Goal: Task Accomplishment & Management: Use online tool/utility

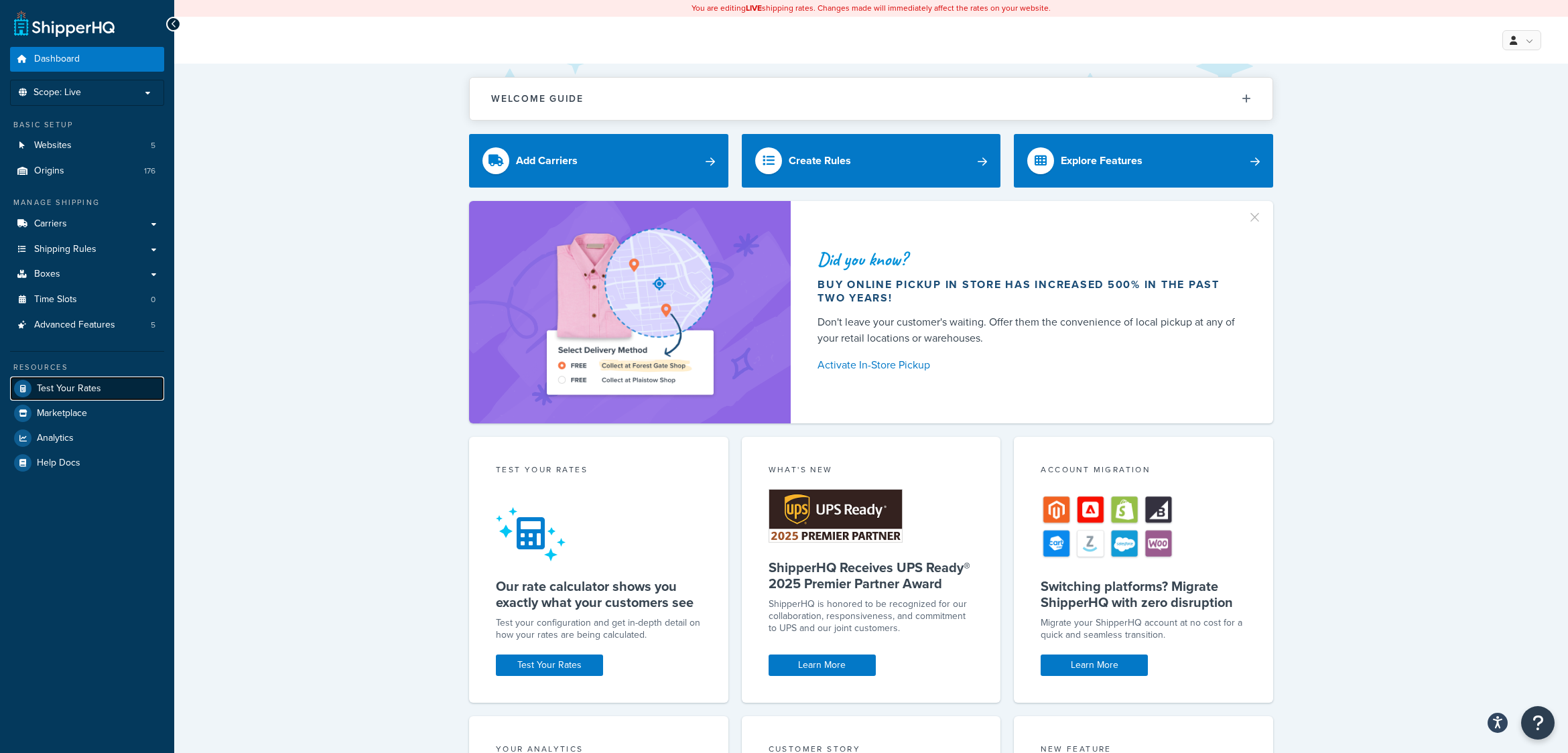
click at [60, 386] on span "Test Your Rates" at bounding box center [69, 389] width 65 height 11
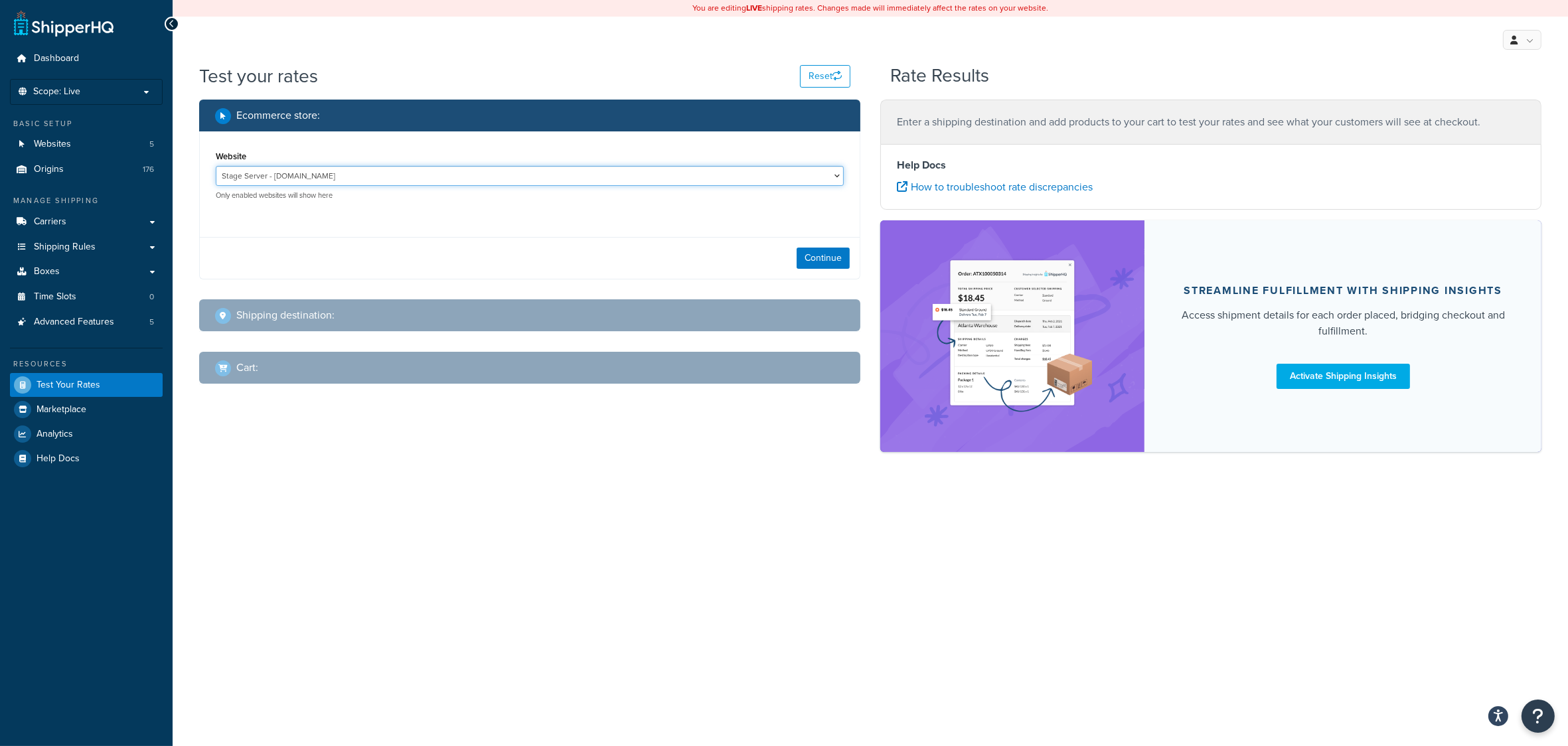
click at [429, 178] on select "Stage Server - www.stg.shopbrodart.com www.brodart.ca - www.brodart.ca www.dev.…" at bounding box center [530, 175] width 628 height 20
select select "fddf5037cc39c30811b3048b7417ee29"
click at [216, 167] on select "Stage Server - www.stg.shopbrodart.com www.brodart.ca - www.brodart.ca www.dev.…" at bounding box center [530, 175] width 628 height 20
click at [825, 254] on button "Continue" at bounding box center [823, 258] width 53 height 21
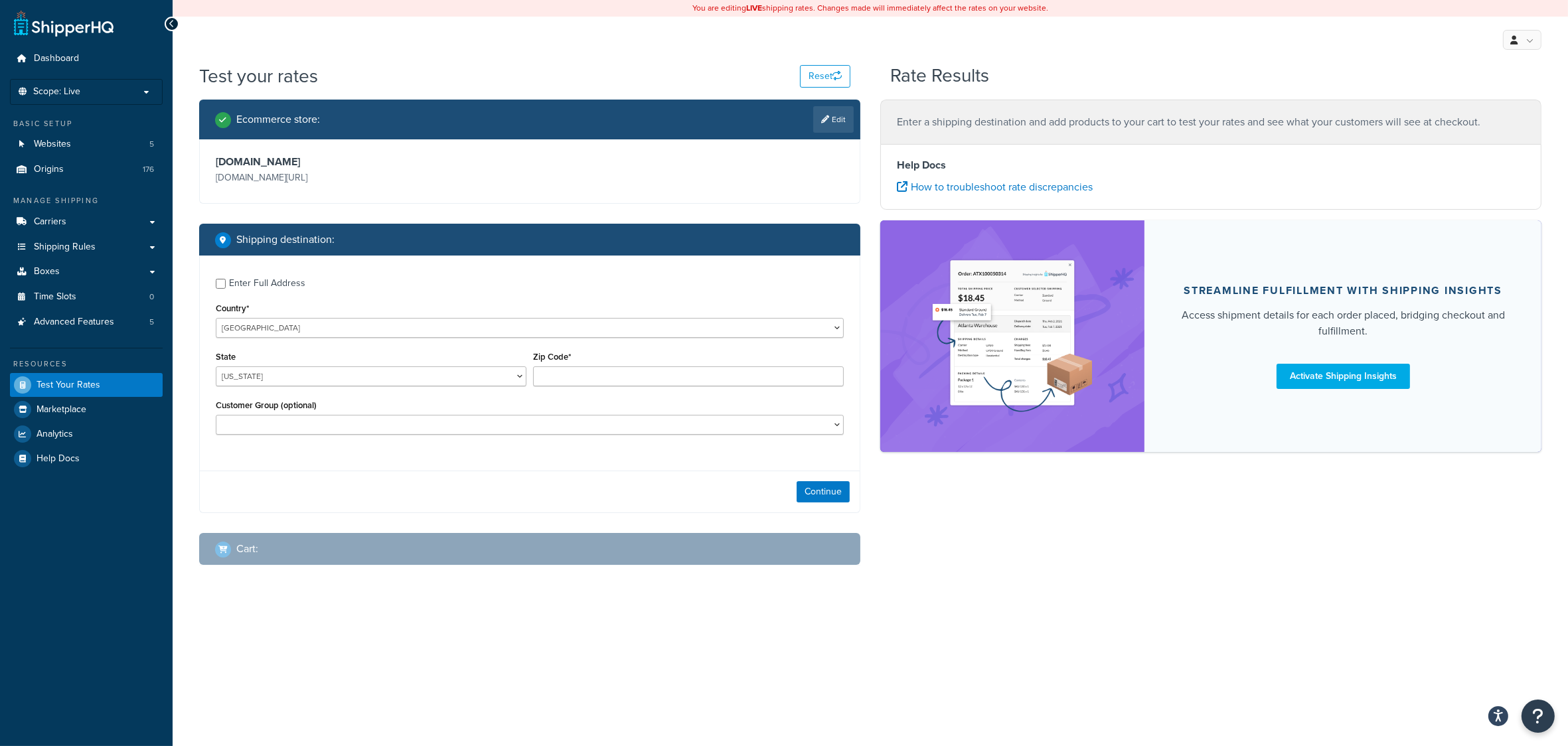
click at [277, 283] on div "Enter Full Address" at bounding box center [267, 283] width 76 height 19
click at [226, 283] on input "Enter Full Address" at bounding box center [221, 284] width 10 height 10
checkbox input "true"
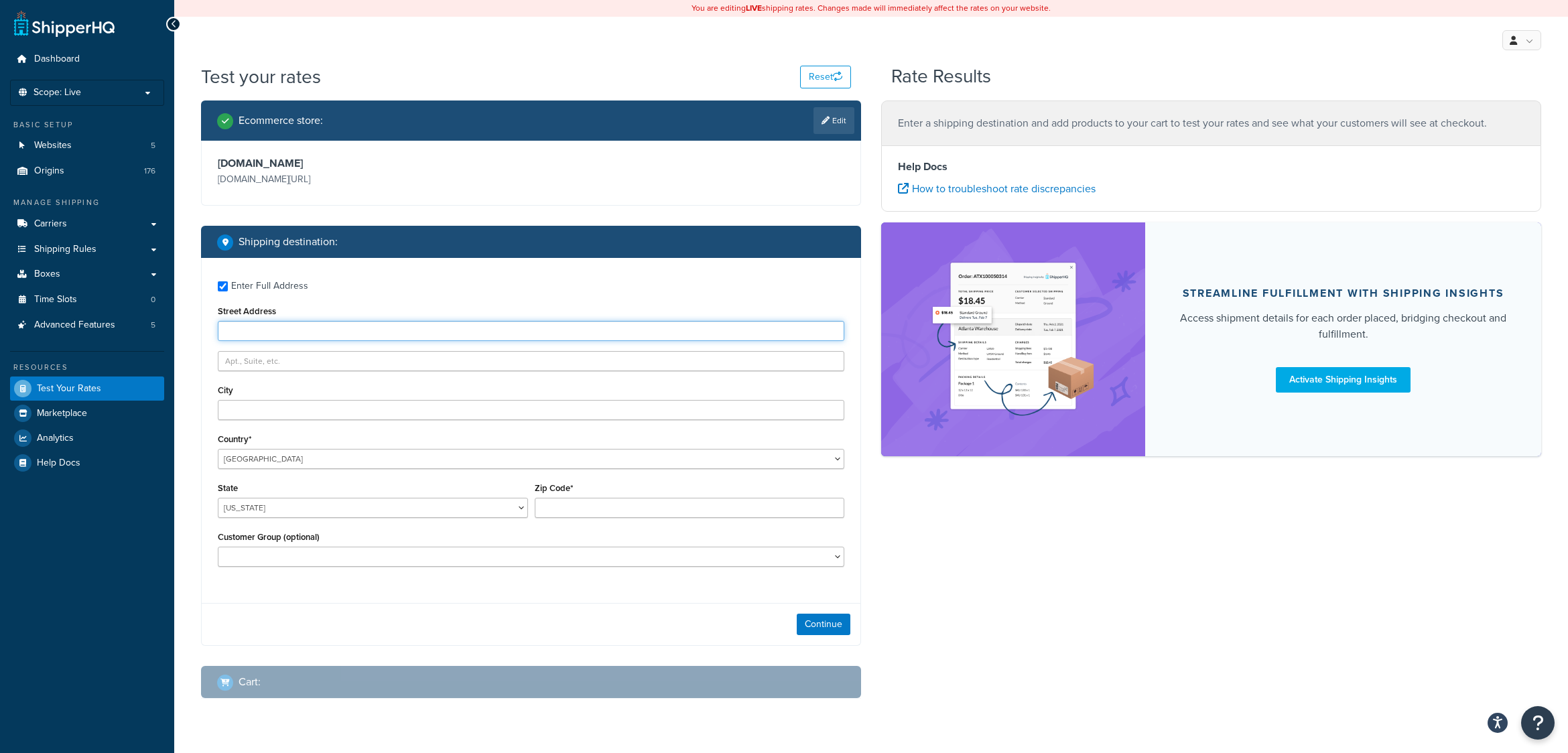
click at [279, 333] on input "Street Address" at bounding box center [531, 331] width 627 height 20
type input "8203 Fischer Rd"
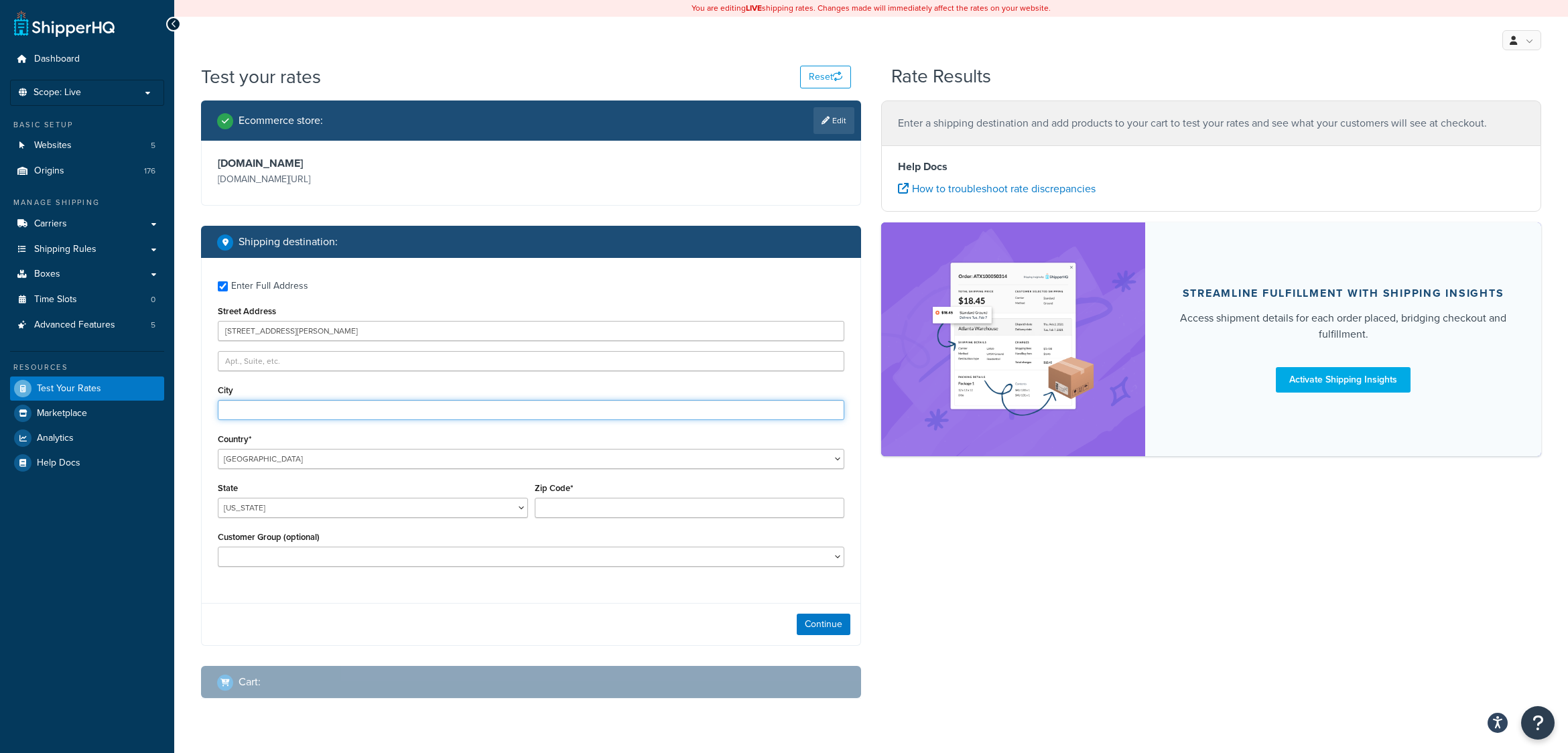
type input "Dundalk"
select select "MD"
type input "21222"
click at [1008, 605] on div "Ecommerce store : Edit www.dev.shopbrodart.com www.dev.shopbrodart.com/ Shippin…" at bounding box center [871, 410] width 1360 height 618
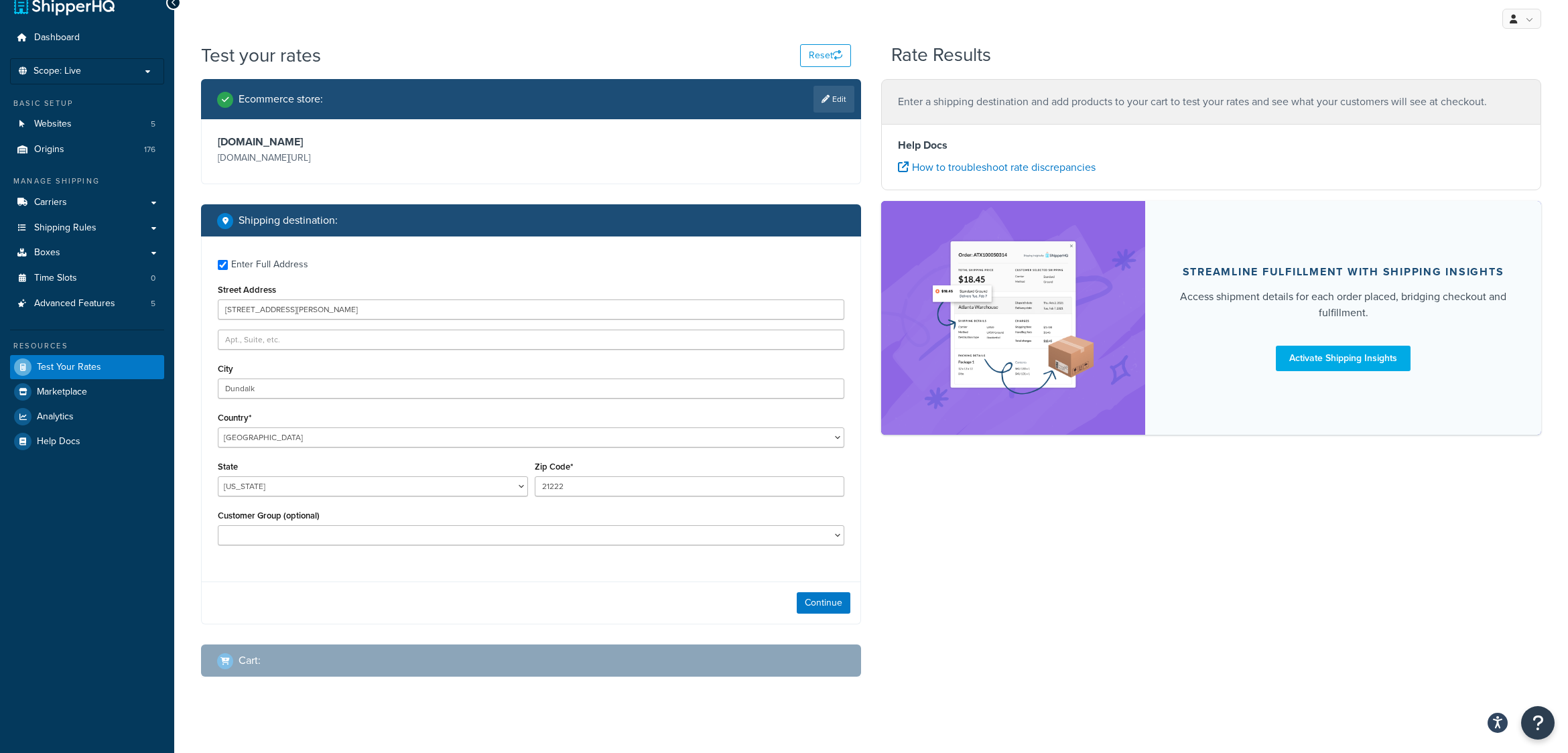
scroll to position [33, 0]
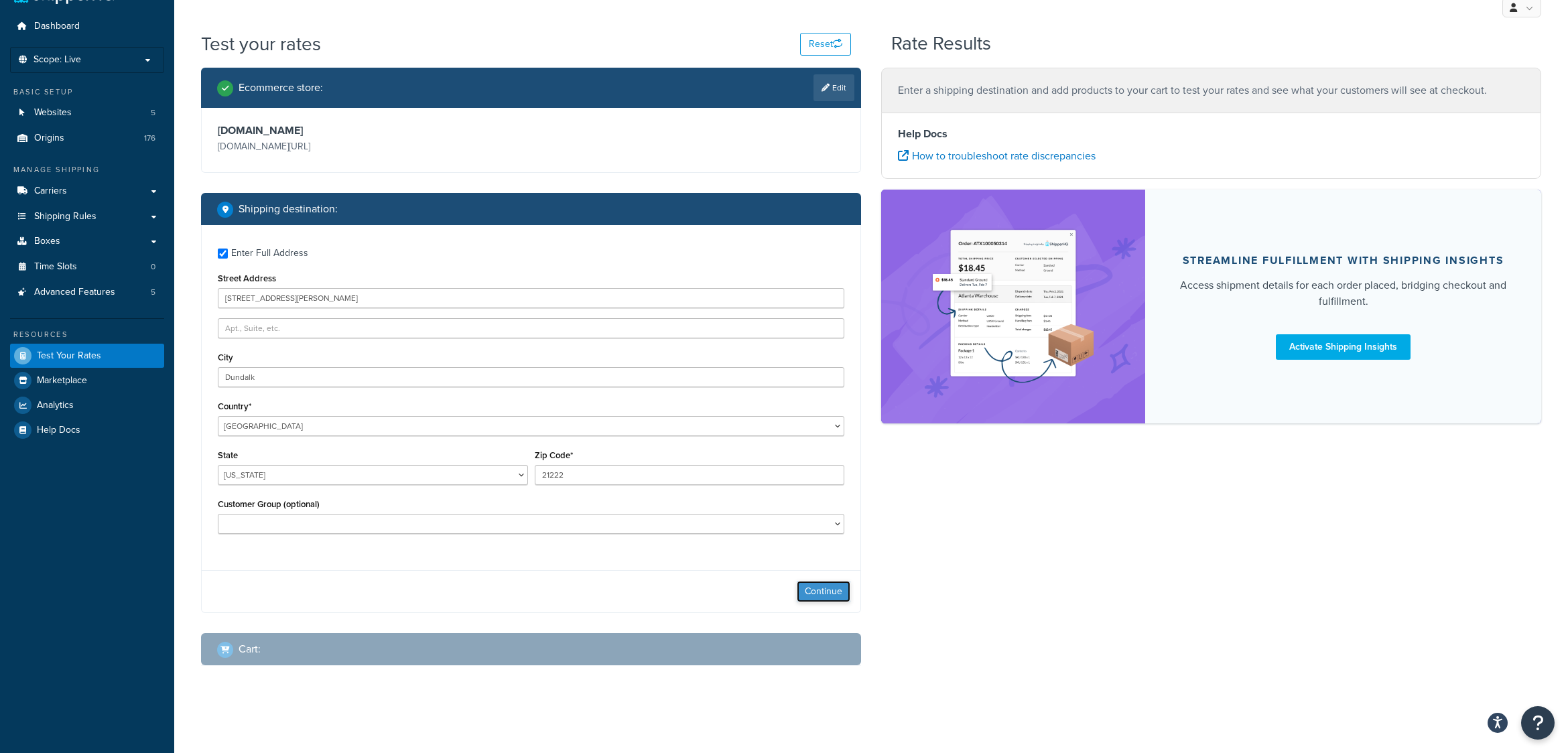
click at [807, 592] on button "Continue" at bounding box center [823, 591] width 53 height 22
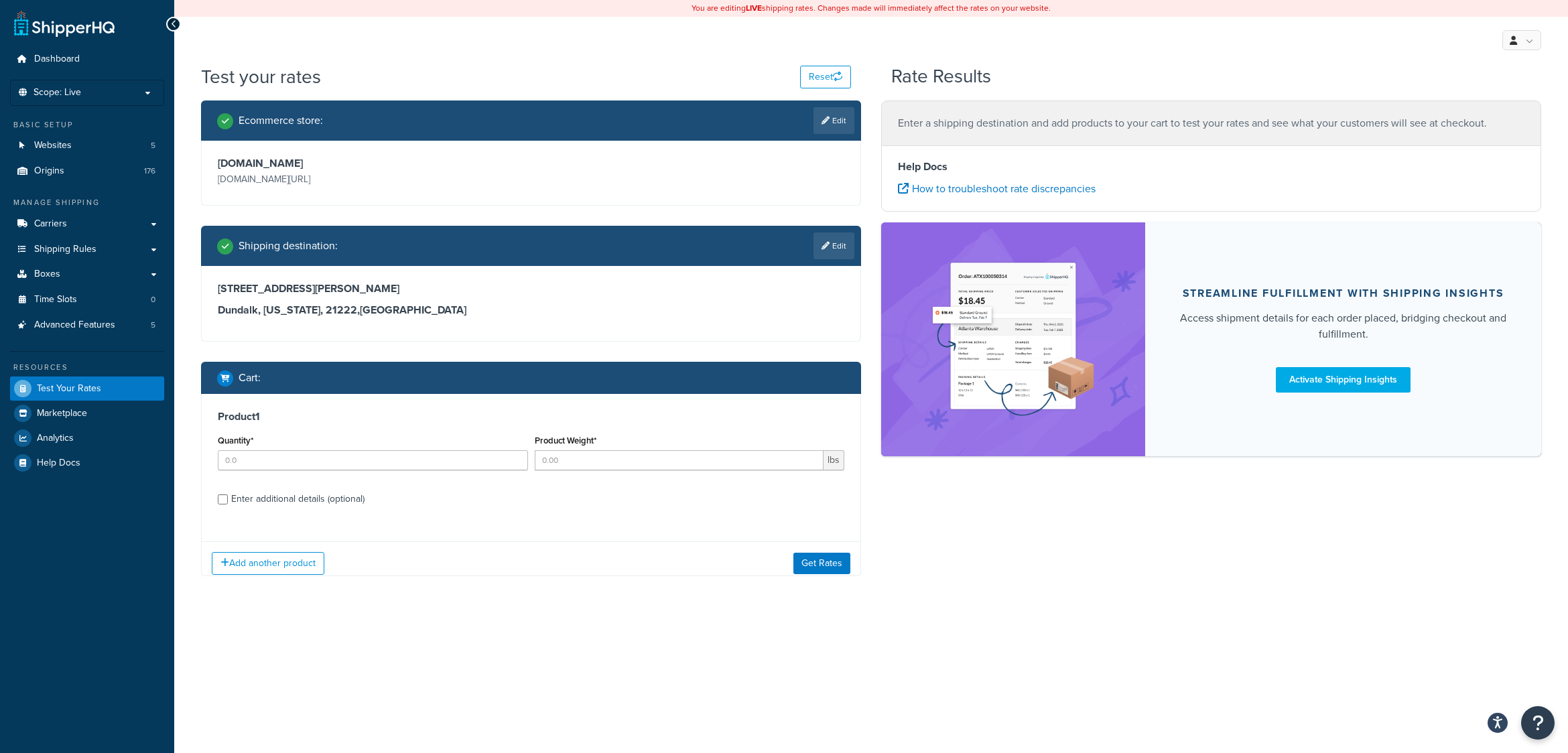
scroll to position [0, 0]
click at [276, 503] on div "Enter additional details (optional)" at bounding box center [298, 499] width 133 height 19
click at [228, 503] on input "Enter additional details (optional)" at bounding box center [223, 499] width 10 height 10
checkbox input "true"
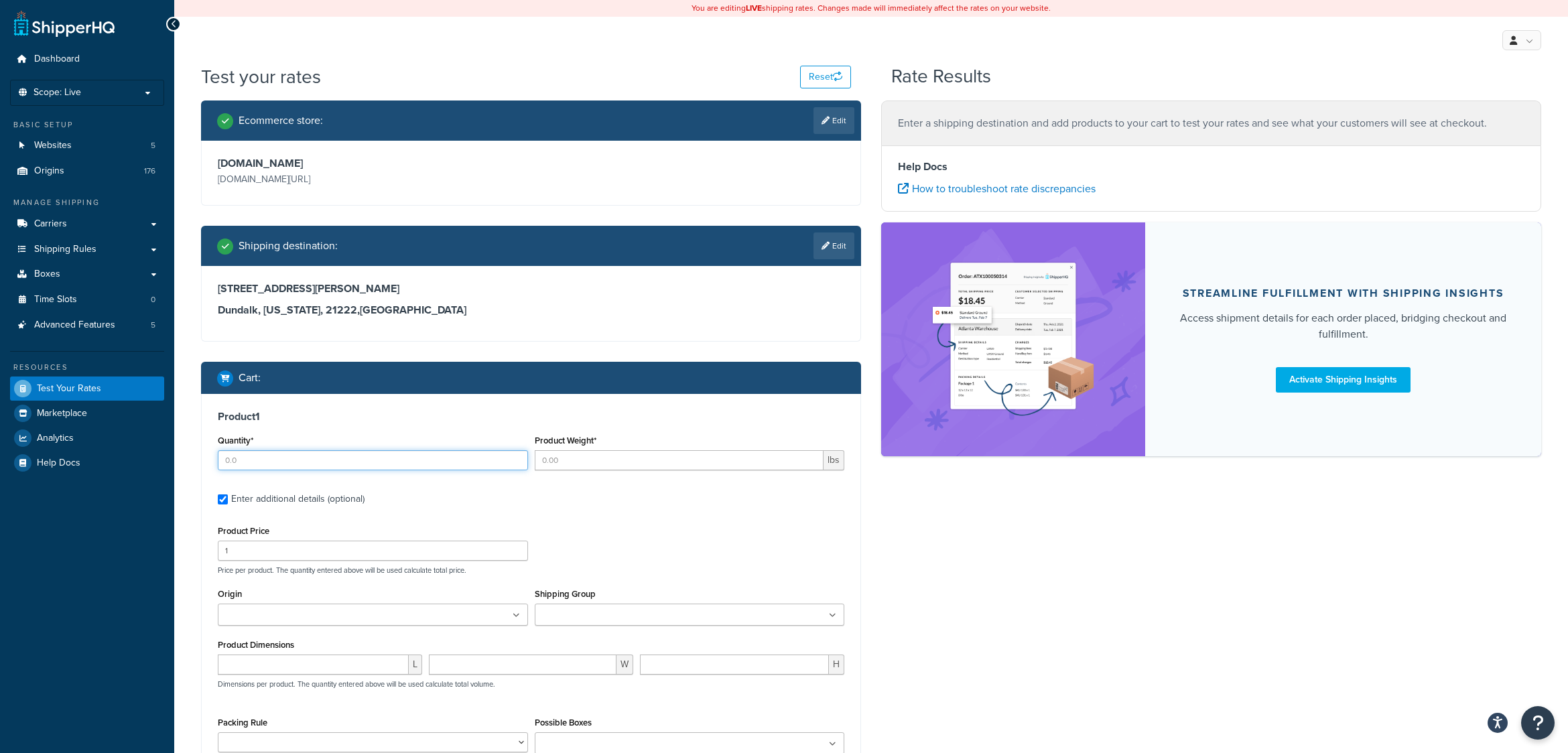
click at [338, 463] on input "Quantity*" at bounding box center [373, 460] width 311 height 20
type input "1"
type input "93"
click at [243, 549] on input "1" at bounding box center [373, 551] width 311 height 20
type input "1000"
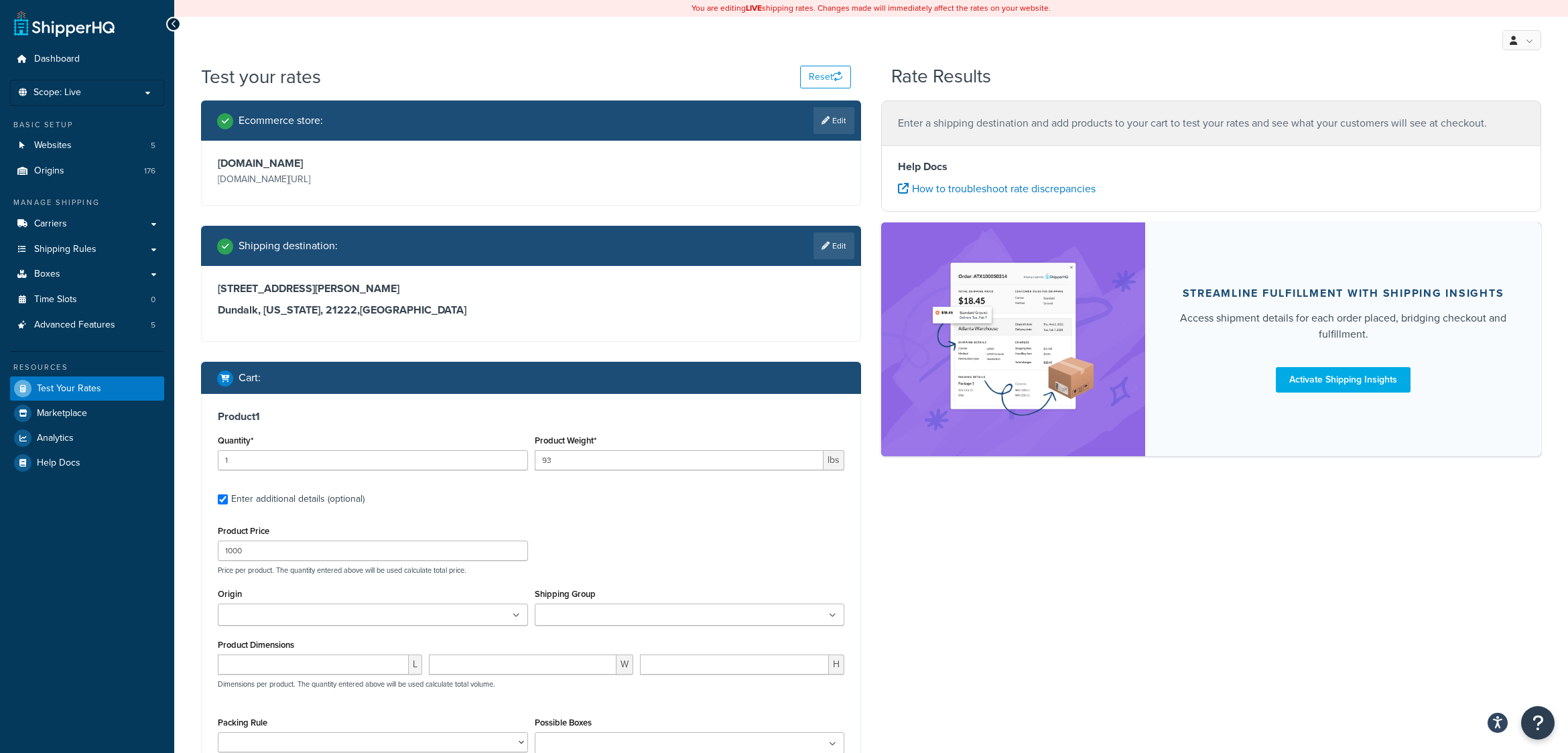
click at [686, 545] on div "Product Price 1000 Price per product. The quantity entered above will be used c…" at bounding box center [531, 549] width 634 height 53
click at [243, 618] on input "Origin" at bounding box center [281, 615] width 119 height 15
type input "7"
type input "4244"
click at [552, 554] on div "Product Price 1000 Price per product. The quantity entered above will be used c…" at bounding box center [531, 549] width 634 height 53
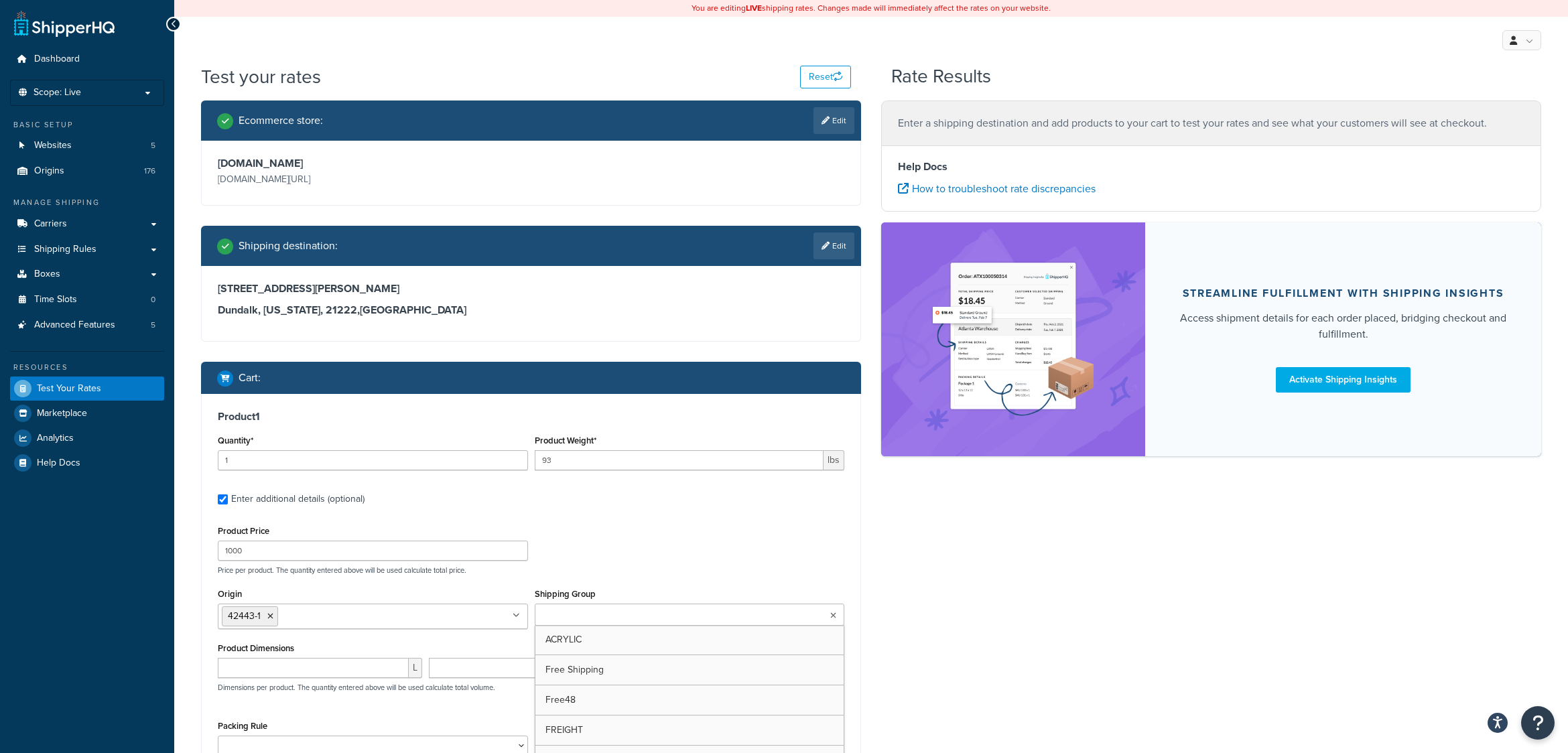
click at [832, 620] on icon at bounding box center [833, 616] width 6 height 8
click at [973, 586] on div "Ecommerce store : Edit www.dev.shopbrodart.com www.dev.shopbrodart.com/ Shippin…" at bounding box center [871, 504] width 1360 height 807
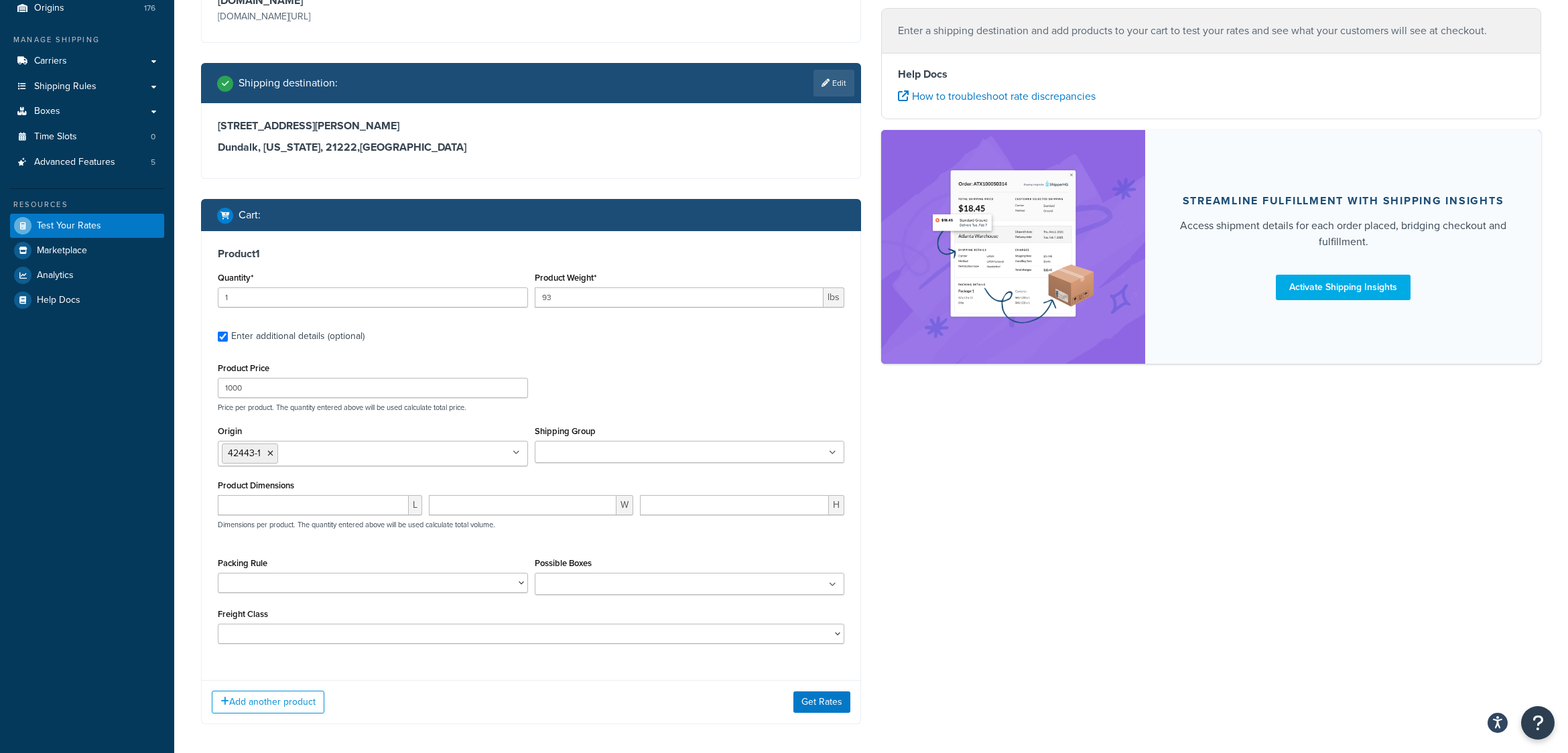
scroll to position [201, 0]
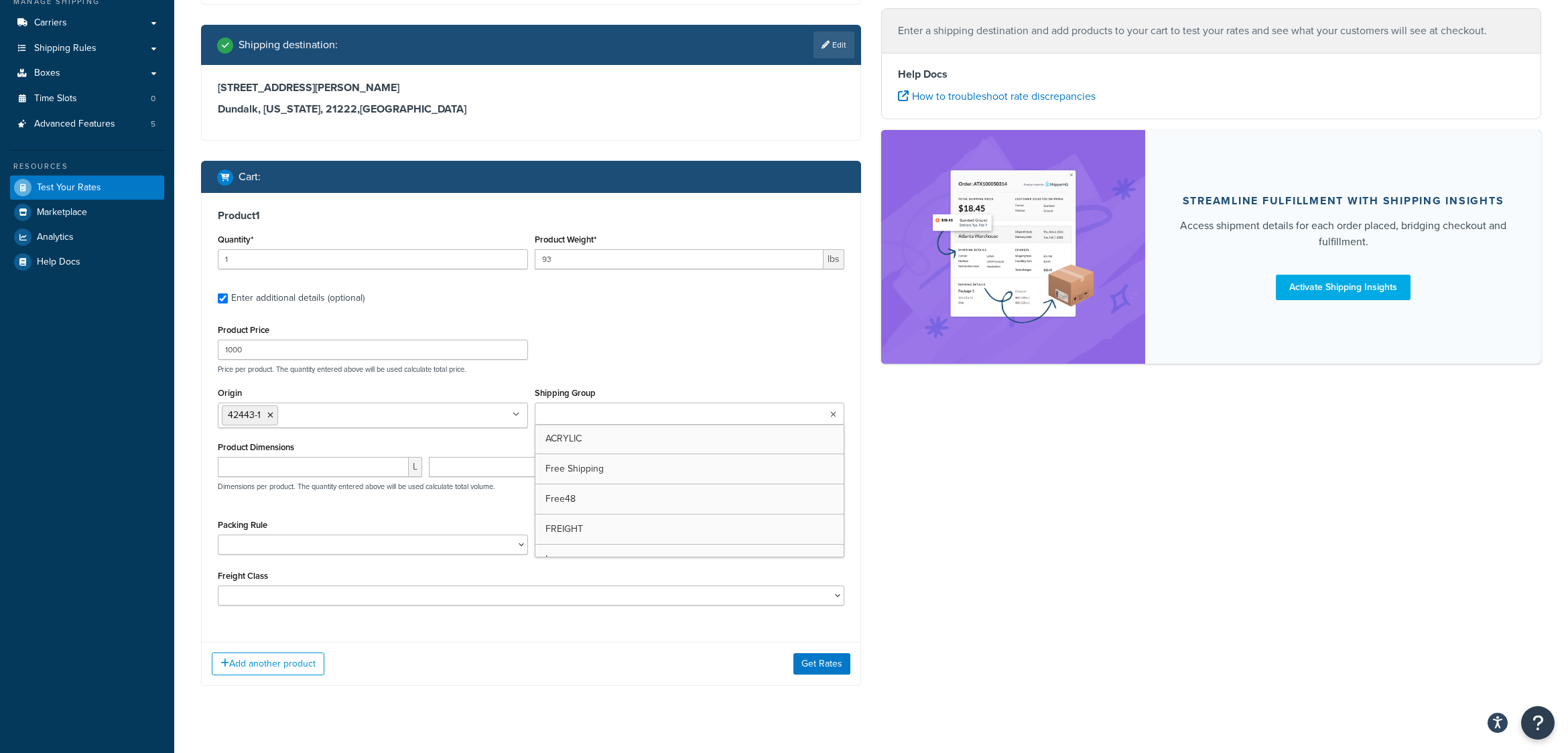
click at [594, 420] on input "Shipping Group" at bounding box center [598, 415] width 119 height 15
type input "70"
click at [192, 488] on div "Ecommerce store : Edit www.dev.shopbrodart.com www.dev.shopbrodart.com/ Shippin…" at bounding box center [531, 303] width 680 height 807
click at [525, 545] on select "Multi-Box 1 Multi-Box 10 Multi-Box 100 Multi-Box 101 Multi-Box 102 Multi-Box 10…" at bounding box center [373, 545] width 311 height 20
click at [265, 547] on select "Multi-Box 1 Multi-Box 10 Multi-Box 100 Multi-Box 101 Multi-Box 102 Multi-Box 10…" at bounding box center [373, 545] width 311 height 20
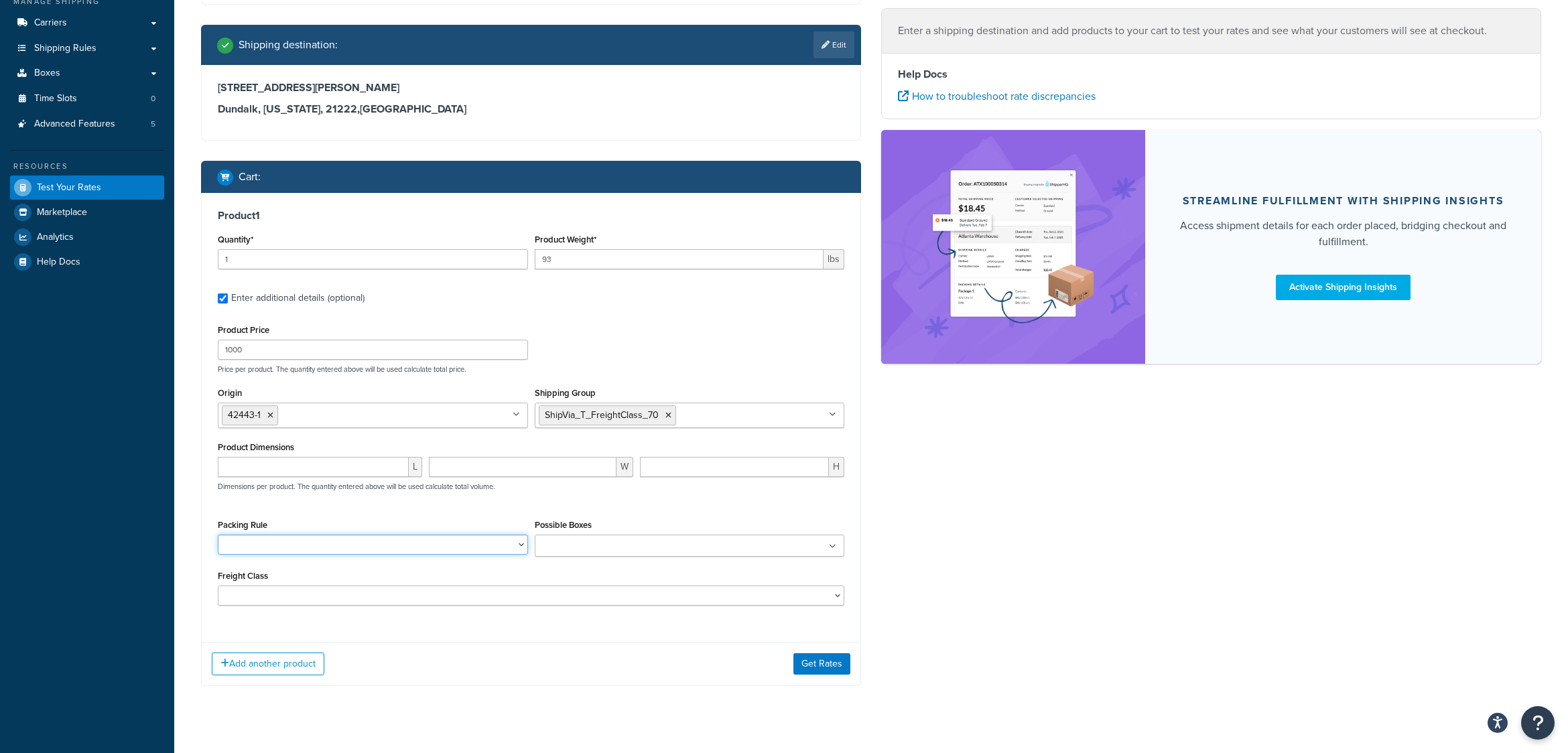
click at [218, 537] on select "Multi-Box 1 Multi-Box 10 Multi-Box 100 Multi-Box 101 Multi-Box 102 Multi-Box 10…" at bounding box center [373, 545] width 311 height 20
click at [284, 545] on select "Multi-Box 1 Multi-Box 10 Multi-Box 100 Multi-Box 101 Multi-Box 102 Multi-Box 10…" at bounding box center [373, 545] width 311 height 20
select select "63715"
click at [218, 537] on select "Multi-Box 1 Multi-Box 10 Multi-Box 100 Multi-Box 101 Multi-Box 102 Multi-Box 10…" at bounding box center [373, 545] width 311 height 20
click at [830, 667] on button "Get Rates" at bounding box center [822, 664] width 57 height 22
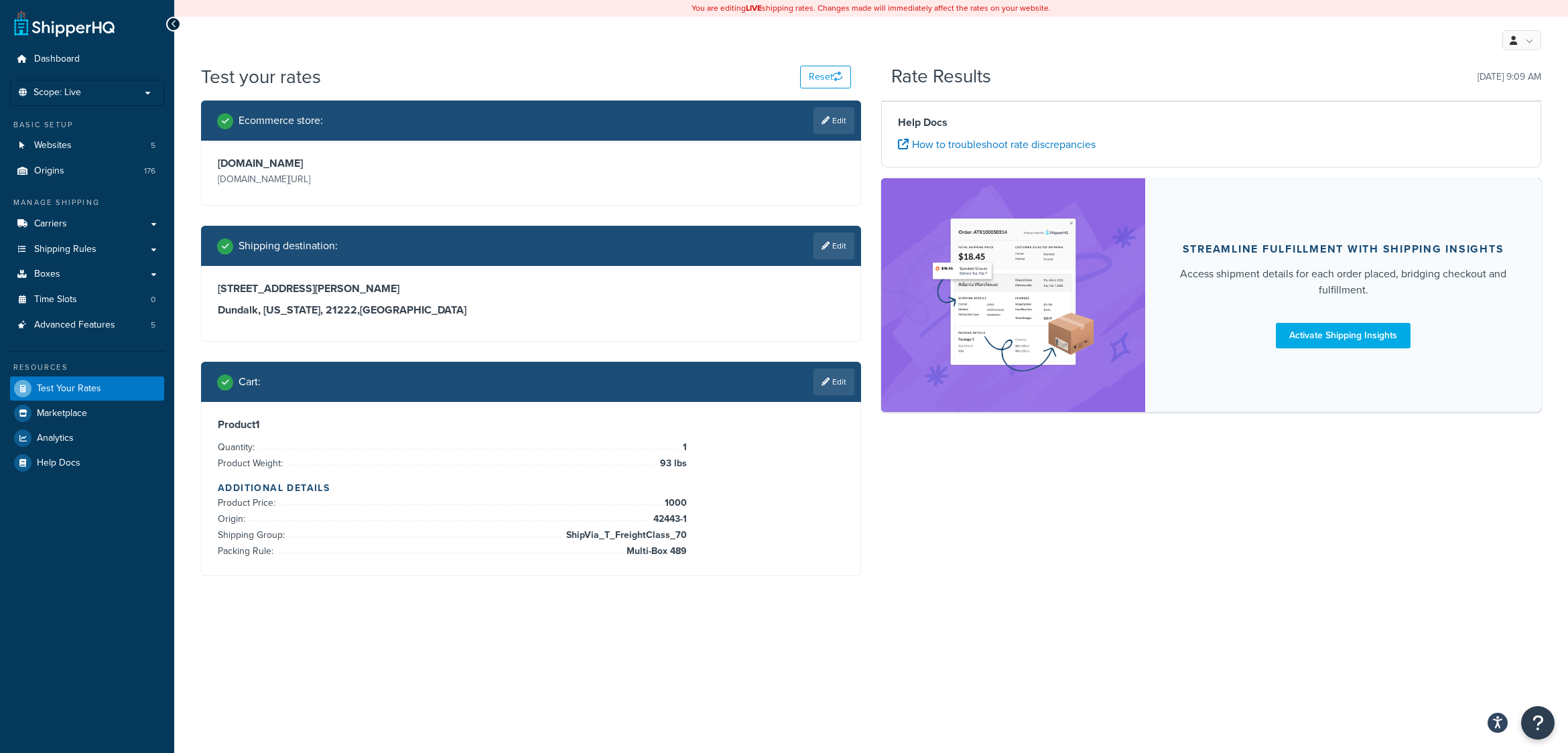
scroll to position [0, 0]
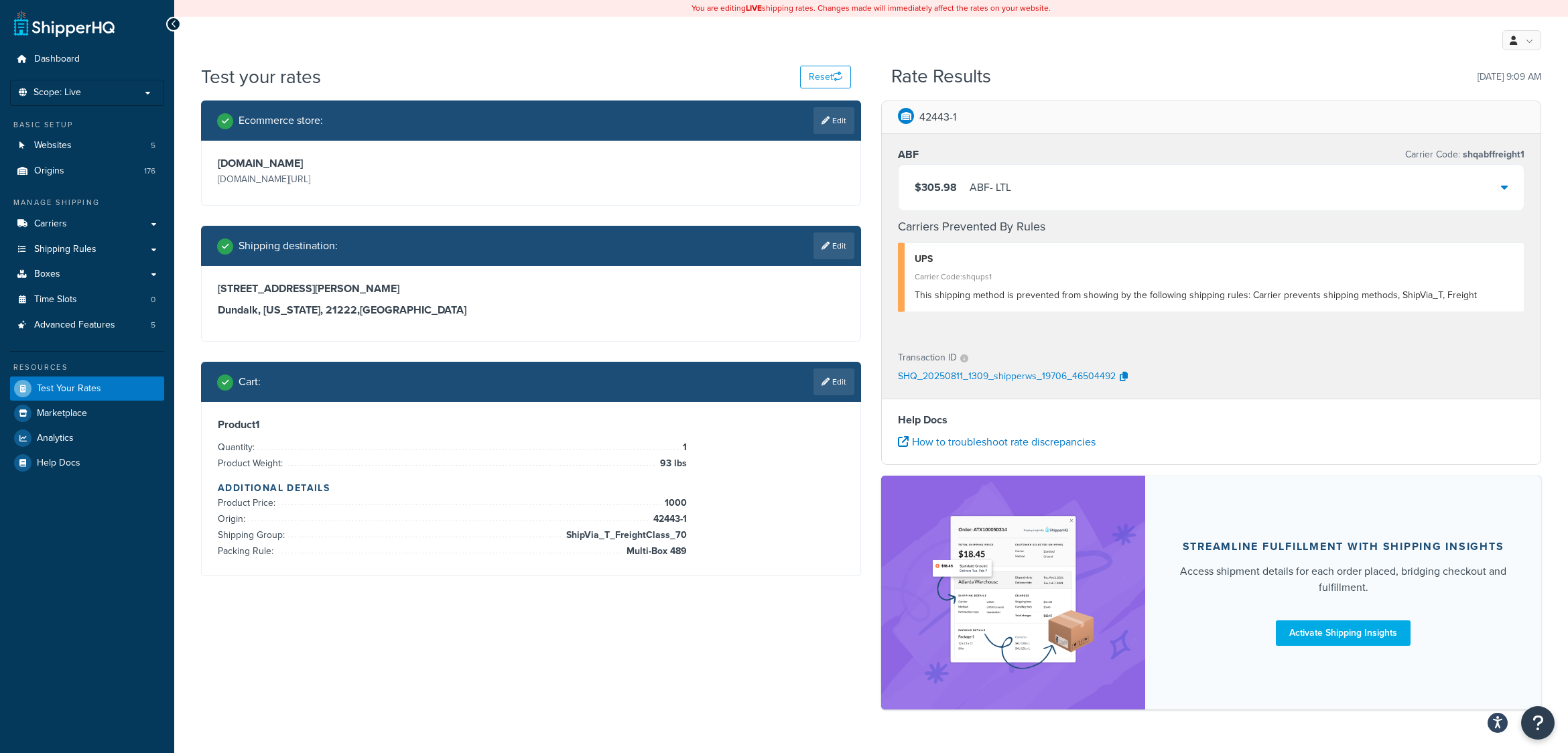
click at [1505, 185] on icon at bounding box center [1505, 186] width 7 height 10
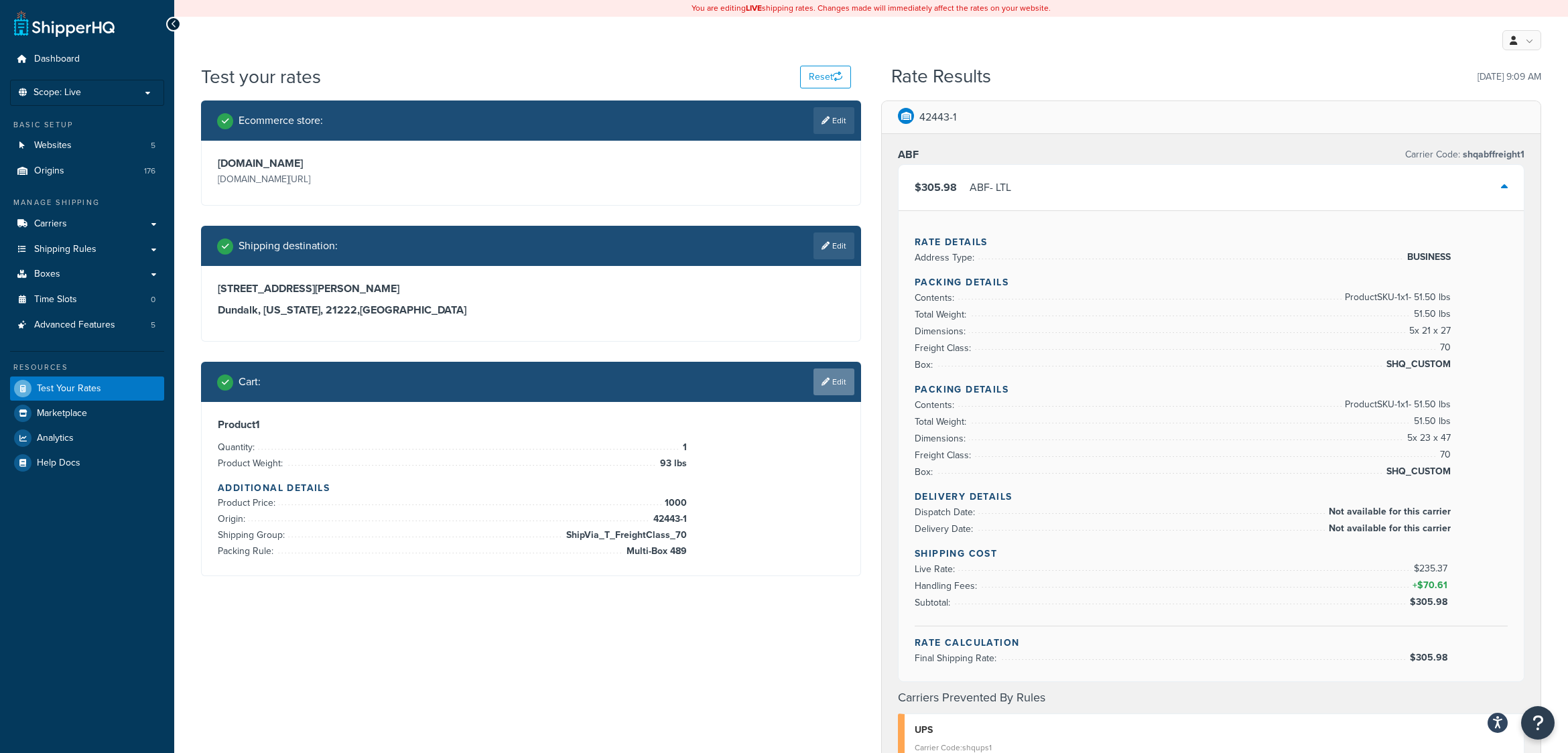
click at [844, 389] on link "Edit" at bounding box center [834, 382] width 41 height 27
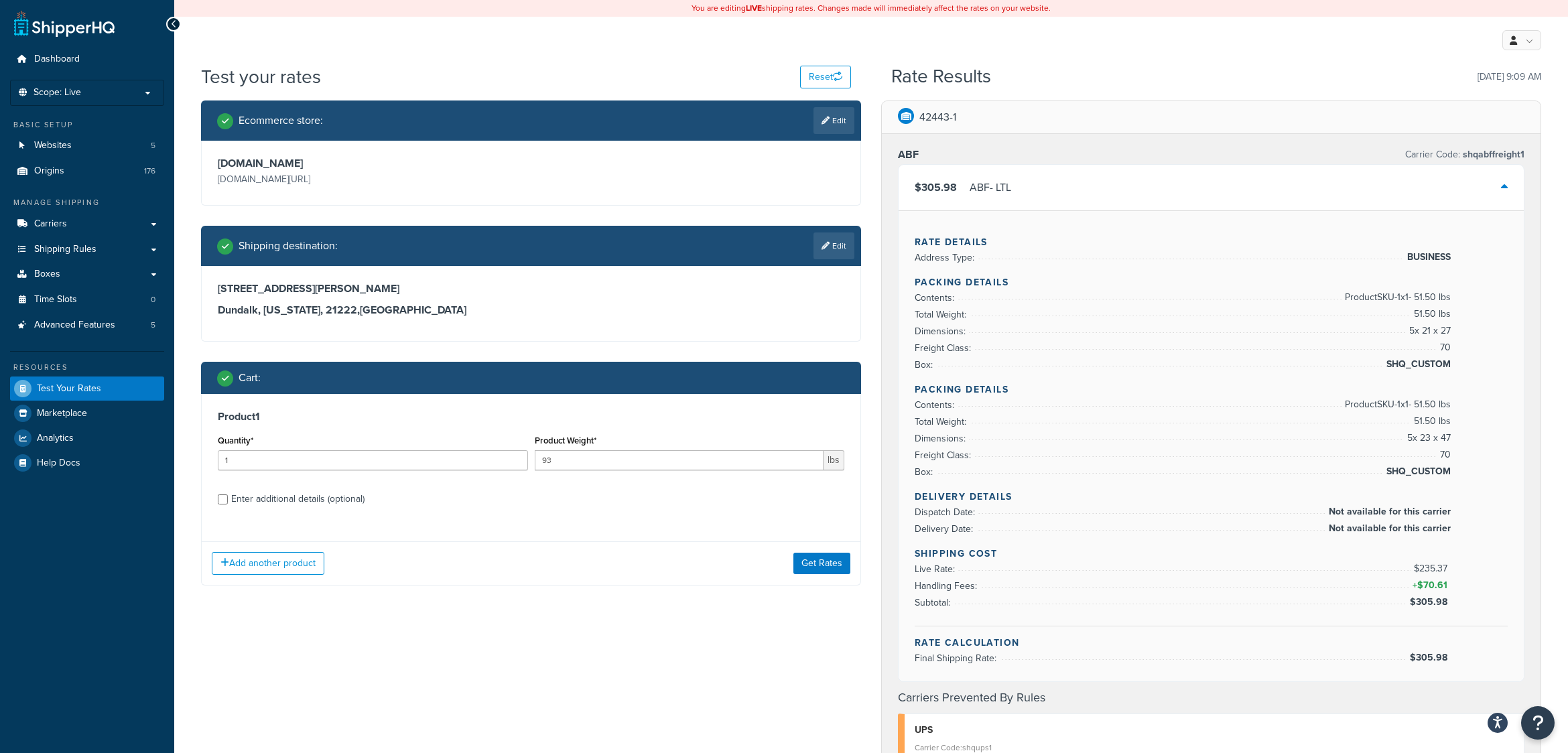
click at [251, 497] on div "Enter additional details (optional)" at bounding box center [298, 499] width 133 height 19
click at [228, 497] on input "Enter additional details (optional)" at bounding box center [223, 499] width 10 height 10
checkbox input "true"
select select "63715"
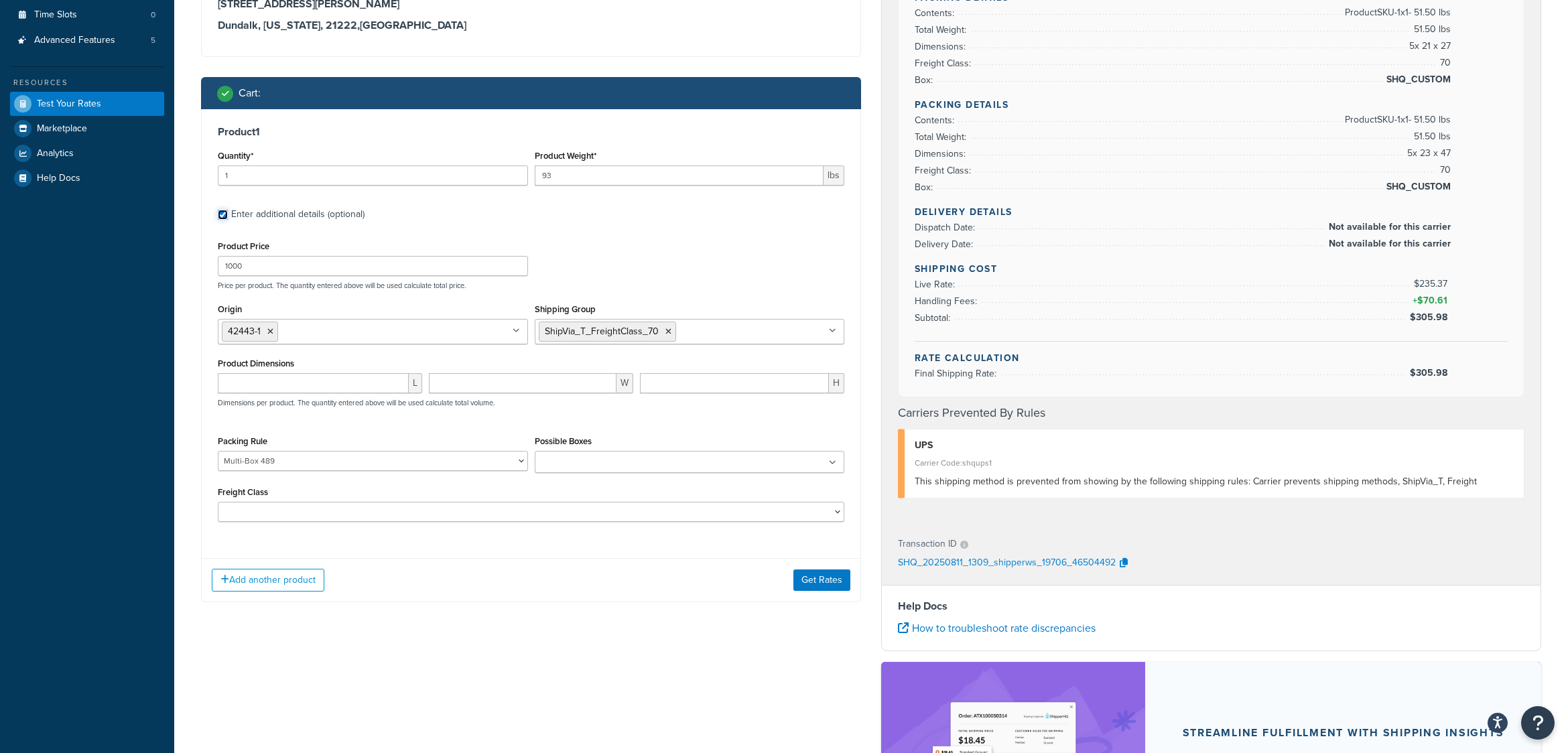
scroll to position [301, 0]
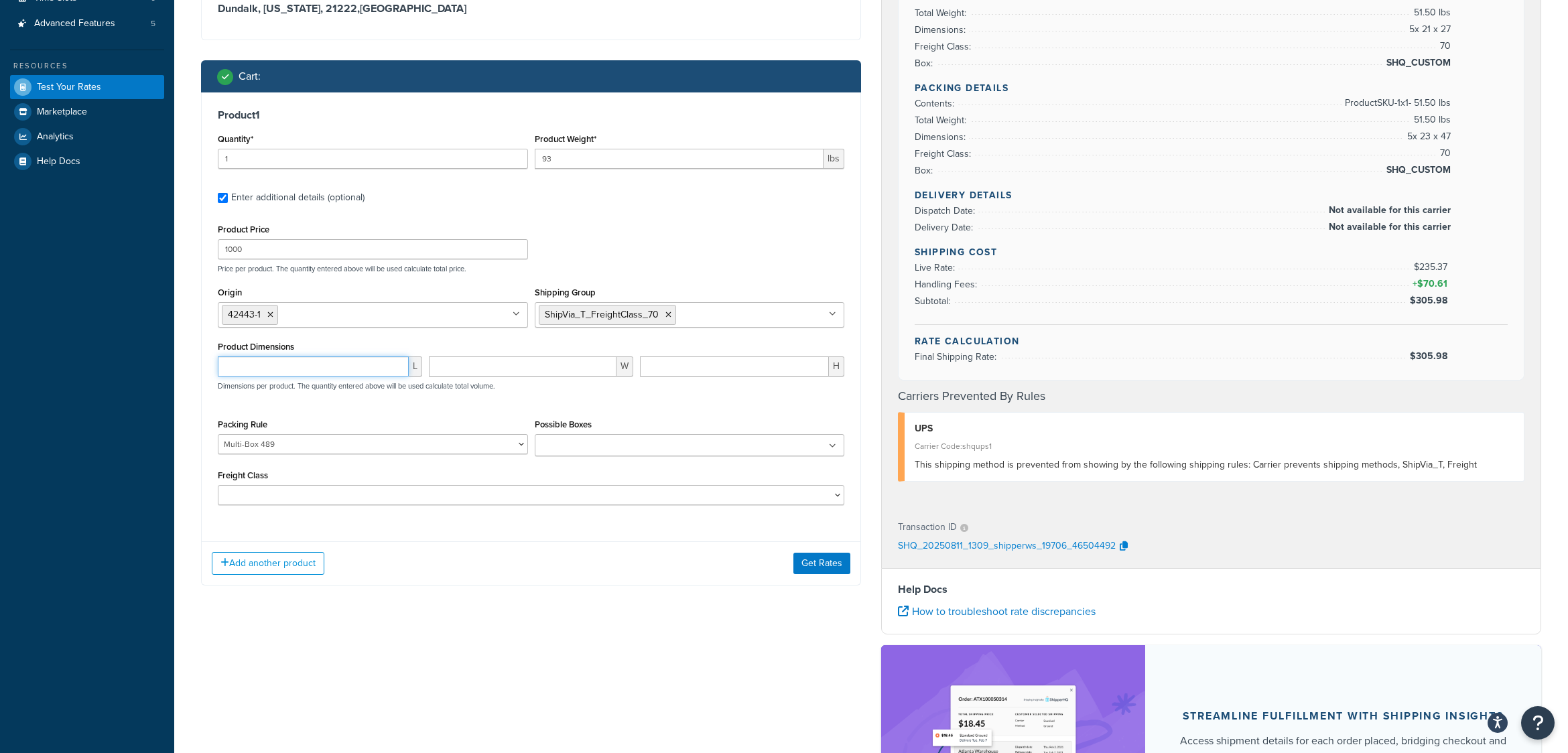
click at [313, 370] on input "number" at bounding box center [313, 366] width 191 height 20
type input "45.5"
type input "19.25"
type input "23.5"
click at [813, 565] on button "Get Rates" at bounding box center [822, 563] width 57 height 22
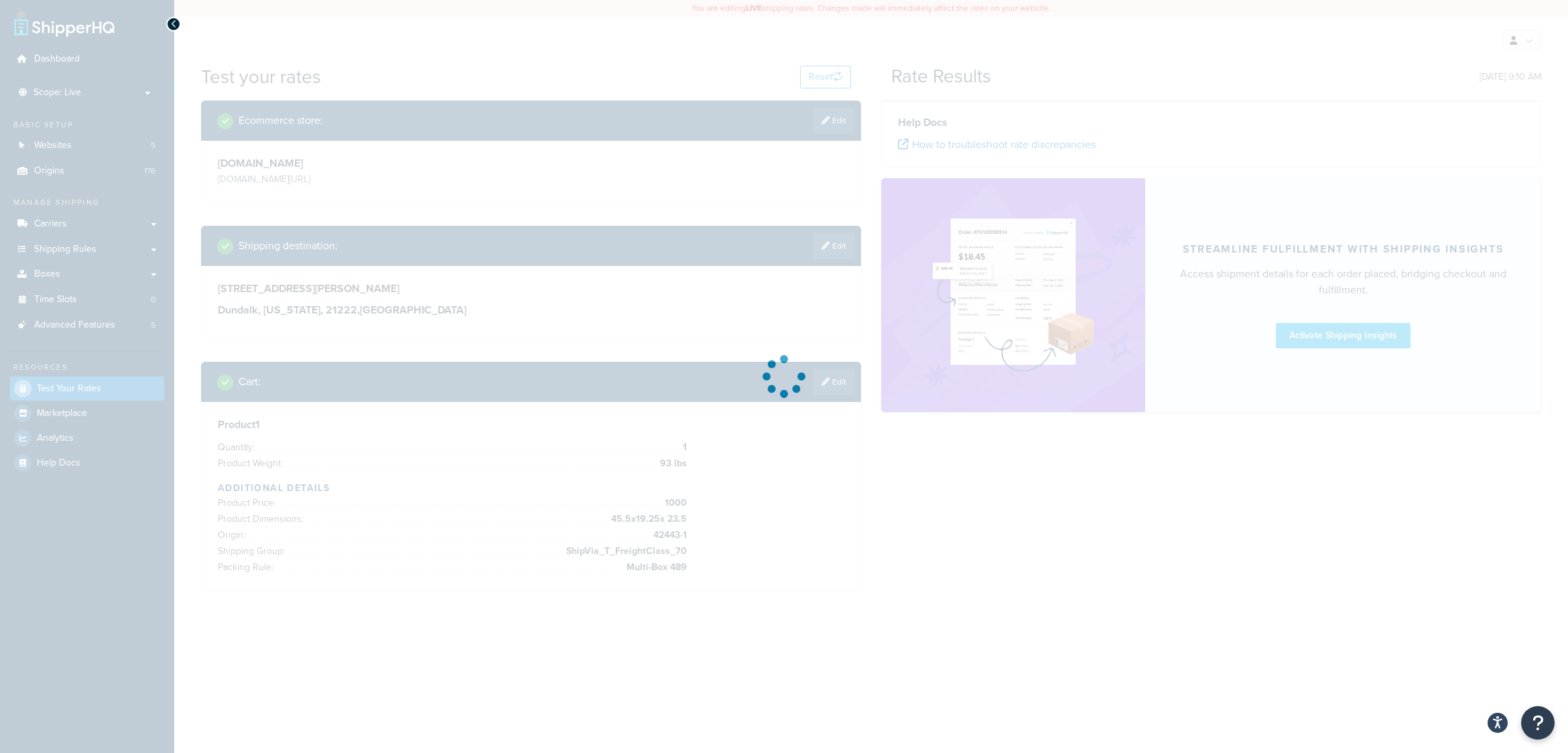
scroll to position [0, 0]
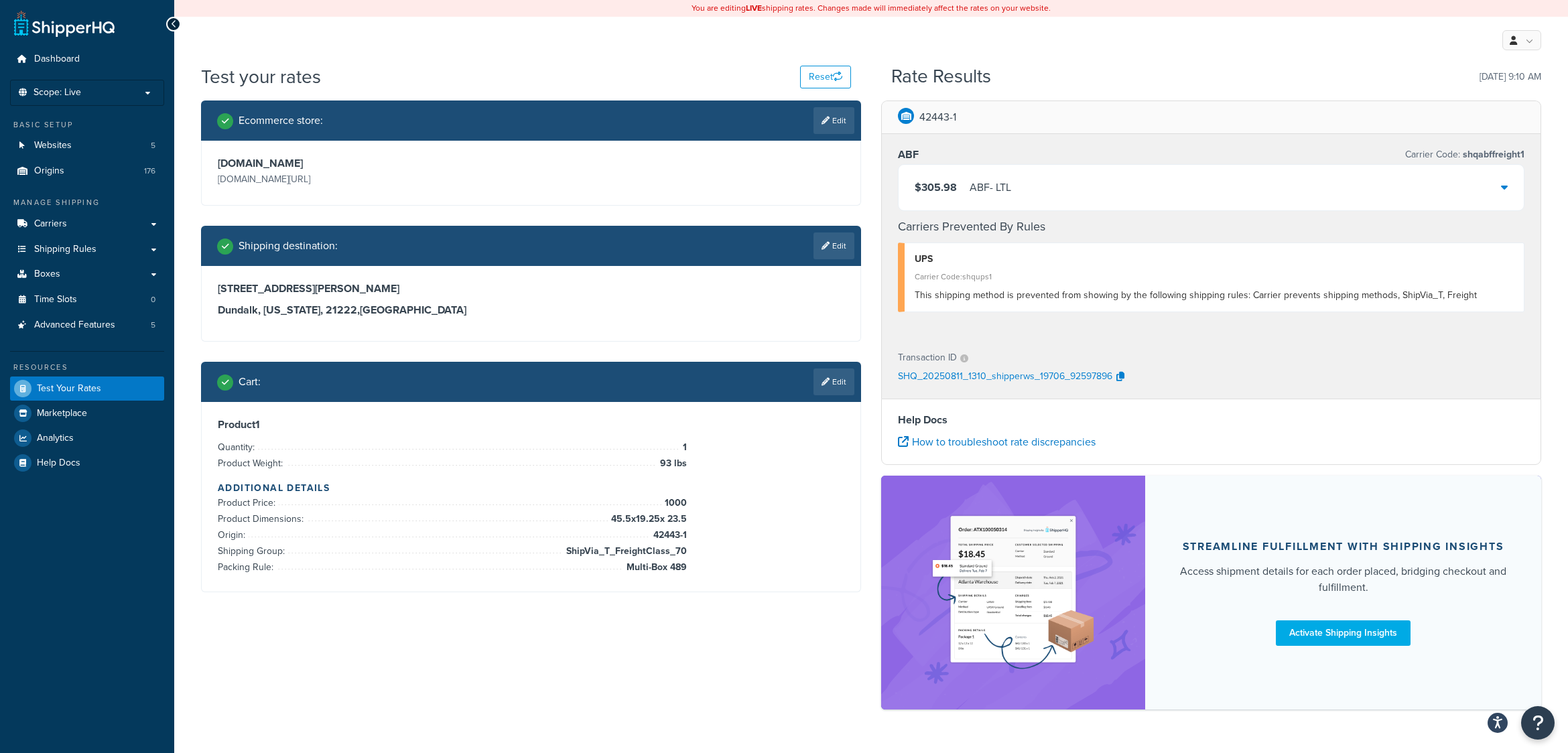
click at [1510, 190] on div "$305.98 ABF - LTL" at bounding box center [1212, 188] width 625 height 46
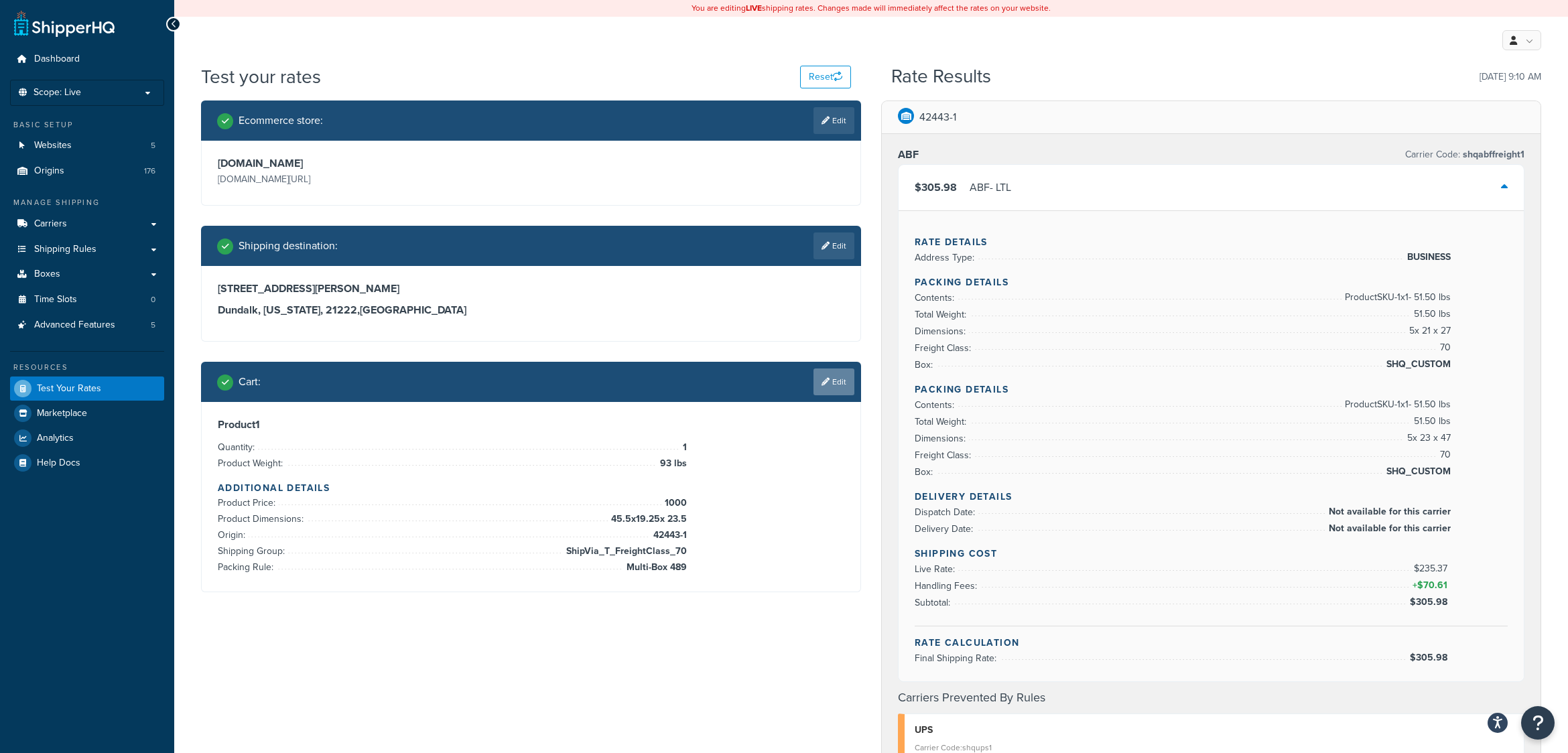
click at [838, 376] on link "Edit" at bounding box center [834, 382] width 41 height 27
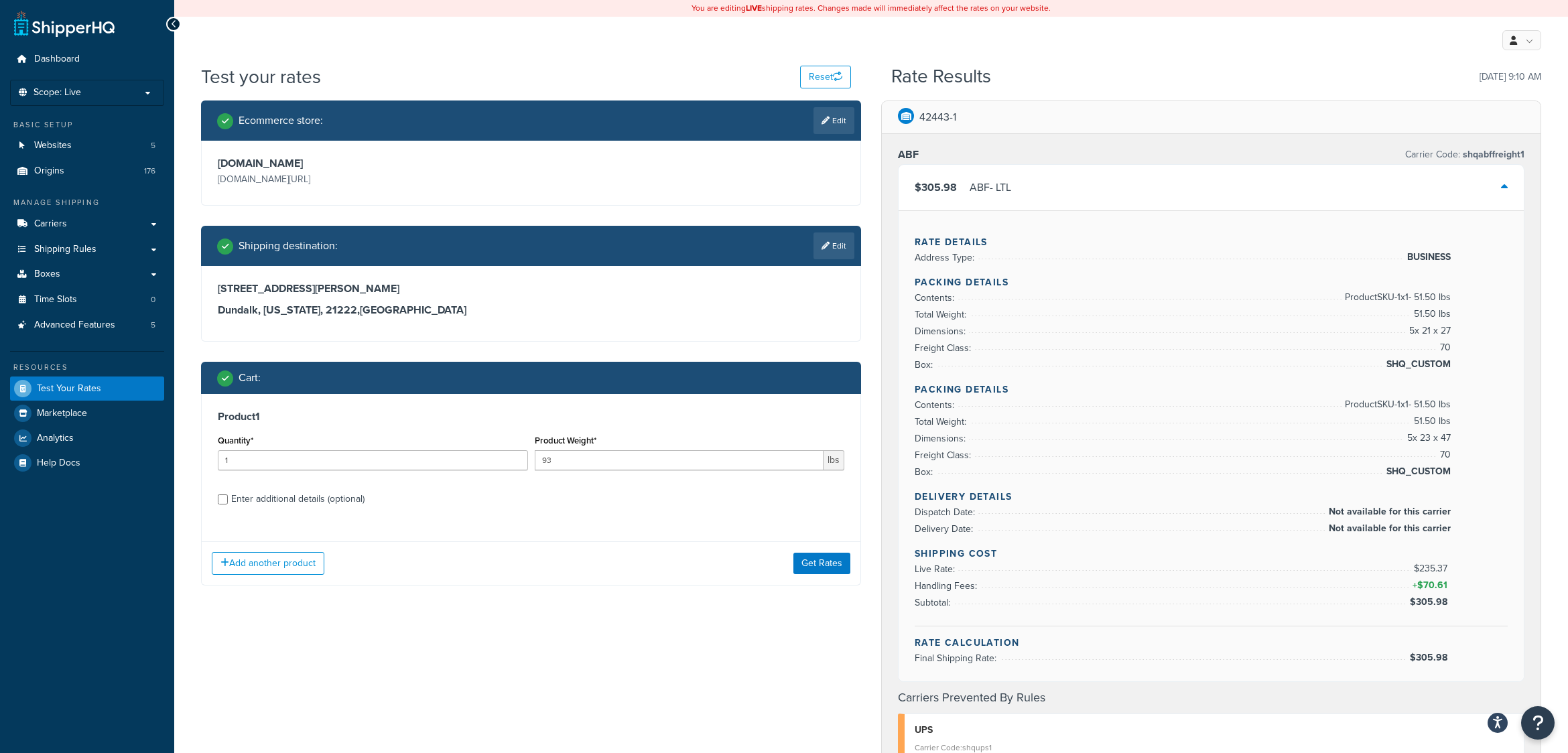
click at [230, 503] on div "Enter additional details (optional)" at bounding box center [531, 497] width 627 height 22
click at [226, 497] on input "Enter additional details (optional)" at bounding box center [223, 499] width 10 height 10
checkbox input "true"
select select "63715"
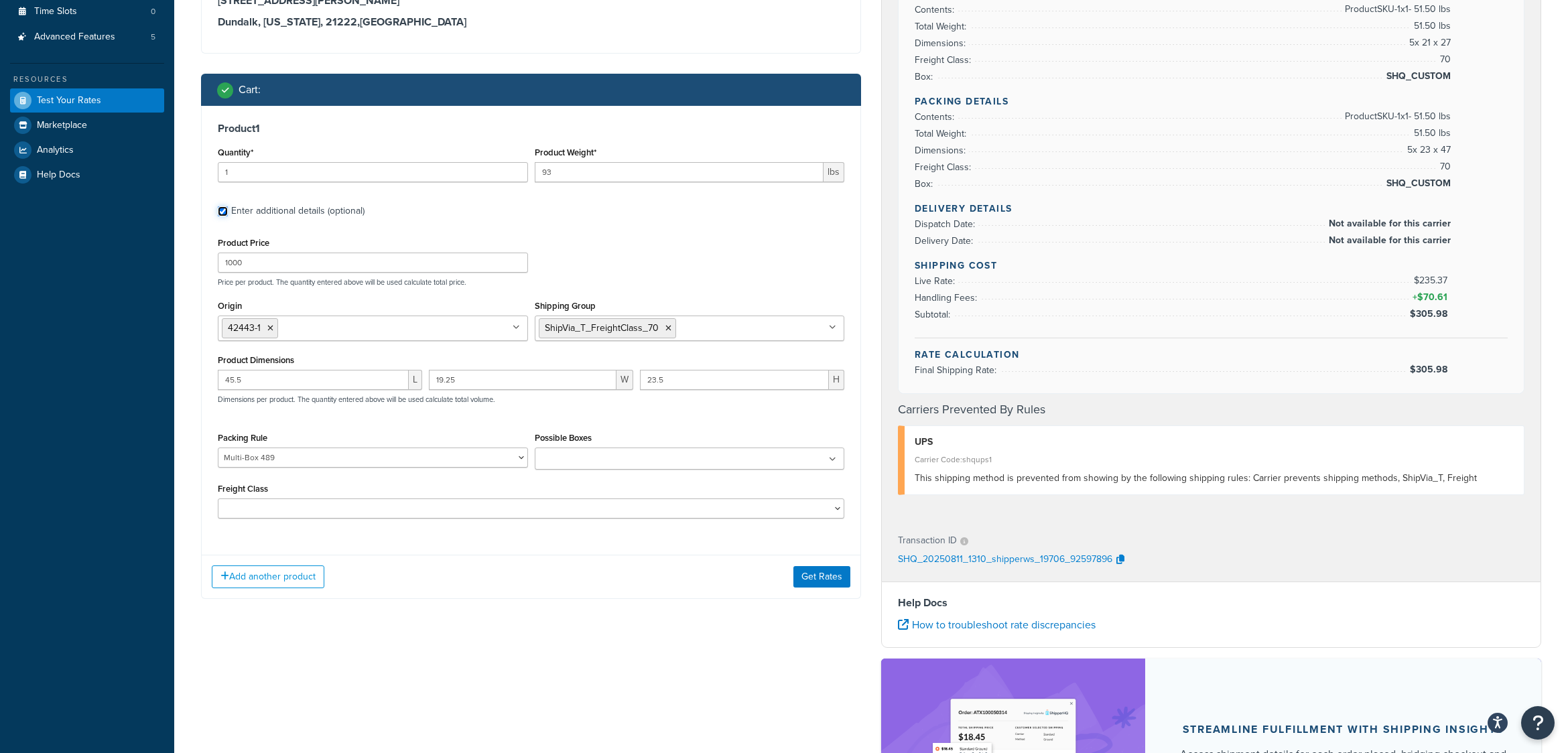
scroll to position [301, 0]
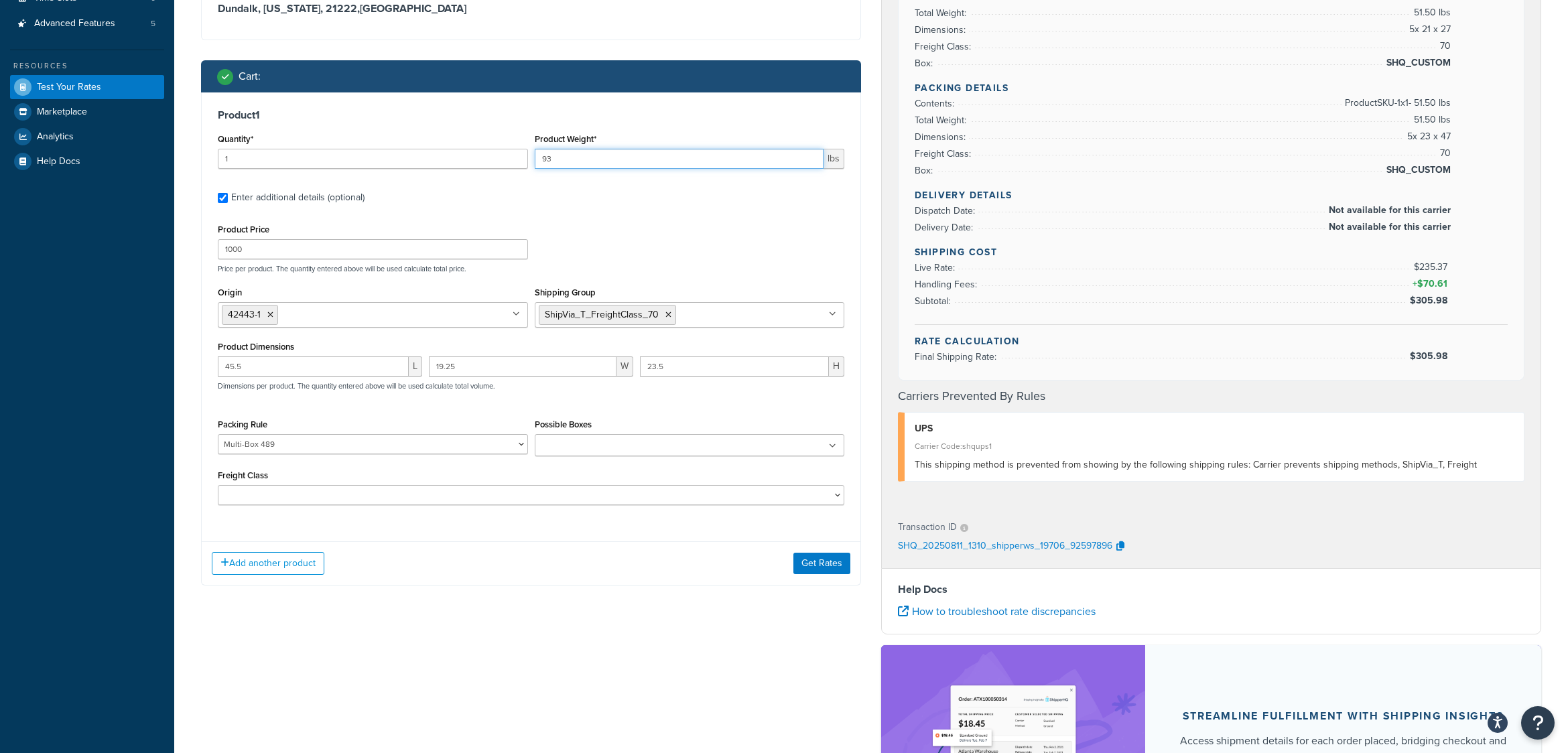
drag, startPoint x: 572, startPoint y: 159, endPoint x: 526, endPoint y: 166, distance: 46.5
click at [526, 166] on div "Quantity* 1 Product Weight* 93 lbs" at bounding box center [531, 154] width 634 height 49
type input ".15"
drag, startPoint x: 270, startPoint y: 252, endPoint x: 204, endPoint y: 254, distance: 66.0
click at [204, 254] on div "Product 1 Quantity* 1 Product Weight* .15 lbs Enter additional details (optiona…" at bounding box center [531, 312] width 659 height 439
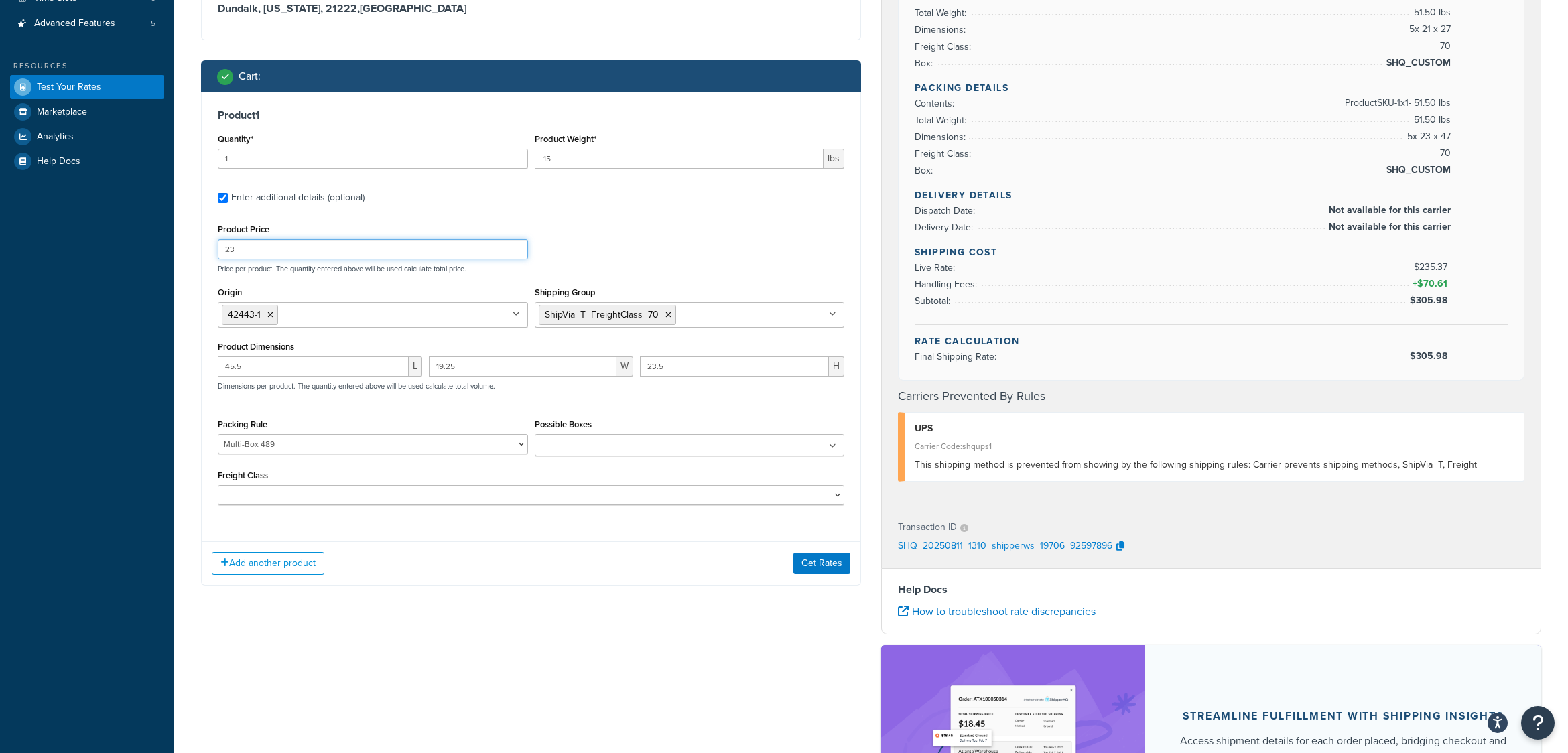
type input "2"
click at [256, 158] on input "1" at bounding box center [373, 158] width 311 height 20
type input "100"
click at [290, 256] on input "Product Price" at bounding box center [373, 249] width 311 height 20
type input "2.34"
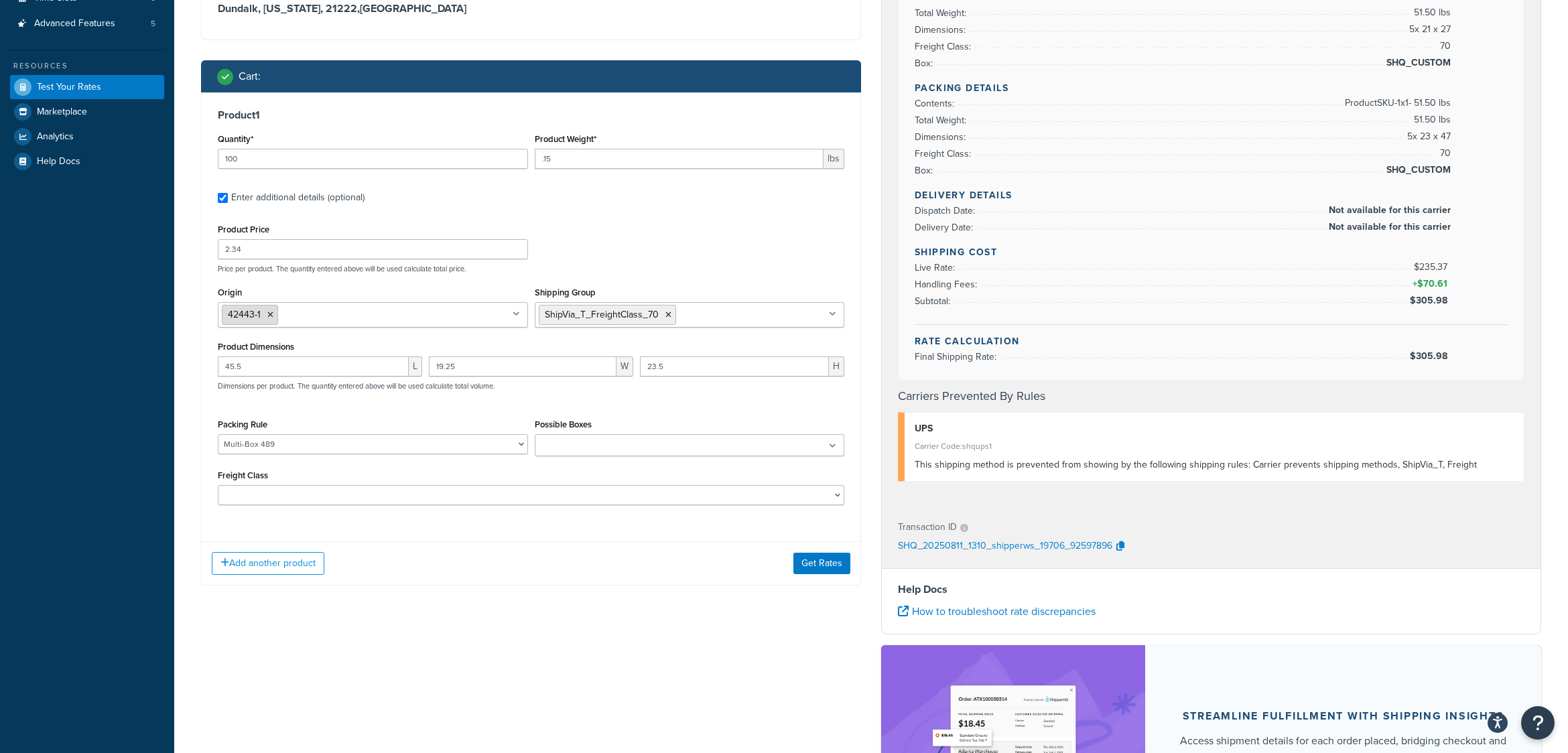
click at [271, 315] on icon at bounding box center [270, 315] width 6 height 8
click at [271, 318] on input "Origin" at bounding box center [281, 314] width 119 height 15
type input "ST"
click at [668, 318] on icon at bounding box center [668, 315] width 6 height 8
click at [668, 318] on ul at bounding box center [690, 313] width 311 height 22
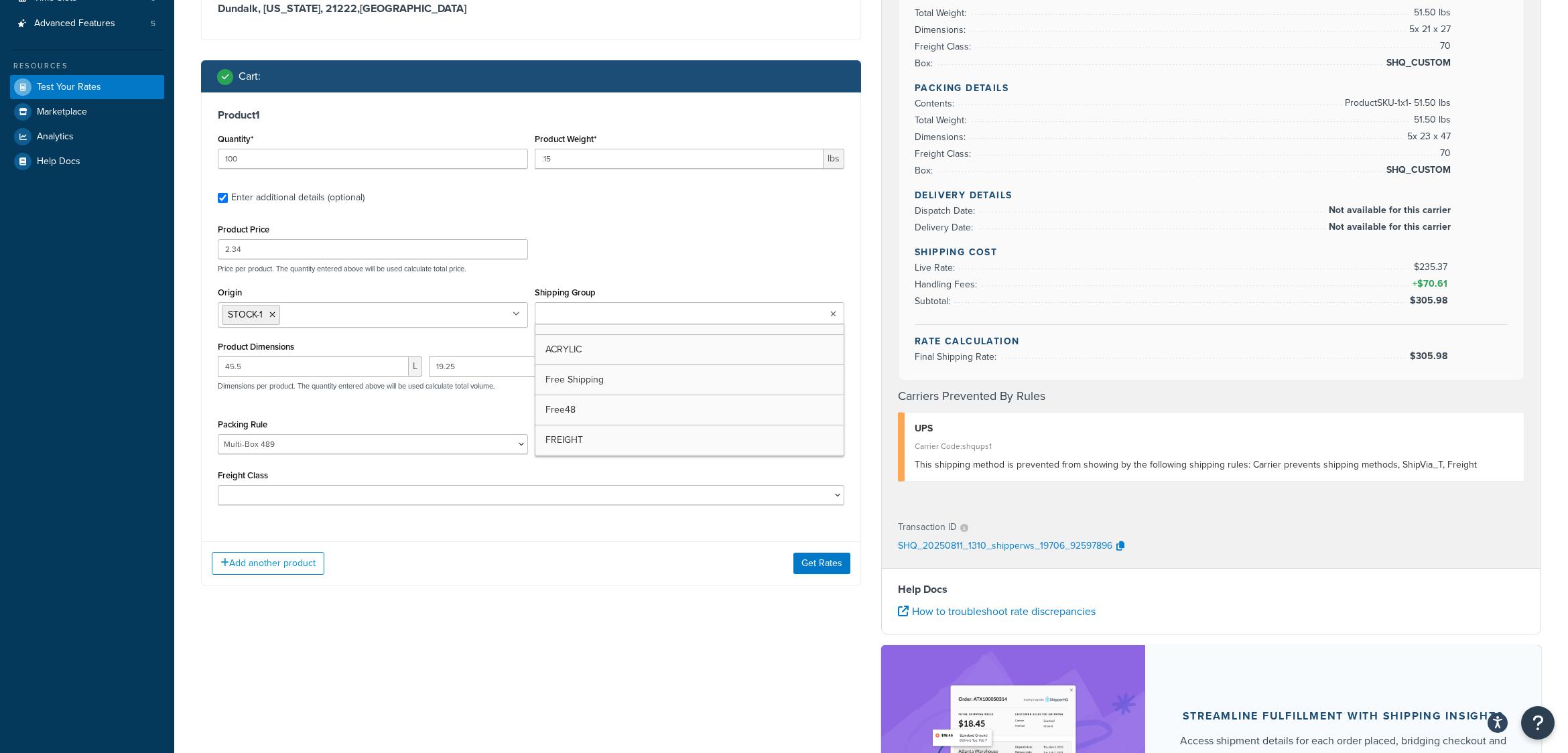
click at [664, 315] on ul at bounding box center [690, 313] width 311 height 22
click at [677, 272] on p "Price per product. The quantity entered above will be used calculate total pric…" at bounding box center [531, 269] width 634 height 10
click at [657, 319] on ul at bounding box center [690, 313] width 311 height 22
type input "U"
click at [272, 369] on input "45.5" at bounding box center [313, 366] width 191 height 20
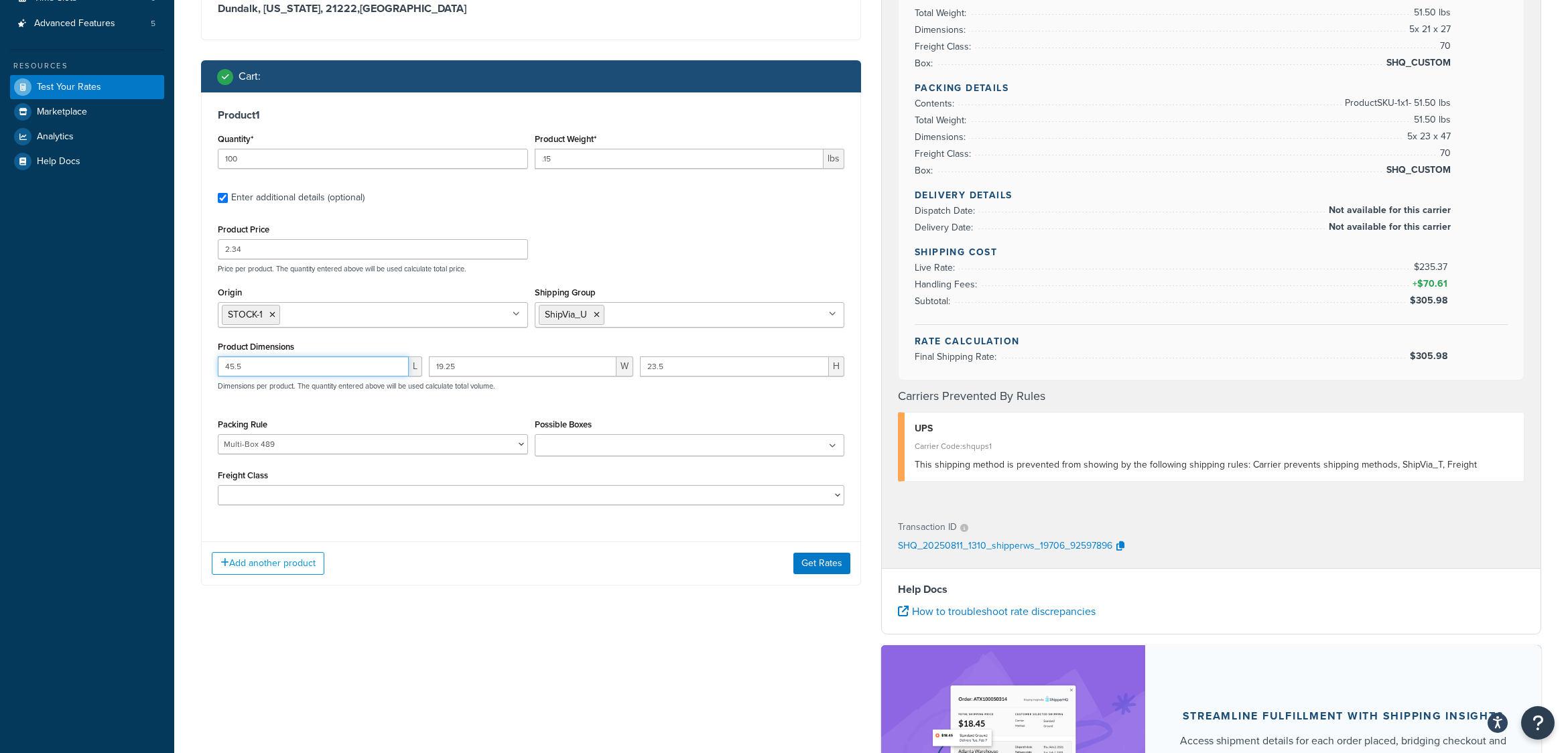
drag, startPoint x: 276, startPoint y: 365, endPoint x: 189, endPoint y: 361, distance: 87.1
click at [189, 361] on div "Test your rates Reset Rate Results 08/11/2025, 9:10 AM Ecommerce store : Edit w…" at bounding box center [871, 345] width 1394 height 1164
type input "10"
type input "0"
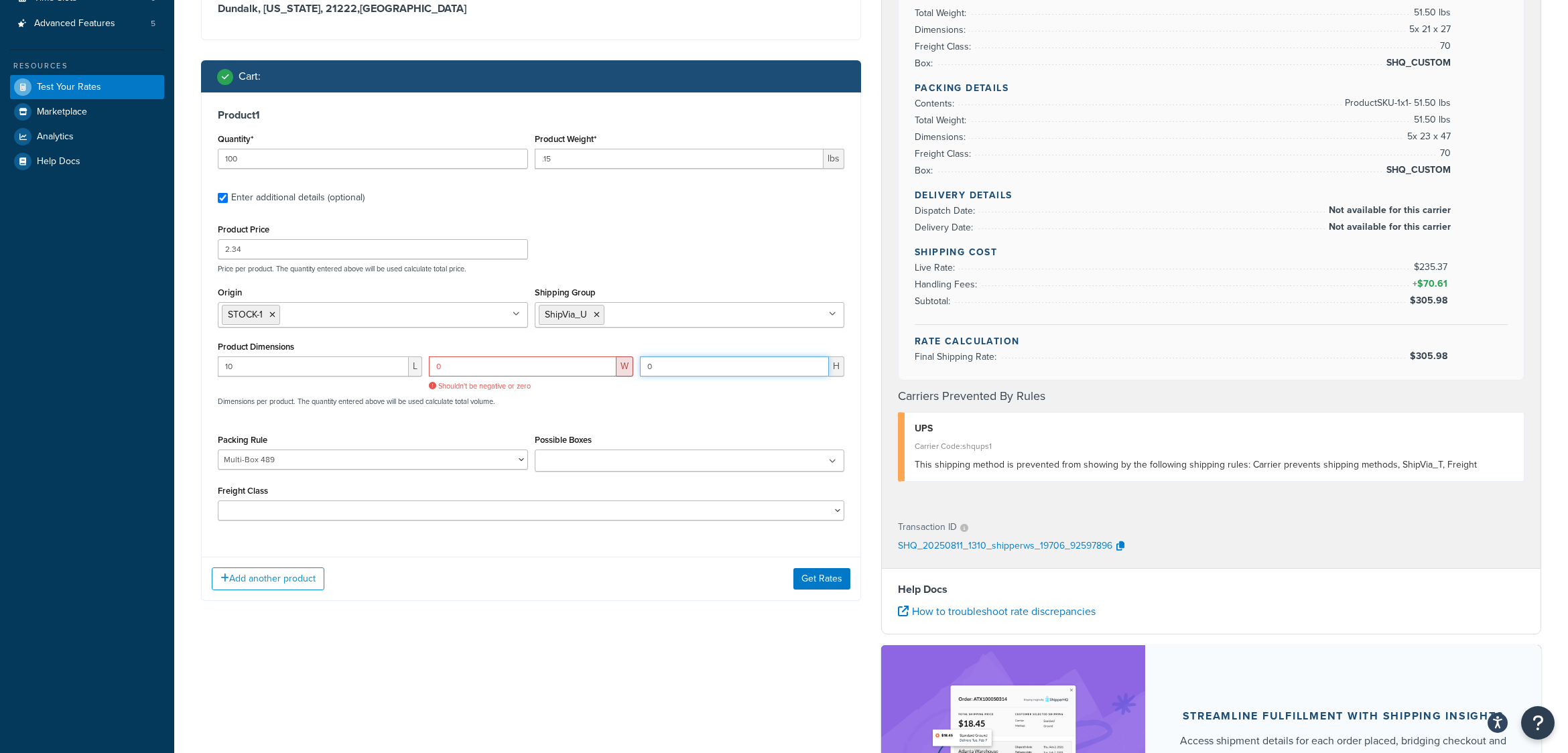
type input "0"
click at [449, 371] on input "0" at bounding box center [522, 366] width 188 height 20
type input "0.1"
type input "1"
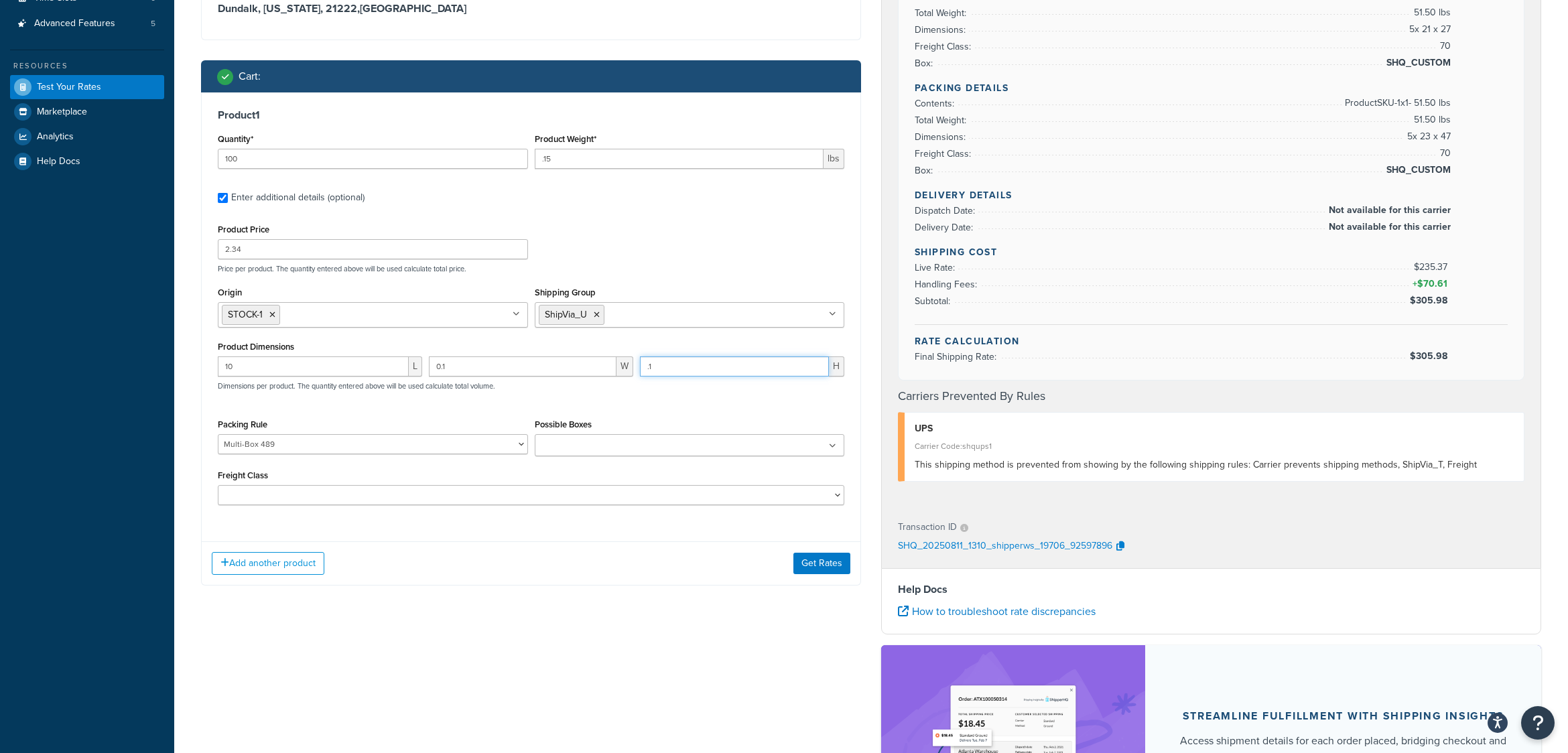
type input ".1"
click at [523, 447] on select "Multi-Box 1 Multi-Box 10 Multi-Box 100 Multi-Box 101 Multi-Box 102 Multi-Box 10…" at bounding box center [373, 444] width 311 height 20
select select
click at [218, 436] on select "Multi-Box 1 Multi-Box 10 Multi-Box 100 Multi-Box 101 Multi-Box 102 Multi-Box 10…" at bounding box center [373, 444] width 311 height 20
click at [819, 563] on button "Get Rates" at bounding box center [822, 563] width 57 height 22
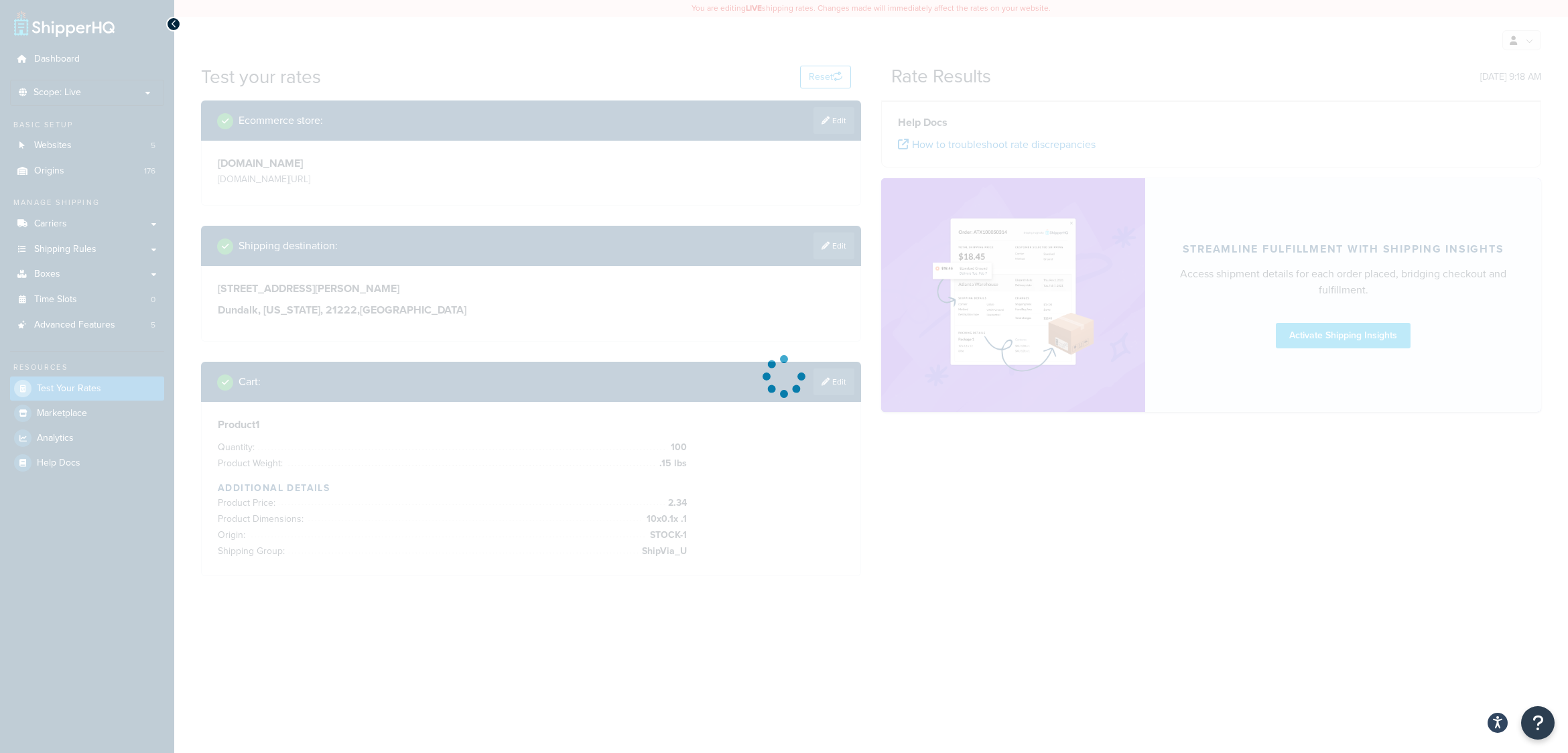
scroll to position [0, 0]
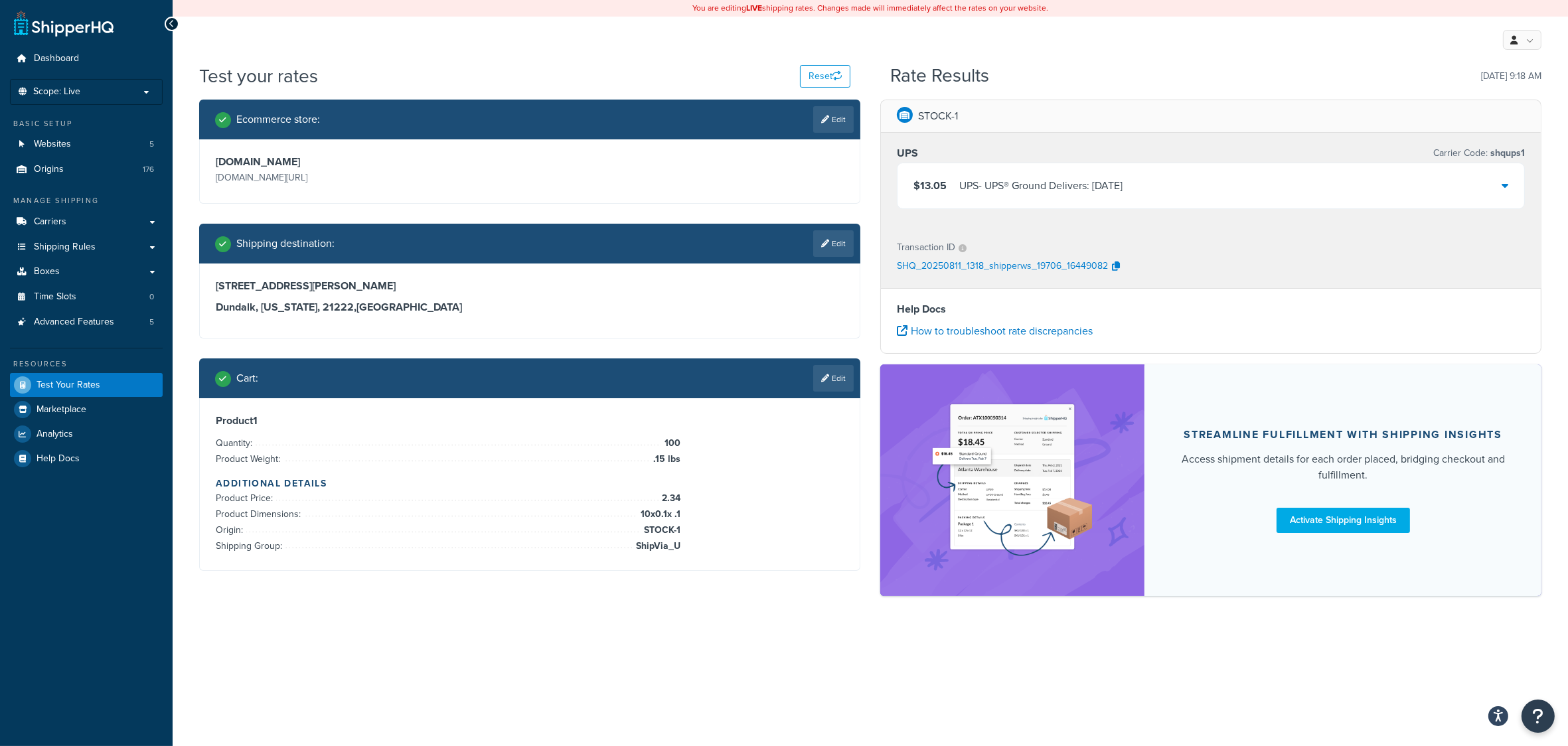
click at [1505, 189] on icon at bounding box center [1505, 184] width 7 height 10
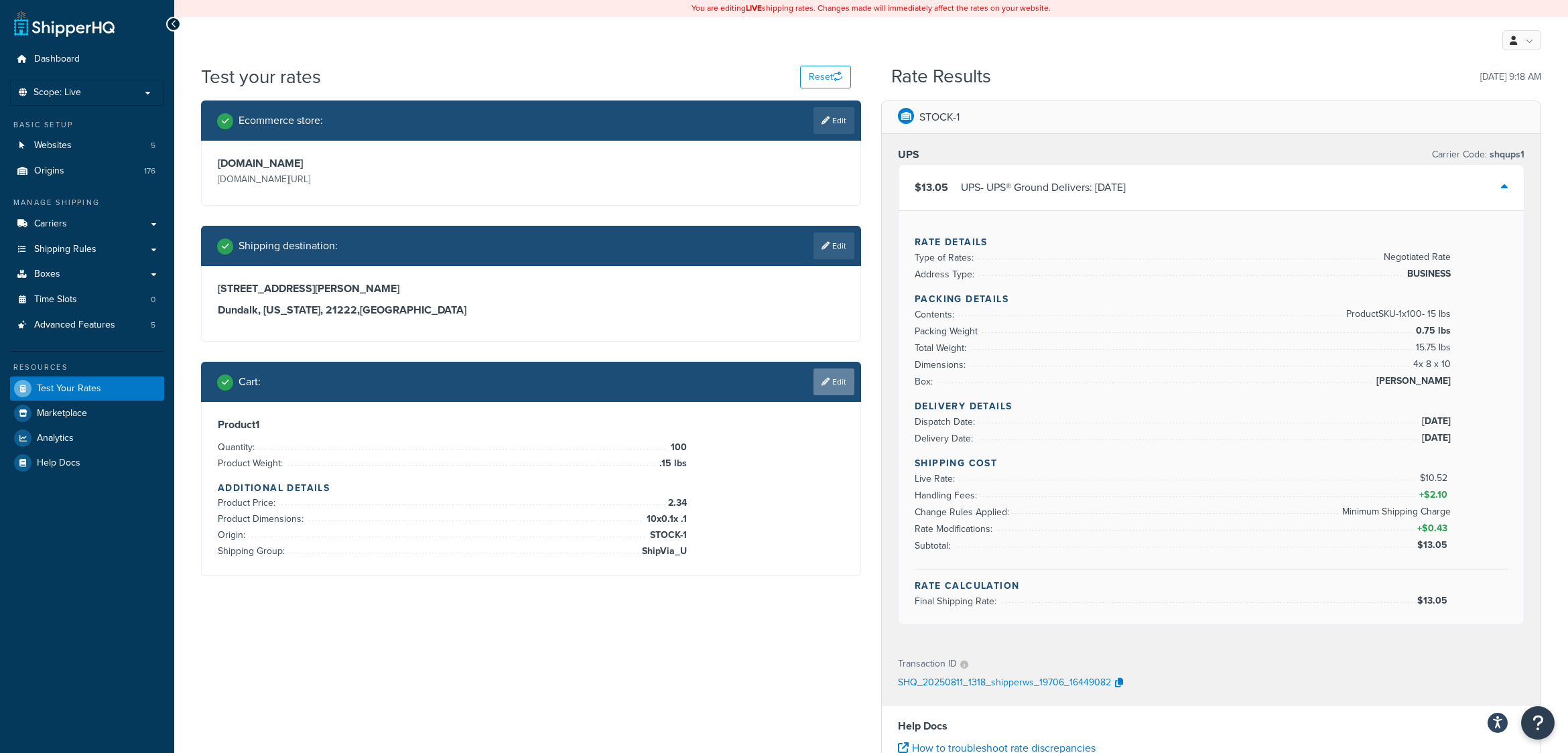
click at [834, 381] on link "Edit" at bounding box center [834, 382] width 41 height 27
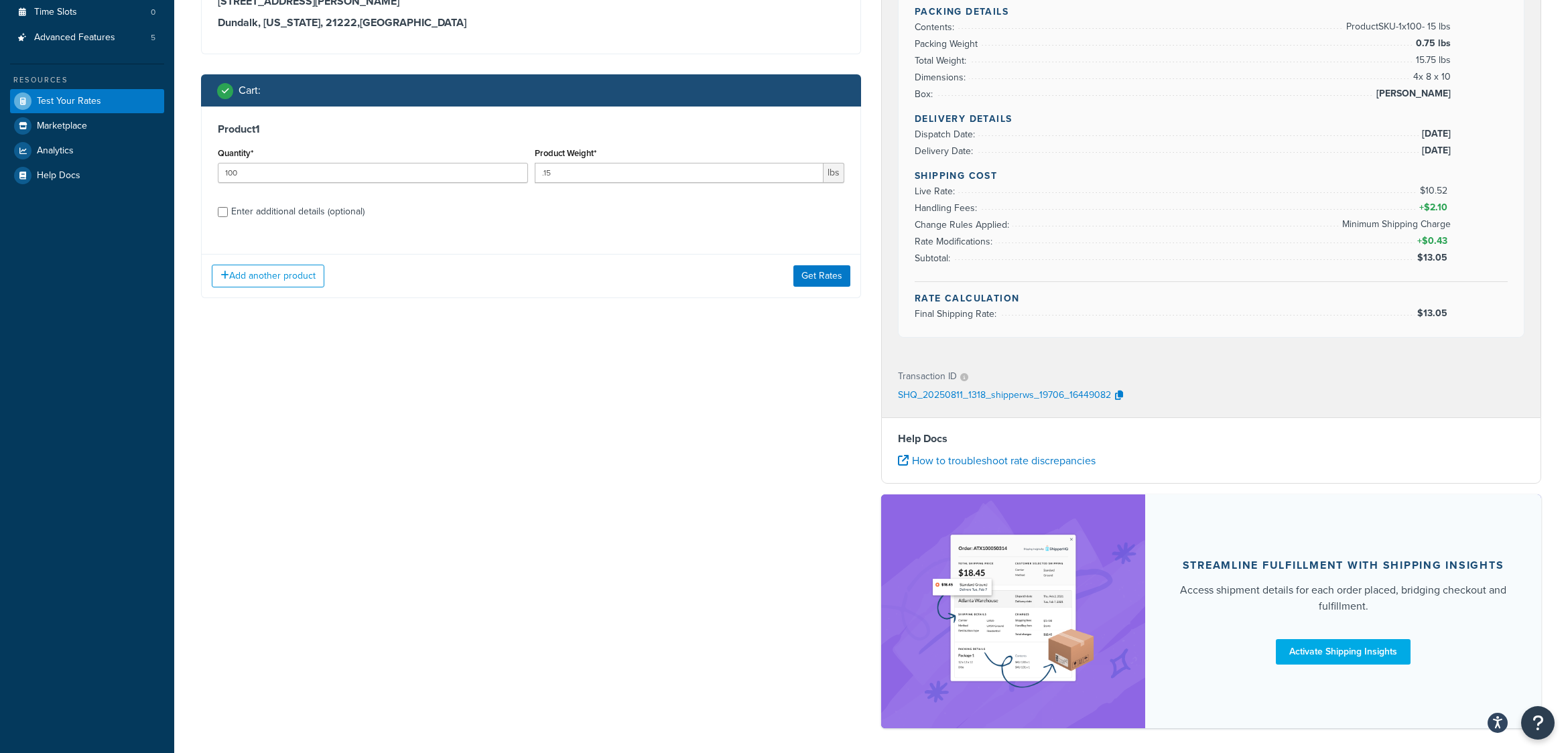
scroll to position [301, 0]
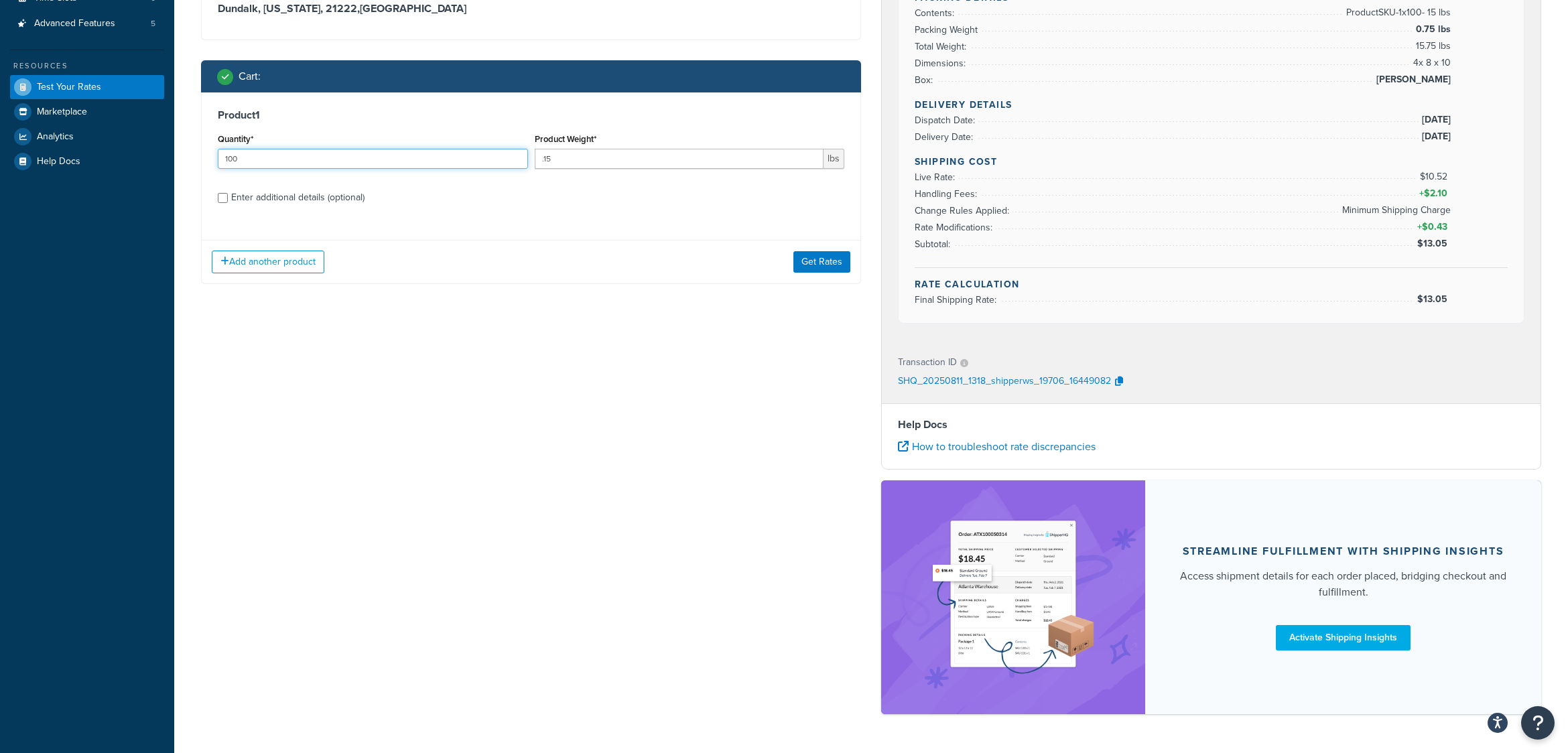
drag, startPoint x: 284, startPoint y: 159, endPoint x: 174, endPoint y: 156, distance: 110.0
click at [174, 156] on div "Test your rates Reset Rate Results 08/11/2025, 9:18 AM Ecommerce store : Edit w…" at bounding box center [871, 262] width 1394 height 999
type input "500"
click at [572, 165] on input ".15" at bounding box center [679, 158] width 290 height 20
type input ".1"
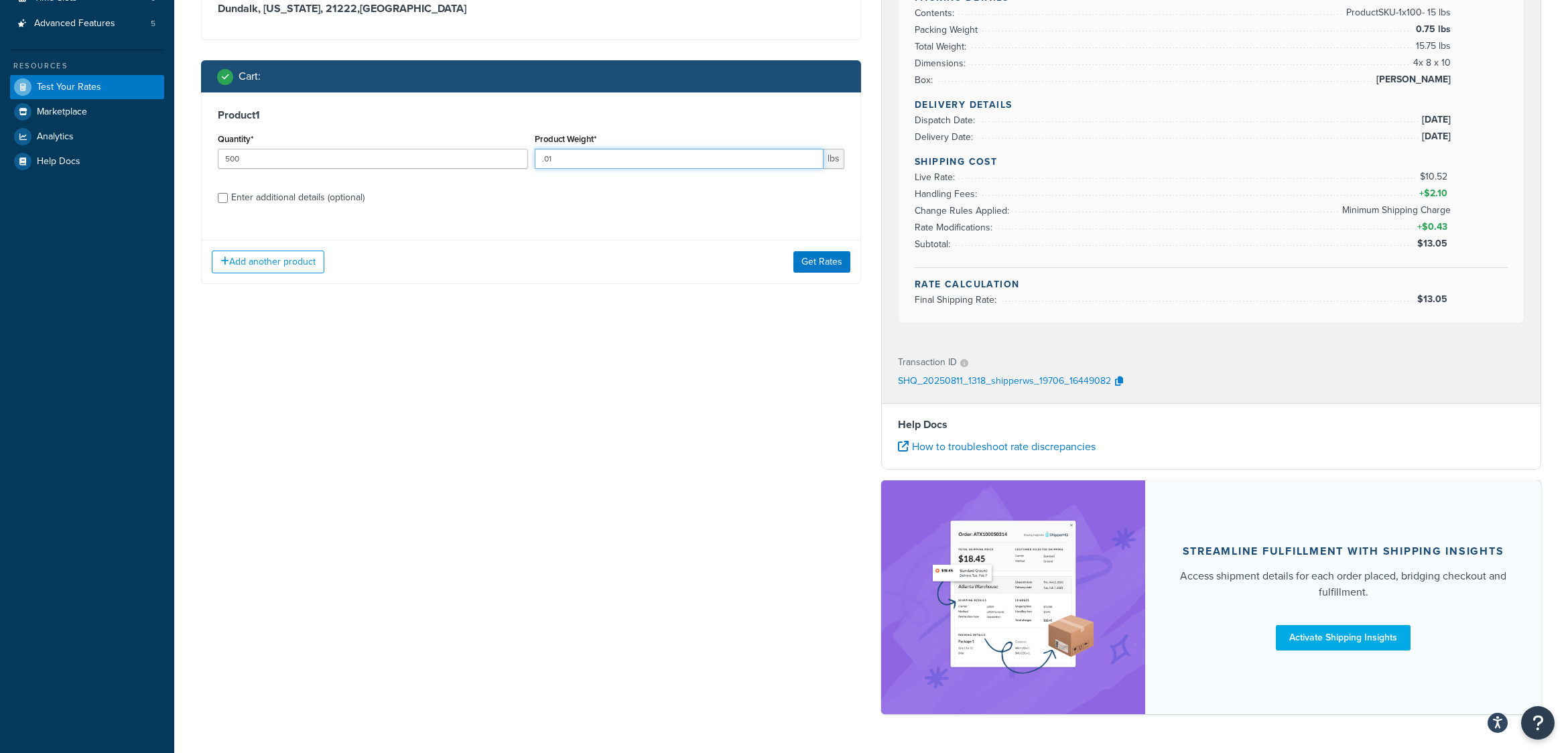
type input ".01"
click at [333, 193] on div "Enter additional details (optional)" at bounding box center [298, 197] width 133 height 19
click at [228, 193] on input "Enter additional details (optional)" at bounding box center [223, 198] width 10 height 10
checkbox input "true"
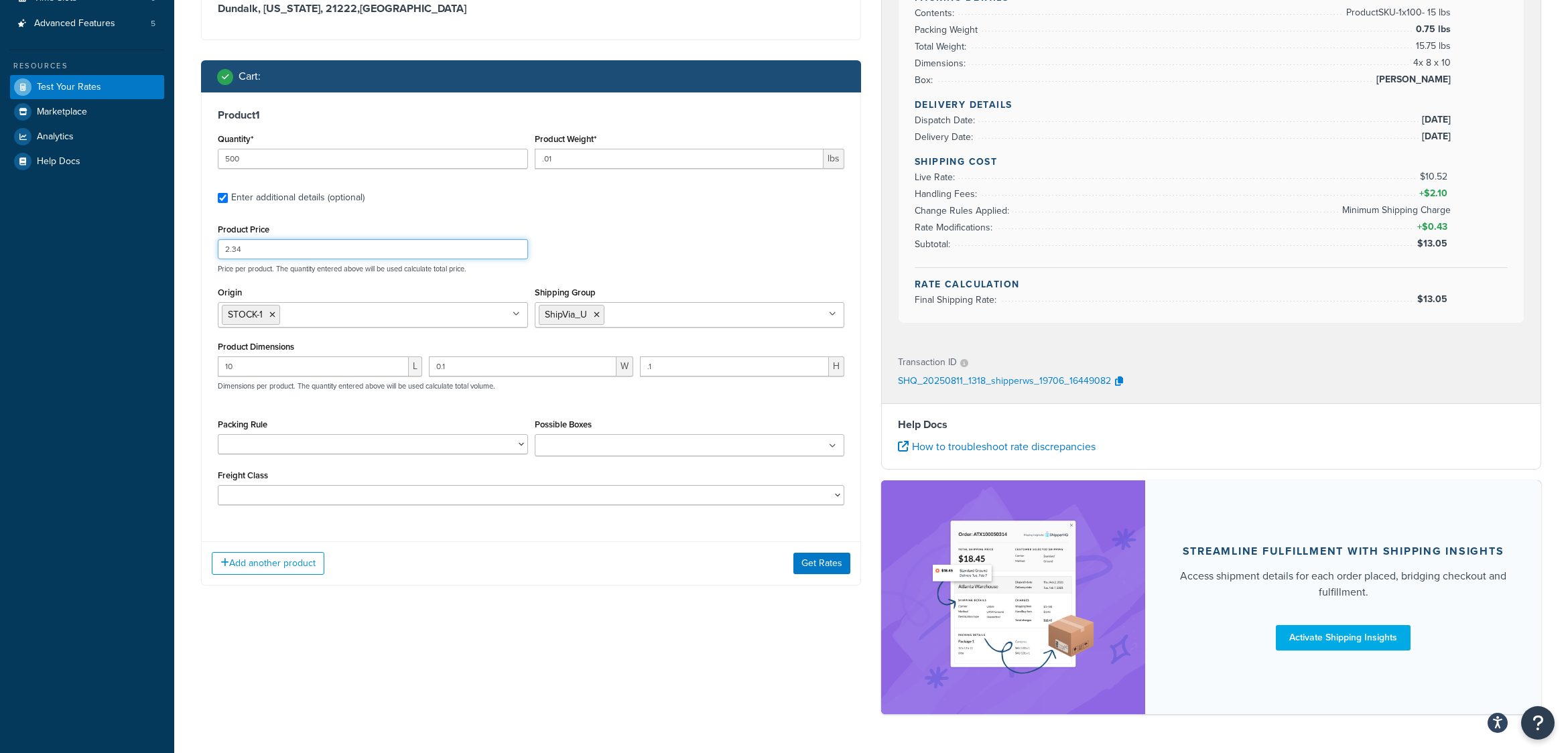
drag, startPoint x: 278, startPoint y: 249, endPoint x: 223, endPoint y: 256, distance: 55.4
click at [223, 256] on input "2.34" at bounding box center [373, 249] width 311 height 20
type input "1.31"
click at [274, 317] on icon at bounding box center [272, 315] width 6 height 8
click at [274, 317] on input "Origin" at bounding box center [281, 314] width 119 height 15
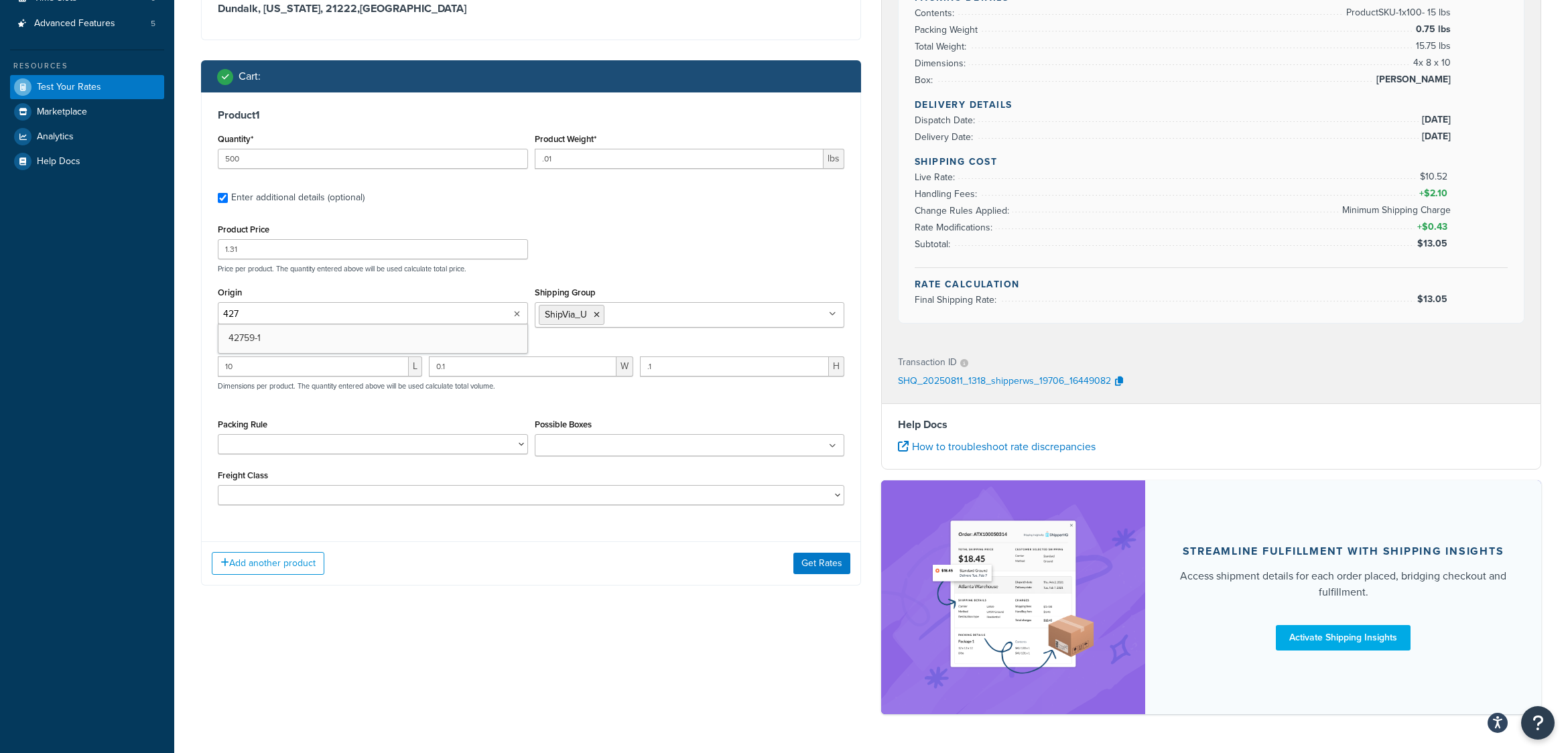
type input "4275"
click at [528, 575] on div "Add another product Get Rates" at bounding box center [531, 563] width 659 height 44
drag, startPoint x: 268, startPoint y: 371, endPoint x: 179, endPoint y: 370, distance: 89.0
click at [179, 370] on div "Test your rates Reset Rate Results 08/11/2025, 9:18 AM Ecommerce store : Edit w…" at bounding box center [871, 262] width 1394 height 999
type input "3.375"
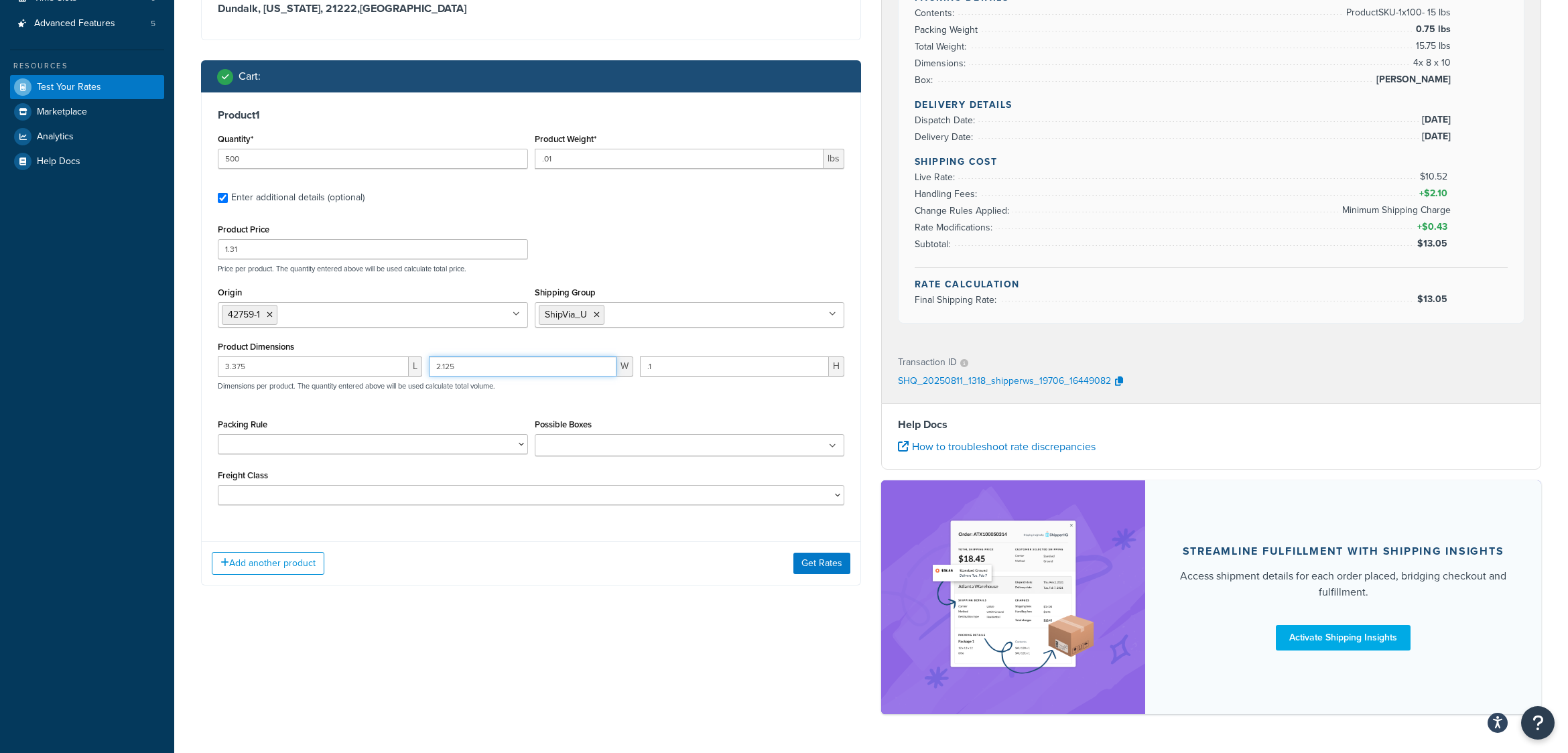
type input "2.125"
click at [819, 565] on button "Get Rates" at bounding box center [822, 563] width 57 height 22
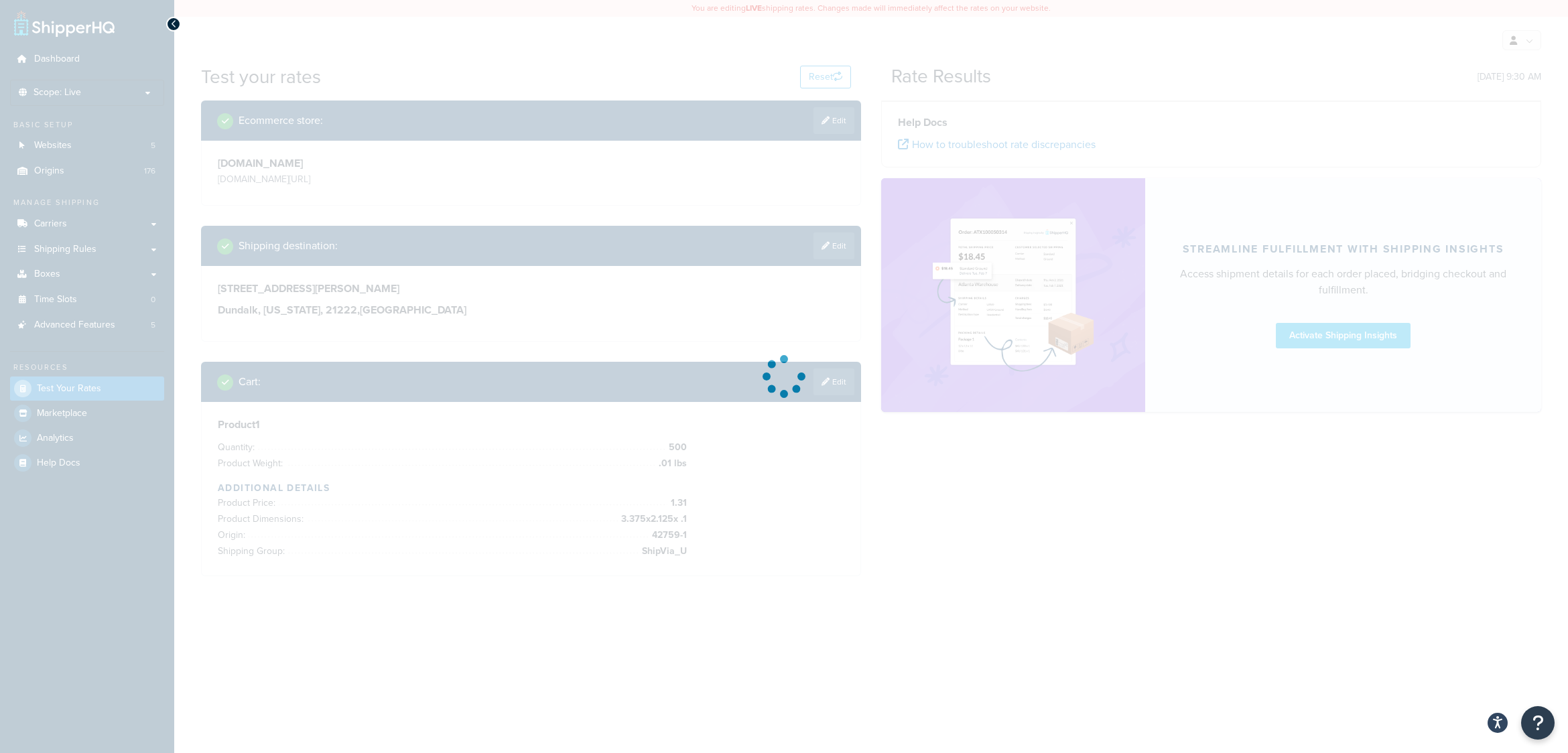
scroll to position [0, 0]
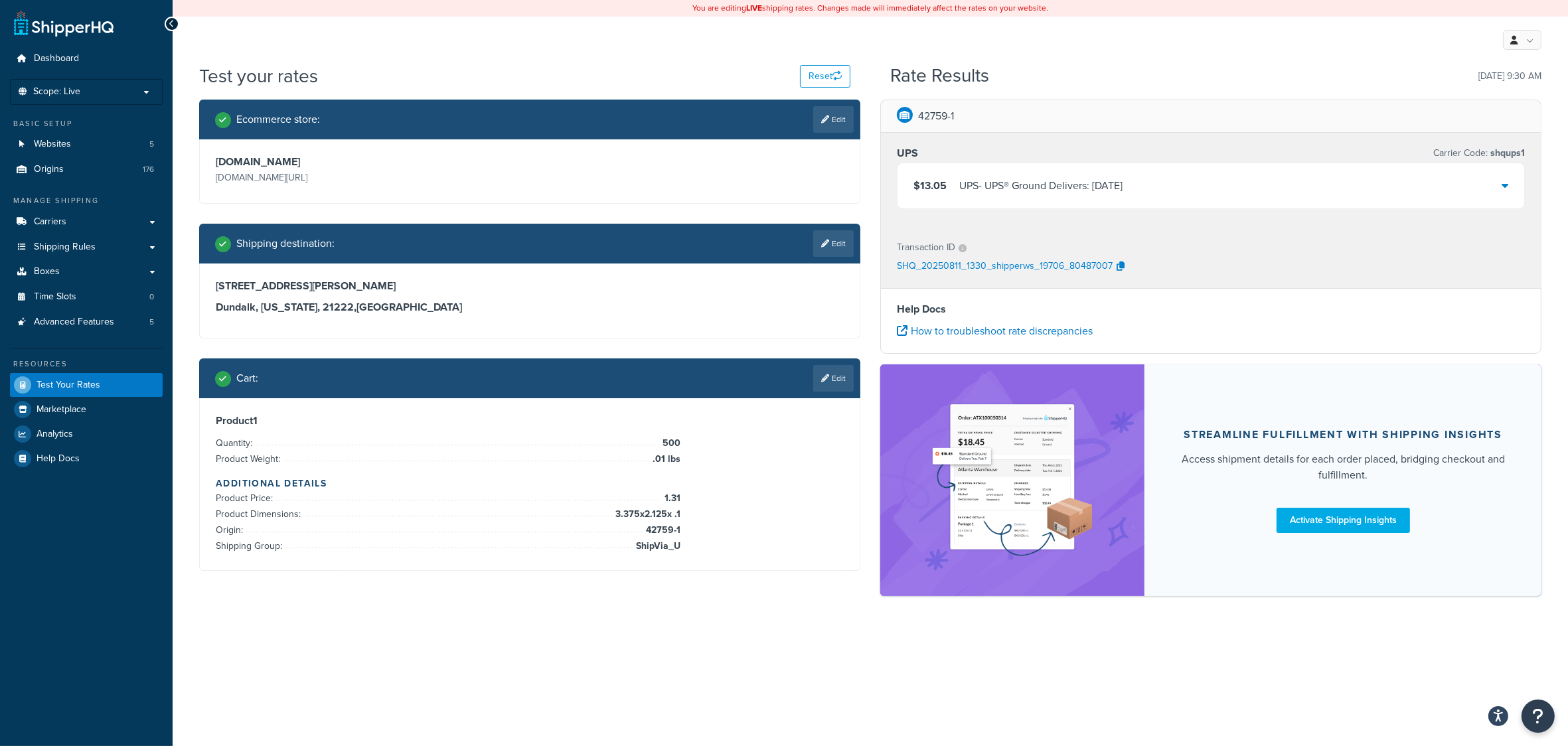
click at [1504, 186] on icon at bounding box center [1505, 184] width 7 height 10
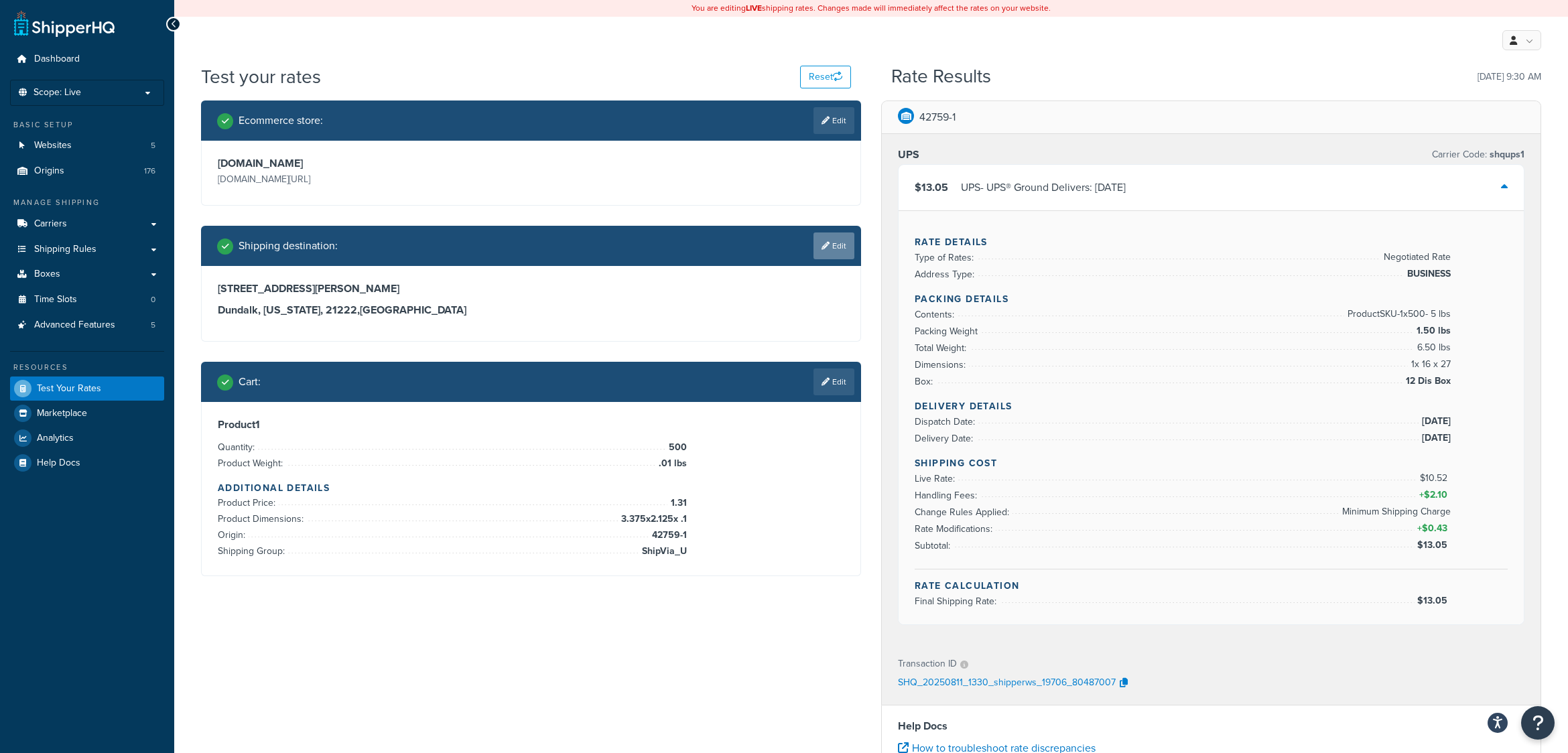
click at [838, 248] on link "Edit" at bounding box center [834, 246] width 41 height 27
select select "MD"
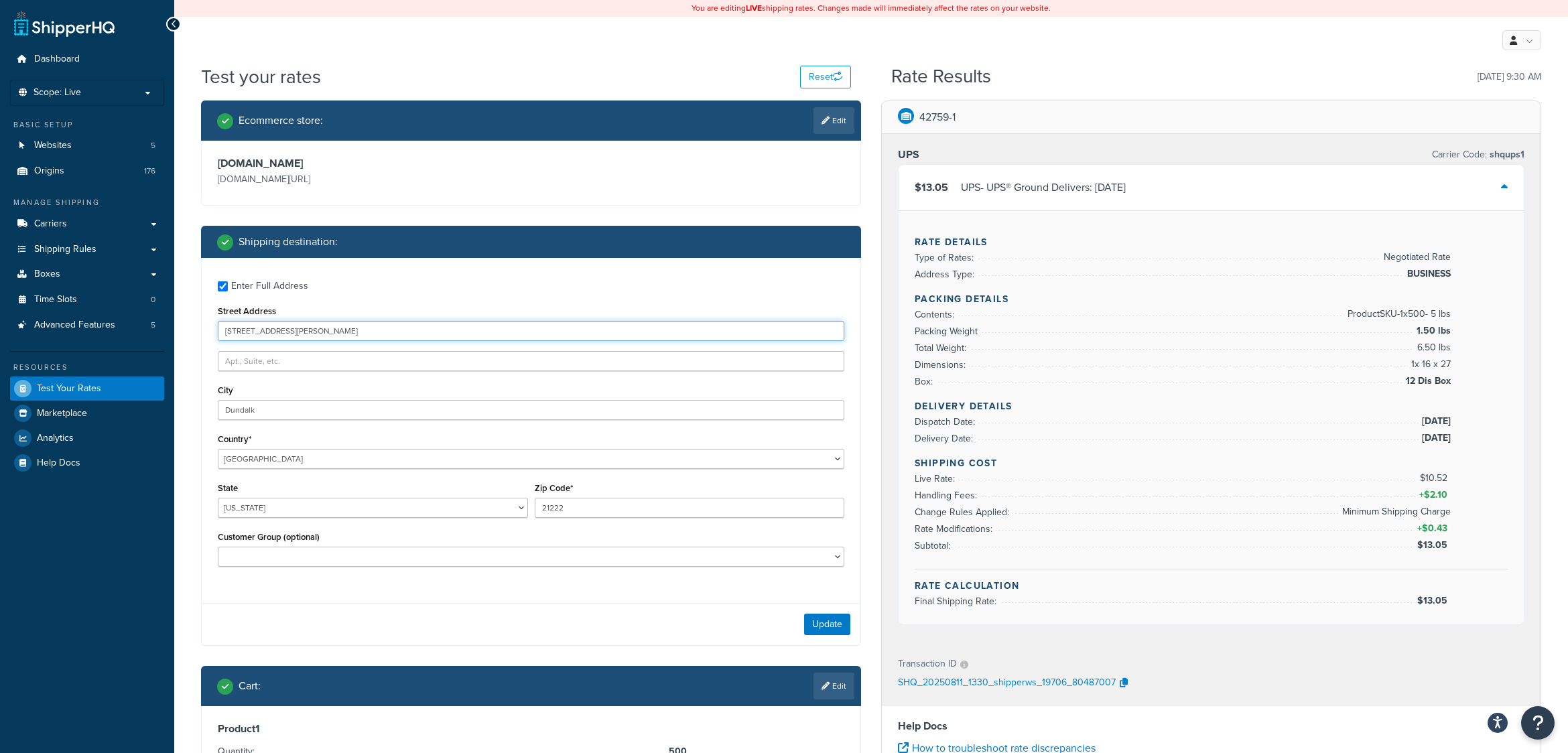
click at [329, 331] on input "8203 Fischer Rd" at bounding box center [531, 331] width 627 height 20
drag, startPoint x: 320, startPoint y: 333, endPoint x: 95, endPoint y: 325, distance: 225.1
click at [95, 325] on div "Dashboard Scope: Live Basic Setup Websites 5 Origins 176 Manage Shipping Carrie…" at bounding box center [784, 548] width 1568 height 1096
click at [222, 328] on input "Street Address" at bounding box center [531, 331] width 627 height 20
type input "500 Arch St"
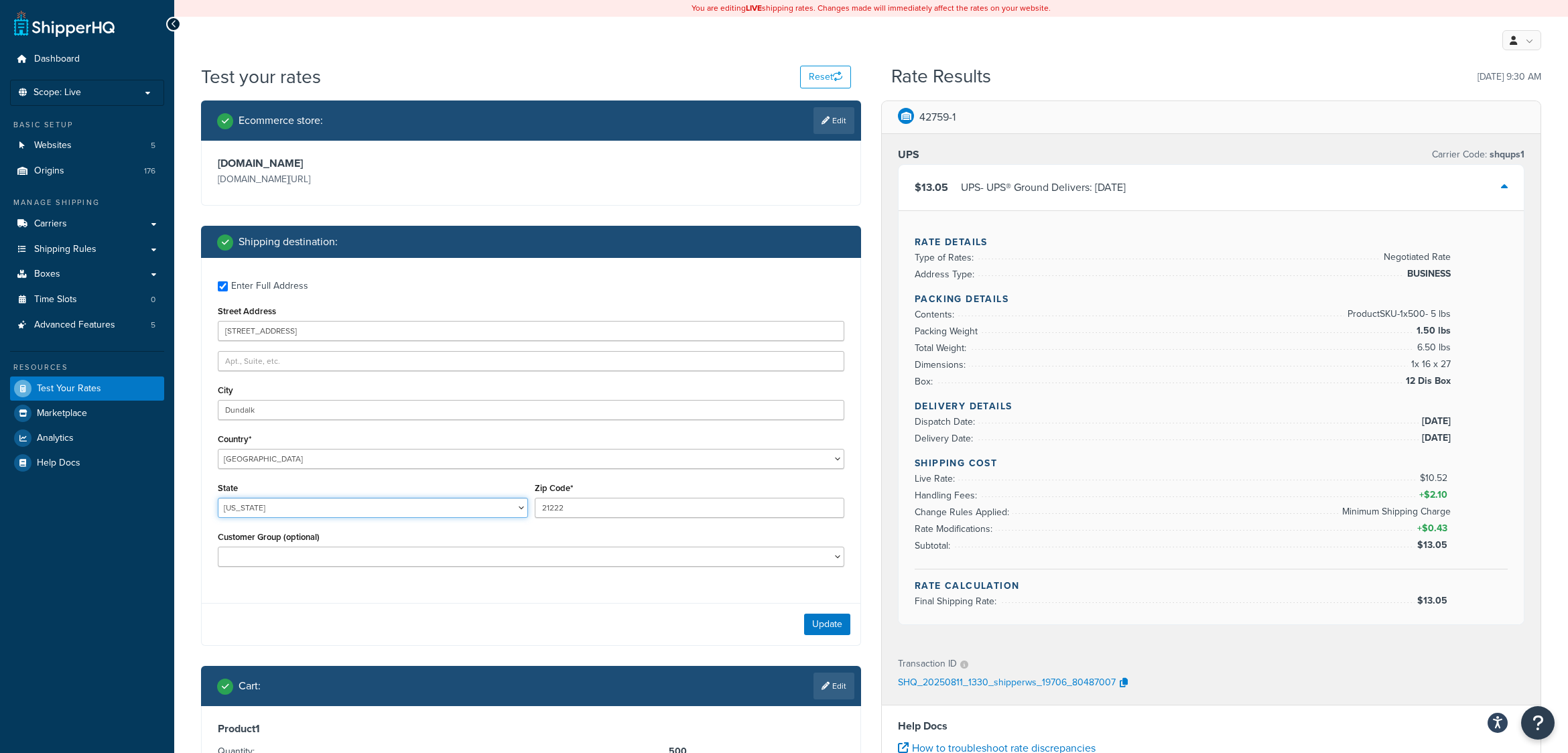
select select "PA"
click at [327, 408] on input "Dundalk" at bounding box center [531, 410] width 627 height 20
click at [285, 330] on input "500 Arch St" at bounding box center [531, 331] width 627 height 20
select select "MD"
click at [285, 329] on input "Street Address" at bounding box center [531, 331] width 627 height 20
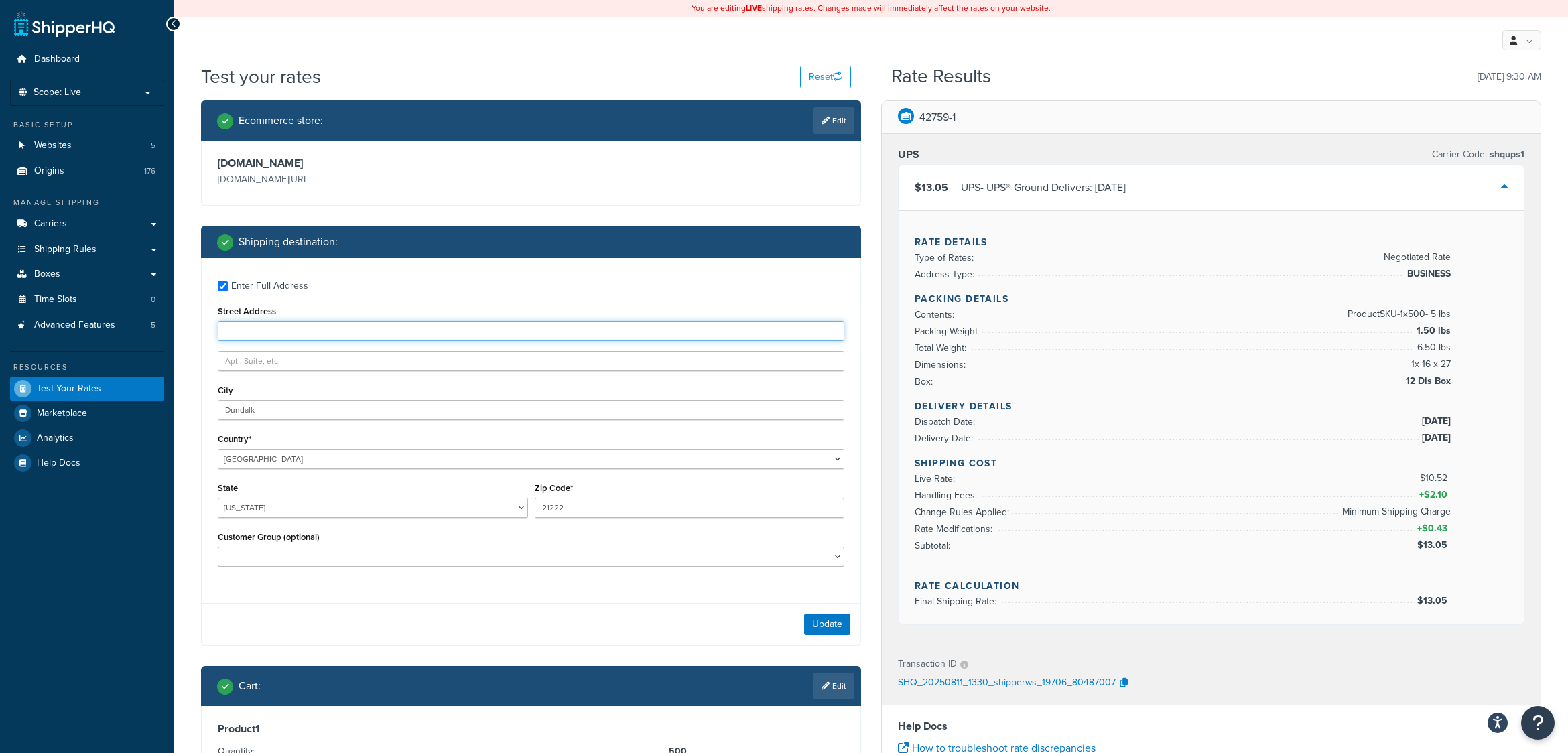
type input "8203 Fischer Rd"
click at [494, 595] on div "Enter Full Address Street Address 8203 Fischer Rd City Dundalk Country* United …" at bounding box center [531, 452] width 660 height 388
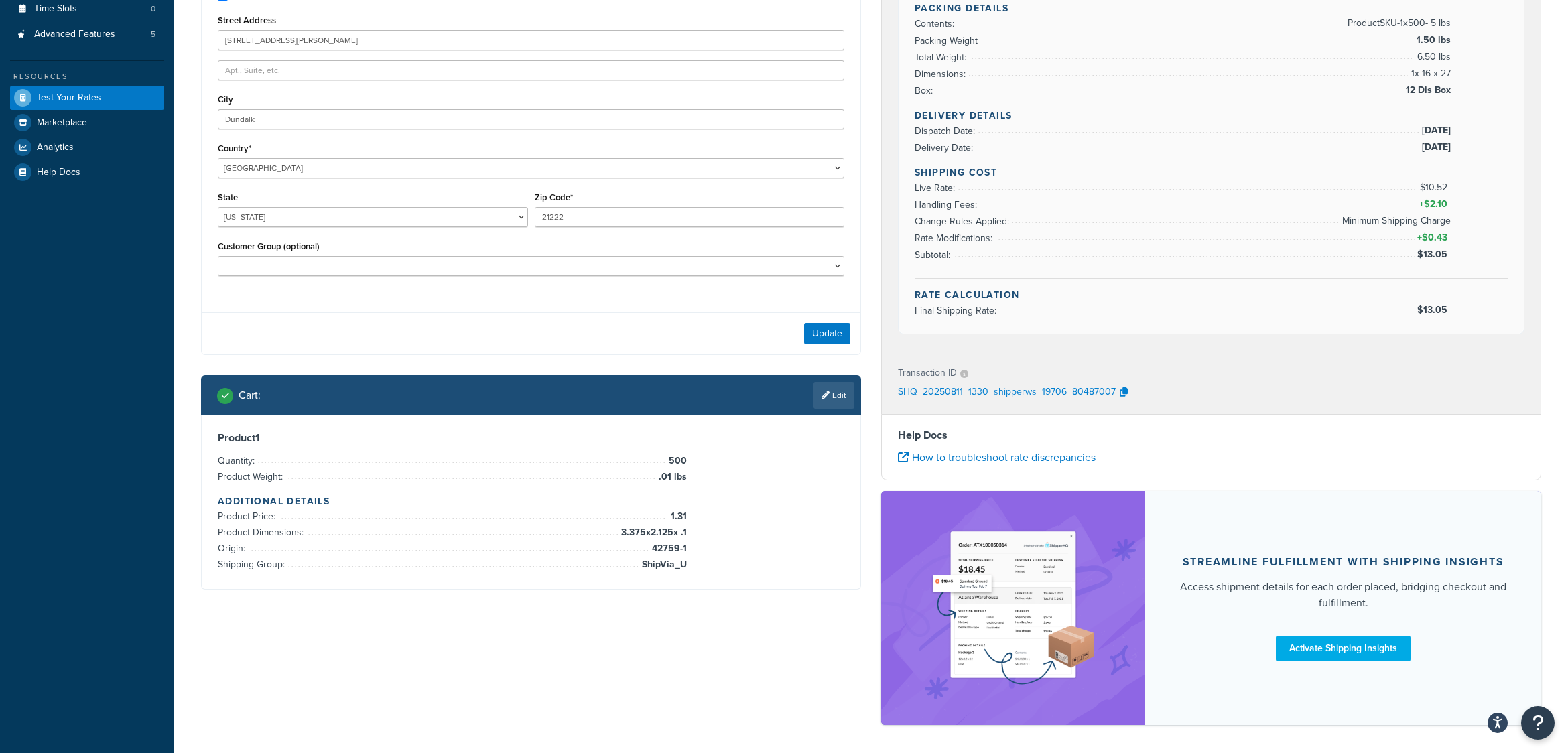
scroll to position [301, 0]
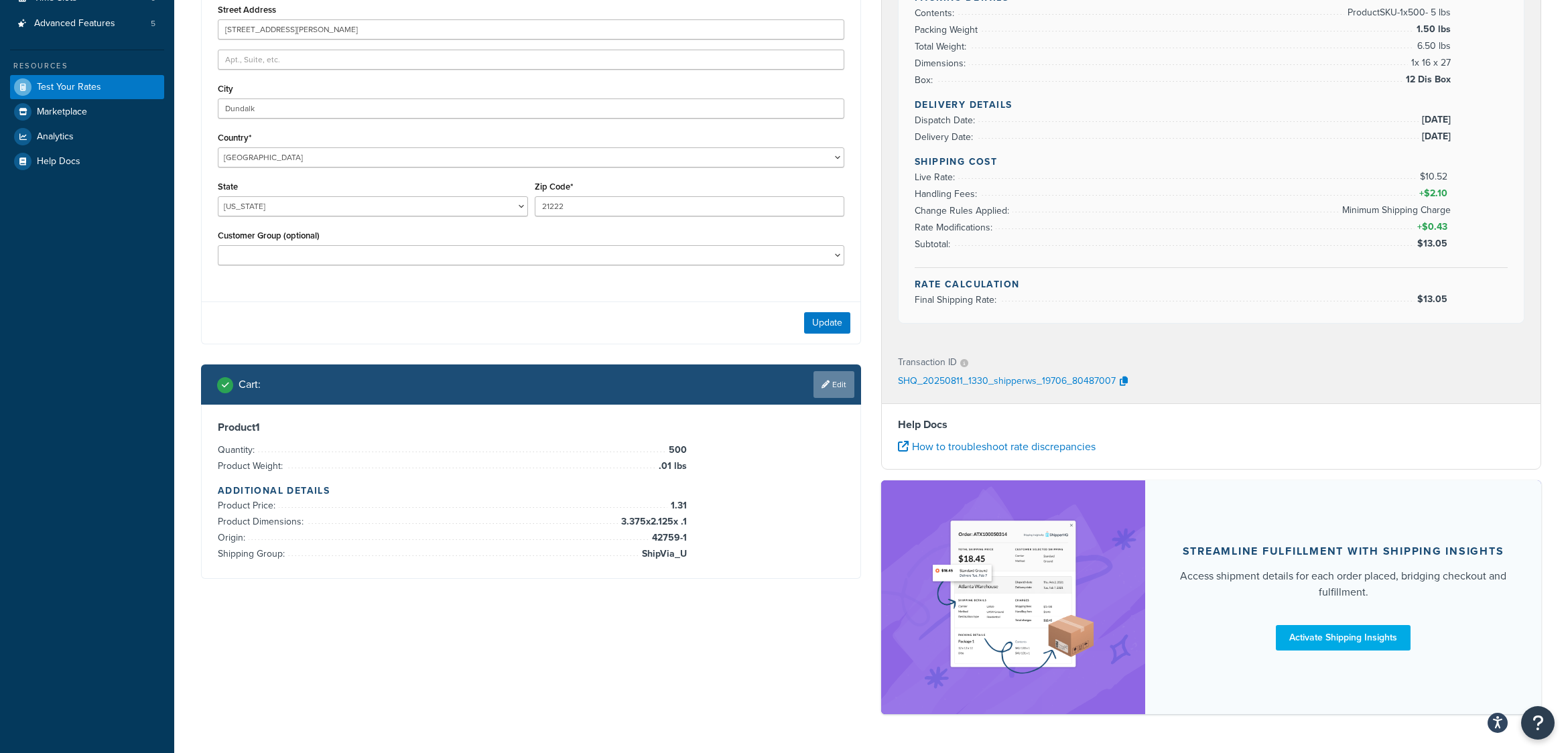
click at [839, 385] on link "Edit" at bounding box center [834, 384] width 41 height 27
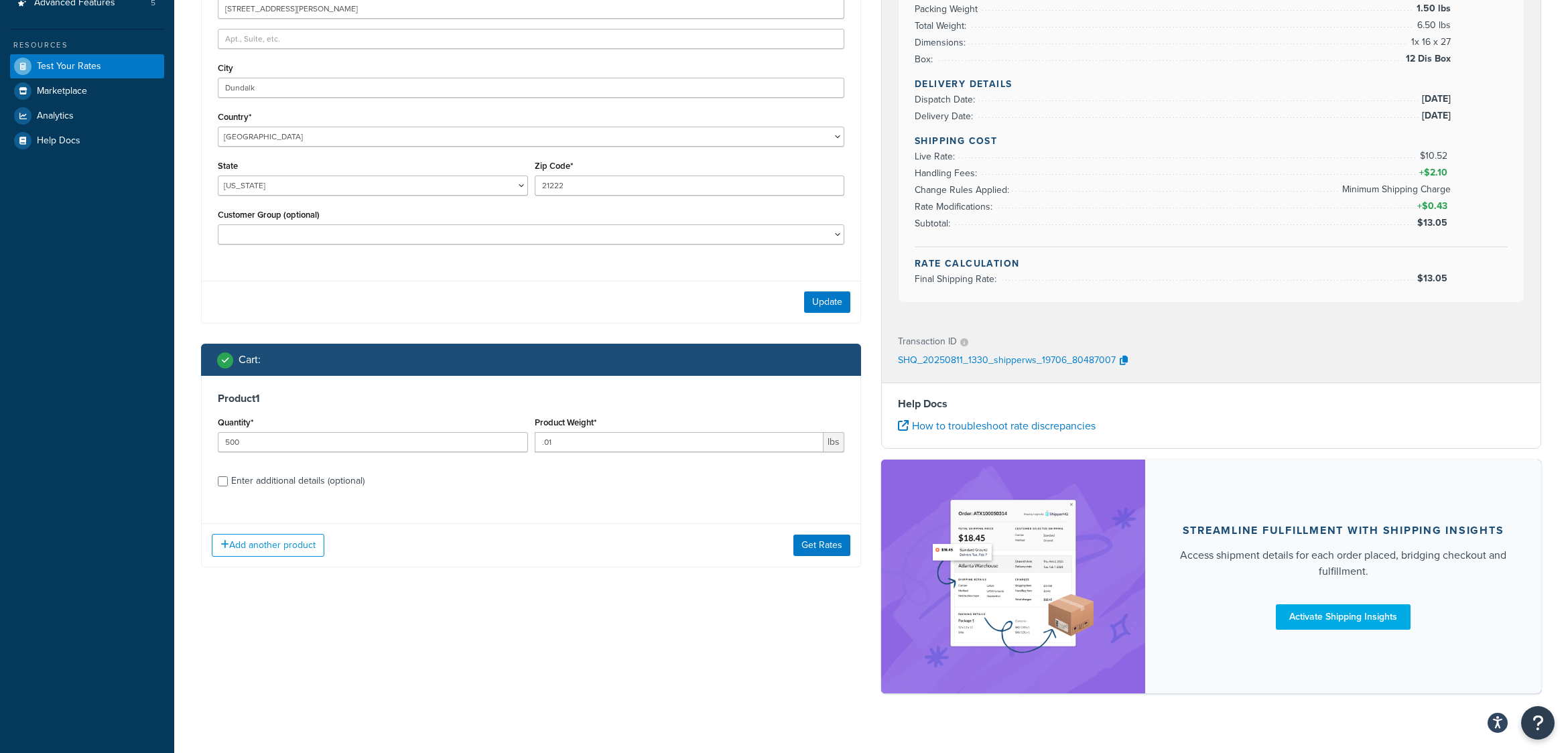
scroll to position [334, 0]
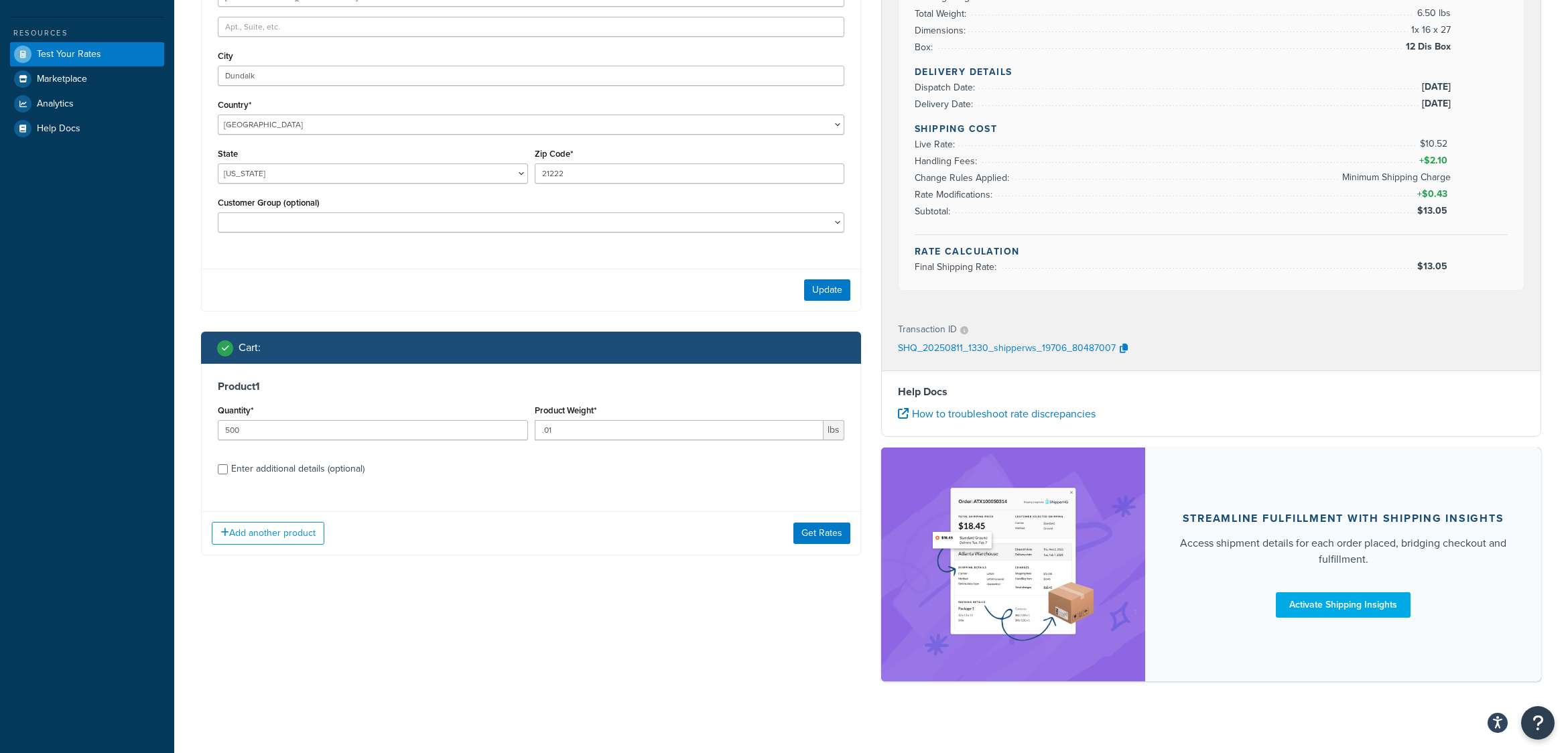
click at [253, 465] on div "Enter additional details (optional)" at bounding box center [298, 469] width 133 height 19
click at [228, 465] on input "Enter additional details (optional)" at bounding box center [223, 470] width 10 height 10
checkbox input "true"
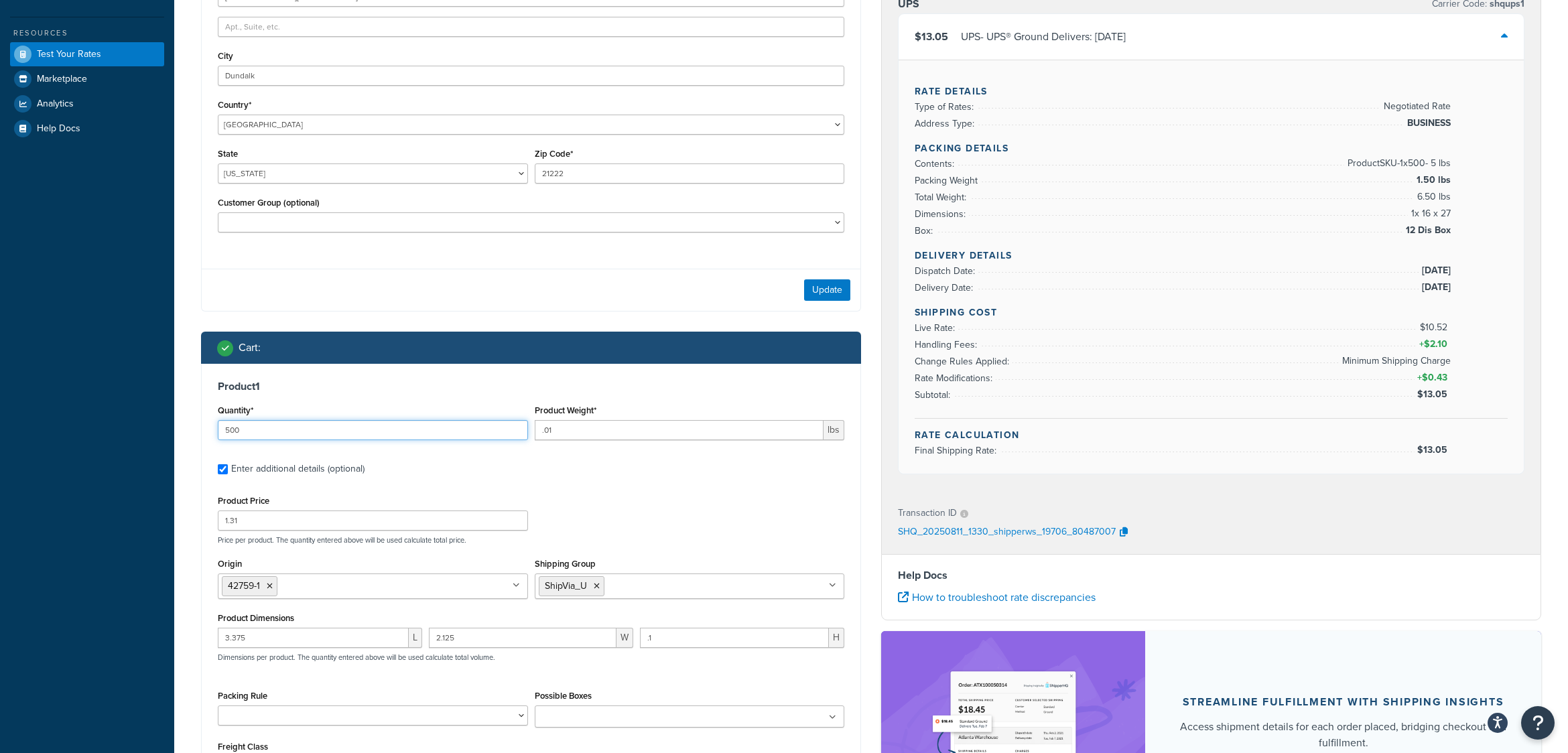
click at [261, 431] on input "500" at bounding box center [373, 430] width 311 height 20
drag, startPoint x: 261, startPoint y: 431, endPoint x: 147, endPoint y: 429, distance: 114.0
click at [147, 429] on div "Dashboard Scope: Live Basic Setup Websites 5 Origins 176 Manage Shipping Carrie…" at bounding box center [784, 305] width 1568 height 1279
click at [577, 433] on input ".01" at bounding box center [679, 430] width 290 height 20
type input ".0"
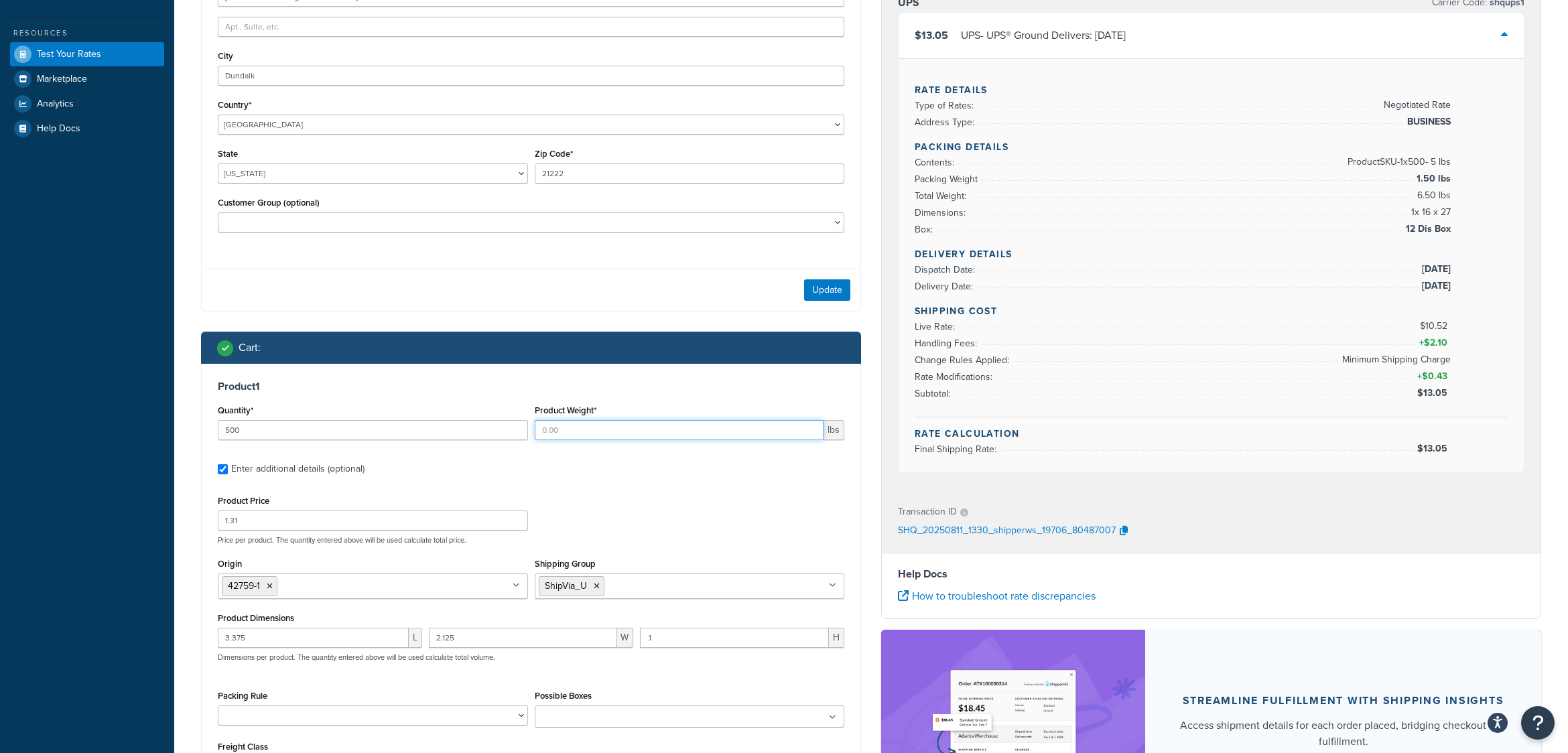
type input ".5"
type input ".25"
click at [673, 529] on div "Product Price 1.31 Price per product. The quantity entered above will be used c…" at bounding box center [531, 518] width 634 height 53
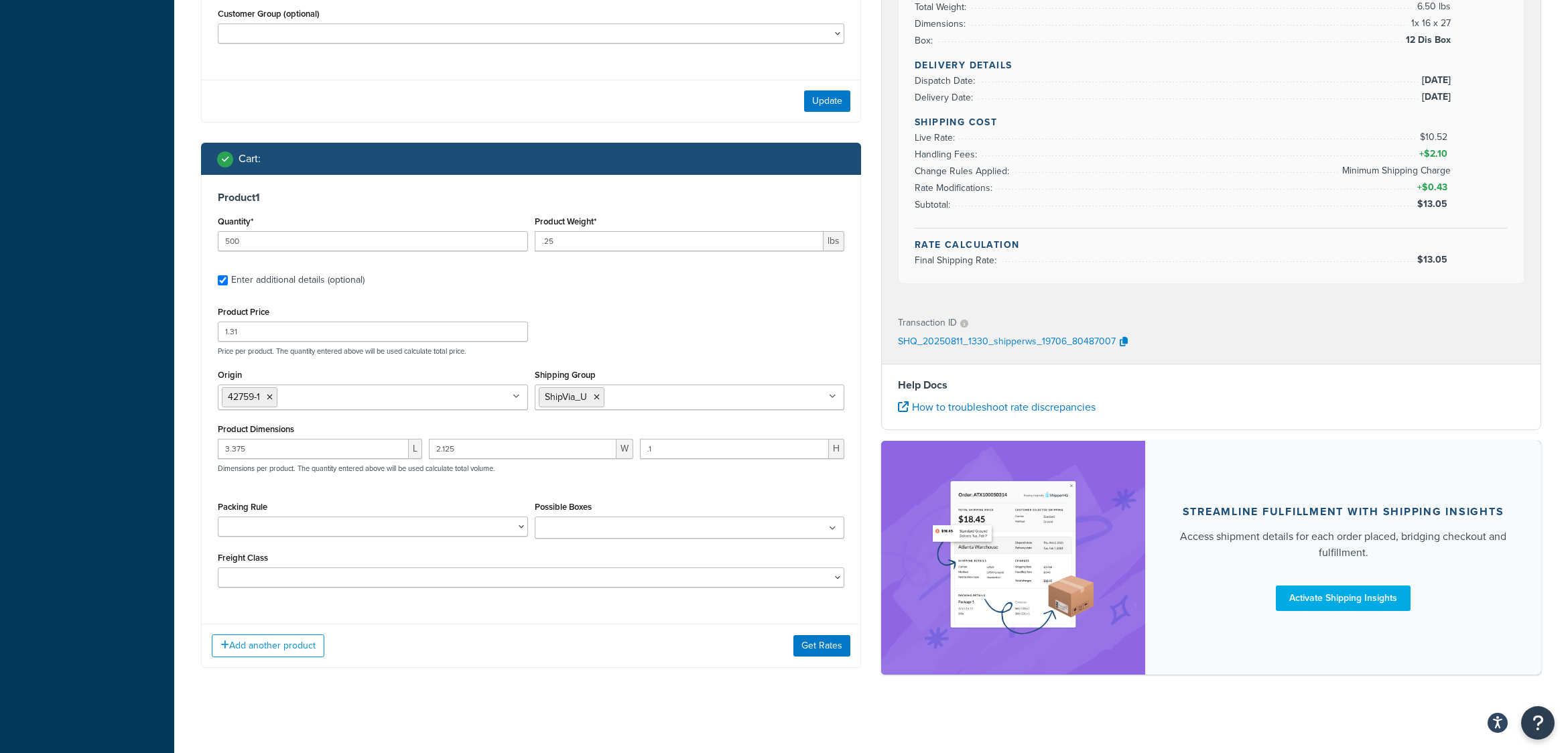
scroll to position [529, 0]
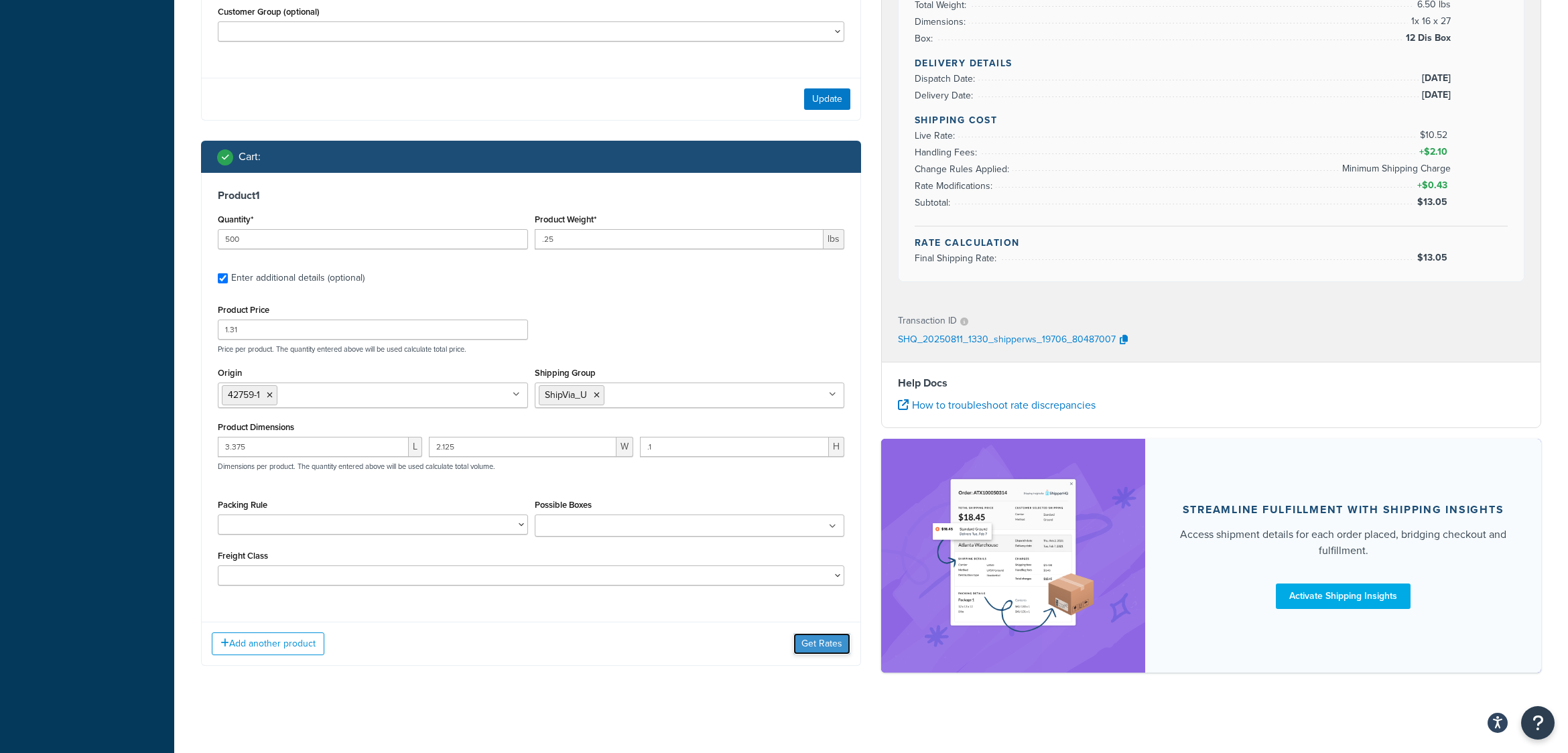
click at [827, 640] on button "Get Rates" at bounding box center [822, 644] width 57 height 22
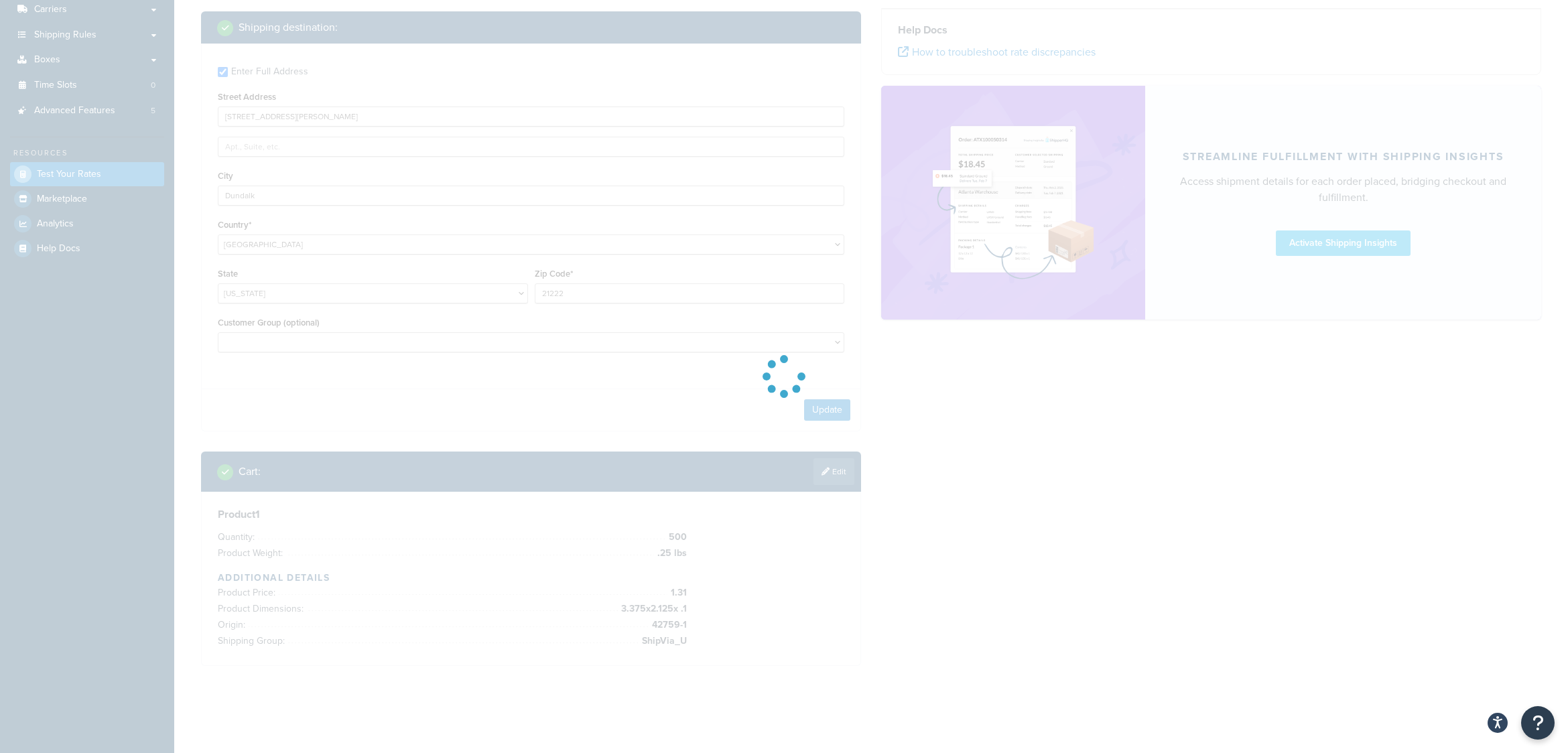
scroll to position [216, 0]
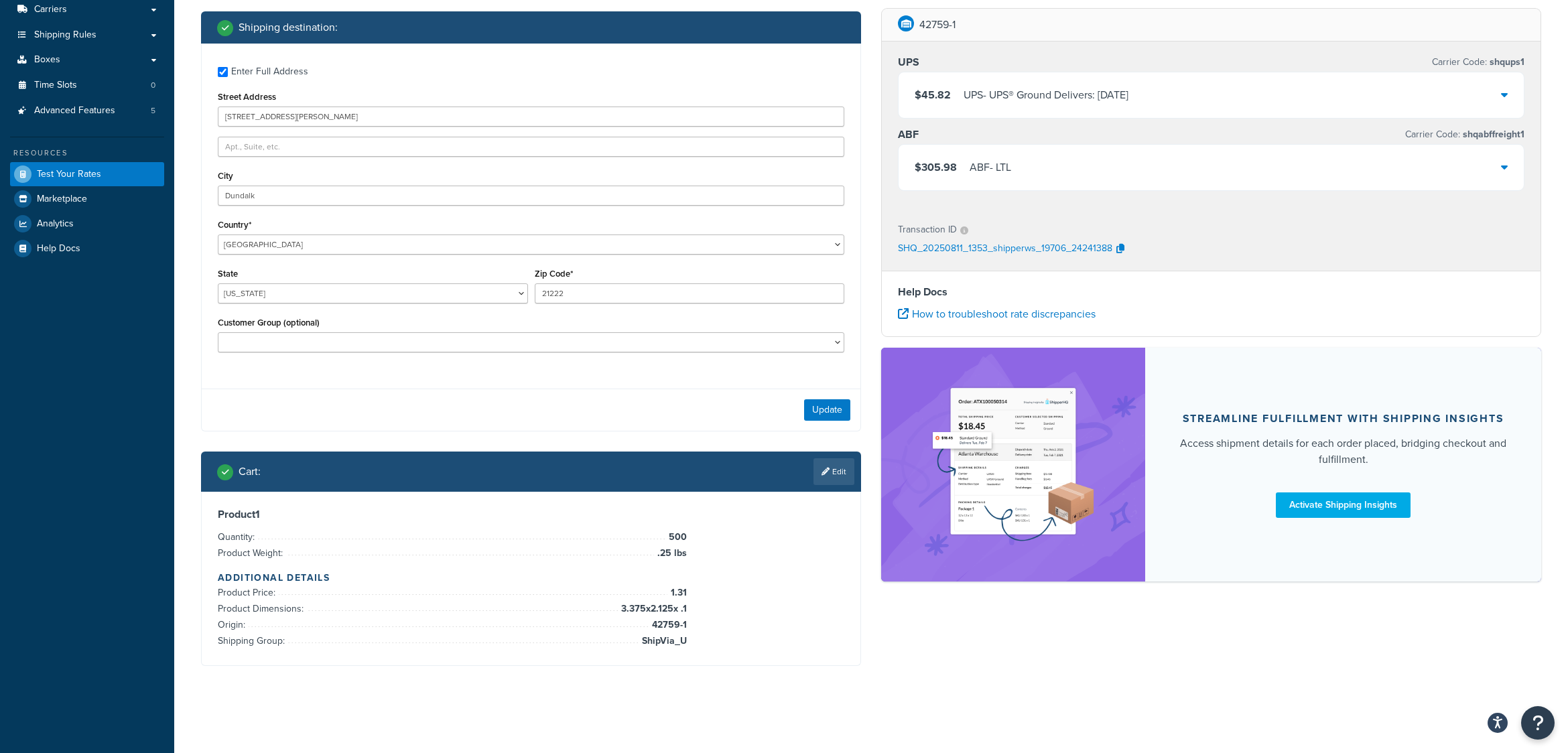
click at [1501, 96] on icon at bounding box center [1505, 94] width 7 height 10
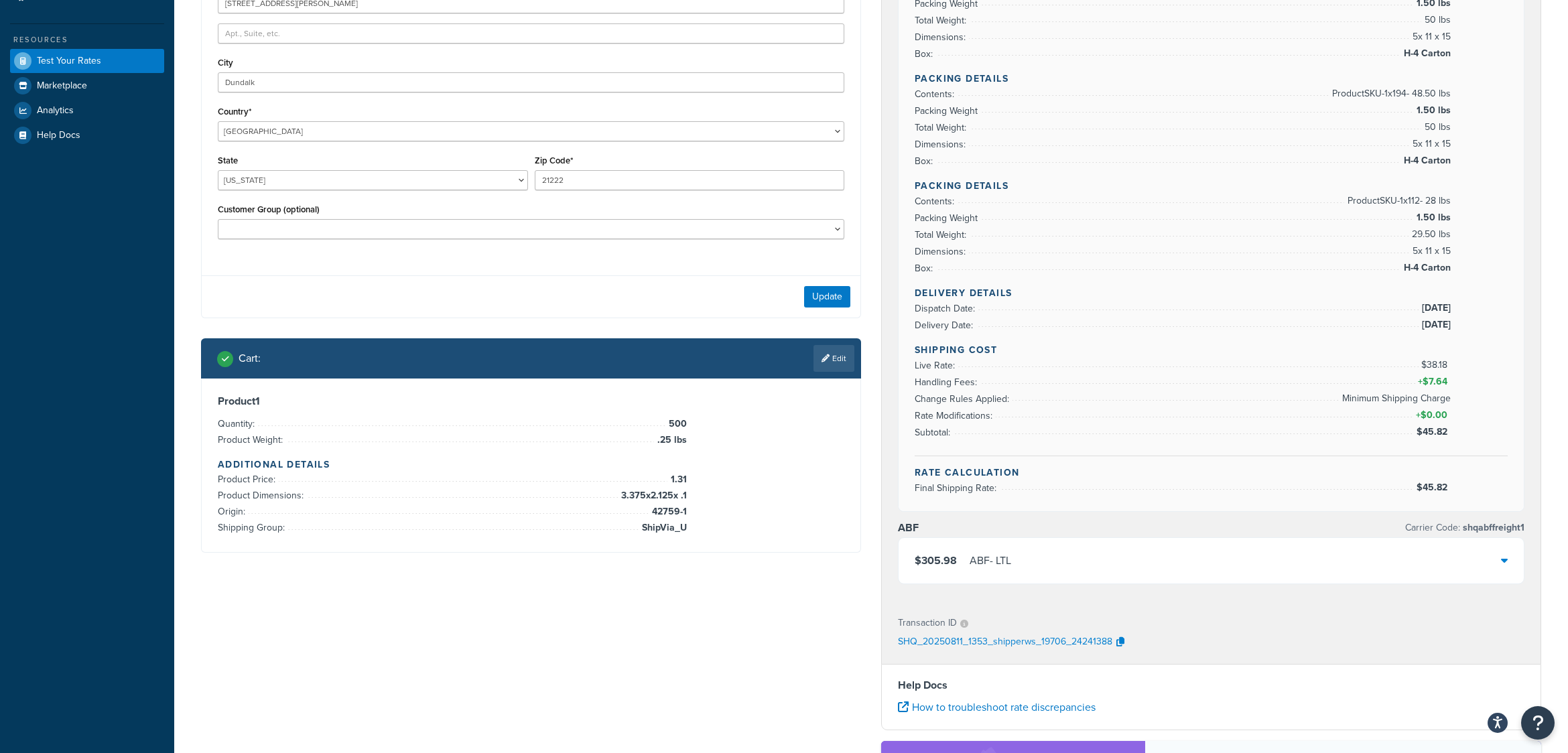
scroll to position [227, 0]
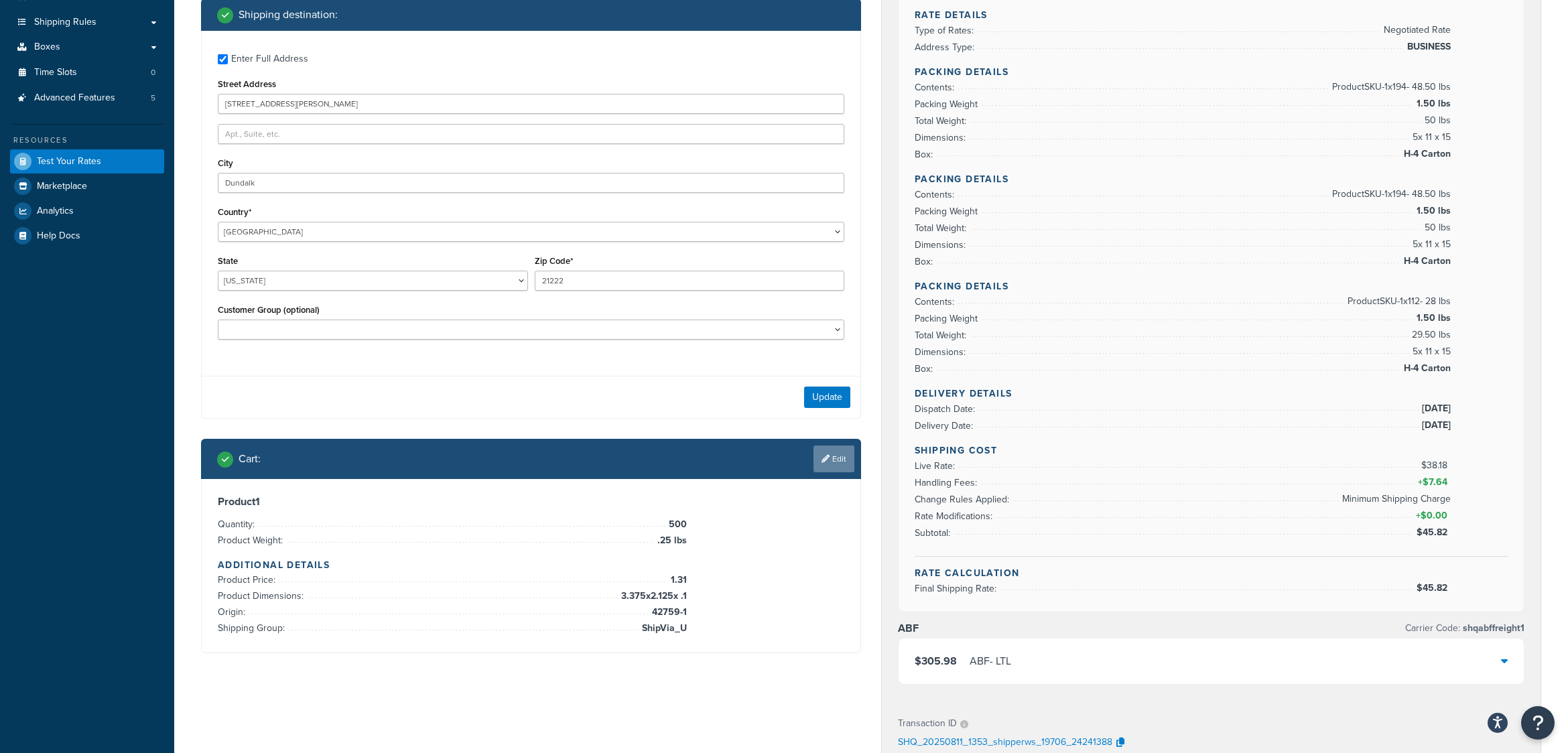
click at [841, 463] on link "Edit" at bounding box center [834, 459] width 41 height 27
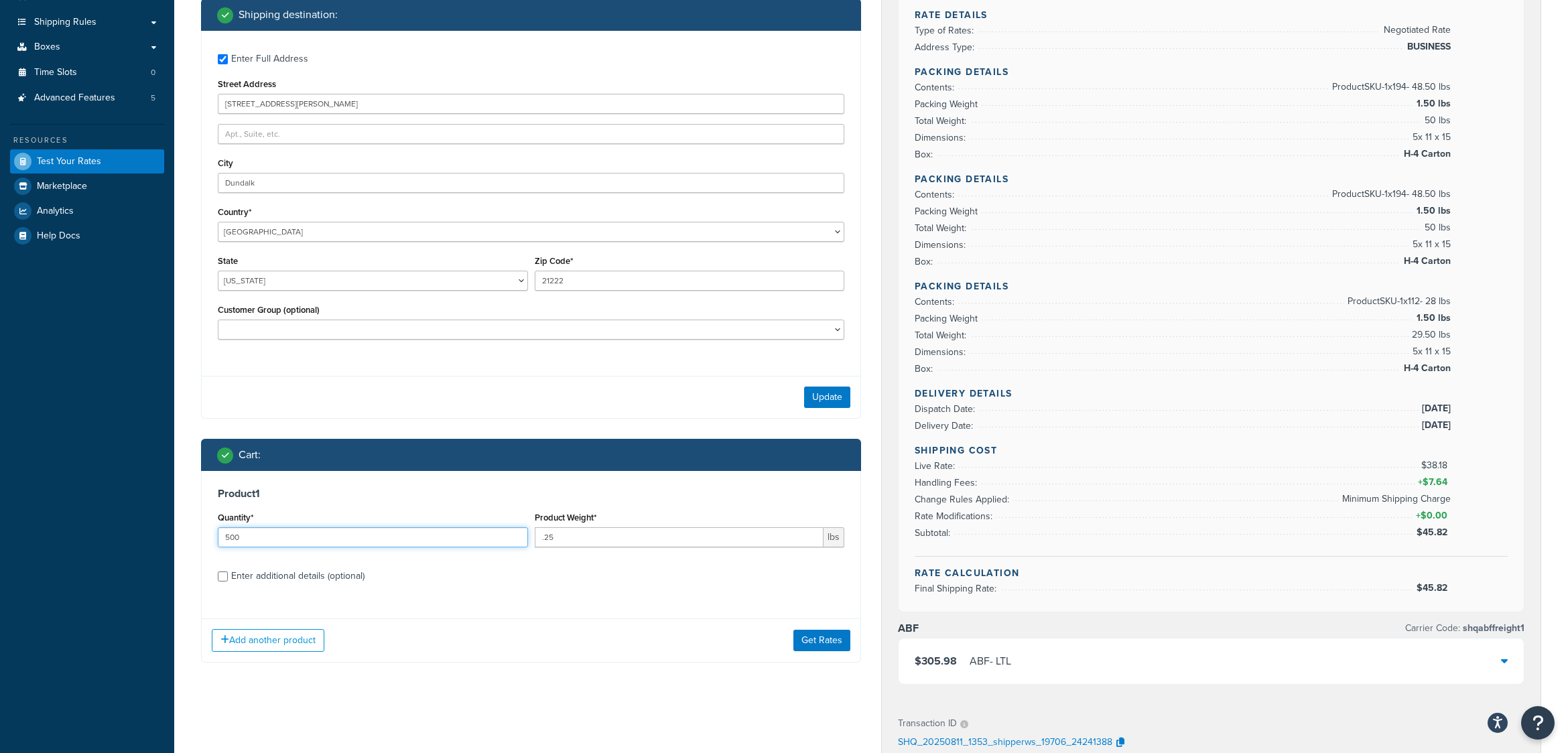
drag, startPoint x: 254, startPoint y: 537, endPoint x: 203, endPoint y: 542, distance: 51.2
click at [203, 542] on div "Product 1 Quantity* 500 Product Weight* .25 lbs Enter additional details (optio…" at bounding box center [531, 540] width 659 height 138
type input "40"
click at [808, 636] on button "Get Rates" at bounding box center [822, 640] width 57 height 22
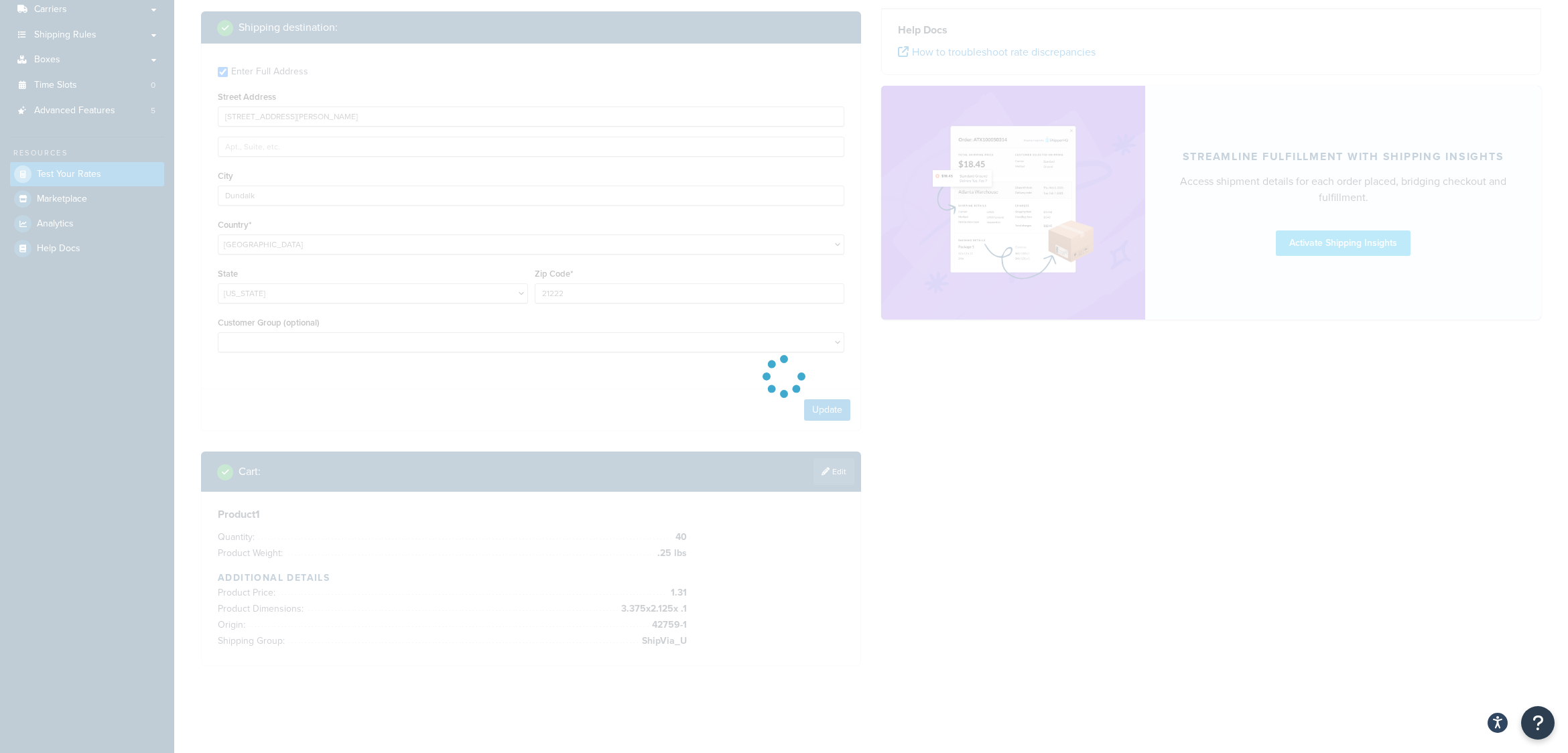
scroll to position [216, 0]
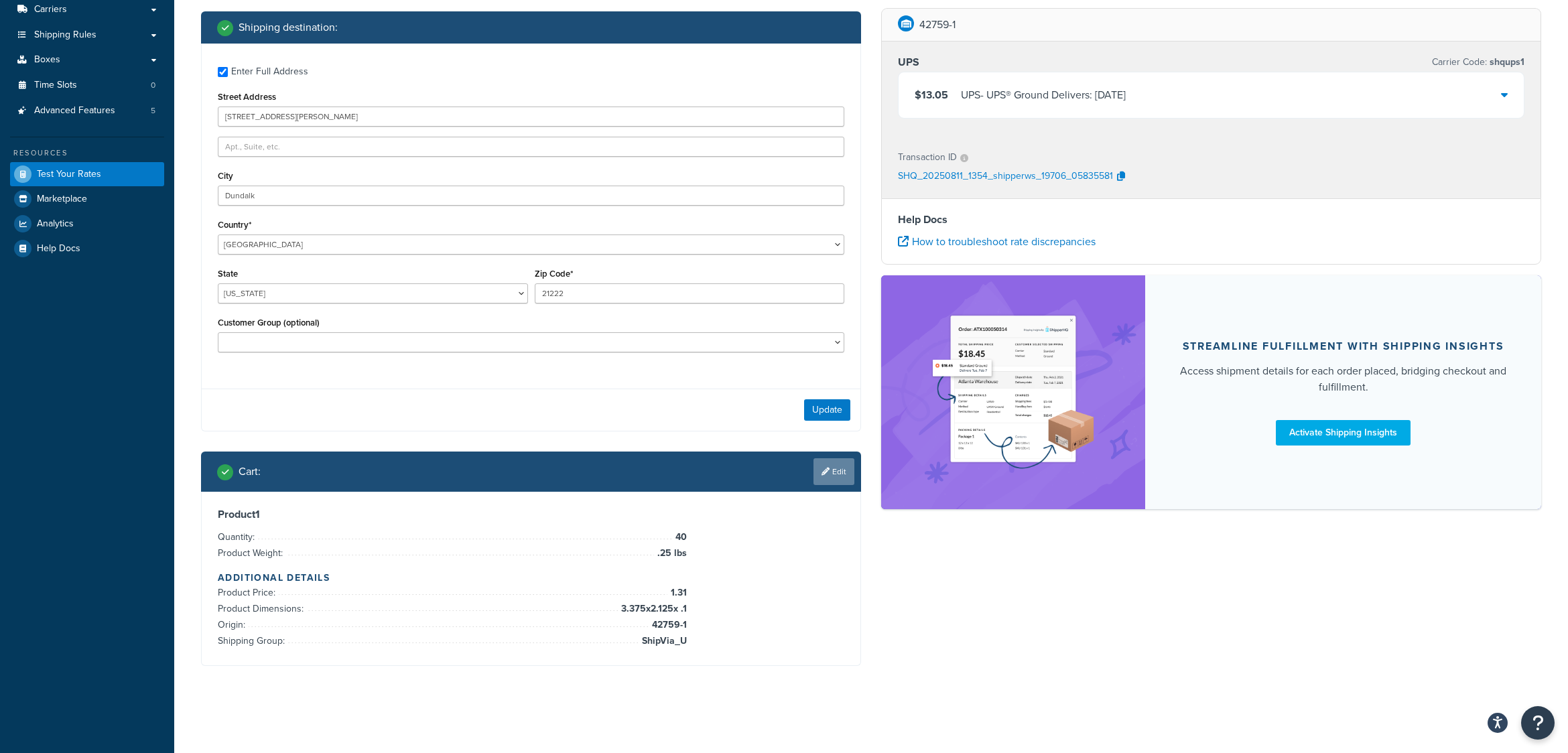
click at [834, 477] on link "Edit" at bounding box center [834, 472] width 41 height 27
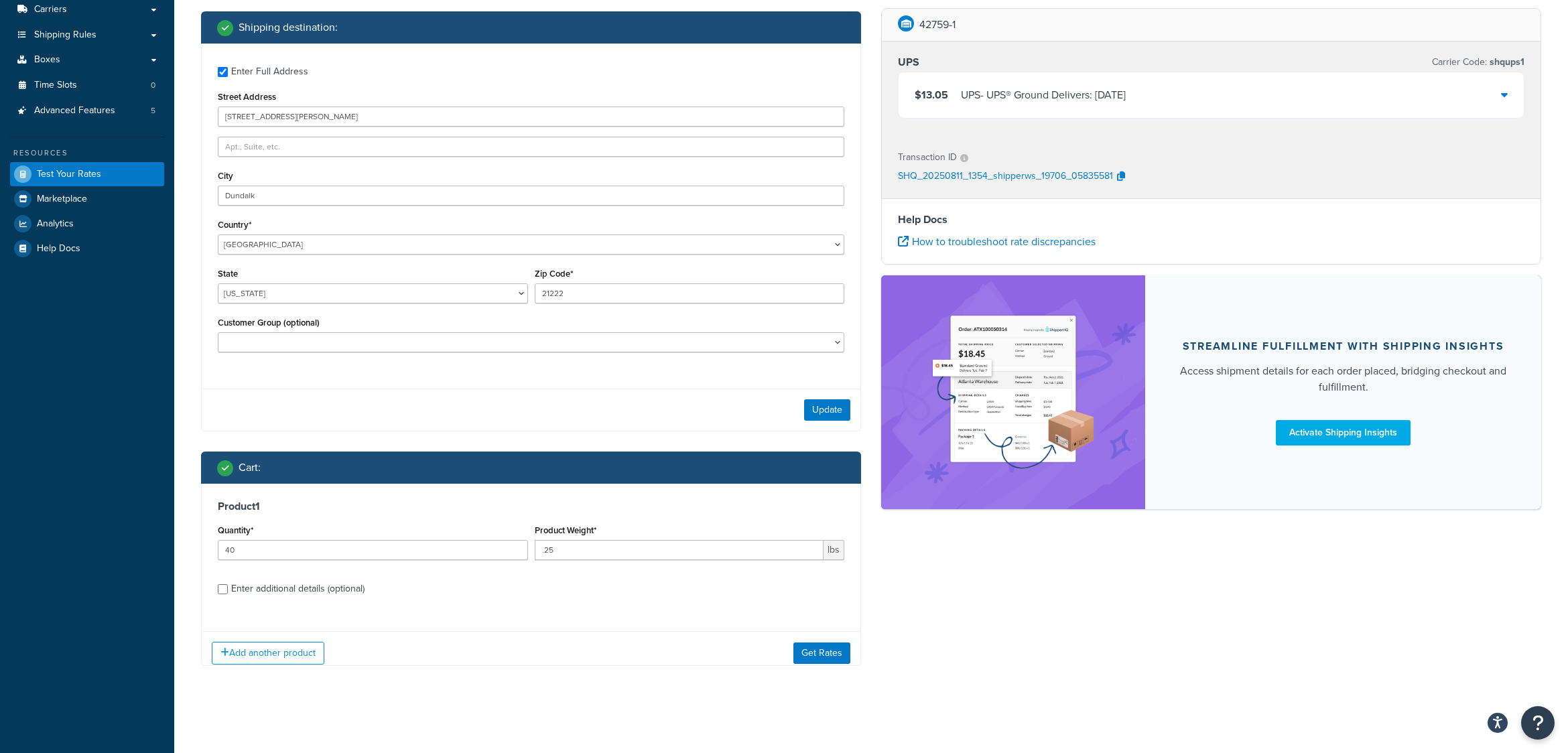
scroll to position [225, 0]
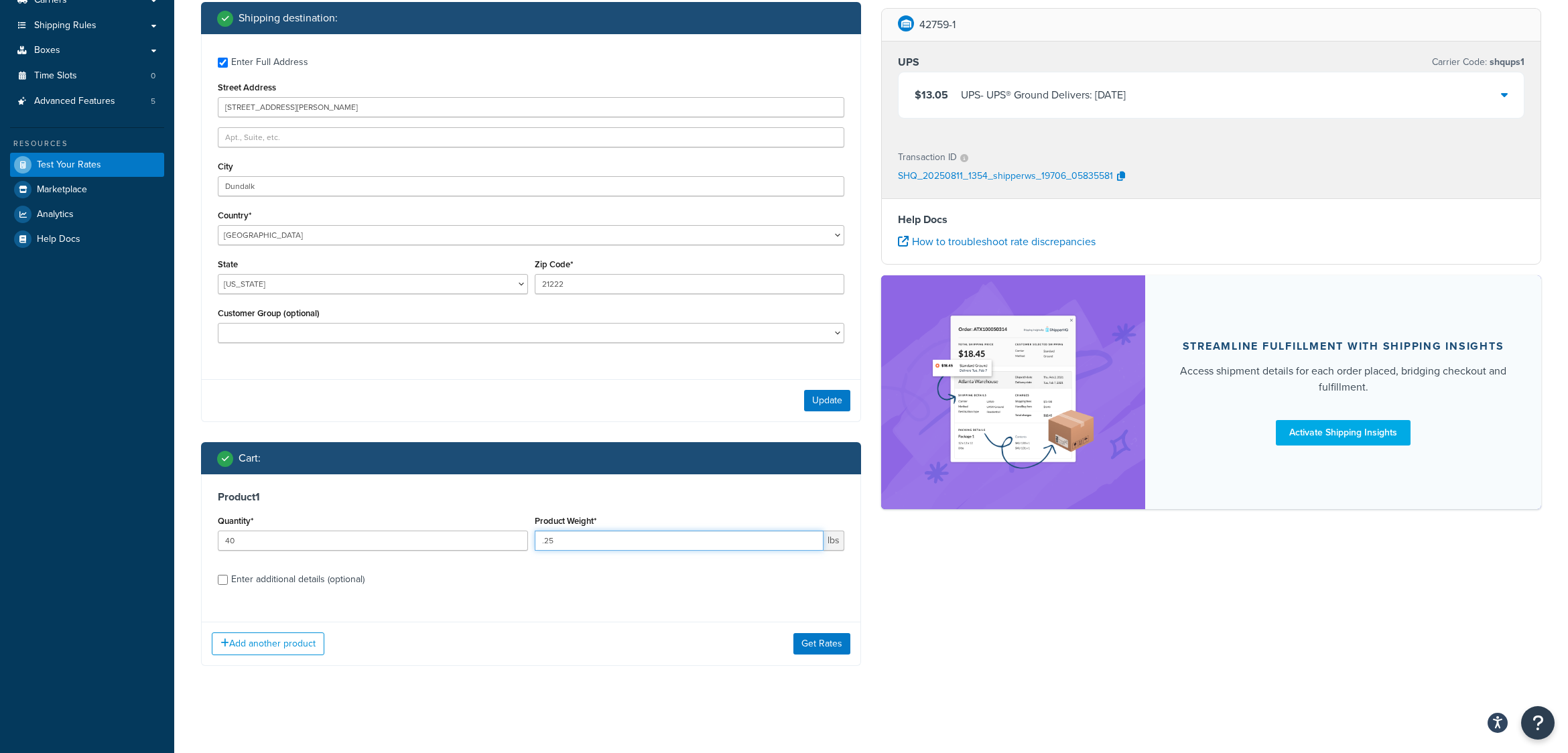
click at [565, 542] on input ".25" at bounding box center [679, 540] width 290 height 20
type input ".2"
type input "1"
click at [832, 640] on button "Get Rates" at bounding box center [822, 644] width 57 height 22
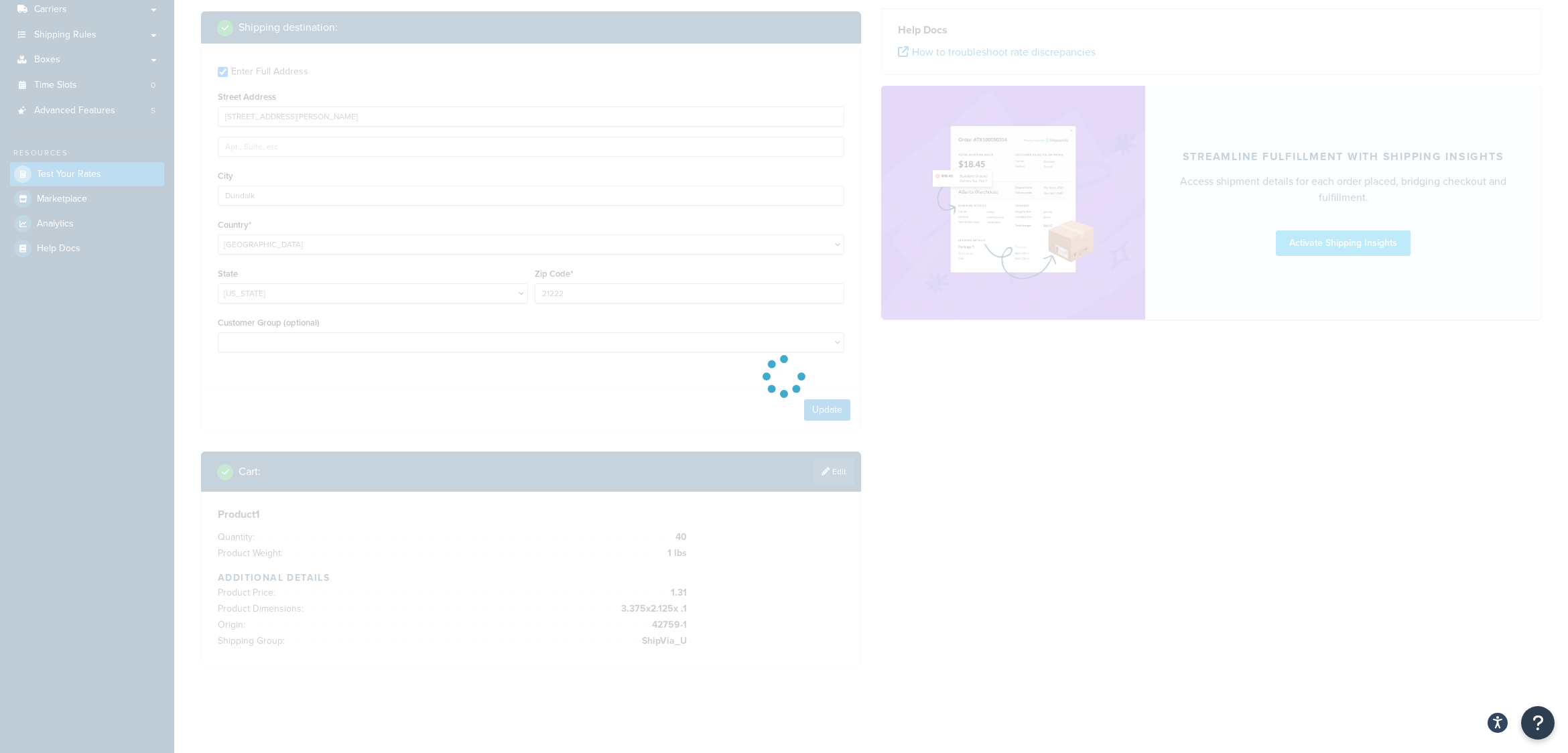
scroll to position [216, 0]
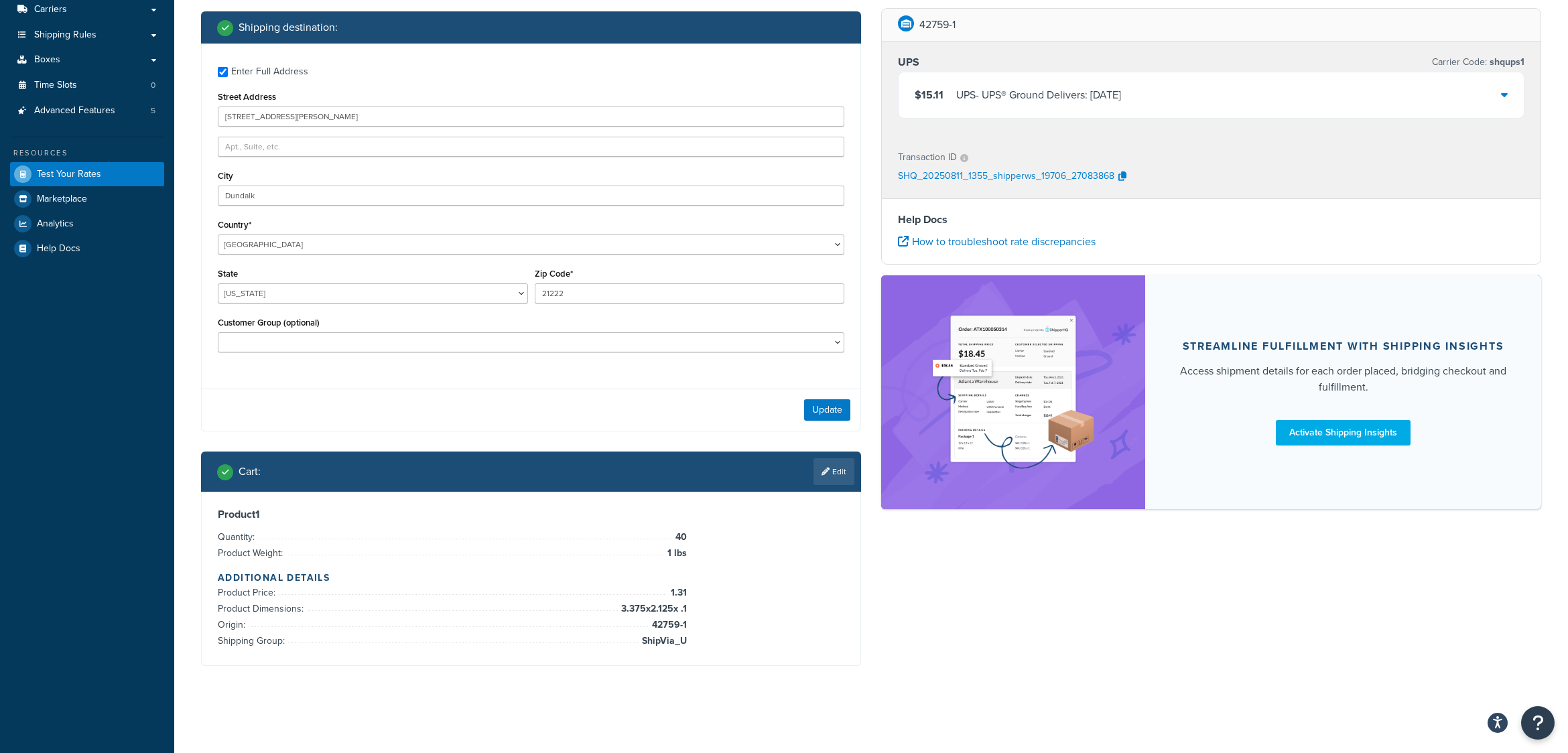
click at [1505, 92] on icon at bounding box center [1505, 94] width 7 height 10
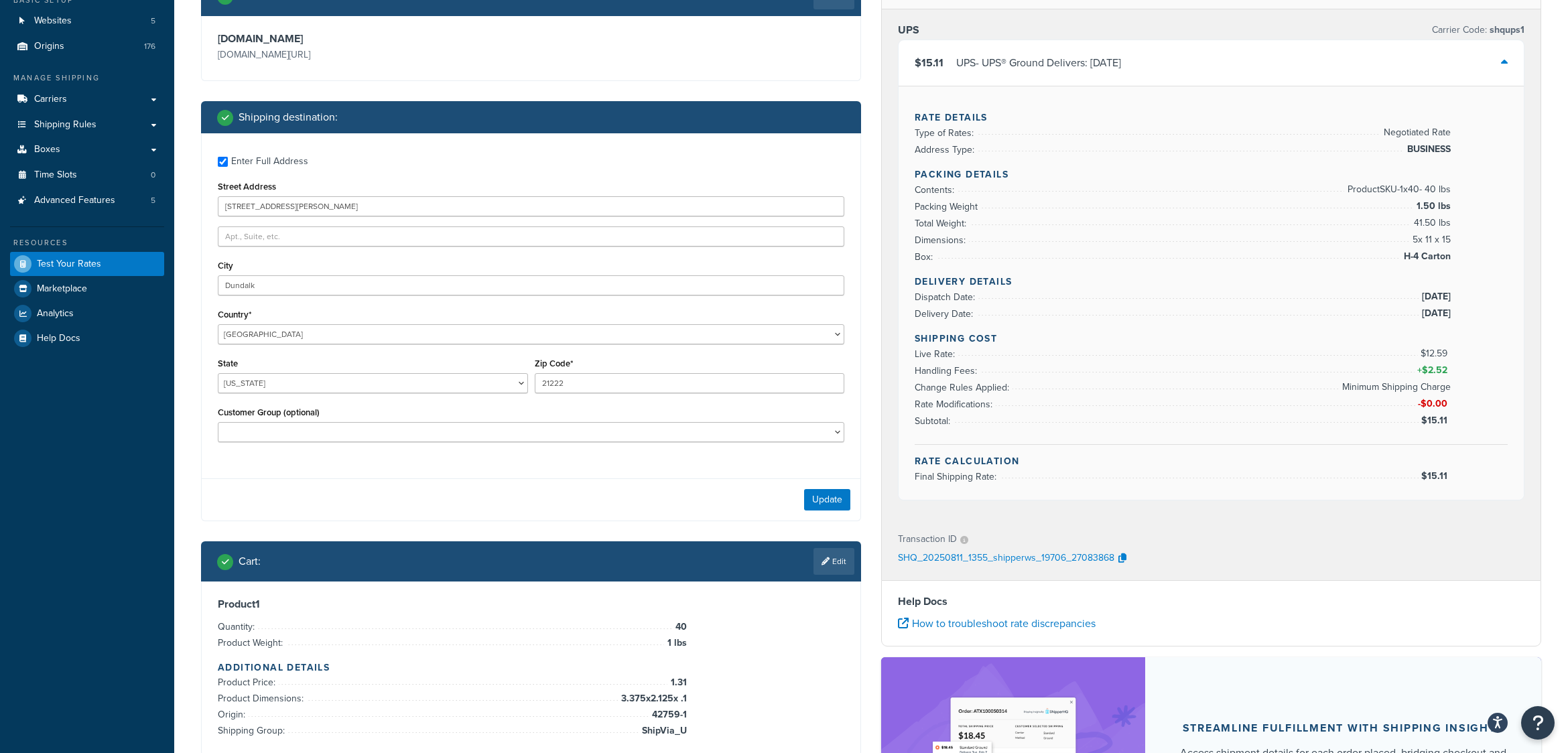
scroll to position [225, 0]
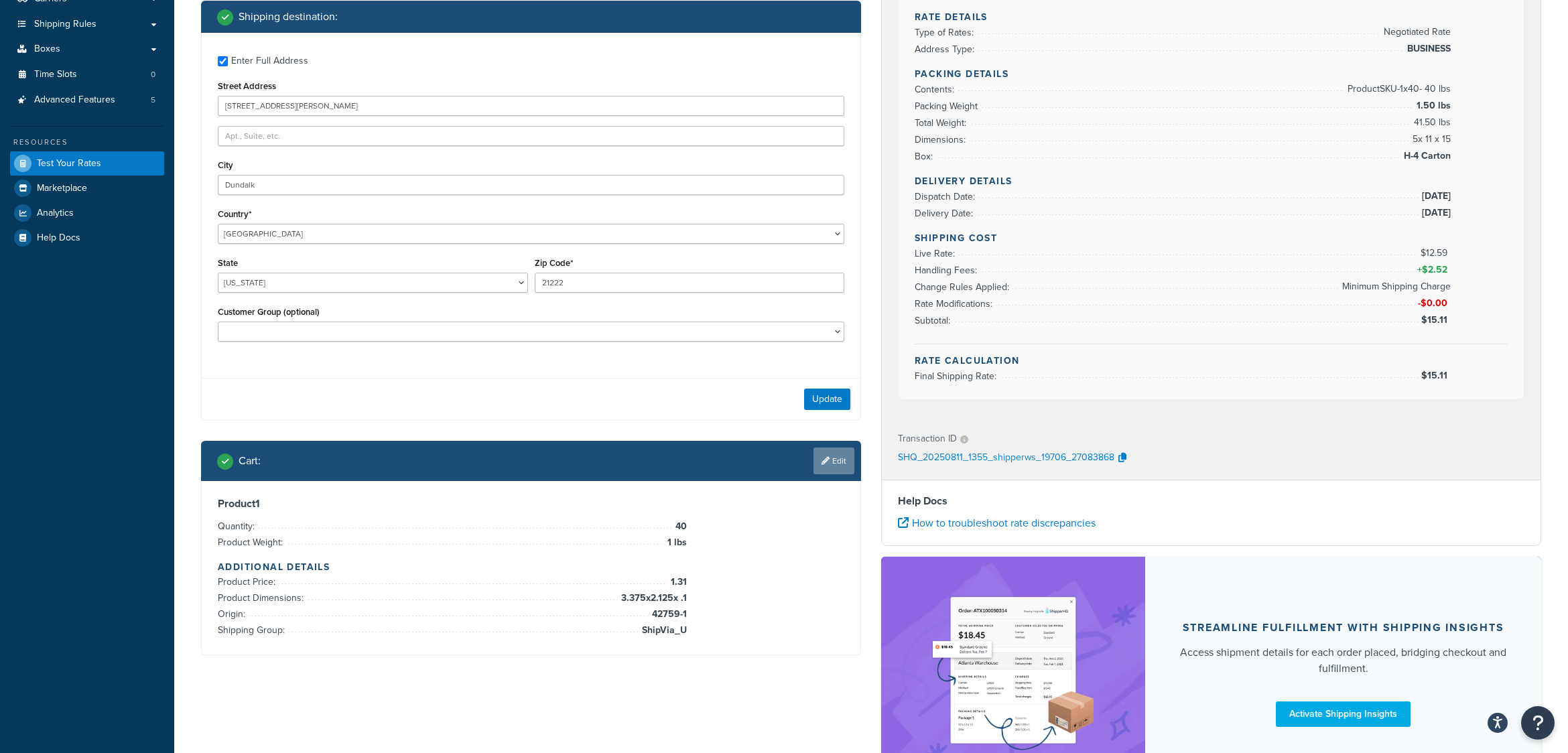
click at [841, 461] on link "Edit" at bounding box center [834, 461] width 41 height 27
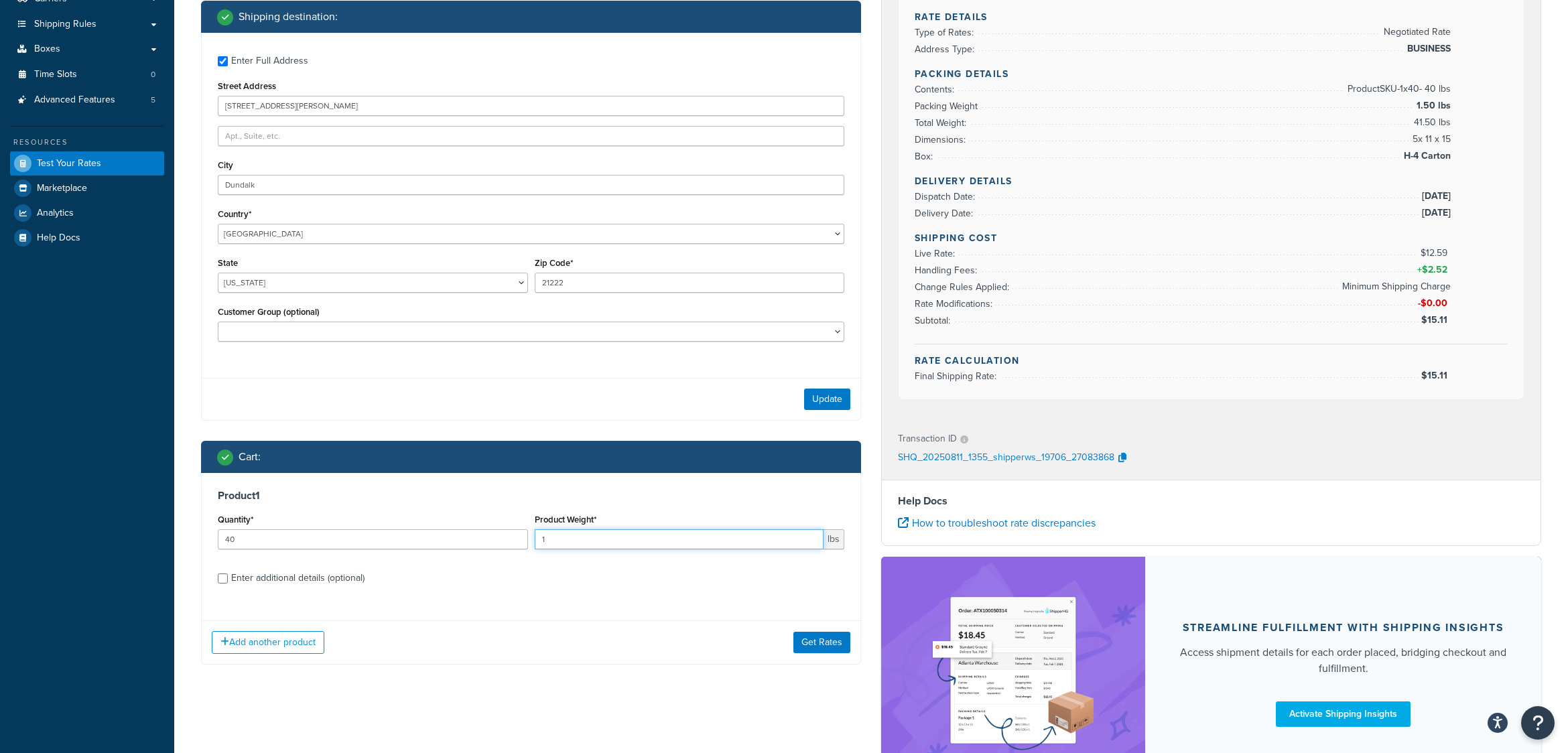
click at [559, 540] on input "1" at bounding box center [679, 539] width 290 height 20
type input "1.25"
click at [821, 645] on button "Get Rates" at bounding box center [822, 643] width 57 height 22
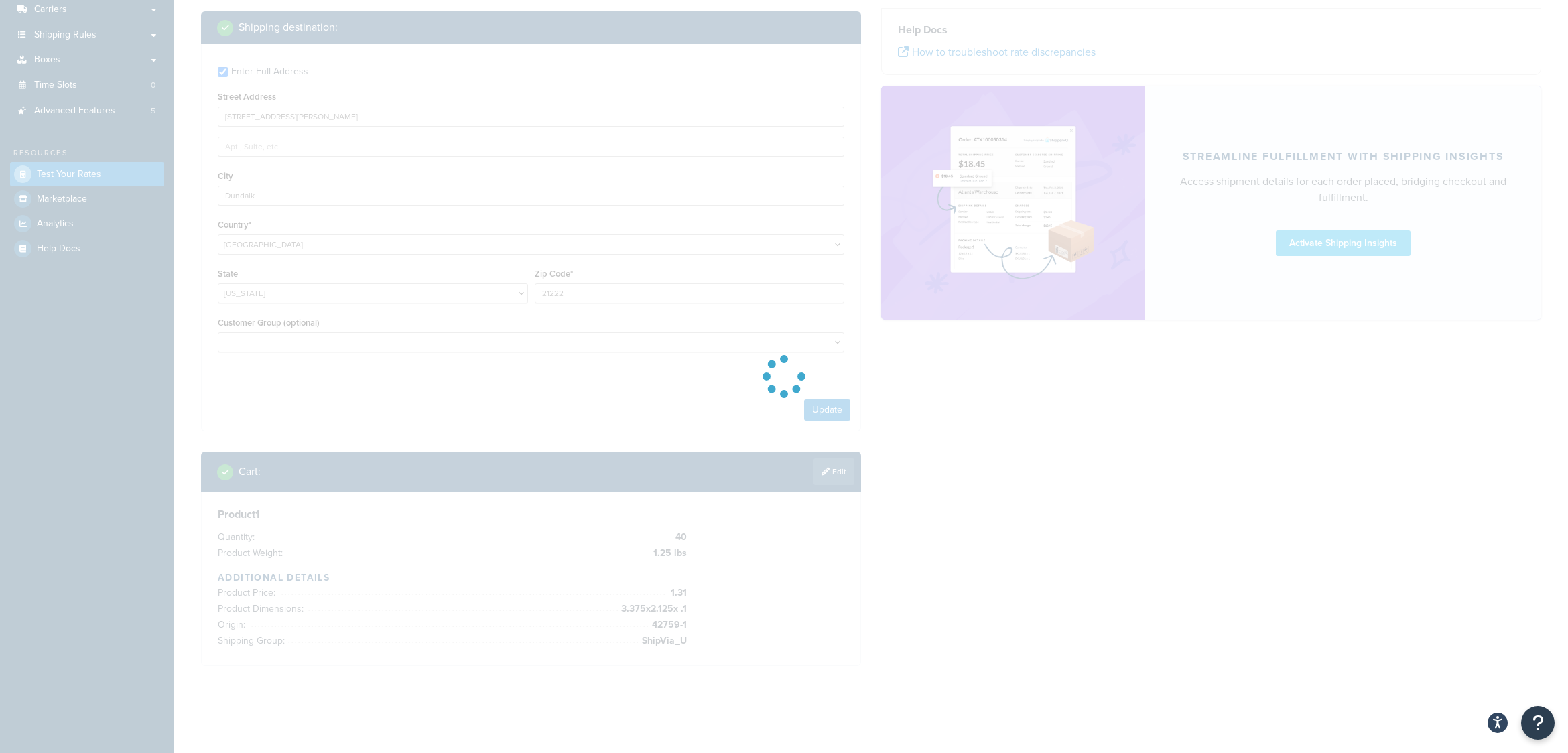
scroll to position [216, 0]
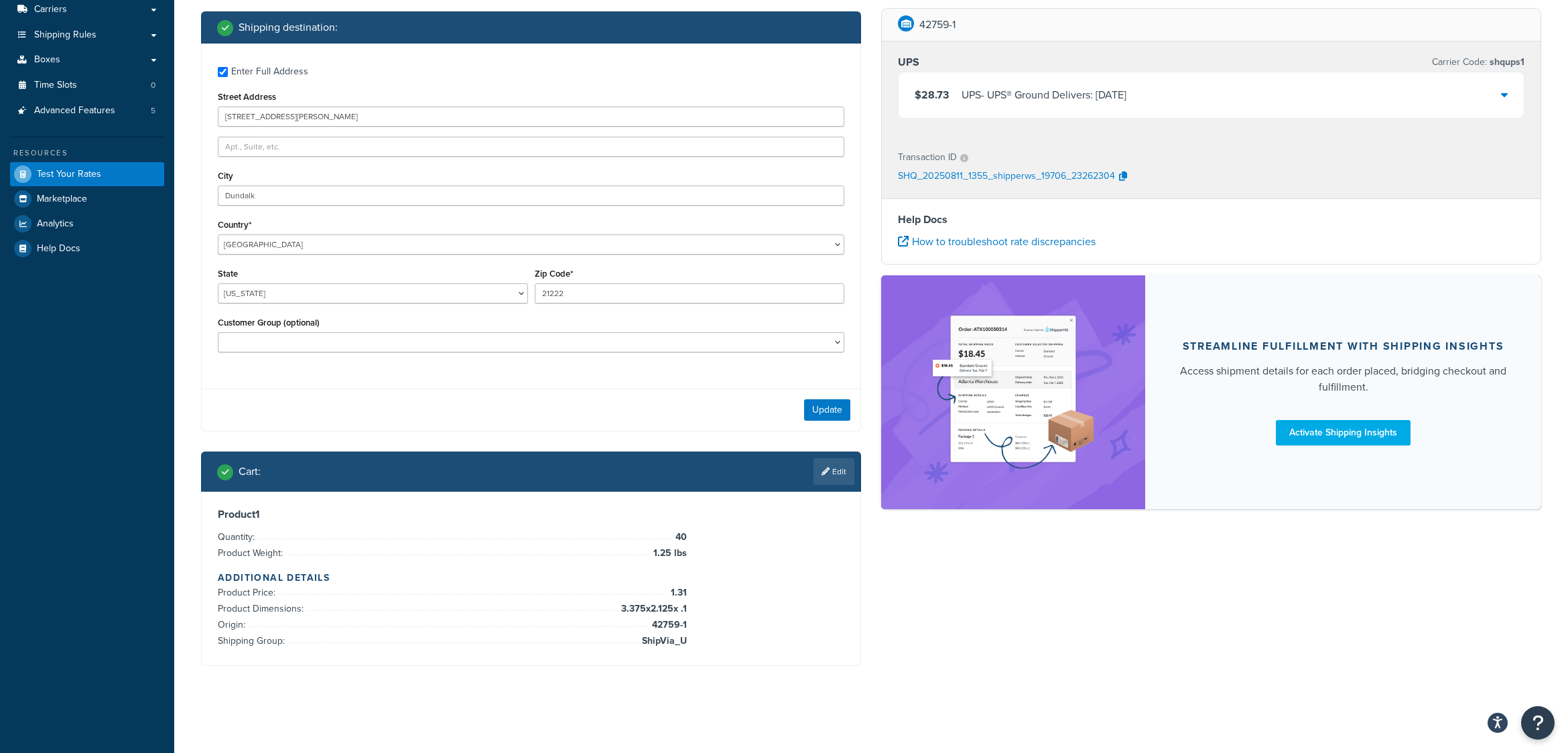
click at [1508, 95] on div "$28.73 UPS - UPS® Ground Delivers: Tue, Aug 12" at bounding box center [1212, 95] width 625 height 46
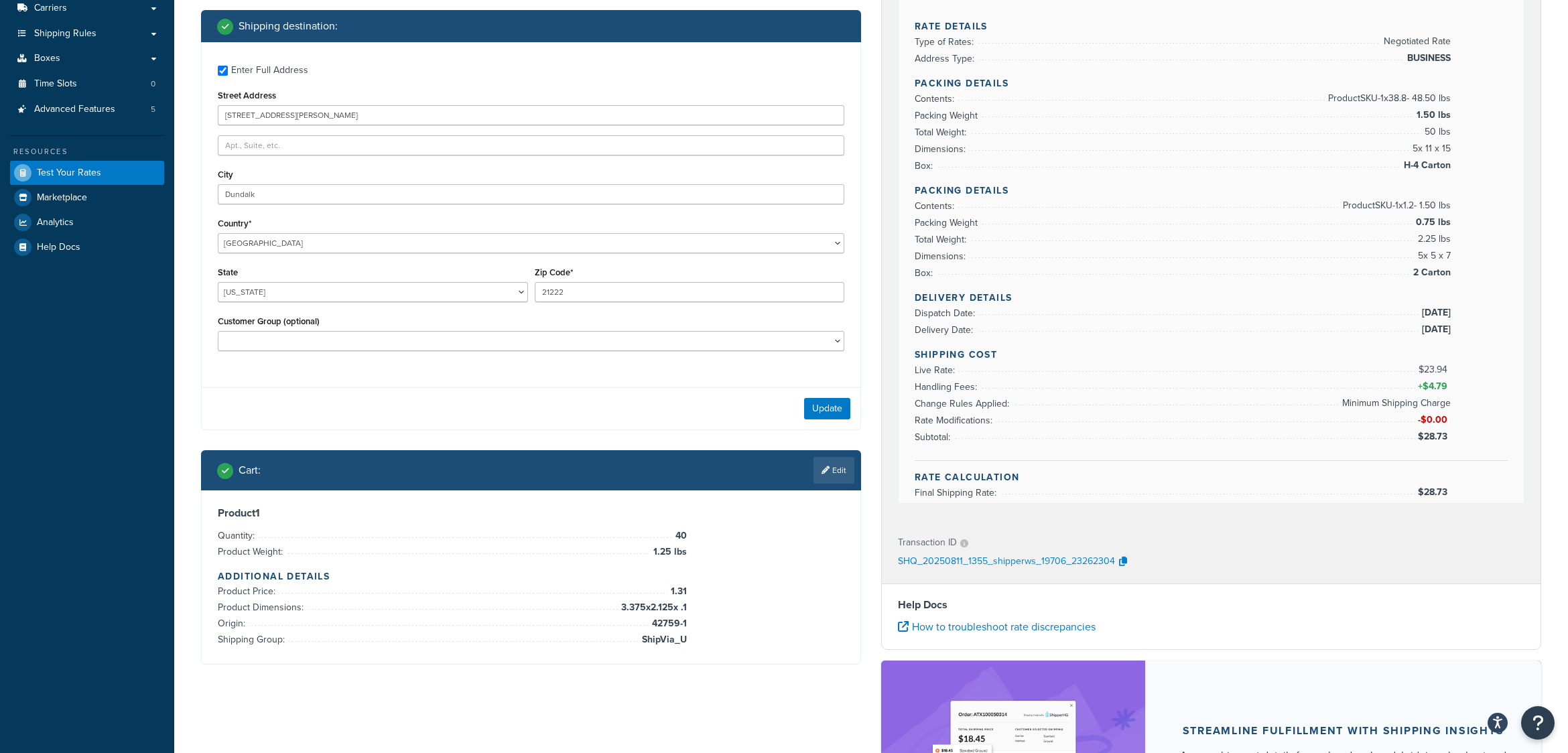
scroll to position [225, 0]
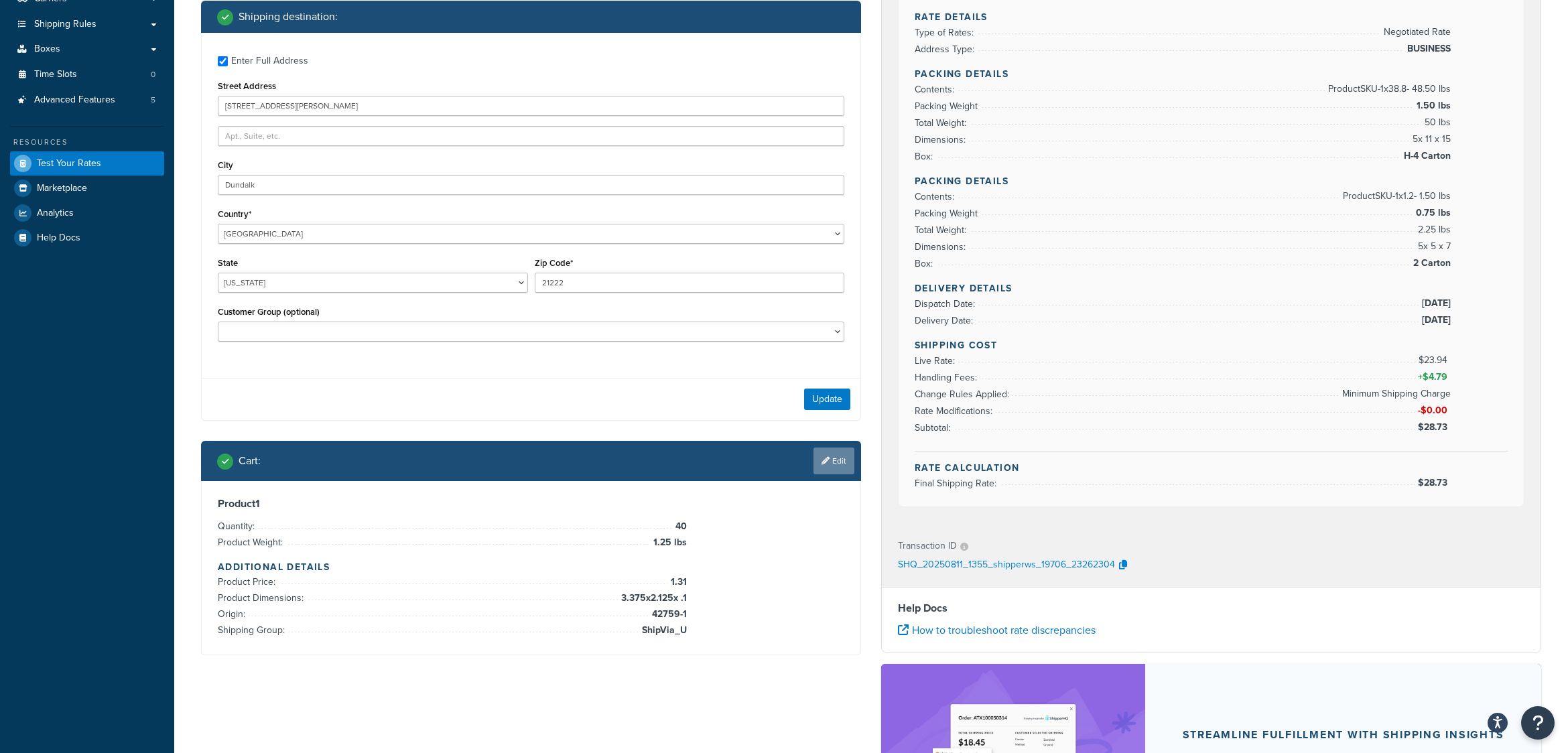
click at [836, 466] on link "Edit" at bounding box center [834, 461] width 41 height 27
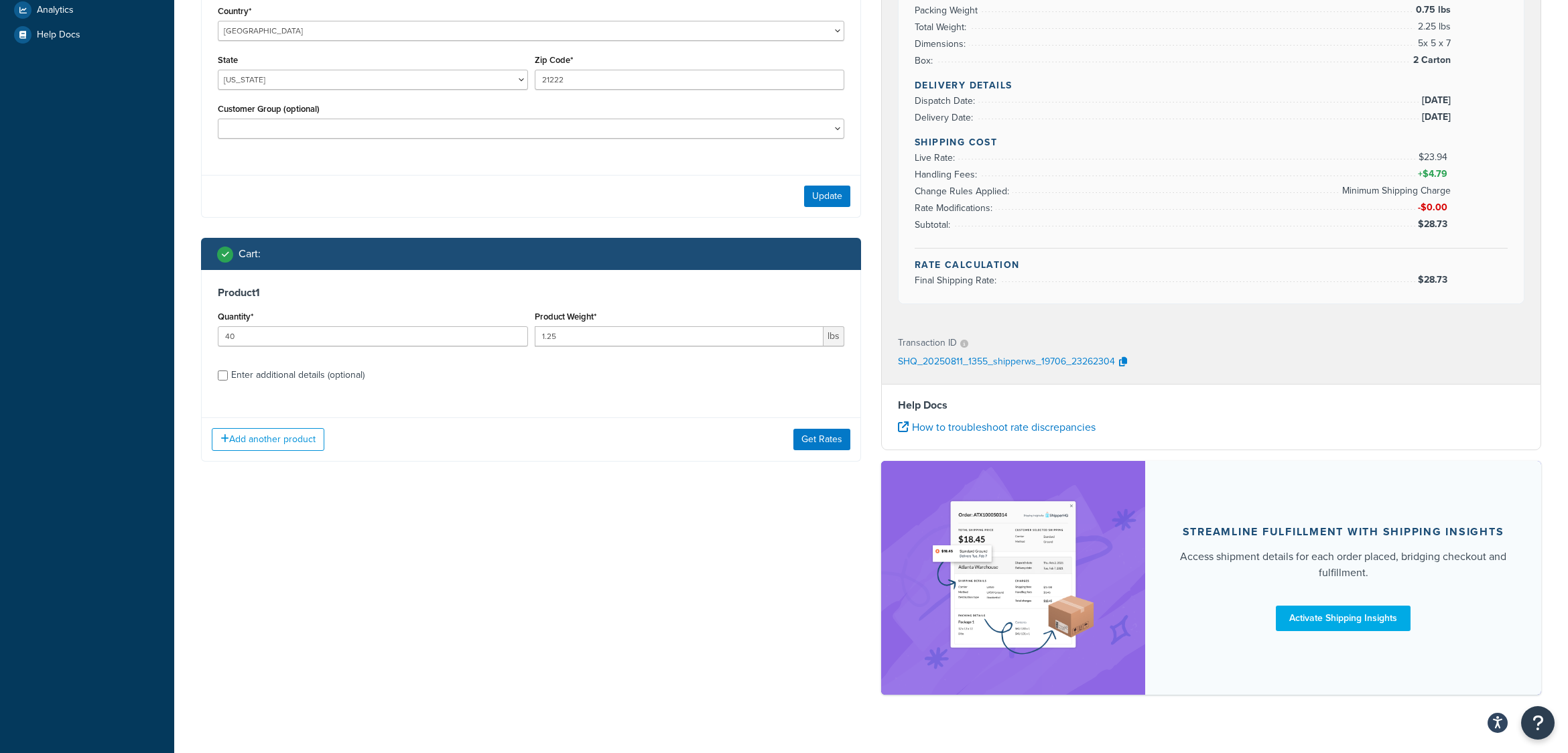
scroll to position [438, 0]
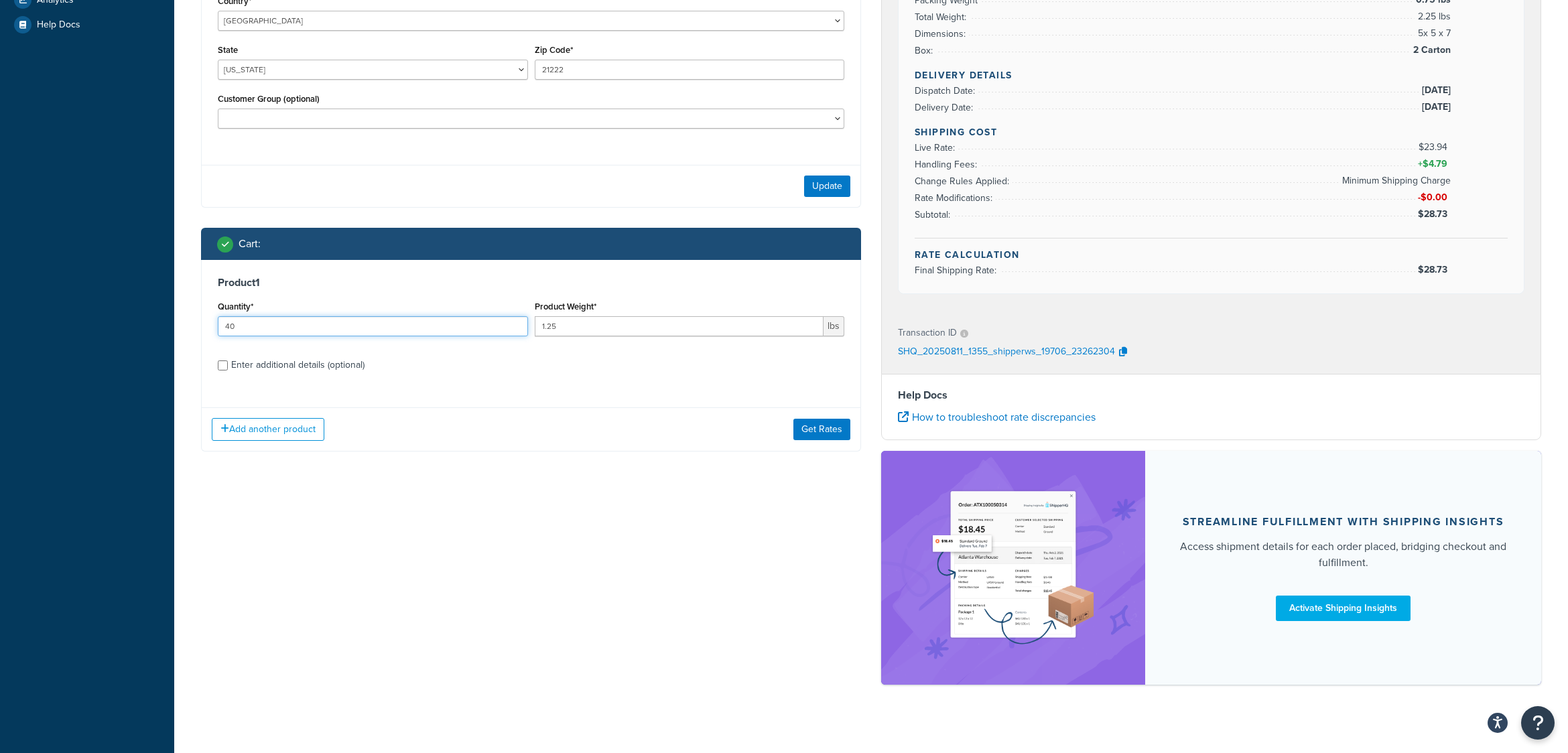
drag, startPoint x: 248, startPoint y: 322, endPoint x: 193, endPoint y: 331, distance: 55.7
click at [193, 331] on div "Ecommerce store : Edit www.dev.shopbrodart.com www.dev.shopbrodart.com/ Shippin…" at bounding box center [531, 67] width 680 height 809
type input "20"
type input "1"
click at [254, 367] on div "Enter additional details (optional)" at bounding box center [298, 365] width 133 height 19
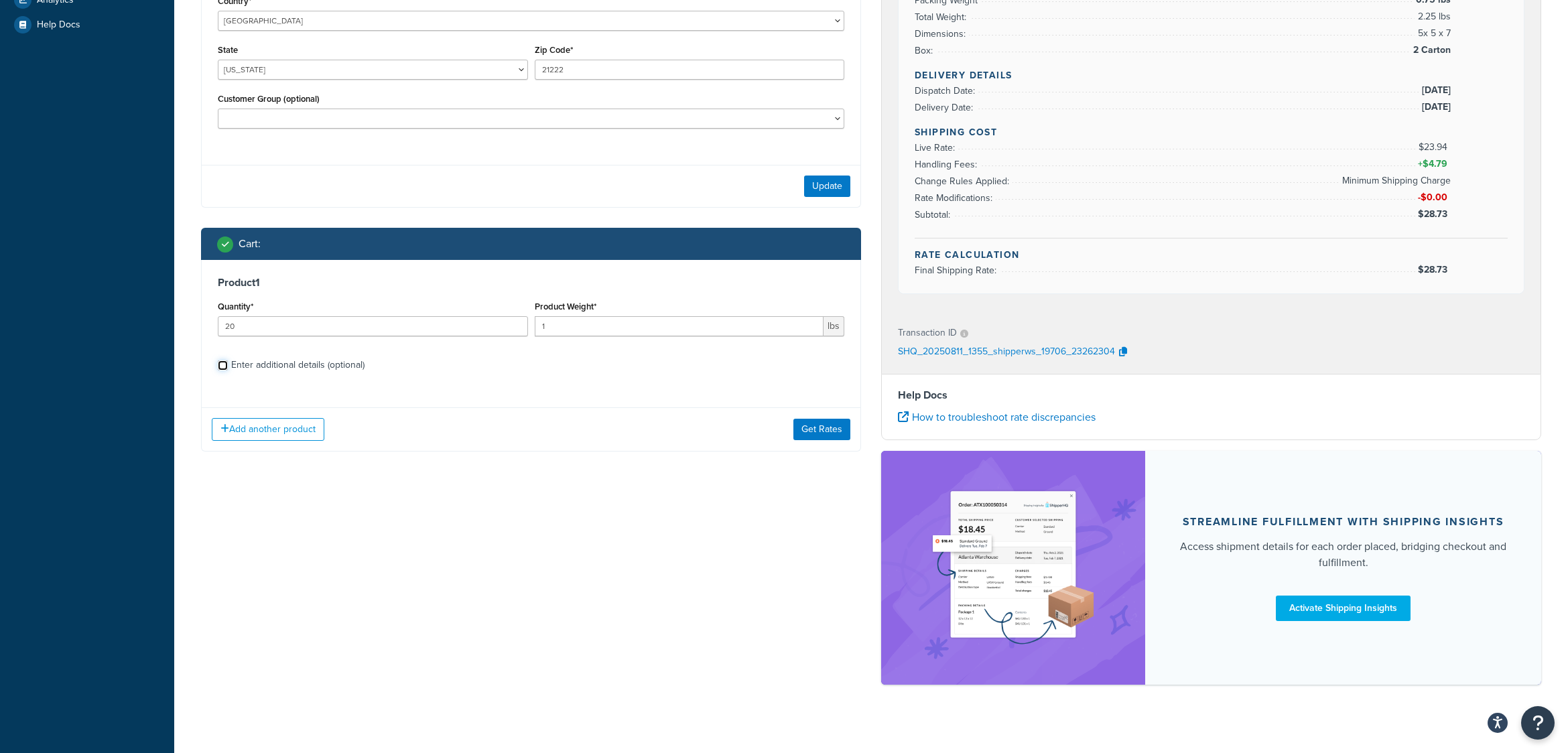
click at [228, 367] on input "Enter additional details (optional)" at bounding box center [223, 365] width 10 height 10
checkbox input "true"
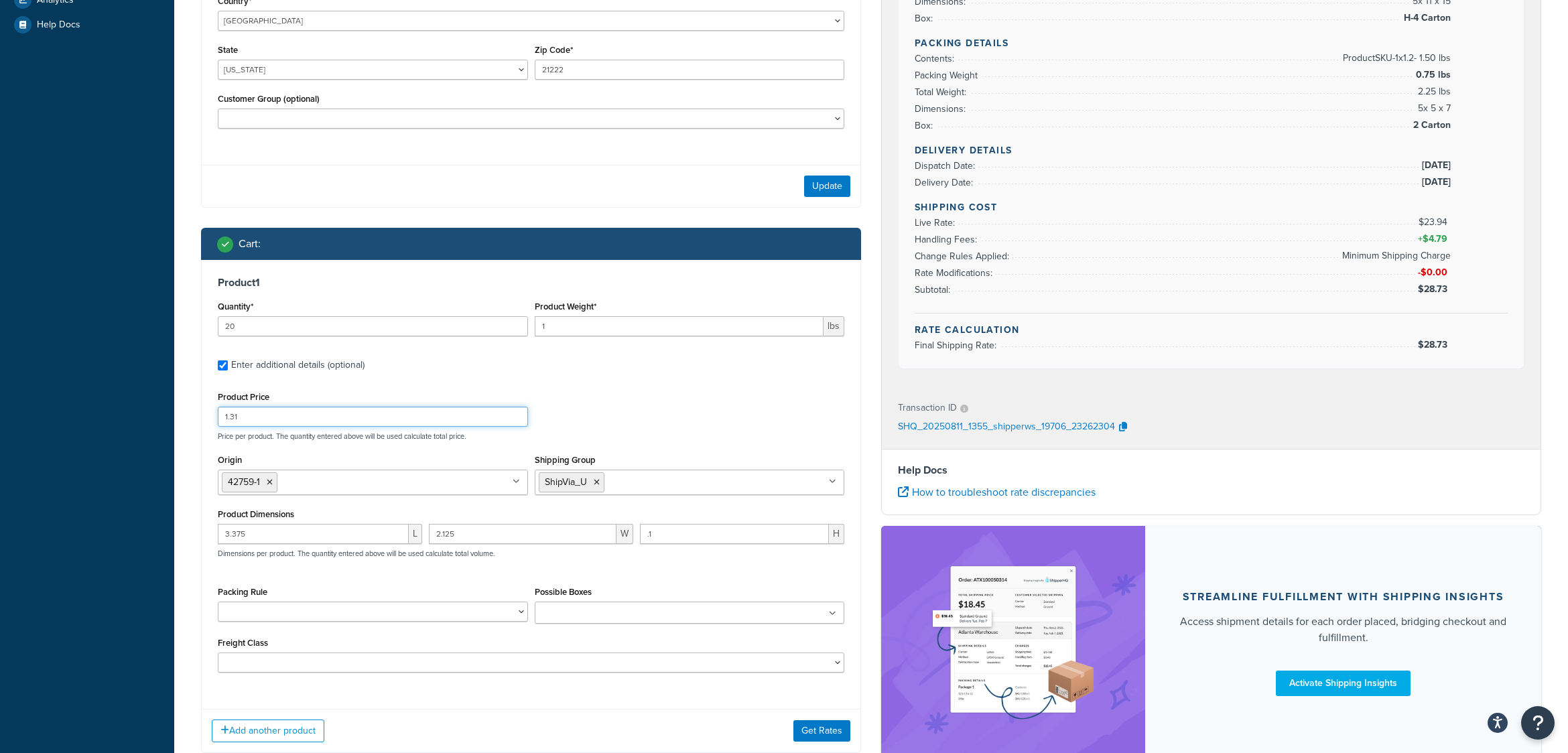
drag, startPoint x: 272, startPoint y: 417, endPoint x: 201, endPoint y: 425, distance: 71.4
click at [201, 425] on div "Product 1 Quantity* 20 Product Weight* 1 lbs Enter additional details (optional…" at bounding box center [531, 479] width 659 height 439
type input "10"
click at [270, 486] on icon at bounding box center [270, 483] width 6 height 8
click at [270, 486] on input "Origin" at bounding box center [281, 481] width 119 height 15
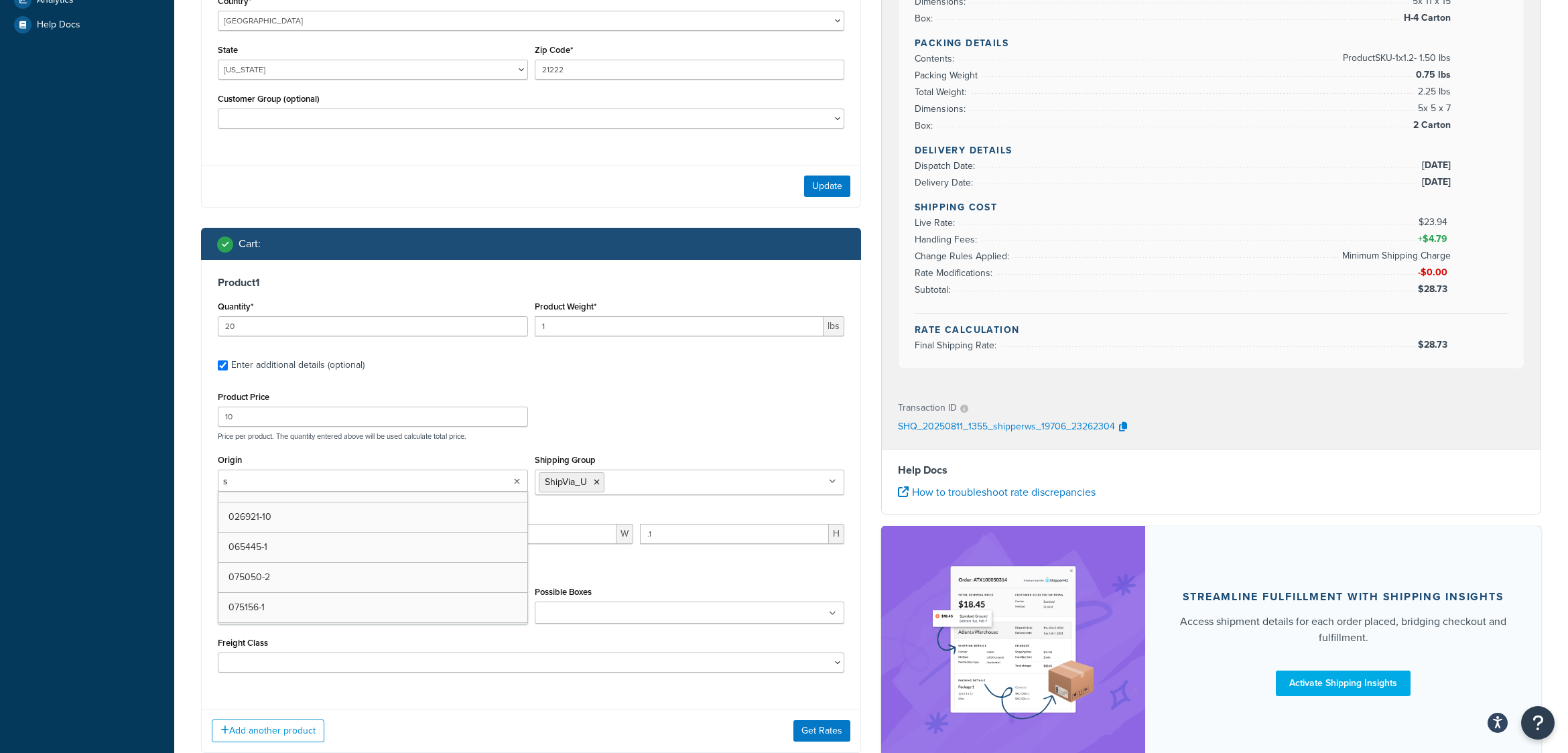
type input "st"
click at [187, 460] on div "Test your rates Reset Rate Results 08/11/2025, 9:55 AM Ecommerce store : Edit w…" at bounding box center [871, 216] width 1394 height 1182
drag, startPoint x: 299, startPoint y: 535, endPoint x: 150, endPoint y: 531, distance: 149.1
click at [150, 531] on div "Dashboard Scope: Live Basic Setup Websites 5 Origins 176 Manage Shipping Carrie…" at bounding box center [784, 201] width 1568 height 1279
type input "7"
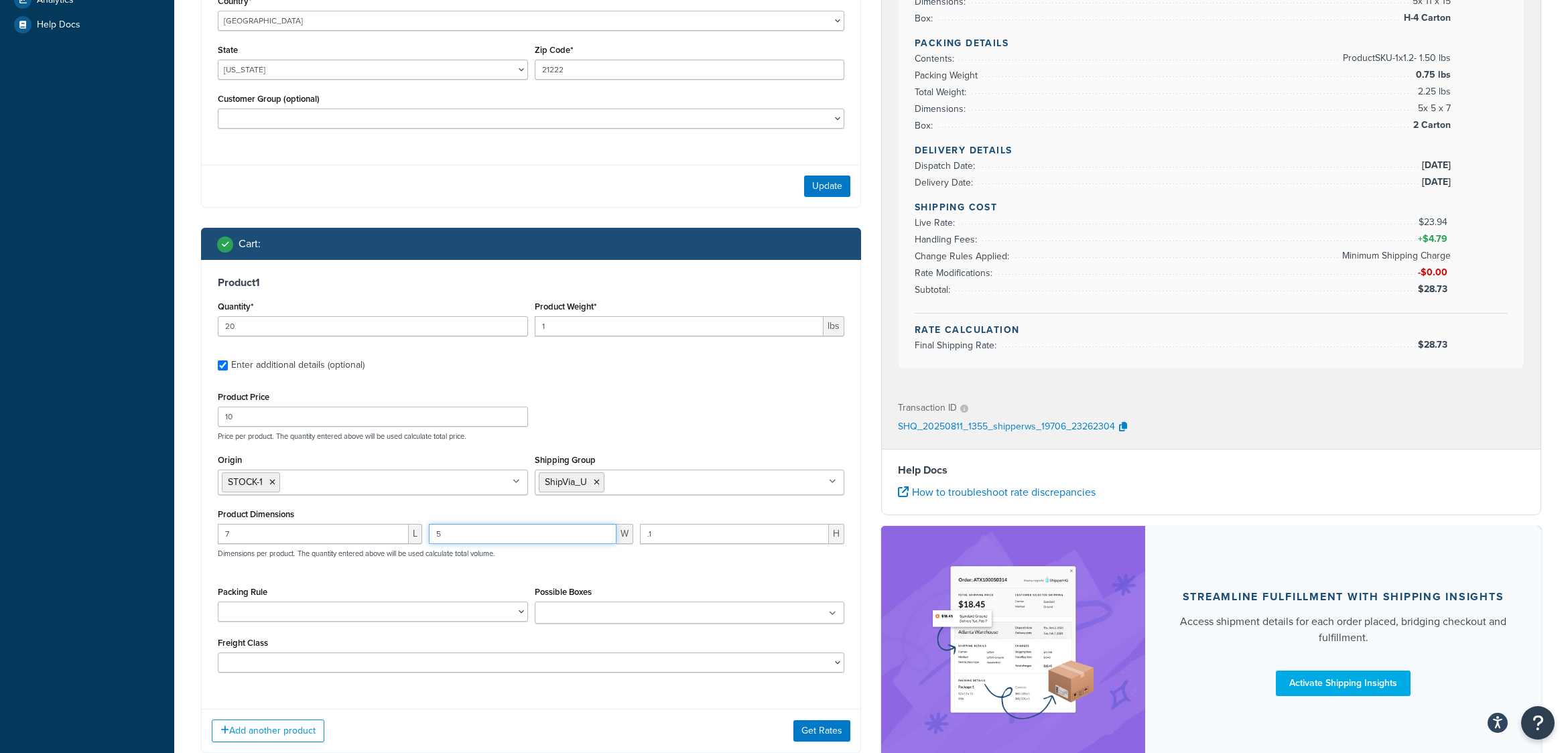
type input "5"
click at [825, 734] on button "Get Rates" at bounding box center [822, 731] width 57 height 22
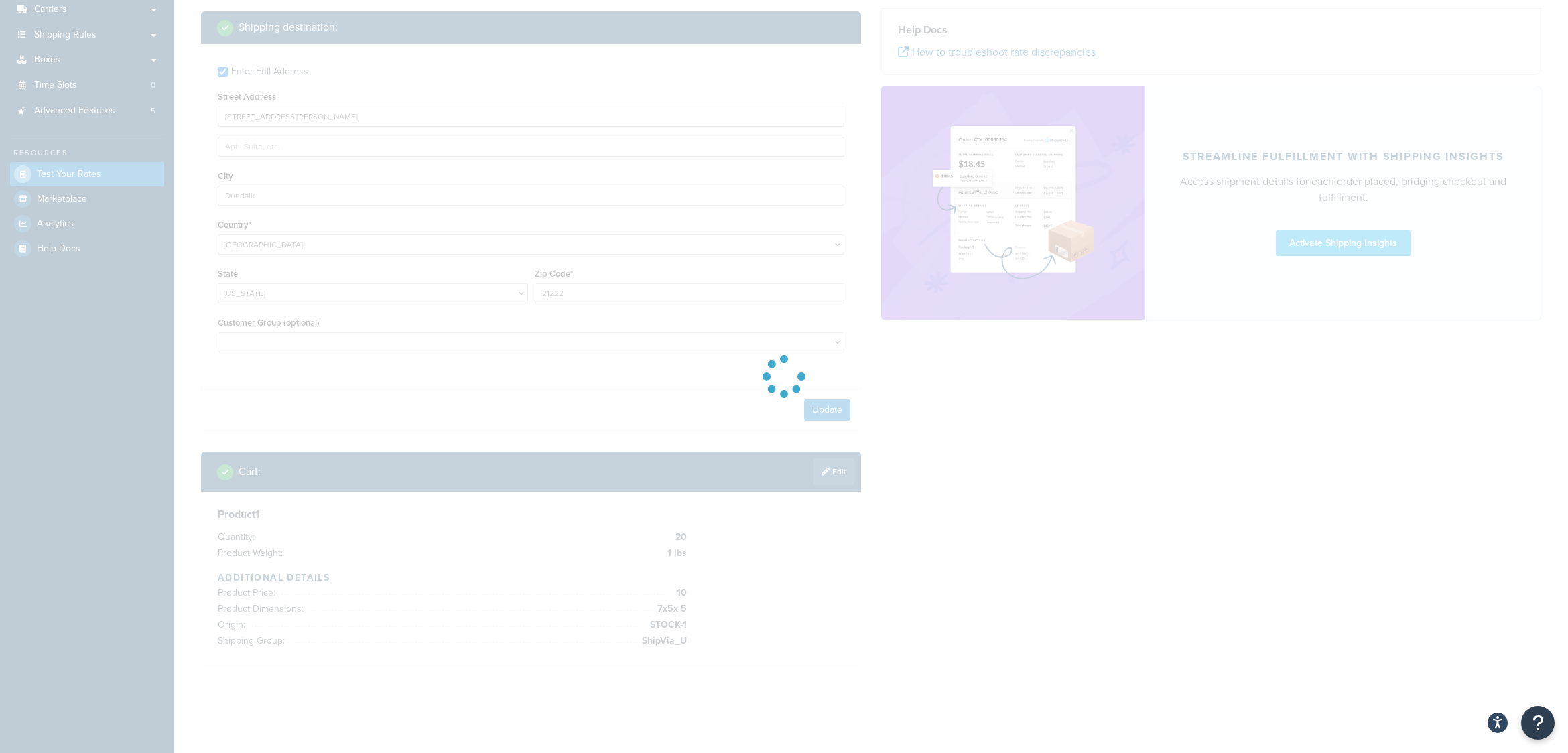
scroll to position [216, 0]
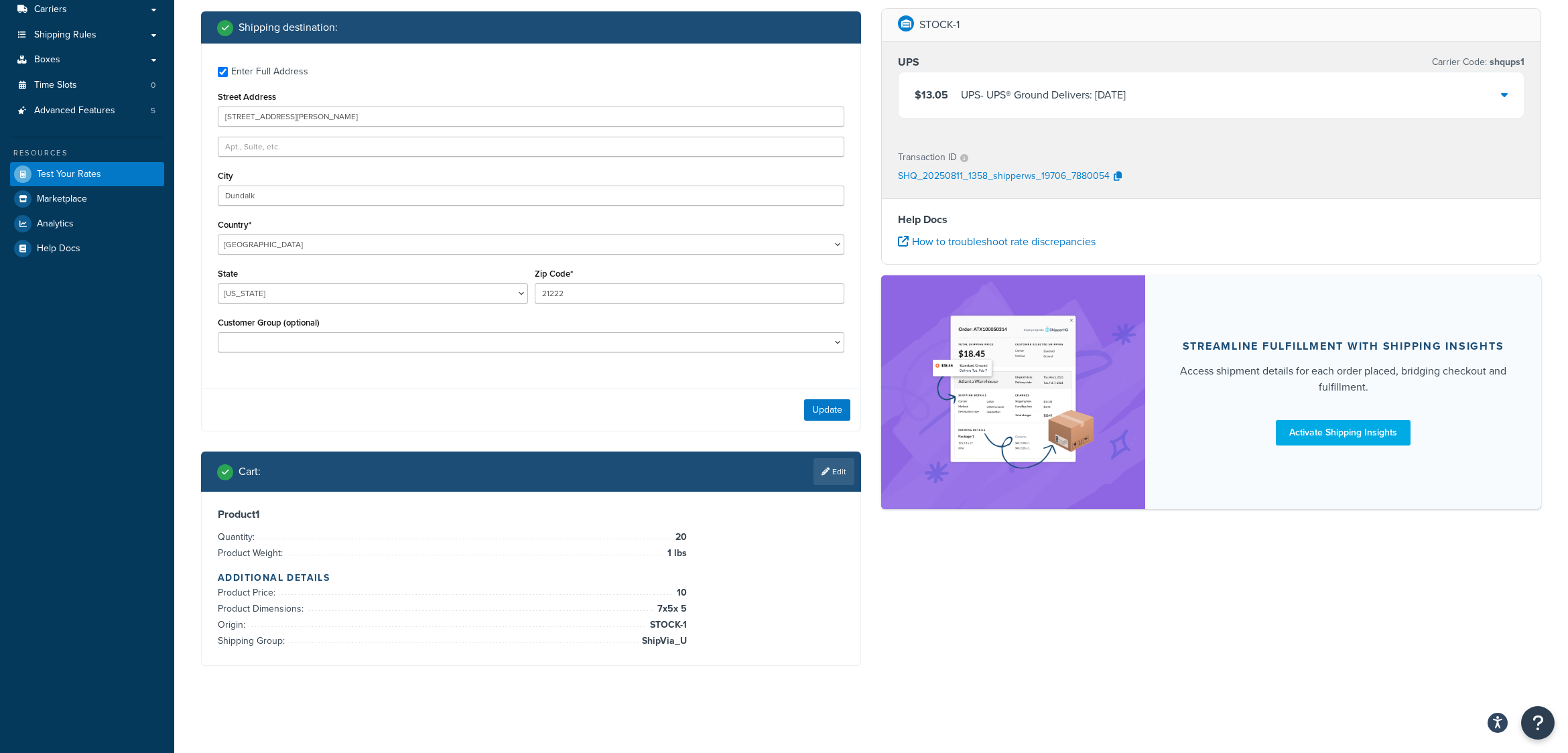
click at [1506, 95] on icon at bounding box center [1505, 94] width 7 height 10
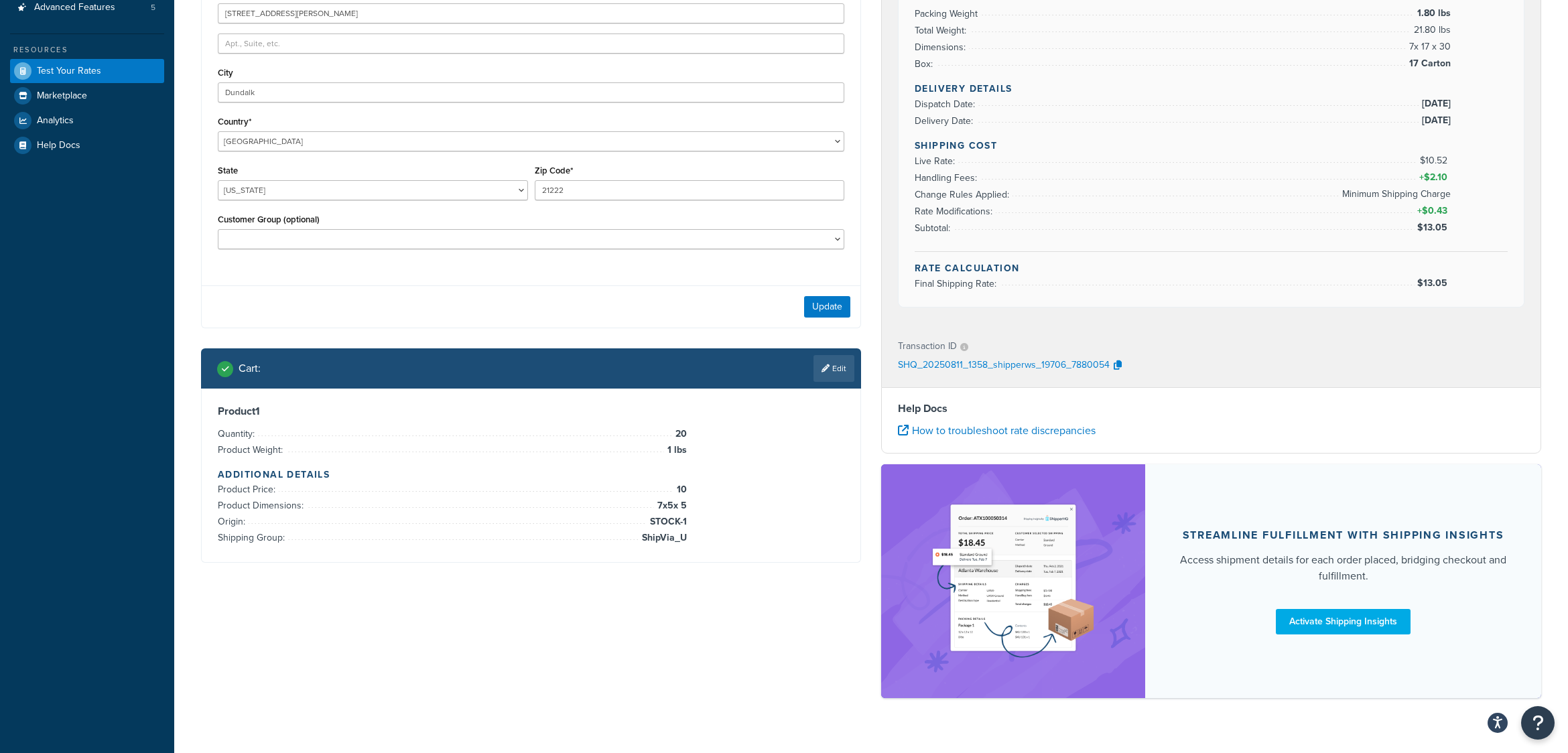
scroll to position [334, 0]
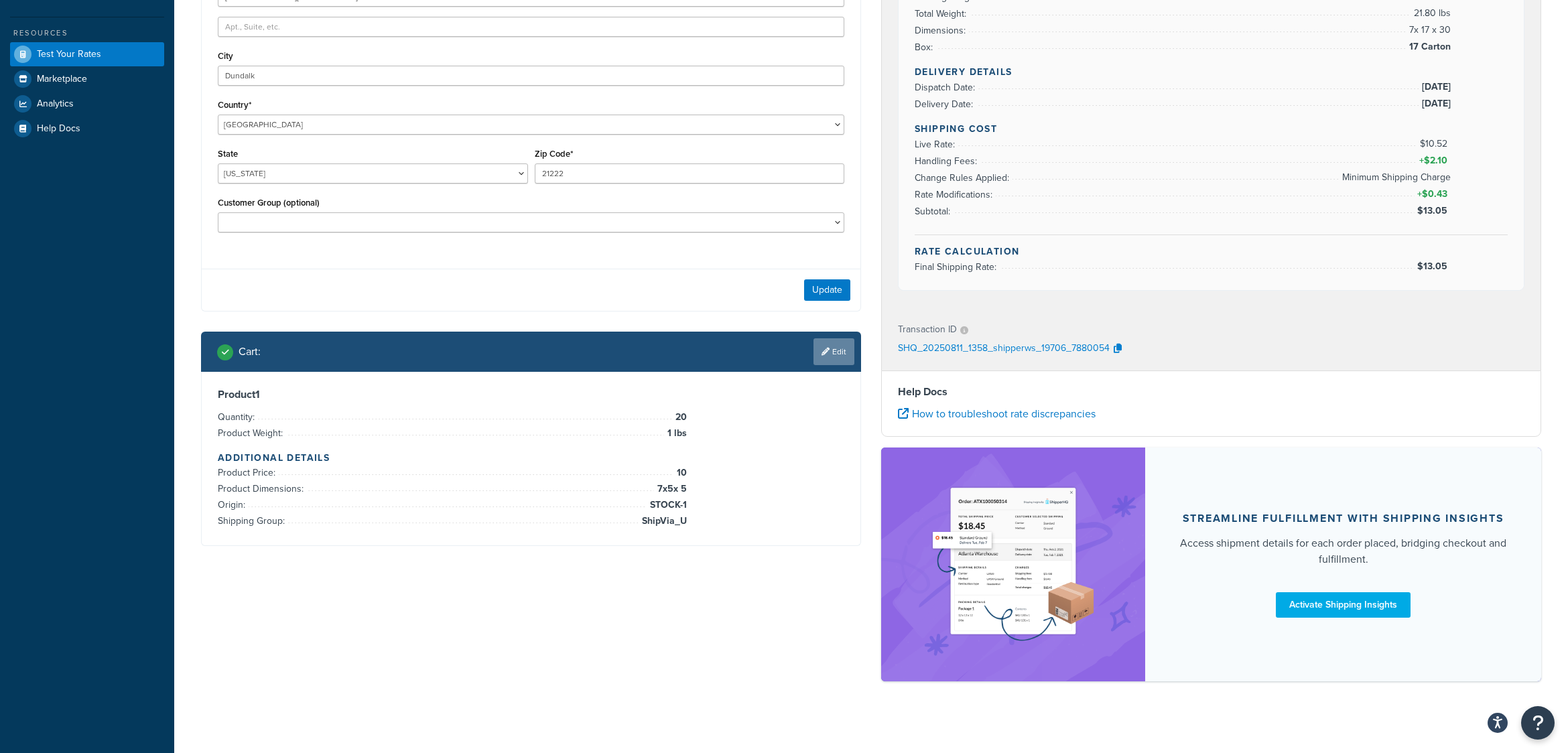
click at [830, 350] on link "Edit" at bounding box center [834, 351] width 41 height 27
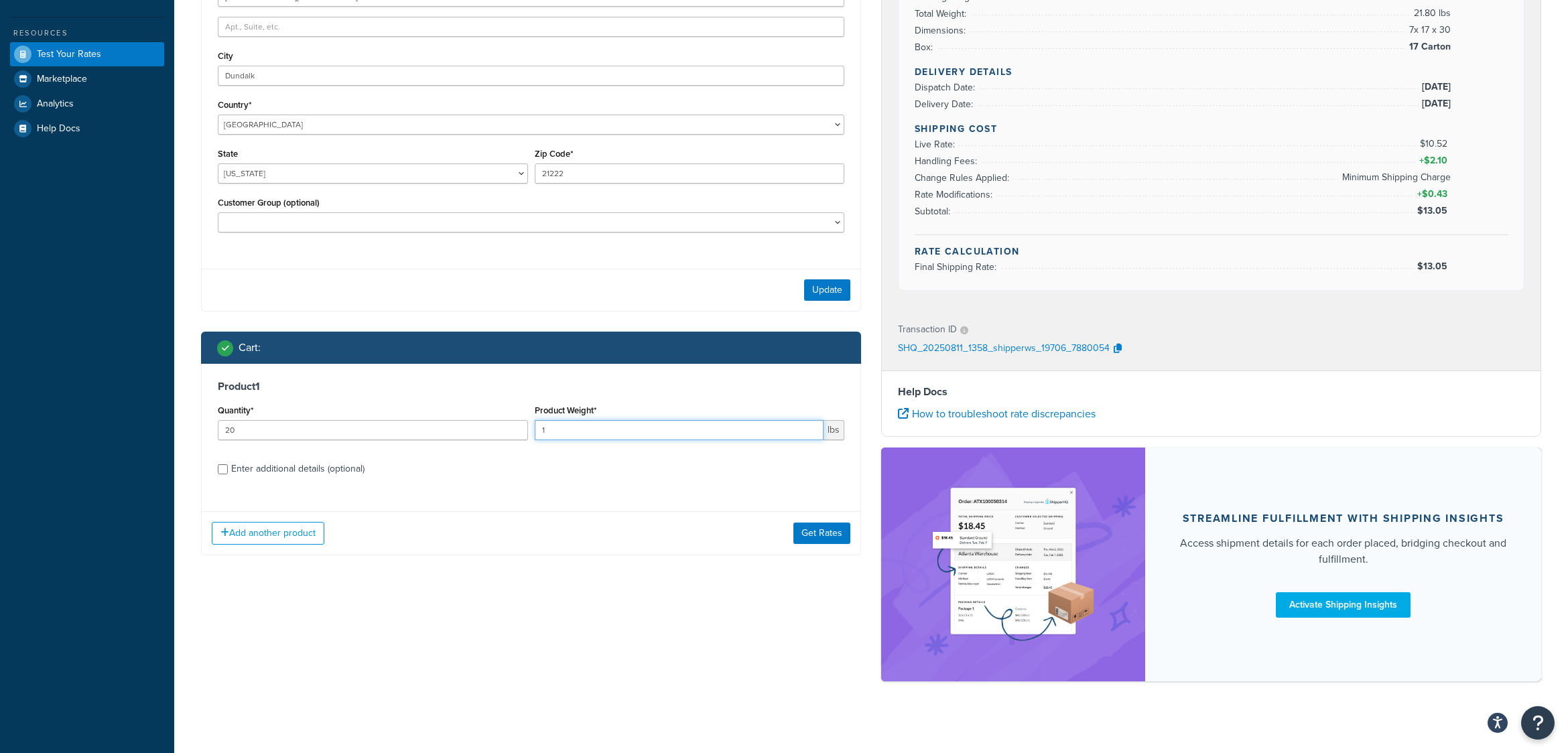
click at [578, 431] on input "1" at bounding box center [679, 430] width 290 height 20
type input ".75"
click at [224, 465] on input "Enter additional details (optional)" at bounding box center [223, 470] width 10 height 10
checkbox input "true"
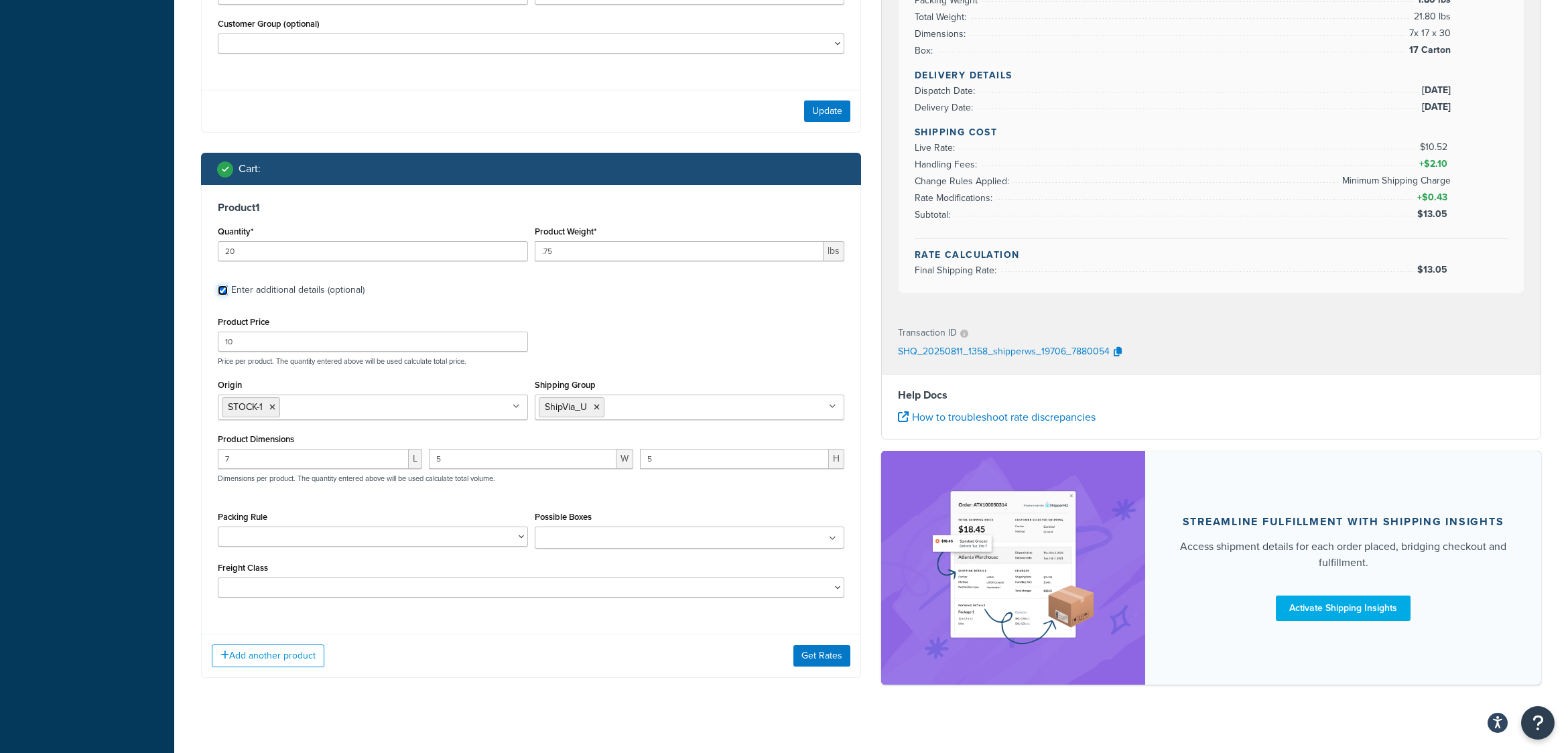
scroll to position [529, 0]
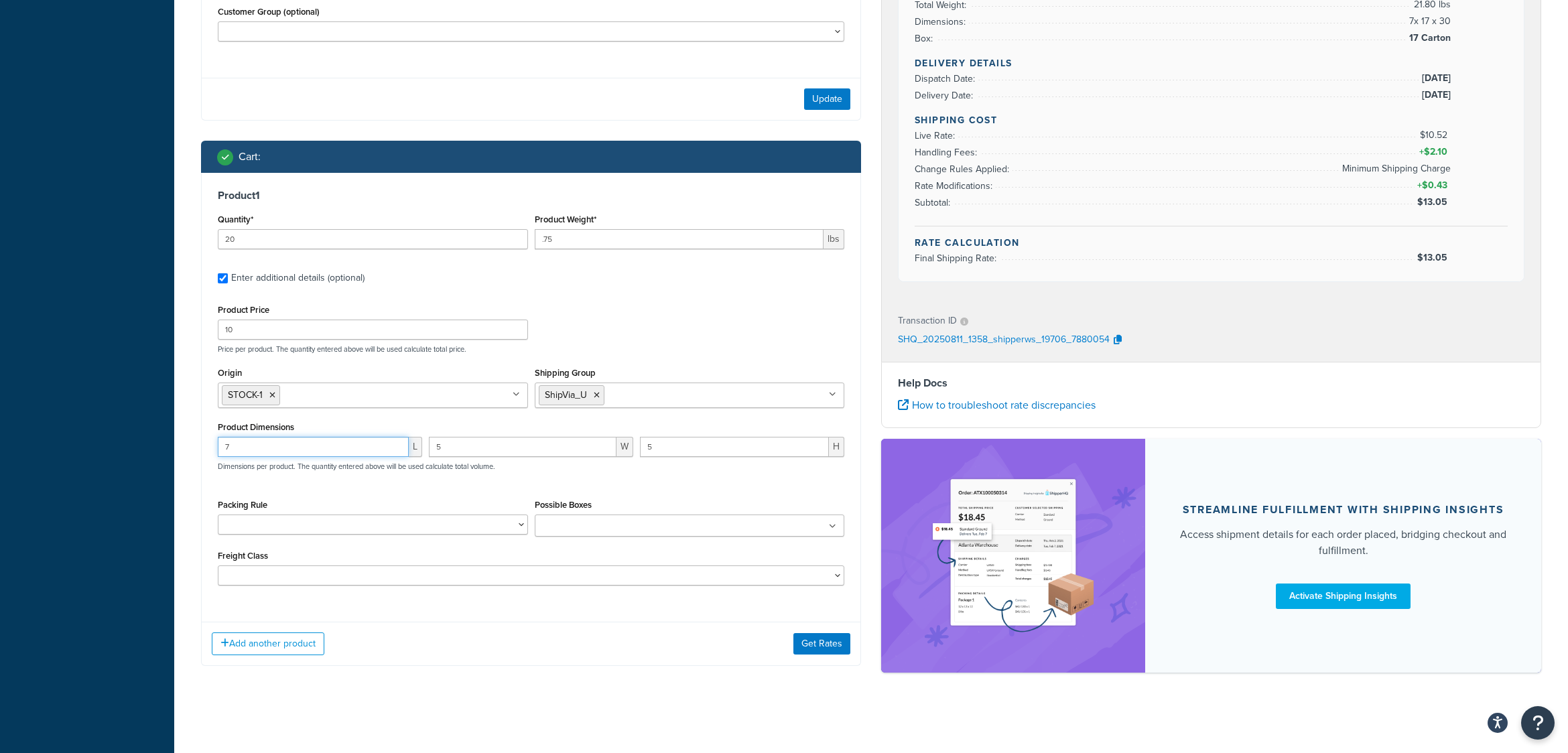
drag, startPoint x: 256, startPoint y: 447, endPoint x: 176, endPoint y: 445, distance: 80.0
click at [176, 445] on div "Test your rates Reset Rate Results 08/11/2025, 9:58 AM Ecommerce store : Edit w…" at bounding box center [871, 129] width 1394 height 1182
type input "10"
type input "8"
type input "4"
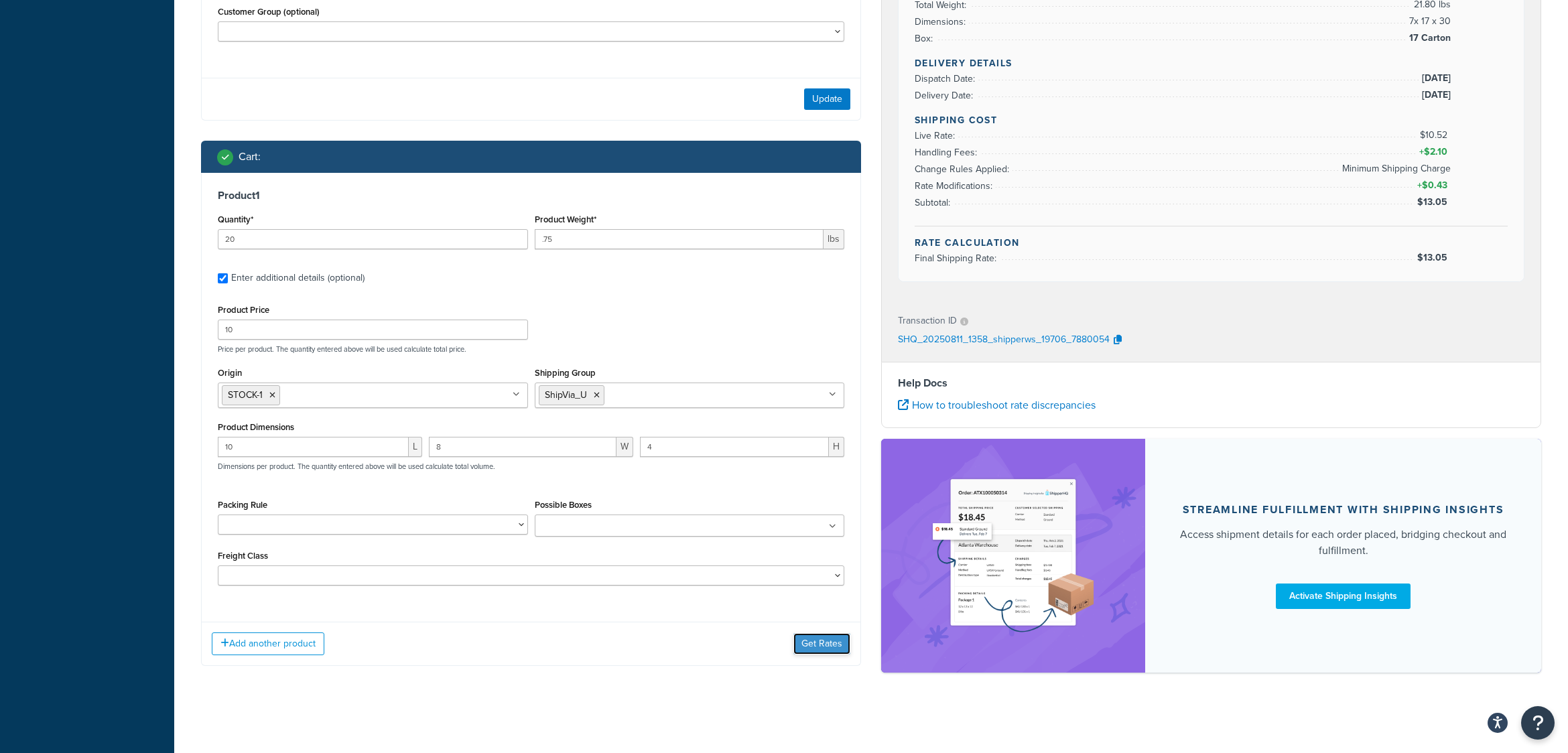
click at [824, 640] on button "Get Rates" at bounding box center [822, 644] width 57 height 22
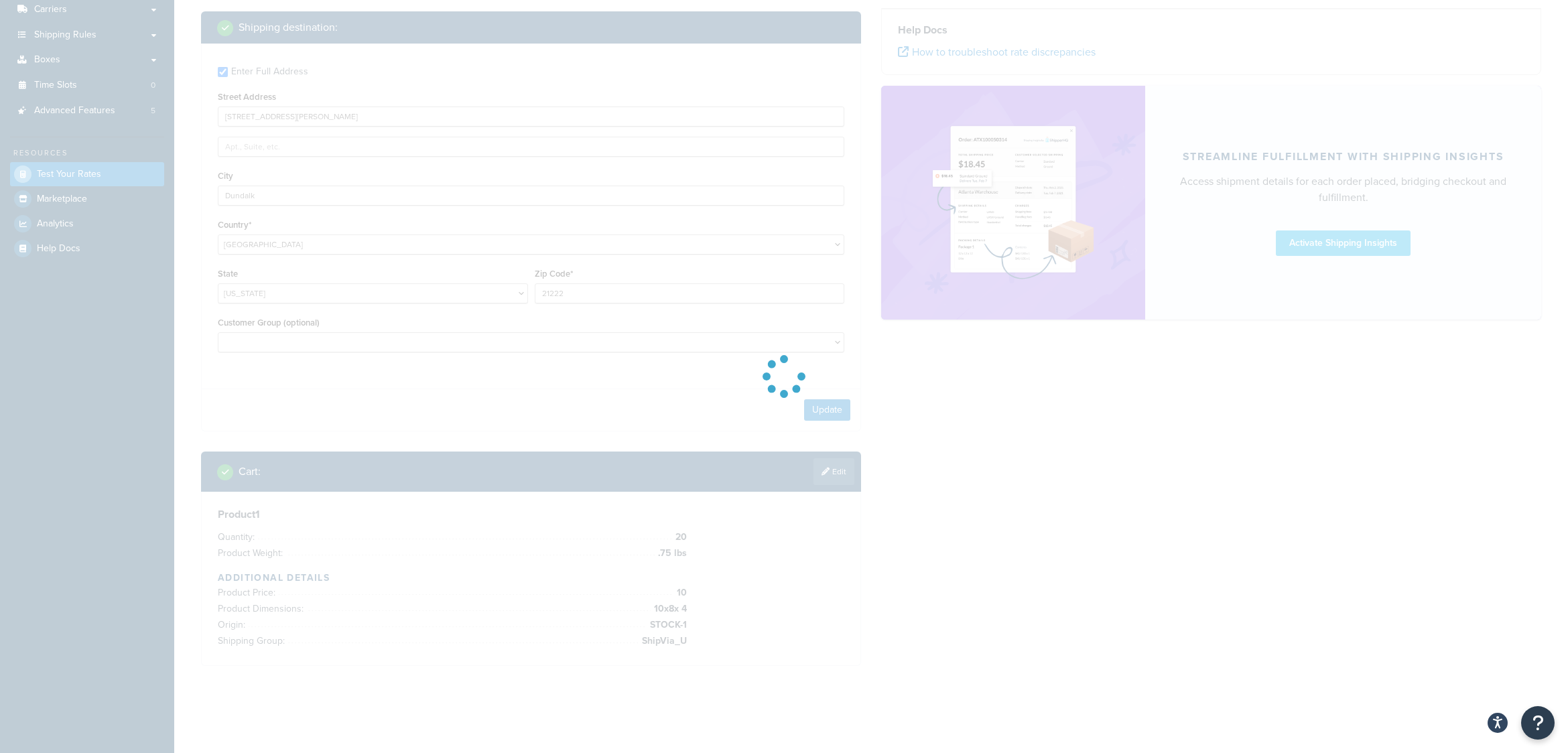
scroll to position [216, 0]
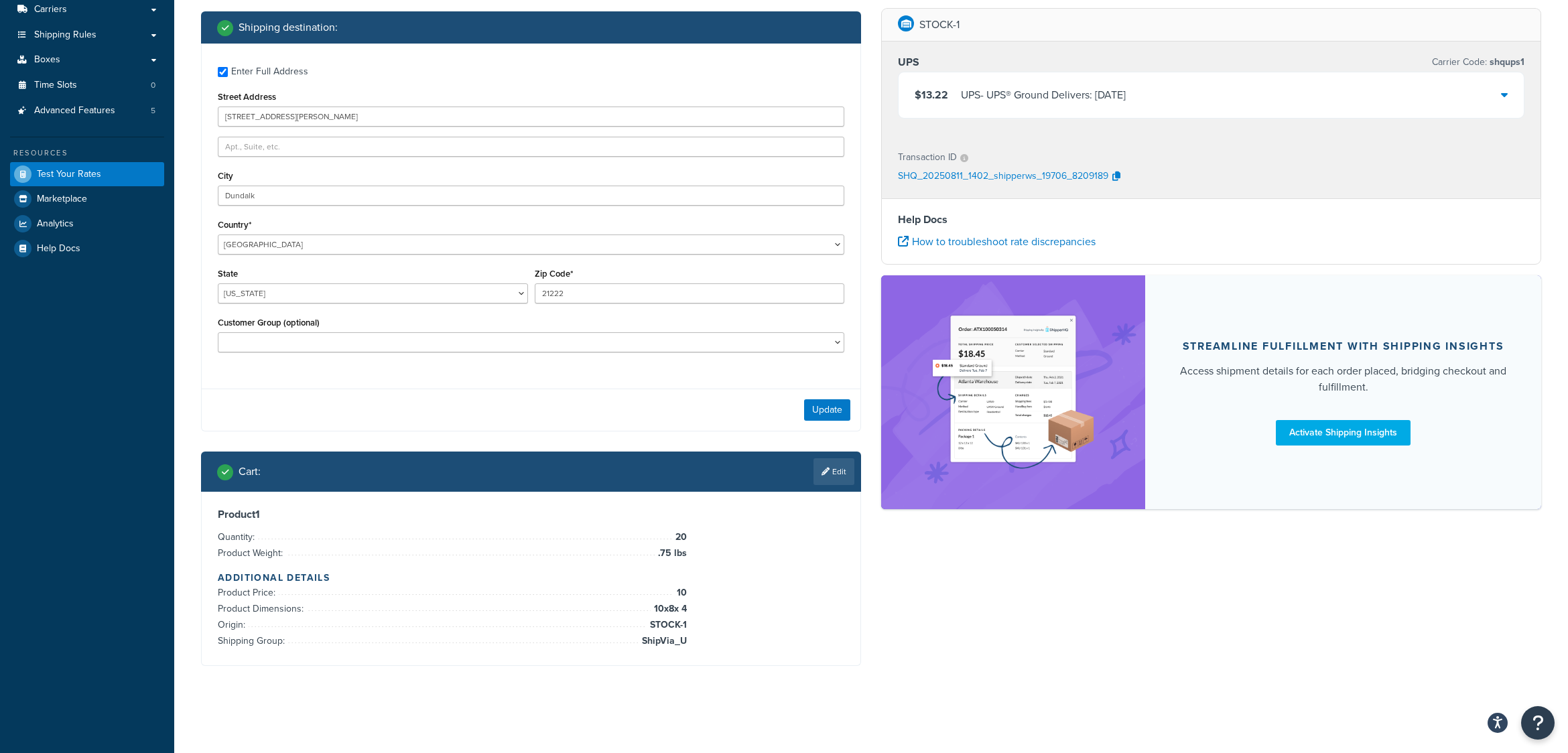
click at [1505, 96] on icon at bounding box center [1505, 94] width 7 height 10
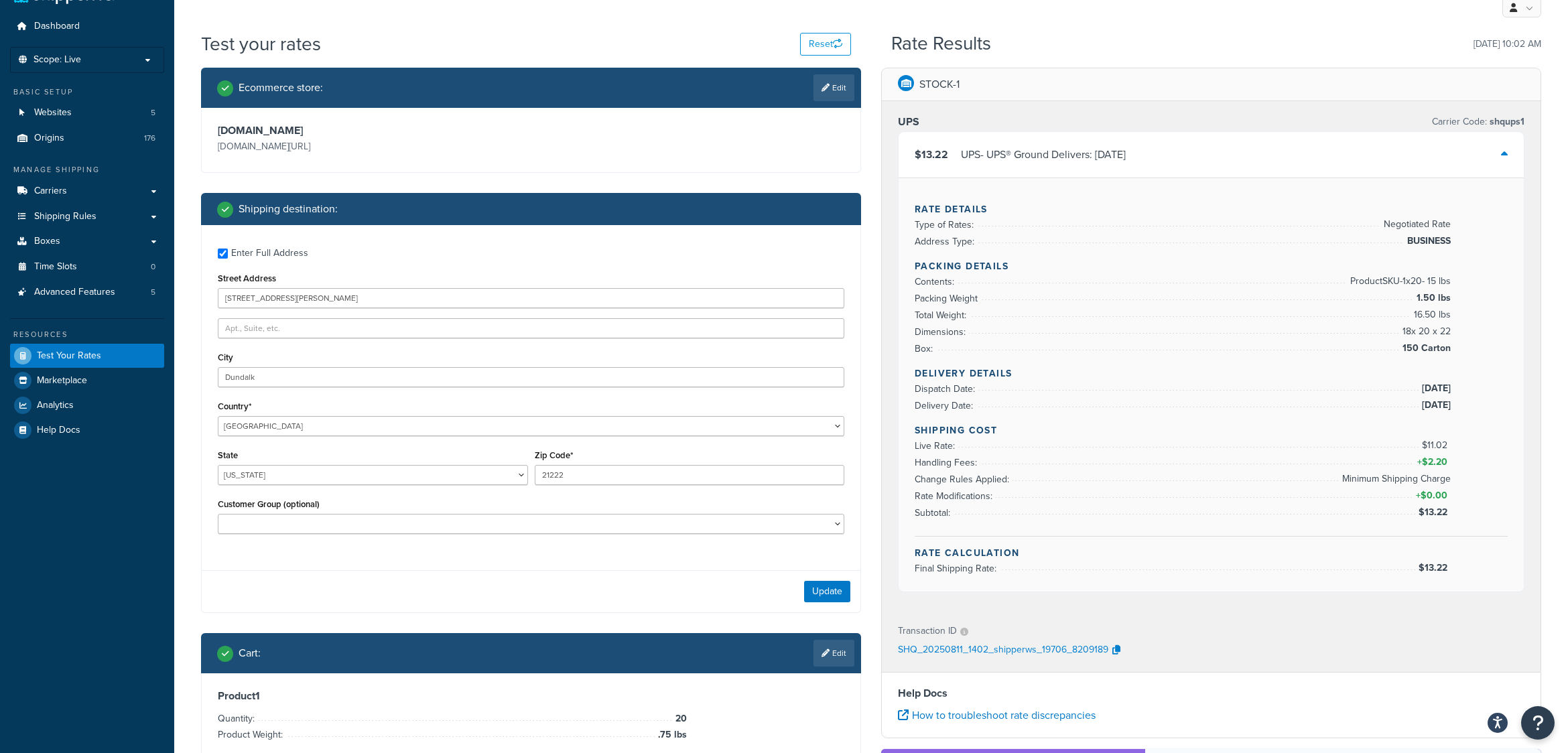
scroll to position [234, 0]
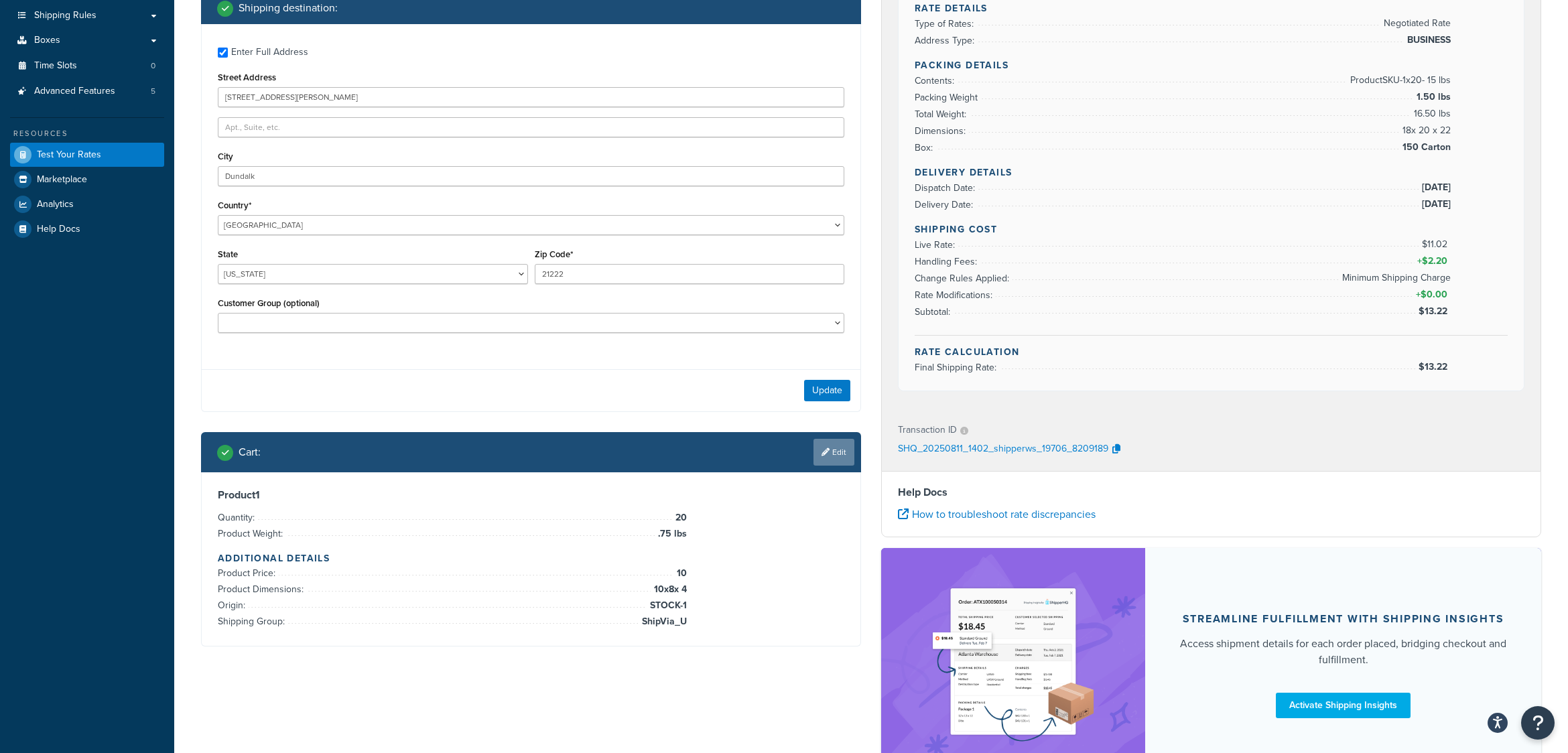
click at [833, 449] on link "Edit" at bounding box center [834, 452] width 41 height 27
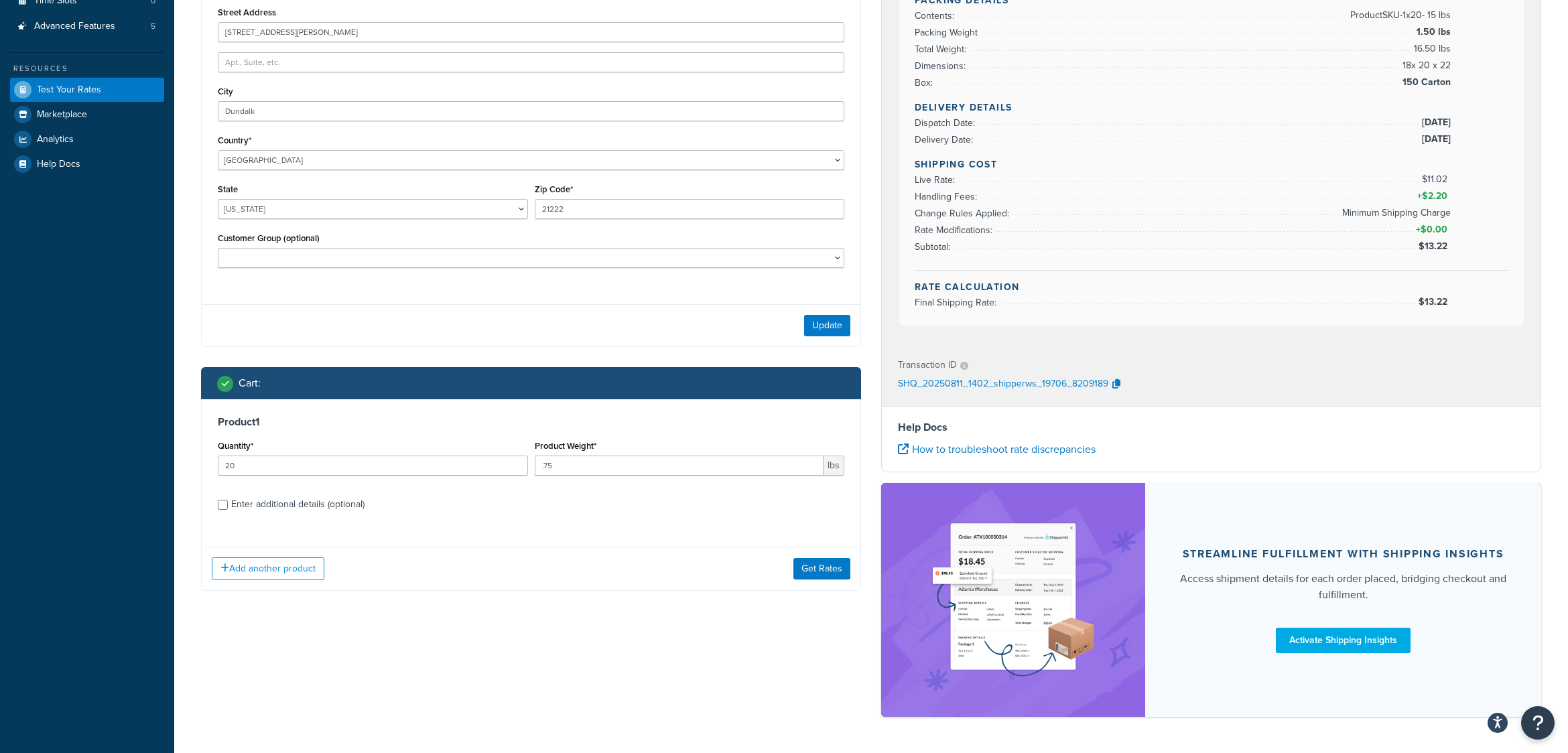
scroll to position [334, 0]
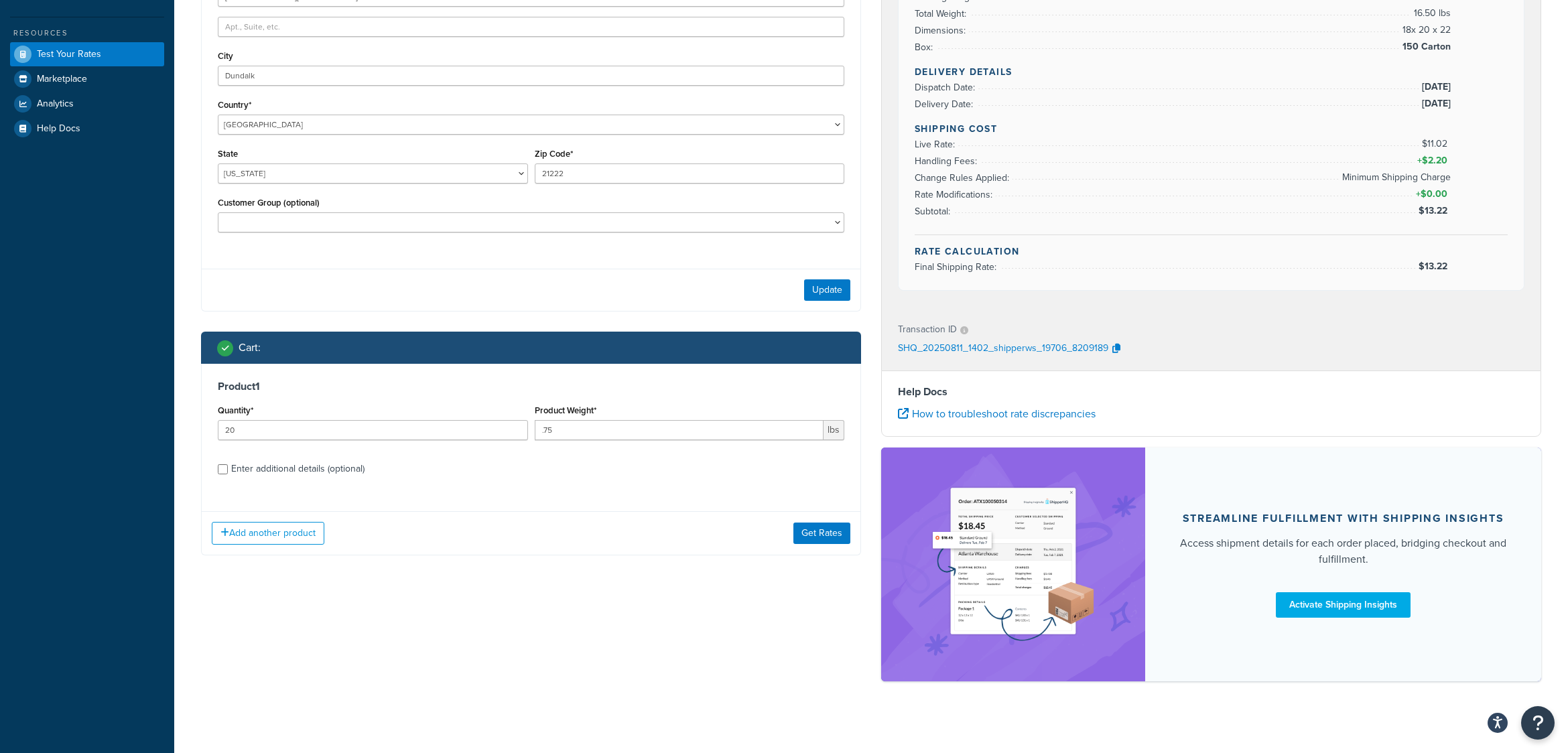
click at [261, 465] on div "Enter additional details (optional)" at bounding box center [298, 469] width 133 height 19
click at [228, 465] on input "Enter additional details (optional)" at bounding box center [223, 470] width 10 height 10
checkbox input "true"
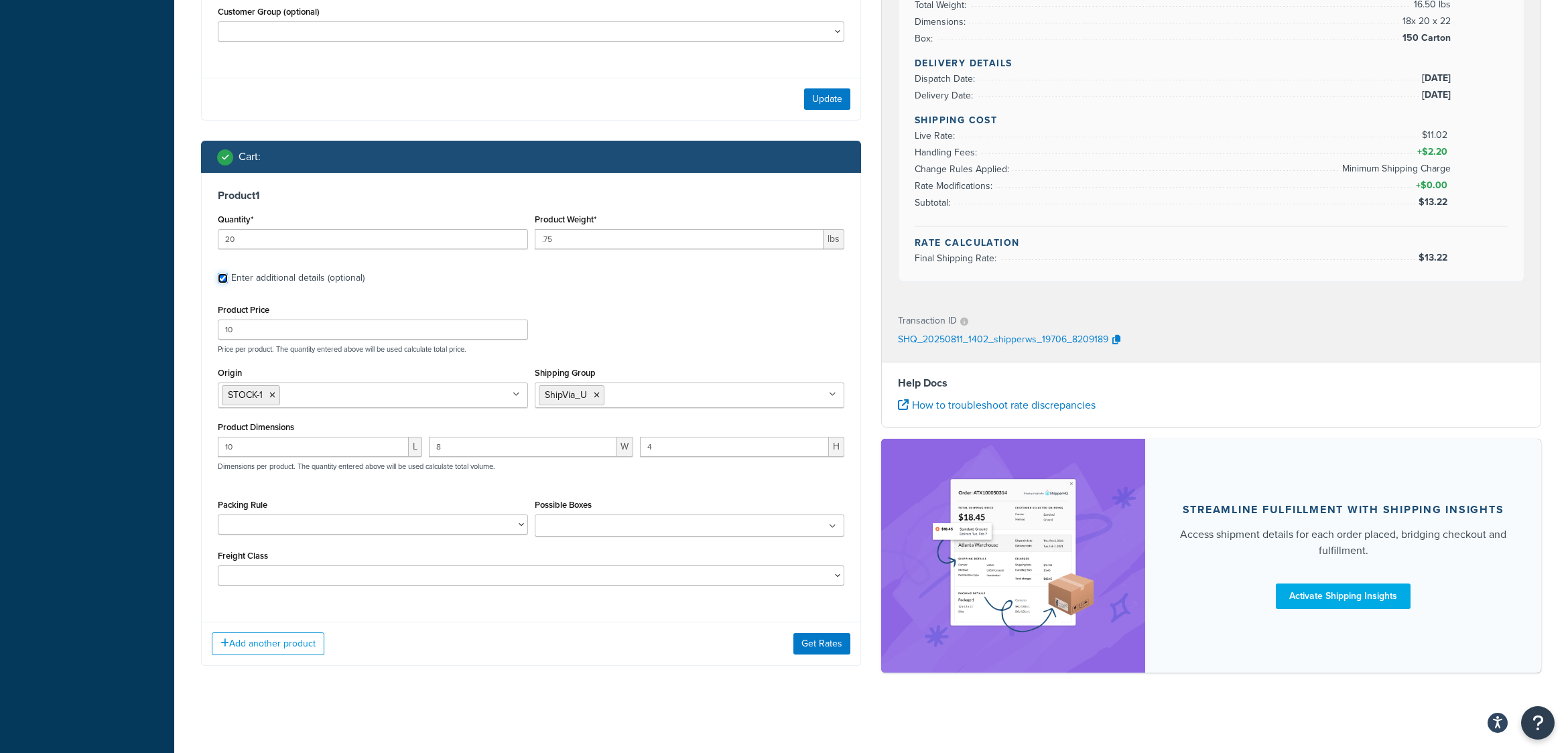
scroll to position [529, 0]
drag, startPoint x: 248, startPoint y: 447, endPoint x: 204, endPoint y: 447, distance: 44.0
click at [204, 447] on div "Product 1 Quantity* 20 Product Weight* .75 lbs Enter additional details (option…" at bounding box center [531, 392] width 659 height 439
type input "9.5"
type input "7.5"
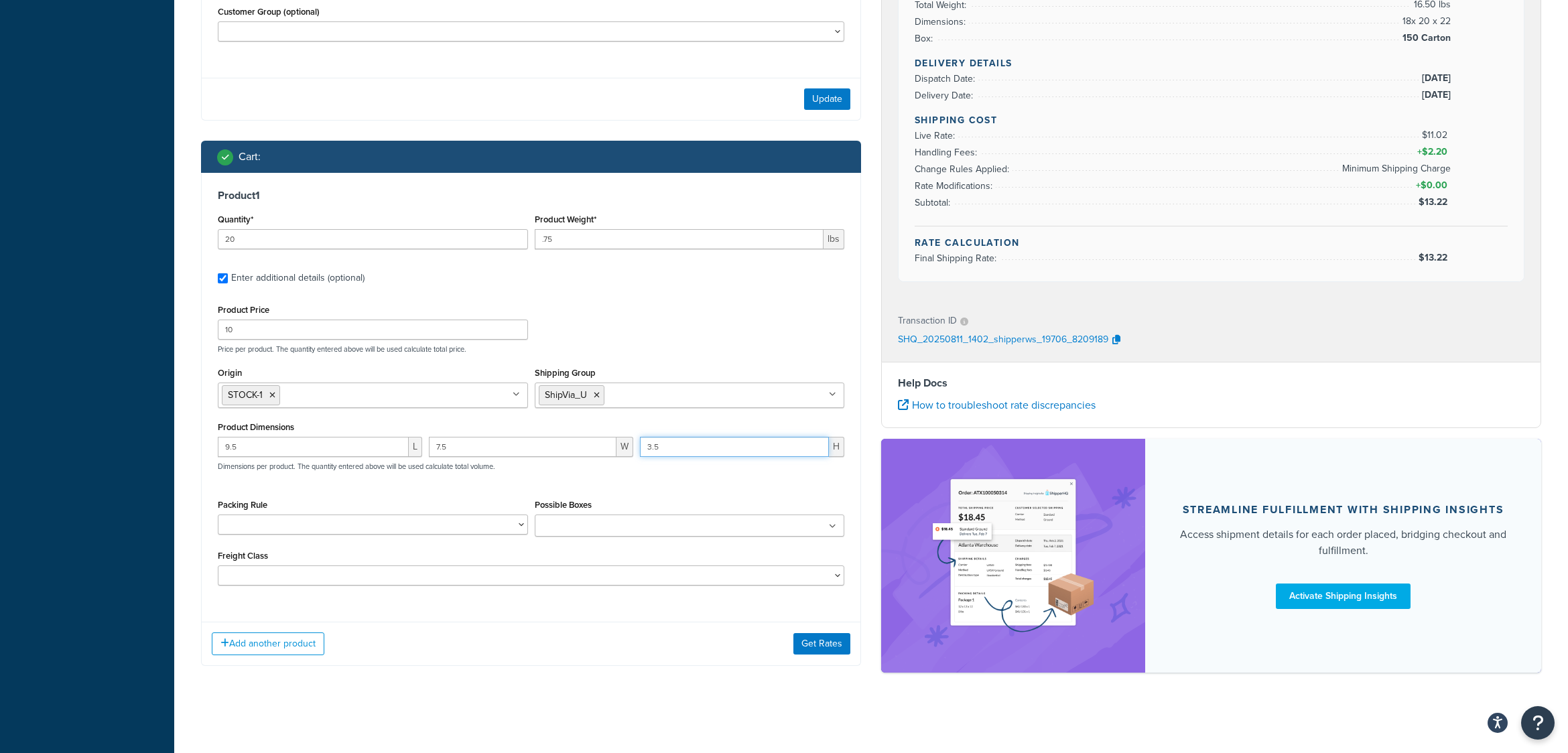
type input "3.5"
click at [823, 643] on button "Get Rates" at bounding box center [822, 644] width 57 height 22
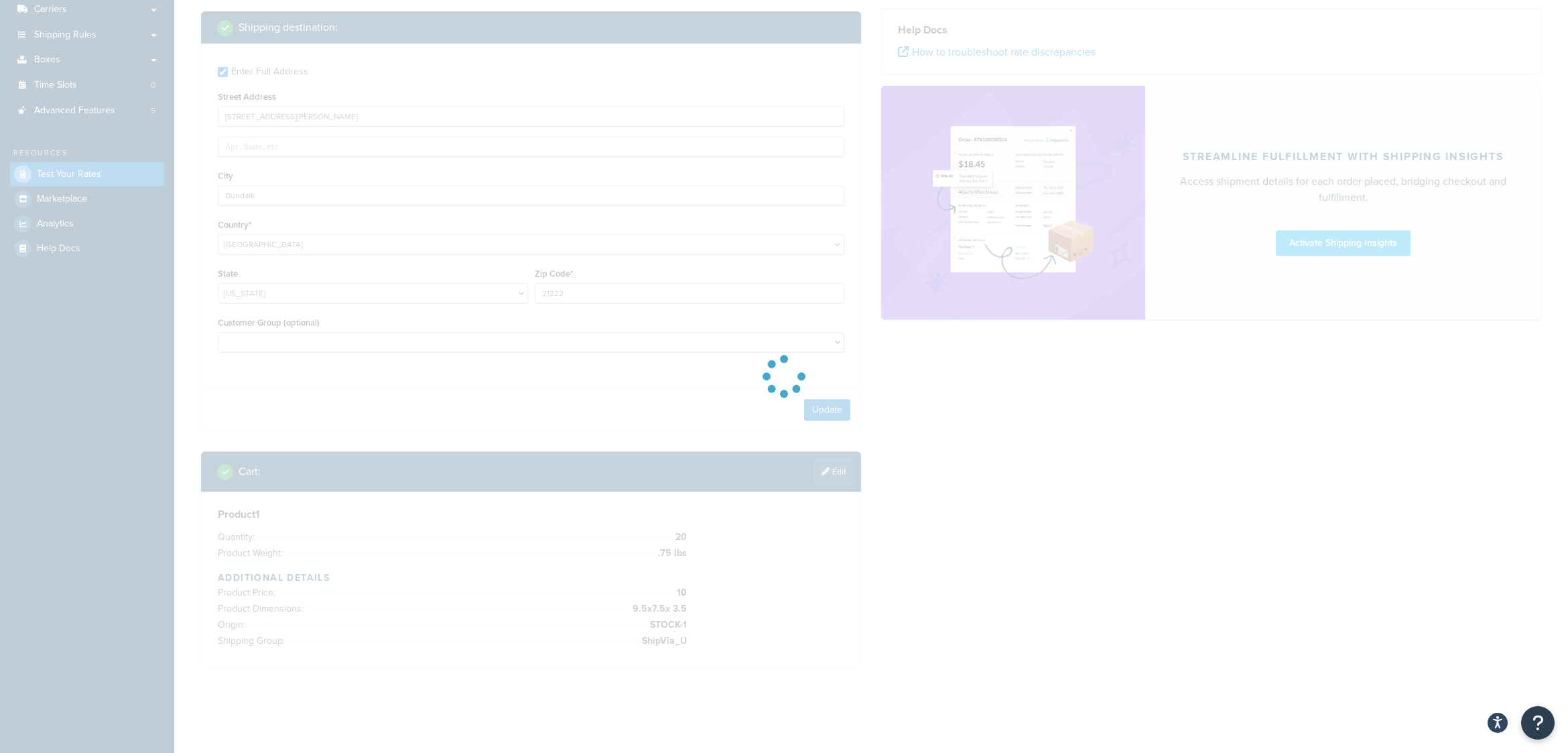
scroll to position [216, 0]
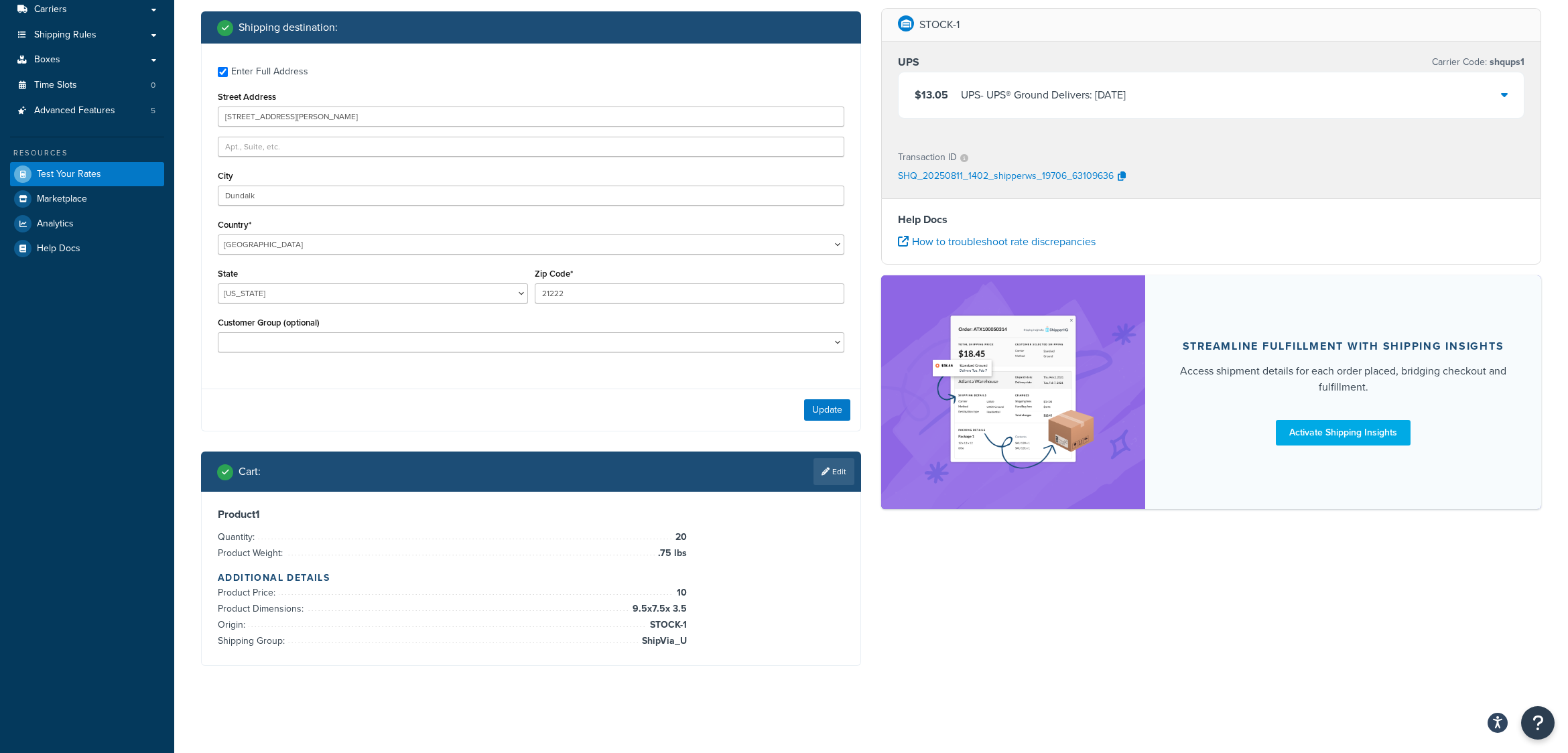
click at [1499, 94] on div "$13.05 UPS - UPS® Ground Delivers: Tue, Aug 12" at bounding box center [1212, 95] width 625 height 46
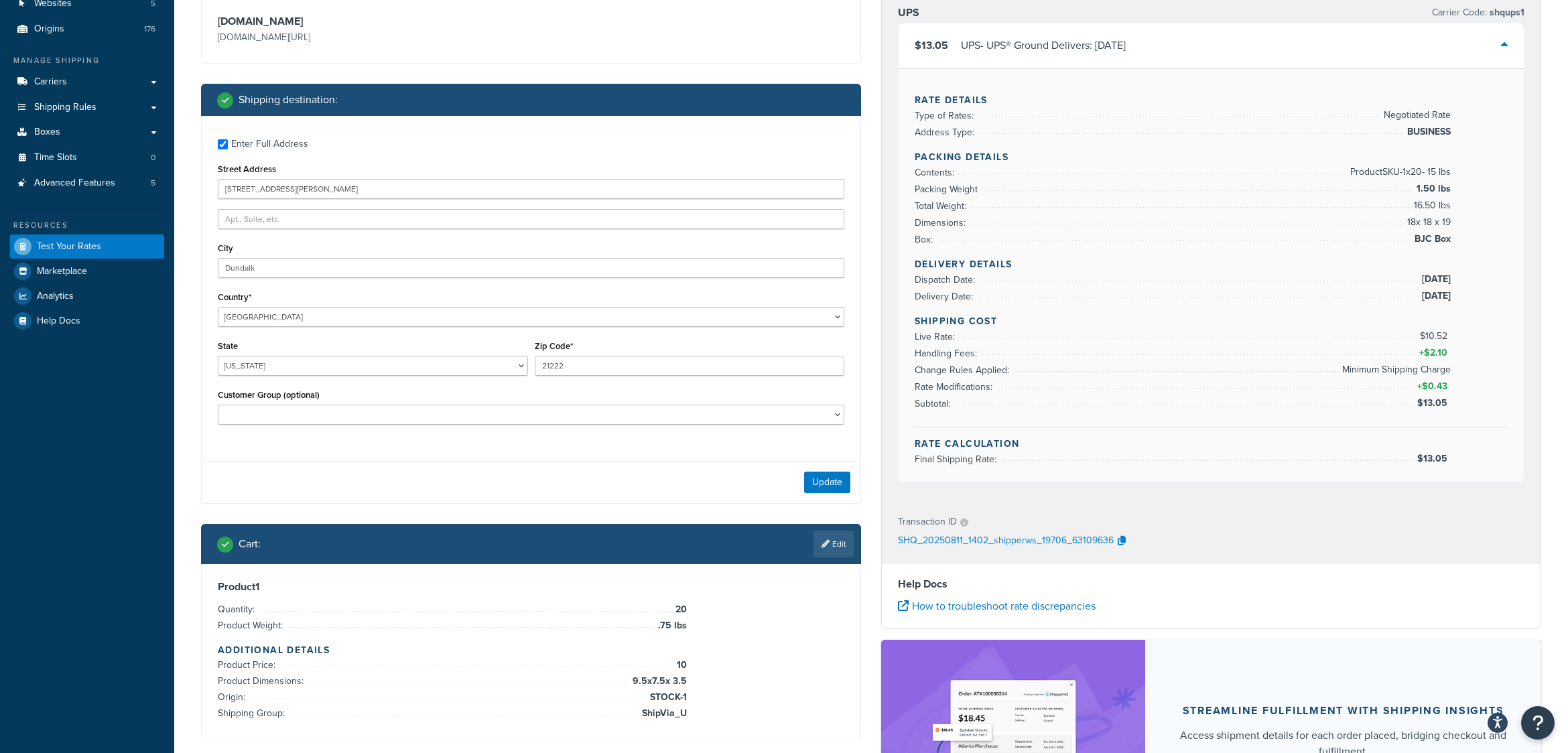
scroll to position [133, 0]
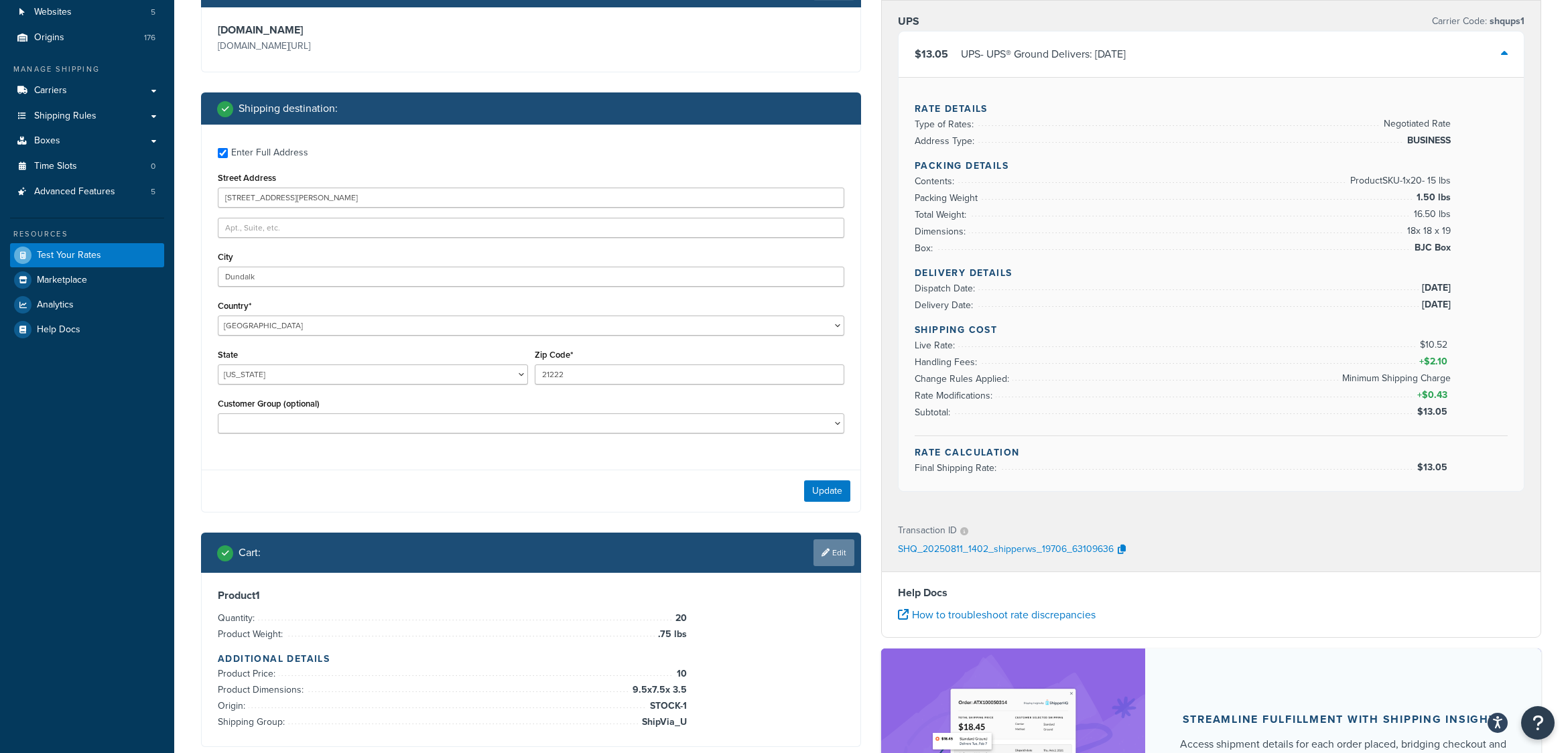
click at [832, 554] on link "Edit" at bounding box center [834, 553] width 41 height 27
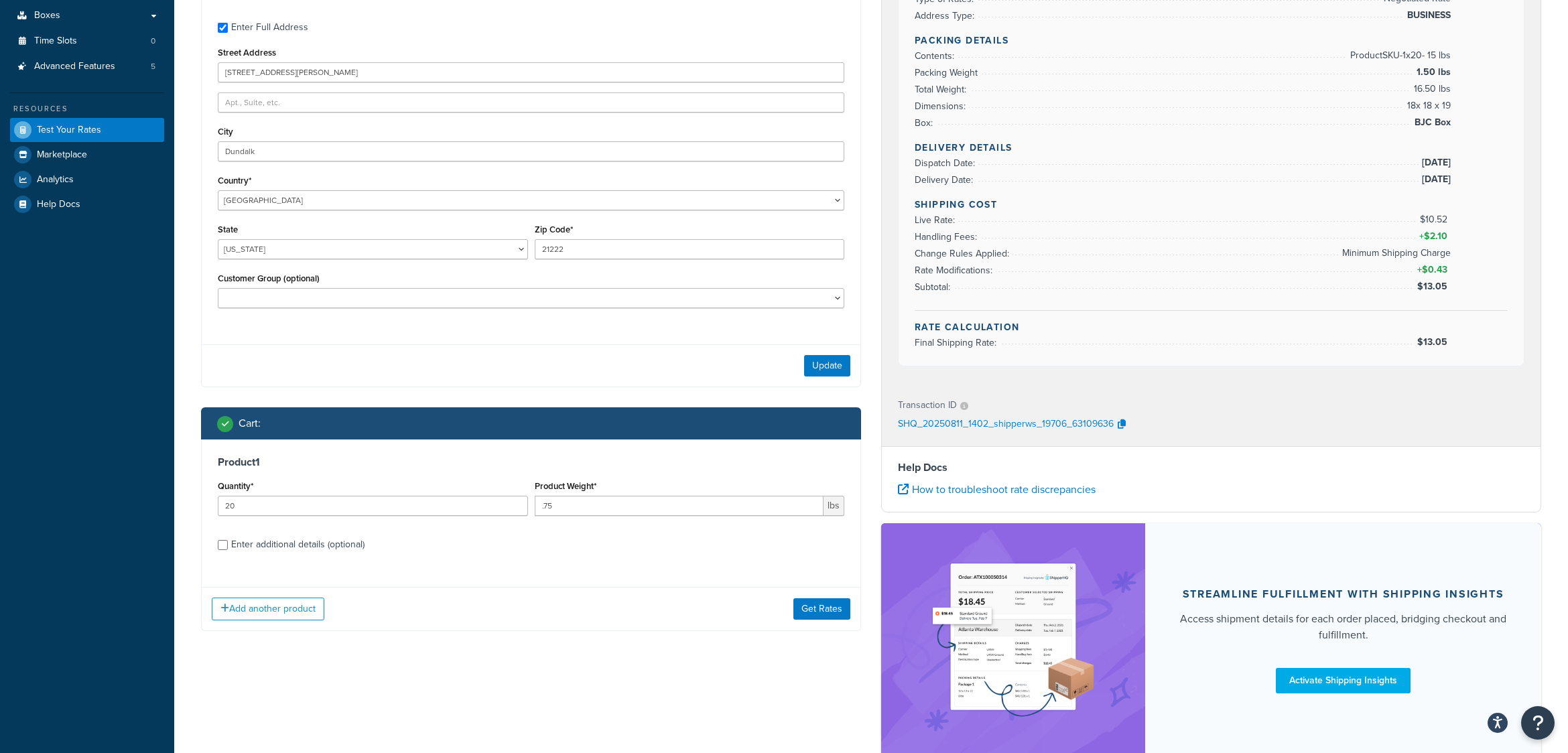
scroll to position [334, 0]
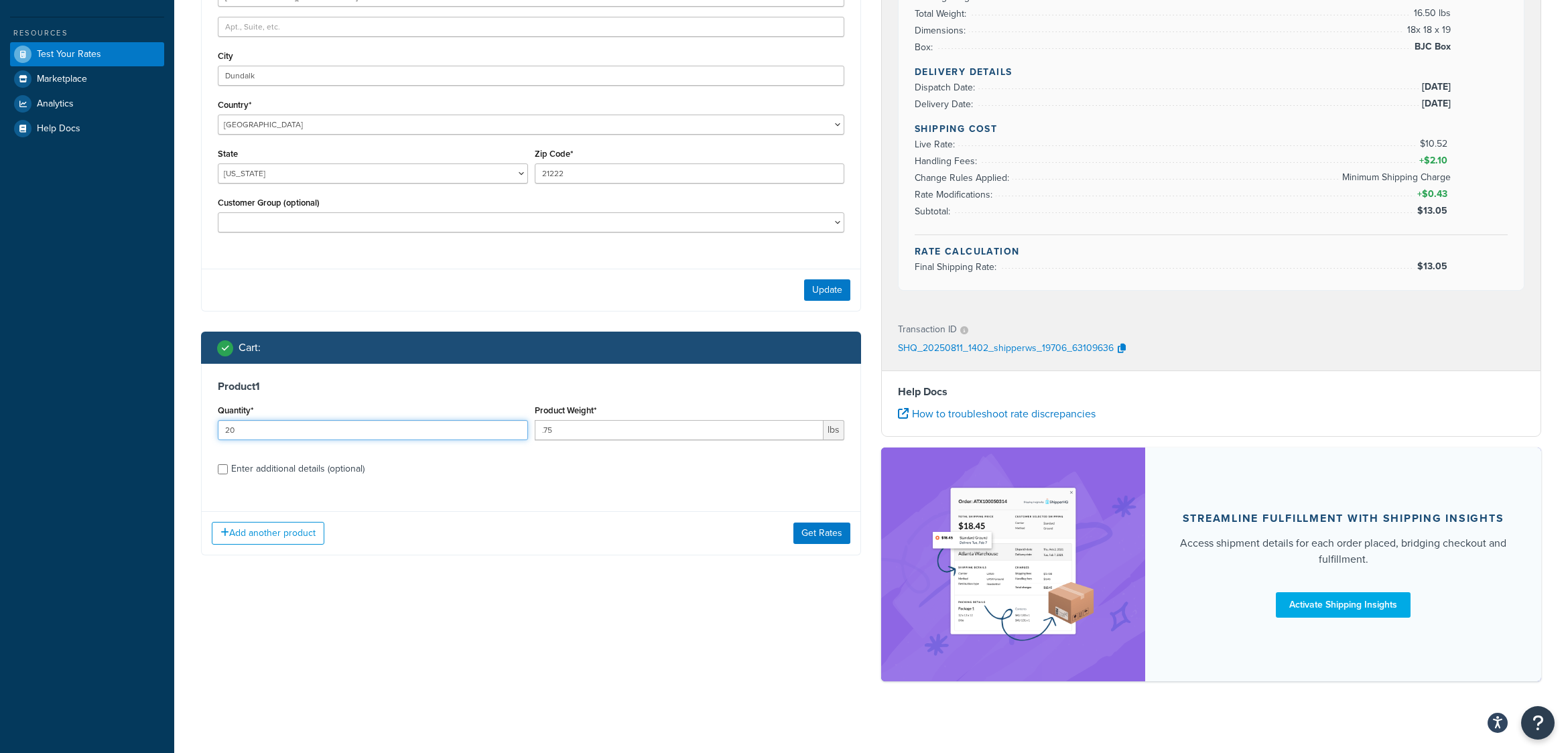
drag, startPoint x: 257, startPoint y: 431, endPoint x: 187, endPoint y: 436, distance: 70.2
click at [187, 436] on div "Test your rates Reset Rate Results 08/11/2025, 10:02 AM Ecommerce store : Edit …" at bounding box center [871, 229] width 1394 height 999
type input "1"
type input "15"
click at [247, 469] on div "Enter additional details (optional)" at bounding box center [298, 469] width 133 height 19
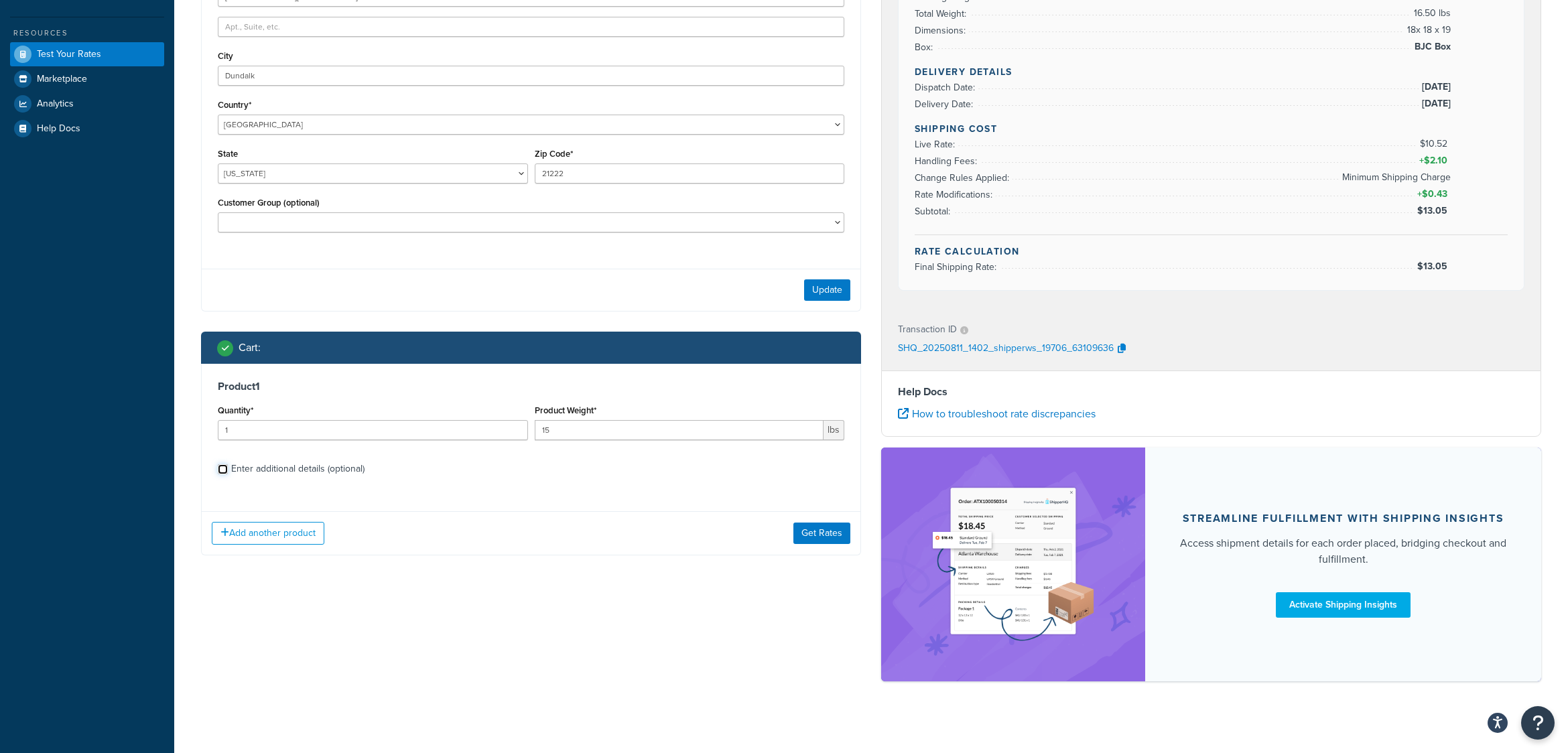
click at [228, 469] on input "Enter additional details (optional)" at bounding box center [223, 470] width 10 height 10
checkbox input "true"
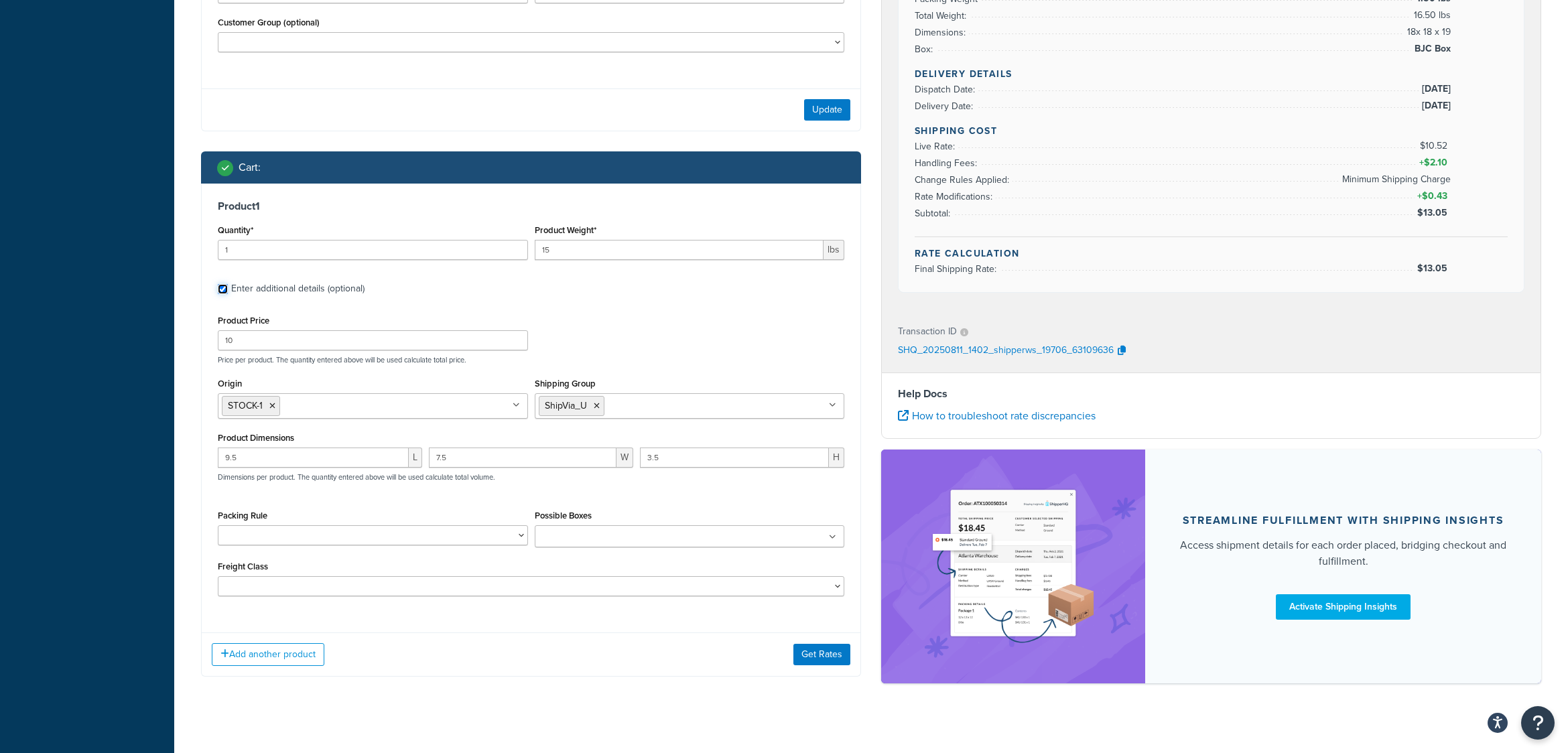
scroll to position [529, 0]
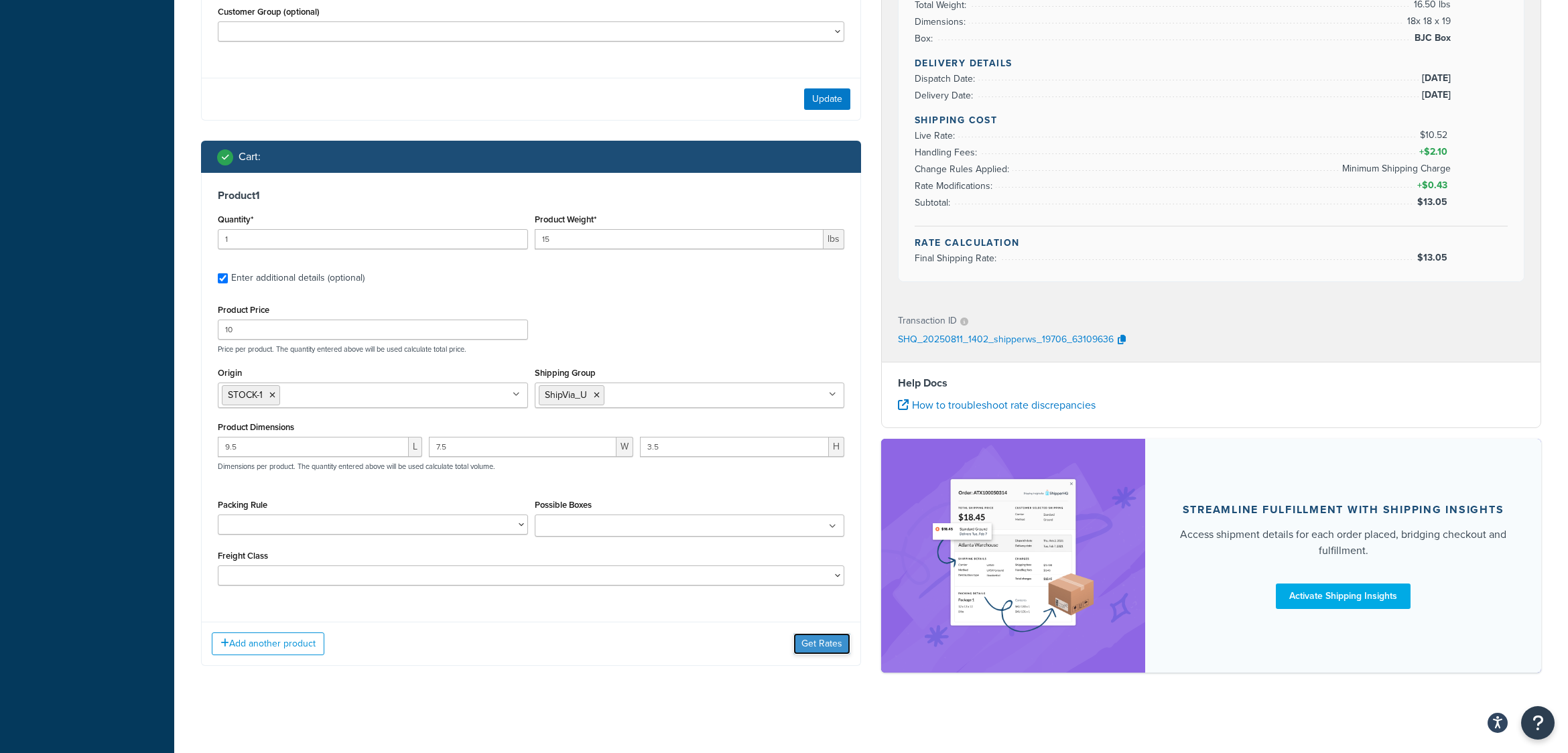
click at [824, 638] on button "Get Rates" at bounding box center [822, 644] width 57 height 22
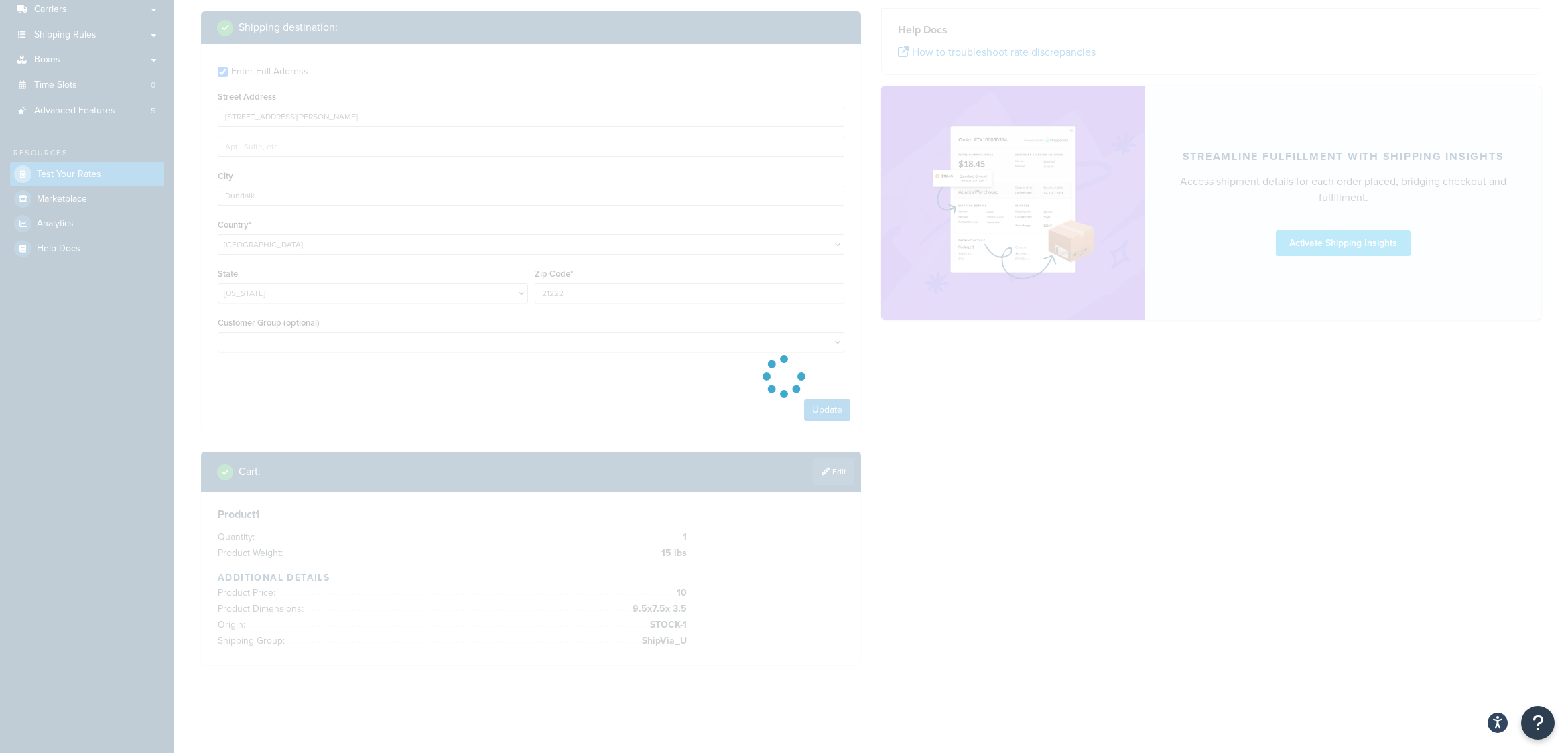
scroll to position [216, 0]
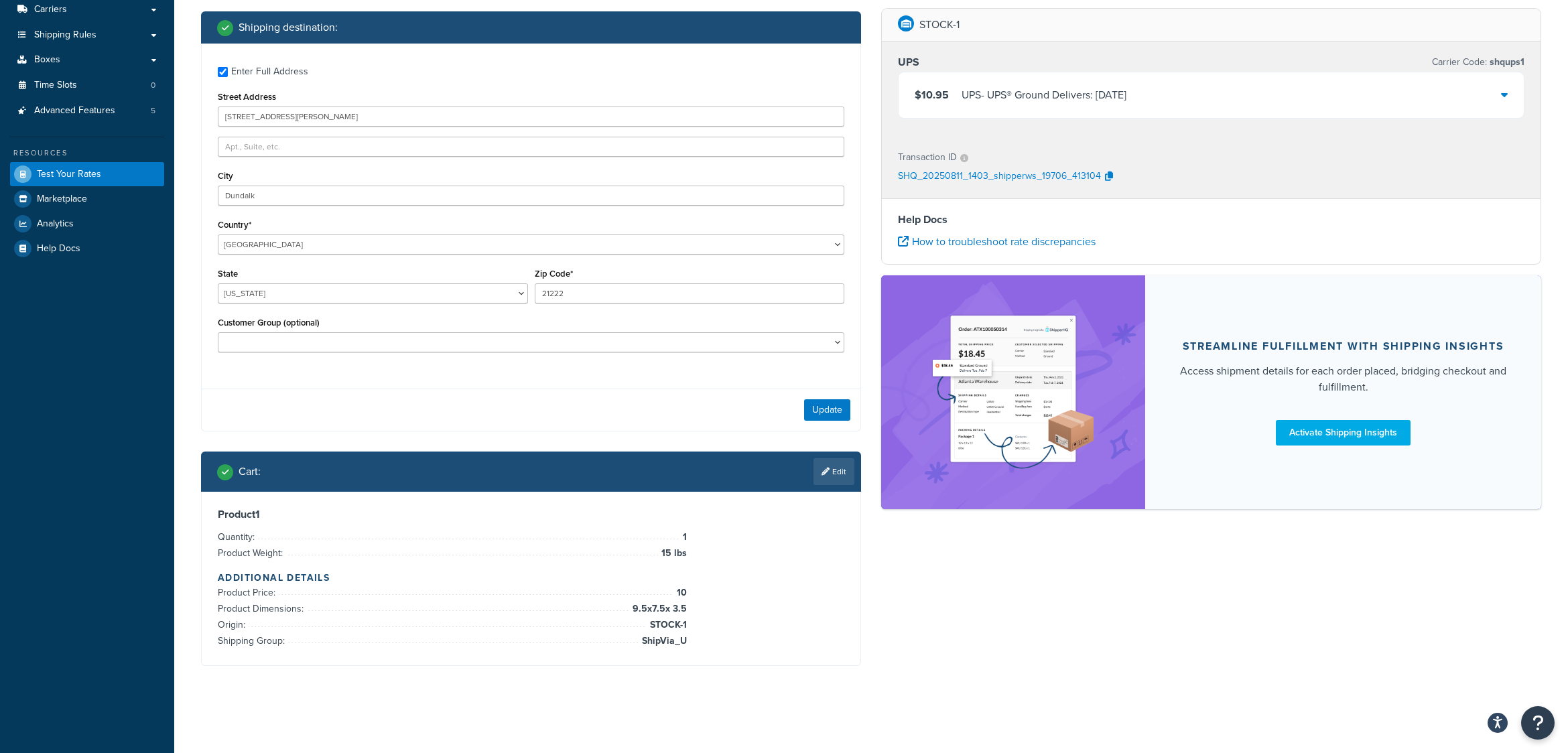
click at [1506, 95] on icon at bounding box center [1505, 94] width 7 height 10
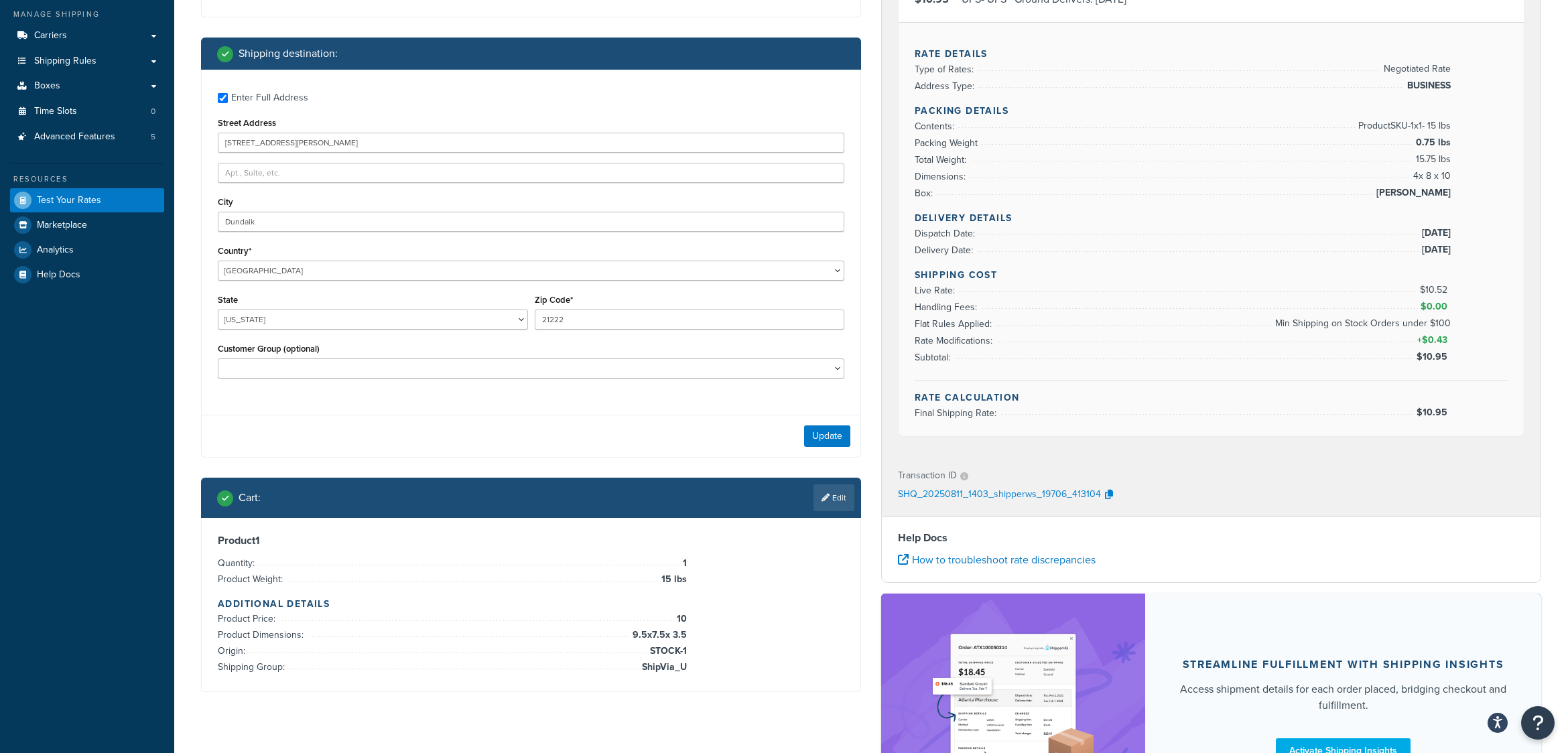
scroll to position [334, 0]
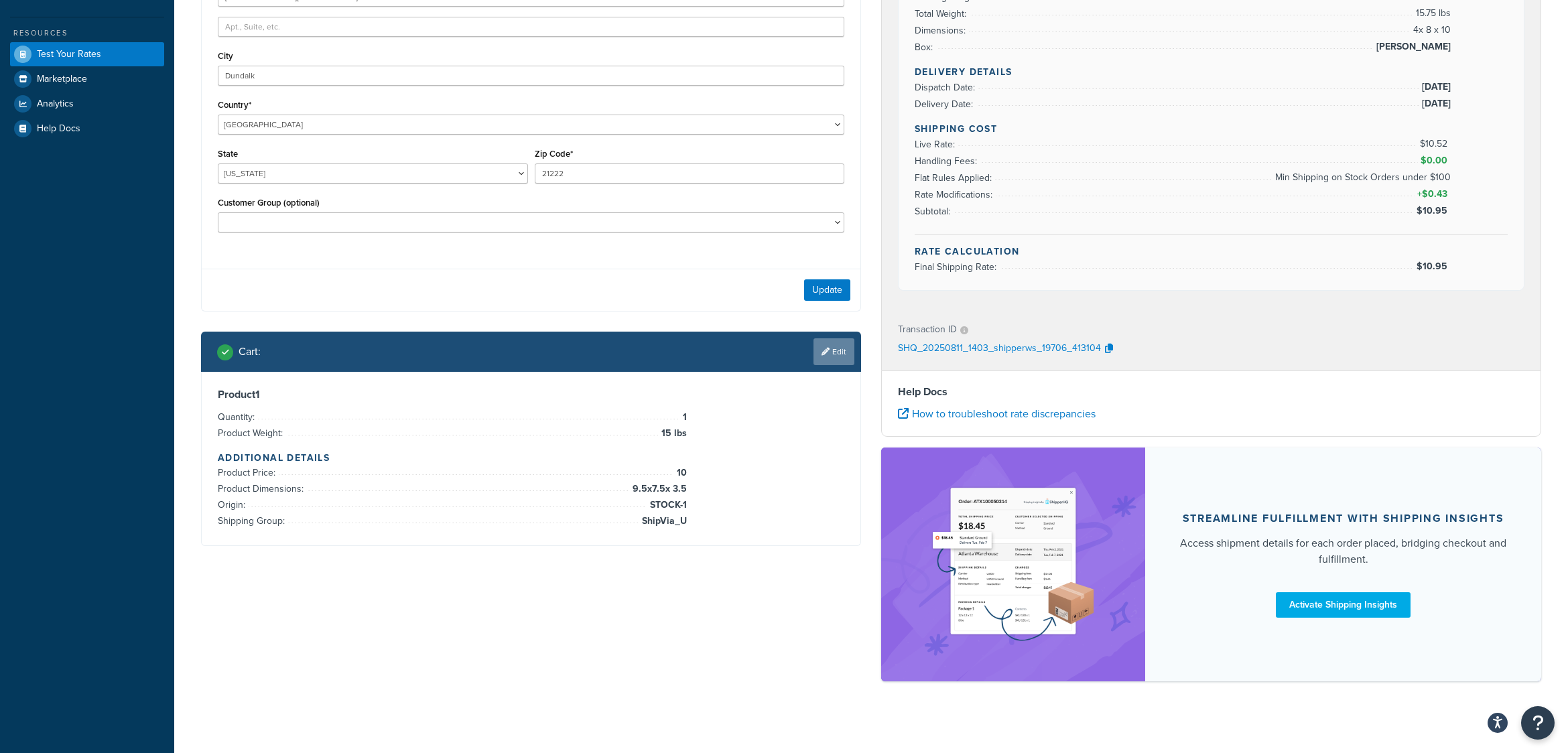
click at [836, 353] on link "Edit" at bounding box center [834, 351] width 41 height 27
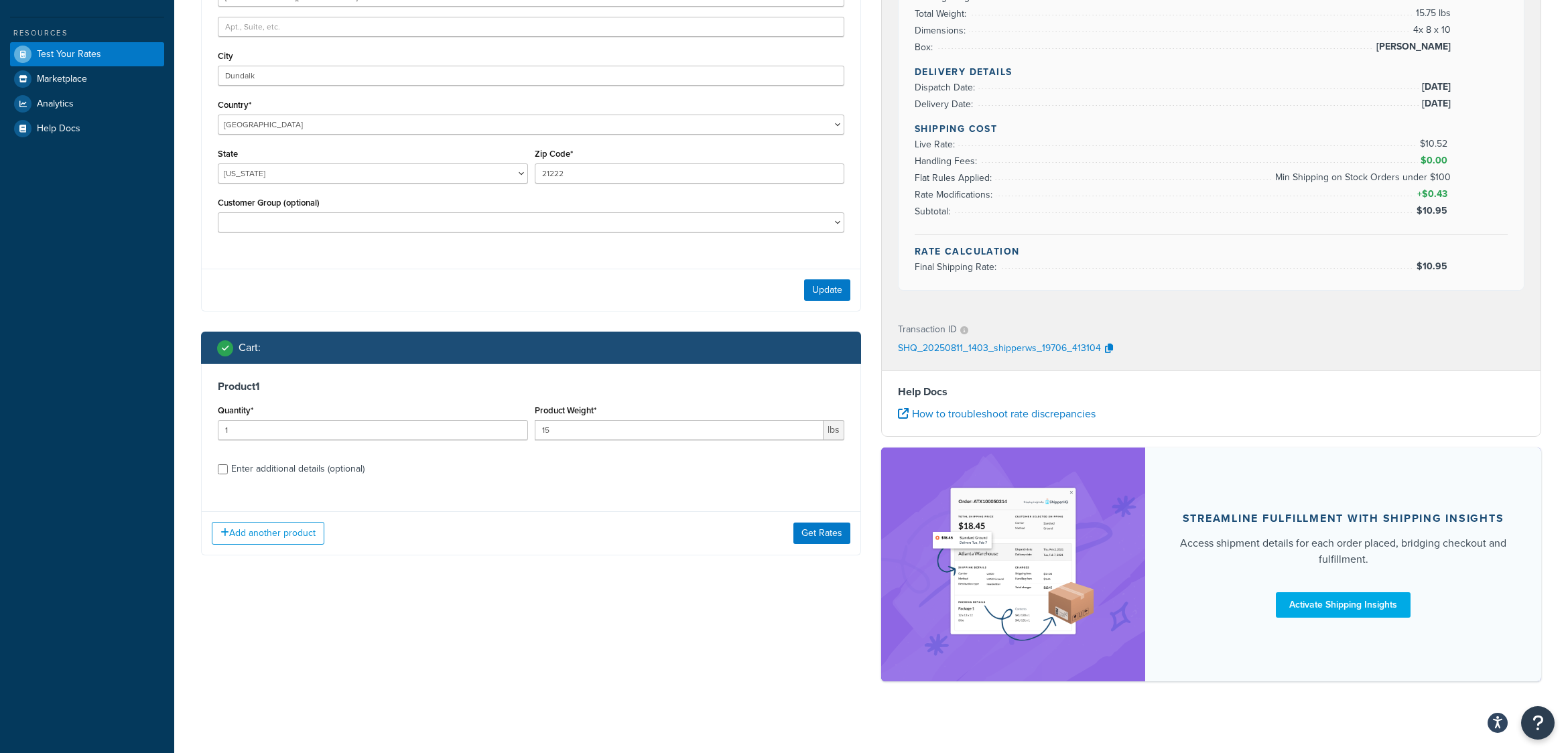
click at [299, 466] on div "Enter additional details (optional)" at bounding box center [298, 469] width 133 height 19
click at [228, 466] on input "Enter additional details (optional)" at bounding box center [223, 470] width 10 height 10
checkbox input "true"
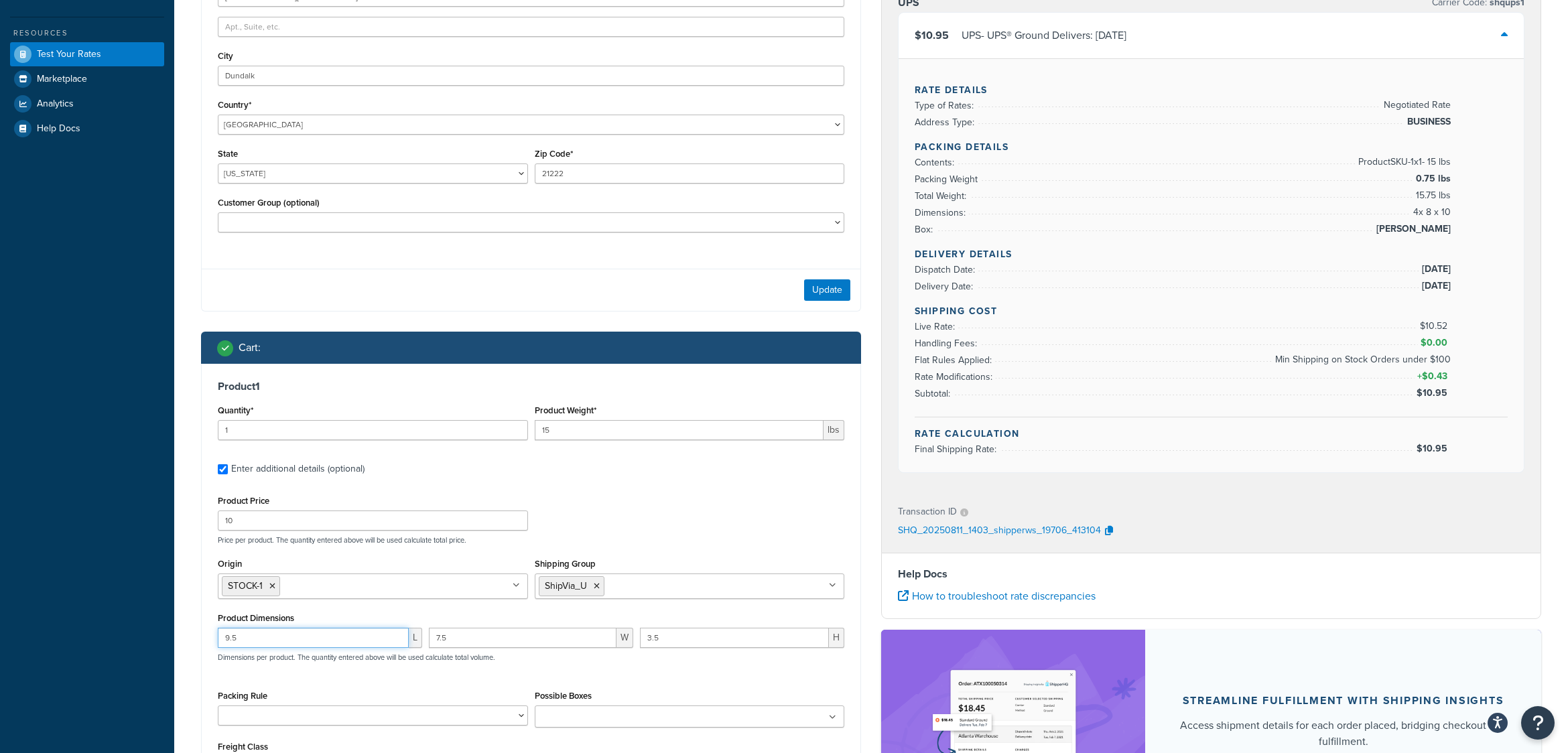
drag, startPoint x: 279, startPoint y: 640, endPoint x: 173, endPoint y: 632, distance: 106.3
click at [174, 632] on div "Test your rates Reset Rate Results 08/11/2025, 10:03 AM Ecommerce store : Edit …" at bounding box center [871, 320] width 1394 height 1182
type input "3"
type input "28"
type input "16"
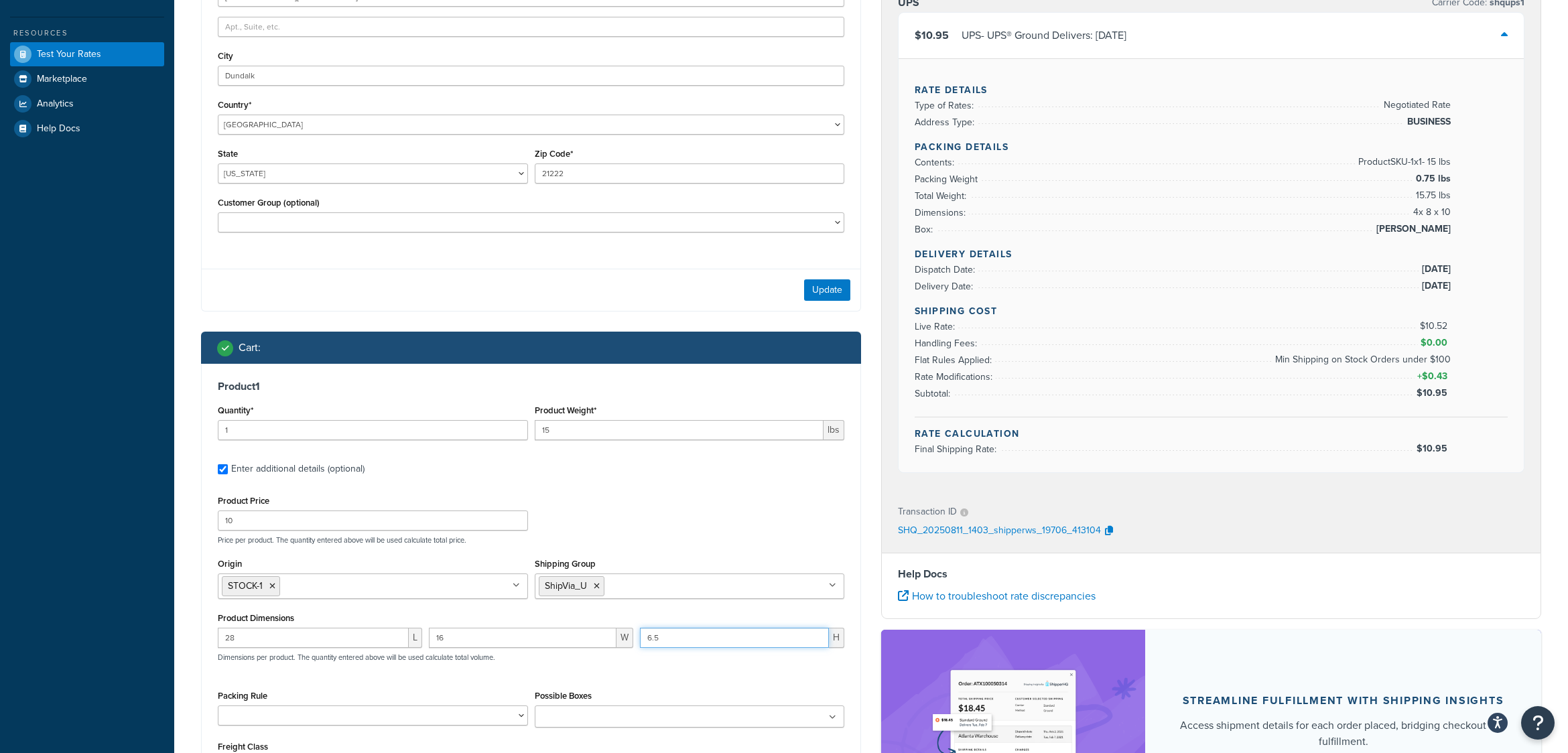
type input "6.5"
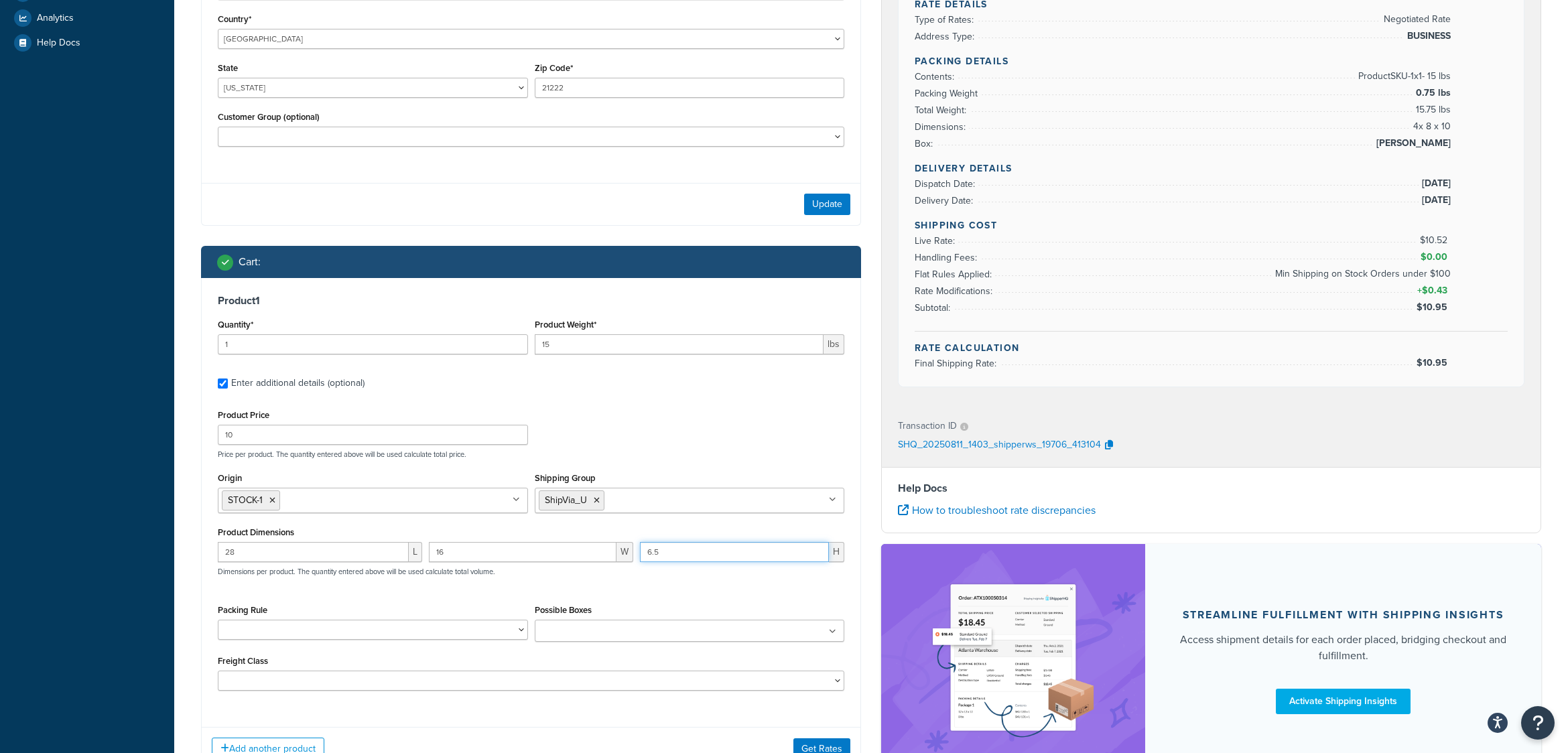
scroll to position [529, 0]
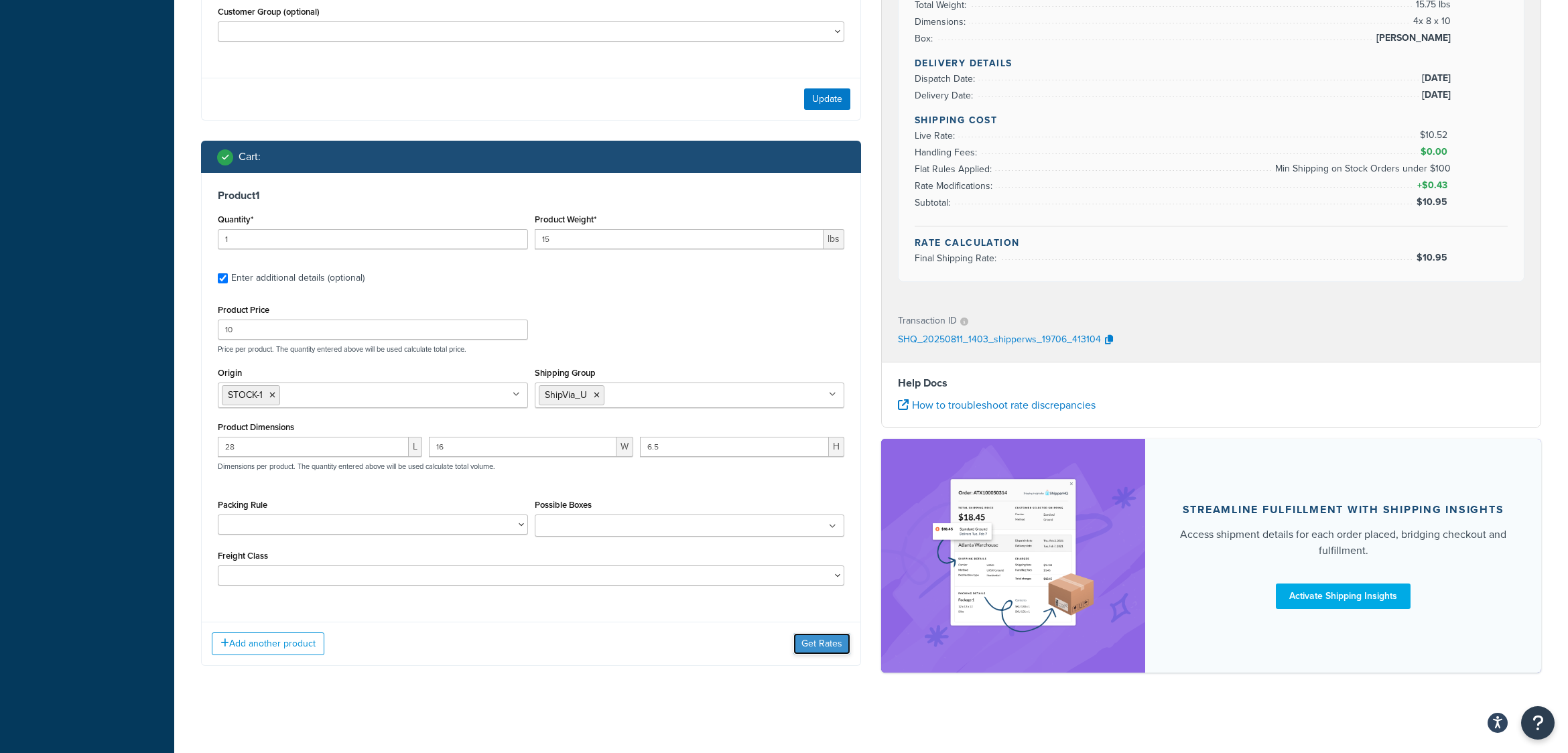
click at [816, 643] on button "Get Rates" at bounding box center [822, 644] width 57 height 22
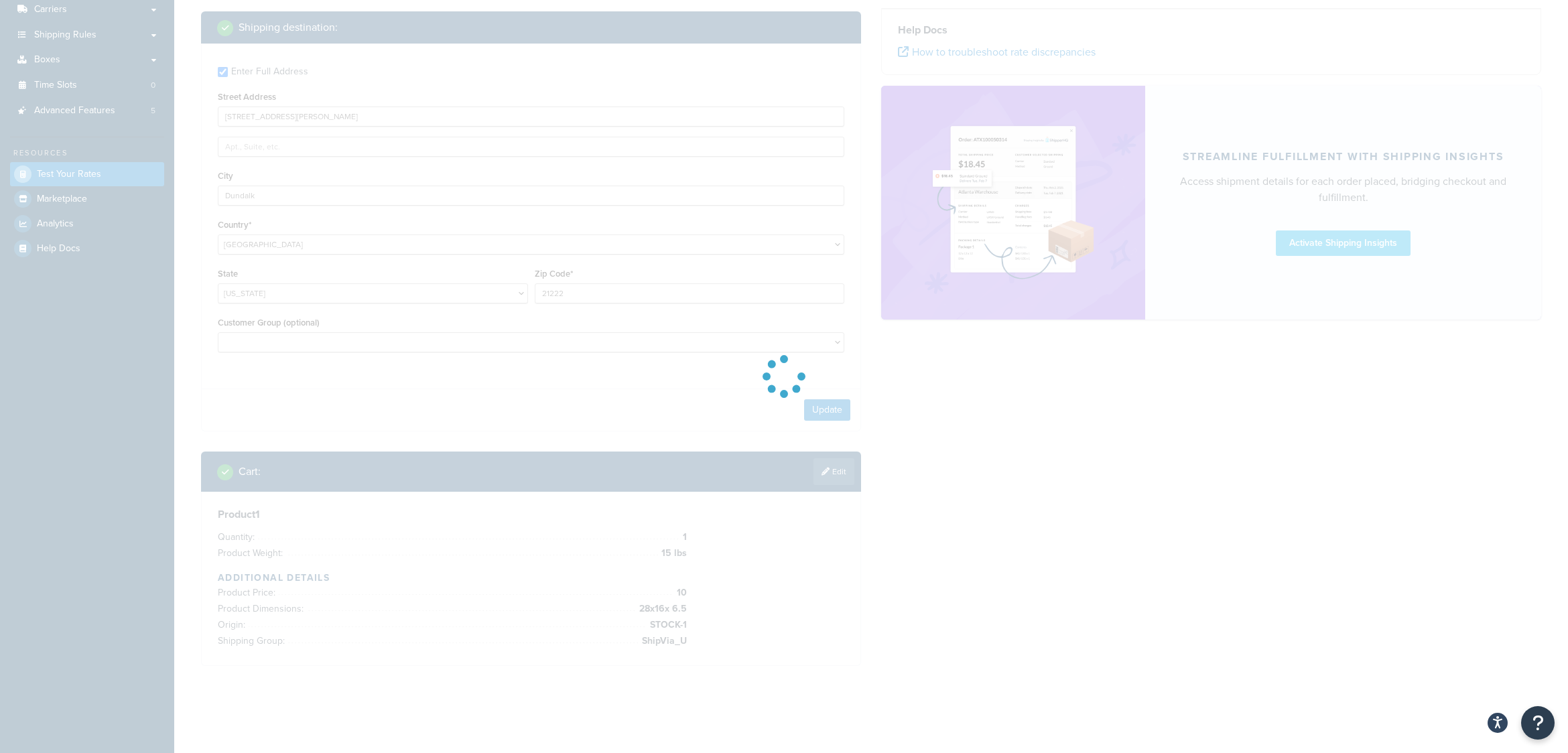
scroll to position [216, 0]
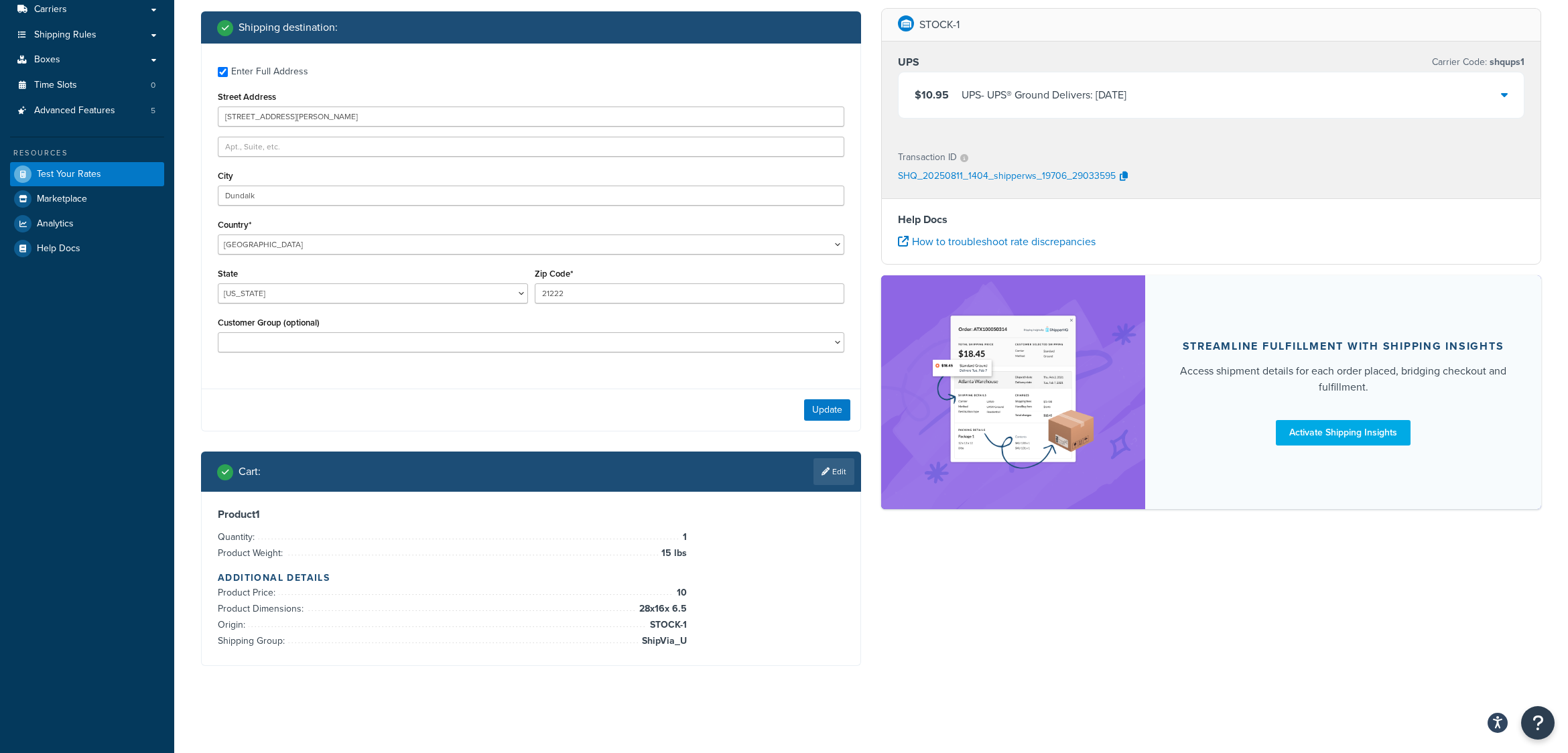
click at [1504, 94] on icon at bounding box center [1505, 94] width 7 height 10
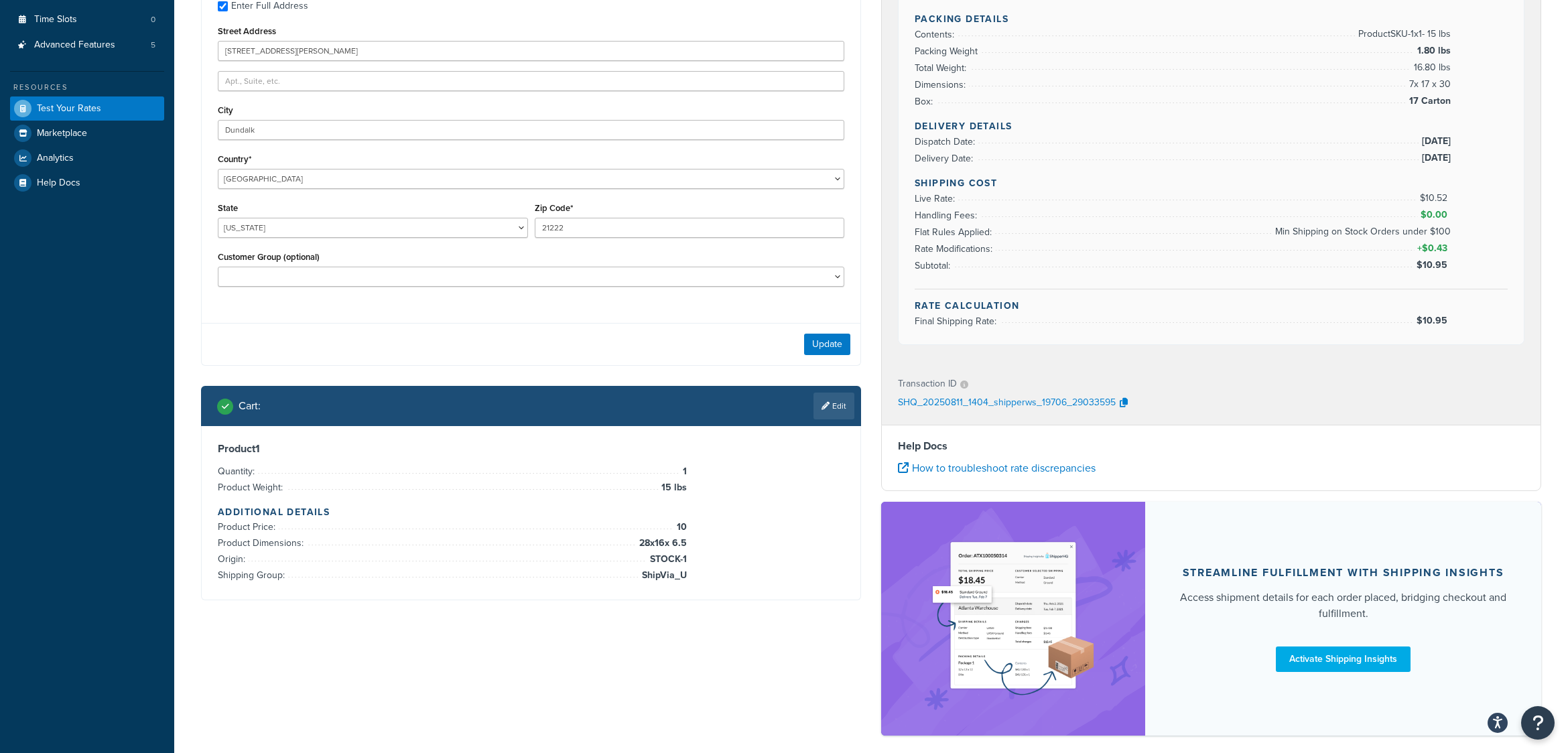
scroll to position [234, 0]
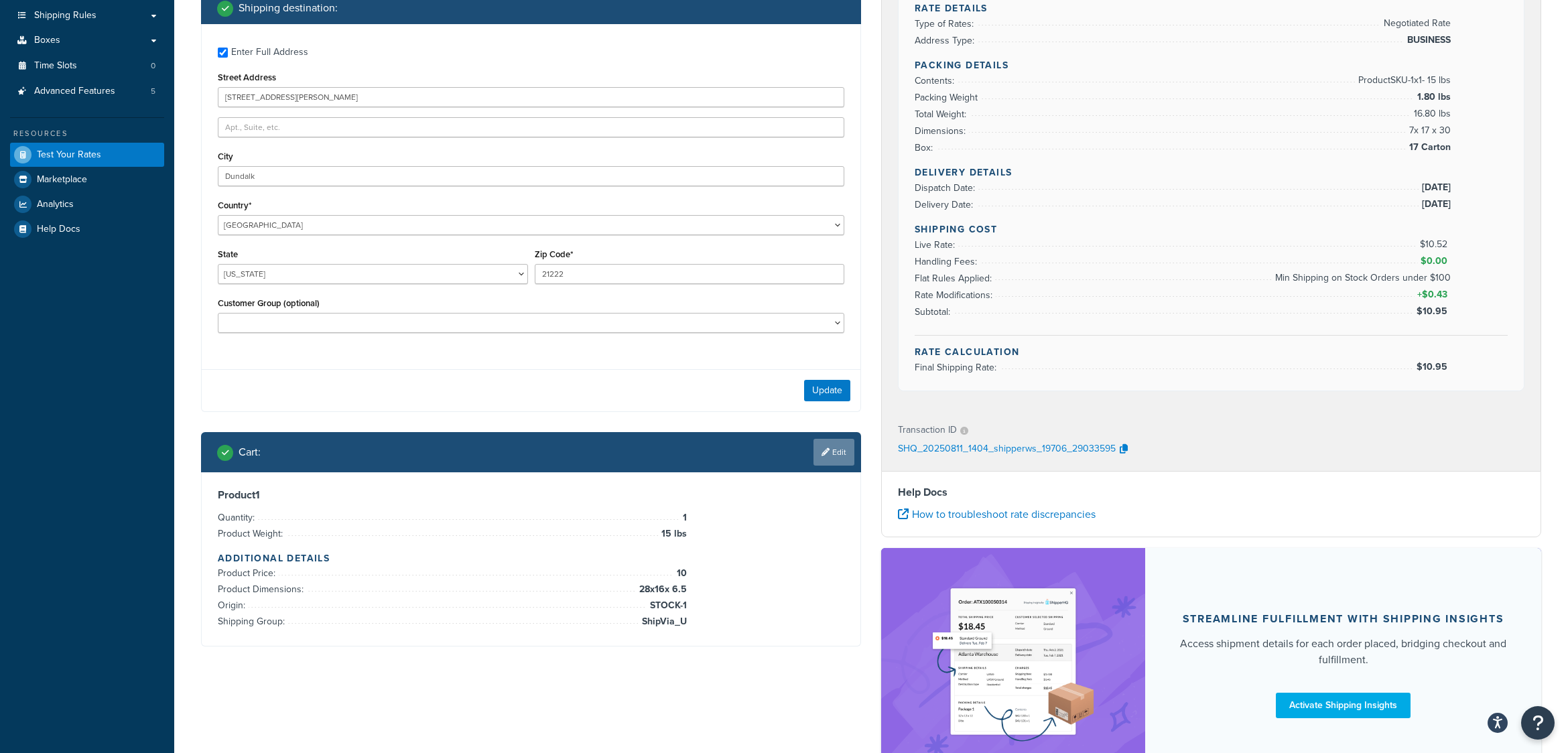
click at [836, 457] on link "Edit" at bounding box center [834, 452] width 41 height 27
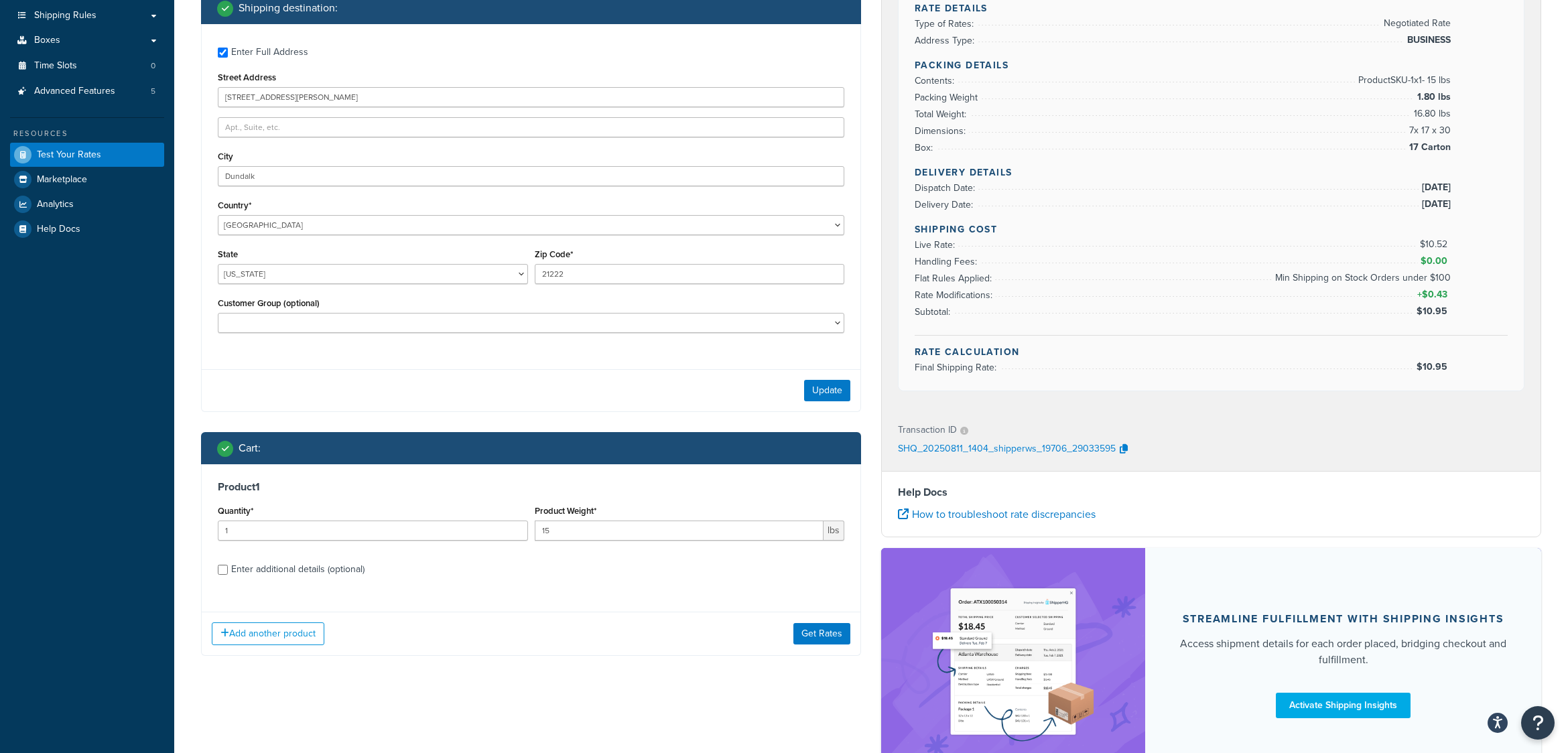
click at [254, 574] on div "Enter additional details (optional)" at bounding box center [298, 570] width 133 height 19
click at [228, 574] on input "Enter additional details (optional)" at bounding box center [223, 570] width 10 height 10
checkbox input "true"
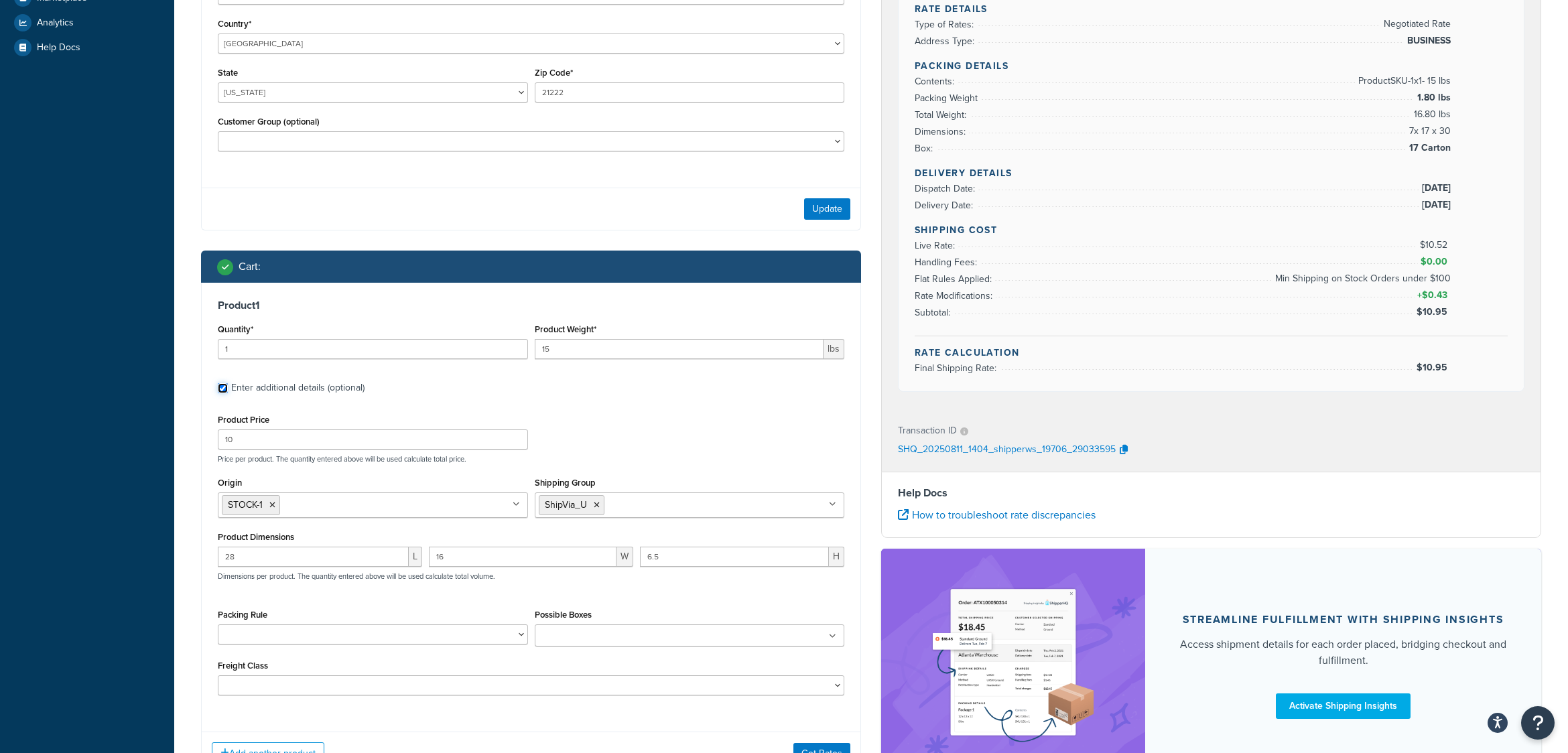
scroll to position [435, 0]
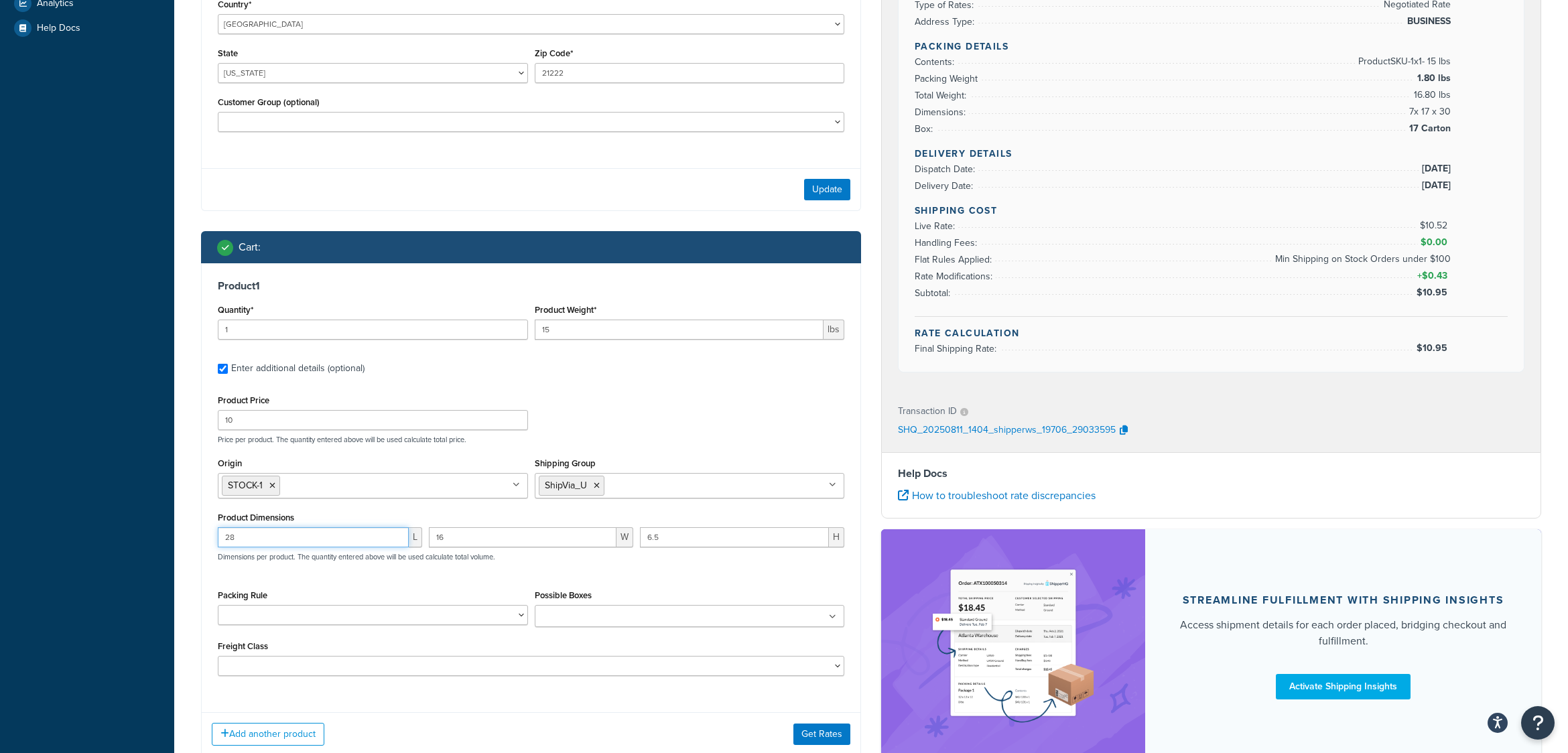
drag, startPoint x: 248, startPoint y: 543, endPoint x: 195, endPoint y: 540, distance: 53.1
click at [195, 540] on div "Ecommerce store : Edit www.dev.shopbrodart.com www.dev.shopbrodart.com/ Shippin…" at bounding box center [531, 222] width 680 height 1111
type input "30"
click at [818, 735] on button "Get Rates" at bounding box center [822, 734] width 57 height 22
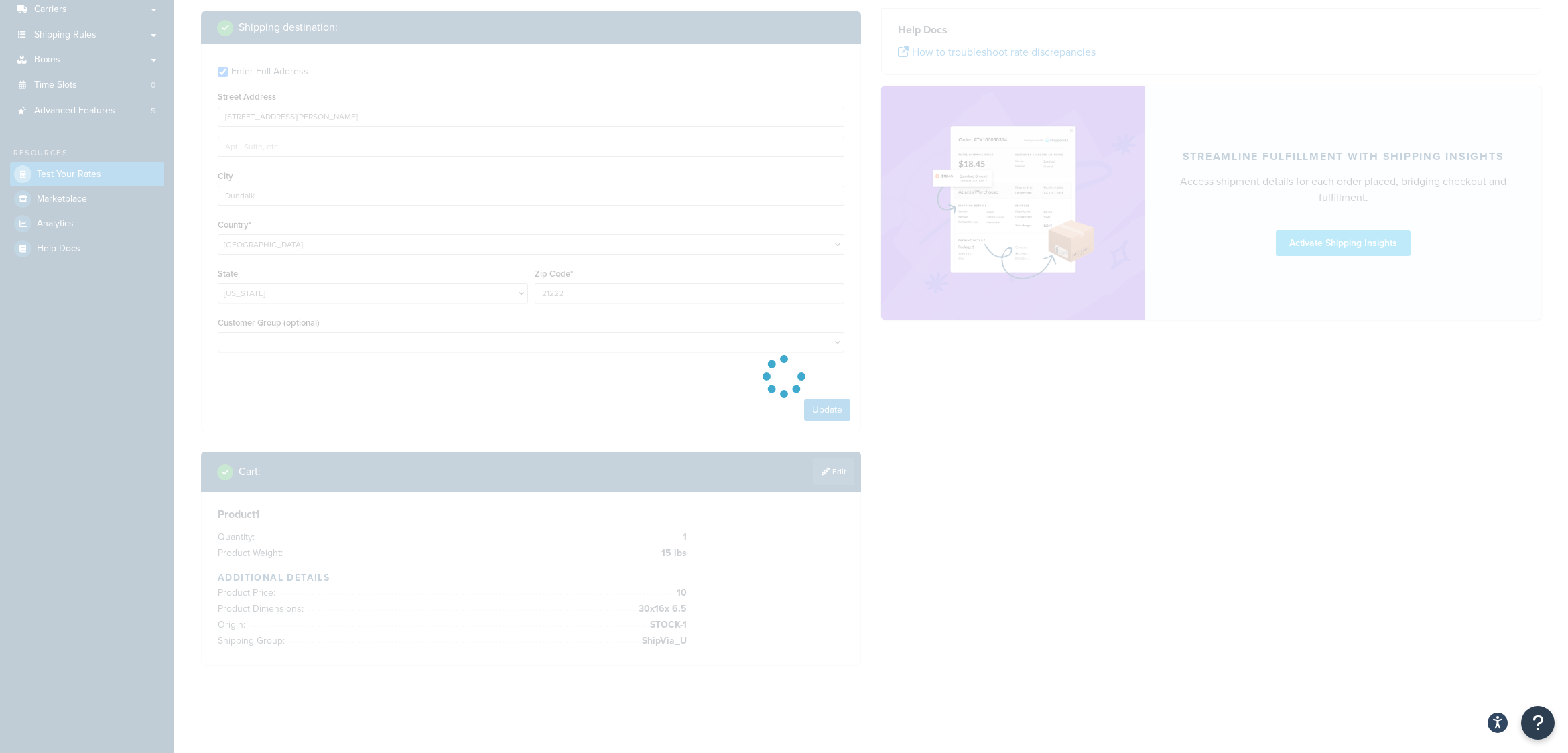
scroll to position [216, 0]
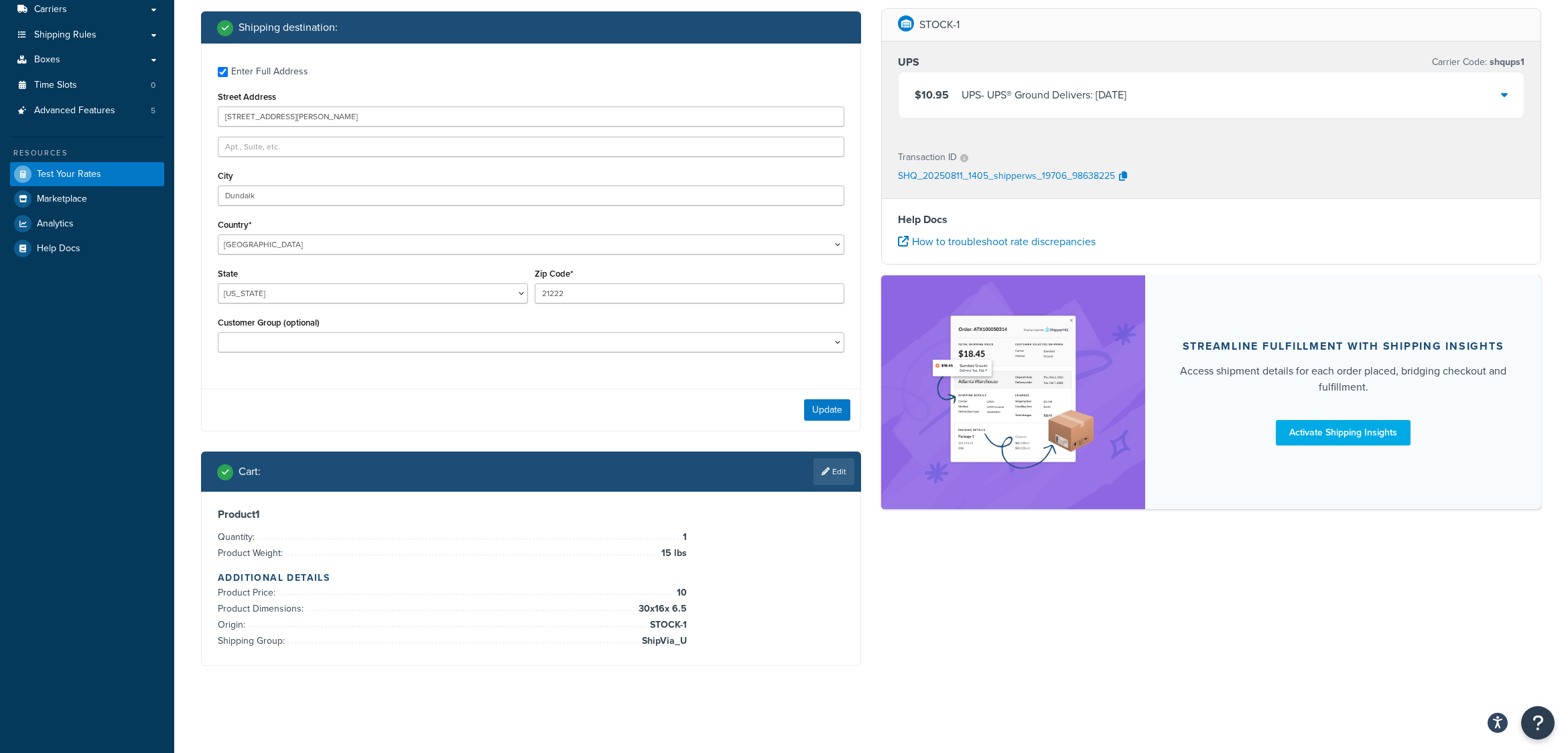
click at [1499, 91] on div "$10.95 UPS - UPS® Ground Delivers: Tue, Aug 12" at bounding box center [1212, 95] width 625 height 46
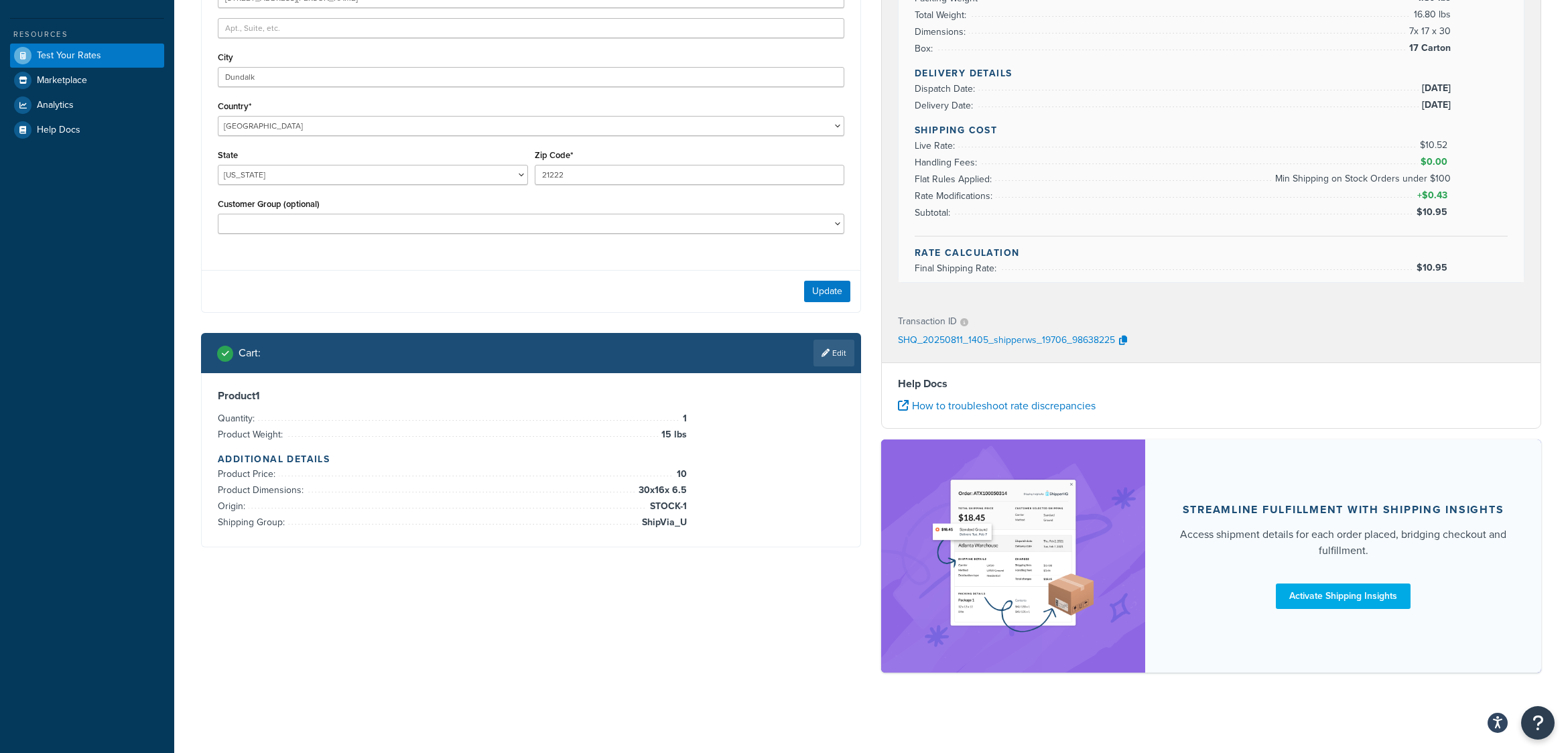
scroll to position [334, 0]
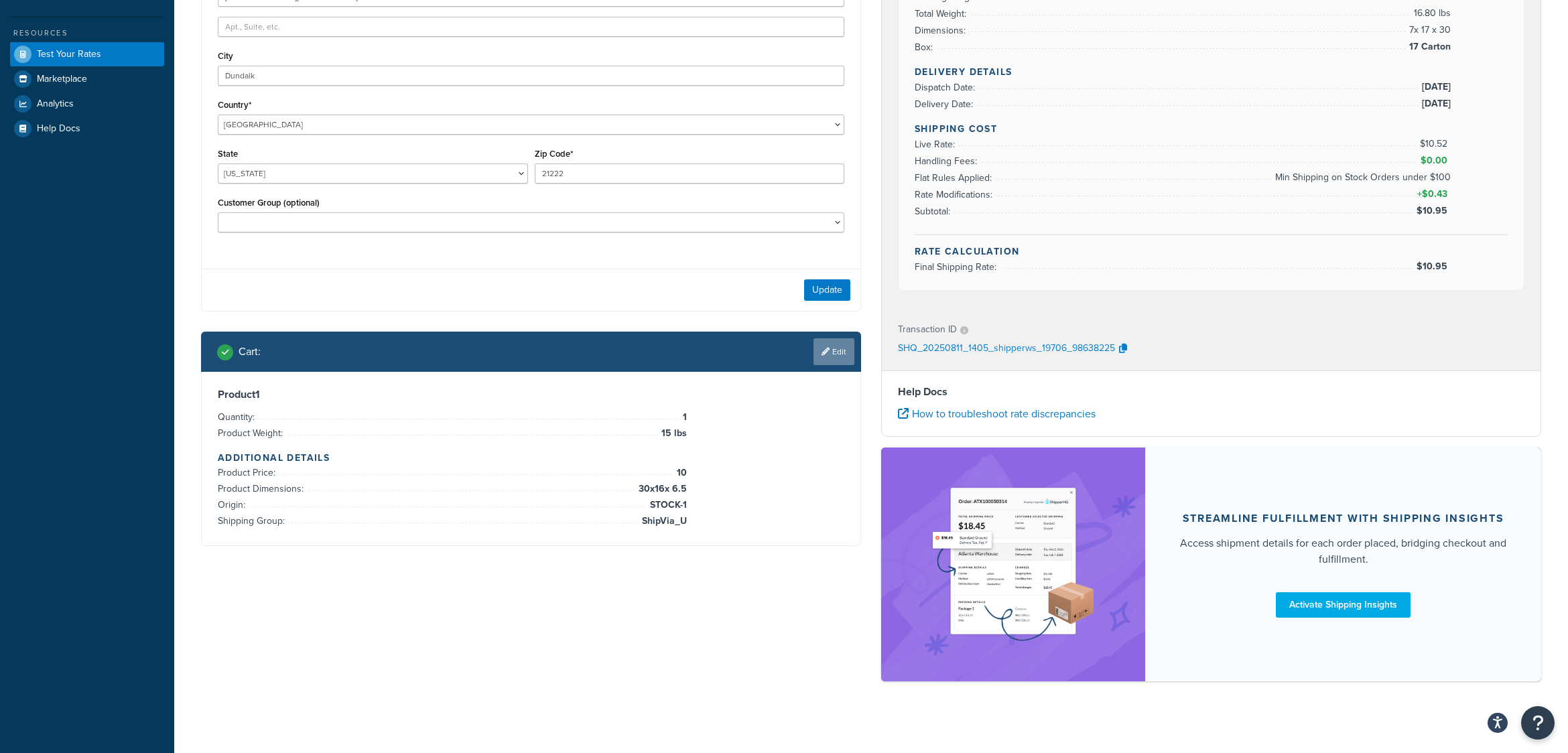
click at [841, 352] on link "Edit" at bounding box center [834, 351] width 41 height 27
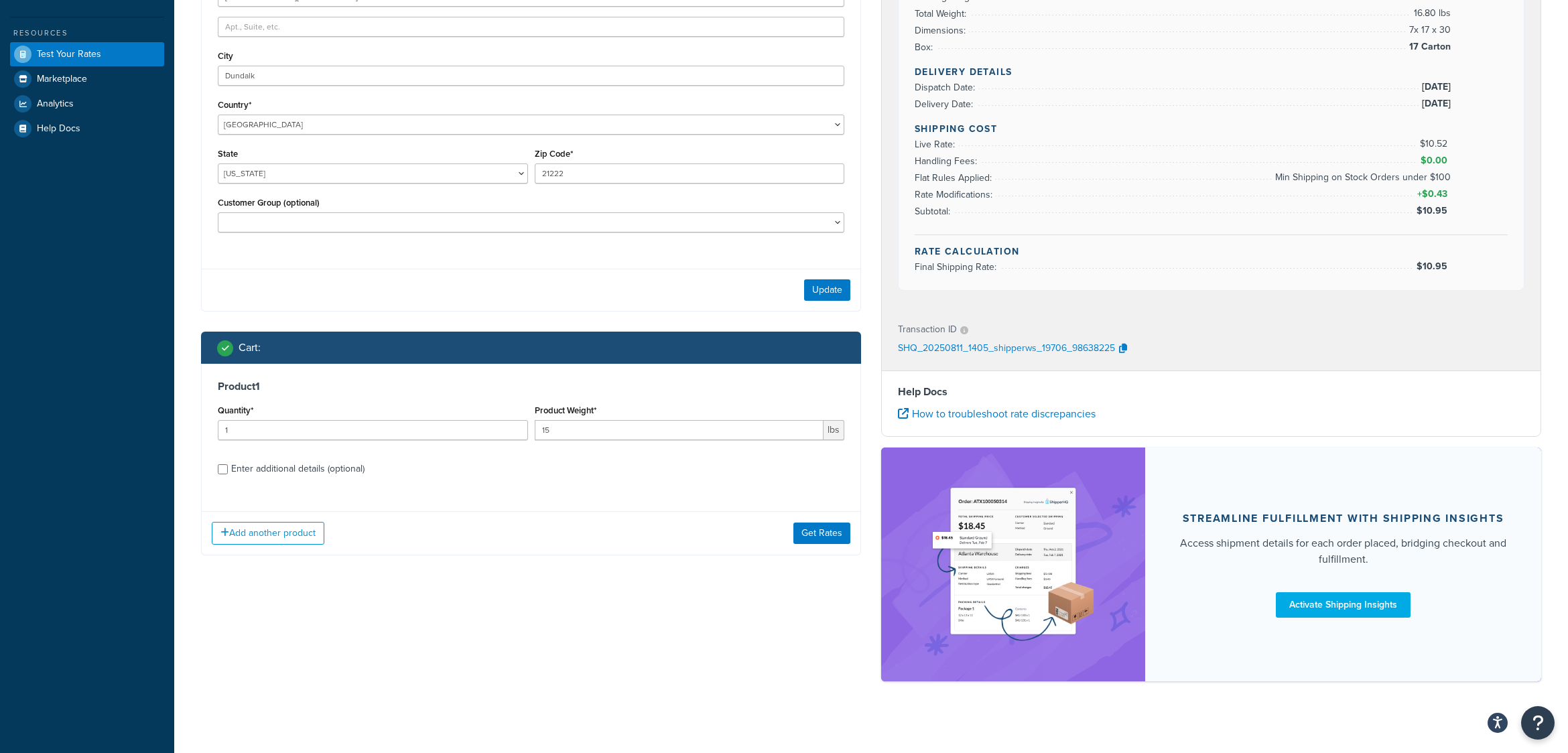
click at [264, 467] on div "Enter additional details (optional)" at bounding box center [298, 469] width 133 height 19
click at [228, 467] on input "Enter additional details (optional)" at bounding box center [223, 470] width 10 height 10
checkbox input "true"
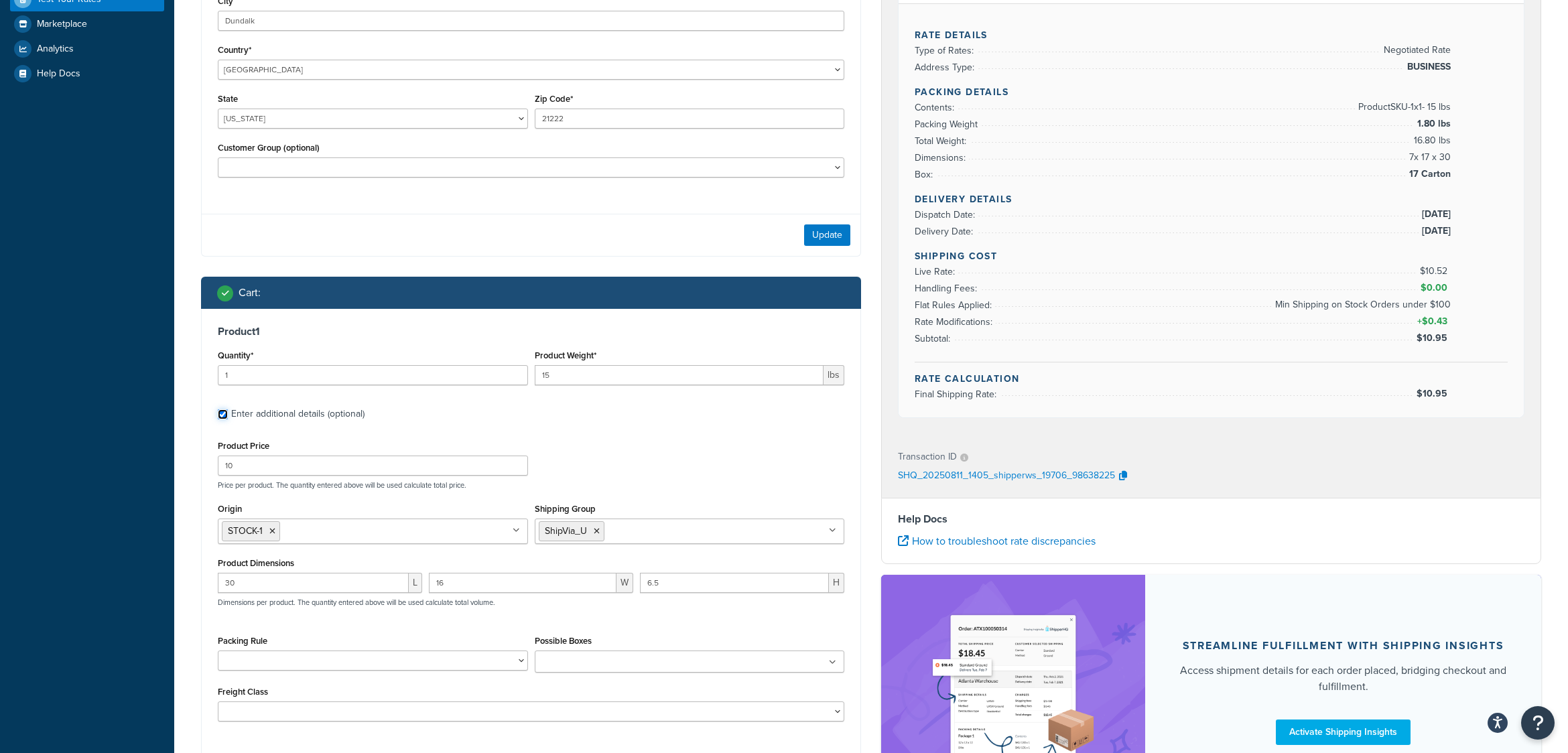
scroll to position [435, 0]
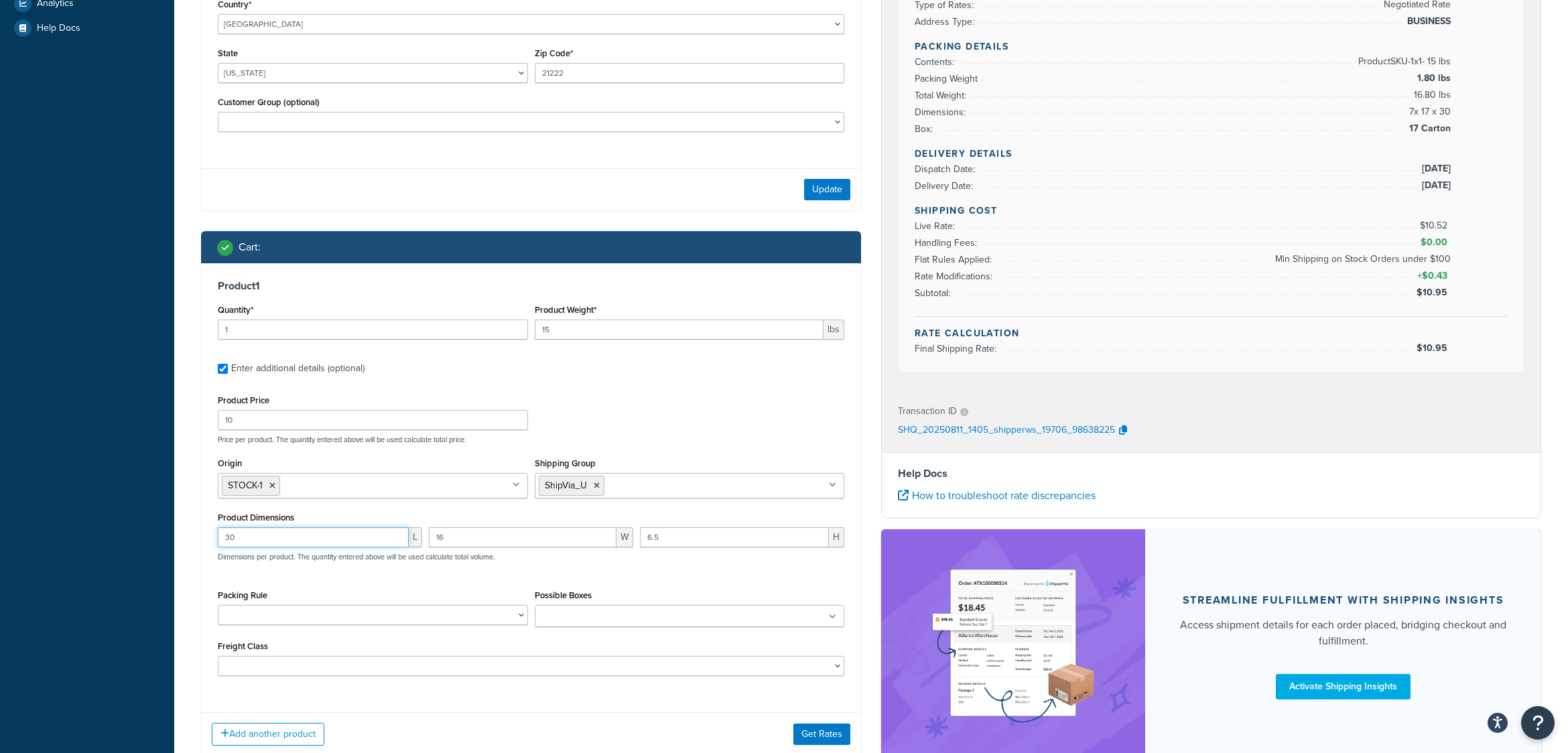
click at [253, 545] on input "30" at bounding box center [313, 537] width 191 height 20
type input "31"
click at [819, 731] on button "Get Rates" at bounding box center [822, 734] width 57 height 22
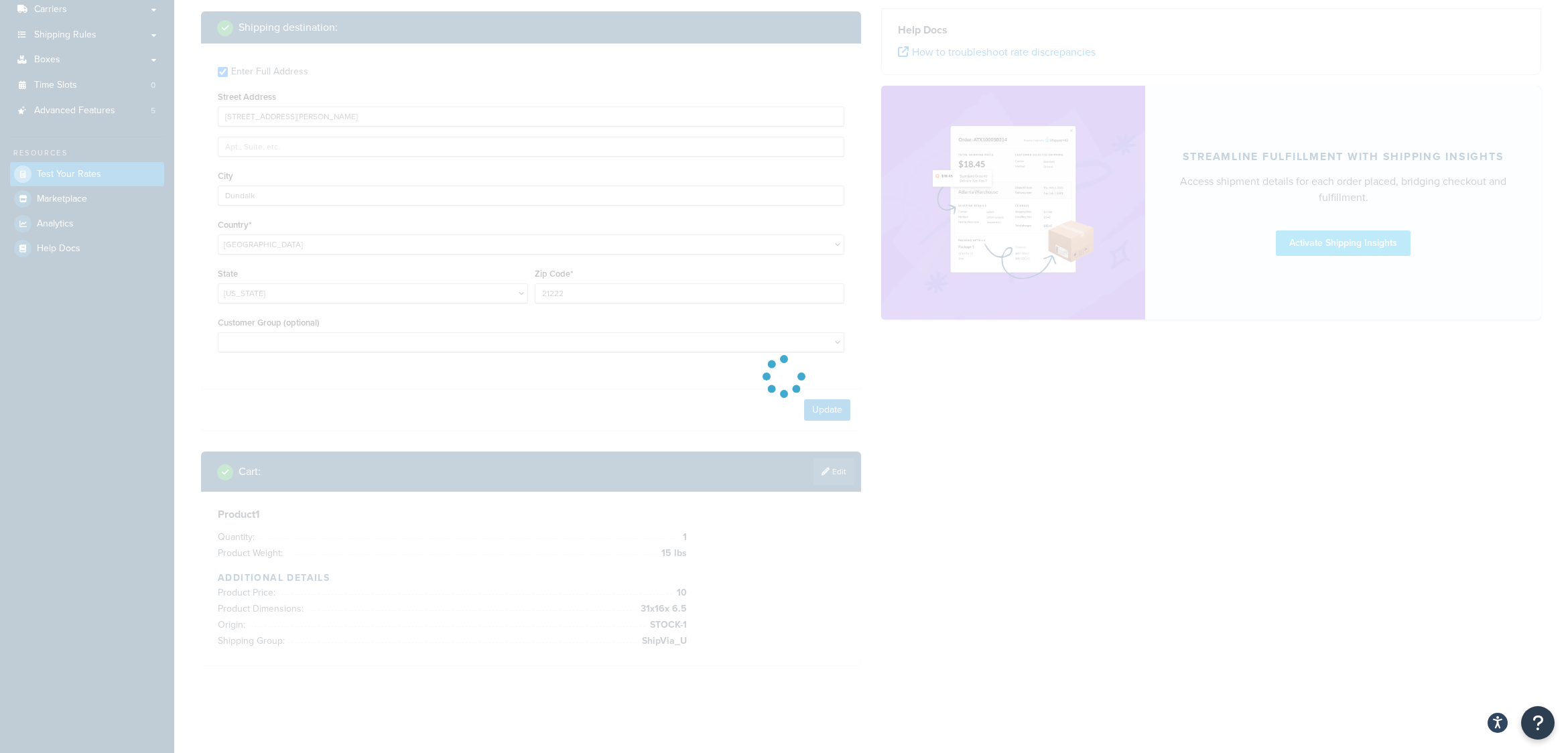
scroll to position [216, 0]
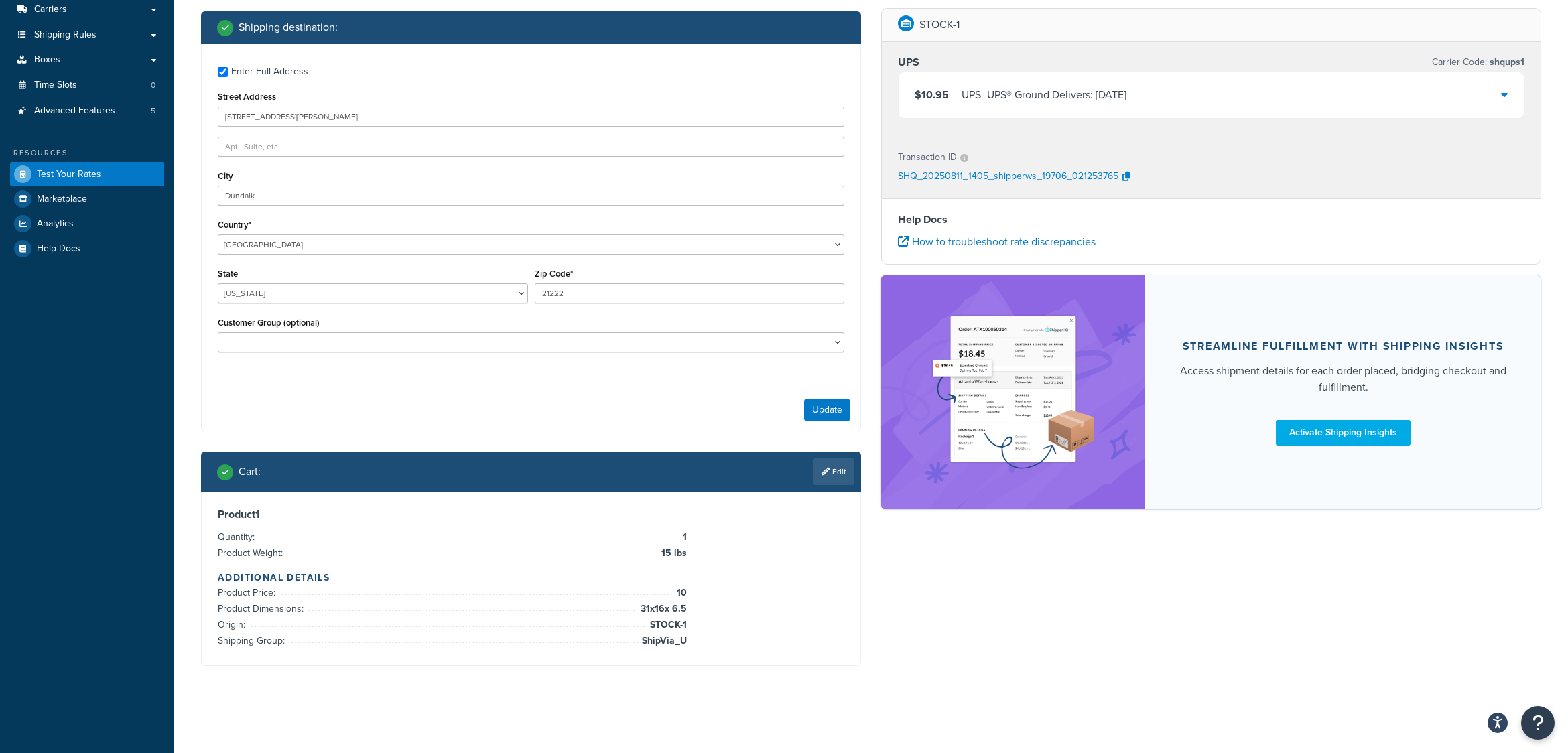
click at [1505, 92] on icon at bounding box center [1505, 94] width 7 height 10
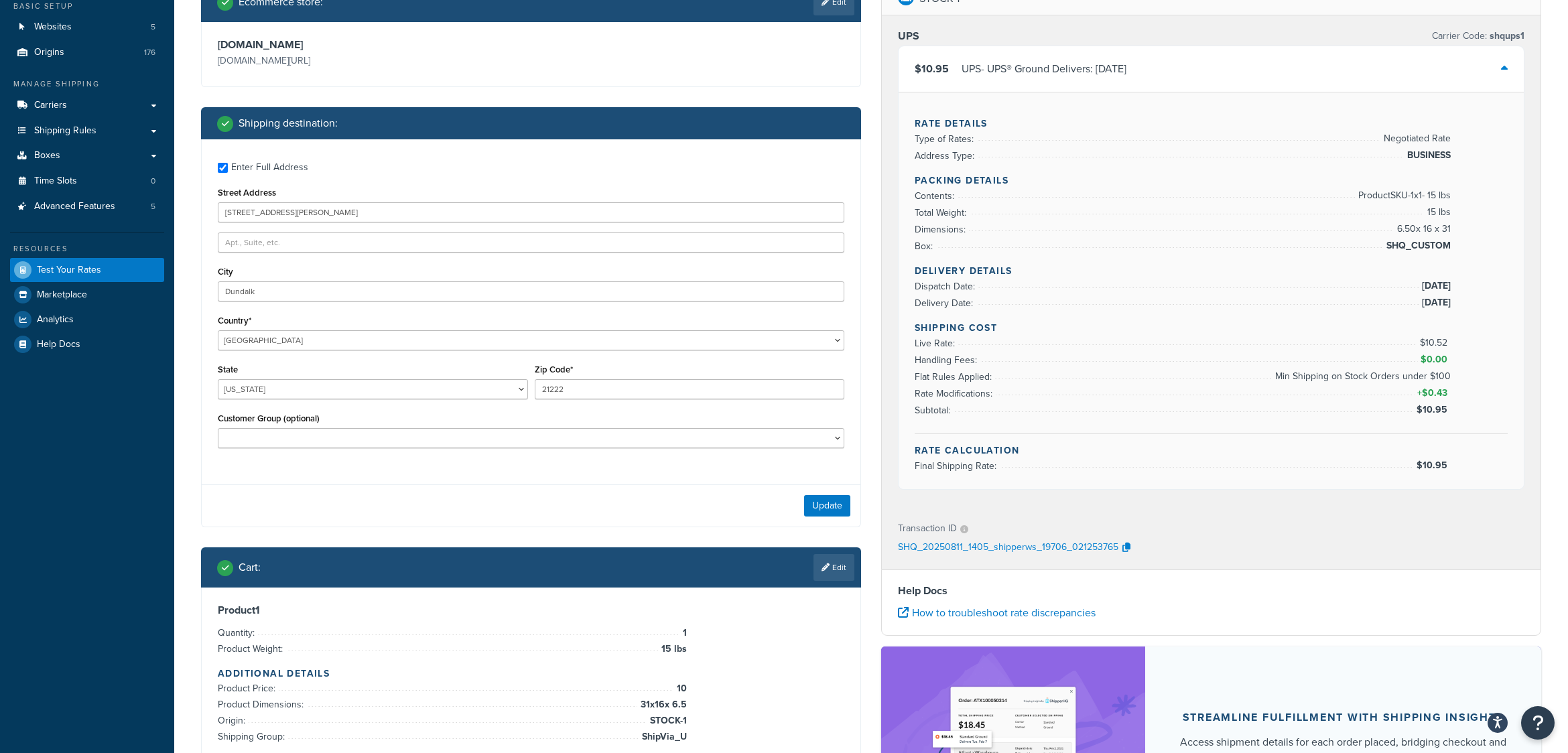
scroll to position [118, 0]
click at [830, 569] on link "Edit" at bounding box center [834, 568] width 41 height 27
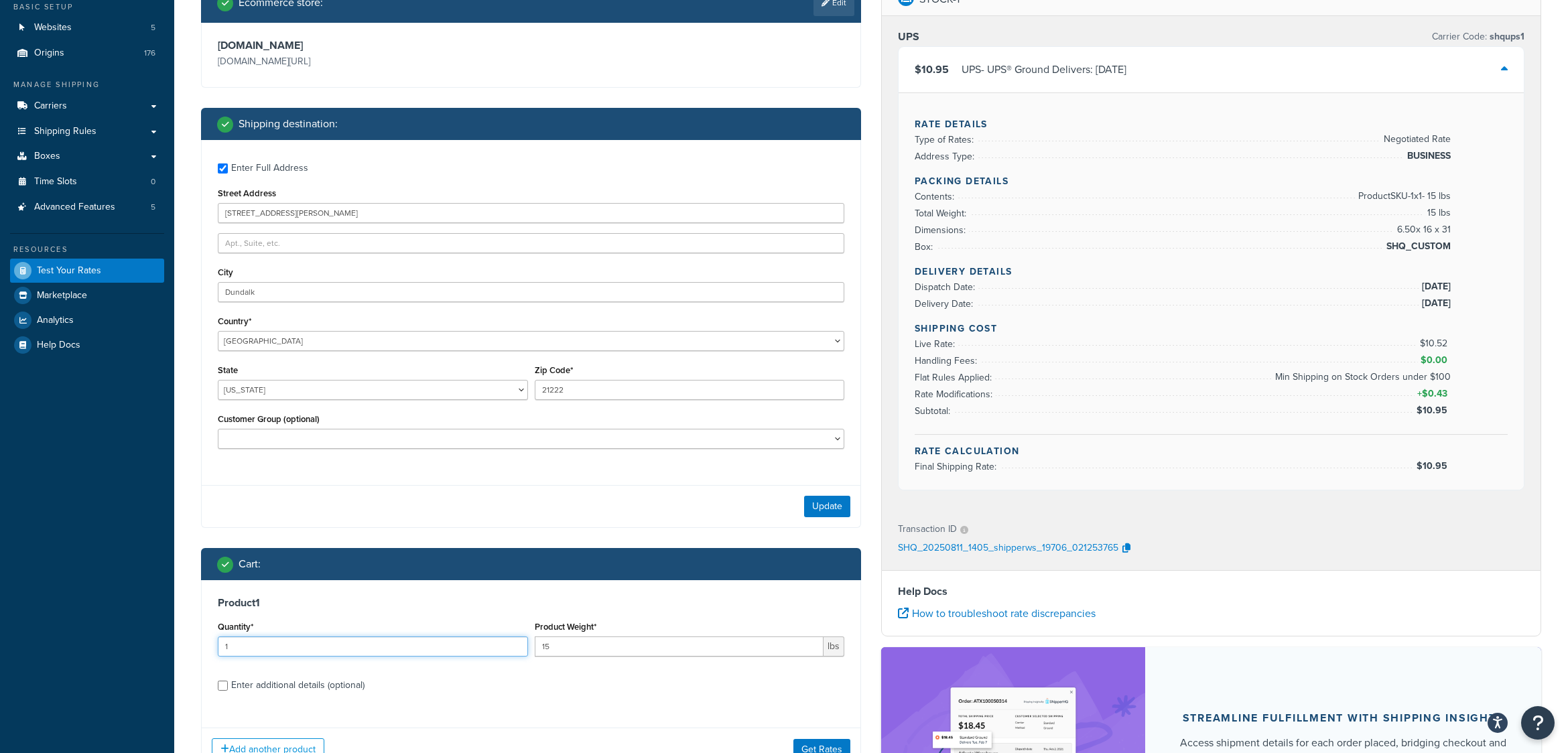
click at [247, 649] on input "1" at bounding box center [373, 646] width 311 height 20
type input "2"
click at [264, 686] on div "Enter additional details (optional)" at bounding box center [298, 685] width 133 height 19
click at [228, 686] on input "Enter additional details (optional)" at bounding box center [223, 686] width 10 height 10
checkbox input "true"
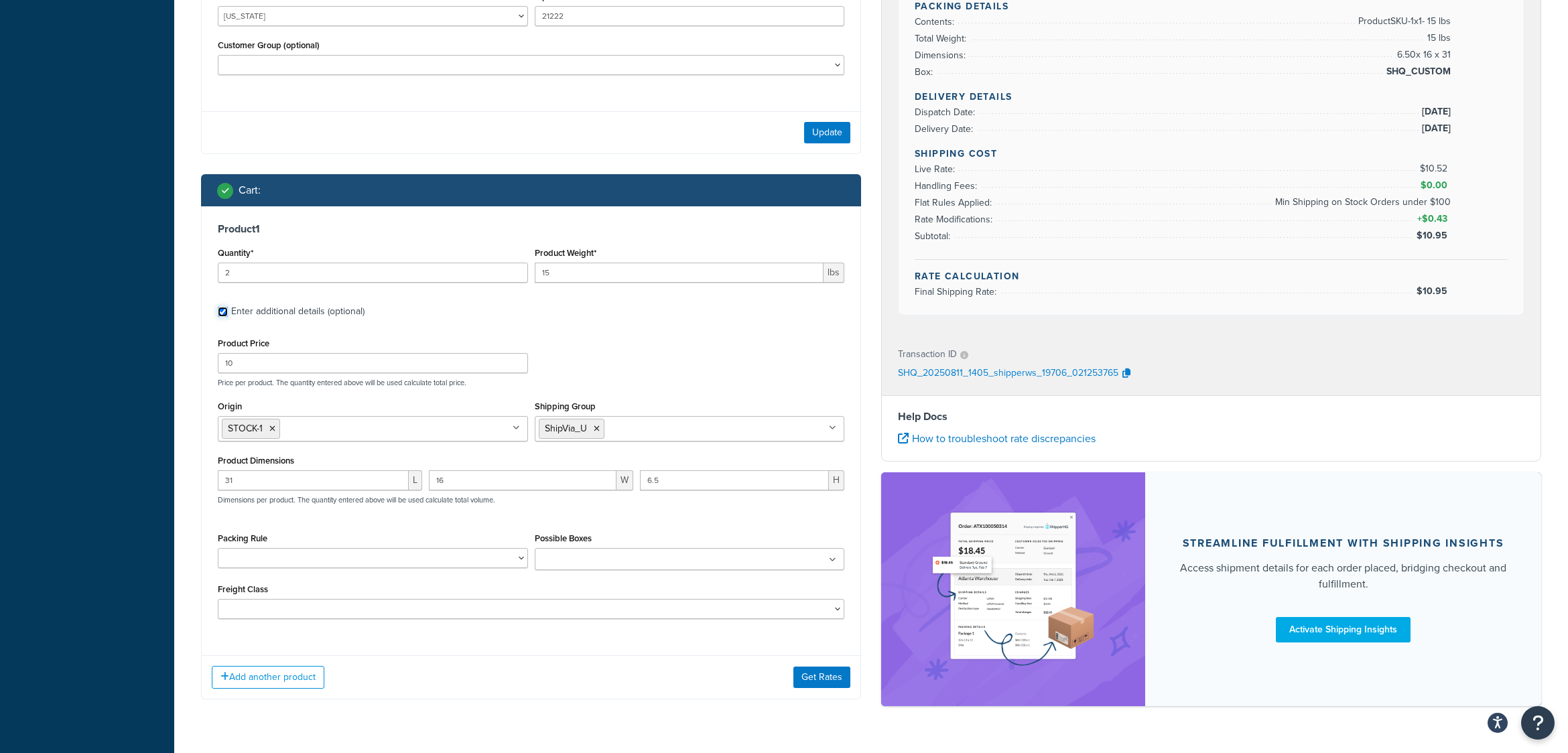
scroll to position [520, 0]
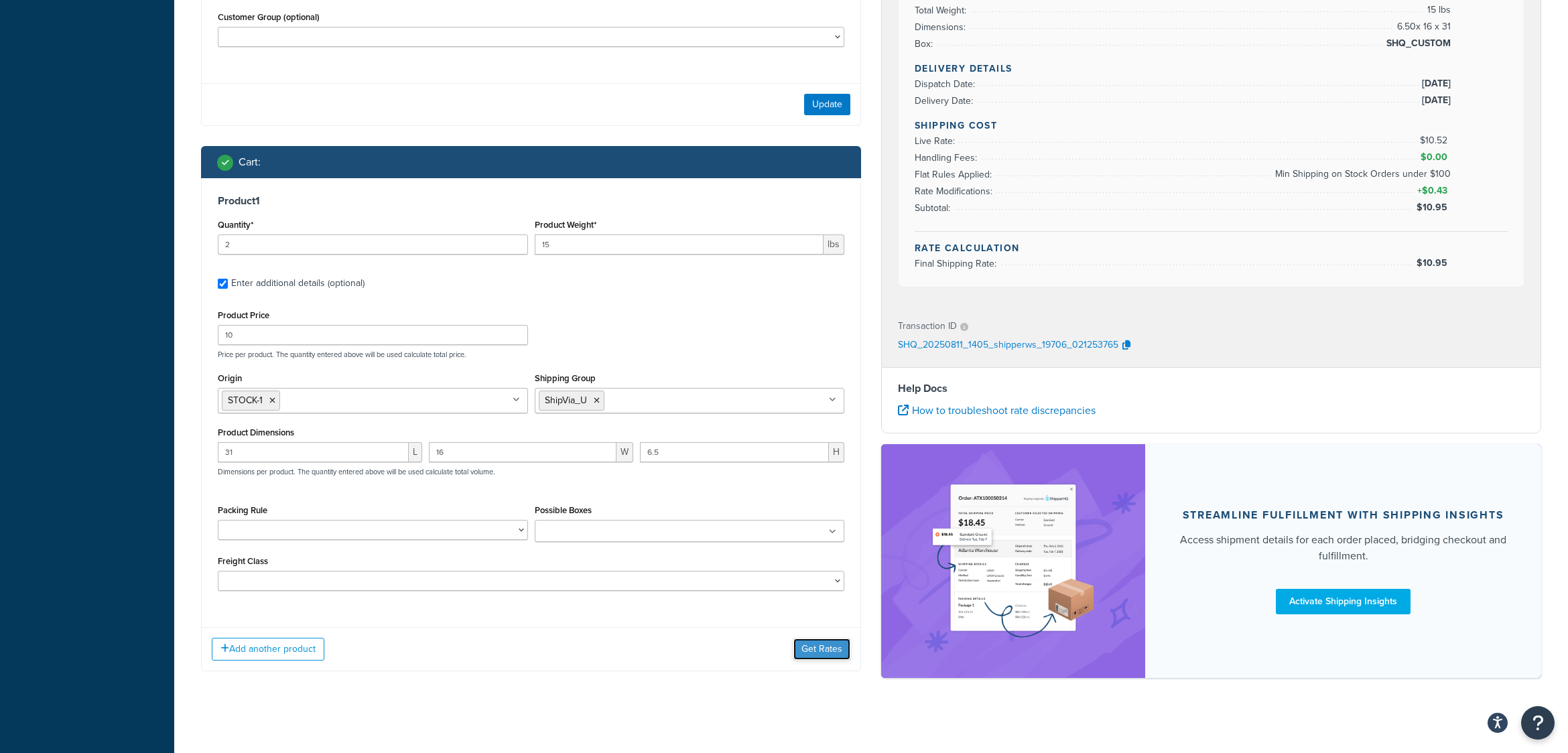
click at [818, 652] on button "Get Rates" at bounding box center [822, 649] width 57 height 22
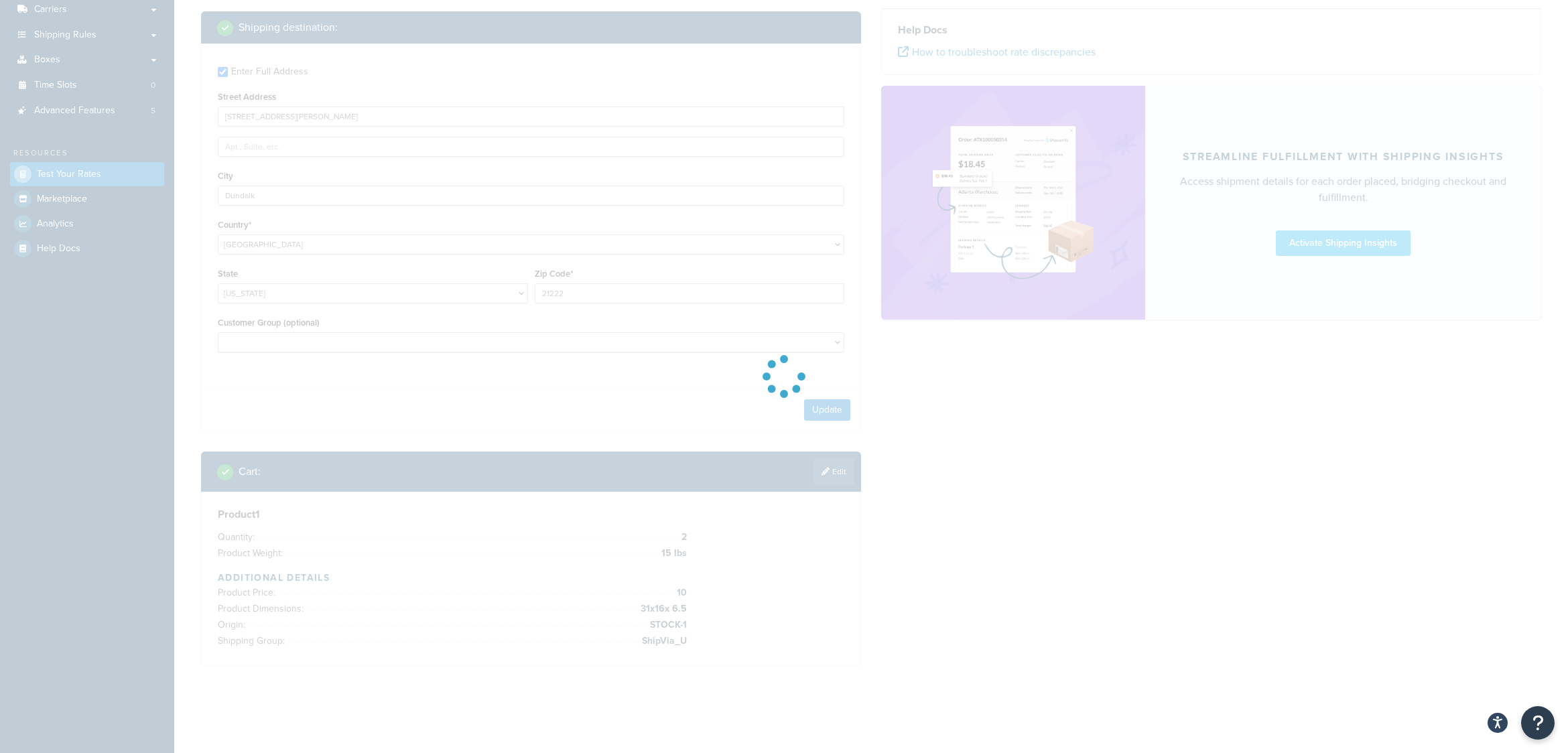
scroll to position [216, 0]
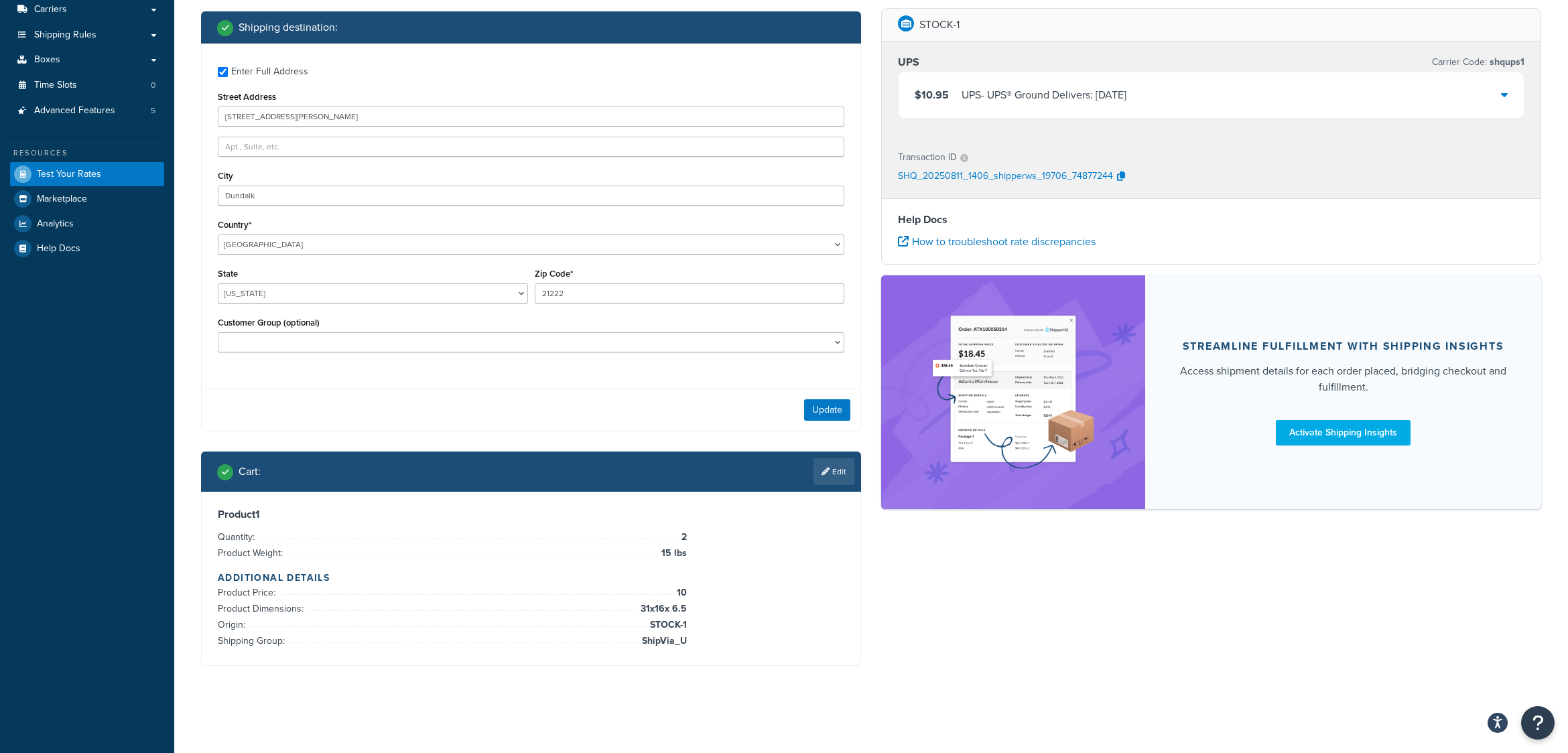
click at [1501, 94] on icon at bounding box center [1505, 94] width 7 height 10
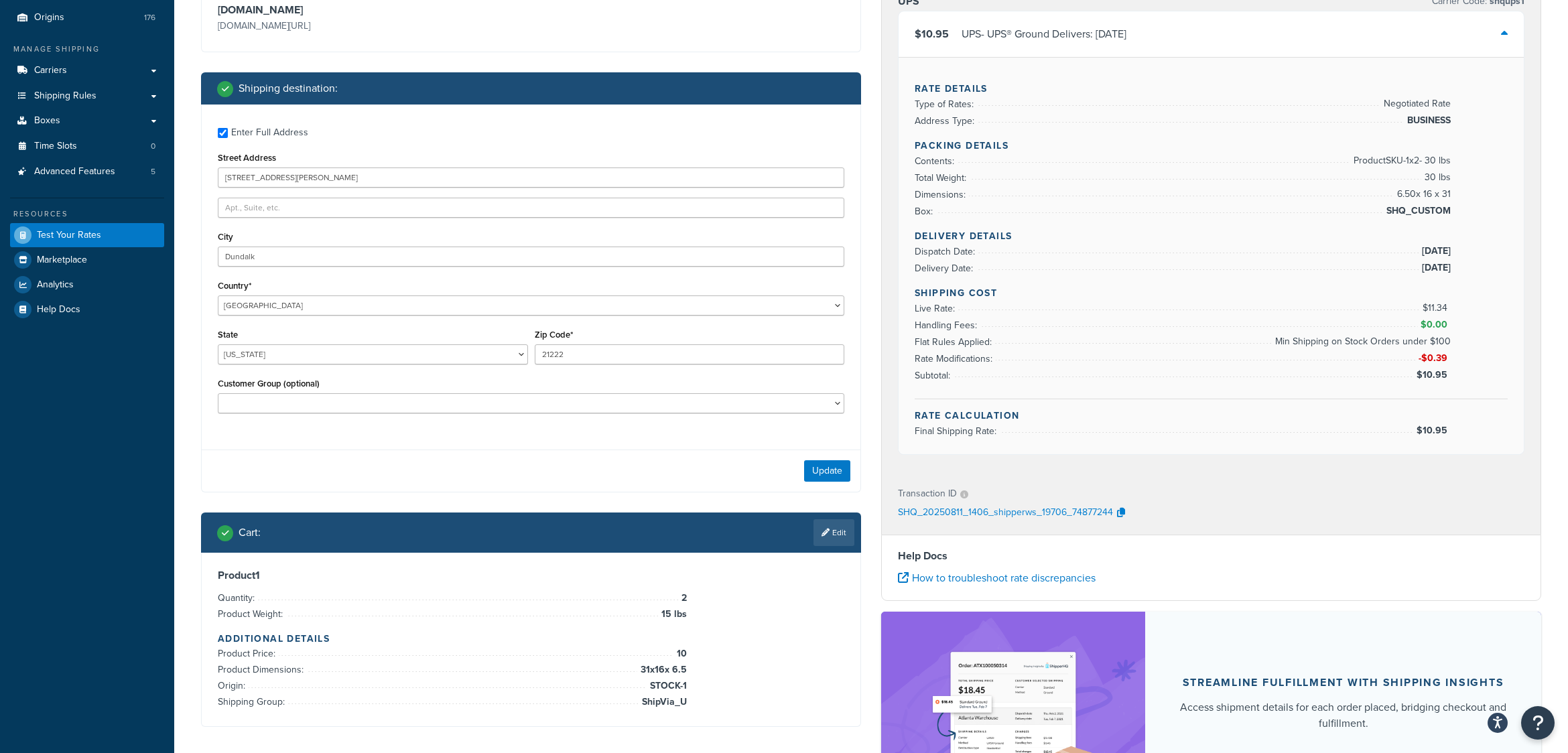
scroll to position [118, 0]
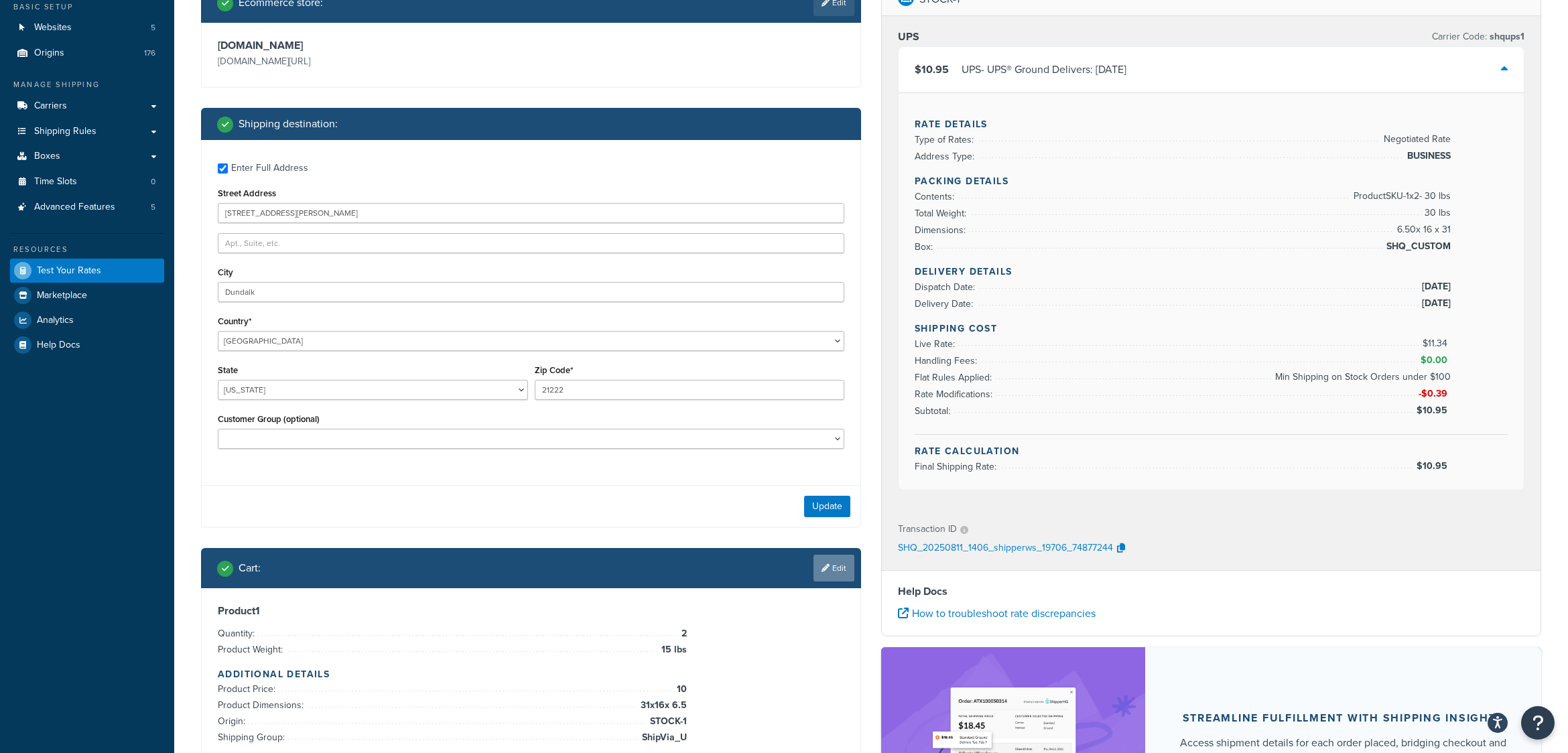
click at [839, 570] on link "Edit" at bounding box center [834, 568] width 41 height 27
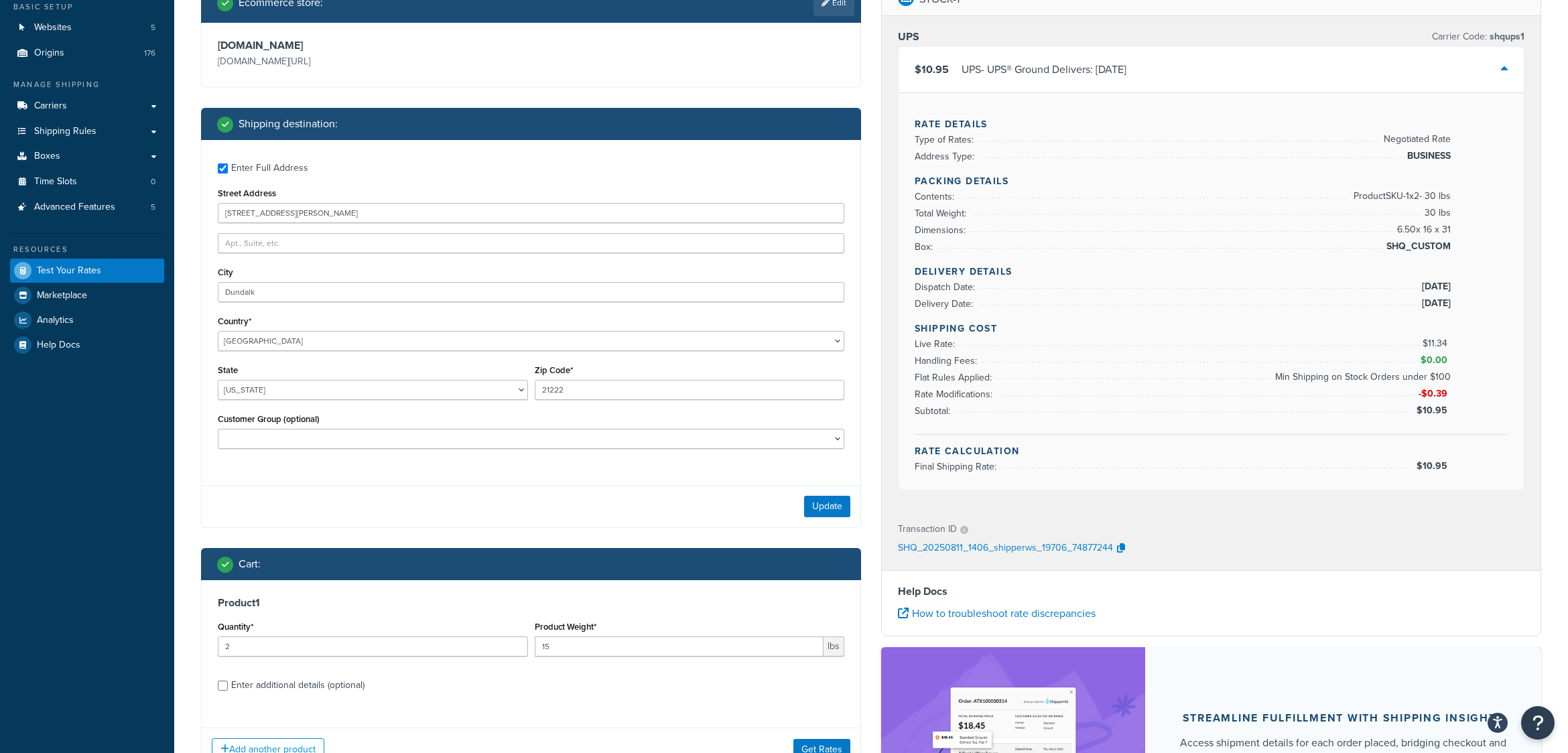
scroll to position [319, 0]
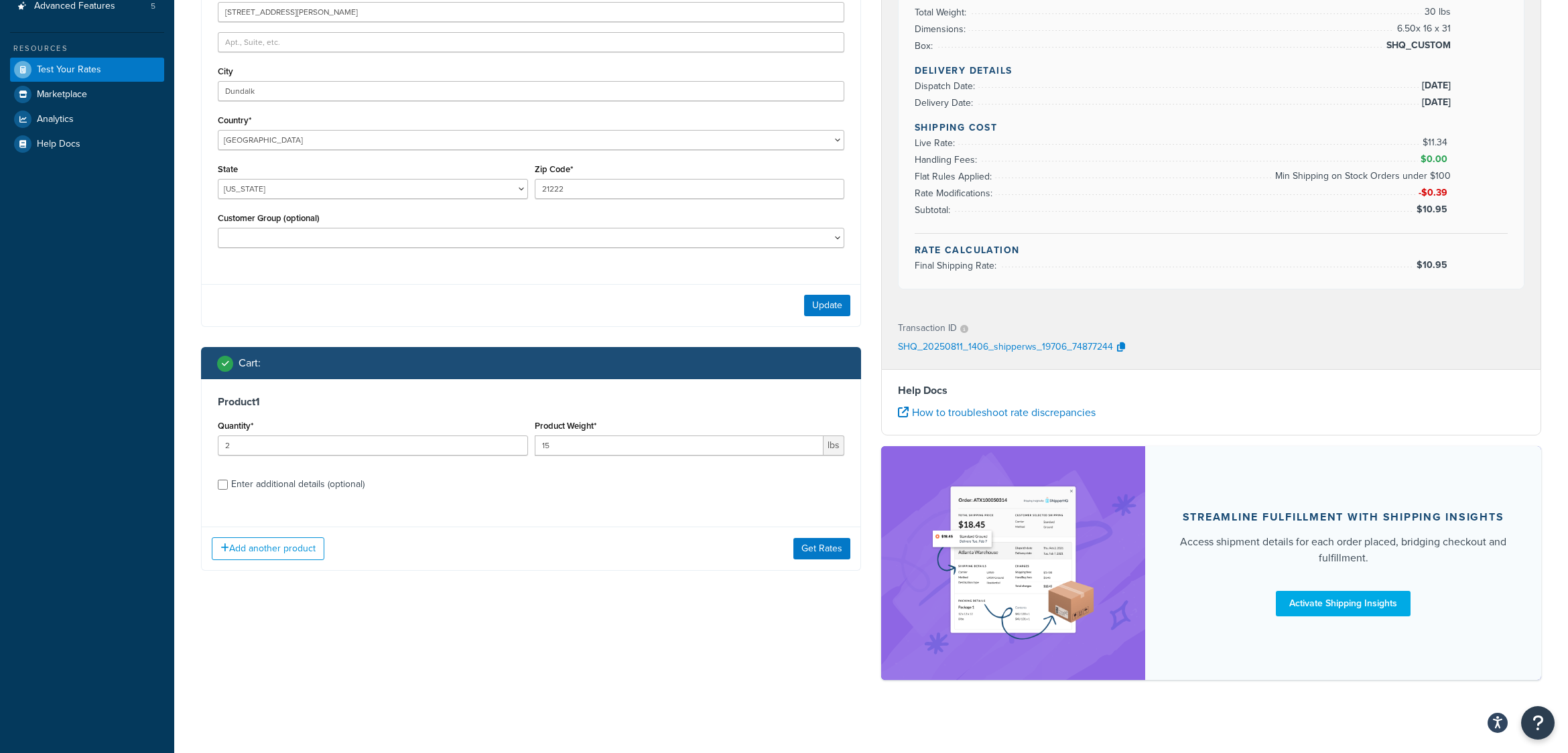
click at [247, 486] on div "Enter additional details (optional)" at bounding box center [298, 484] width 133 height 19
click at [228, 486] on input "Enter additional details (optional)" at bounding box center [223, 485] width 10 height 10
checkbox input "true"
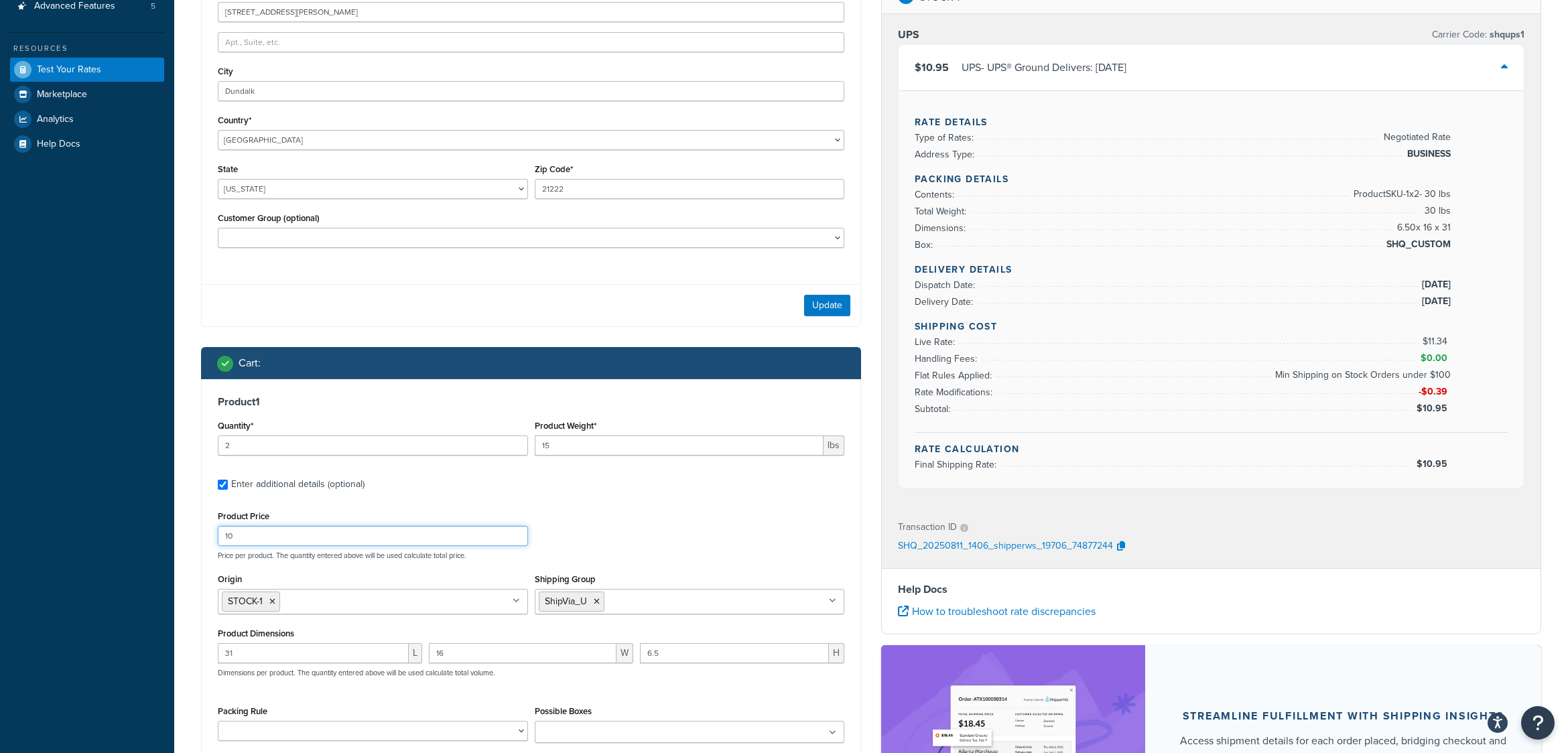
click at [256, 536] on input "10" at bounding box center [373, 536] width 311 height 20
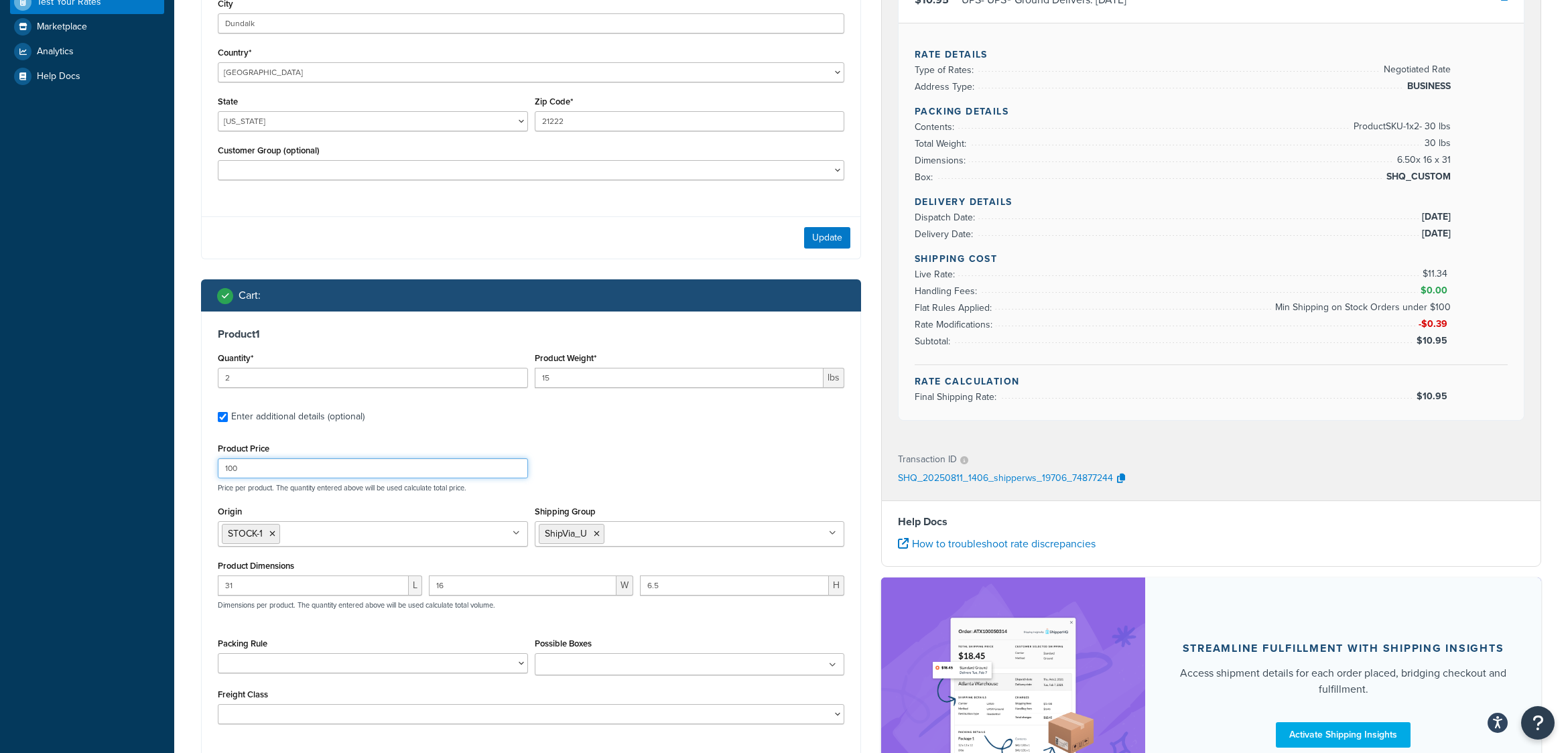
scroll to position [520, 0]
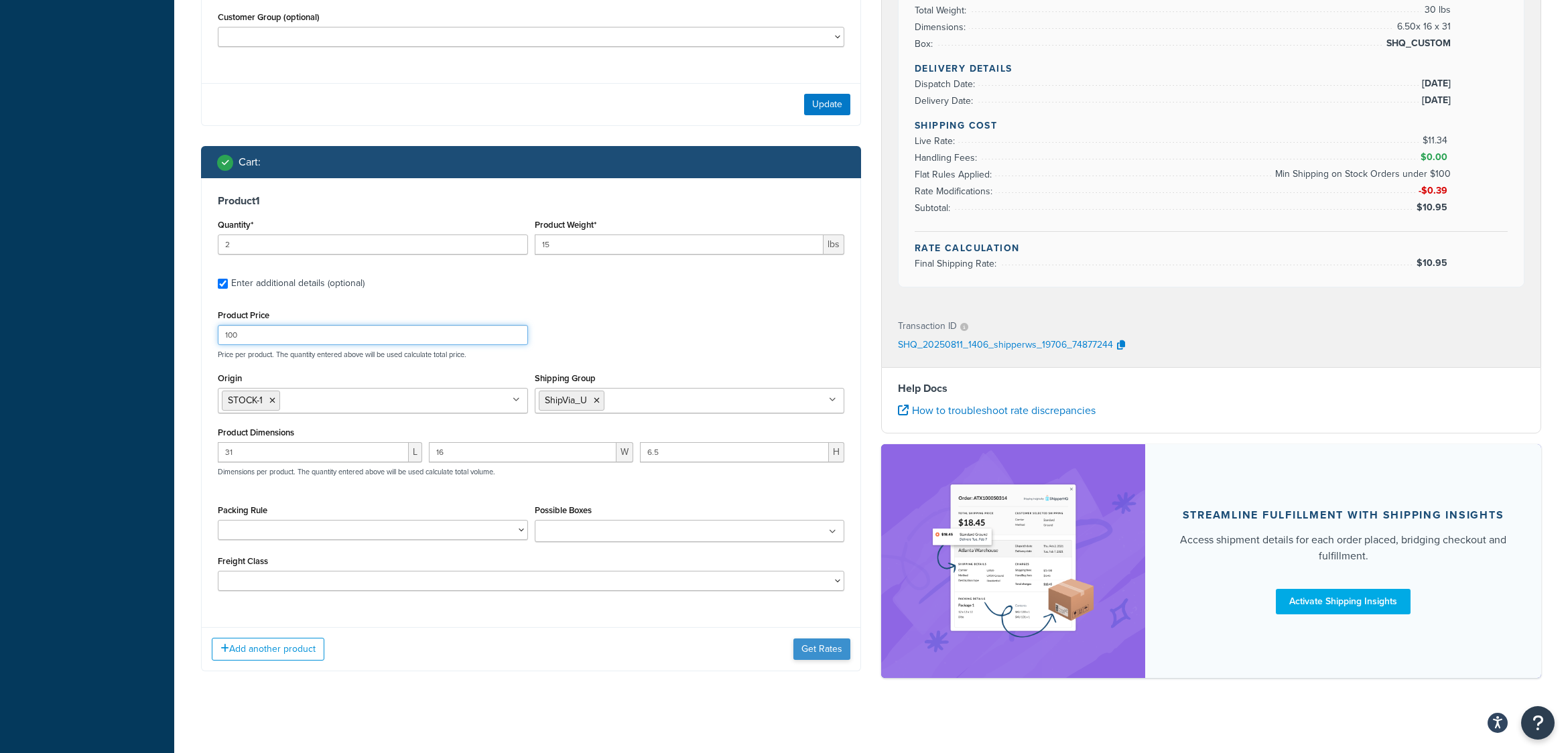
type input "100"
click at [819, 649] on button "Get Rates" at bounding box center [822, 649] width 57 height 22
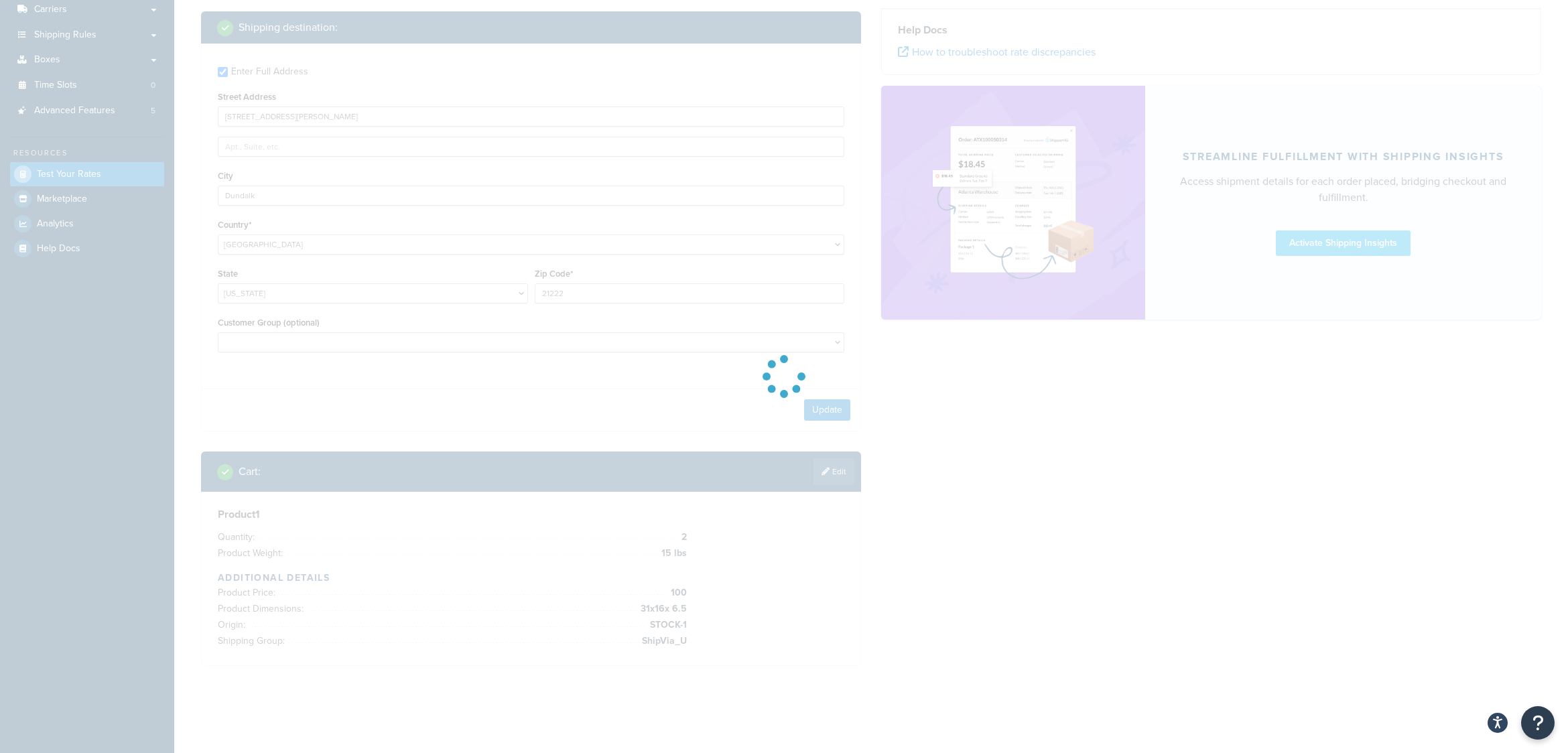
scroll to position [216, 0]
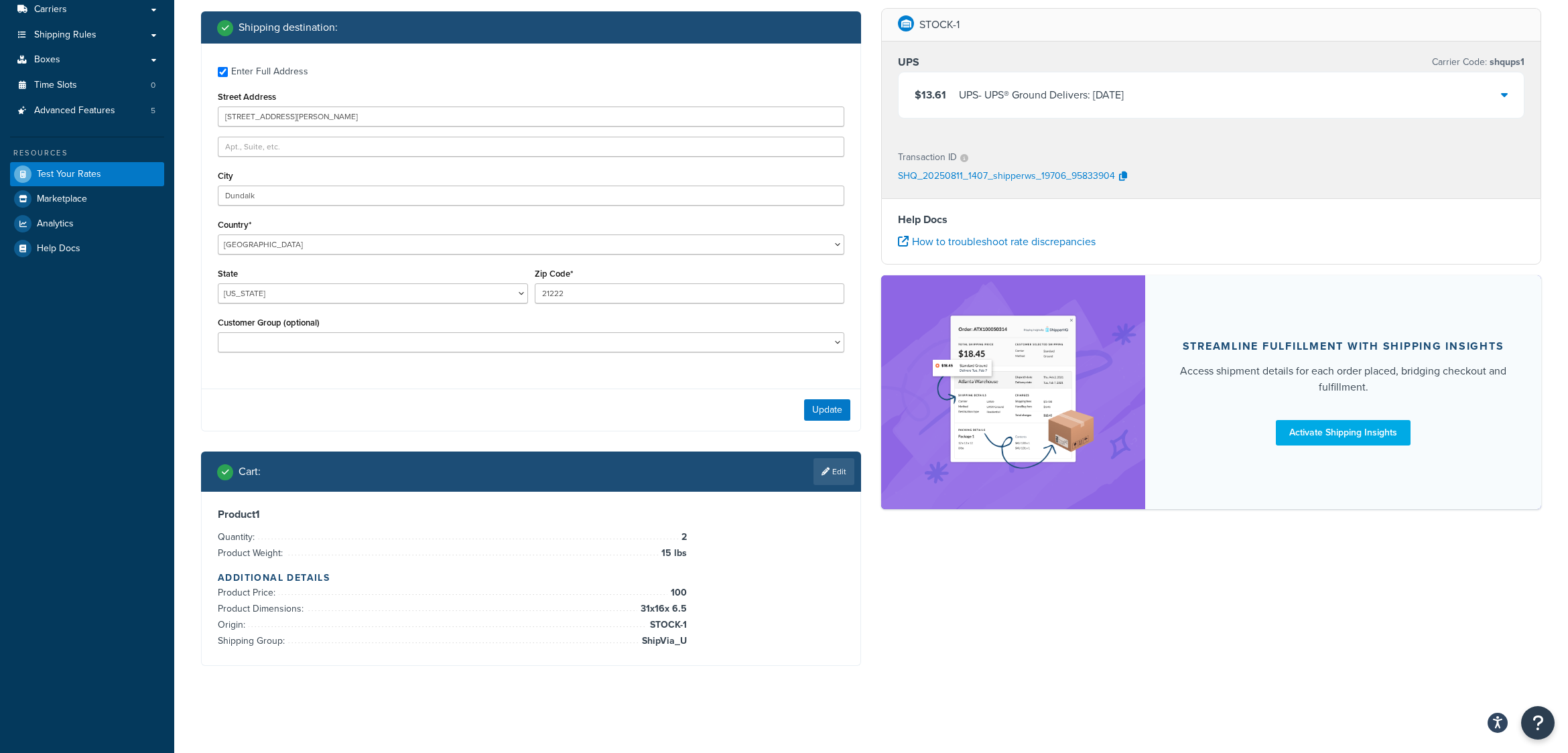
click at [1505, 95] on icon at bounding box center [1505, 94] width 7 height 10
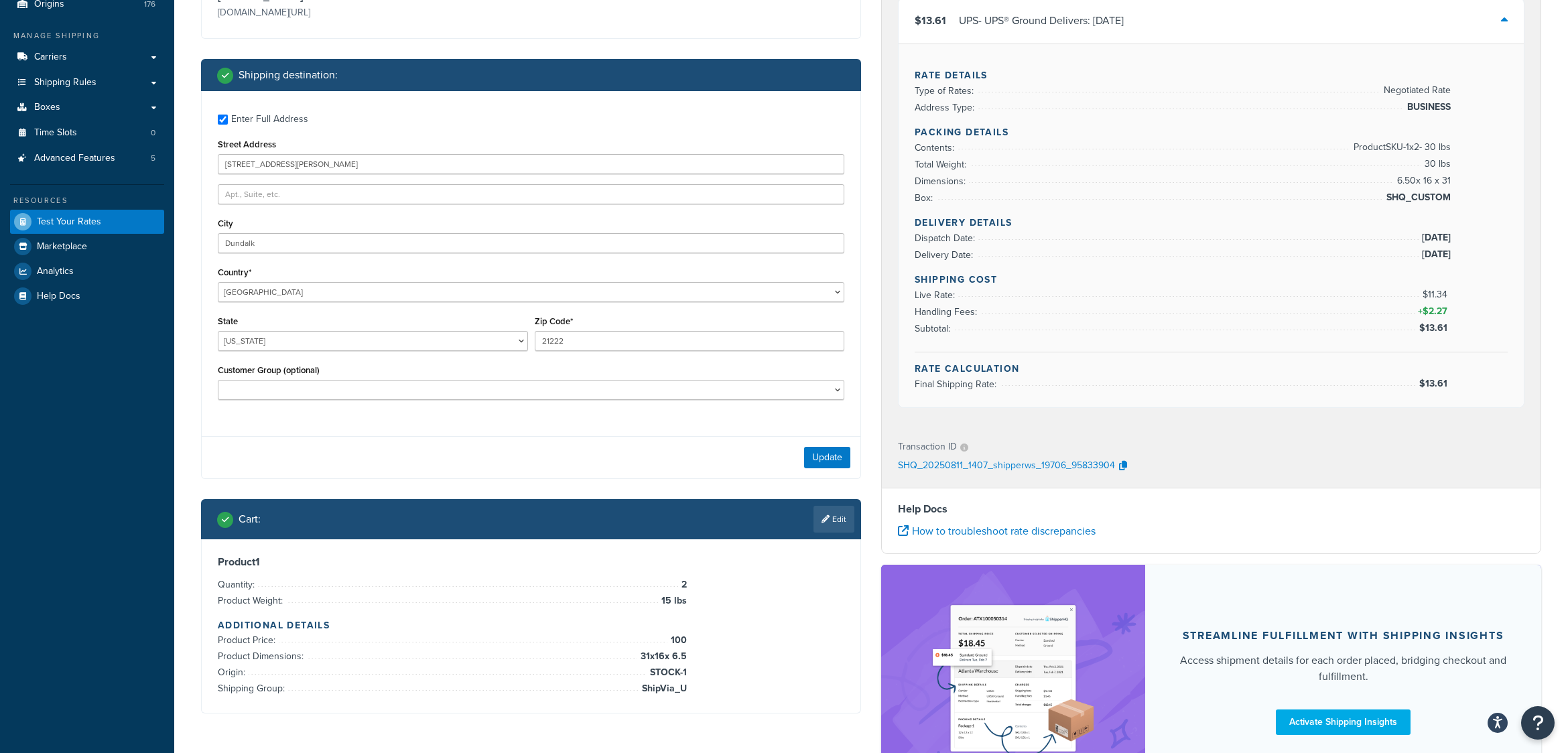
scroll to position [286, 0]
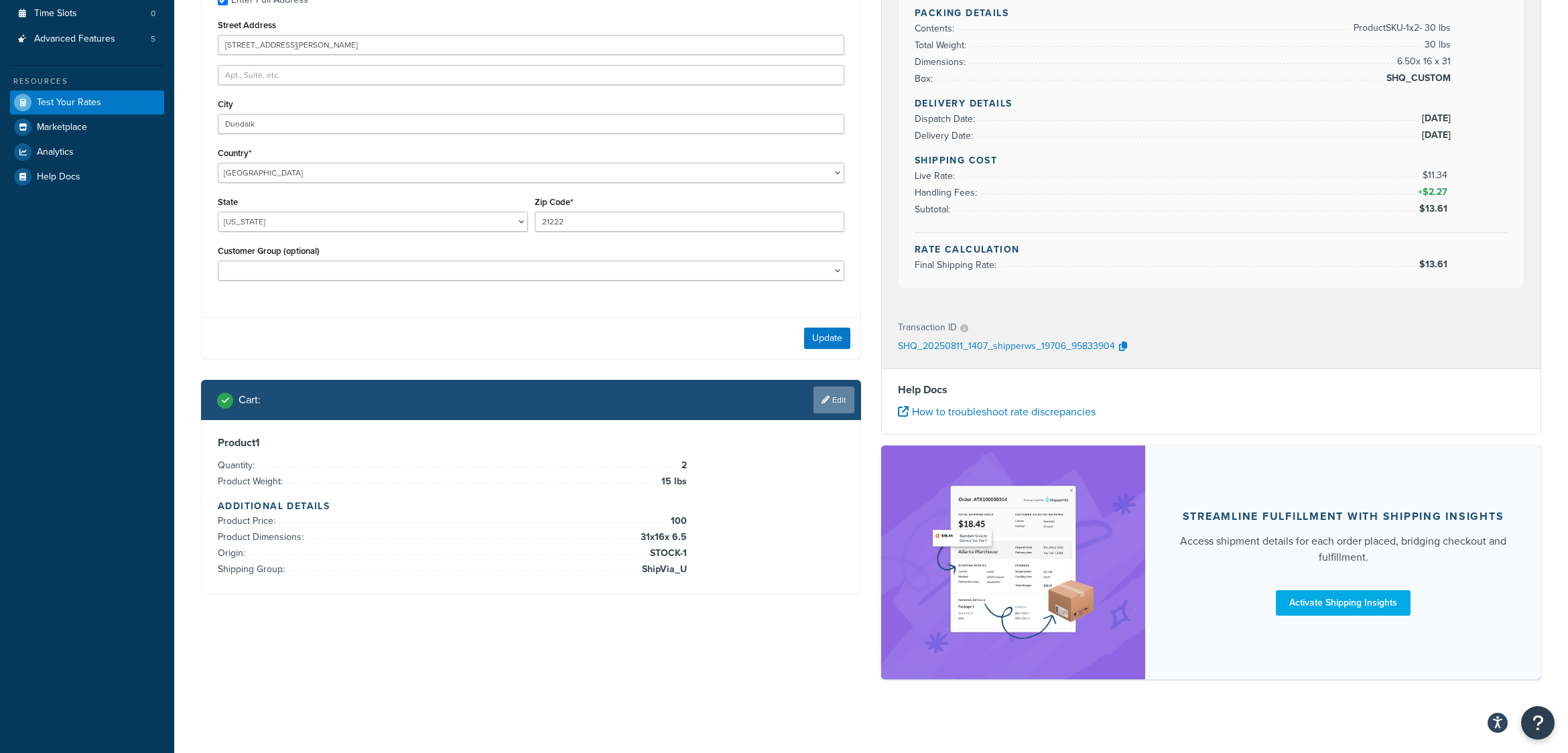
click at [845, 402] on link "Edit" at bounding box center [834, 400] width 41 height 27
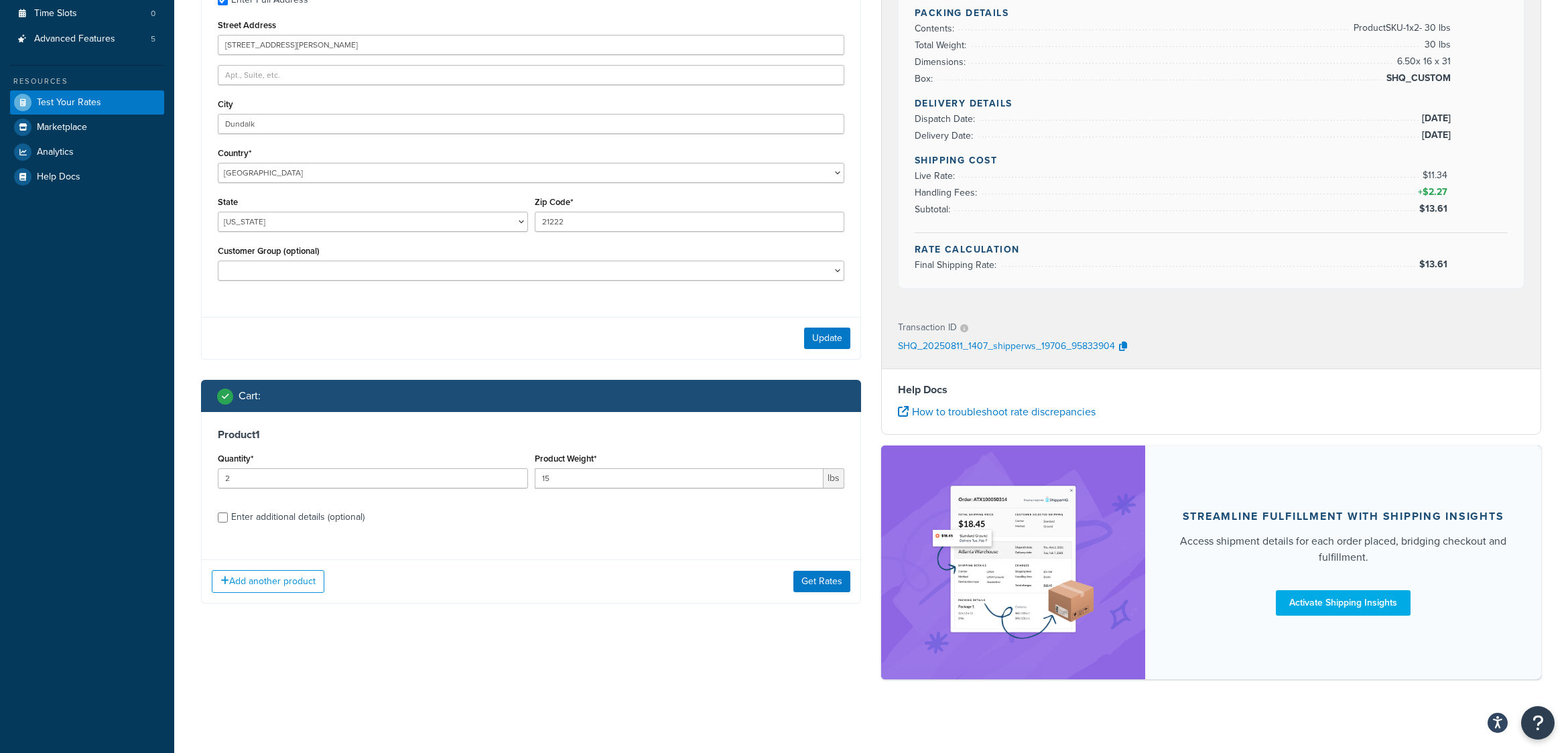
click at [257, 520] on div "Enter additional details (optional)" at bounding box center [298, 517] width 133 height 19
click at [228, 520] on input "Enter additional details (optional)" at bounding box center [223, 518] width 10 height 10
checkbox input "true"
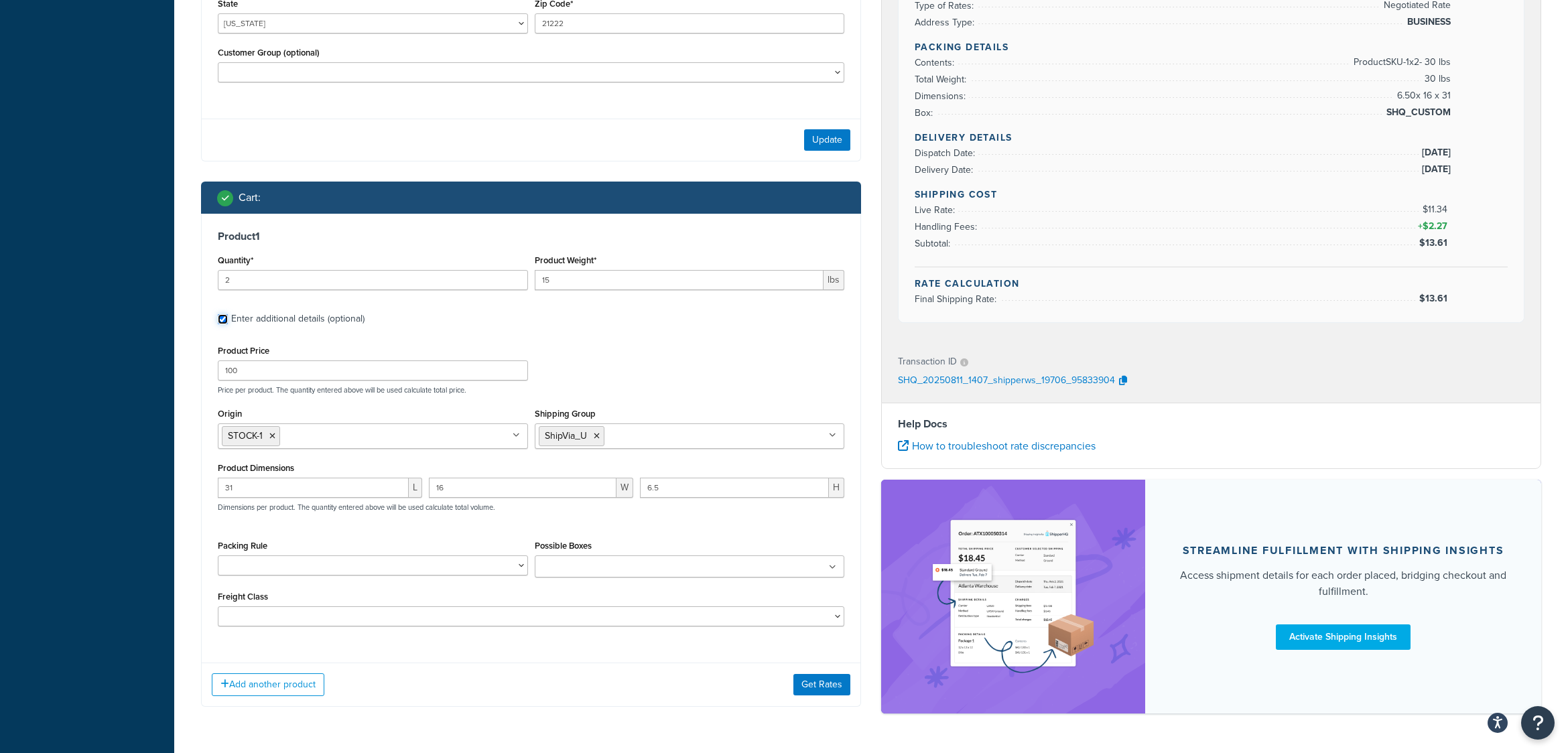
scroll to position [487, 0]
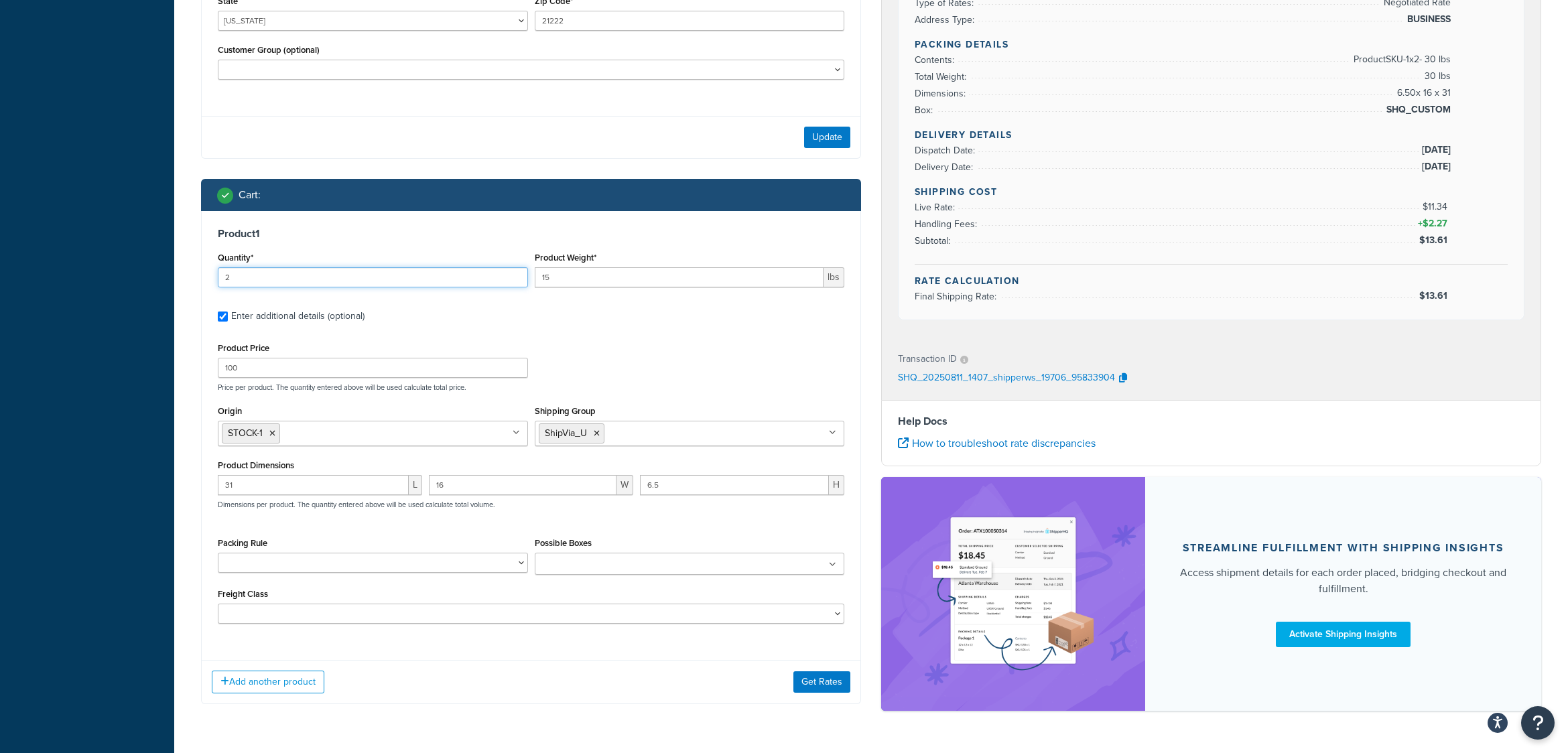
click at [244, 276] on input "2" at bounding box center [373, 277] width 311 height 20
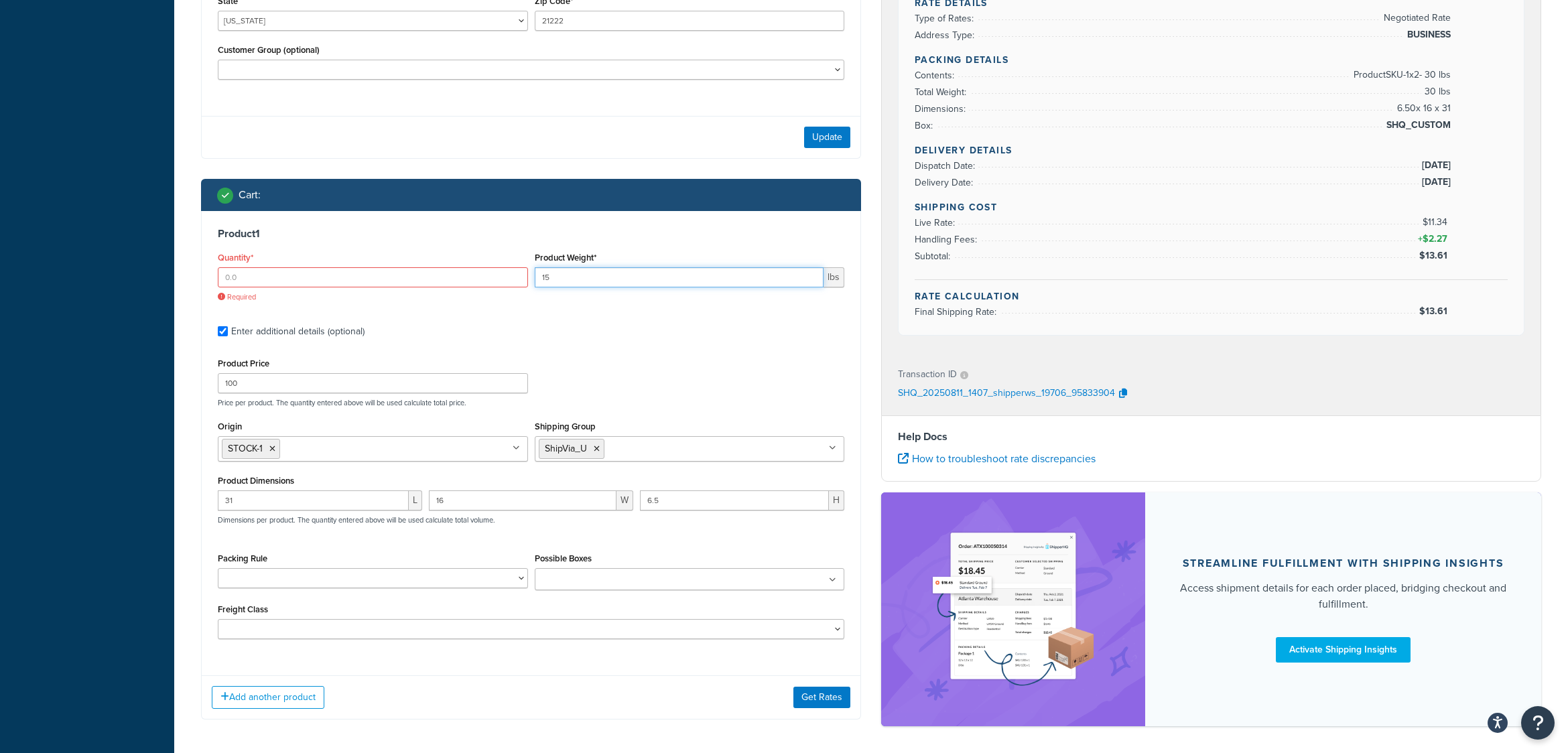
drag, startPoint x: 572, startPoint y: 276, endPoint x: 525, endPoint y: 276, distance: 47.0
click at [525, 276] on div "Quantity* Required Product Weight* 15 lbs" at bounding box center [531, 281] width 634 height 64
drag, startPoint x: 255, startPoint y: 279, endPoint x: 207, endPoint y: 281, distance: 48.0
click at [207, 281] on div "Product 1 Quantity* Required Product Weight* 15 lbs Enter additional details (o…" at bounding box center [531, 438] width 659 height 454
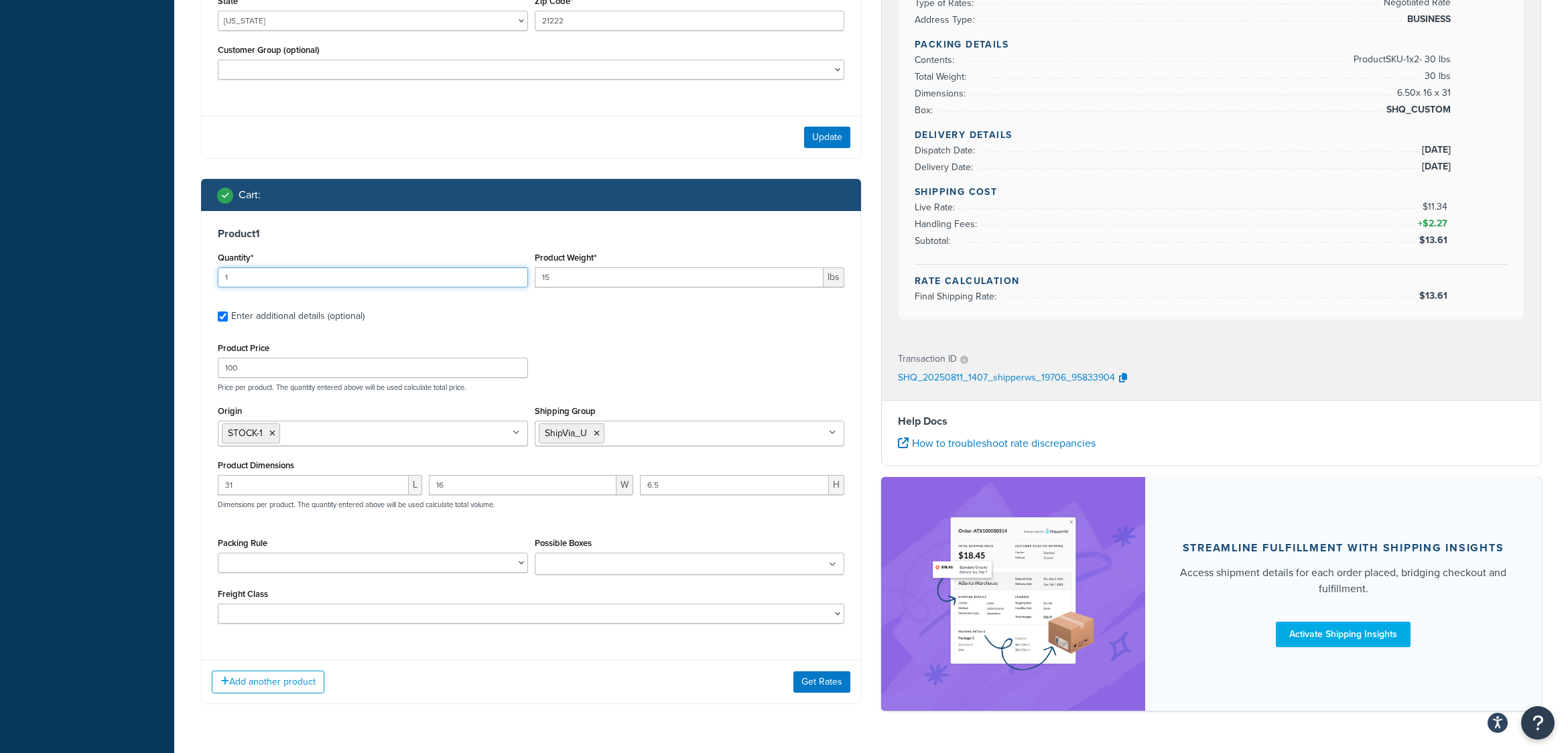
type input "1"
type input "55"
click at [809, 686] on button "Get Rates" at bounding box center [822, 682] width 57 height 22
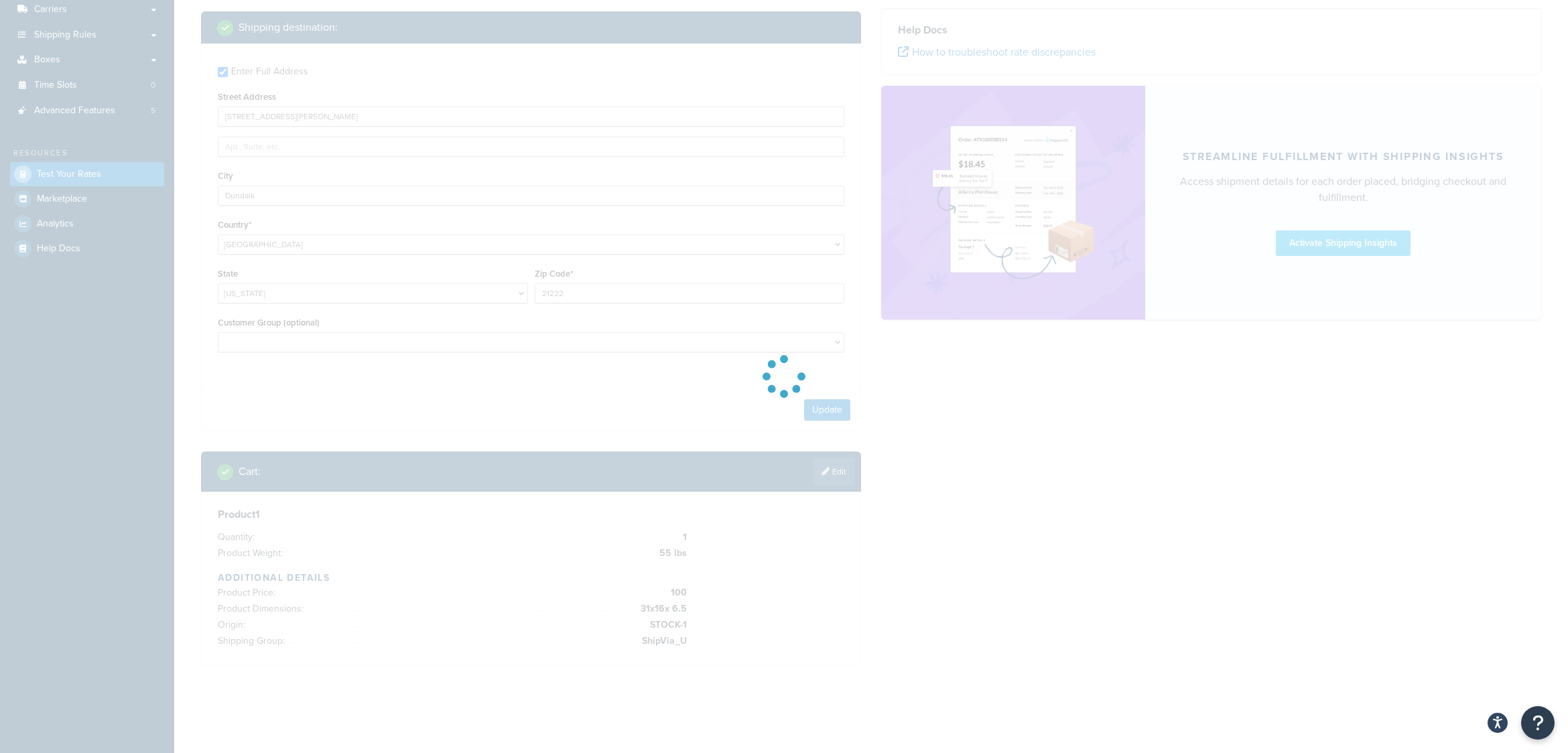
scroll to position [216, 0]
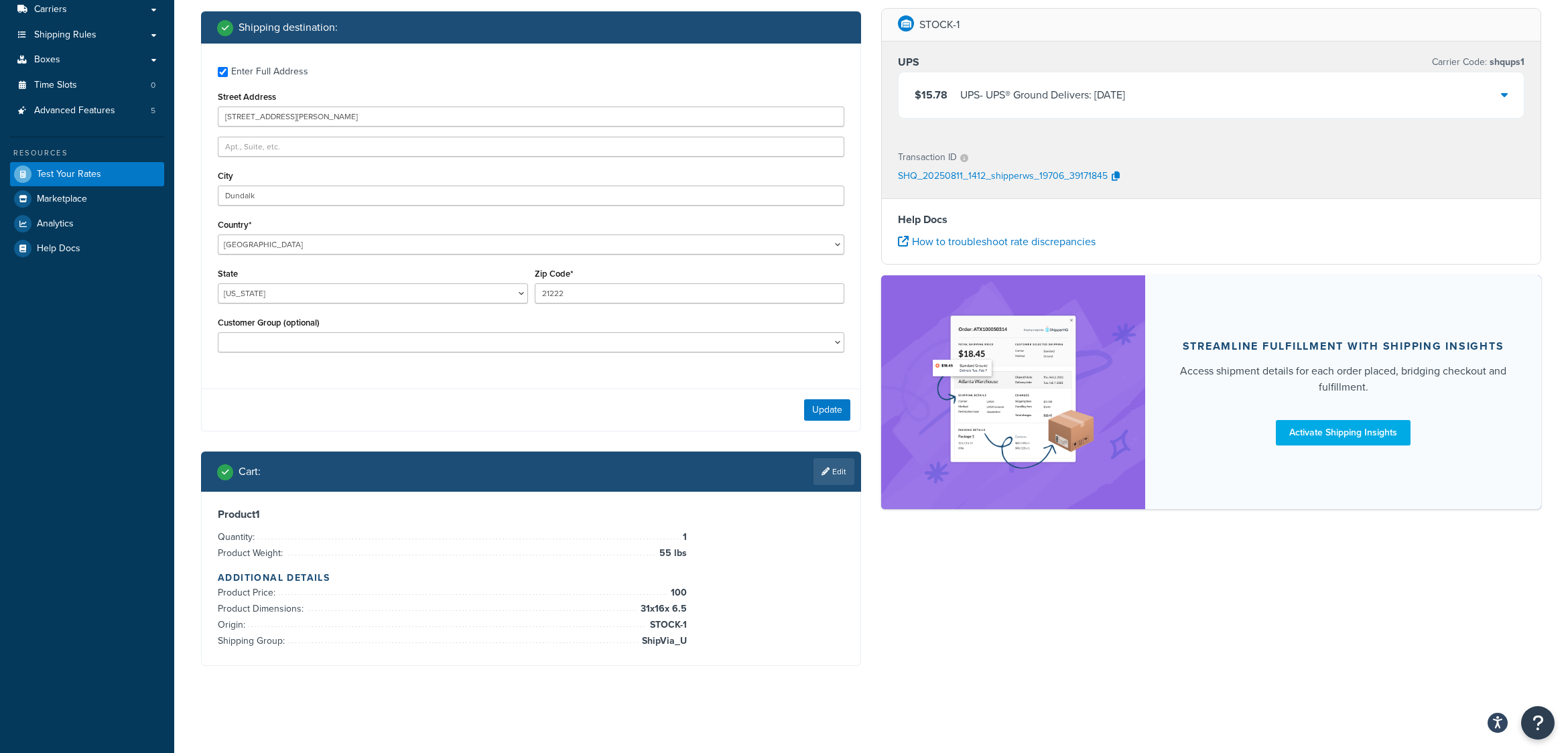
click at [1504, 99] on icon at bounding box center [1505, 94] width 7 height 10
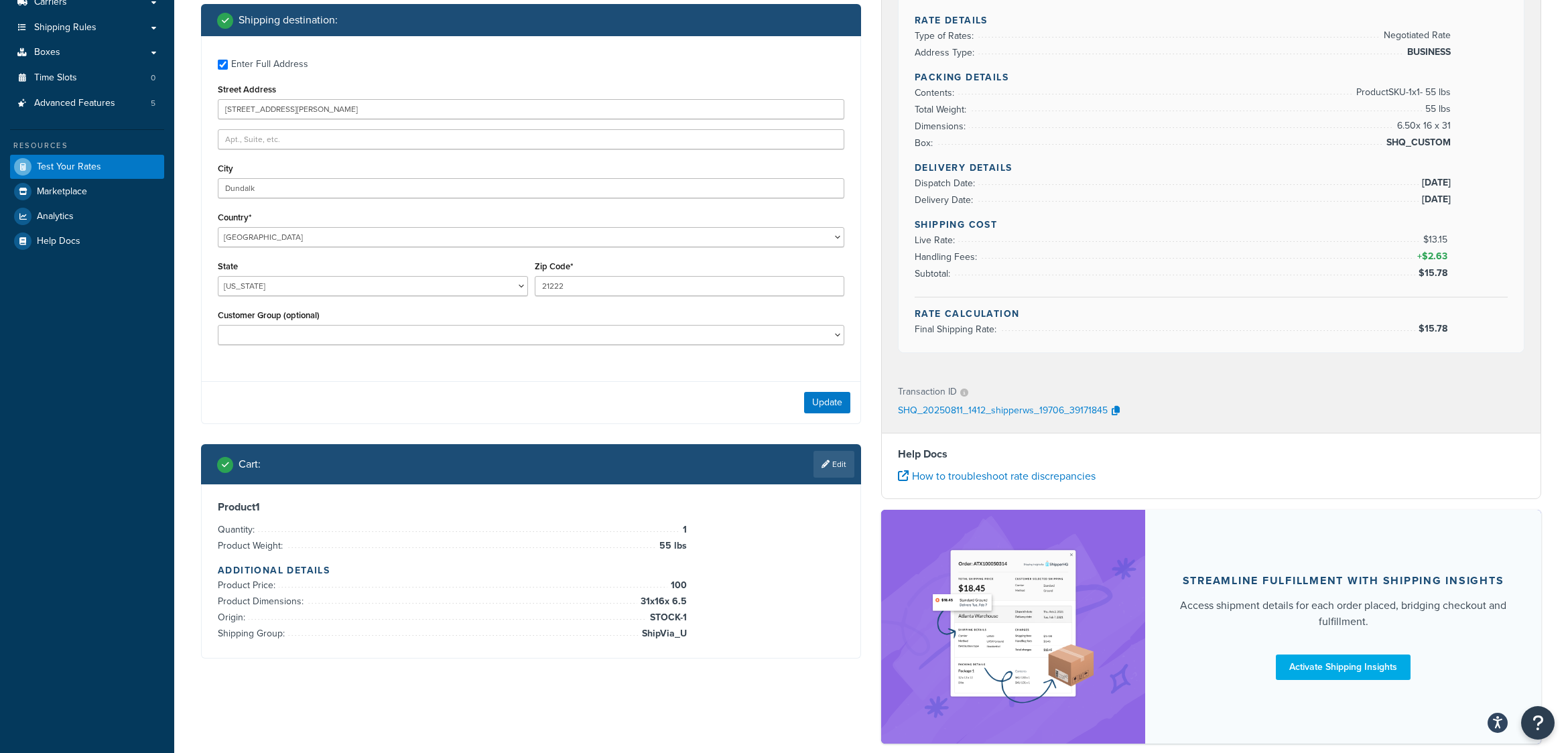
scroll to position [185, 0]
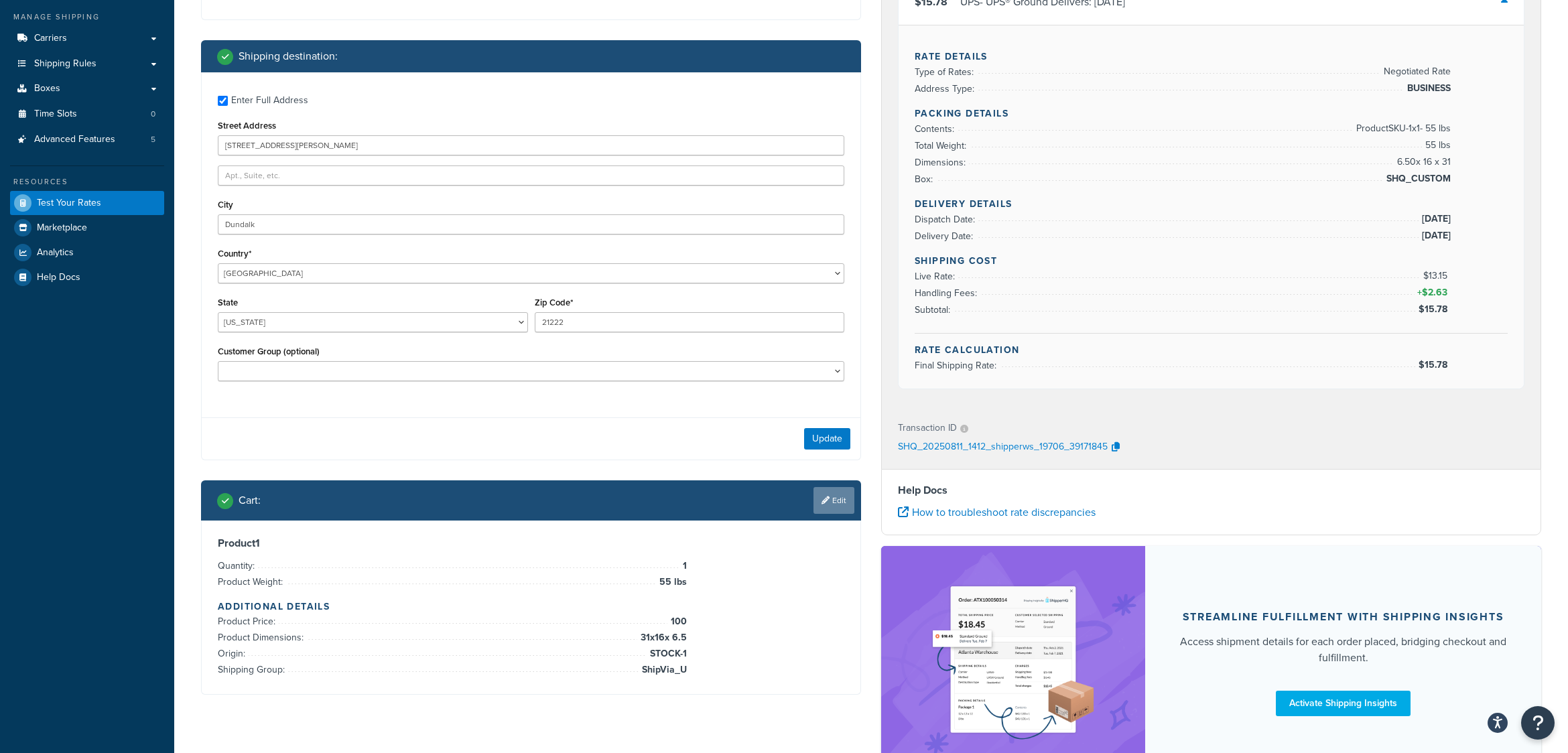
click at [830, 500] on link "Edit" at bounding box center [834, 500] width 41 height 27
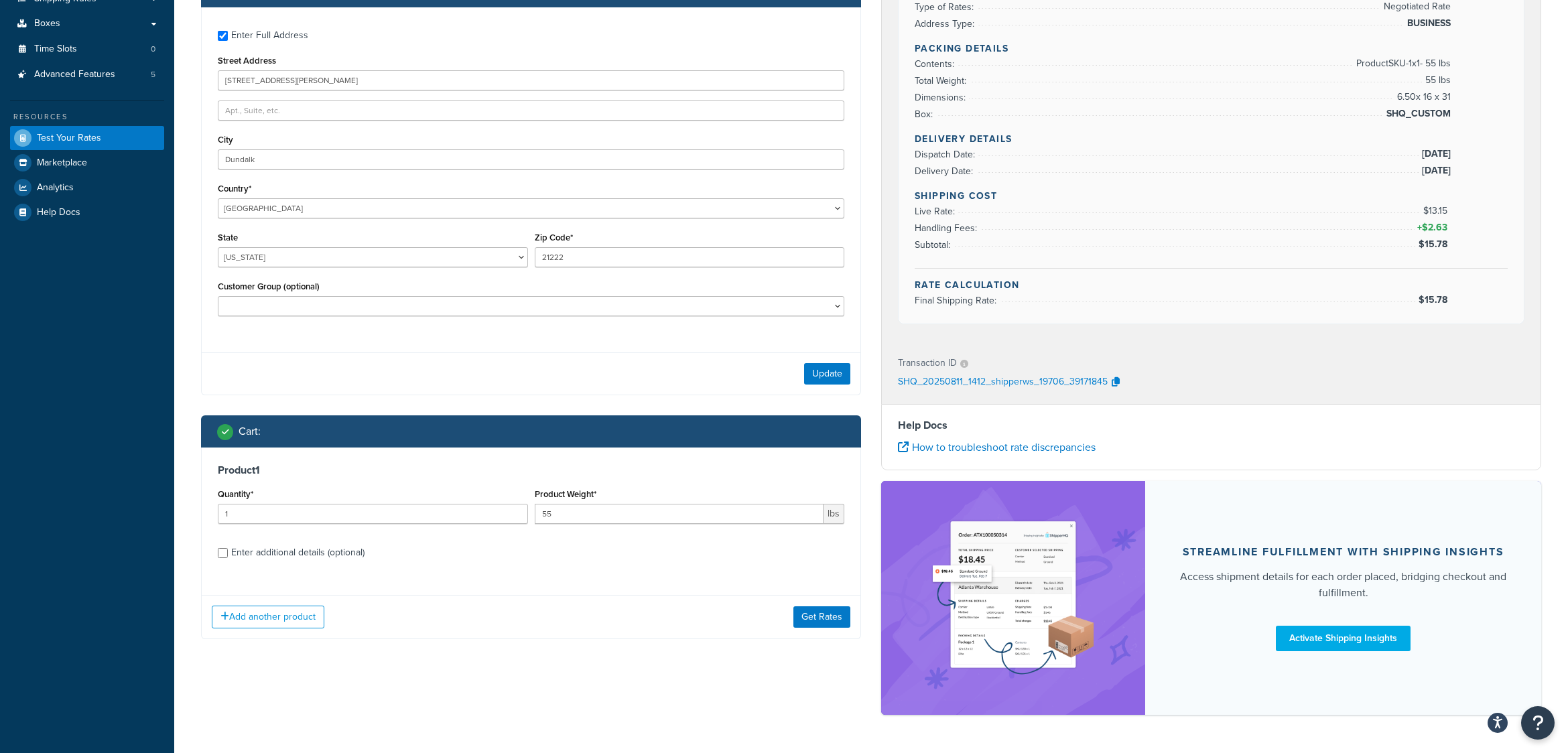
scroll to position [286, 0]
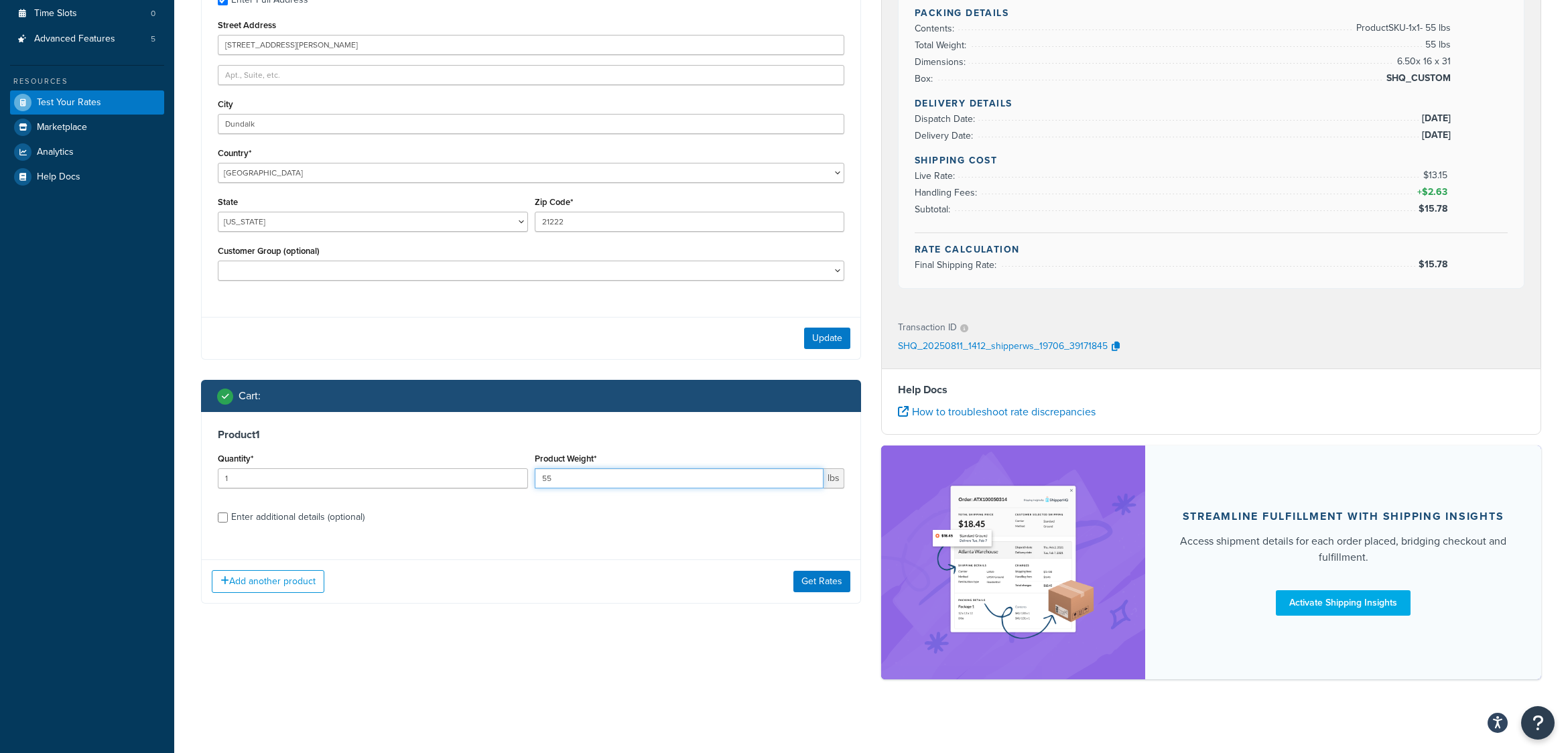
drag, startPoint x: 588, startPoint y: 482, endPoint x: 515, endPoint y: 483, distance: 73.0
click at [515, 483] on div "Quantity* 1 Product Weight* 55 lbs" at bounding box center [531, 474] width 634 height 49
type input "45"
click at [270, 518] on div "Enter additional details (optional)" at bounding box center [298, 517] width 133 height 19
click at [228, 518] on input "Enter additional details (optional)" at bounding box center [223, 518] width 10 height 10
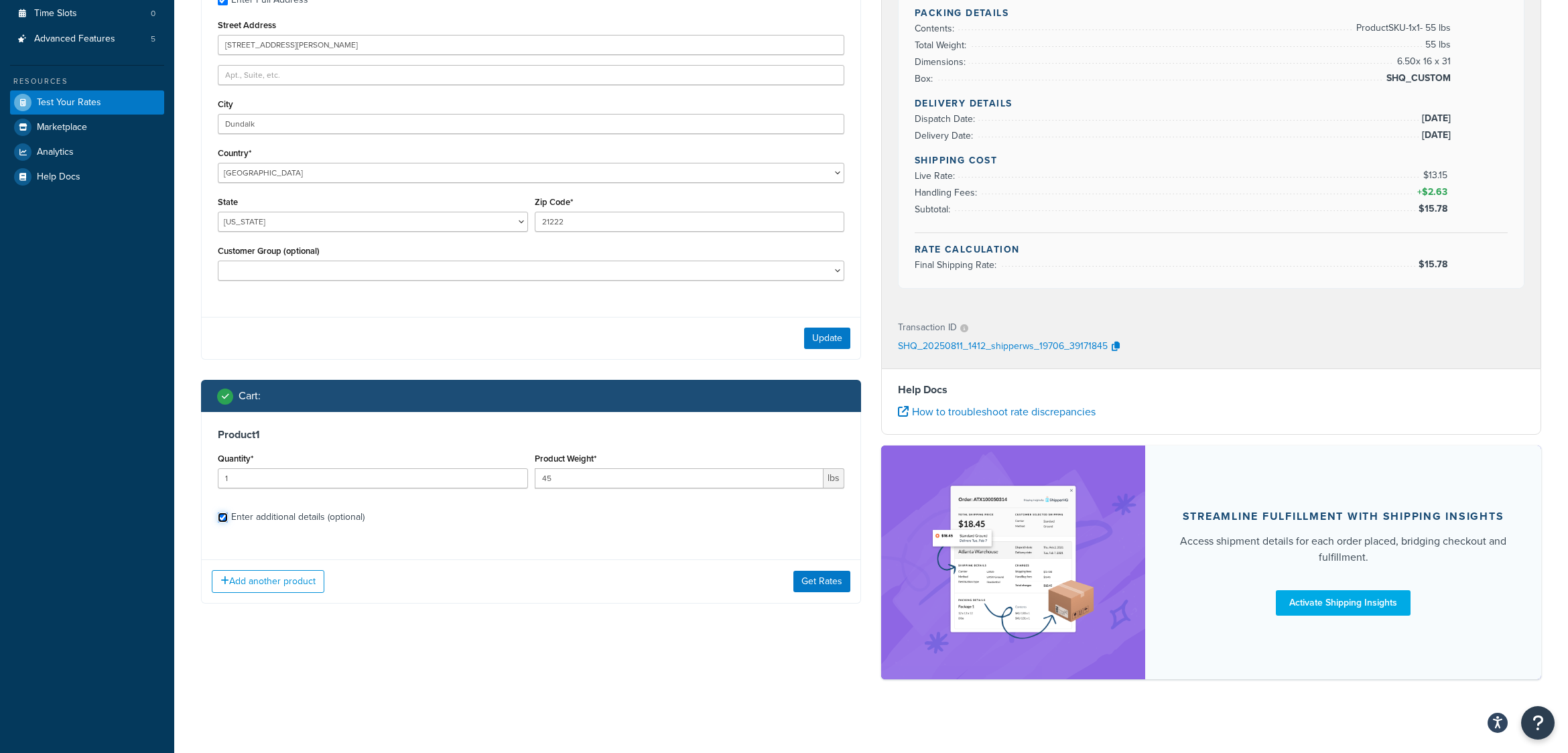
checkbox input "true"
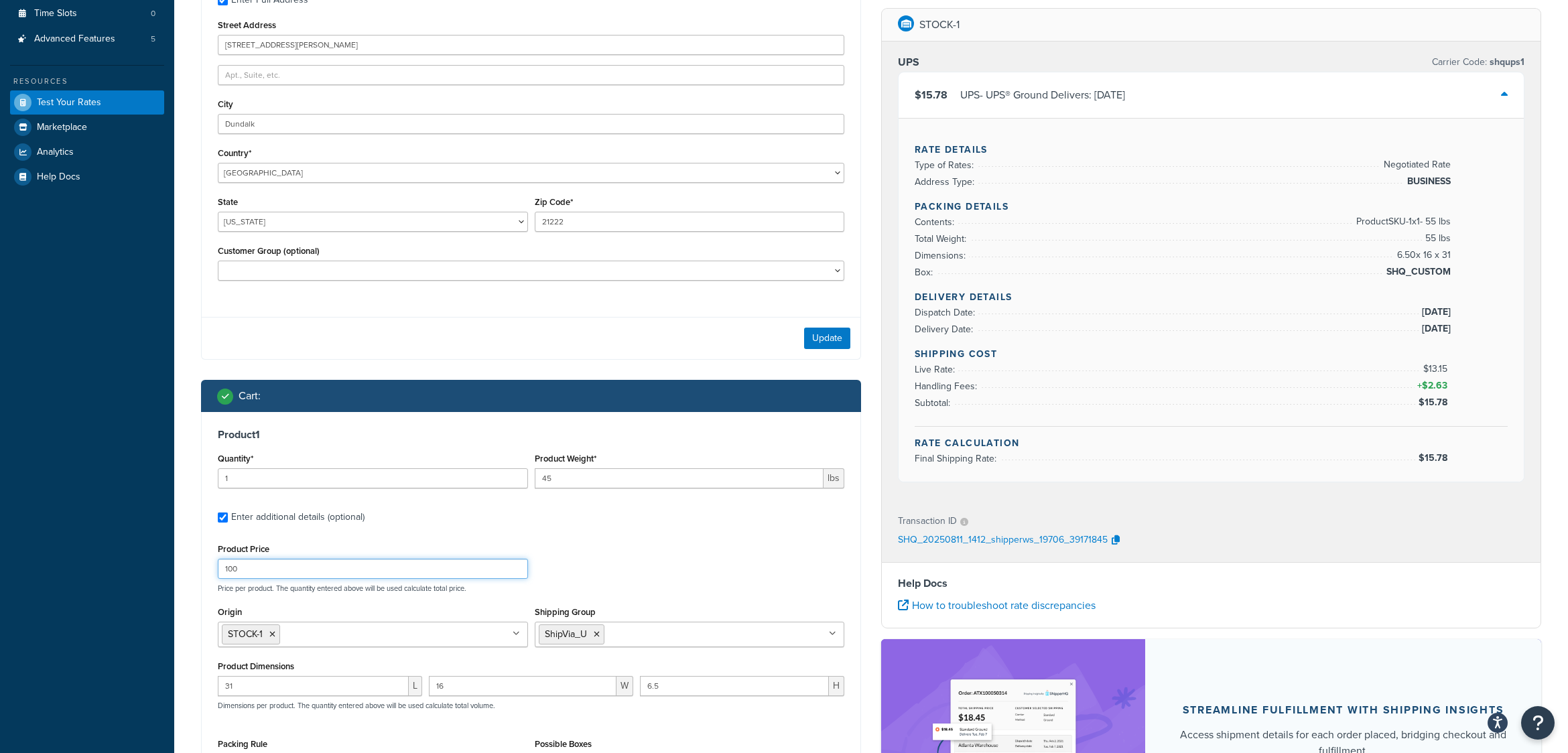
click at [256, 575] on input "100" at bounding box center [373, 569] width 311 height 20
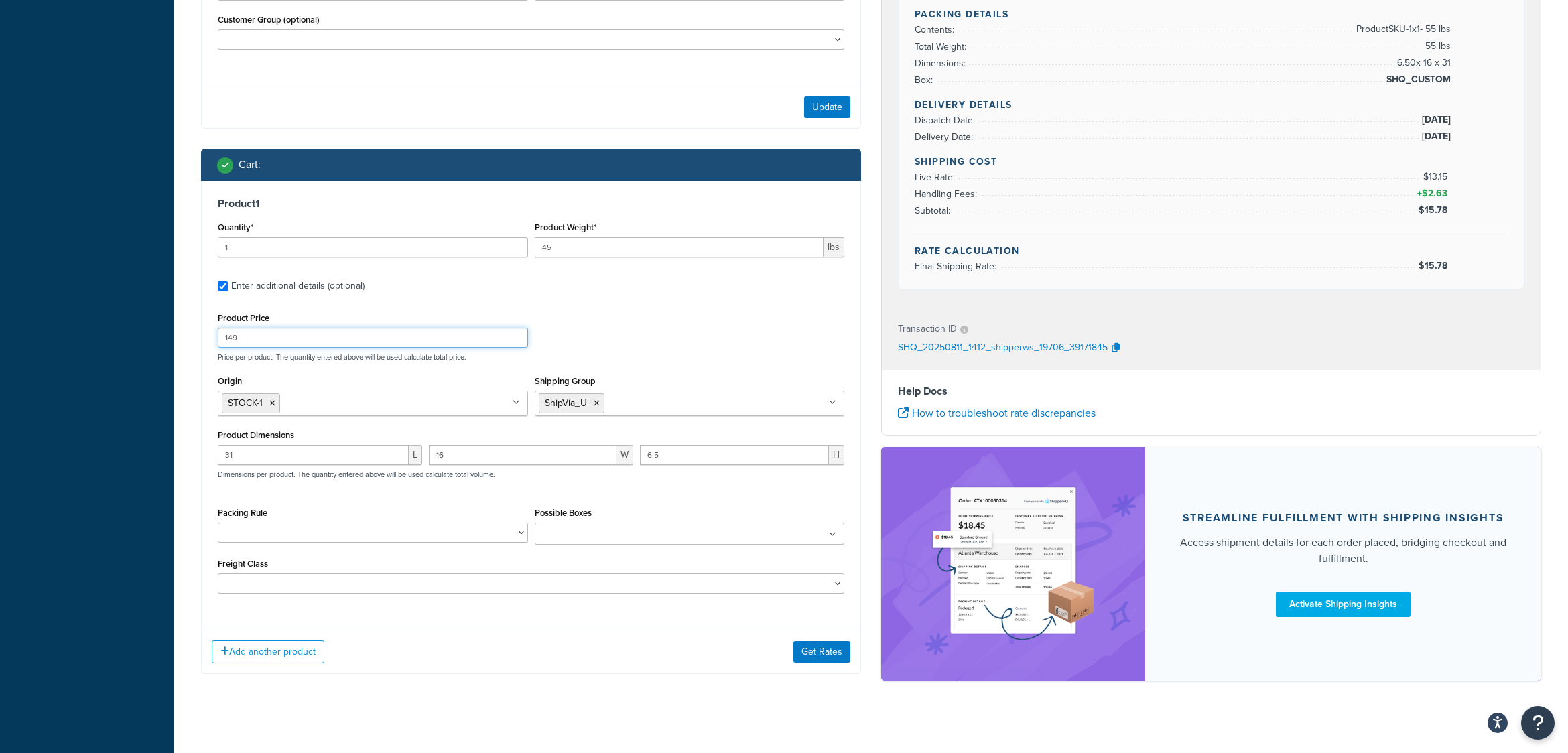
scroll to position [529, 0]
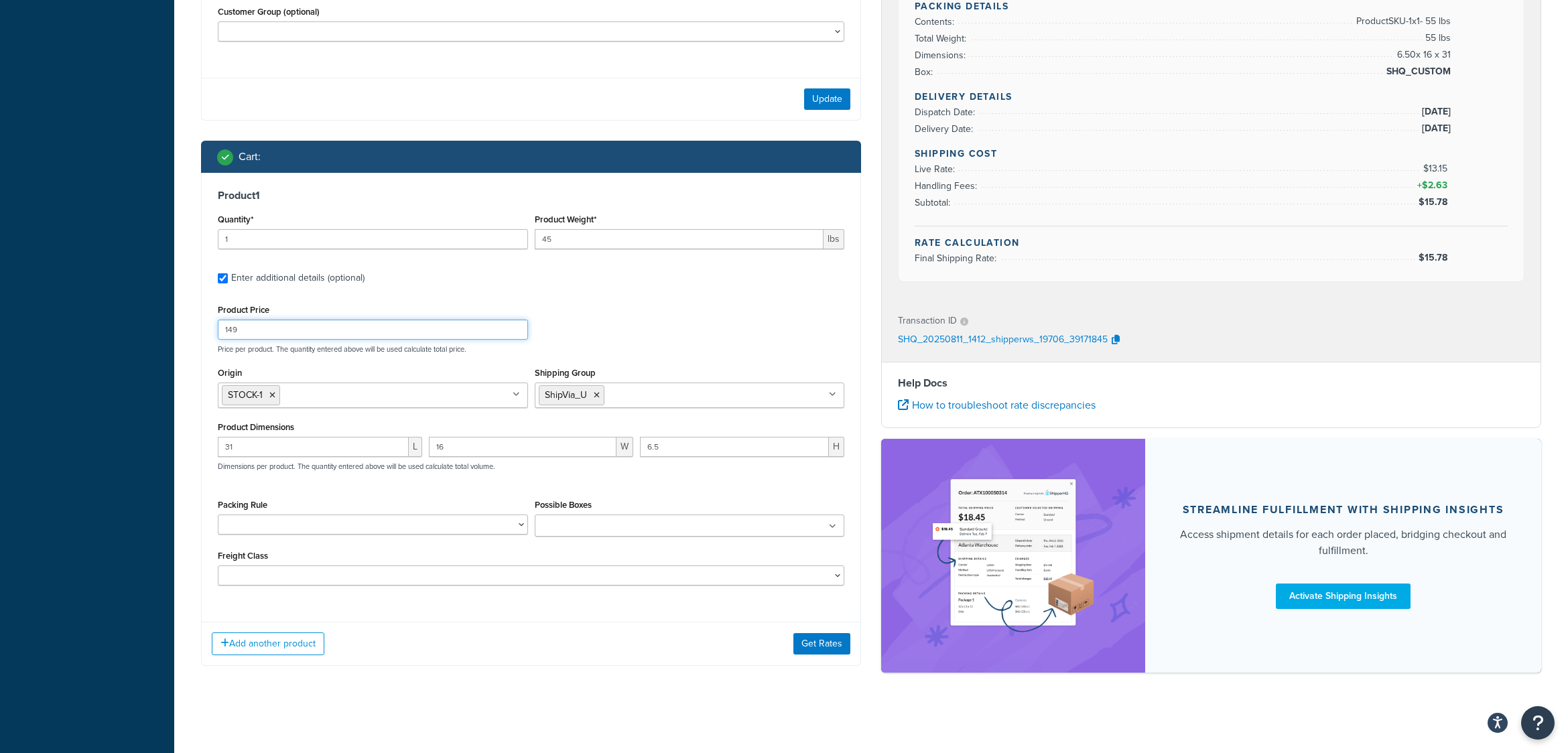
type input "149"
drag, startPoint x: 255, startPoint y: 447, endPoint x: 183, endPoint y: 447, distance: 72.0
click at [183, 447] on div "Test your rates Reset Rate Results 08/11/2025, 10:12 AM Ecommerce store : Edit …" at bounding box center [871, 129] width 1394 height 1182
type input "29"
click at [480, 452] on input "16" at bounding box center [522, 447] width 188 height 20
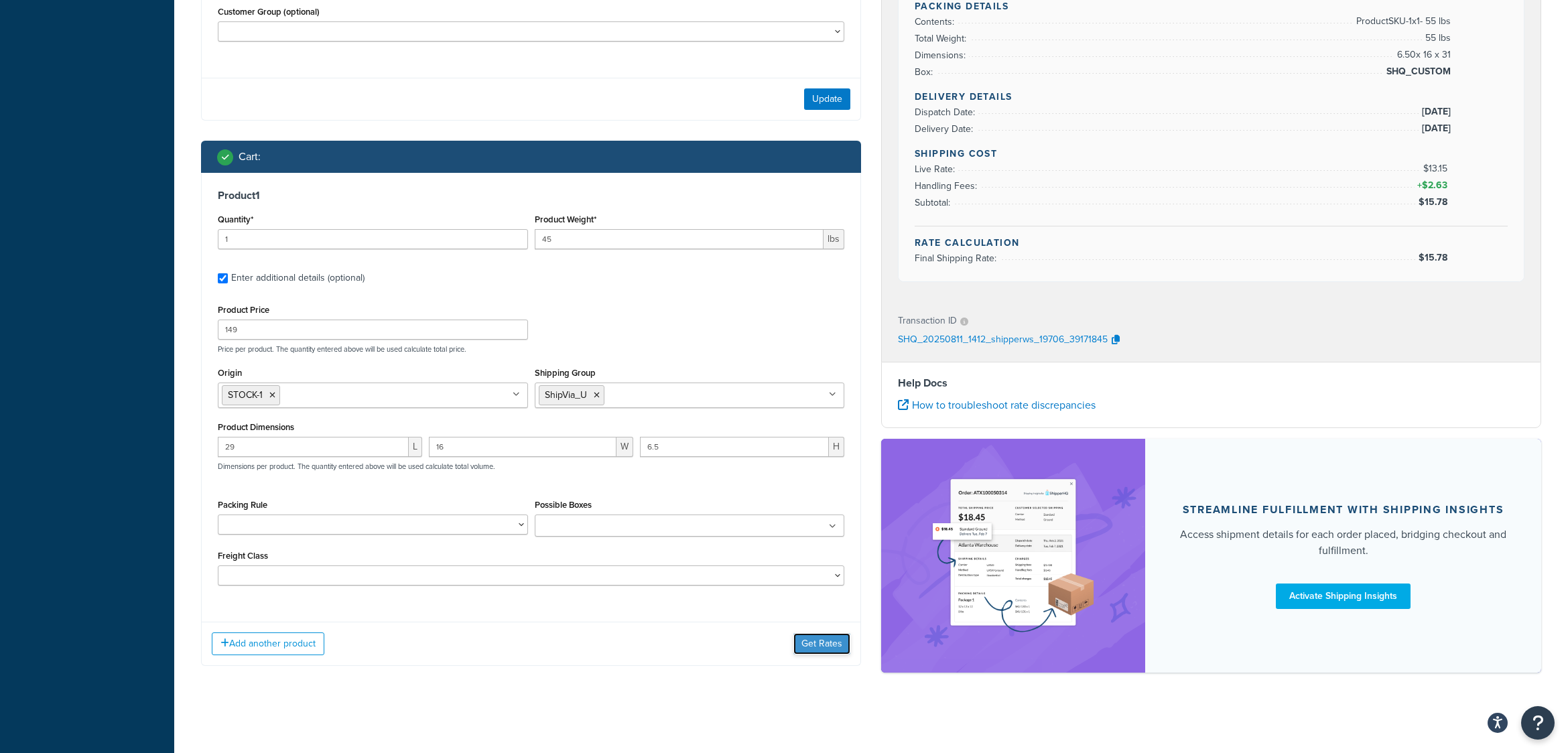
click at [805, 638] on button "Get Rates" at bounding box center [822, 644] width 57 height 22
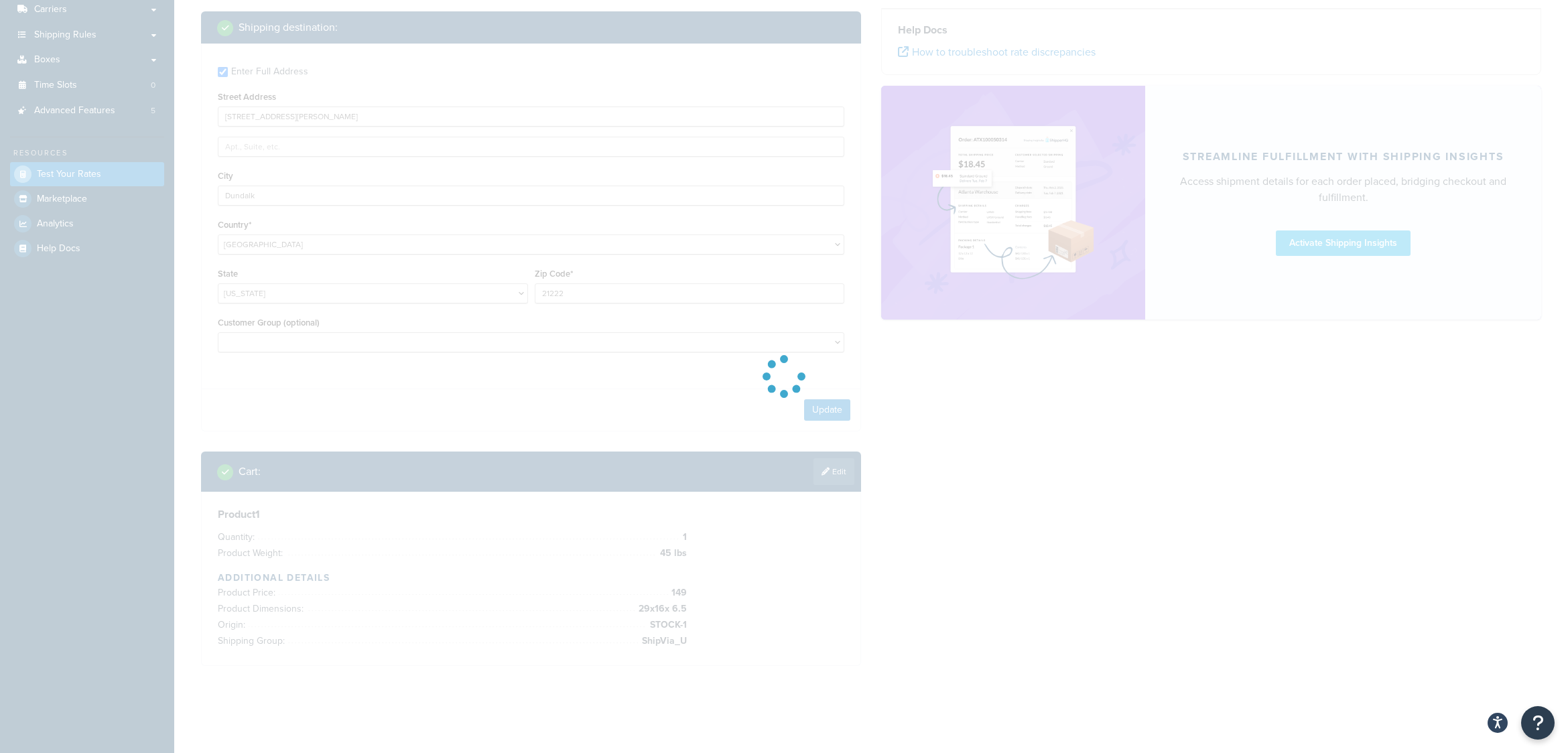
scroll to position [216, 0]
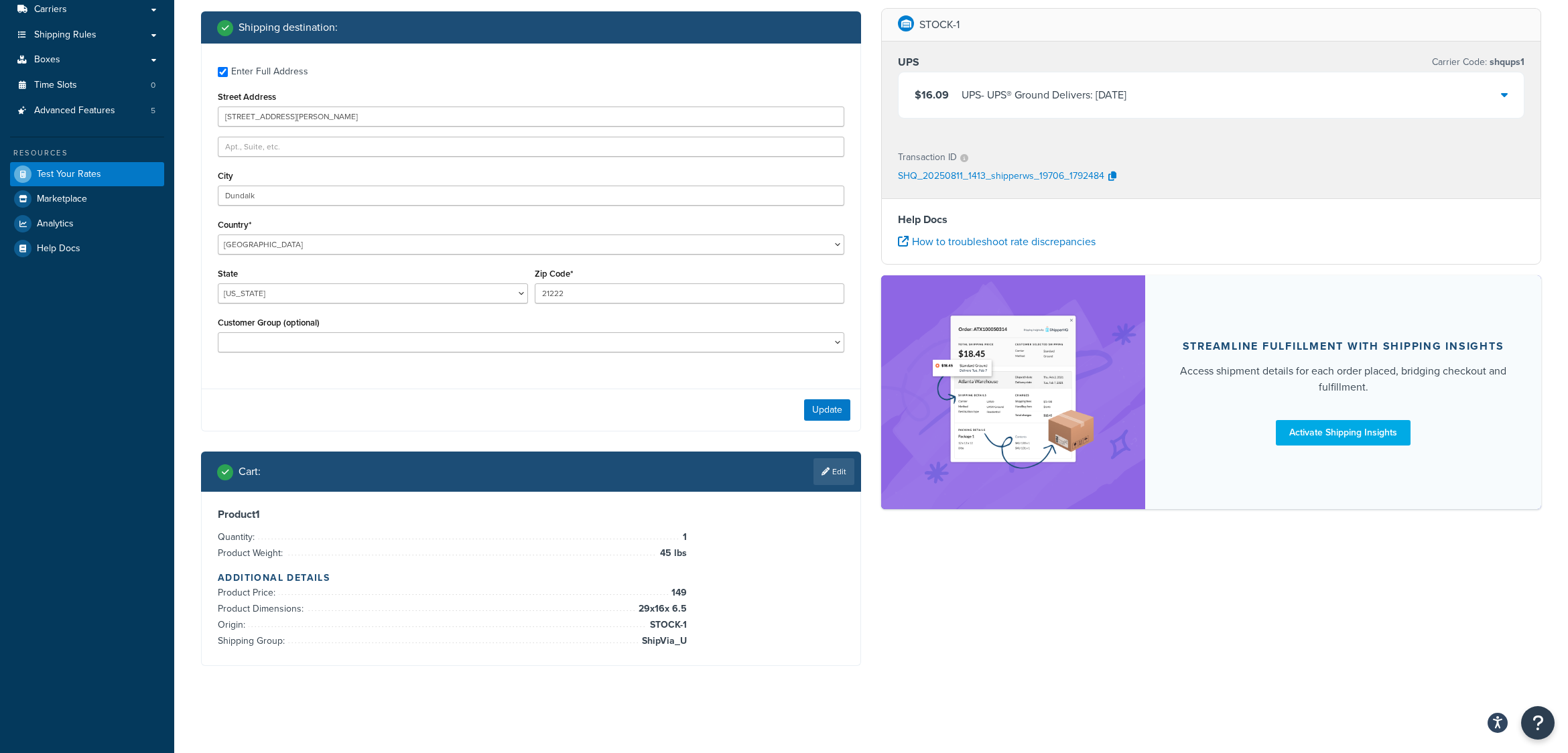
click at [1506, 98] on icon at bounding box center [1505, 94] width 7 height 10
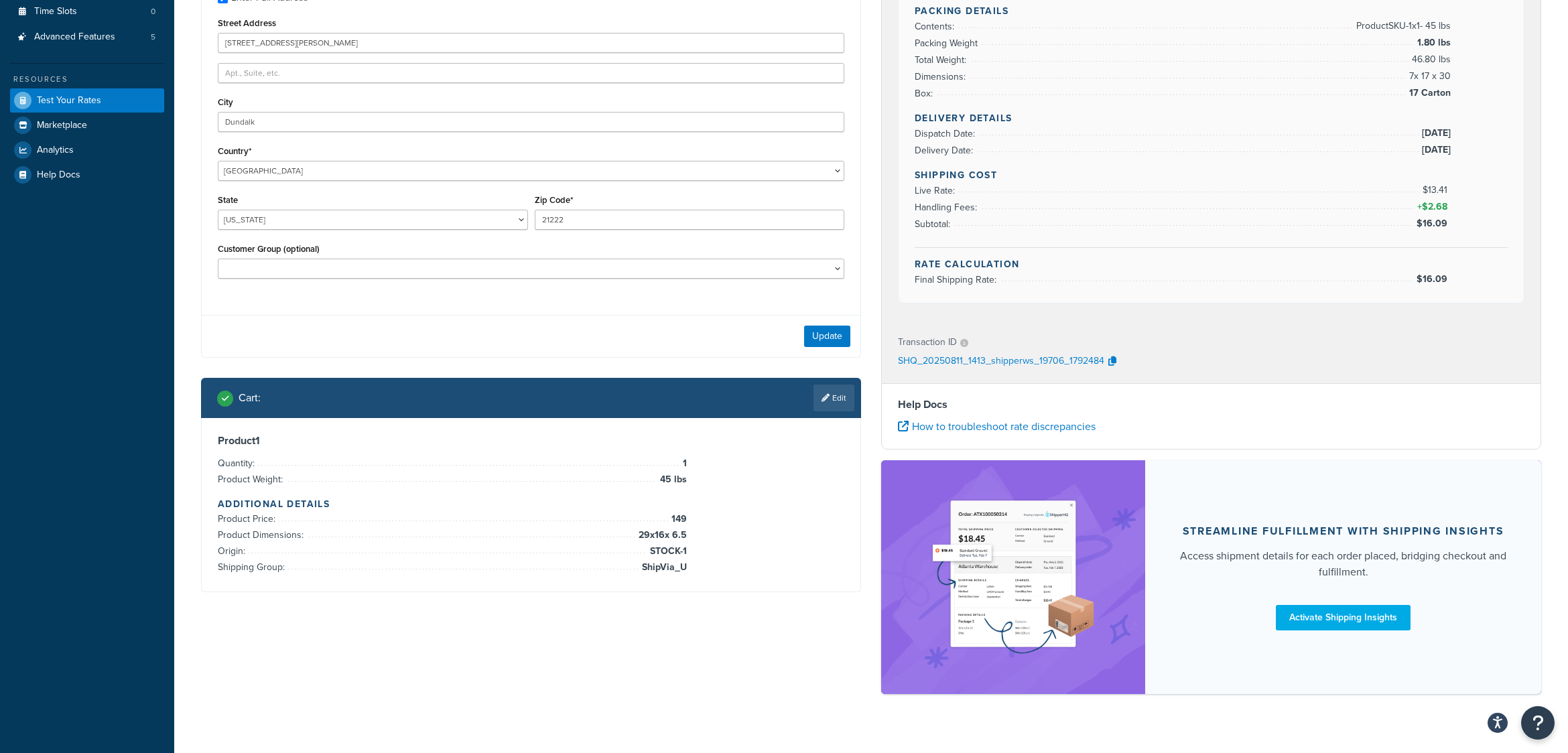
scroll to position [303, 0]
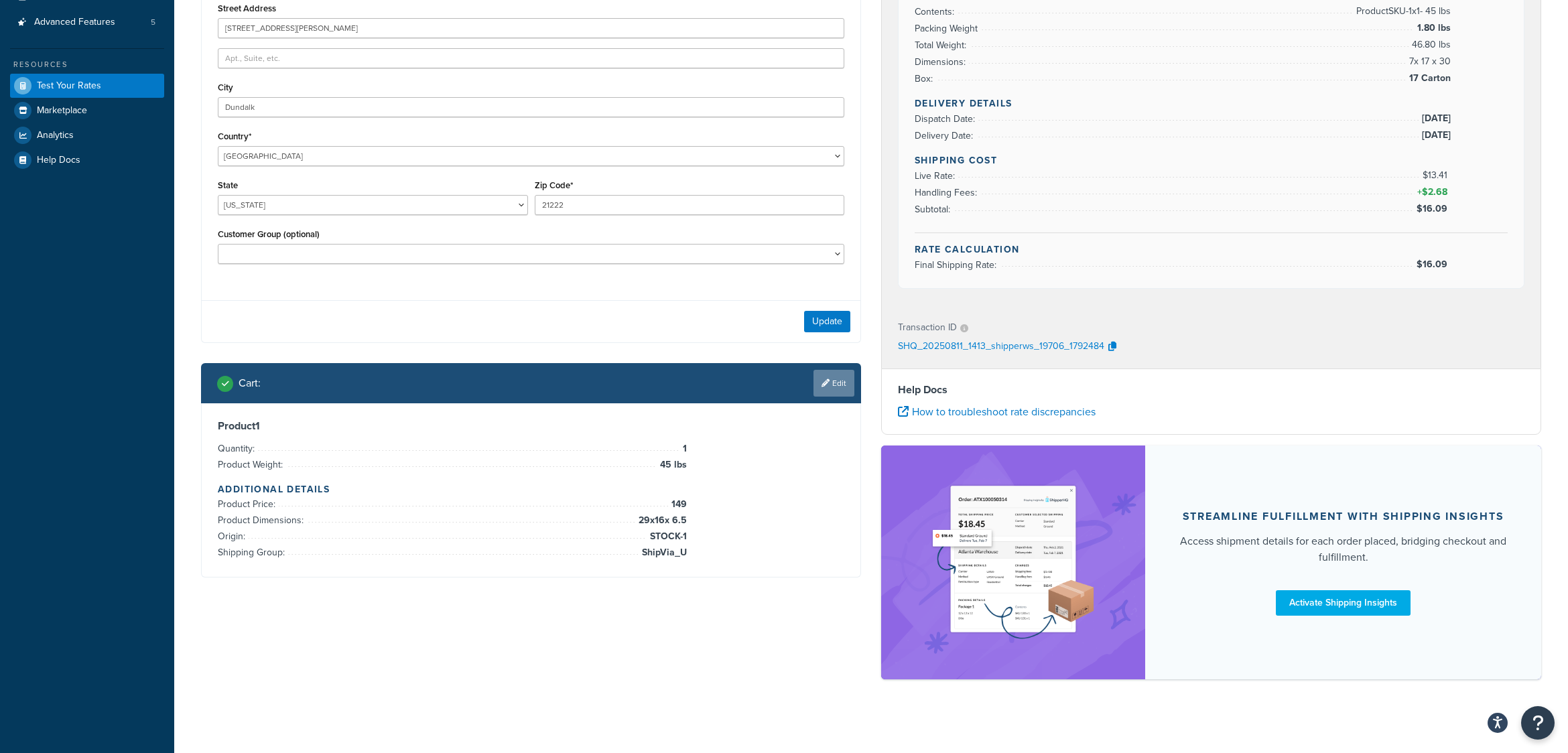
click at [832, 376] on link "Edit" at bounding box center [834, 383] width 41 height 27
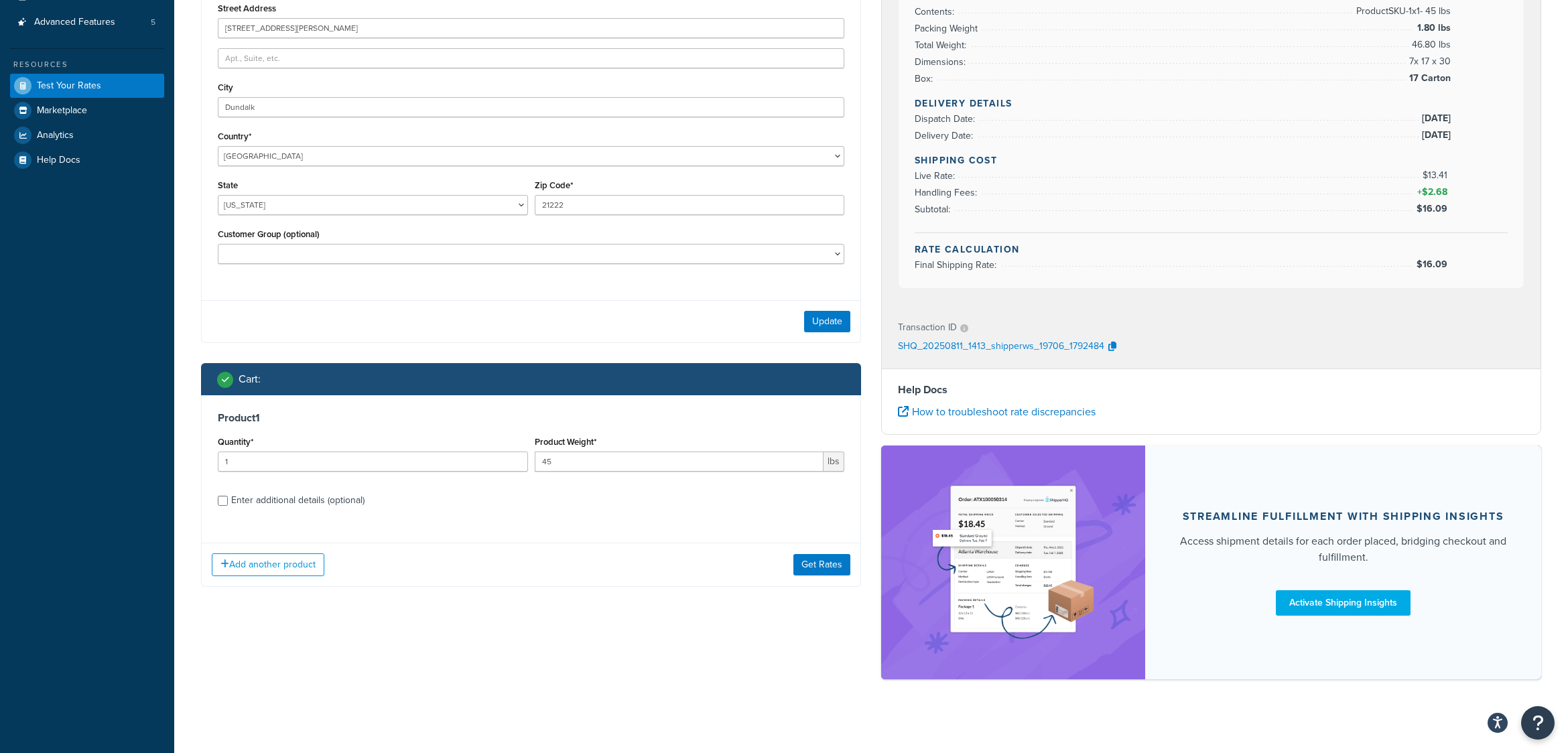
click at [327, 501] on div "Enter additional details (optional)" at bounding box center [298, 500] width 133 height 19
click at [228, 501] on input "Enter additional details (optional)" at bounding box center [223, 501] width 10 height 10
checkbox input "true"
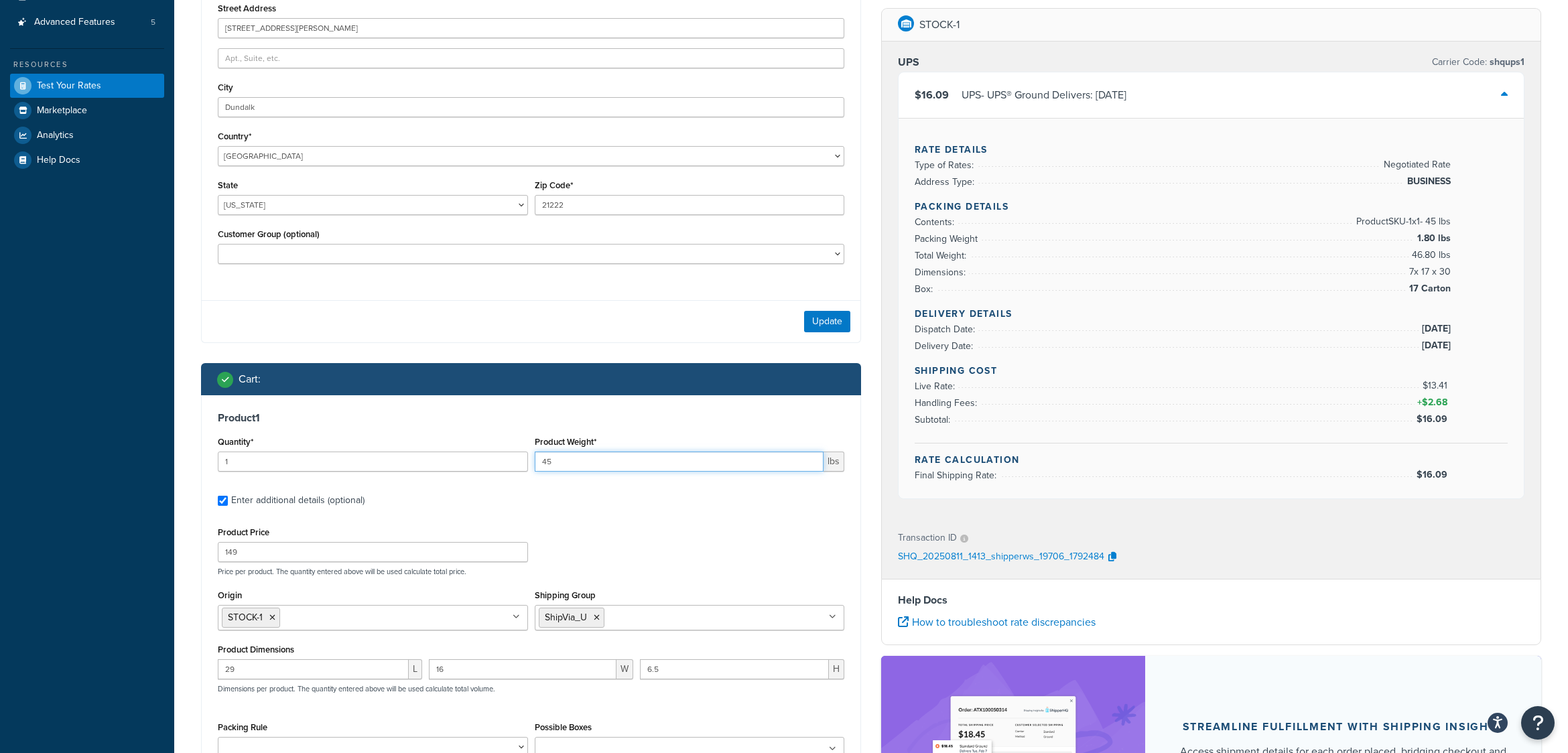
drag, startPoint x: 562, startPoint y: 463, endPoint x: 514, endPoint y: 463, distance: 48.0
click at [514, 463] on div "Quantity* 1 Product Weight* 45 lbs" at bounding box center [531, 457] width 634 height 49
type input "20"
click at [735, 540] on div "Product Price 149 Price per product. The quantity entered above will be used ca…" at bounding box center [531, 549] width 634 height 53
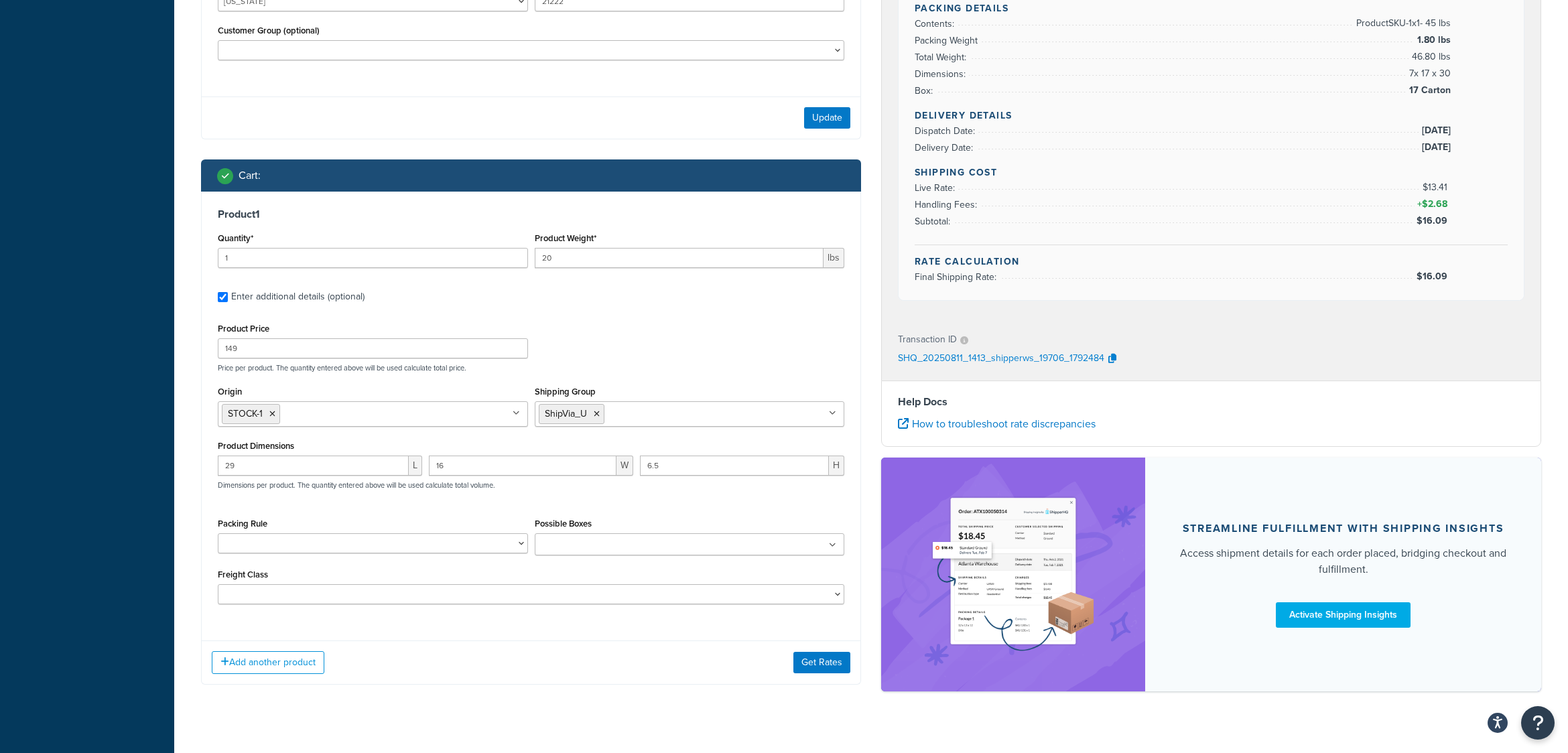
scroll to position [529, 0]
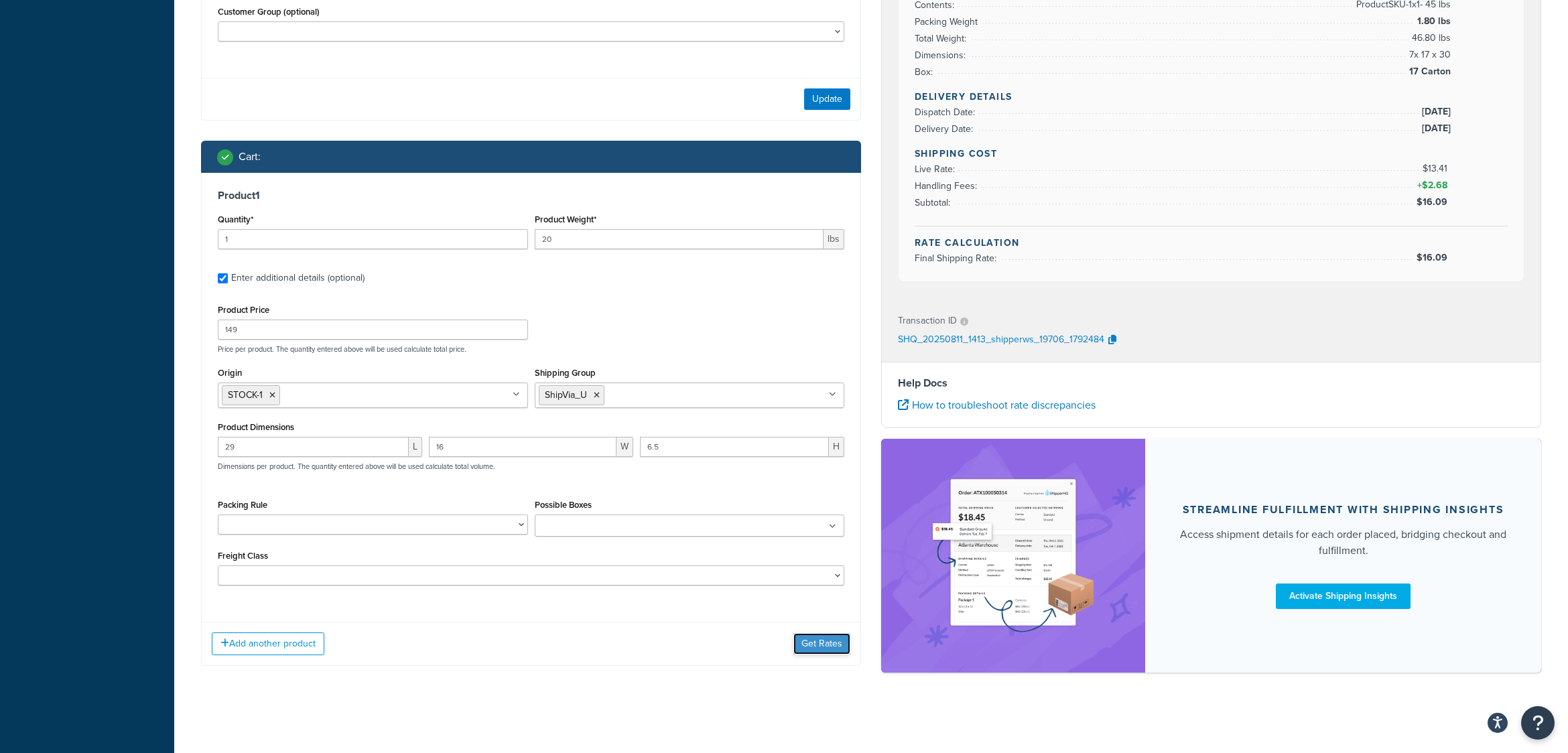
click at [818, 643] on button "Get Rates" at bounding box center [822, 644] width 57 height 22
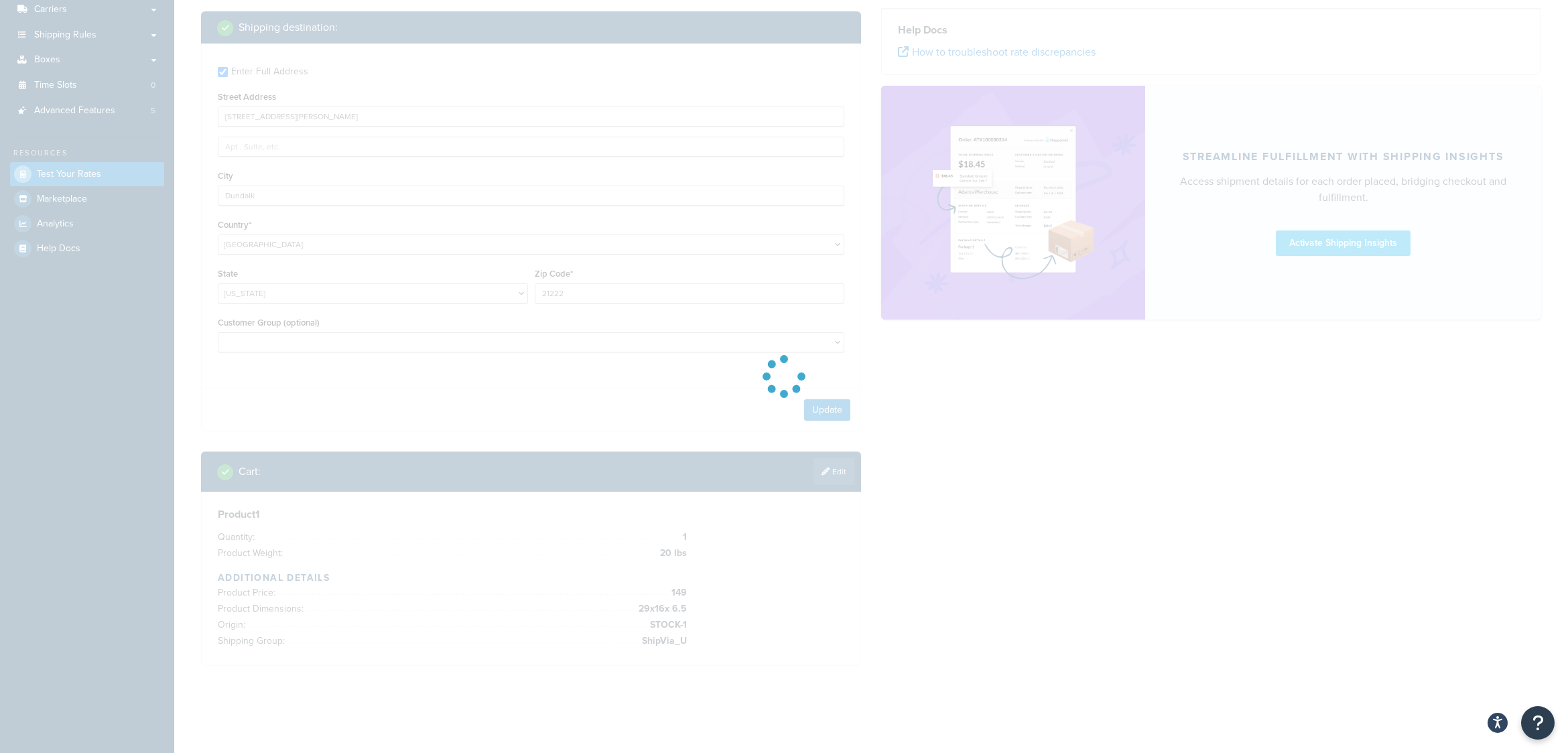
scroll to position [216, 0]
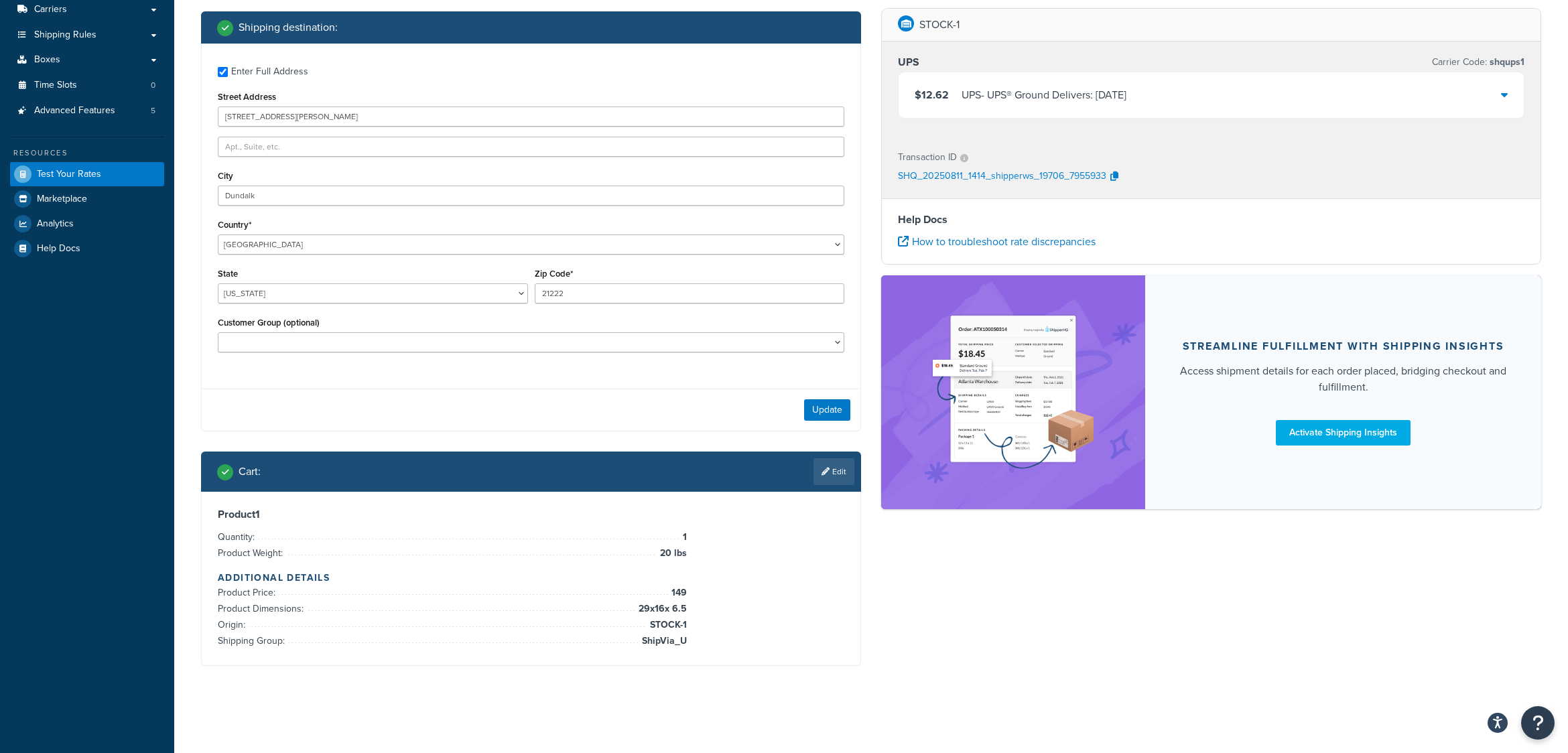
click at [1504, 95] on icon at bounding box center [1505, 94] width 7 height 10
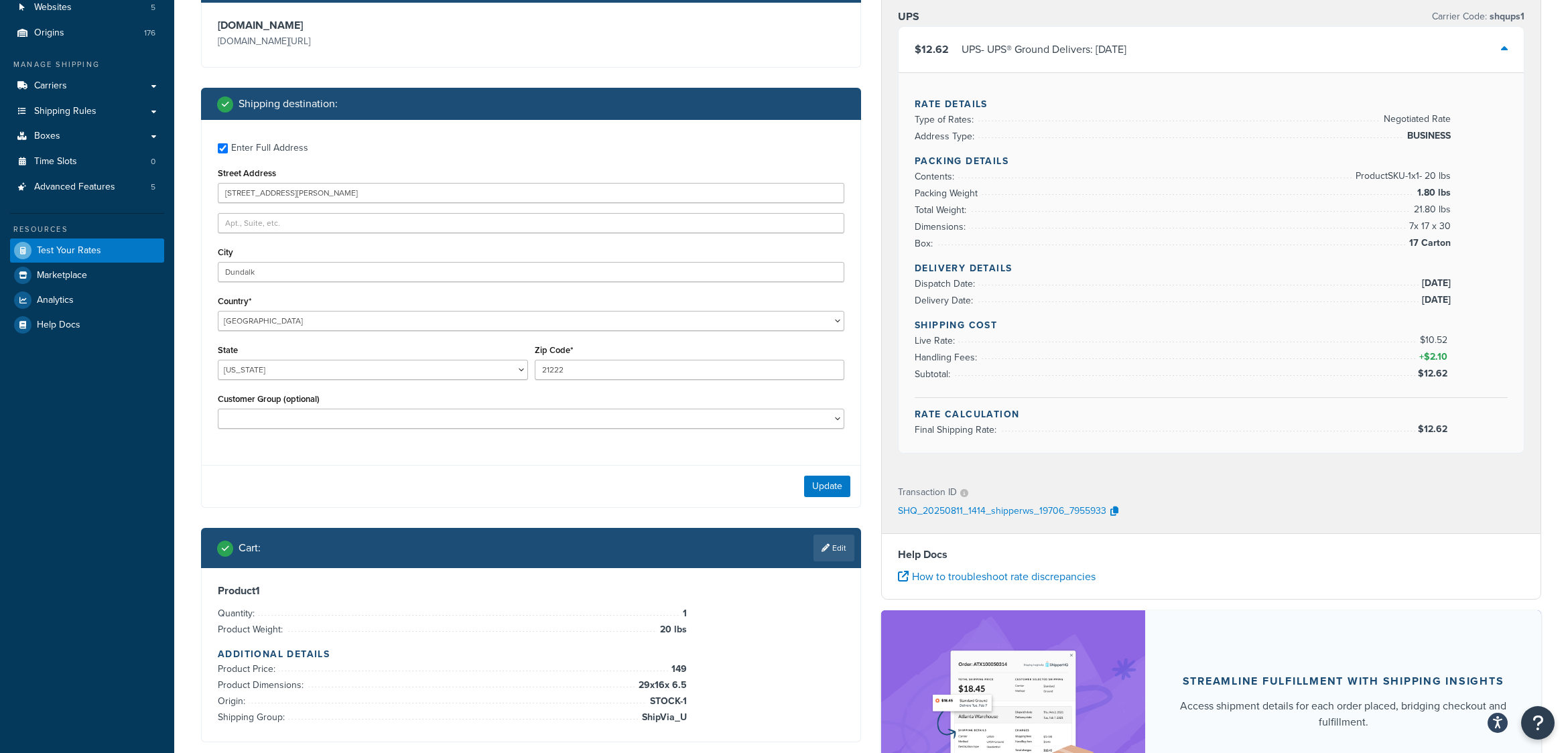
scroll to position [102, 0]
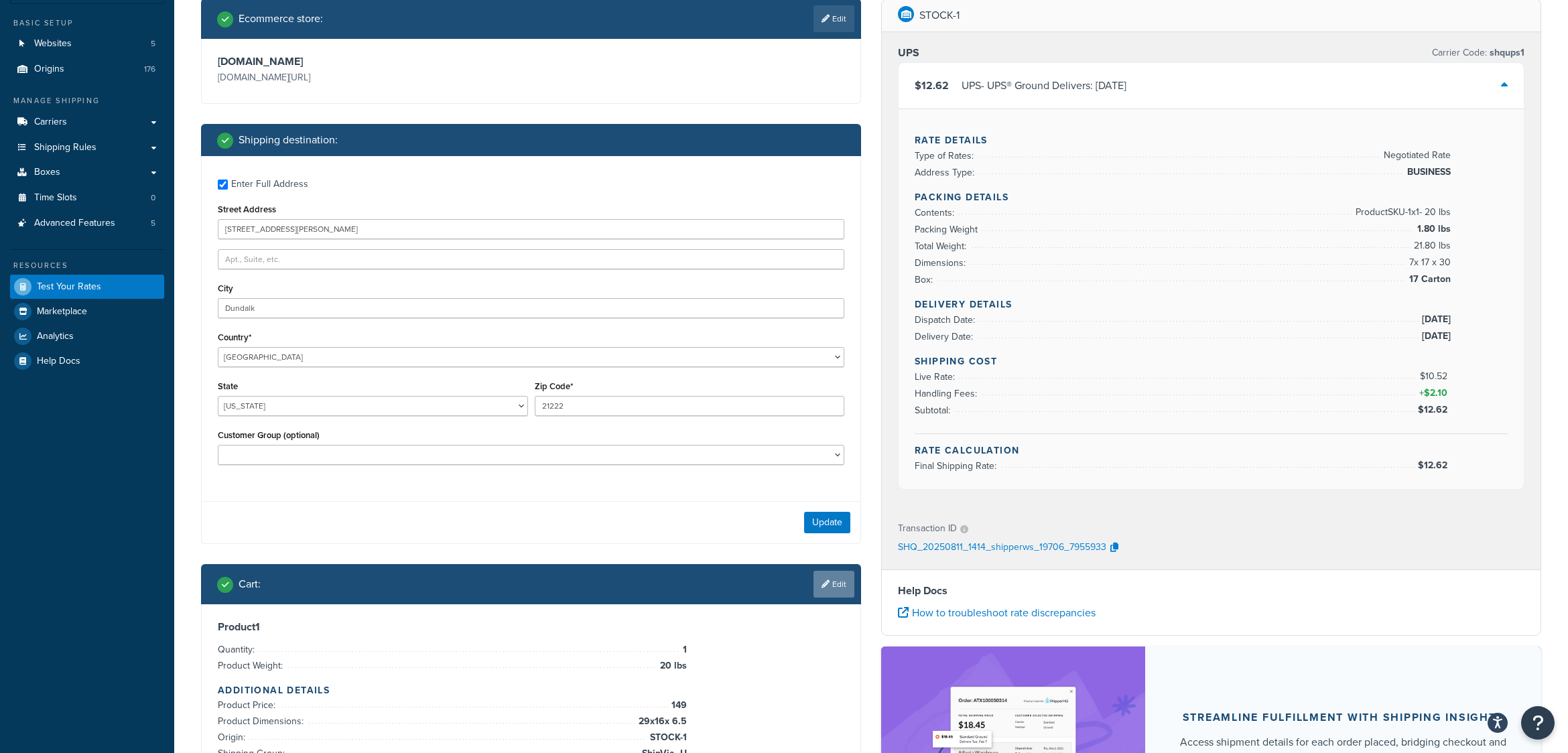
click at [829, 586] on link "Edit" at bounding box center [834, 584] width 41 height 27
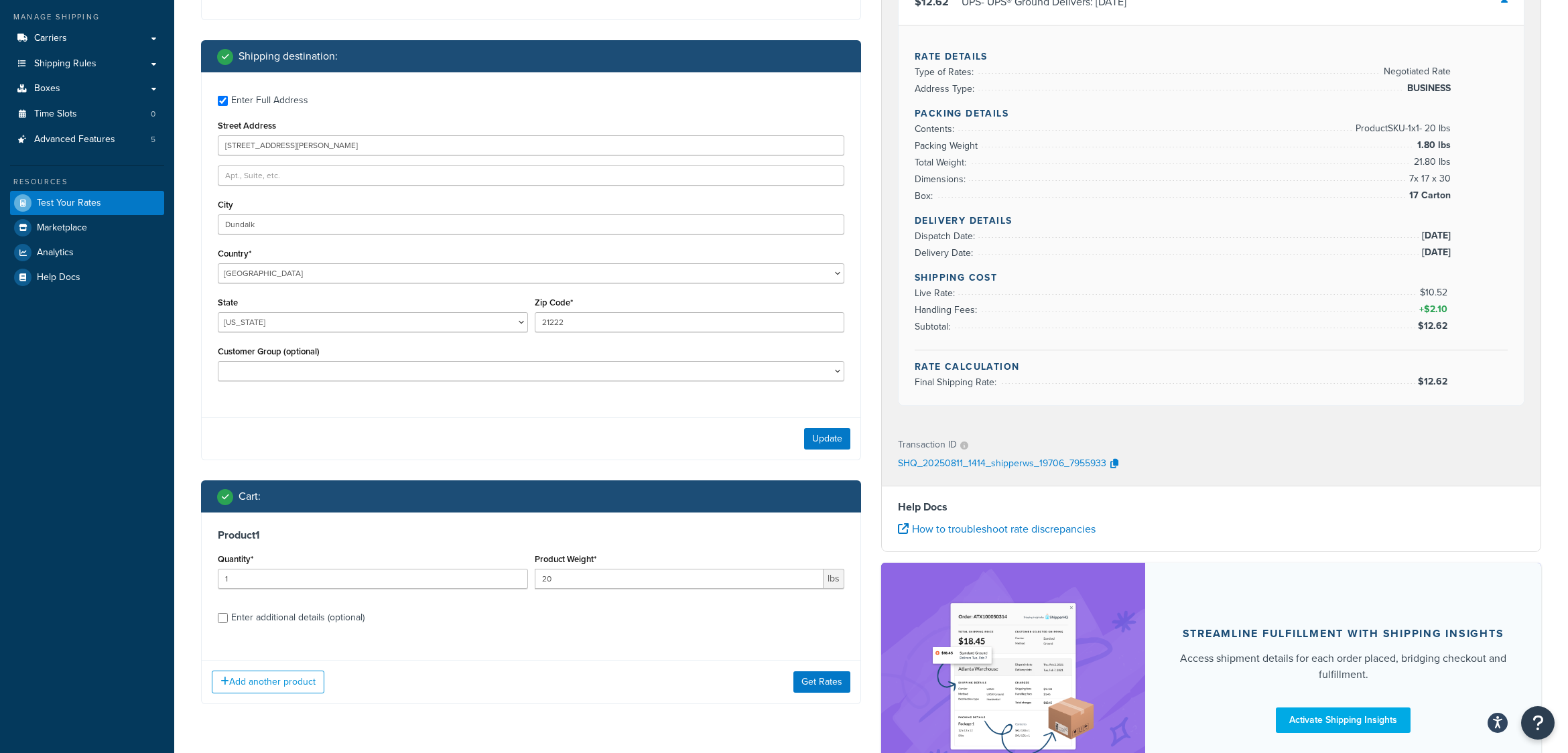
scroll to position [303, 0]
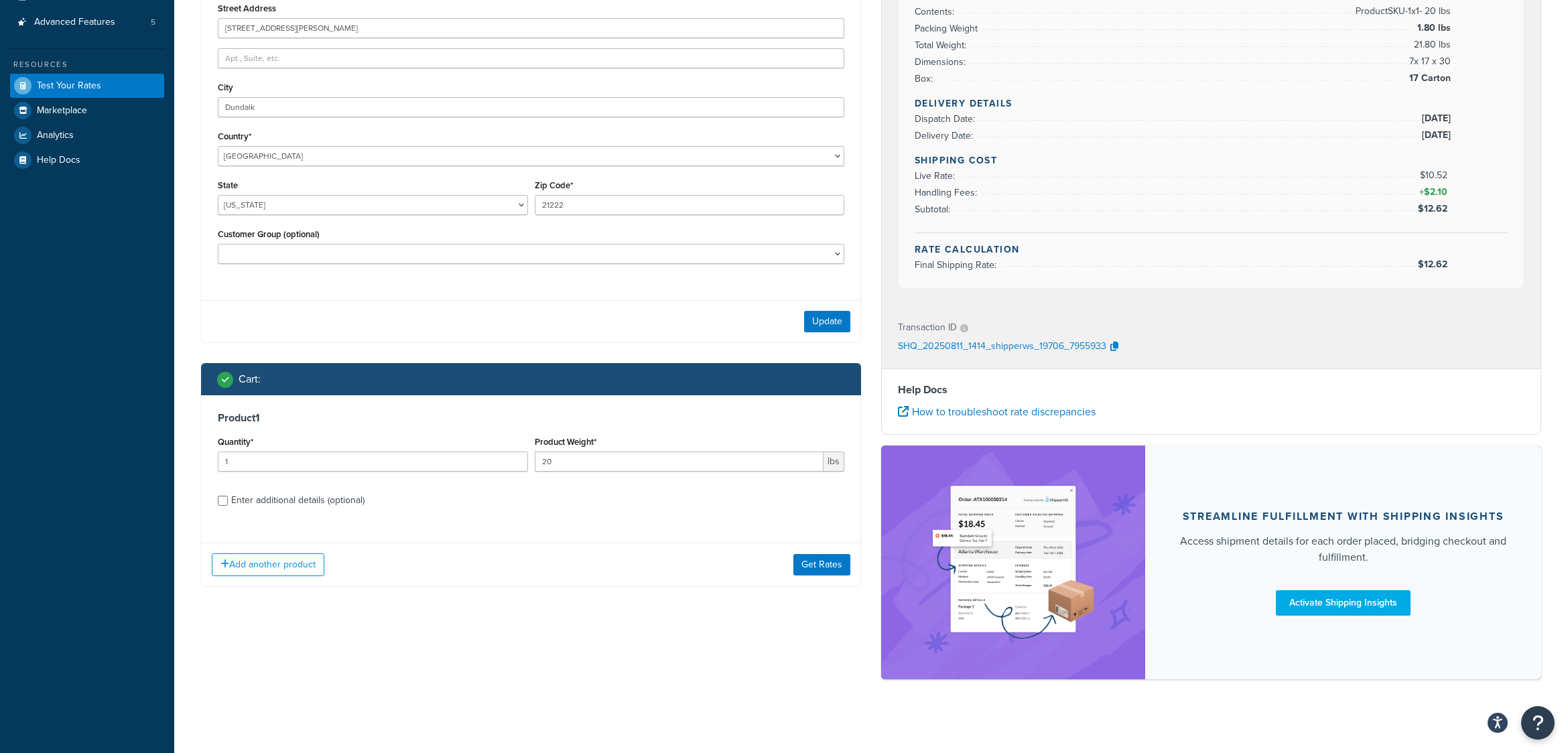
click at [292, 497] on div "Enter additional details (optional)" at bounding box center [298, 500] width 133 height 19
click at [228, 497] on input "Enter additional details (optional)" at bounding box center [223, 501] width 10 height 10
checkbox input "true"
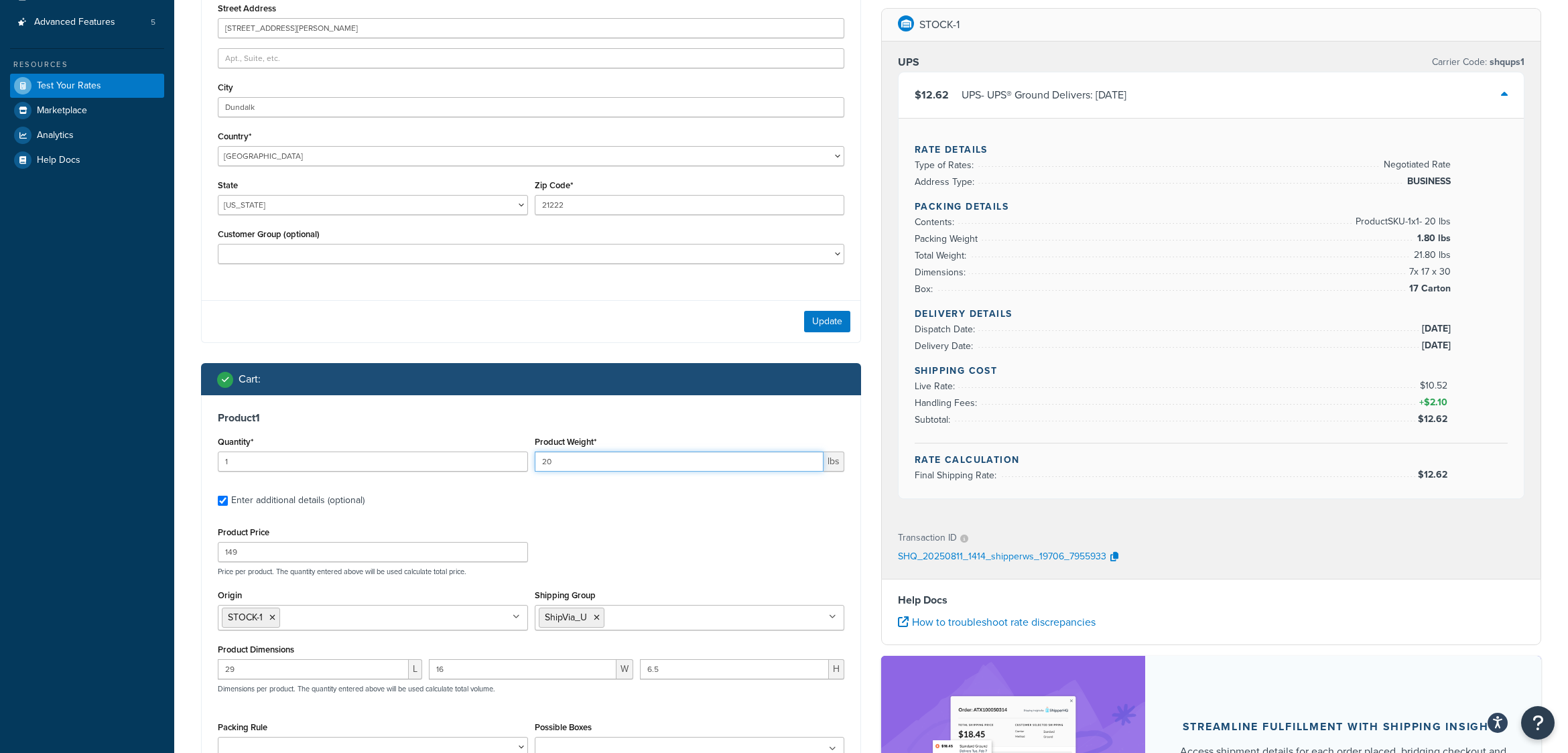
click at [572, 461] on input "20" at bounding box center [679, 461] width 290 height 20
drag, startPoint x: 572, startPoint y: 463, endPoint x: 508, endPoint y: 459, distance: 64.1
click at [508, 459] on div "Quantity* 1 Product Weight* 20 lbs" at bounding box center [531, 457] width 634 height 49
type input "30"
click at [672, 552] on div "Product Price 149 Price per product. The quantity entered above will be used ca…" at bounding box center [531, 549] width 634 height 53
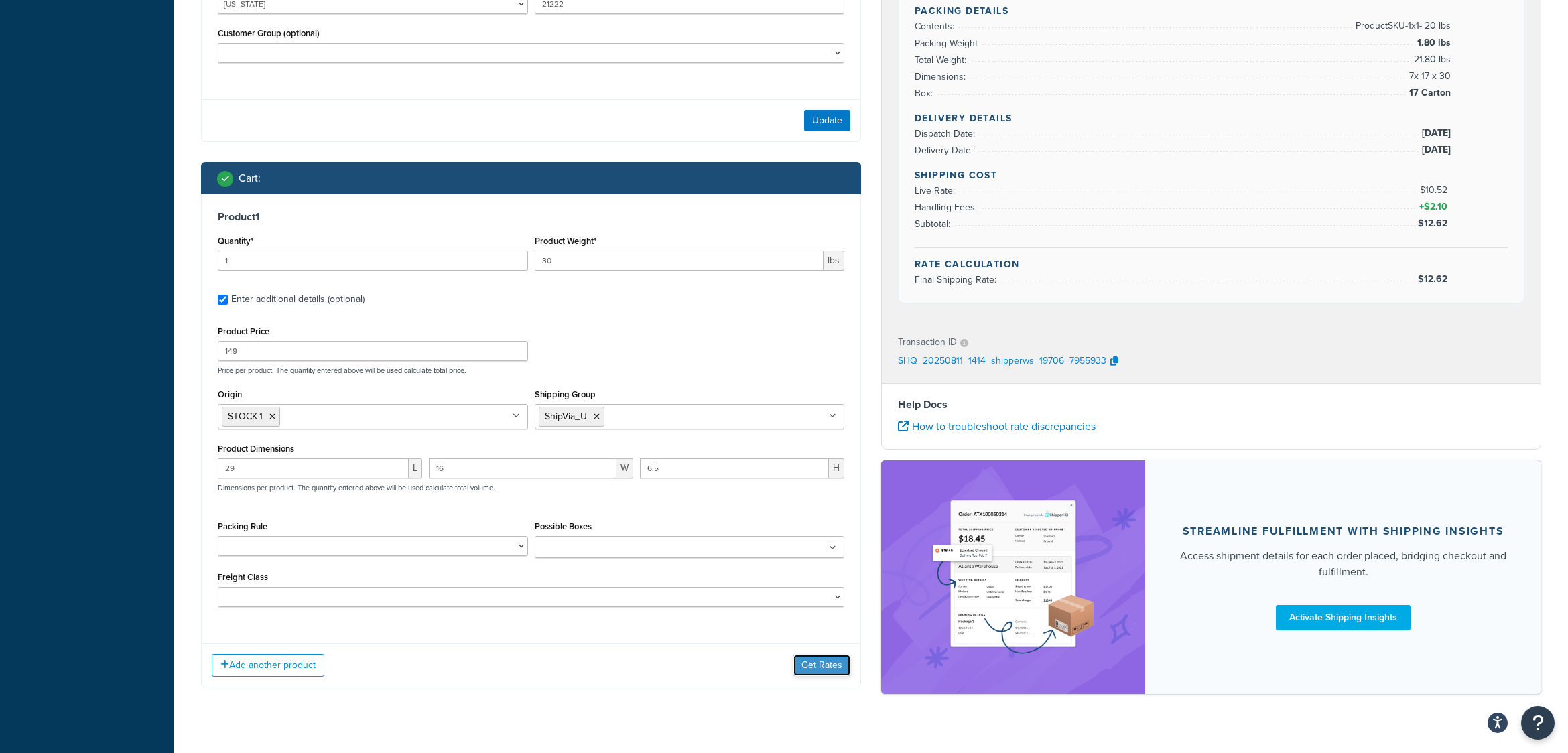
click at [795, 661] on button "Get Rates" at bounding box center [822, 665] width 57 height 22
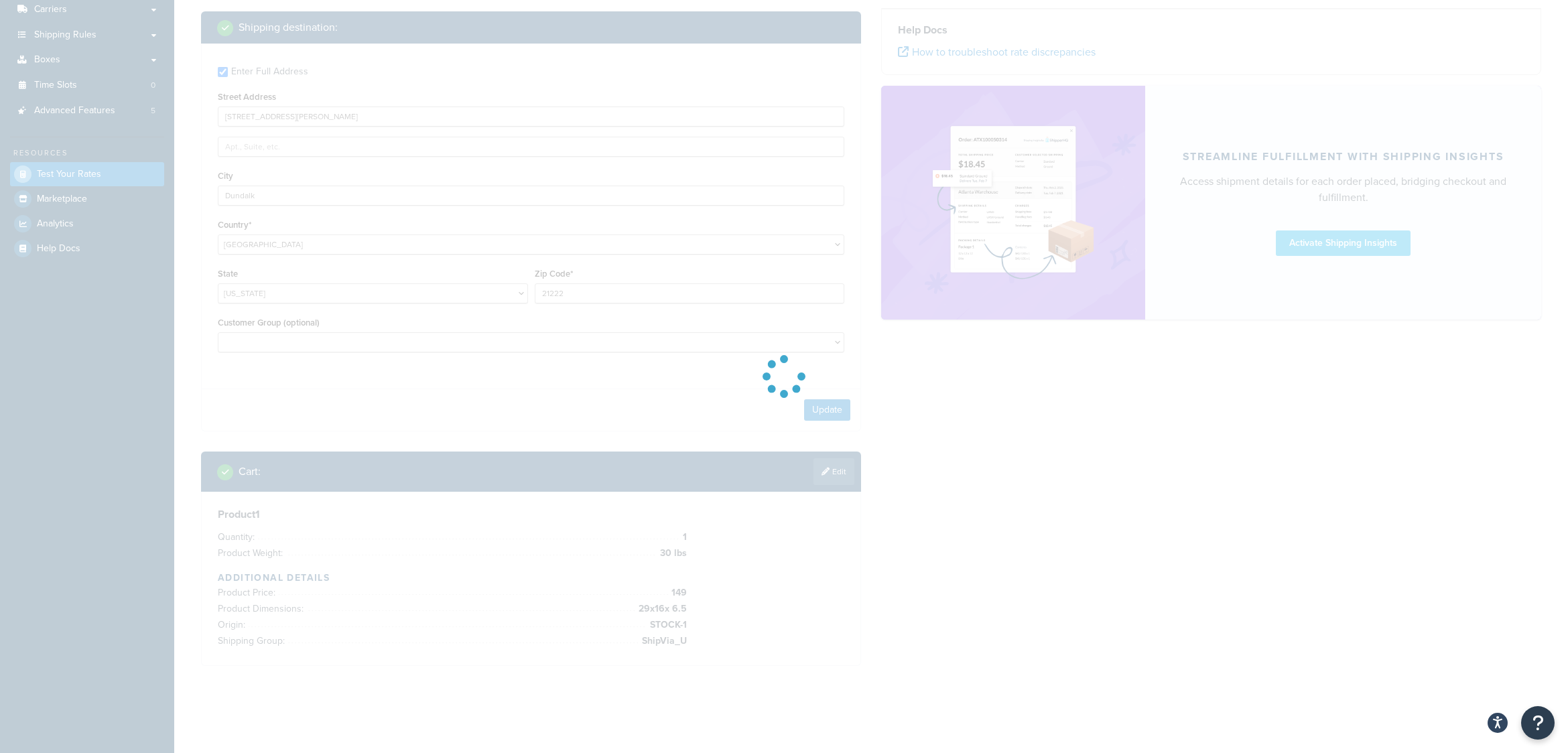
scroll to position [216, 0]
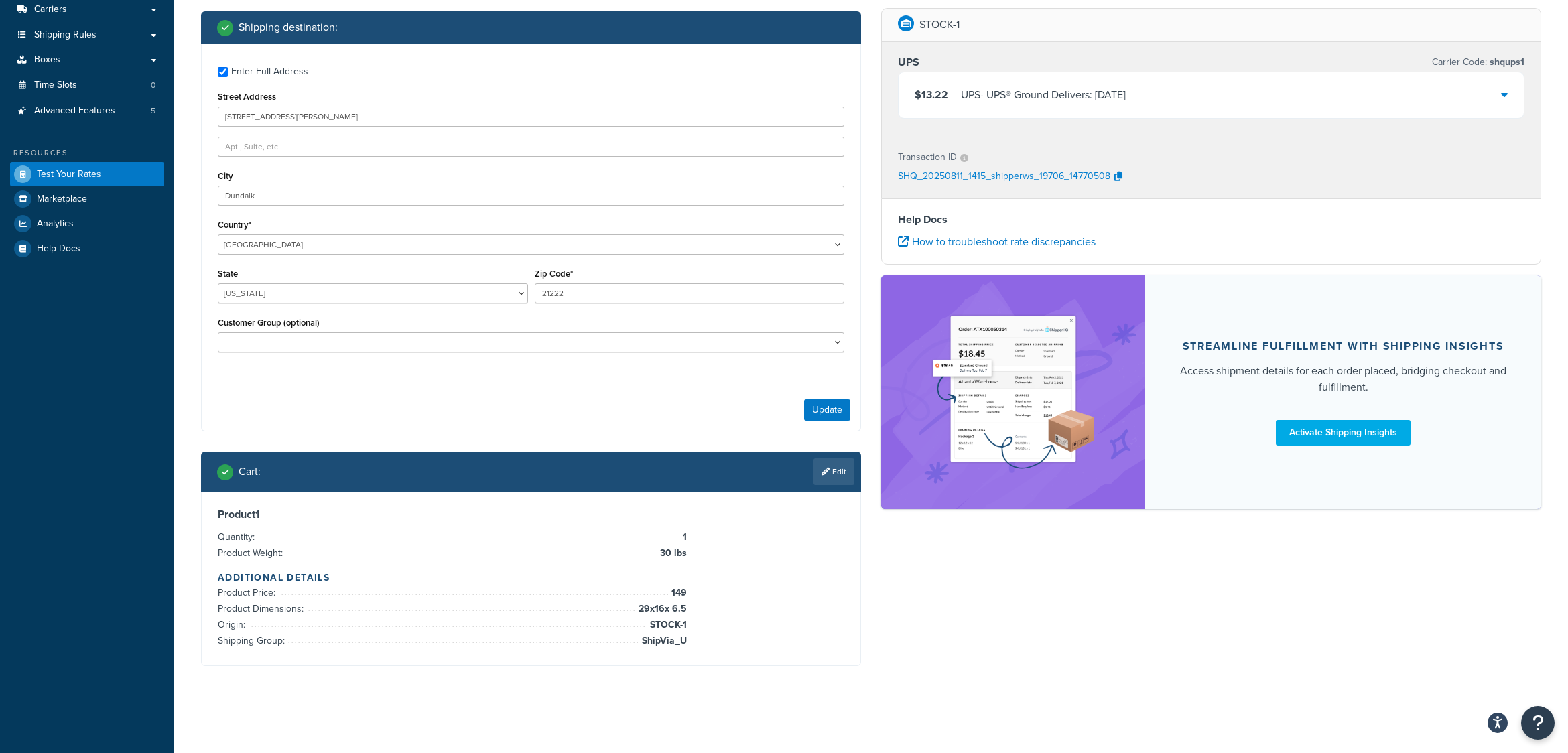
click at [1508, 95] on icon at bounding box center [1505, 94] width 7 height 10
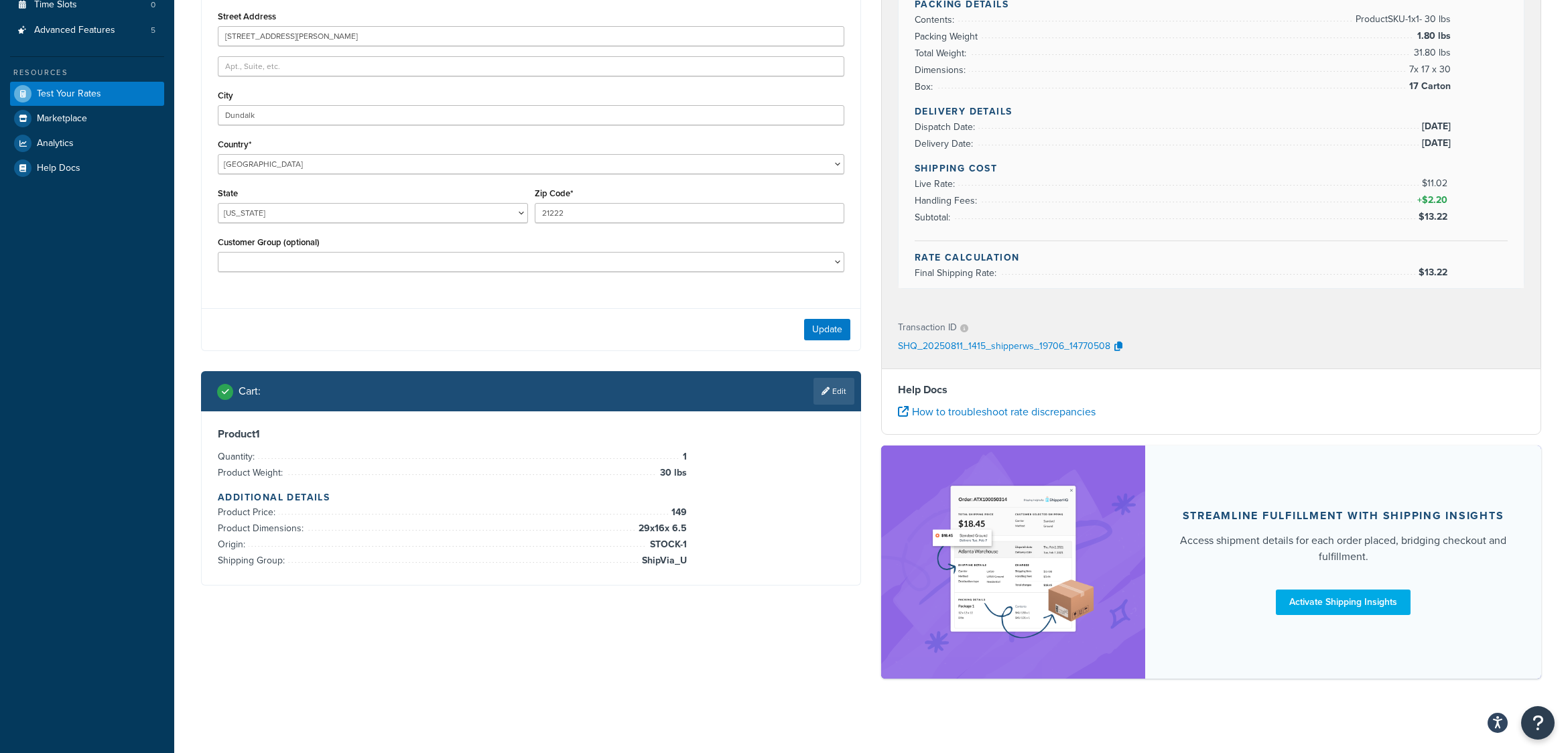
scroll to position [303, 0]
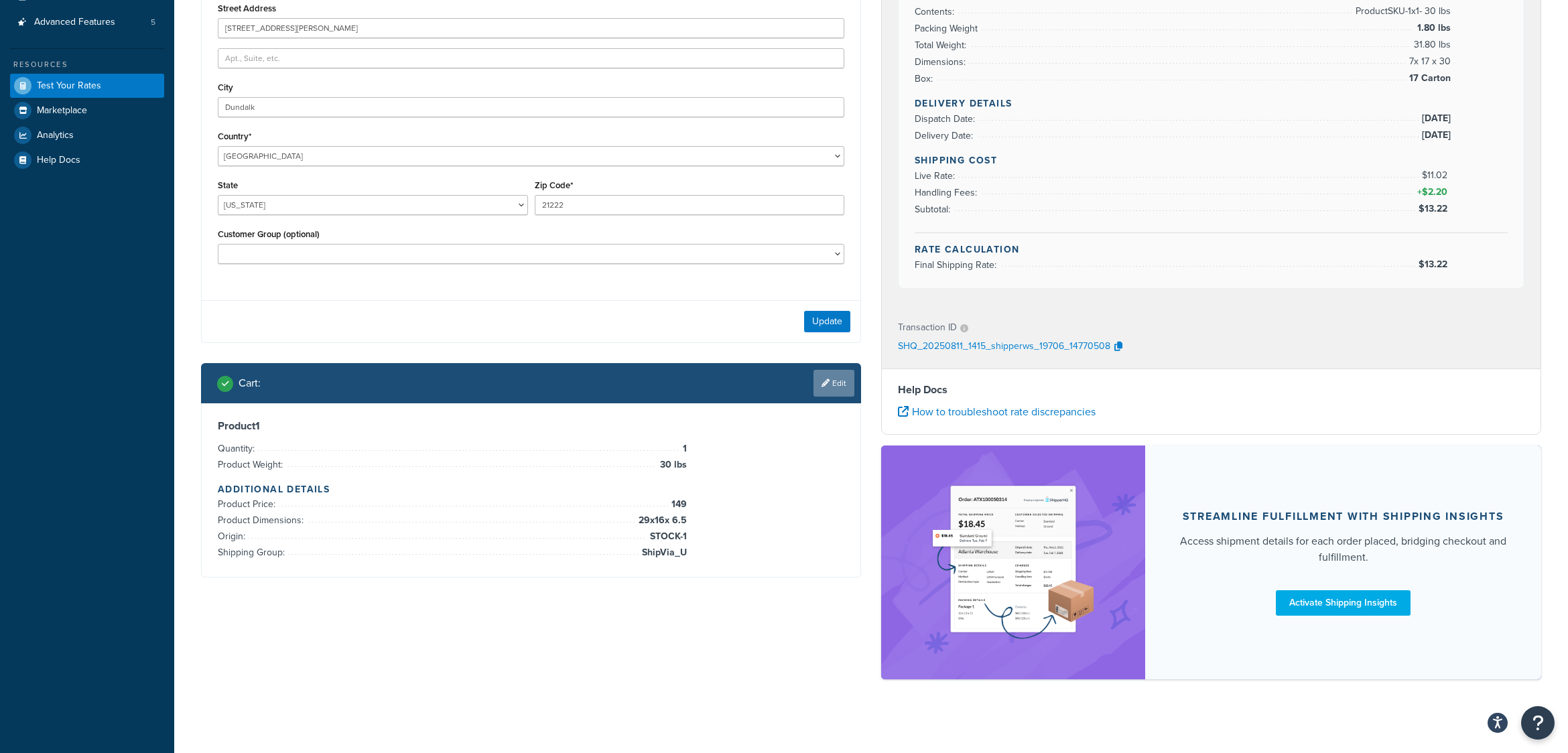
click at [834, 386] on link "Edit" at bounding box center [834, 383] width 41 height 27
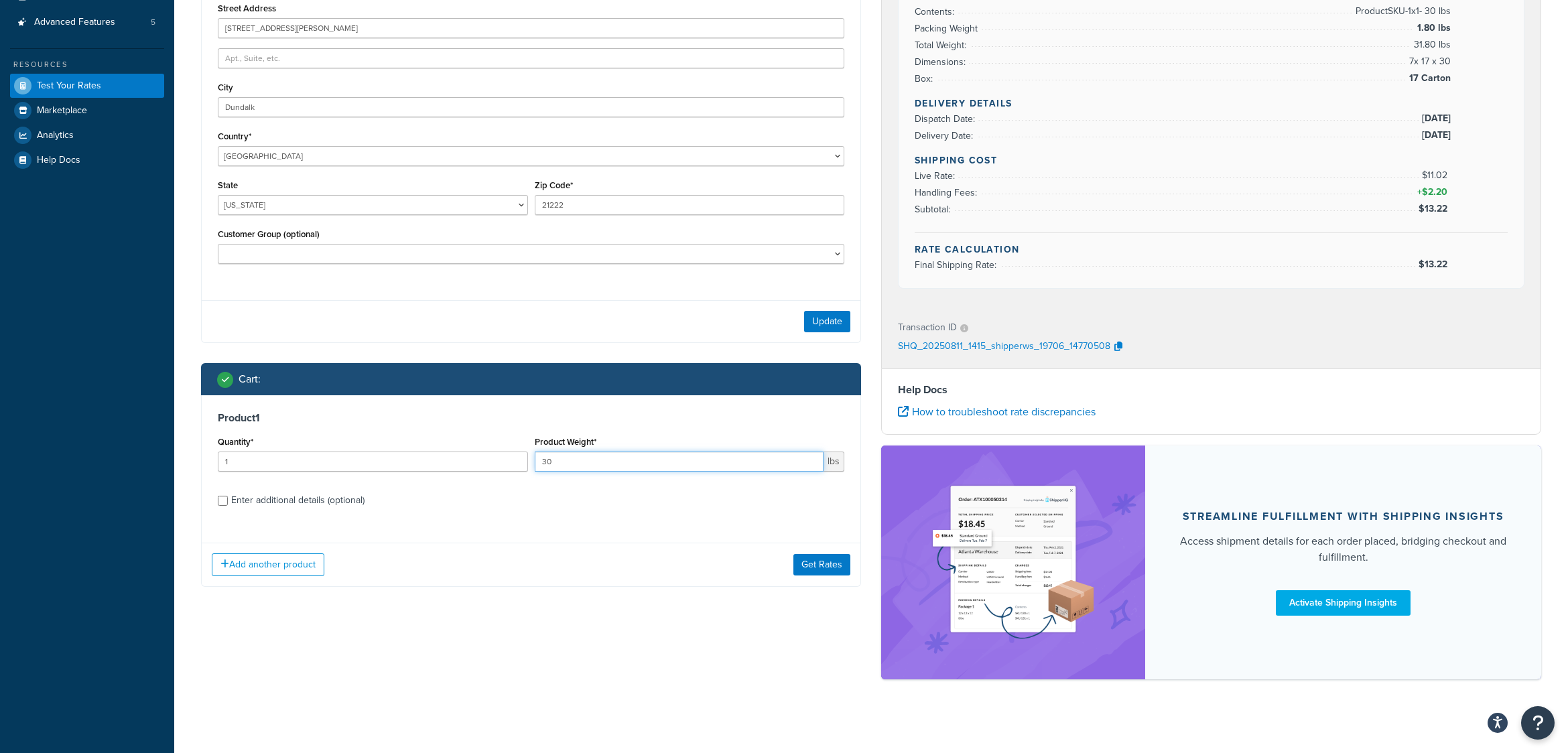
drag, startPoint x: 626, startPoint y: 469, endPoint x: 522, endPoint y: 472, distance: 104.0
click at [522, 472] on div "Quantity* 1 Product Weight* 30 lbs" at bounding box center [531, 457] width 634 height 49
type input "40"
click at [836, 567] on button "Get Rates" at bounding box center [822, 565] width 57 height 22
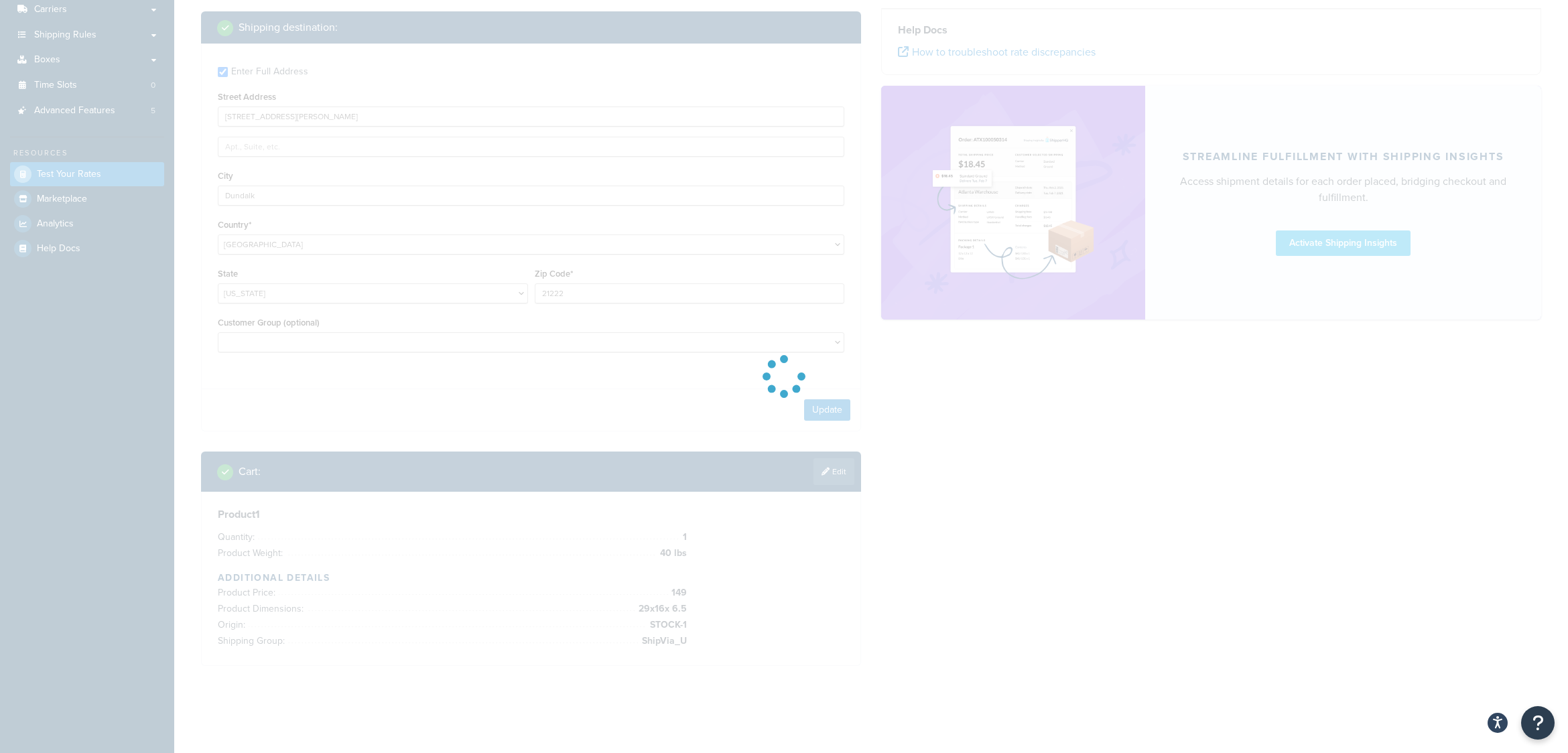
scroll to position [216, 0]
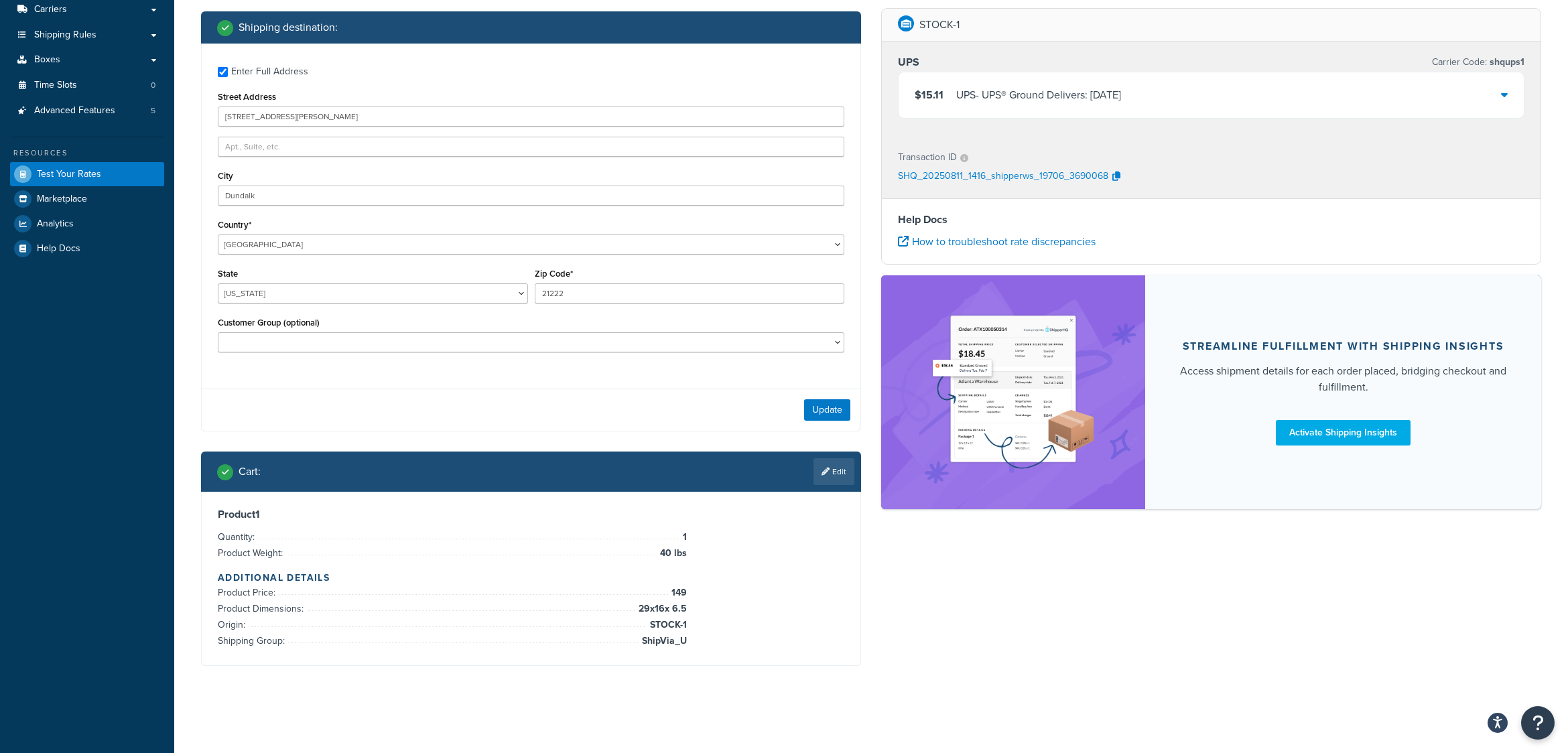
click at [1505, 95] on icon at bounding box center [1505, 94] width 7 height 10
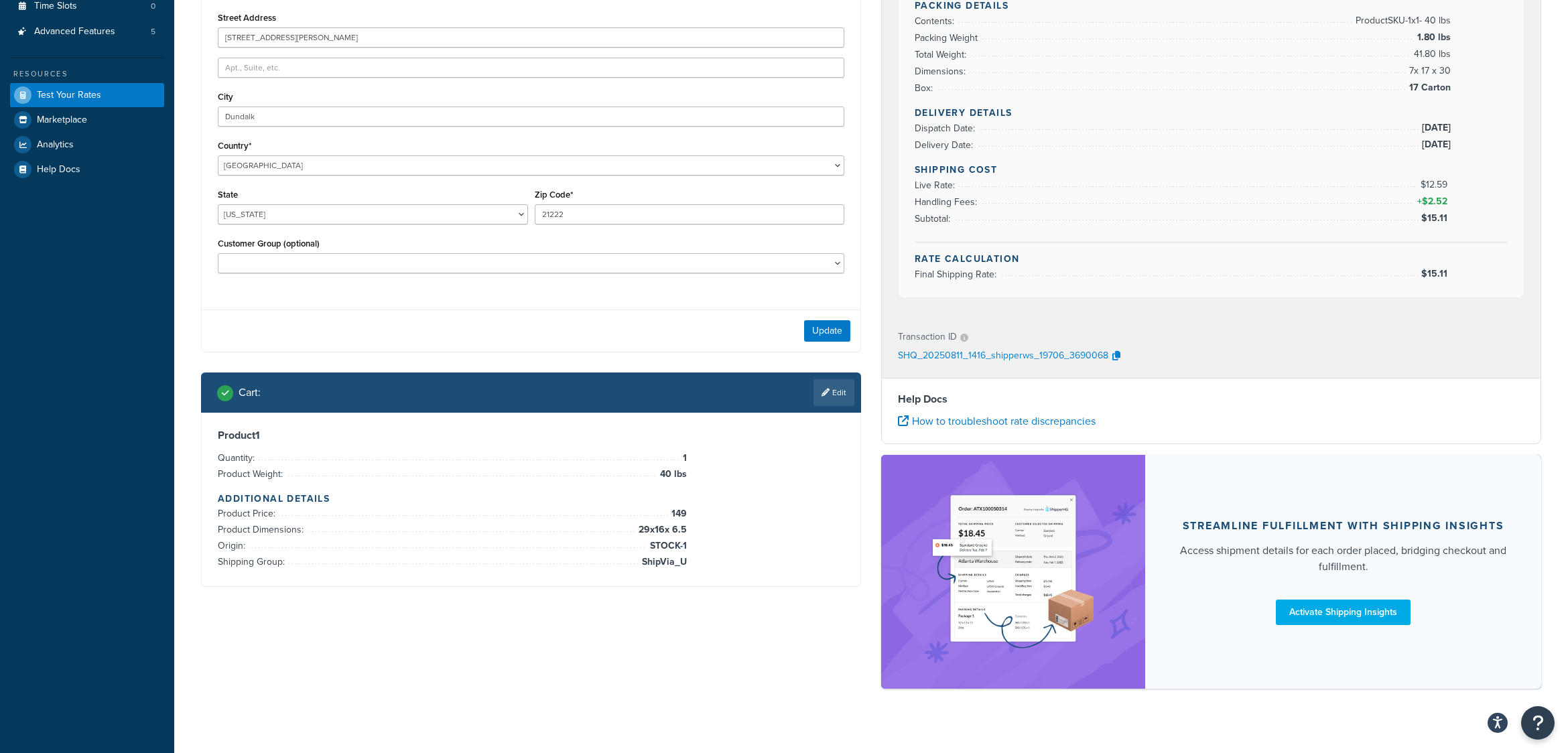
scroll to position [303, 0]
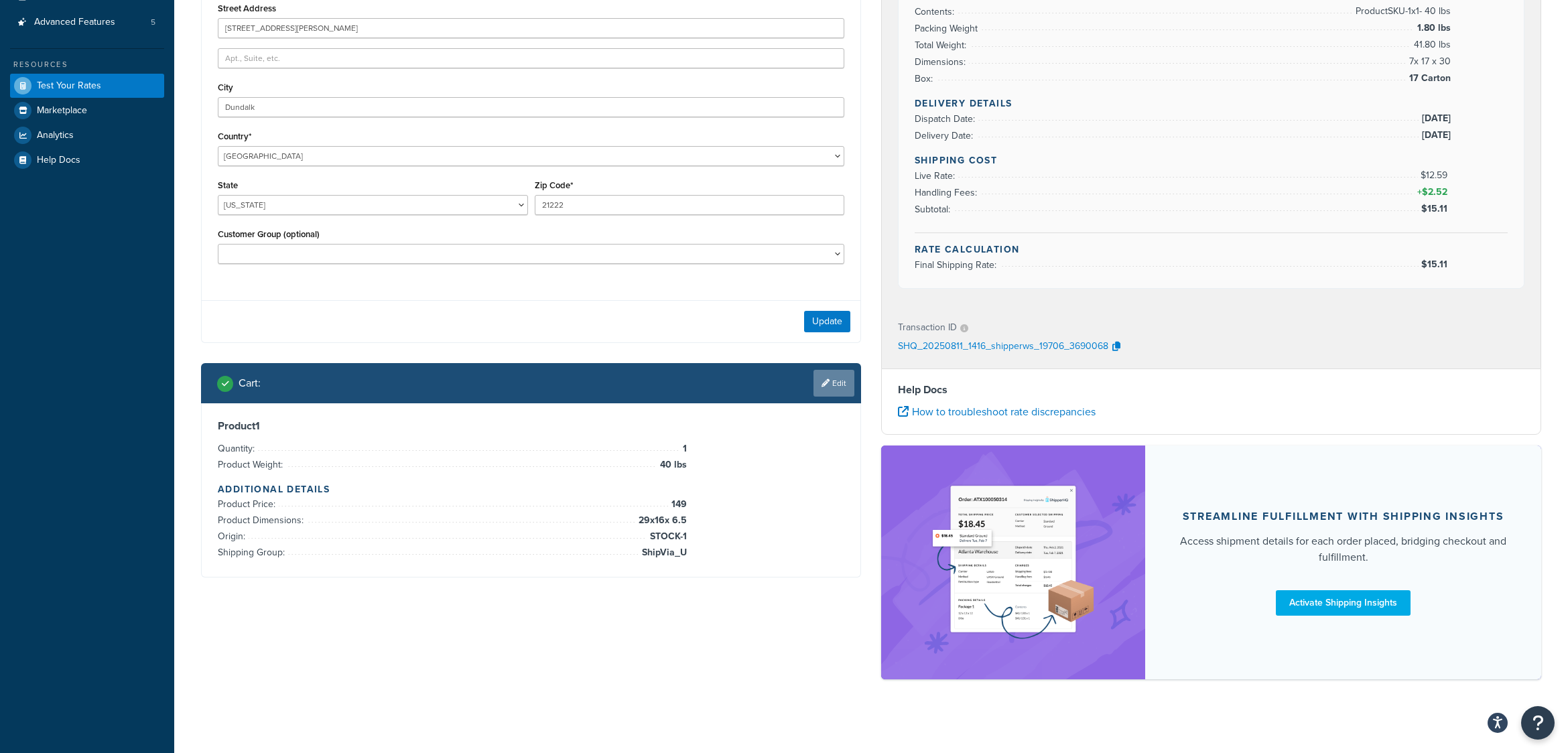
click at [838, 382] on link "Edit" at bounding box center [834, 383] width 41 height 27
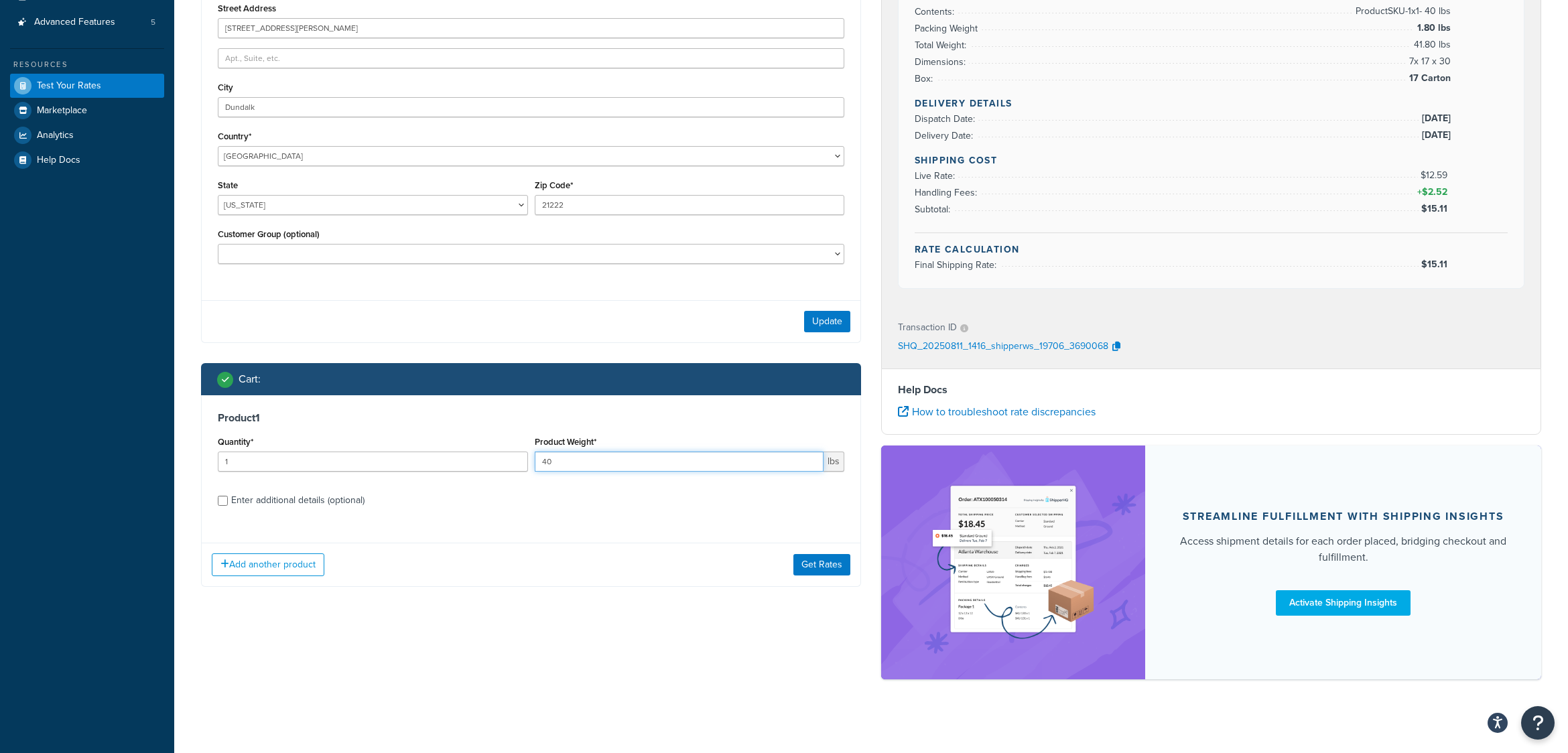
drag, startPoint x: 577, startPoint y: 461, endPoint x: 506, endPoint y: 470, distance: 71.6
click at [506, 470] on div "Quantity* 1 Product Weight* 40 lbs" at bounding box center [531, 457] width 634 height 49
type input "50"
click at [827, 565] on button "Get Rates" at bounding box center [822, 565] width 57 height 22
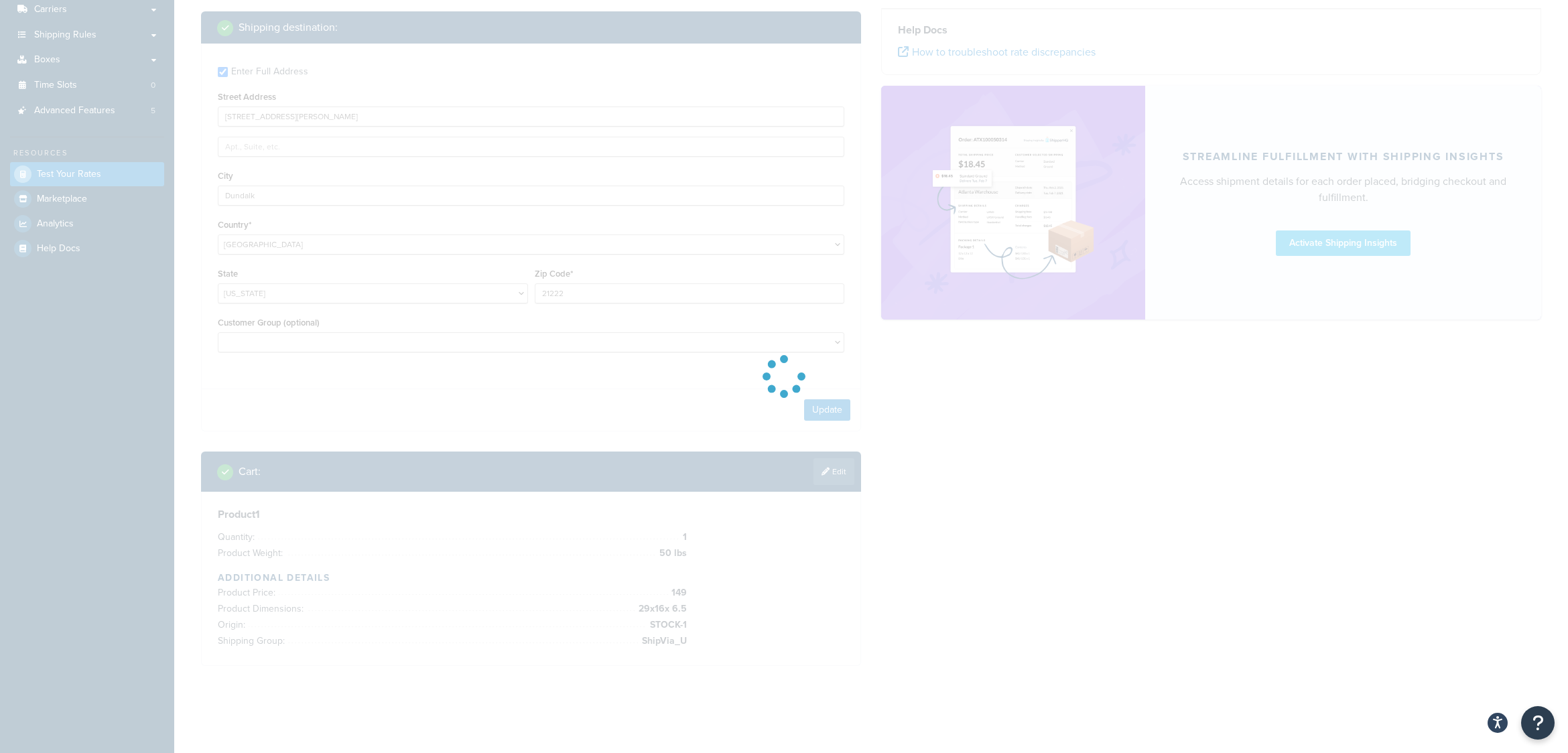
scroll to position [216, 0]
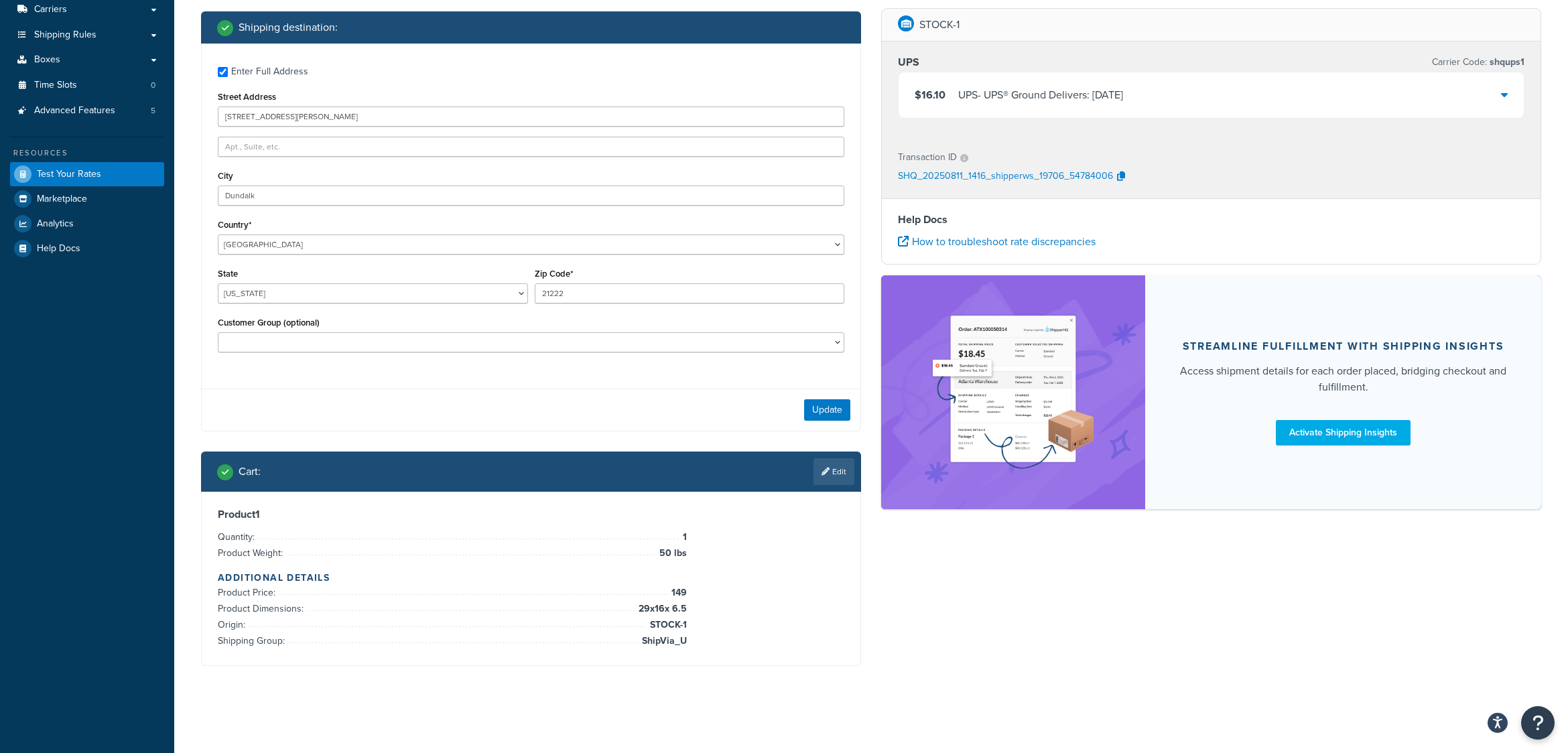
click at [1505, 95] on icon at bounding box center [1505, 94] width 7 height 10
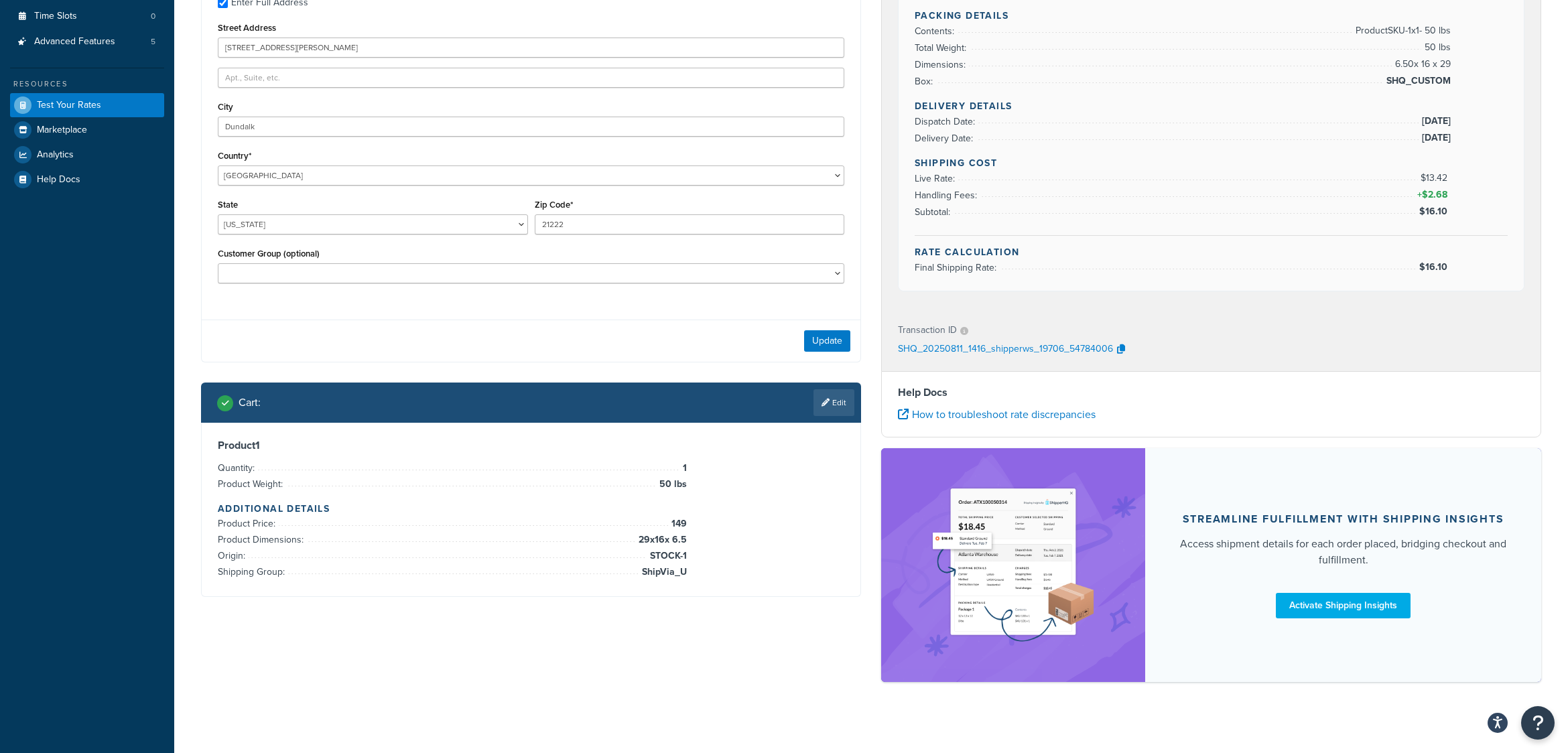
scroll to position [286, 0]
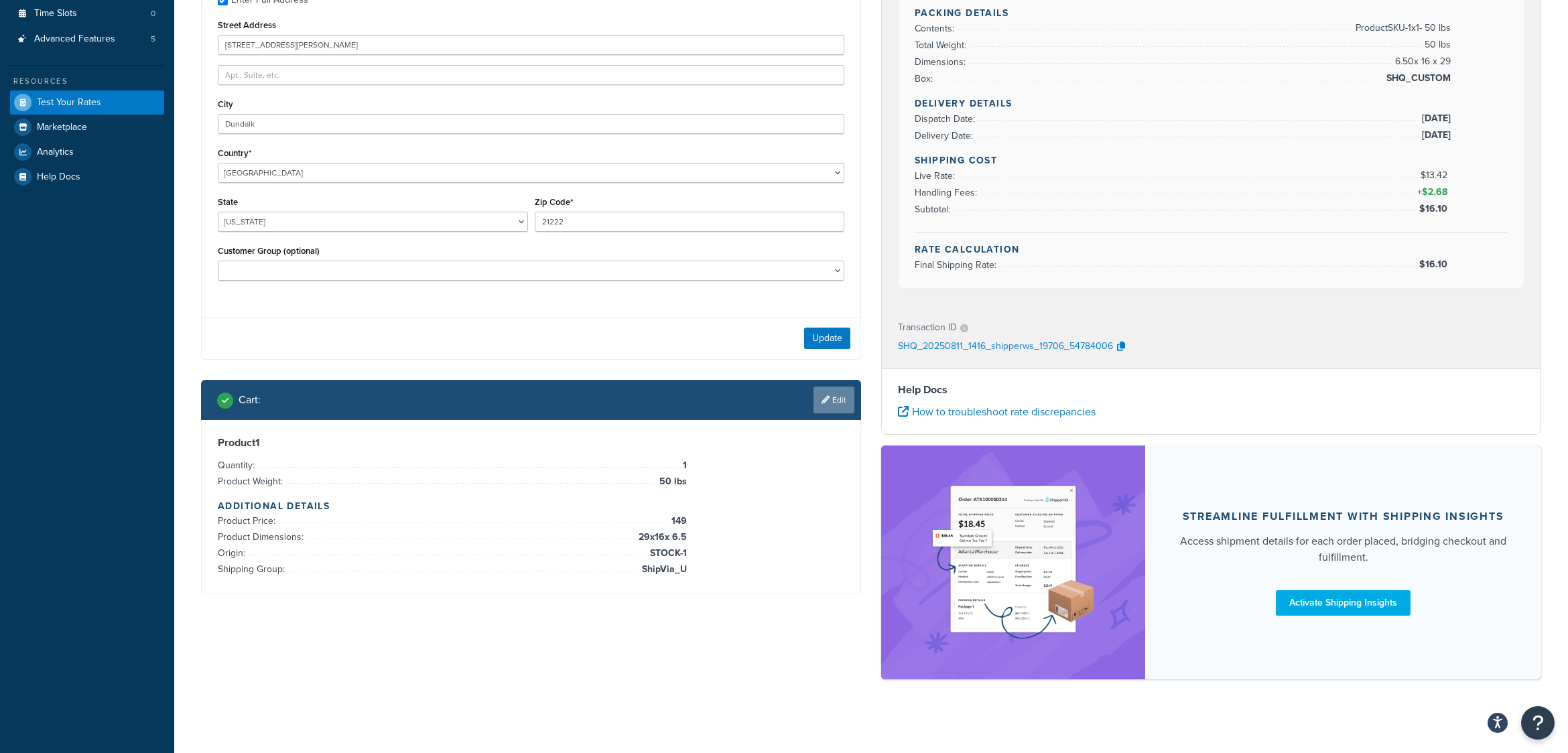
click at [836, 406] on link "Edit" at bounding box center [834, 400] width 41 height 27
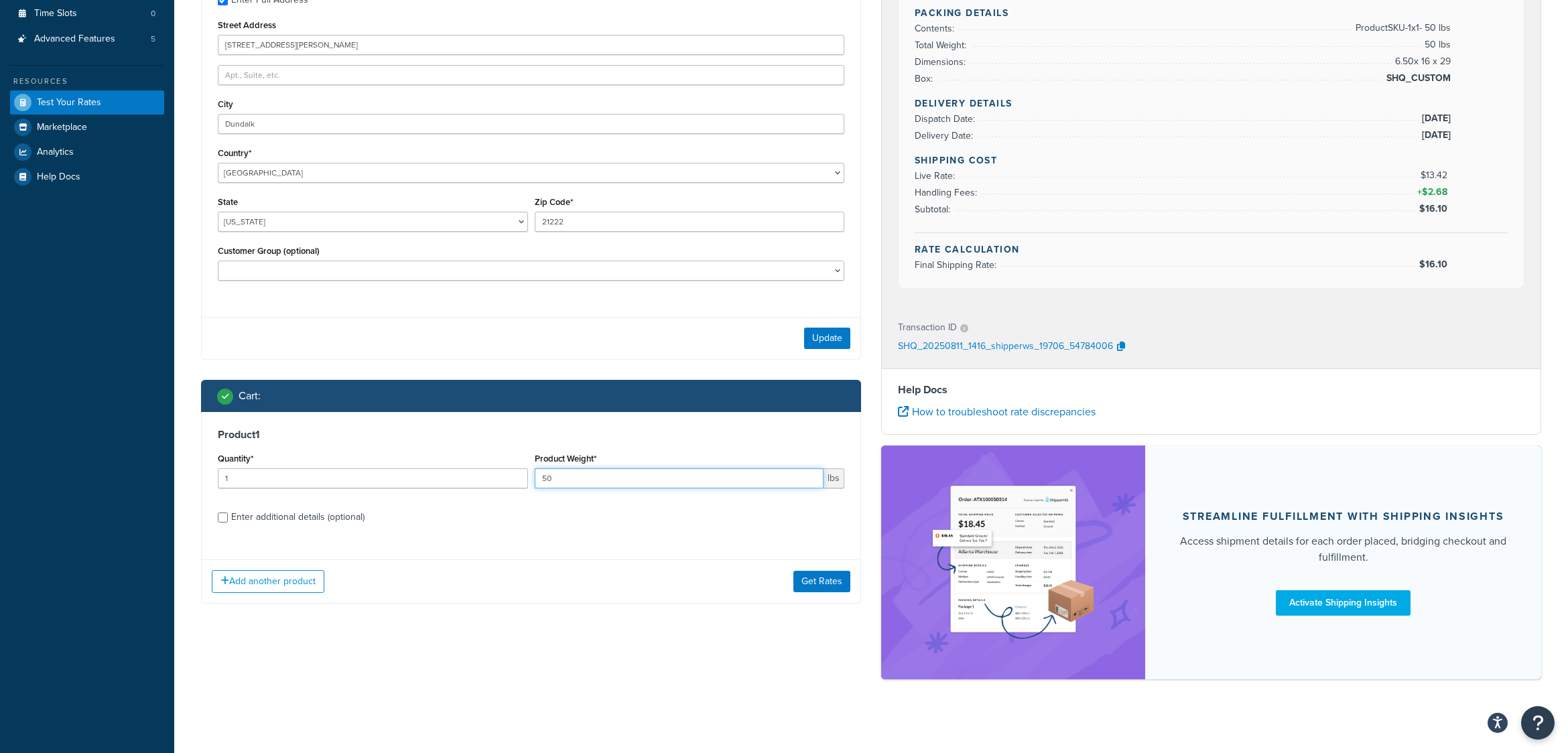
drag, startPoint x: 536, startPoint y: 483, endPoint x: 497, endPoint y: 483, distance: 39.0
click at [497, 483] on div "Quantity* 1 Product Weight* 50 lbs" at bounding box center [531, 474] width 634 height 49
type input "60"
click at [819, 584] on button "Get Rates" at bounding box center [822, 581] width 57 height 22
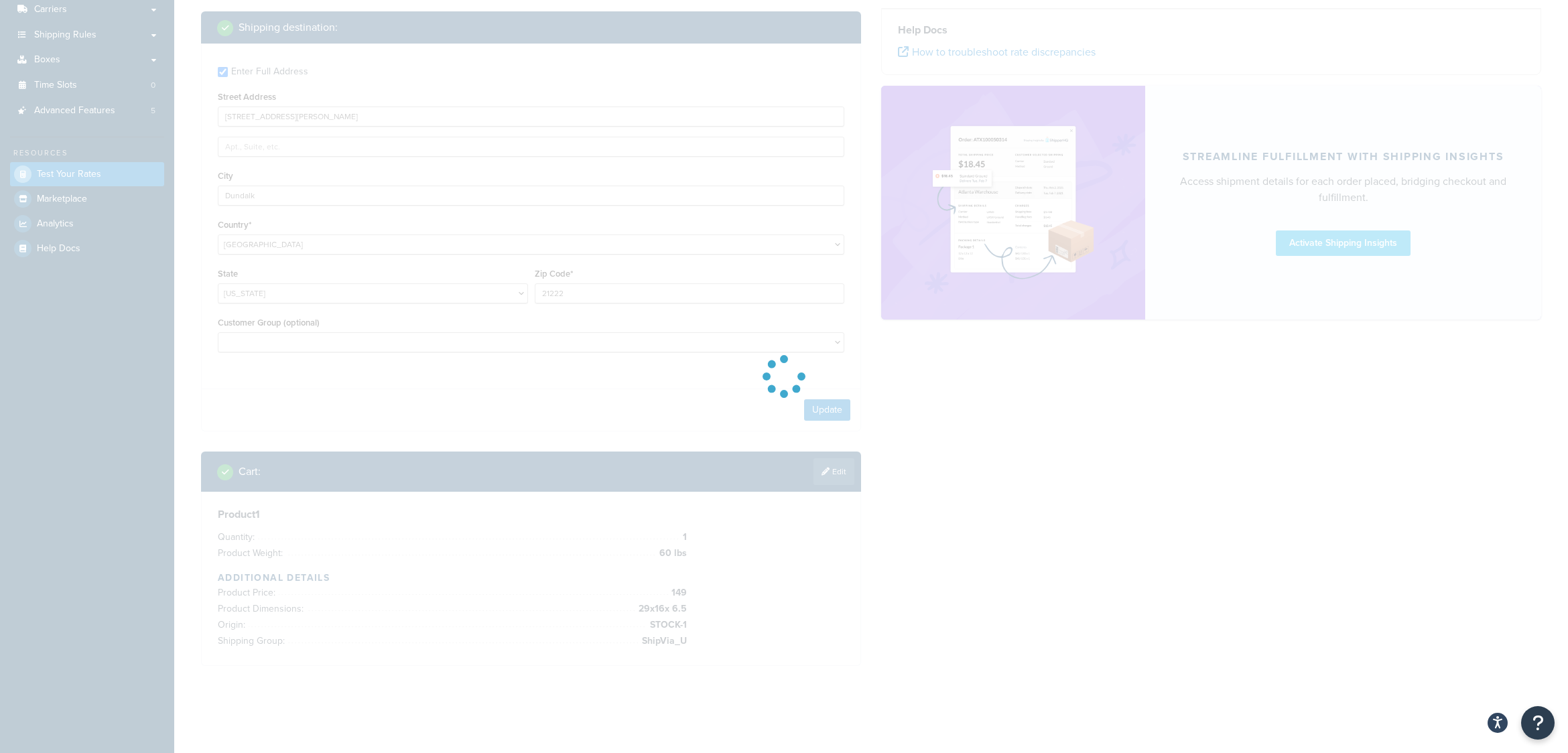
scroll to position [216, 0]
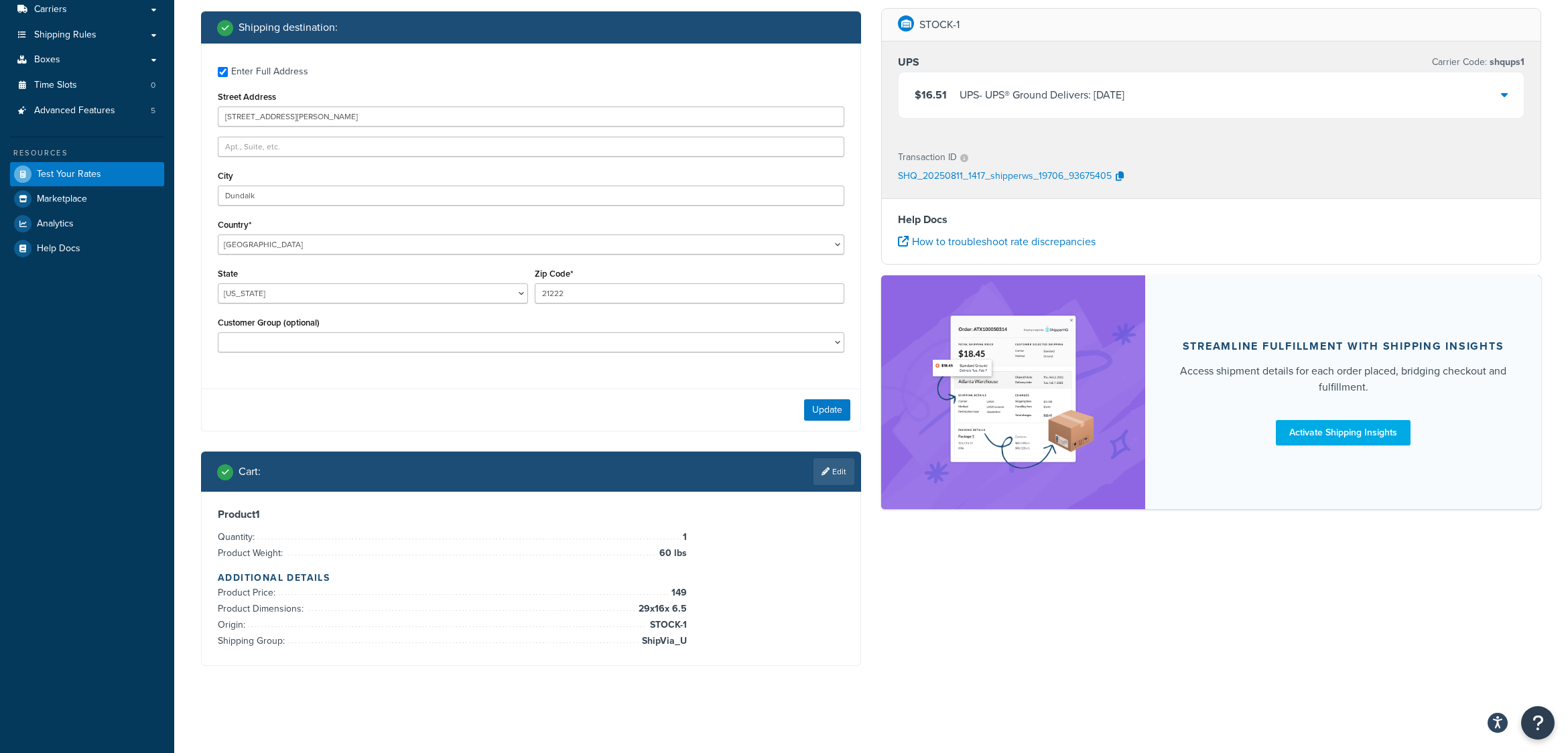
click at [1503, 94] on icon at bounding box center [1505, 94] width 7 height 10
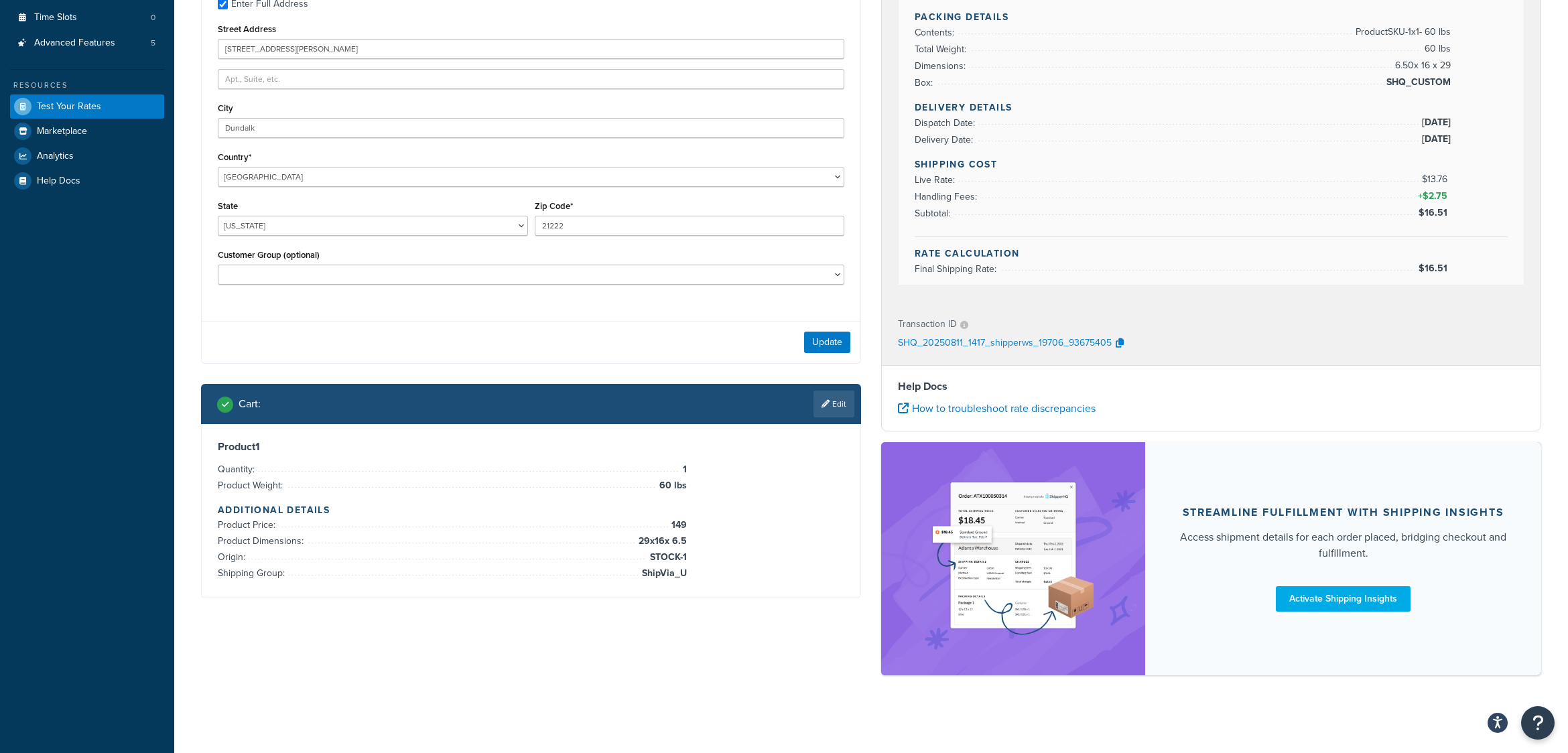
scroll to position [286, 0]
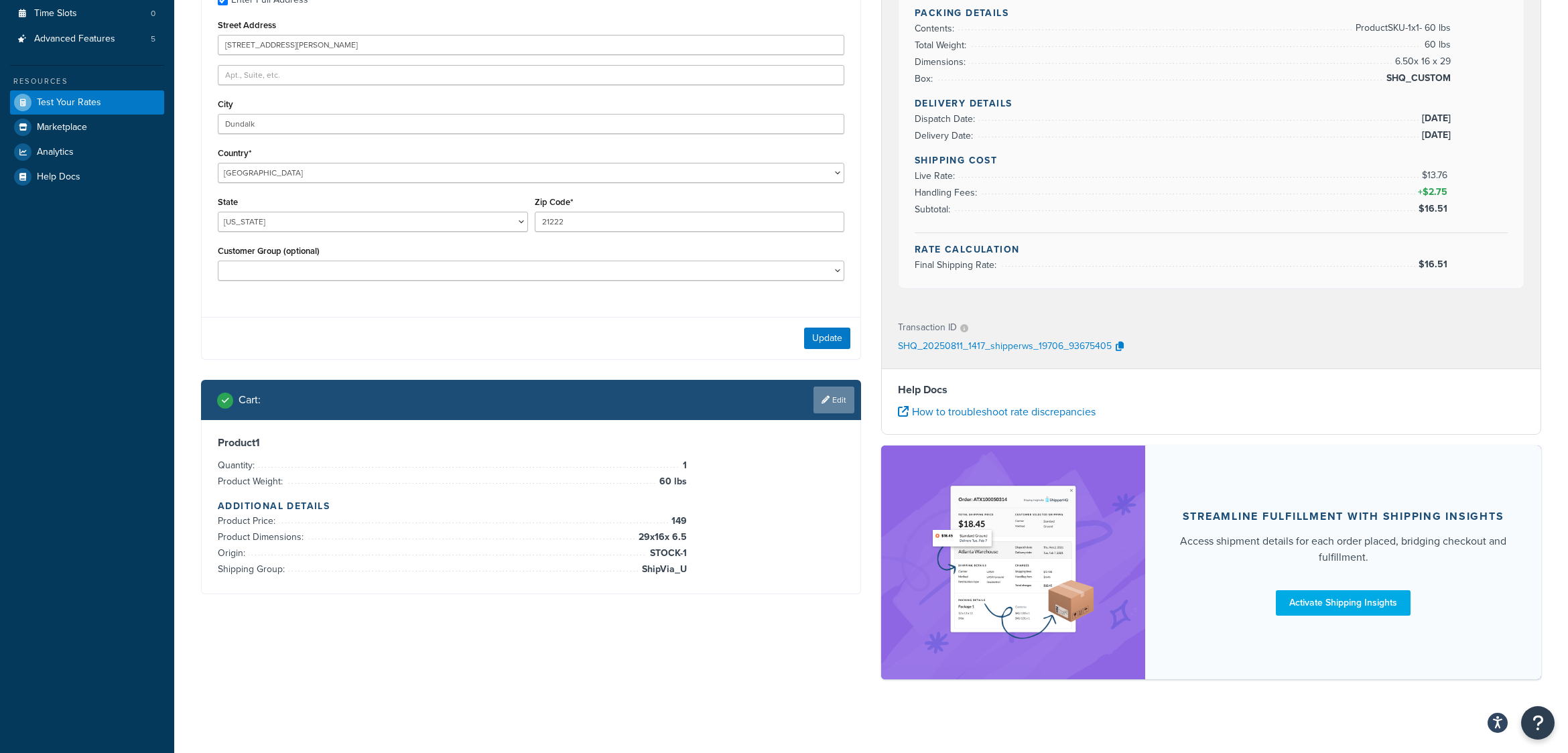
click at [851, 399] on link "Edit" at bounding box center [834, 400] width 41 height 27
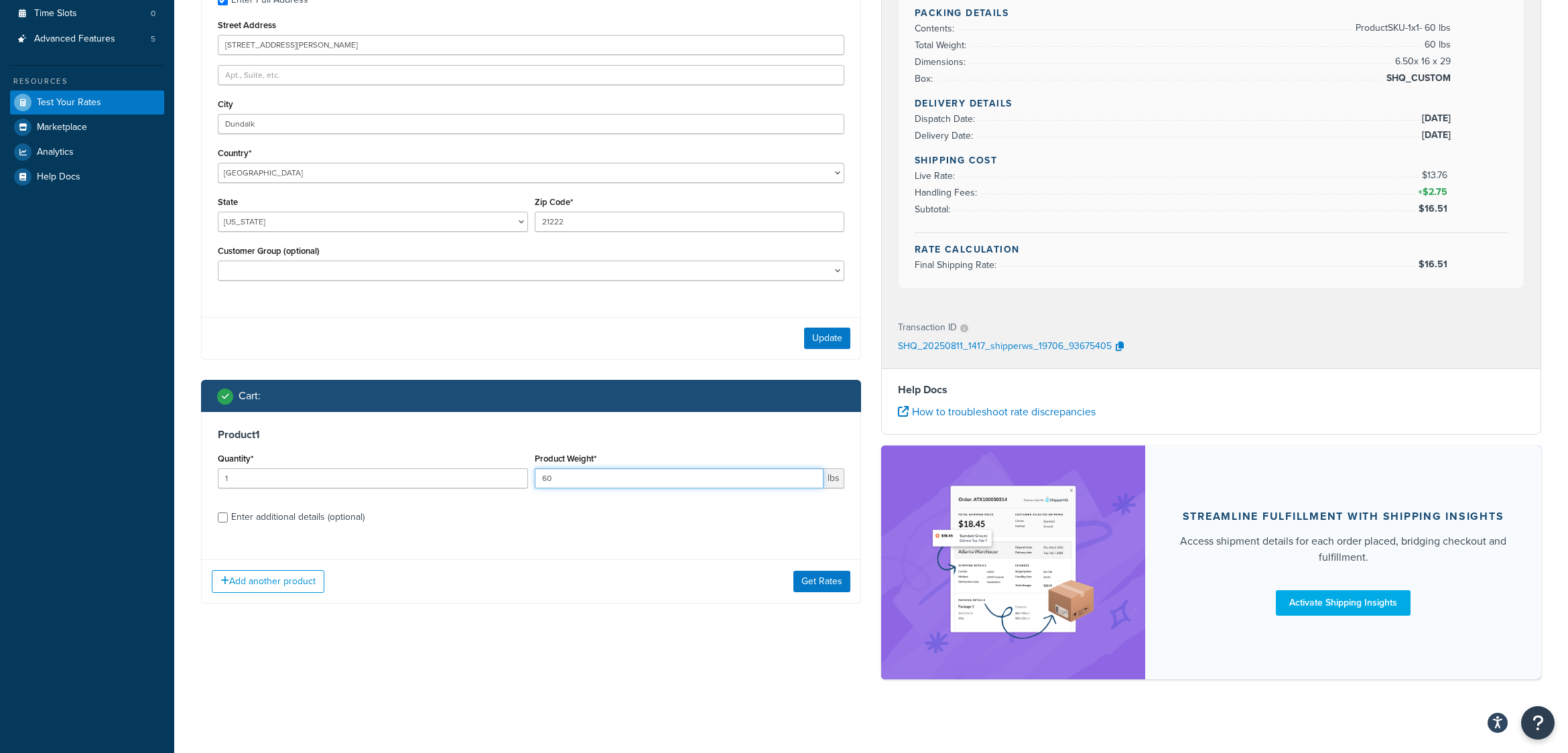
drag, startPoint x: 580, startPoint y: 474, endPoint x: 491, endPoint y: 485, distance: 89.7
click at [491, 485] on div "Quantity* 1 Product Weight* 60 lbs" at bounding box center [531, 474] width 634 height 49
type input "70"
click at [811, 581] on button "Get Rates" at bounding box center [822, 581] width 57 height 22
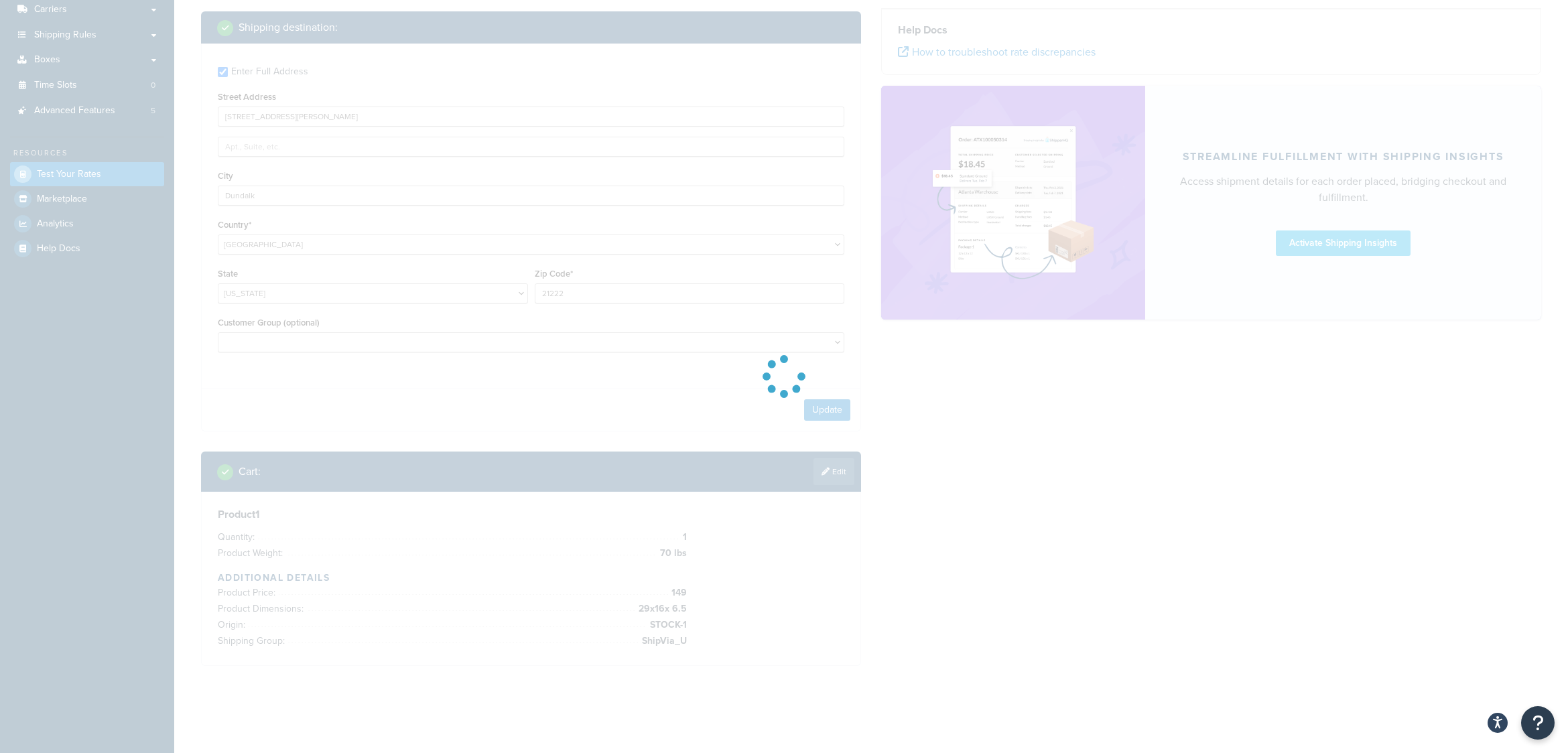
scroll to position [216, 0]
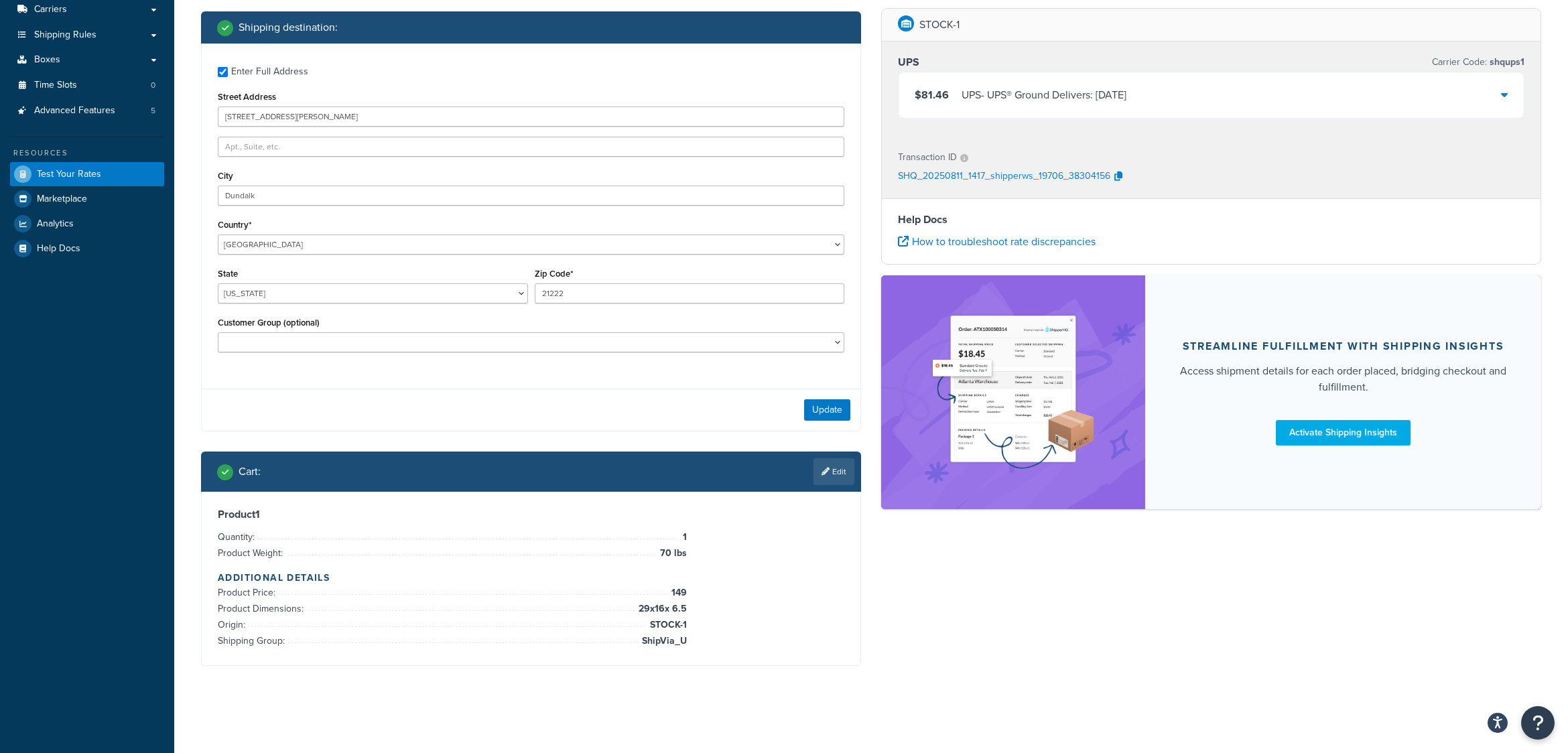
click at [1505, 96] on icon at bounding box center [1505, 94] width 7 height 10
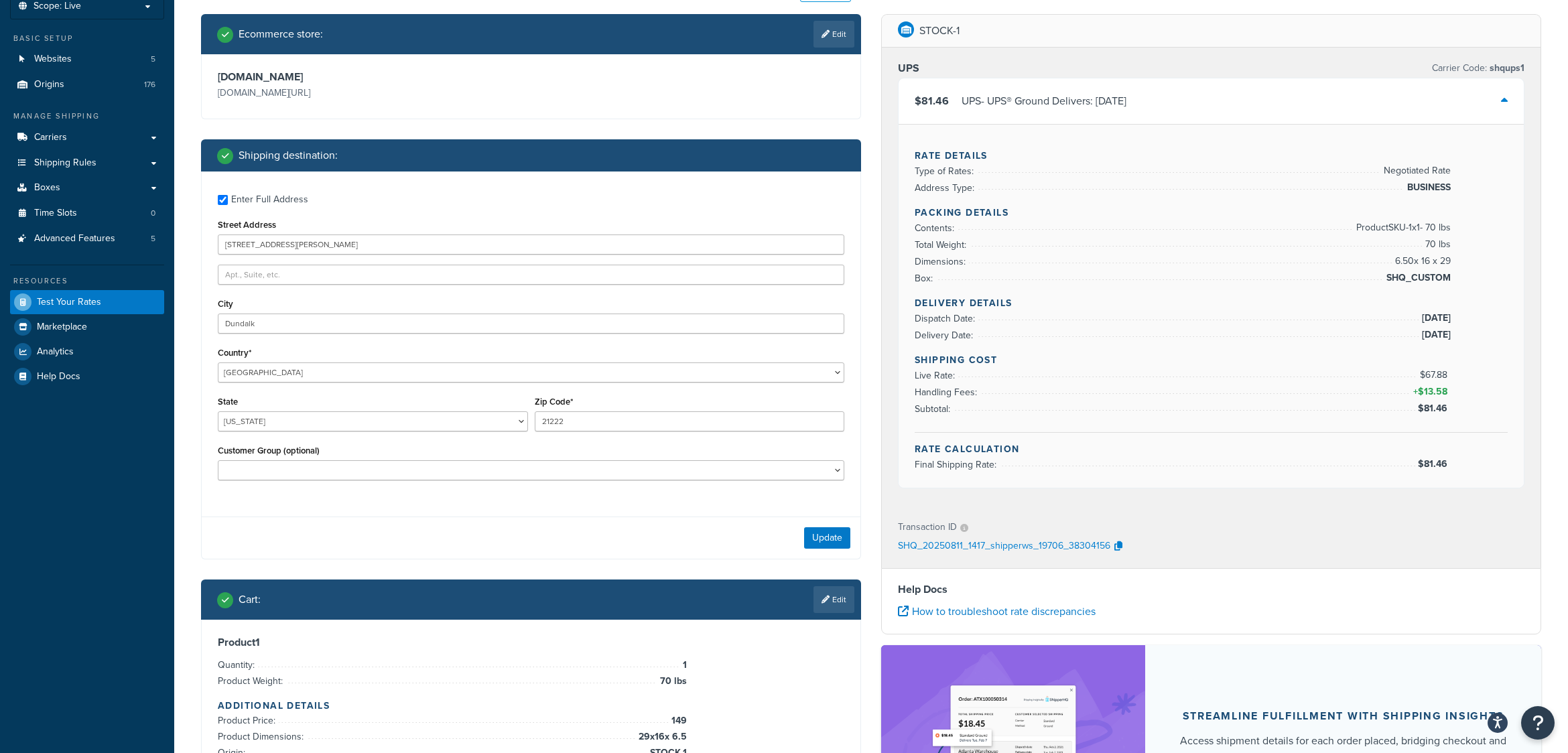
scroll to position [85, 0]
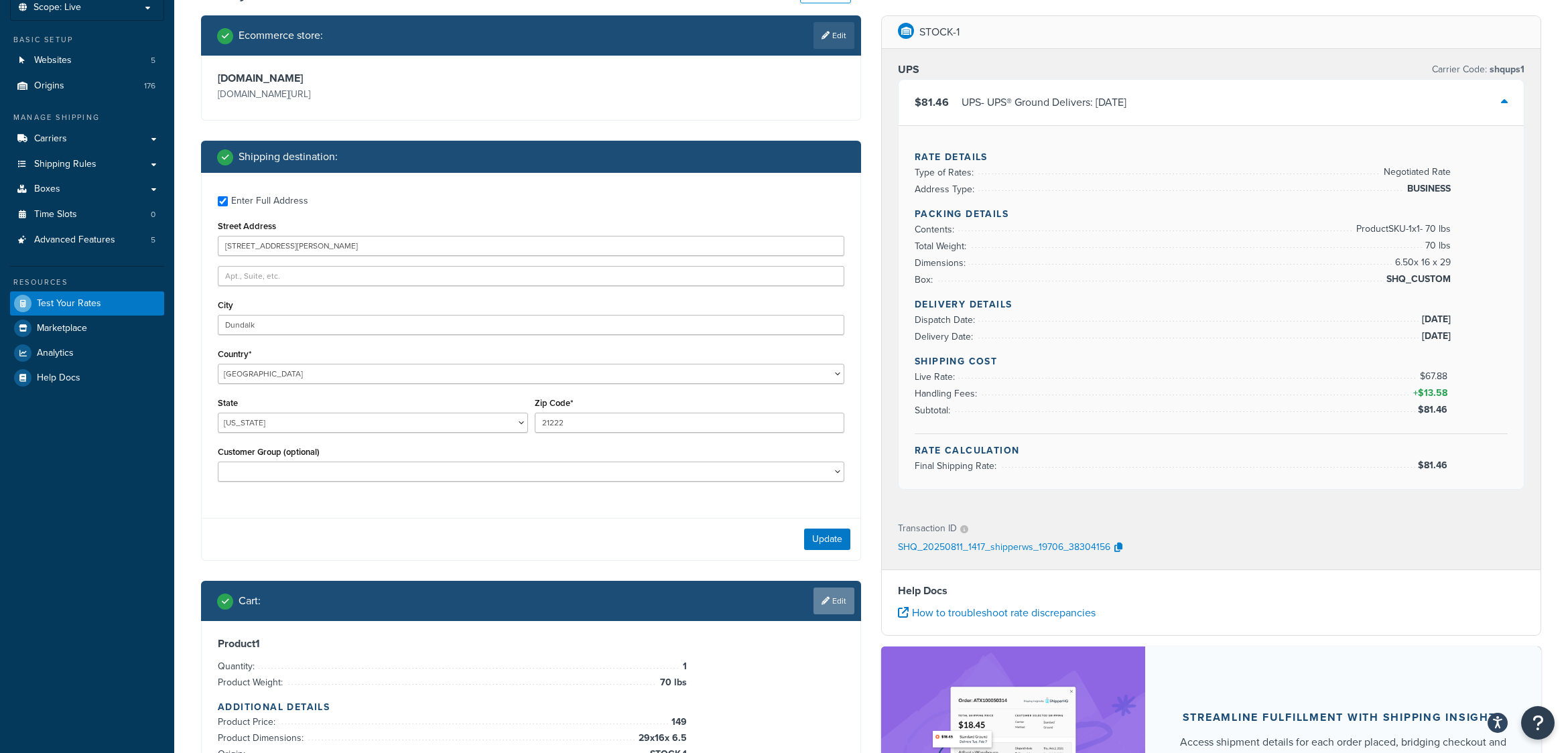
click at [839, 600] on link "Edit" at bounding box center [834, 601] width 41 height 27
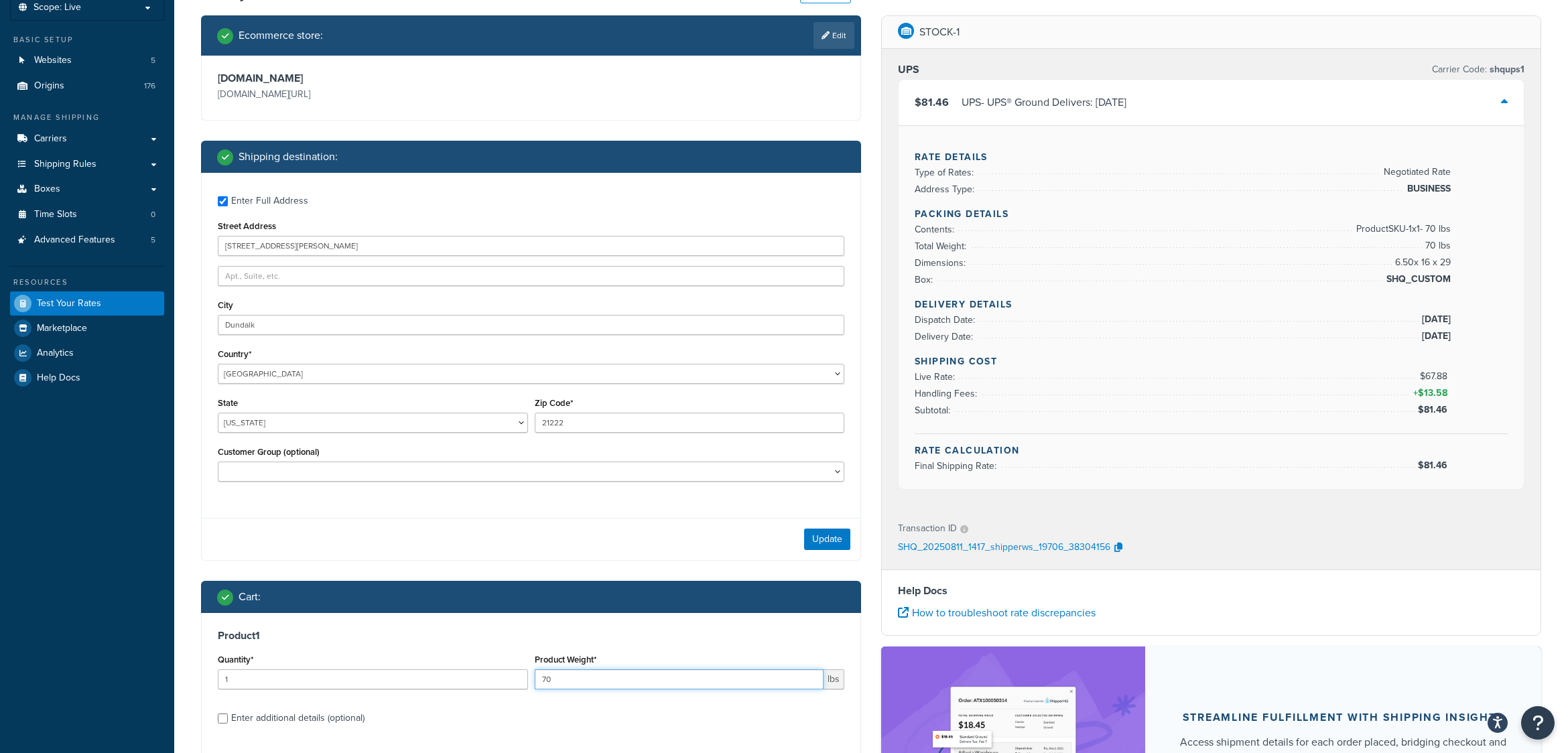
drag, startPoint x: 565, startPoint y: 675, endPoint x: 526, endPoint y: 687, distance: 40.8
click at [526, 687] on div "Quantity* 1 Product Weight* 70 lbs" at bounding box center [531, 675] width 634 height 49
type input "60"
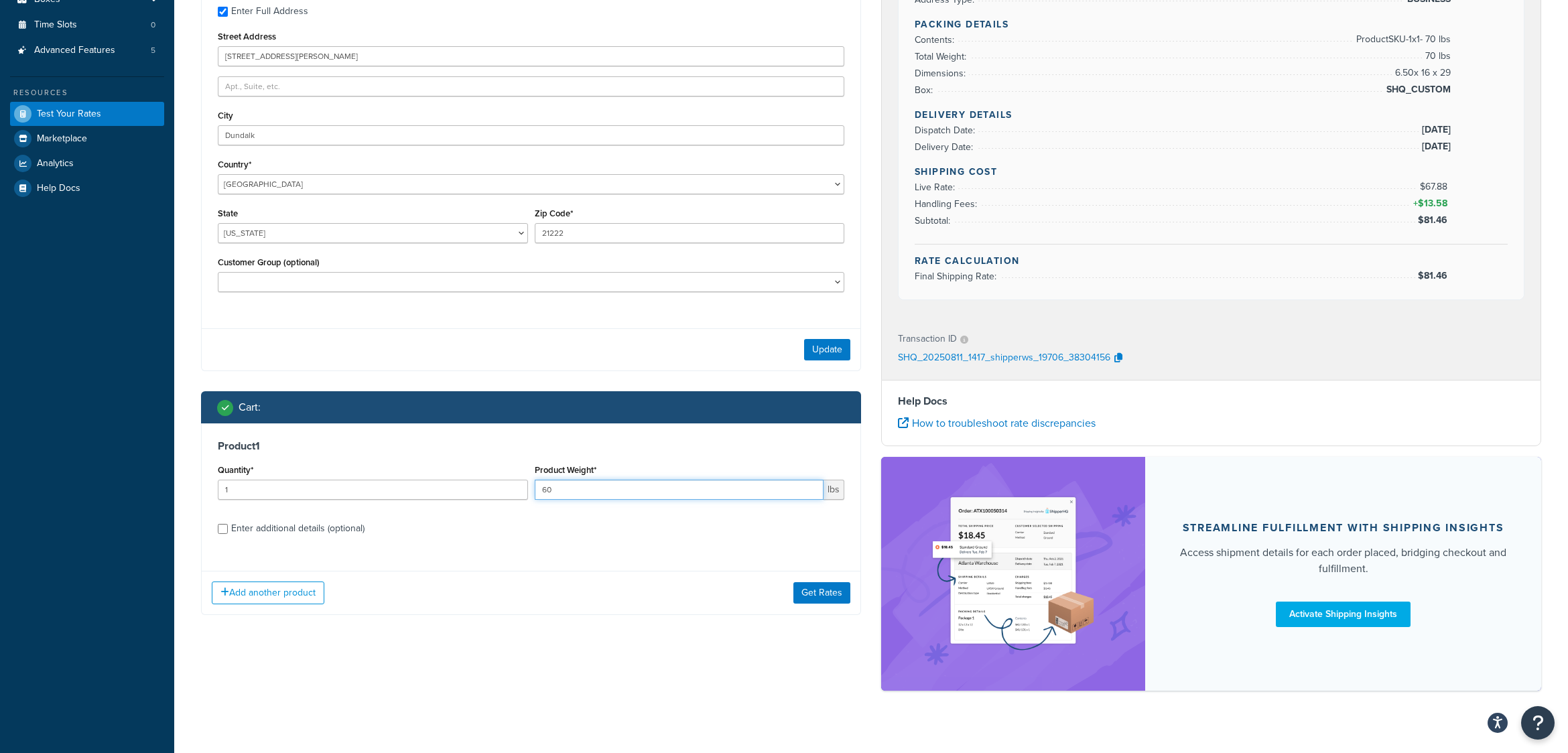
scroll to position [286, 0]
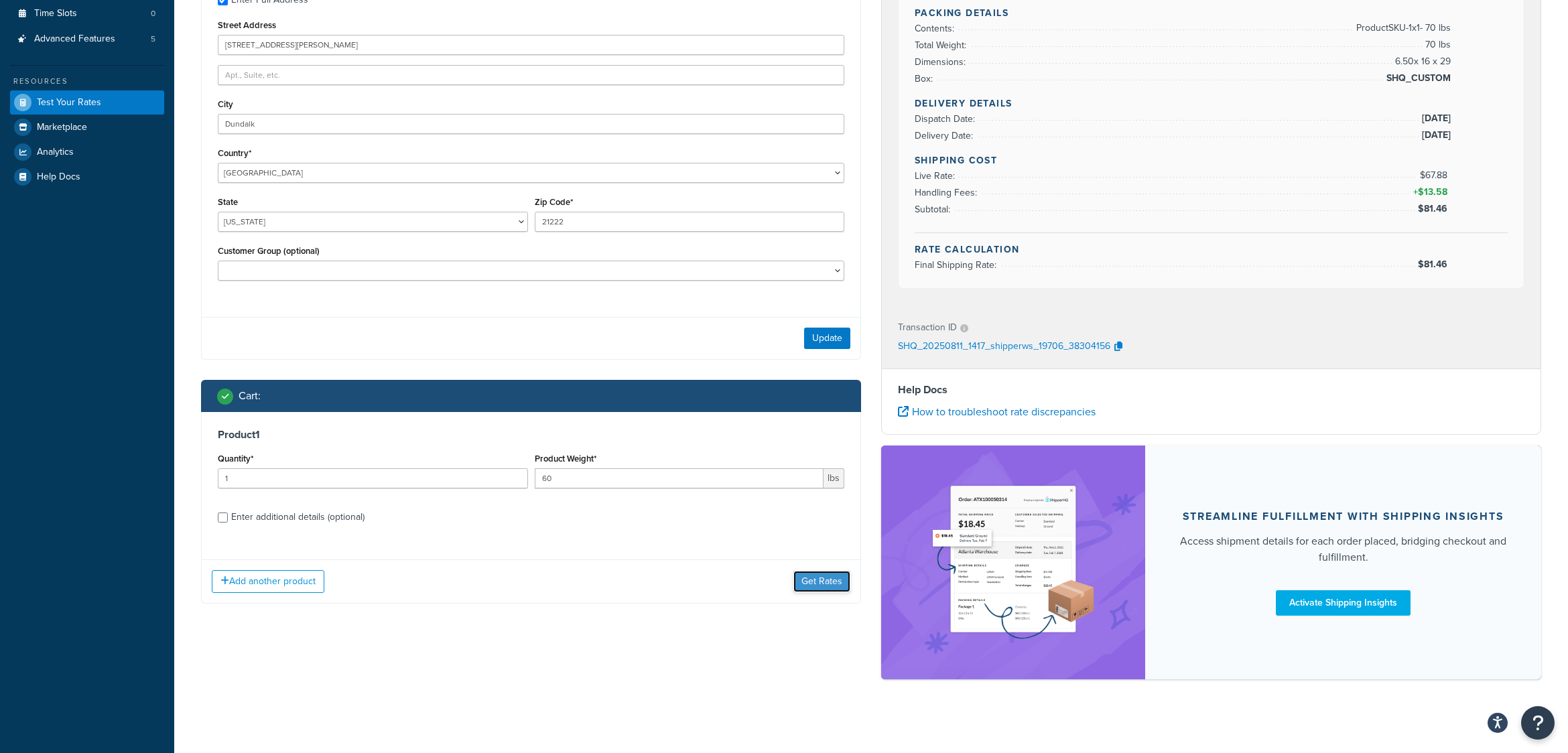
click at [818, 585] on button "Get Rates" at bounding box center [822, 581] width 57 height 22
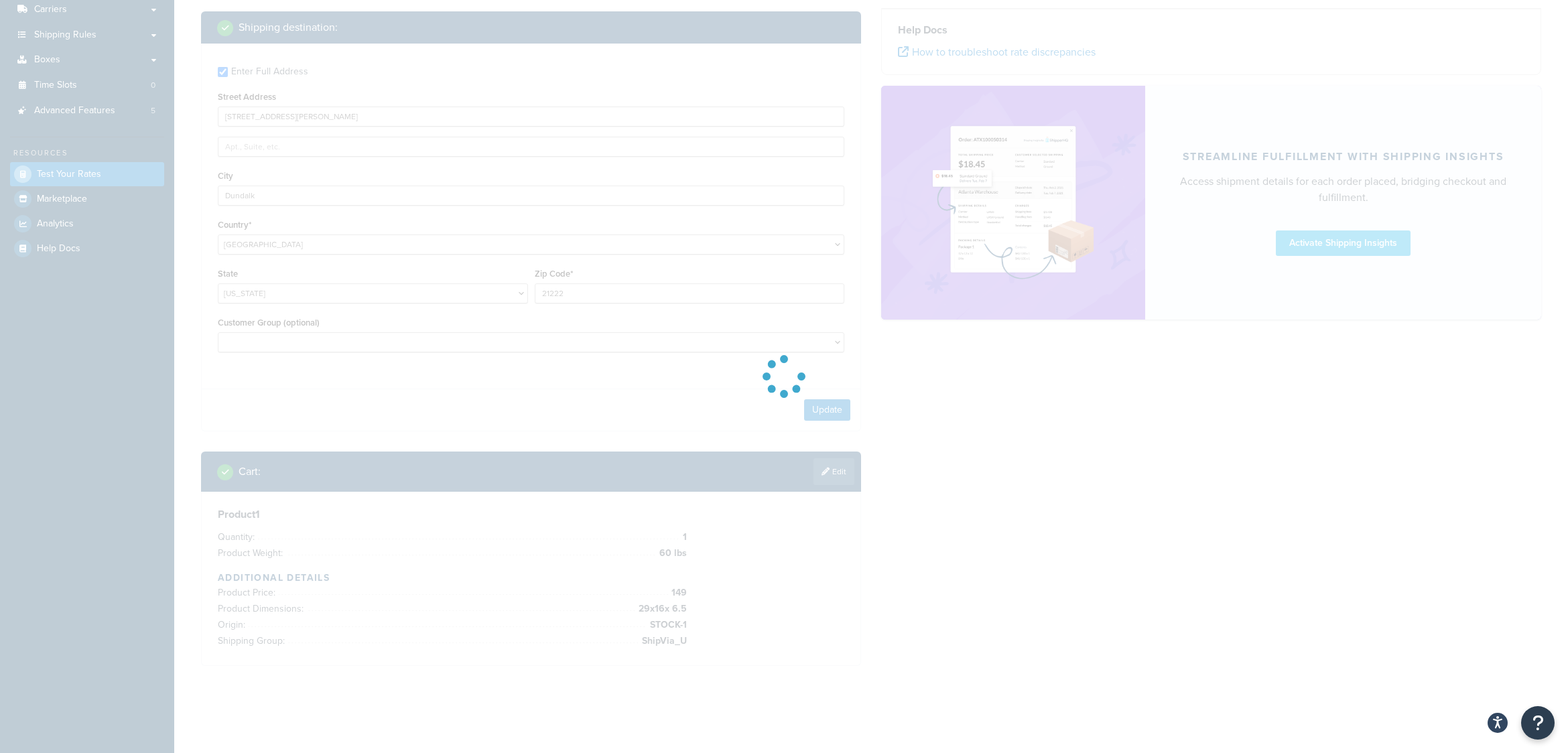
scroll to position [216, 0]
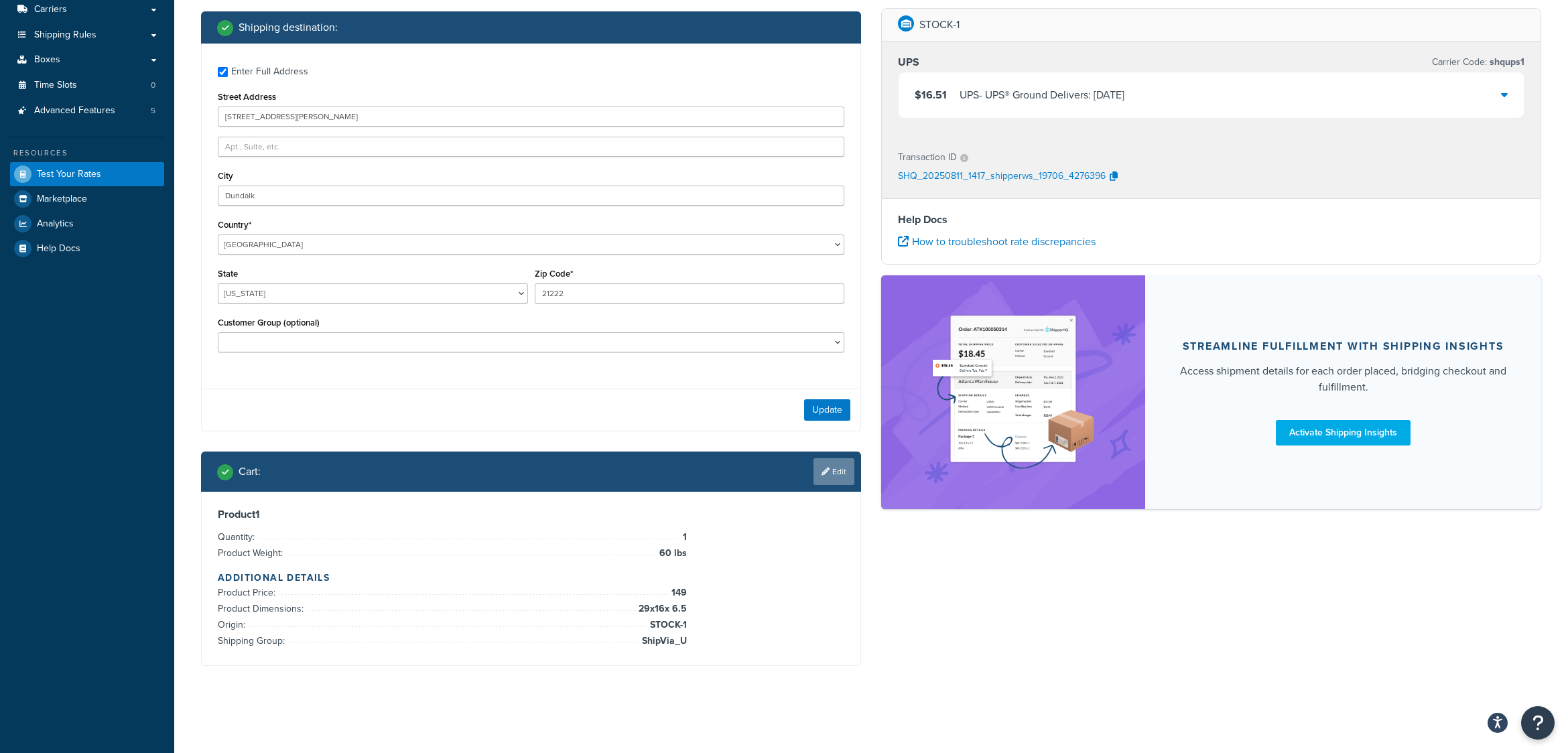
click at [839, 474] on link "Edit" at bounding box center [834, 472] width 41 height 27
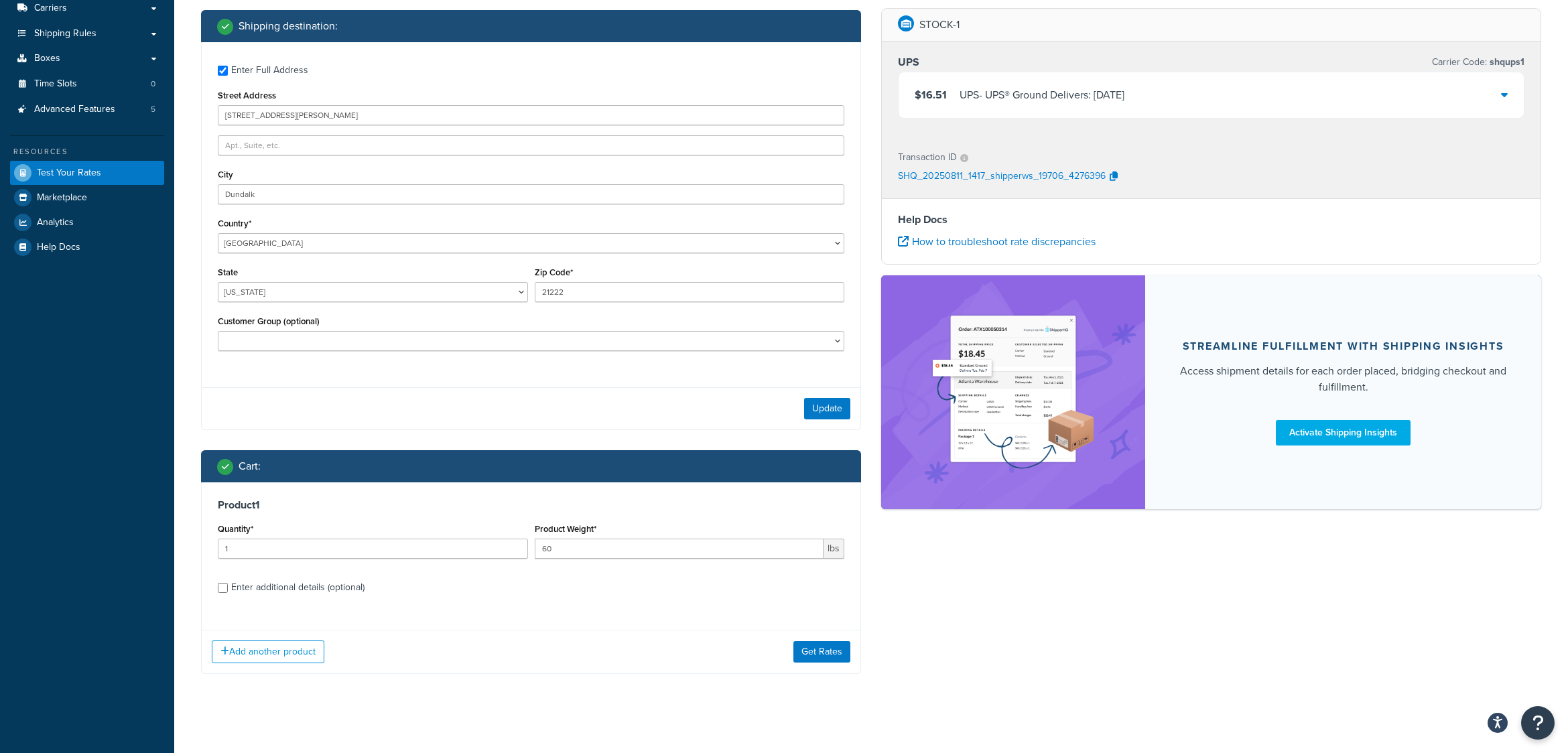
scroll to position [225, 0]
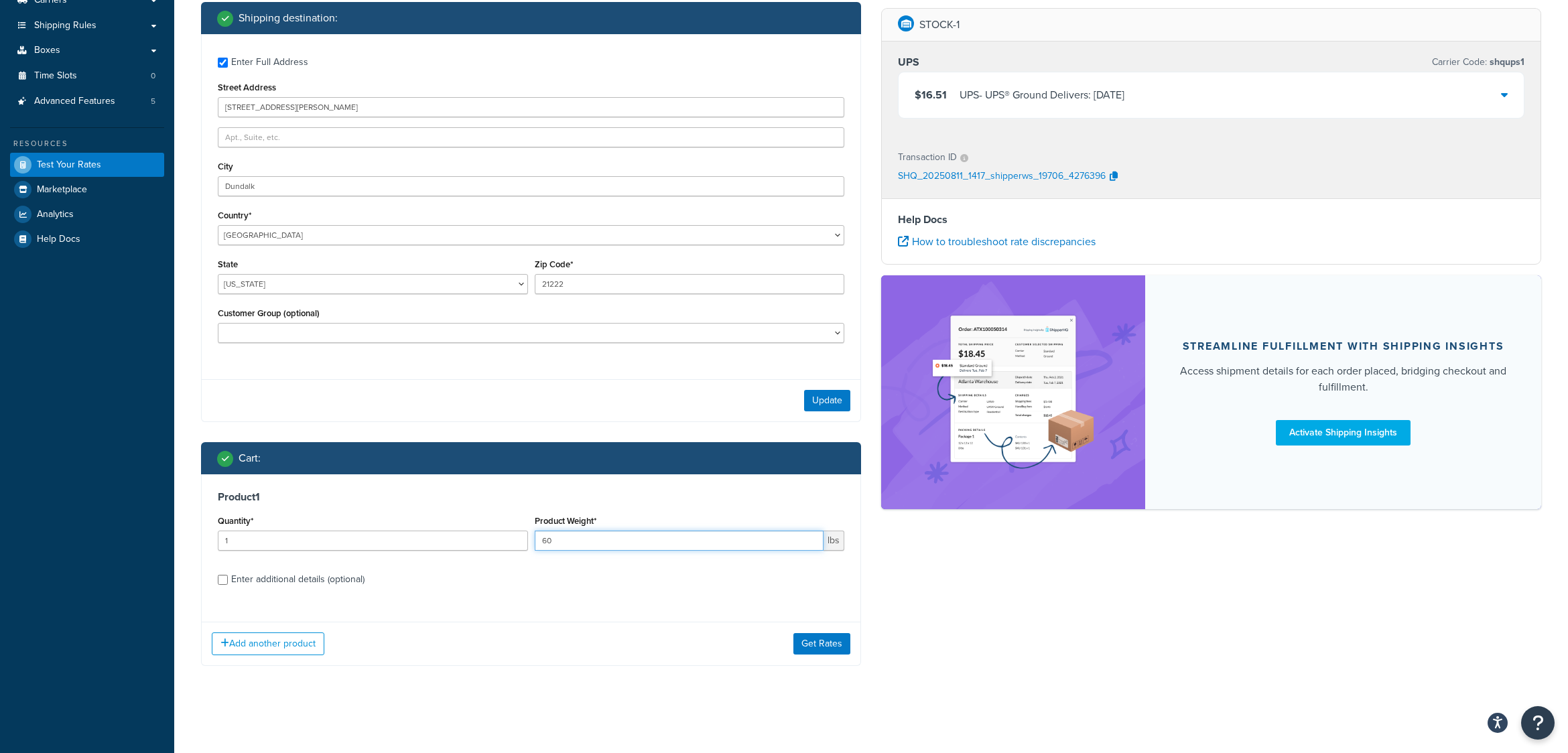
drag, startPoint x: 563, startPoint y: 542, endPoint x: 487, endPoint y: 541, distance: 76.0
click at [487, 541] on div "Quantity* 1 Product Weight* 60 lbs" at bounding box center [531, 536] width 634 height 49
type input "70"
click at [836, 643] on button "Get Rates" at bounding box center [822, 644] width 57 height 22
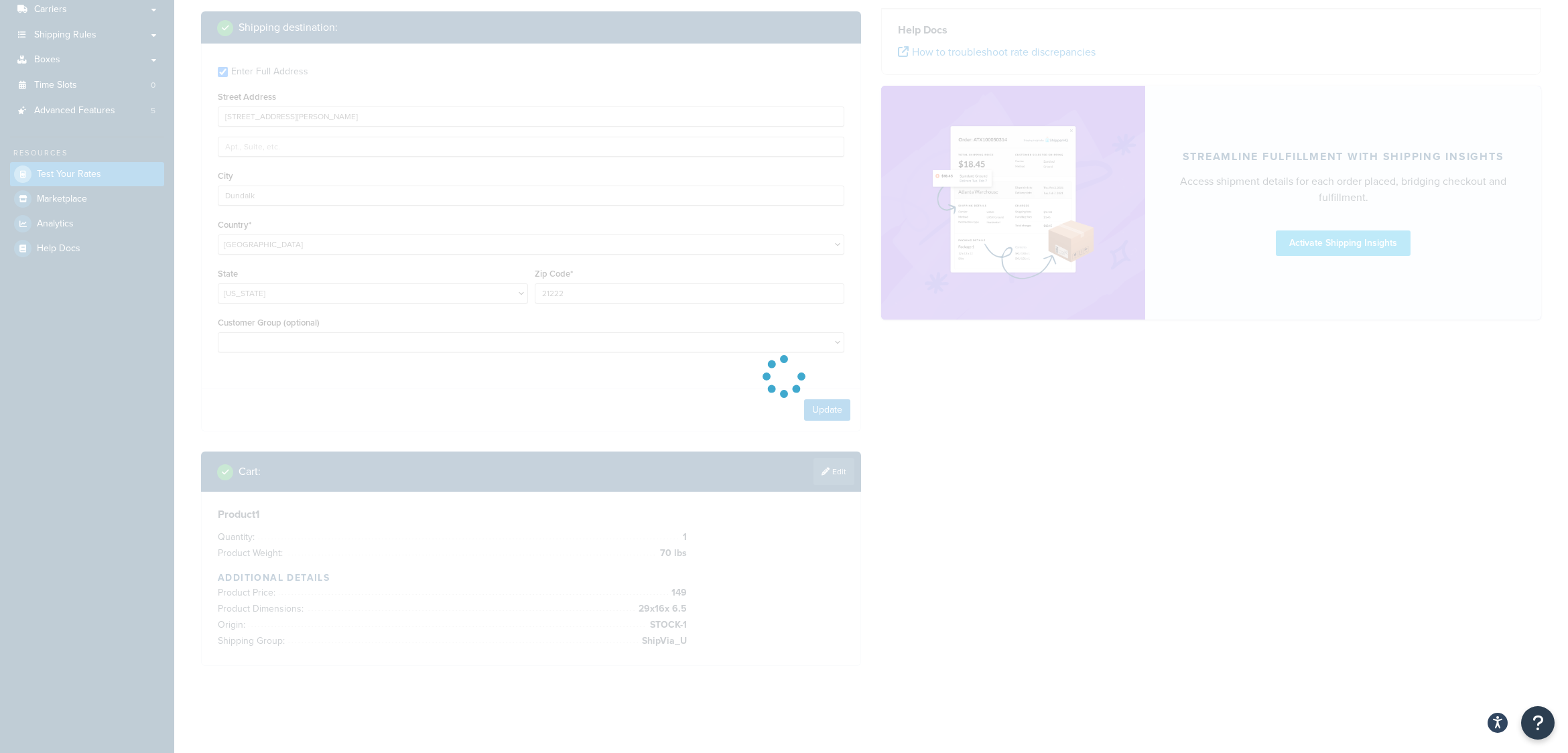
scroll to position [216, 0]
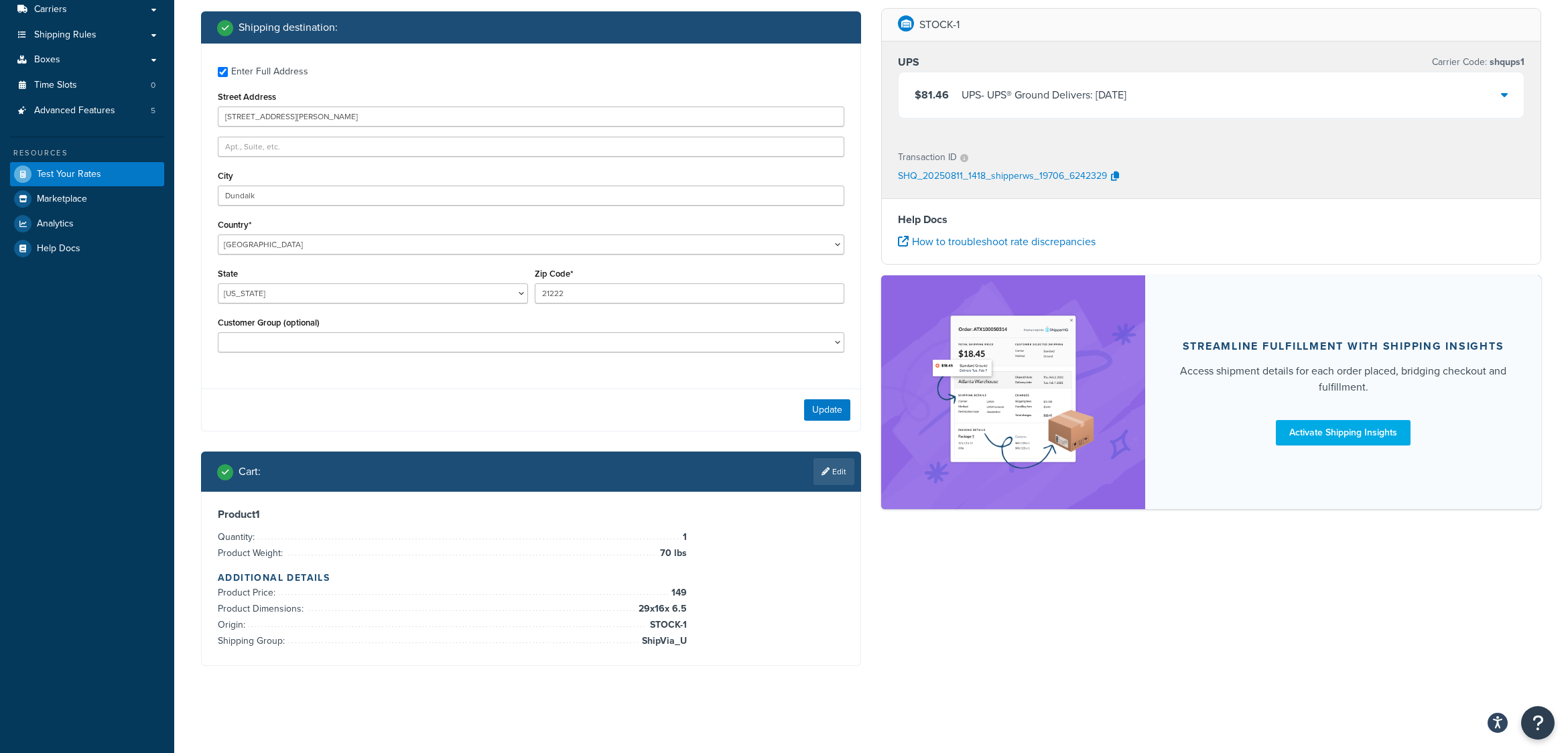
click at [1508, 96] on icon at bounding box center [1505, 94] width 7 height 10
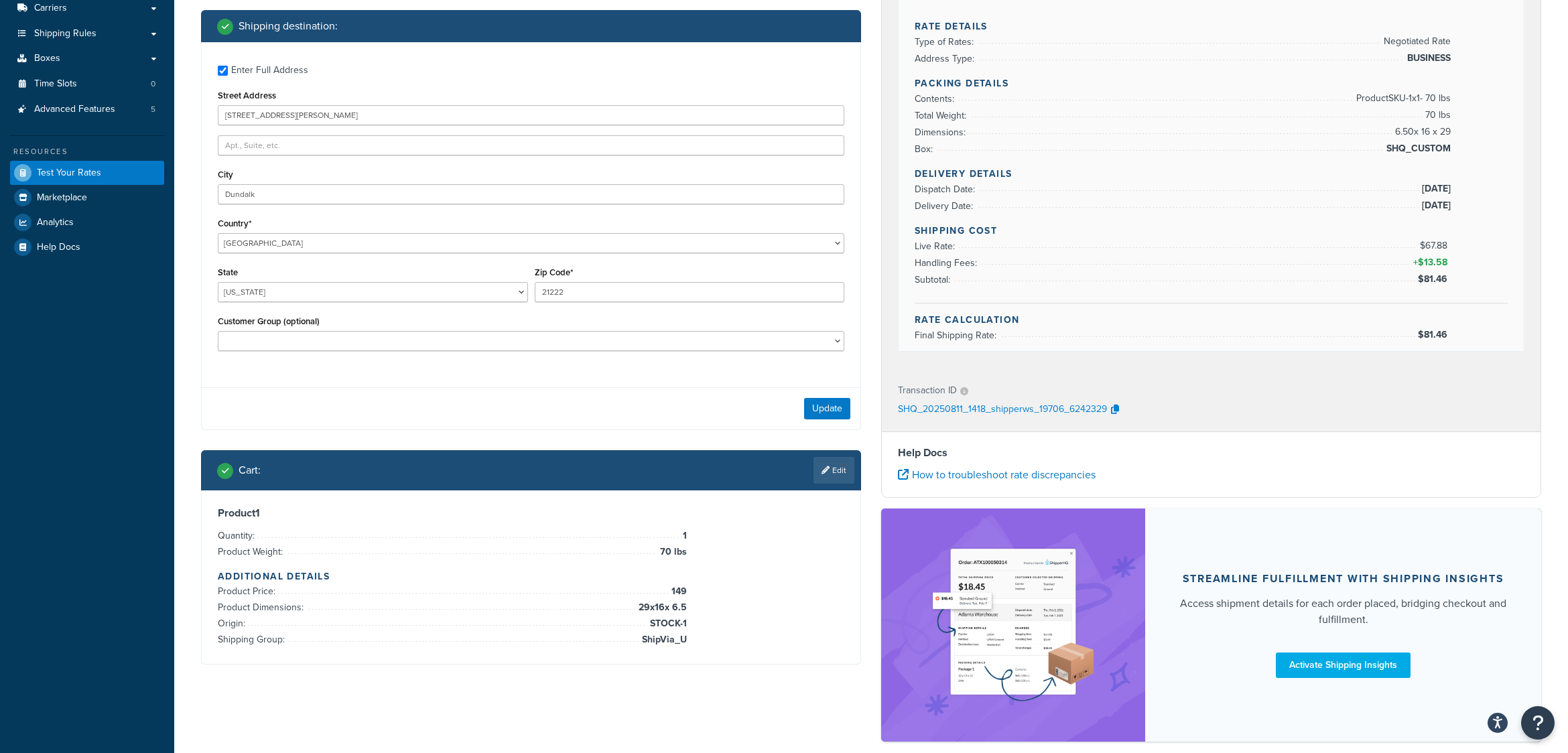
scroll to position [225, 0]
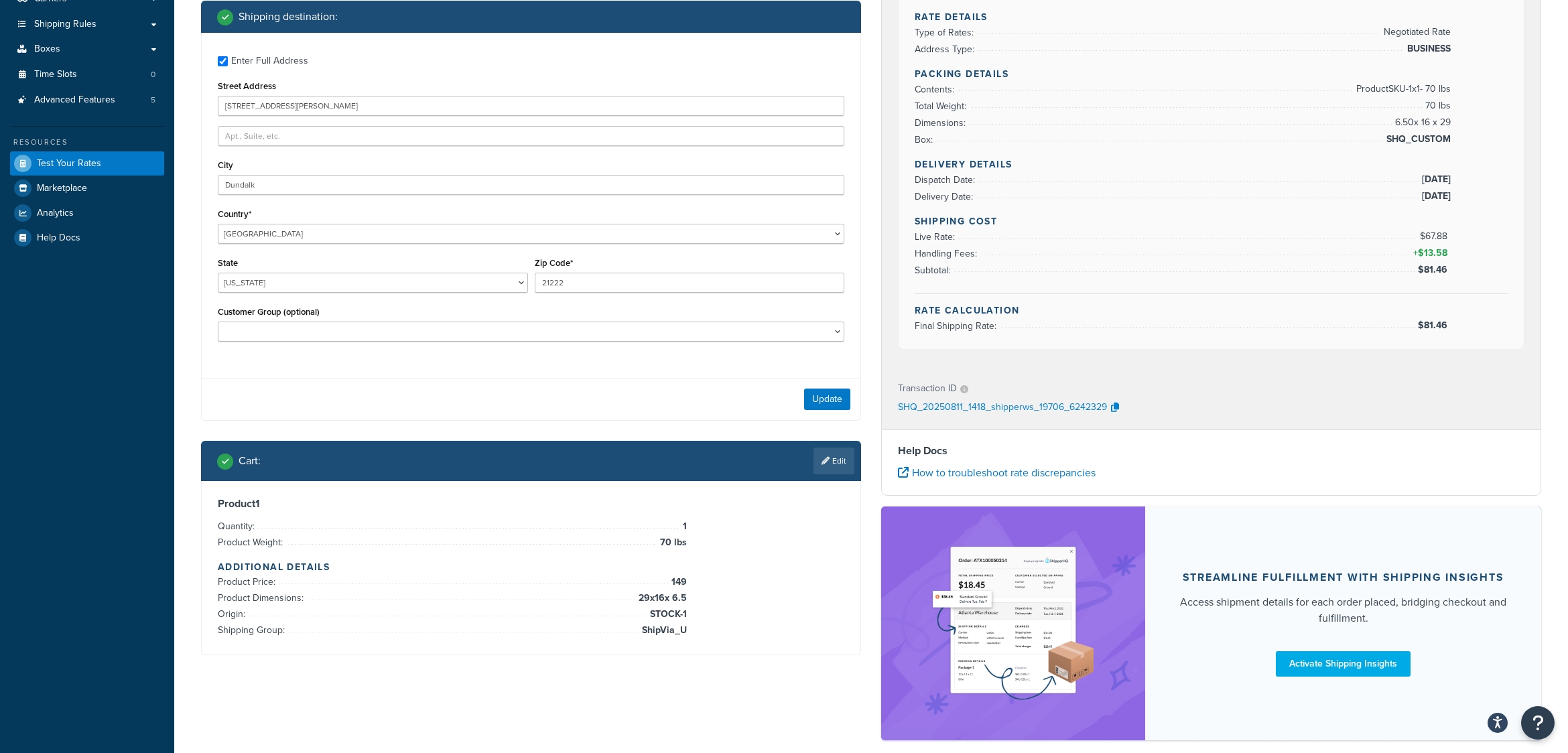
click at [859, 463] on div "Cart : Edit" at bounding box center [531, 461] width 660 height 40
click at [836, 471] on link "Edit" at bounding box center [834, 461] width 41 height 27
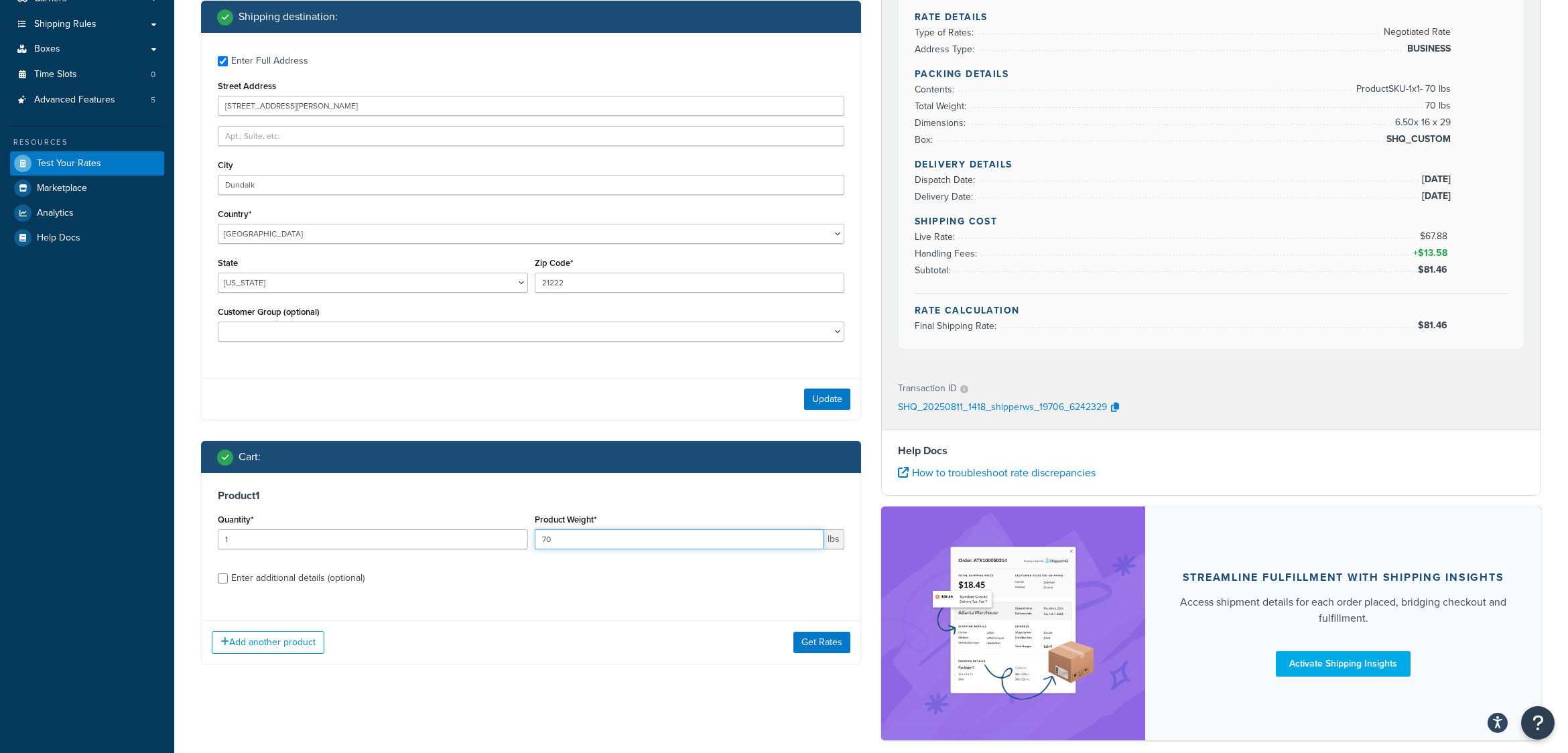
drag, startPoint x: 565, startPoint y: 536, endPoint x: 520, endPoint y: 554, distance: 48.5
click at [520, 554] on div "Quantity* 1 Product Weight* 70 lbs" at bounding box center [531, 535] width 634 height 49
type input "65"
click at [838, 640] on button "Get Rates" at bounding box center [822, 643] width 57 height 22
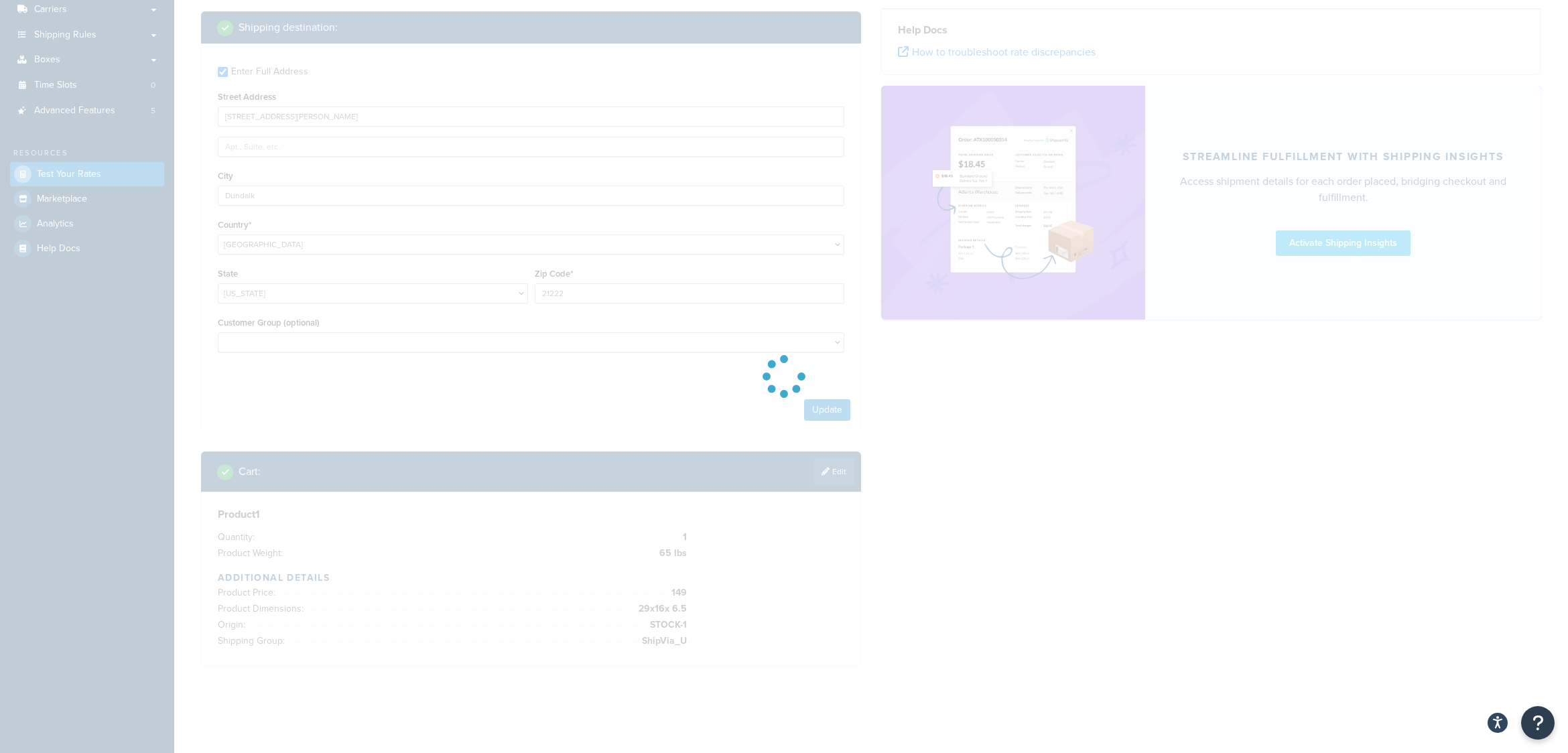
scroll to position [216, 0]
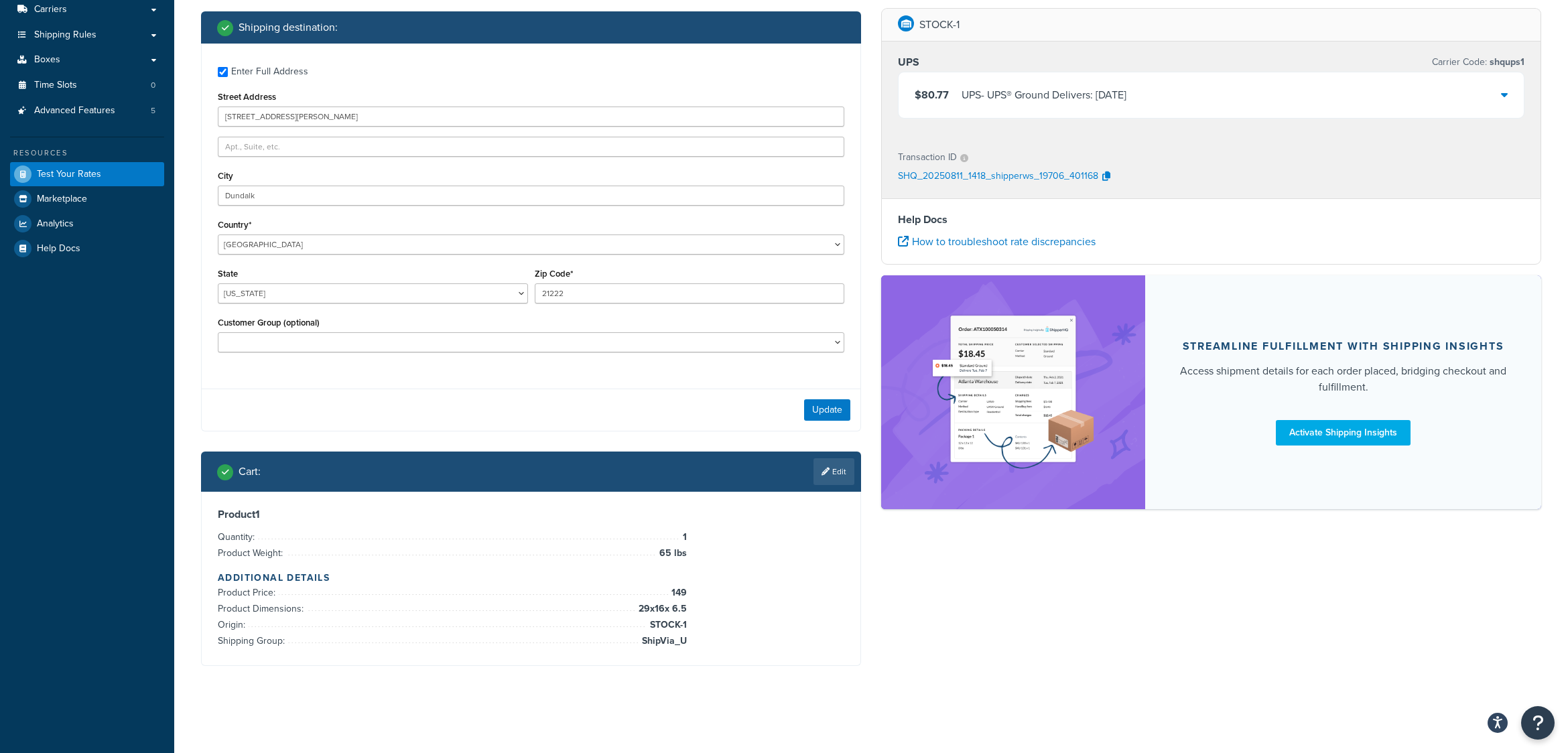
click at [1505, 95] on icon at bounding box center [1505, 94] width 7 height 10
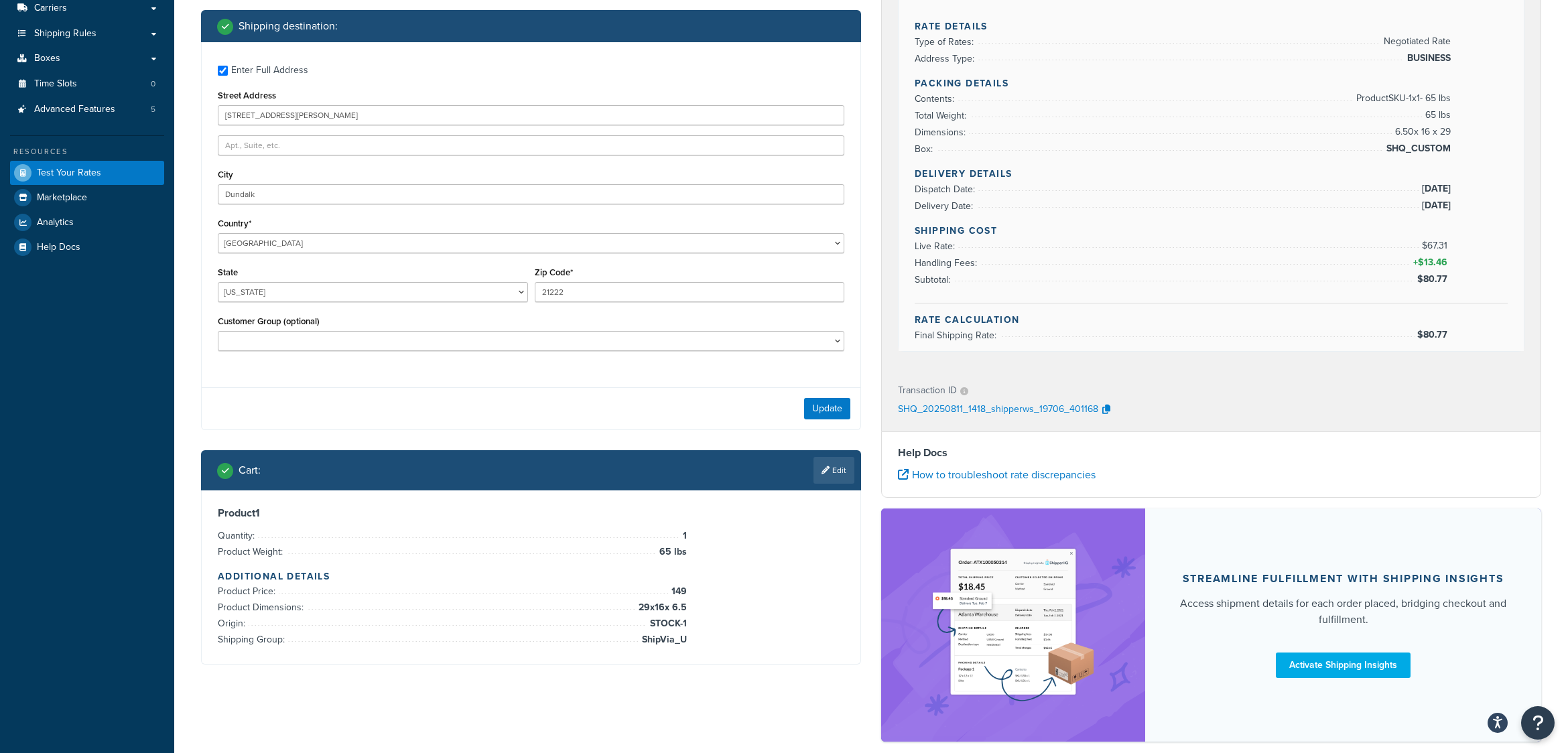
scroll to position [225, 0]
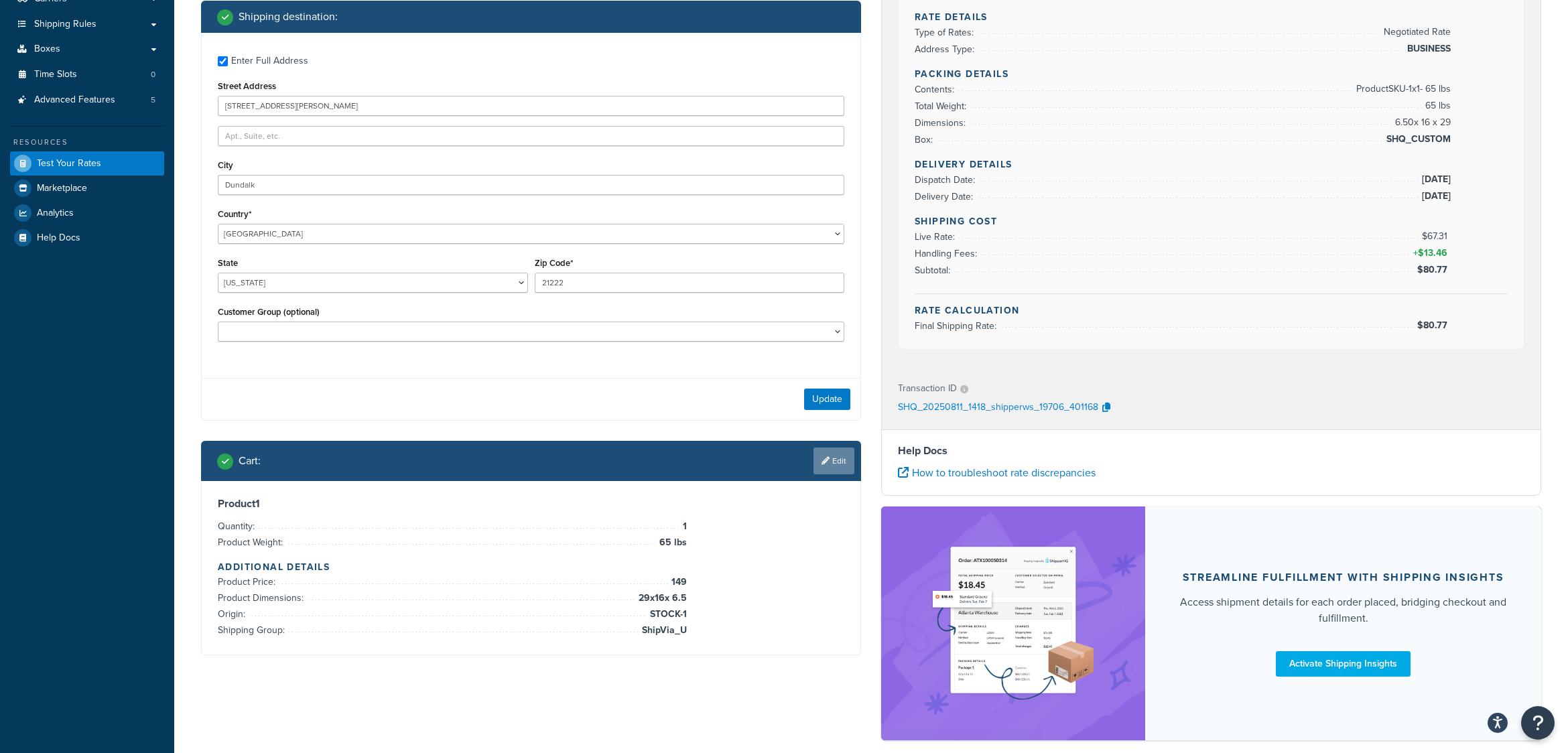
click at [839, 463] on link "Edit" at bounding box center [834, 461] width 41 height 27
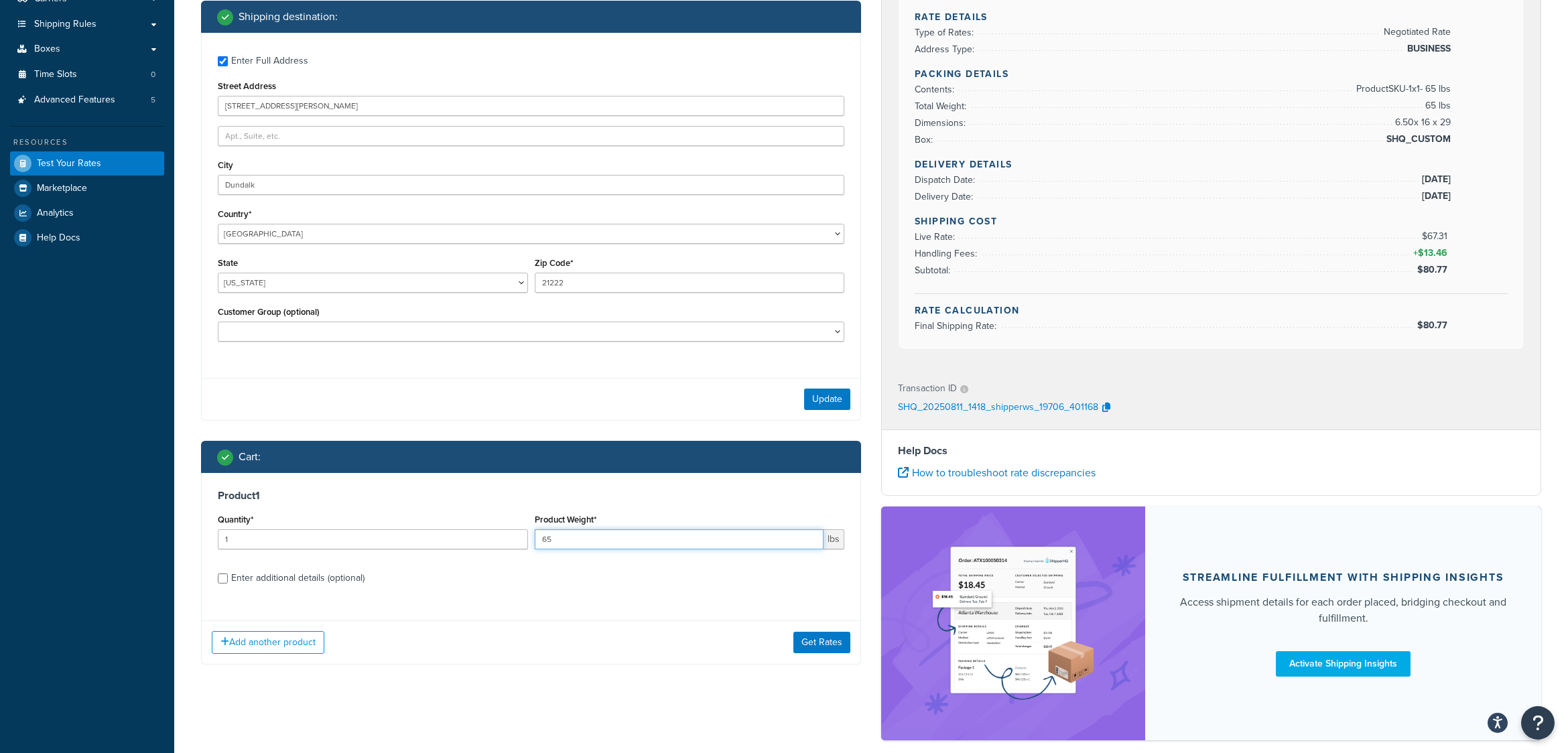
drag, startPoint x: 565, startPoint y: 542, endPoint x: 523, endPoint y: 545, distance: 42.1
click at [523, 545] on div "Quantity* 1 Product Weight* 65 lbs" at bounding box center [531, 535] width 634 height 49
type input "62"
click at [818, 649] on button "Get Rates" at bounding box center [822, 643] width 57 height 22
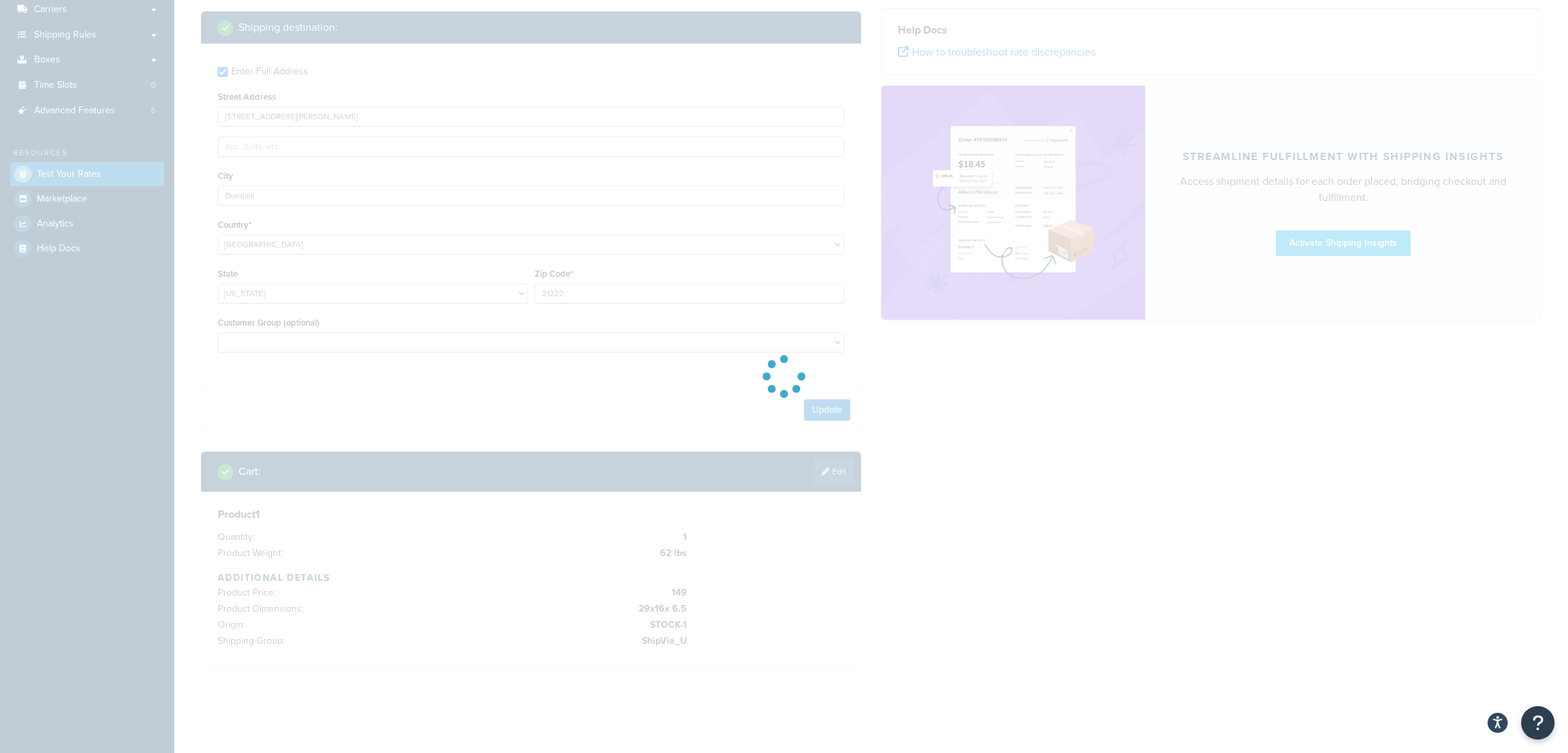
scroll to position [216, 0]
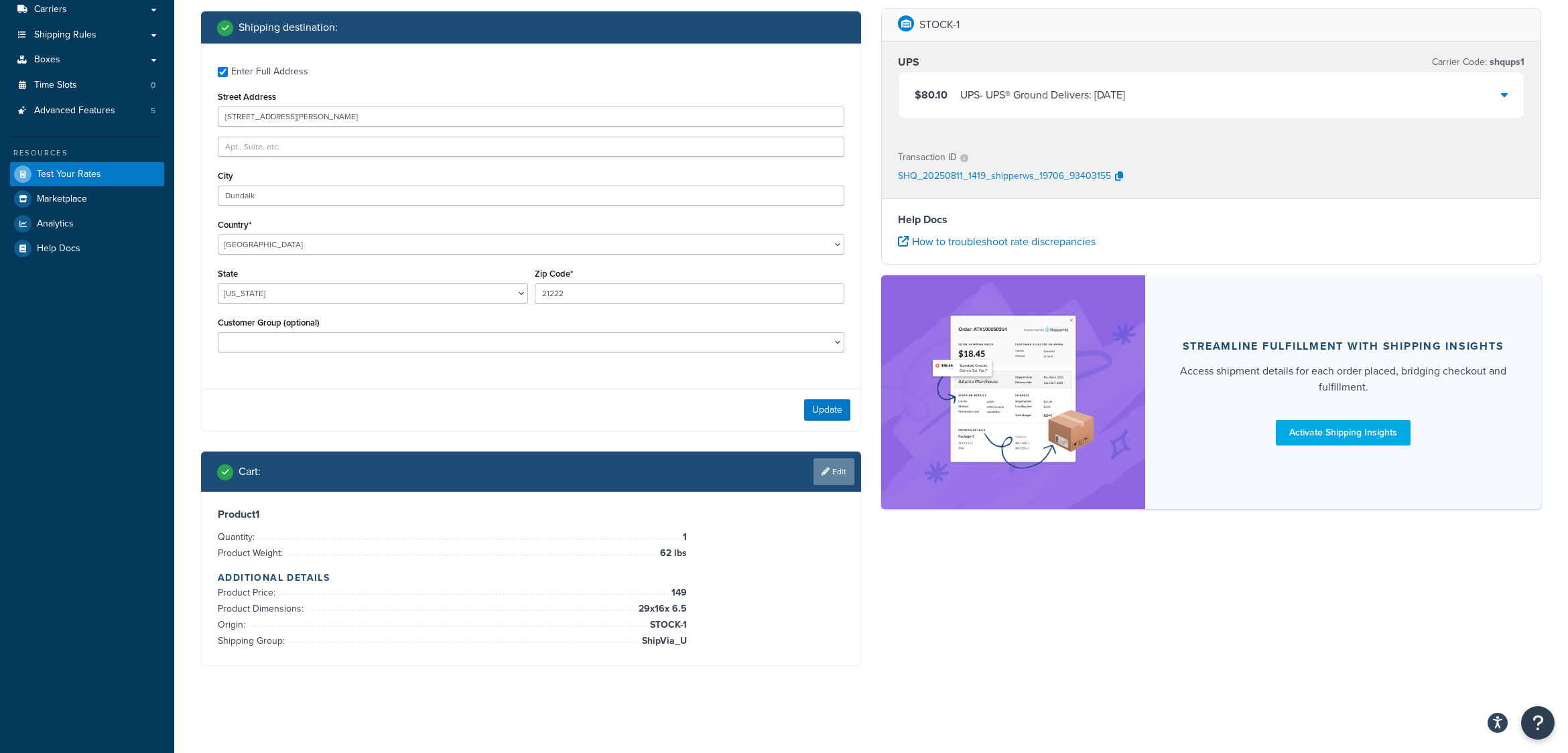
click at [839, 471] on link "Edit" at bounding box center [834, 472] width 41 height 27
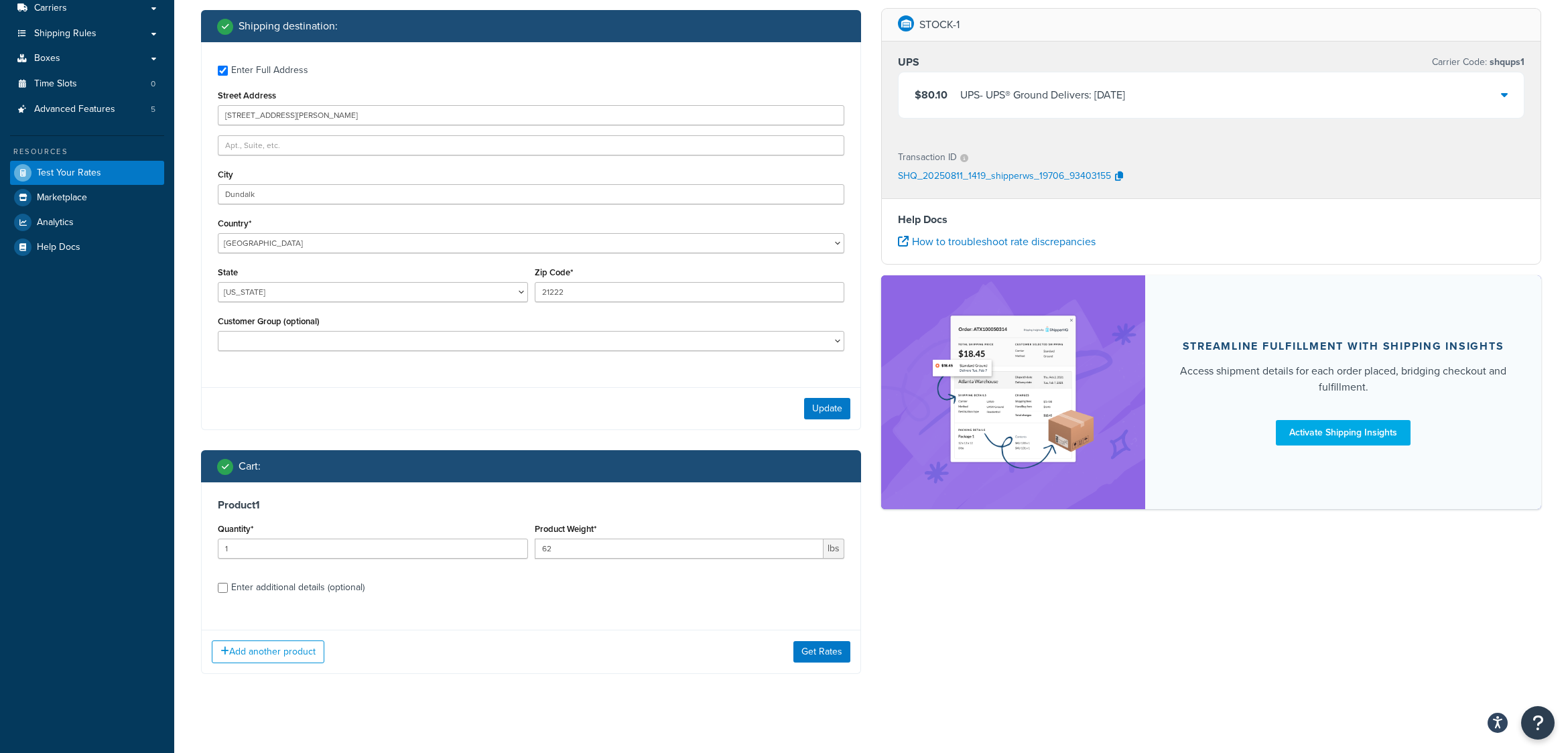
scroll to position [225, 0]
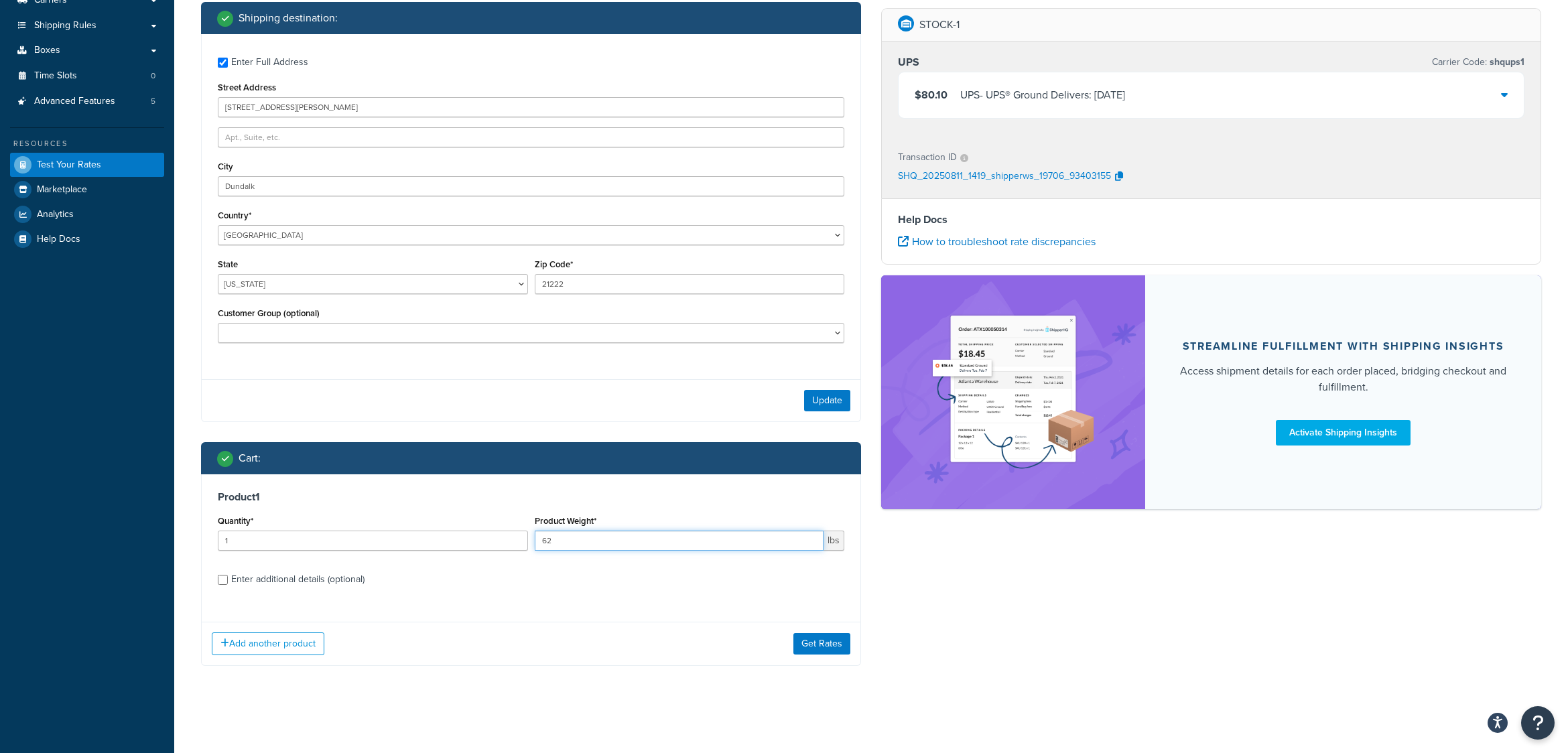
drag, startPoint x: 579, startPoint y: 538, endPoint x: 535, endPoint y: 551, distance: 45.9
click at [535, 551] on div "Product Weight* 62 lbs" at bounding box center [690, 536] width 317 height 49
type input "61"
click at [830, 638] on button "Get Rates" at bounding box center [822, 644] width 57 height 22
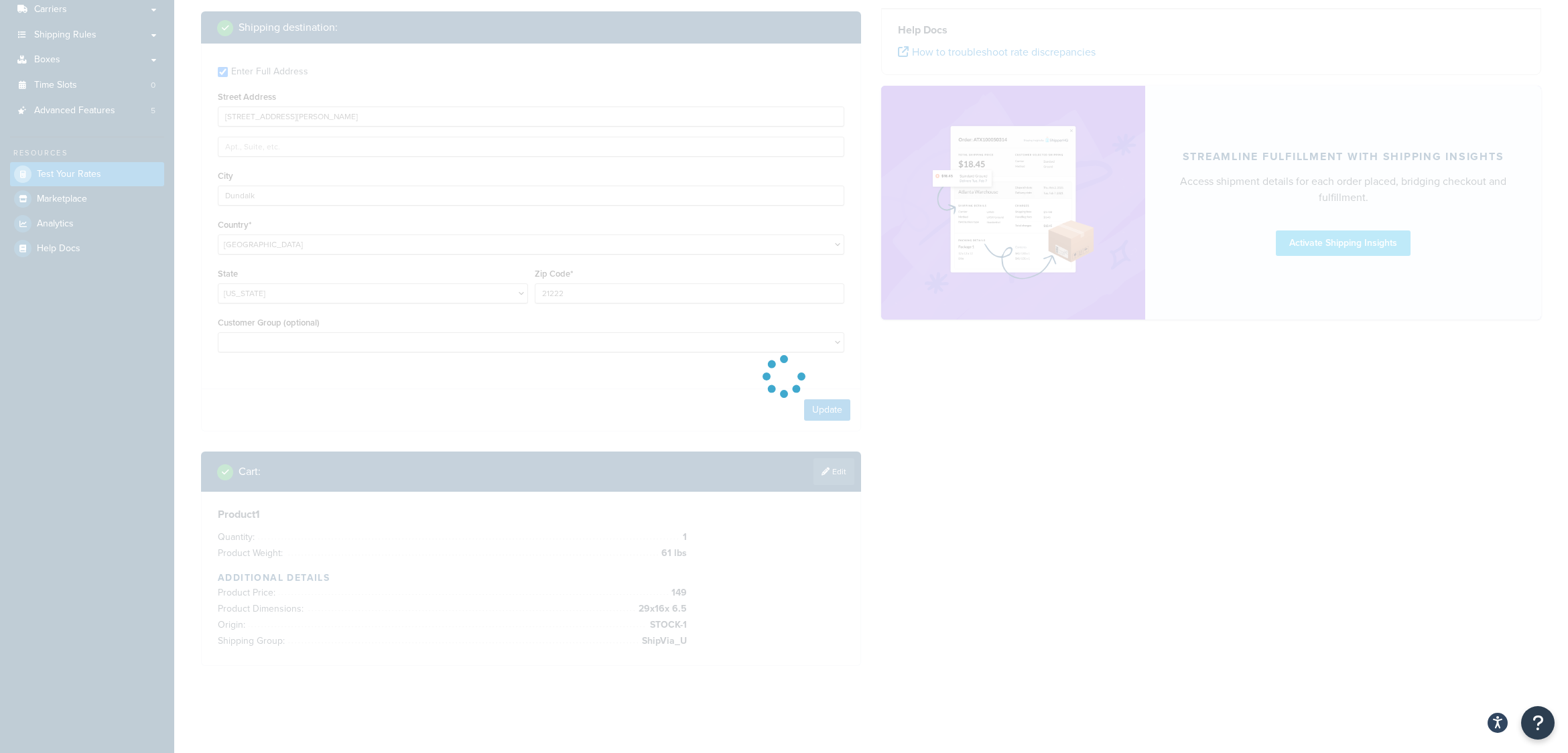
scroll to position [216, 0]
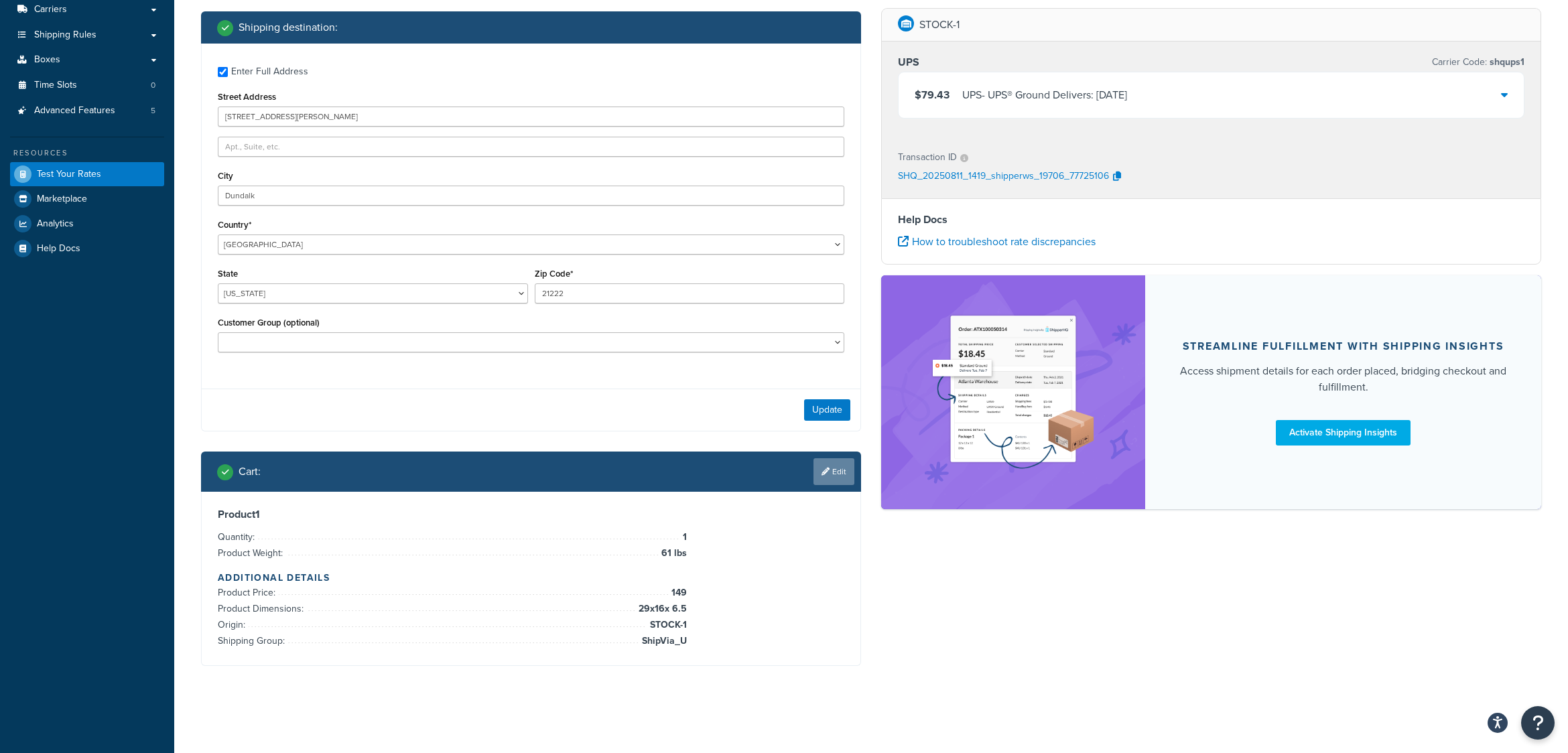
click at [833, 474] on link "Edit" at bounding box center [834, 472] width 41 height 27
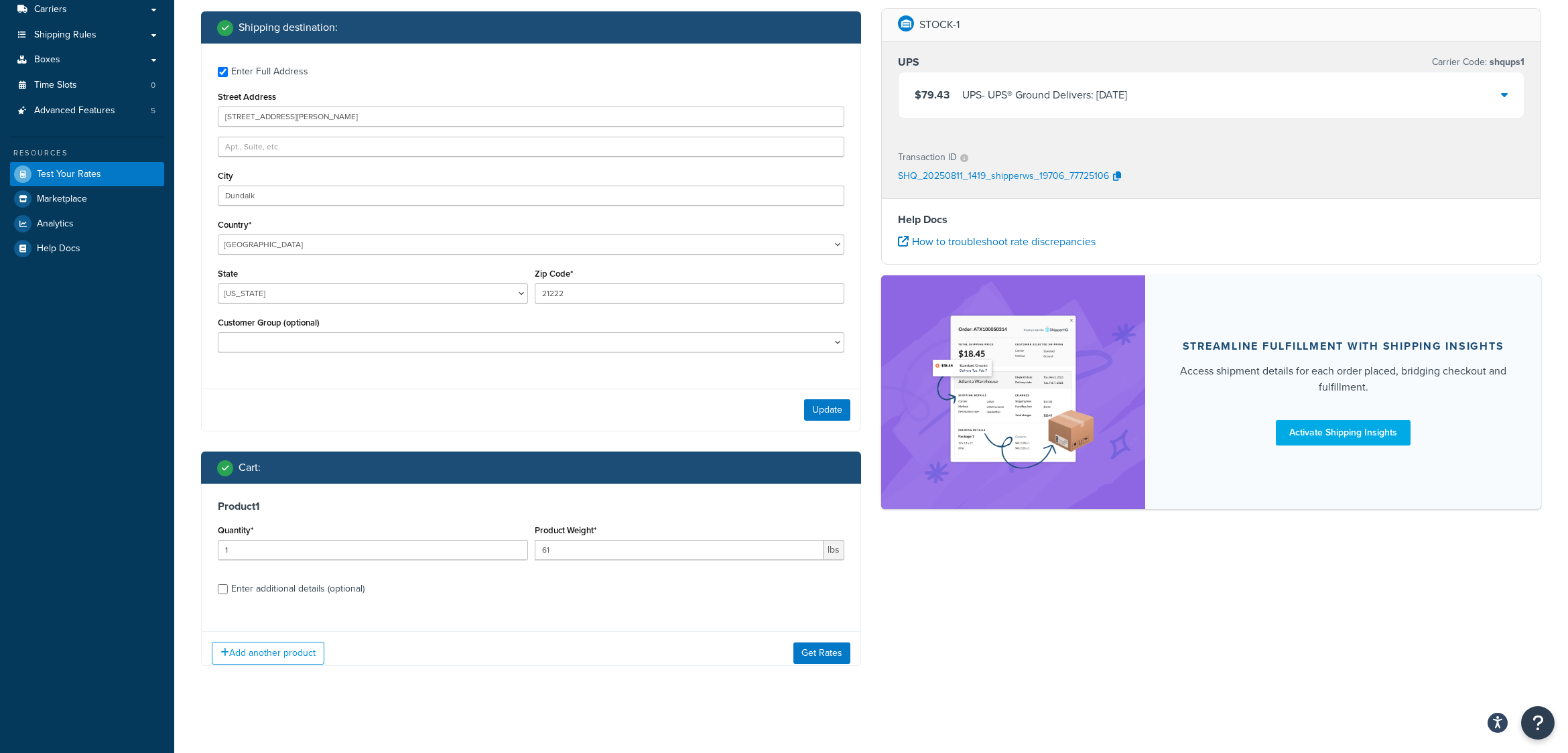
scroll to position [225, 0]
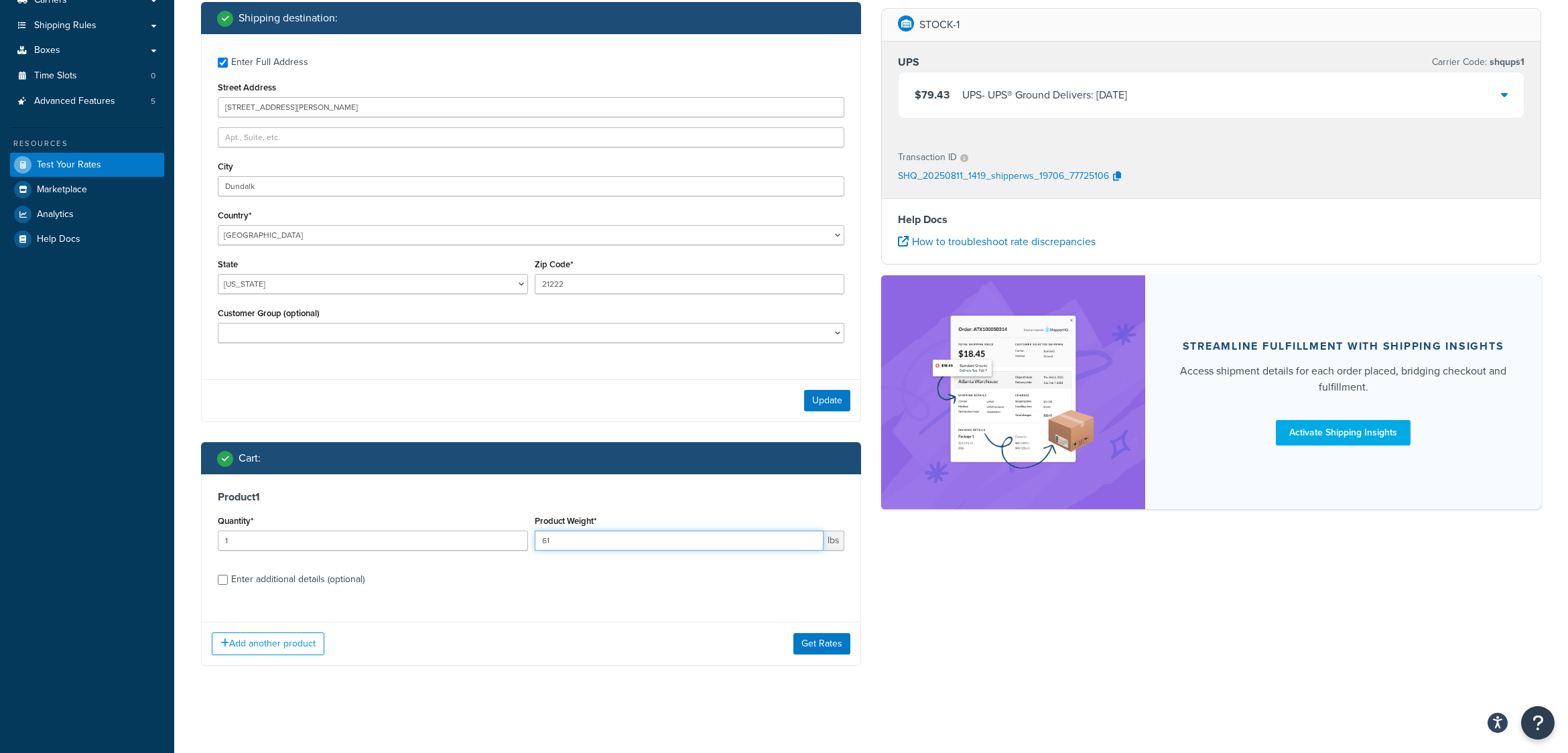
click at [581, 547] on input "61" at bounding box center [679, 540] width 290 height 20
type input "60"
click at [824, 646] on button "Get Rates" at bounding box center [822, 644] width 57 height 22
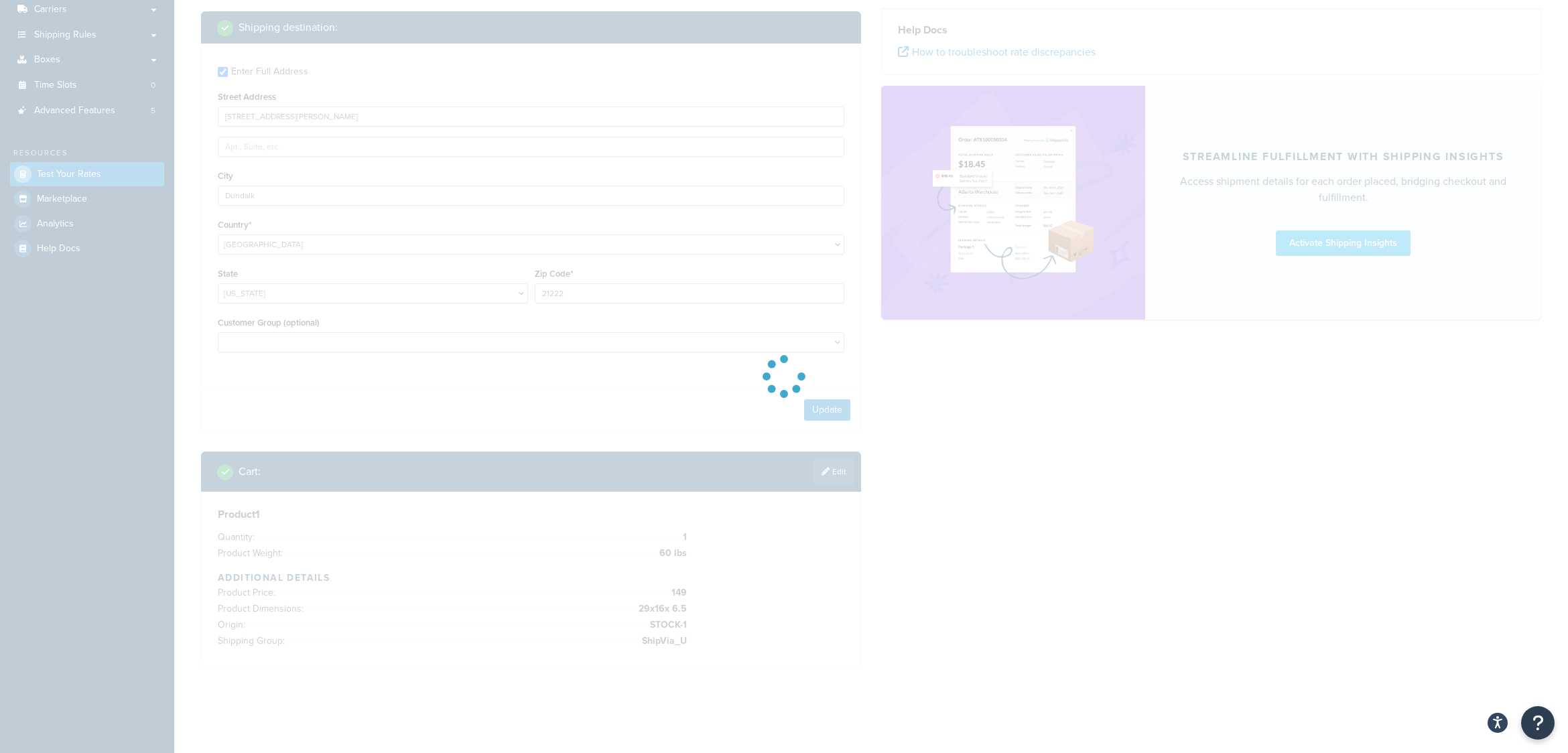
scroll to position [216, 0]
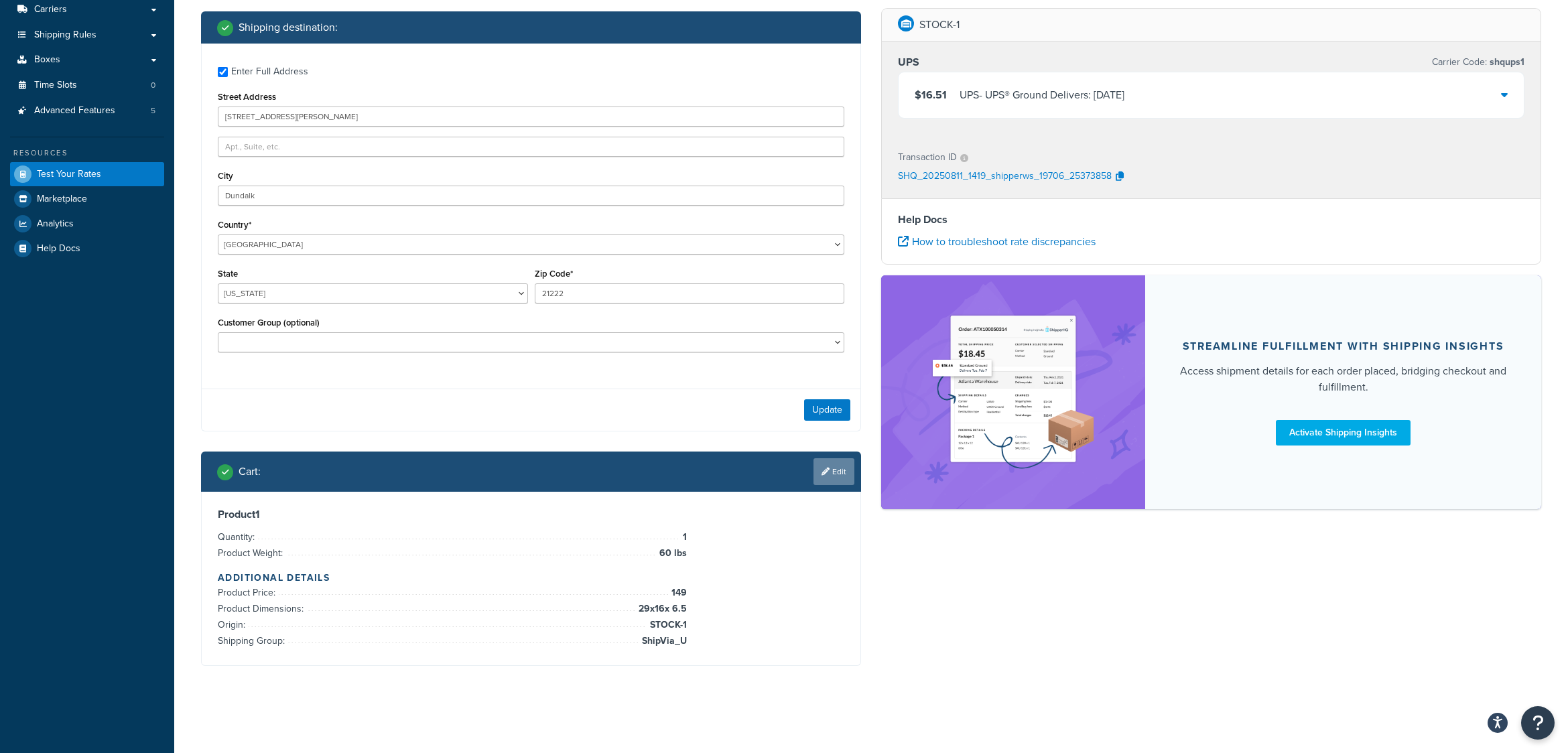
click at [844, 474] on link "Edit" at bounding box center [834, 472] width 41 height 27
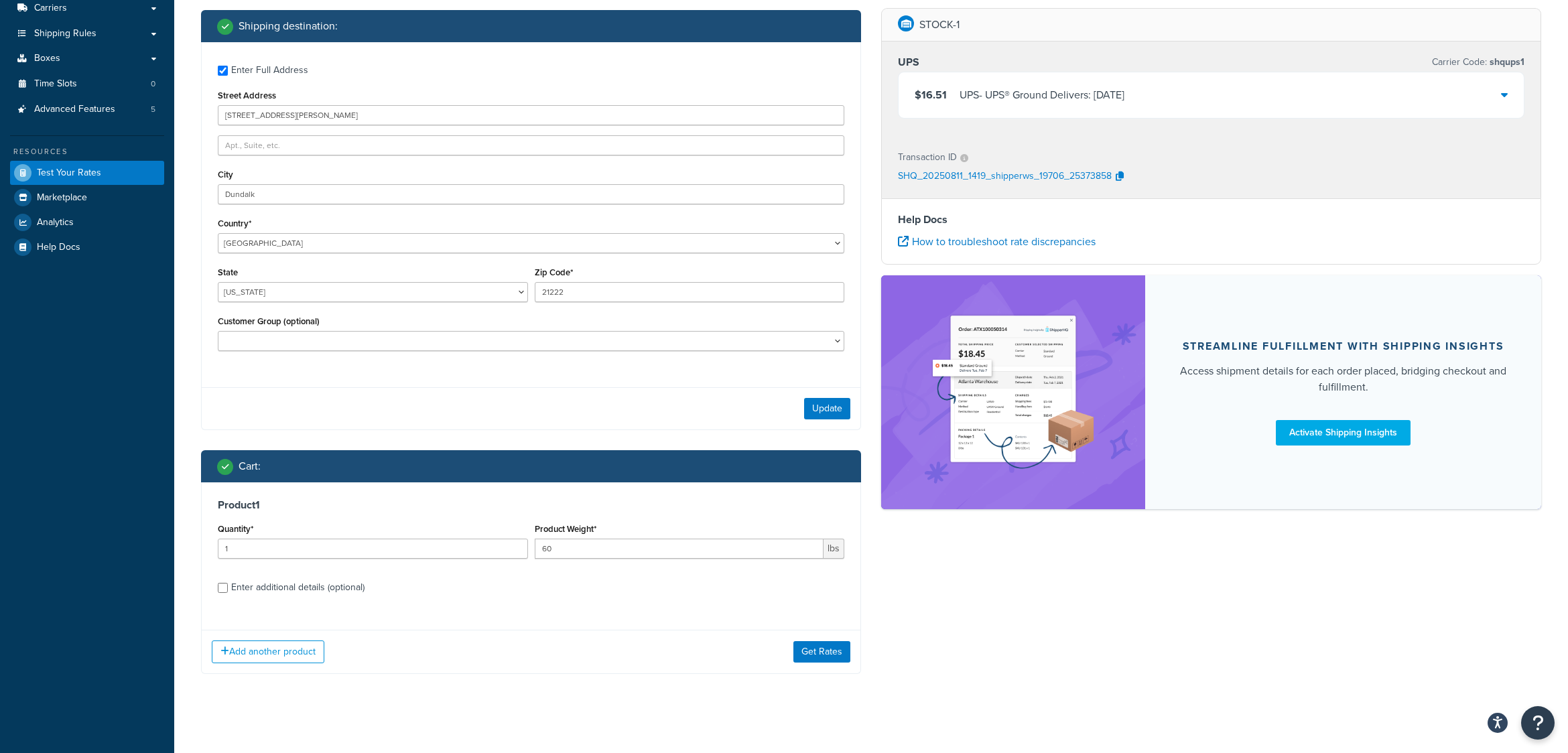
scroll to position [225, 0]
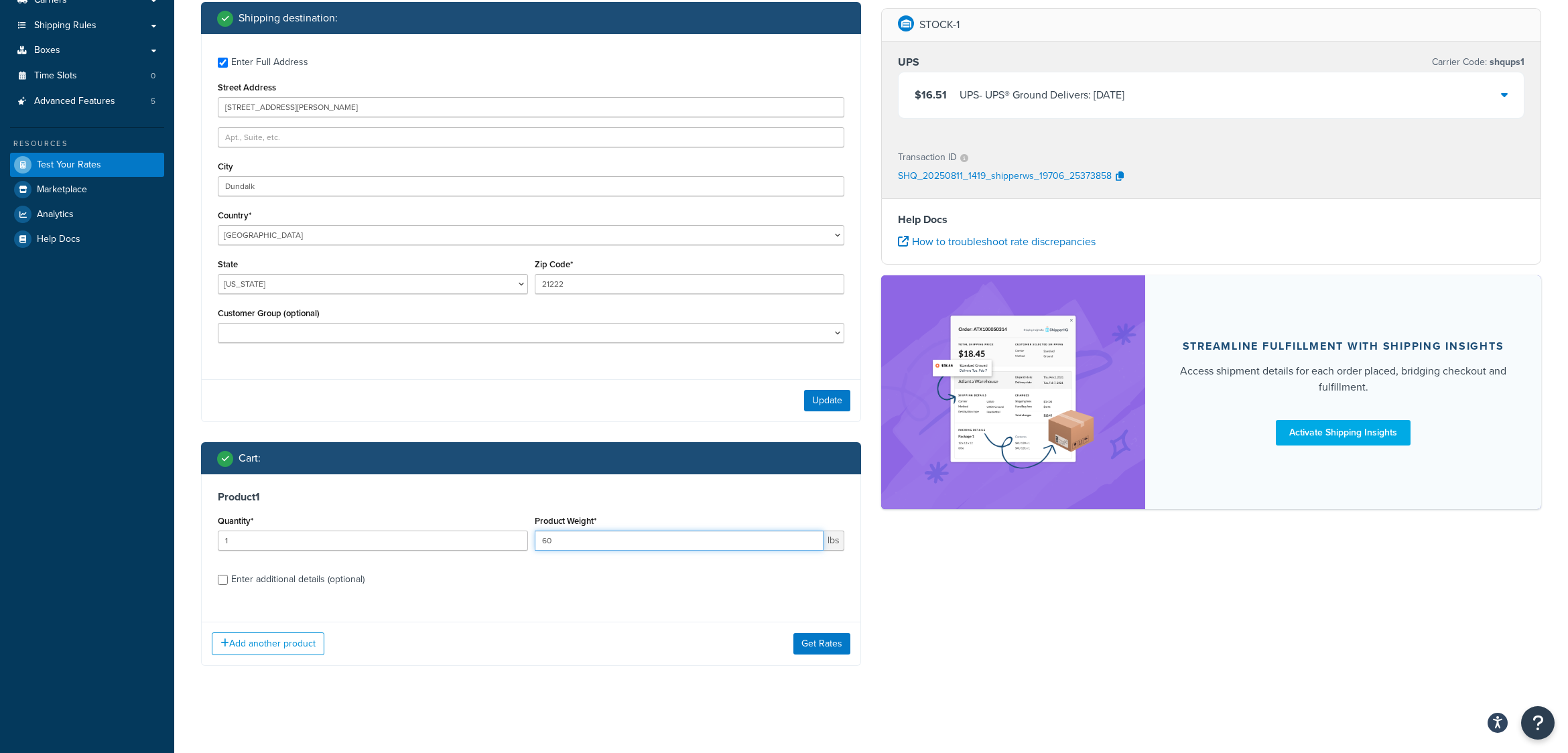
click at [565, 540] on input "60" at bounding box center [679, 540] width 290 height 20
type input "60.1"
click at [818, 637] on button "Get Rates" at bounding box center [822, 644] width 57 height 22
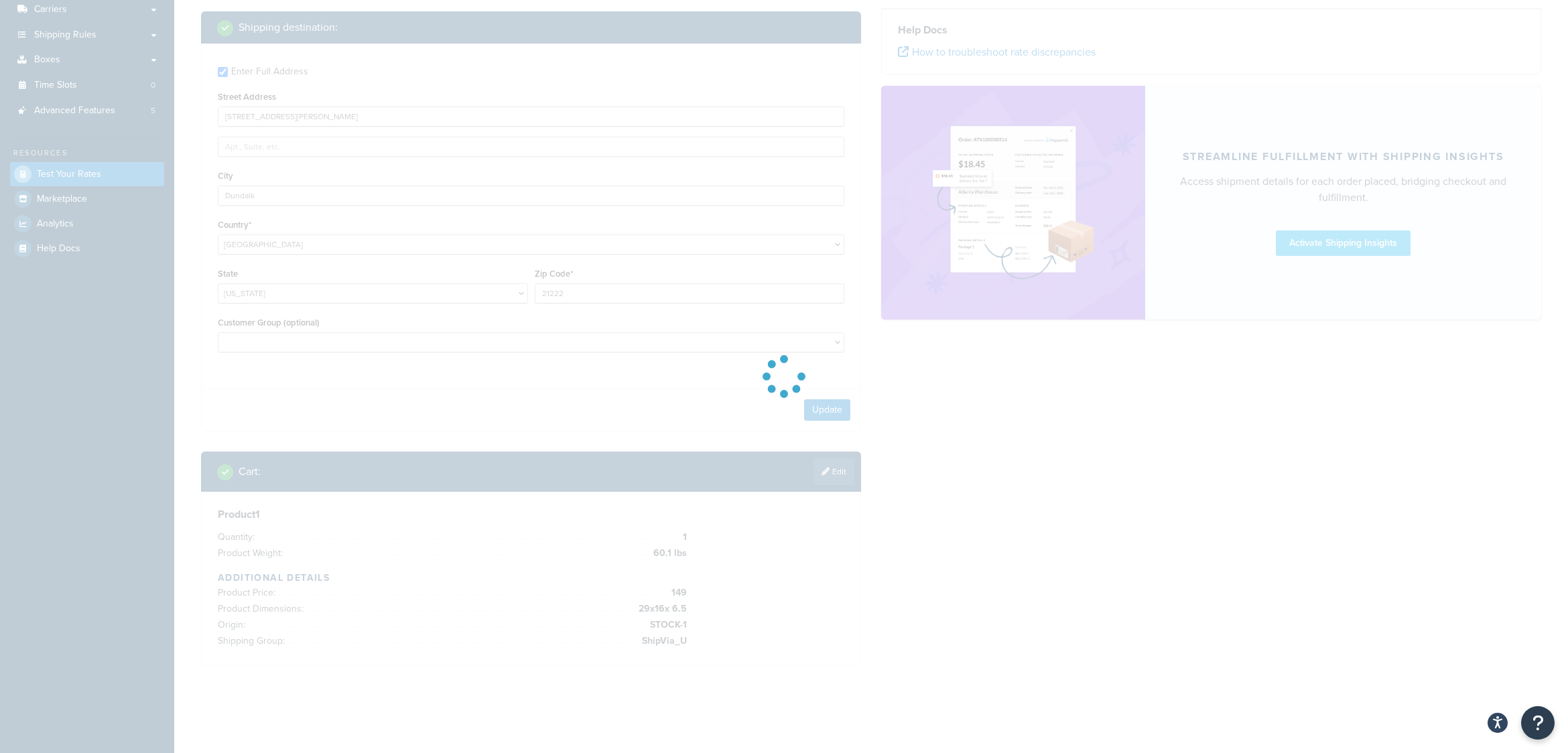
scroll to position [216, 0]
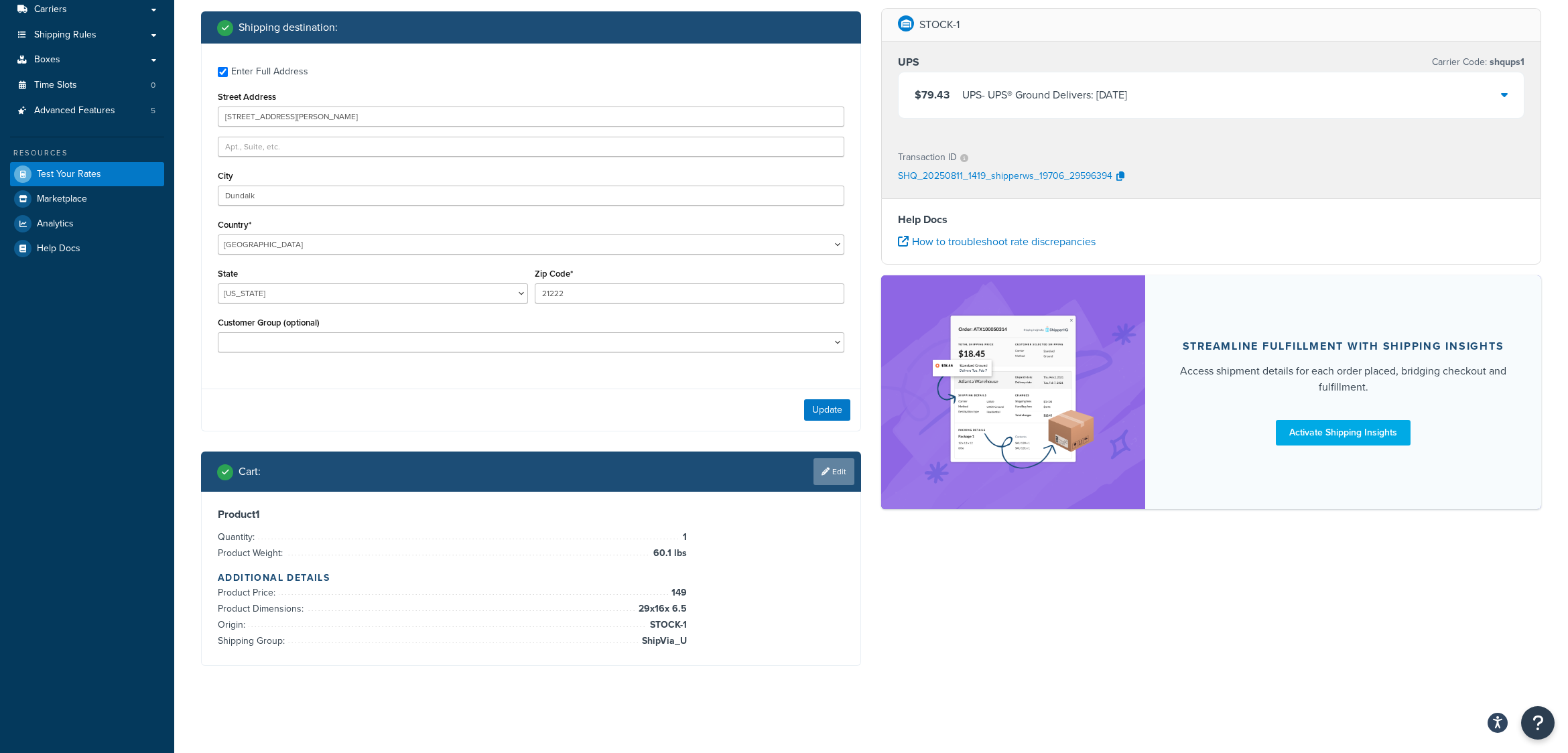
click at [845, 467] on link "Edit" at bounding box center [834, 472] width 41 height 27
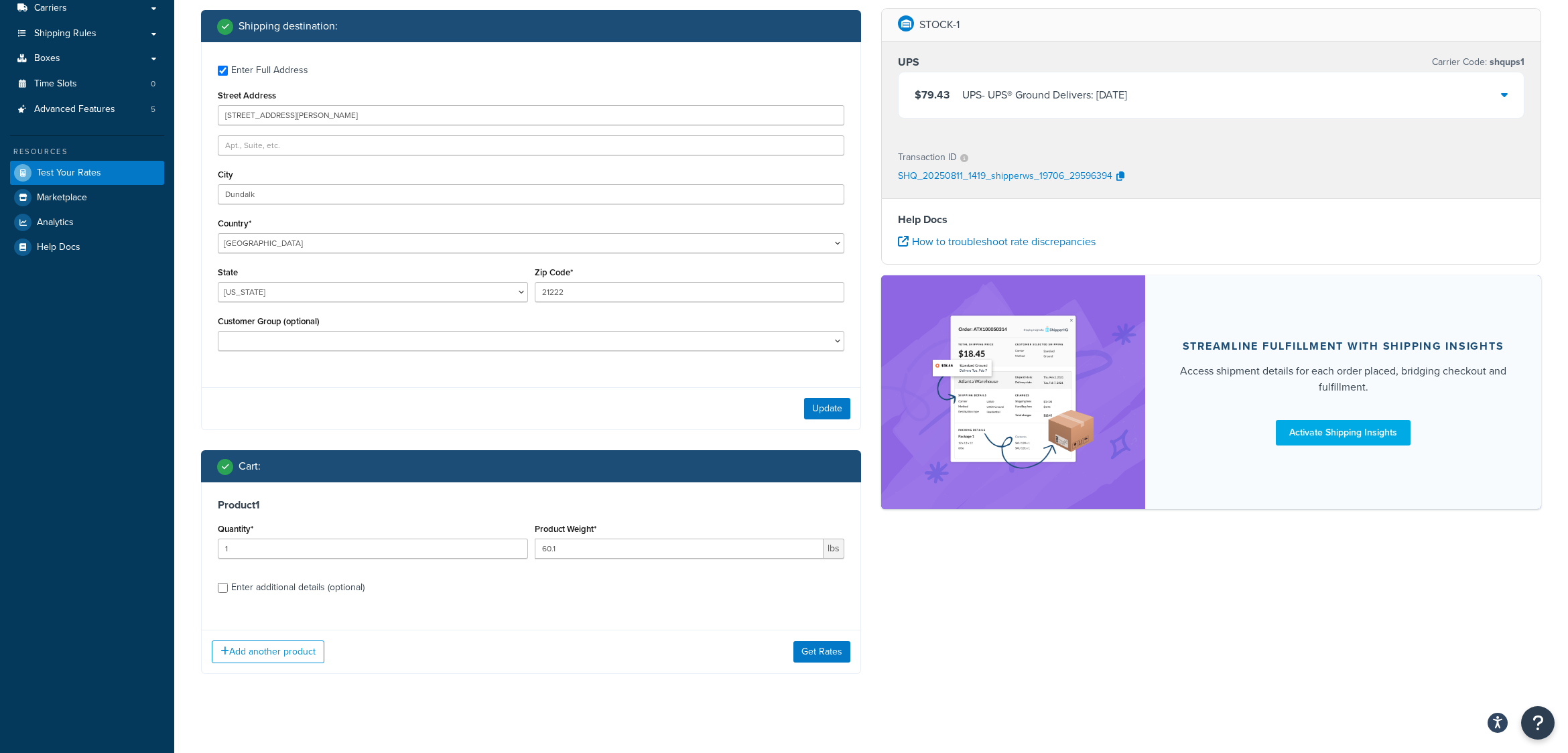
scroll to position [225, 0]
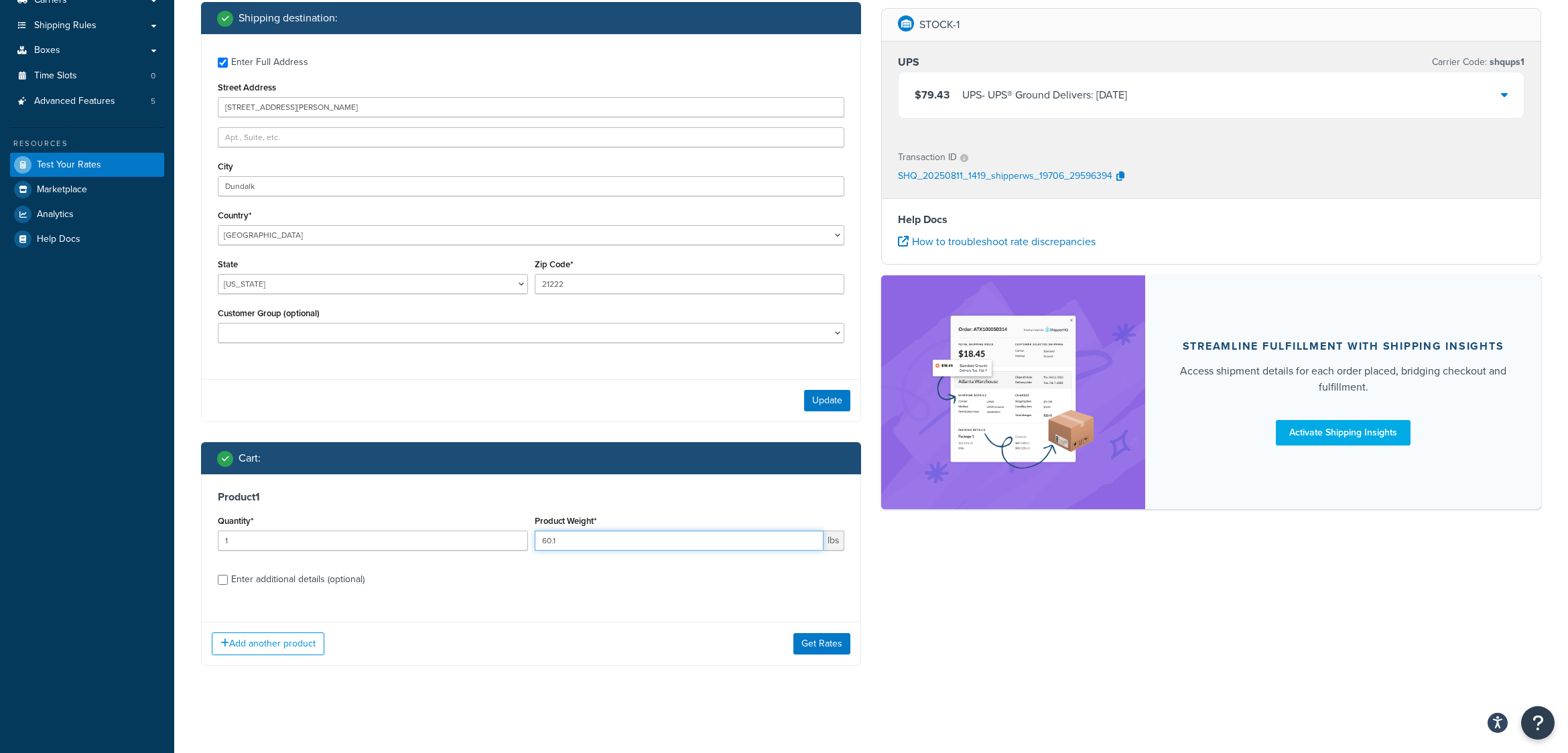
click at [582, 543] on input "60.1" at bounding box center [679, 540] width 290 height 20
type input "60.01"
click at [818, 641] on button "Get Rates" at bounding box center [822, 644] width 57 height 22
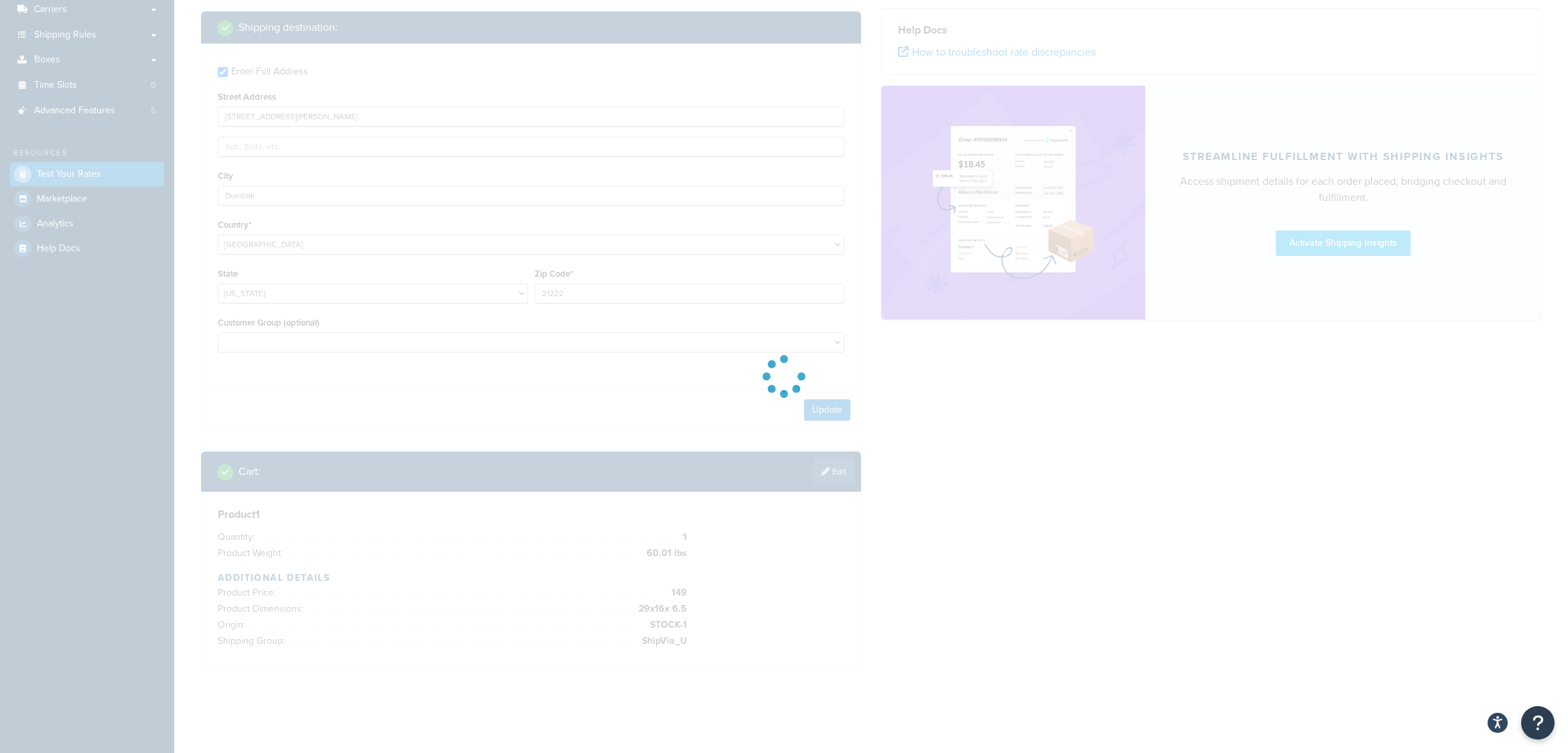
scroll to position [216, 0]
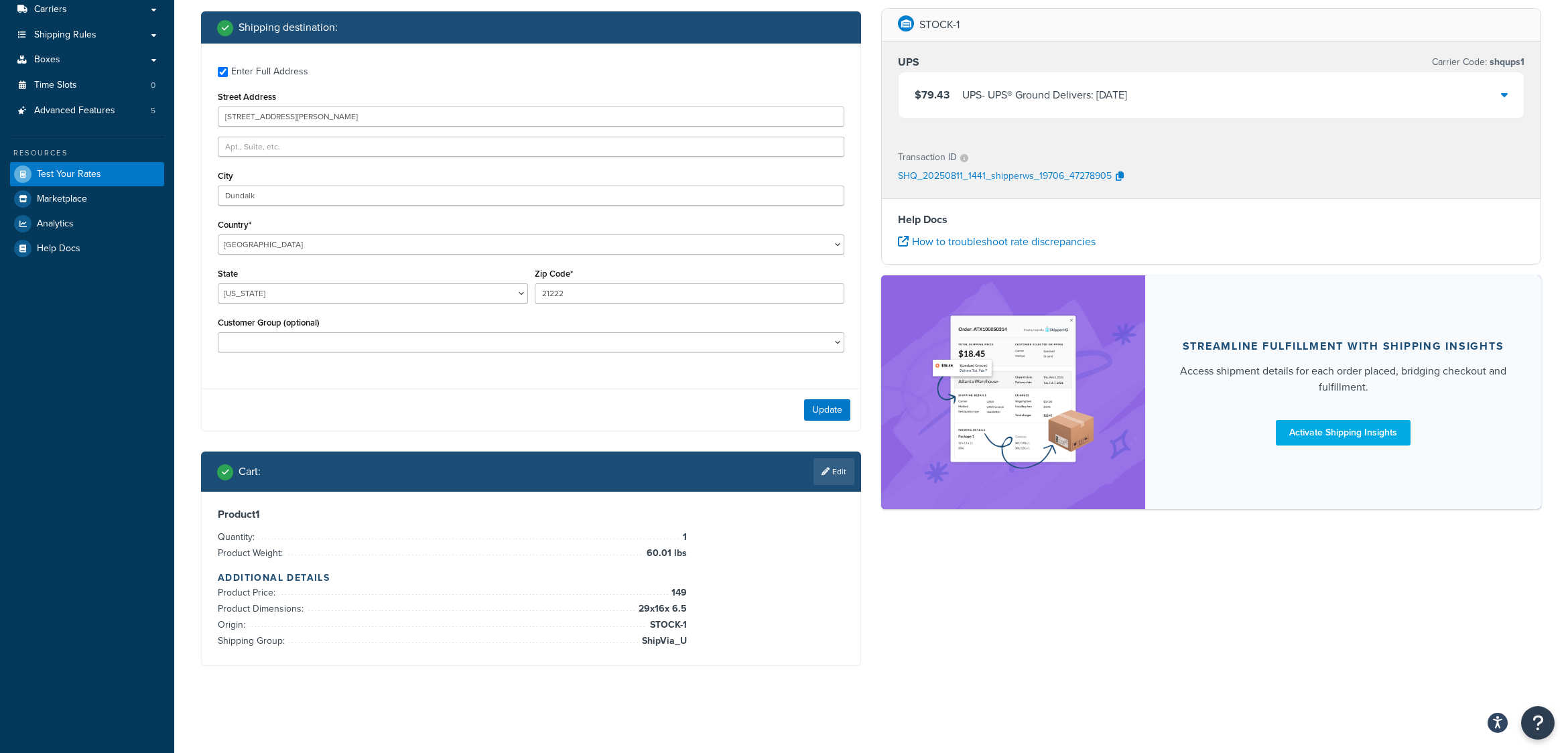
click at [1215, 634] on div "Ecommerce store : Edit www.dev.shopbrodart.com www.dev.shopbrodart.com/ Shippin…" at bounding box center [871, 286] width 1360 height 800
click at [1506, 95] on icon at bounding box center [1505, 94] width 7 height 10
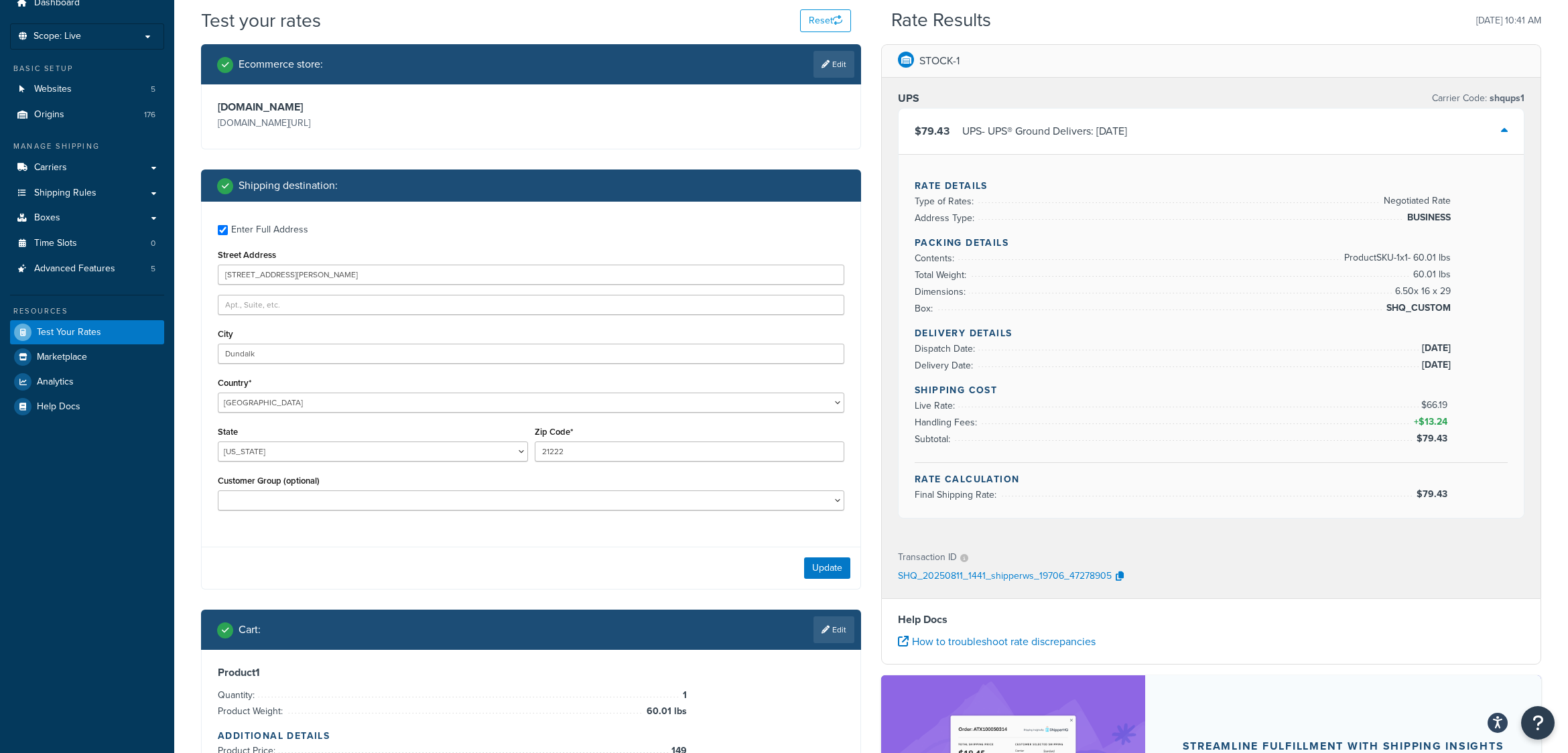
scroll to position [0, 0]
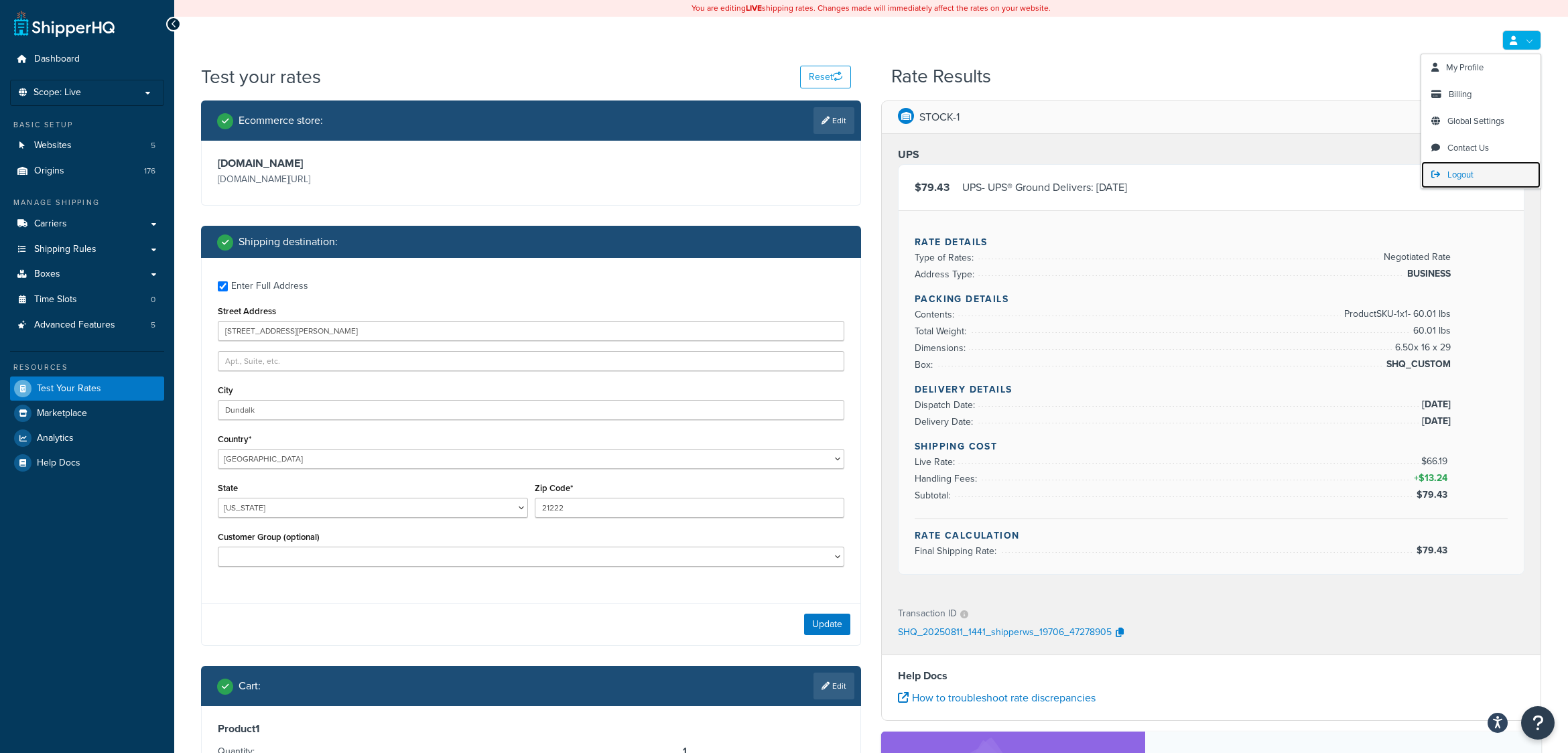
click at [1453, 170] on span "Logout" at bounding box center [1461, 174] width 26 height 13
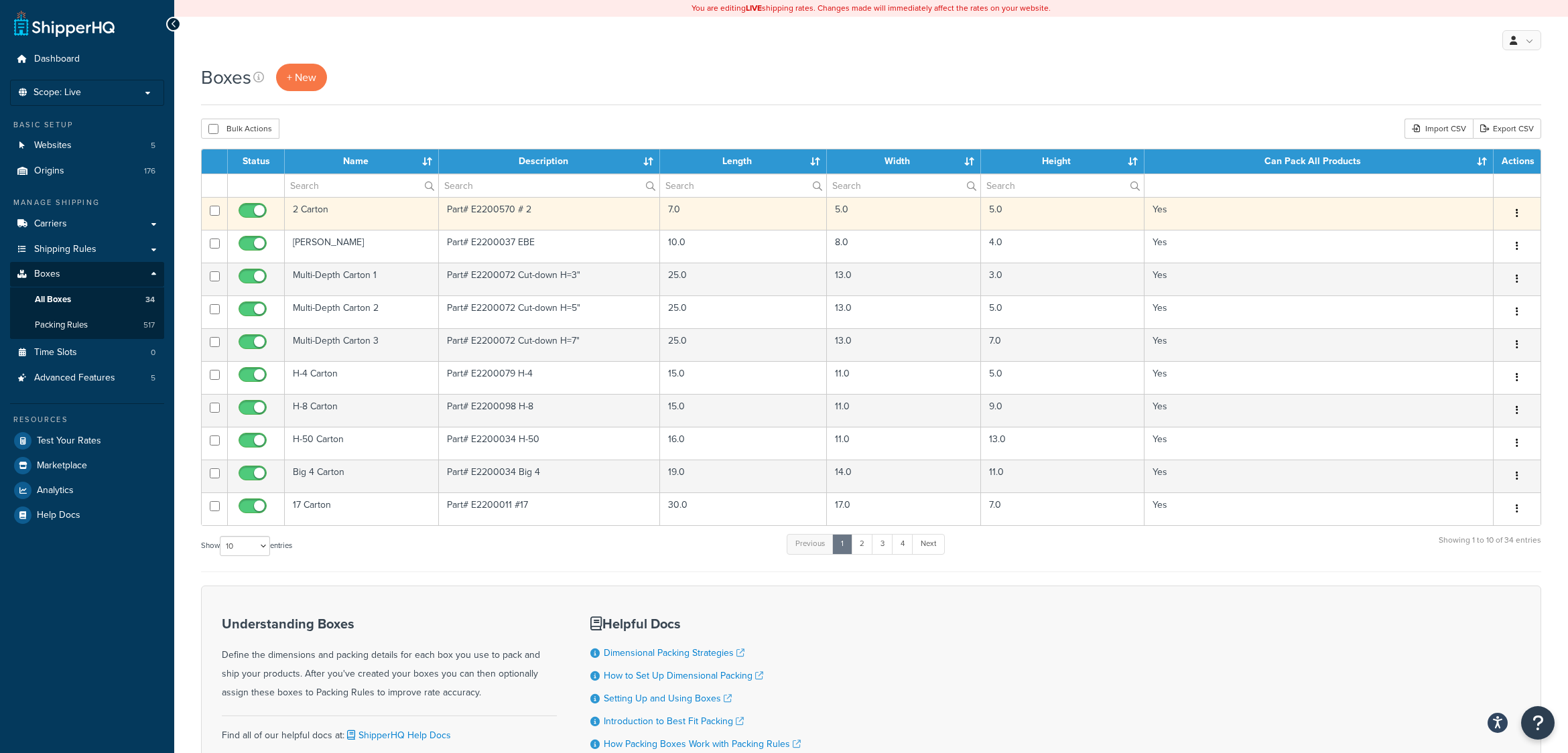
click at [387, 222] on td "2 Carton" at bounding box center [362, 213] width 154 height 33
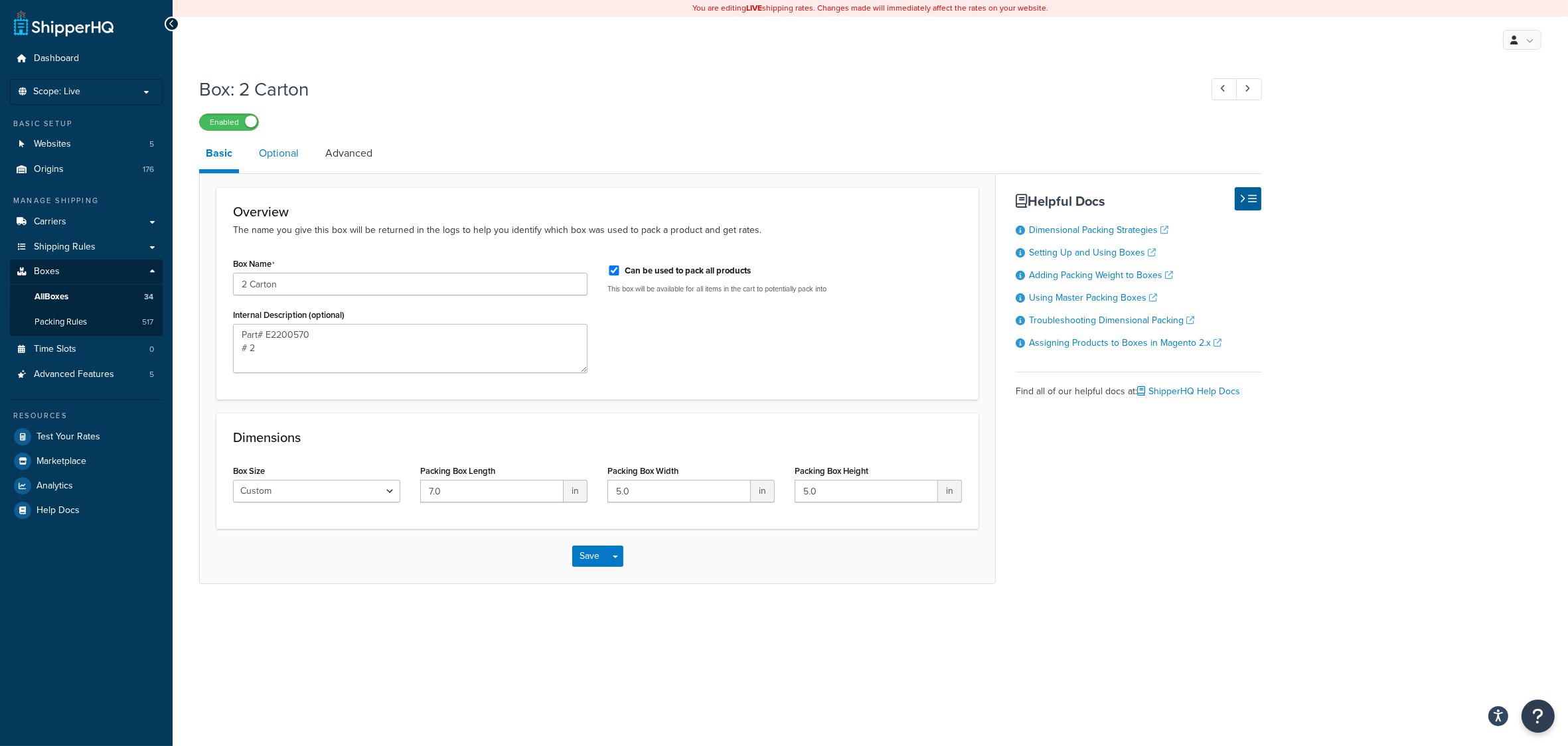
click at [284, 158] on link "Optional" at bounding box center [279, 153] width 53 height 32
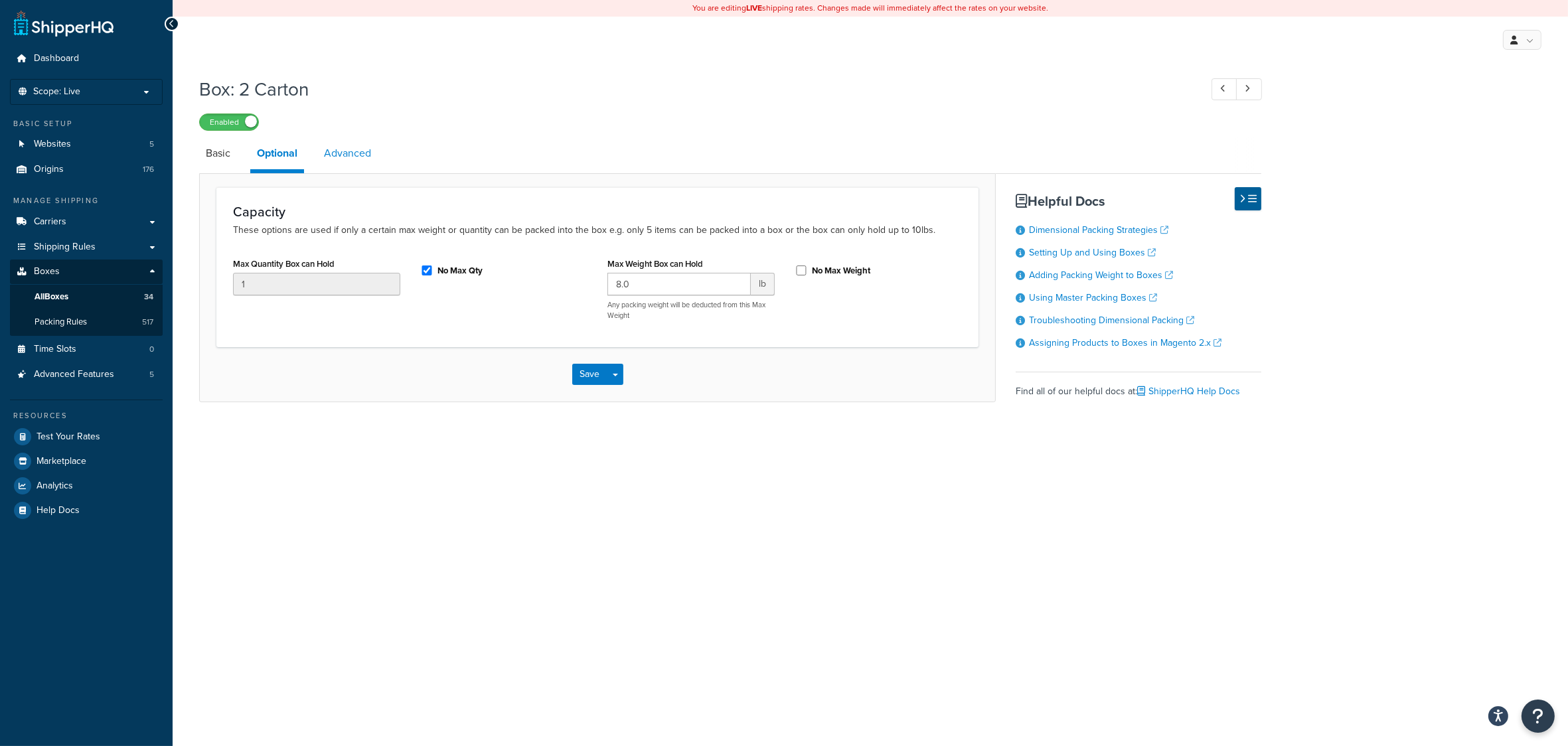
click at [350, 153] on link "Advanced" at bounding box center [347, 153] width 61 height 32
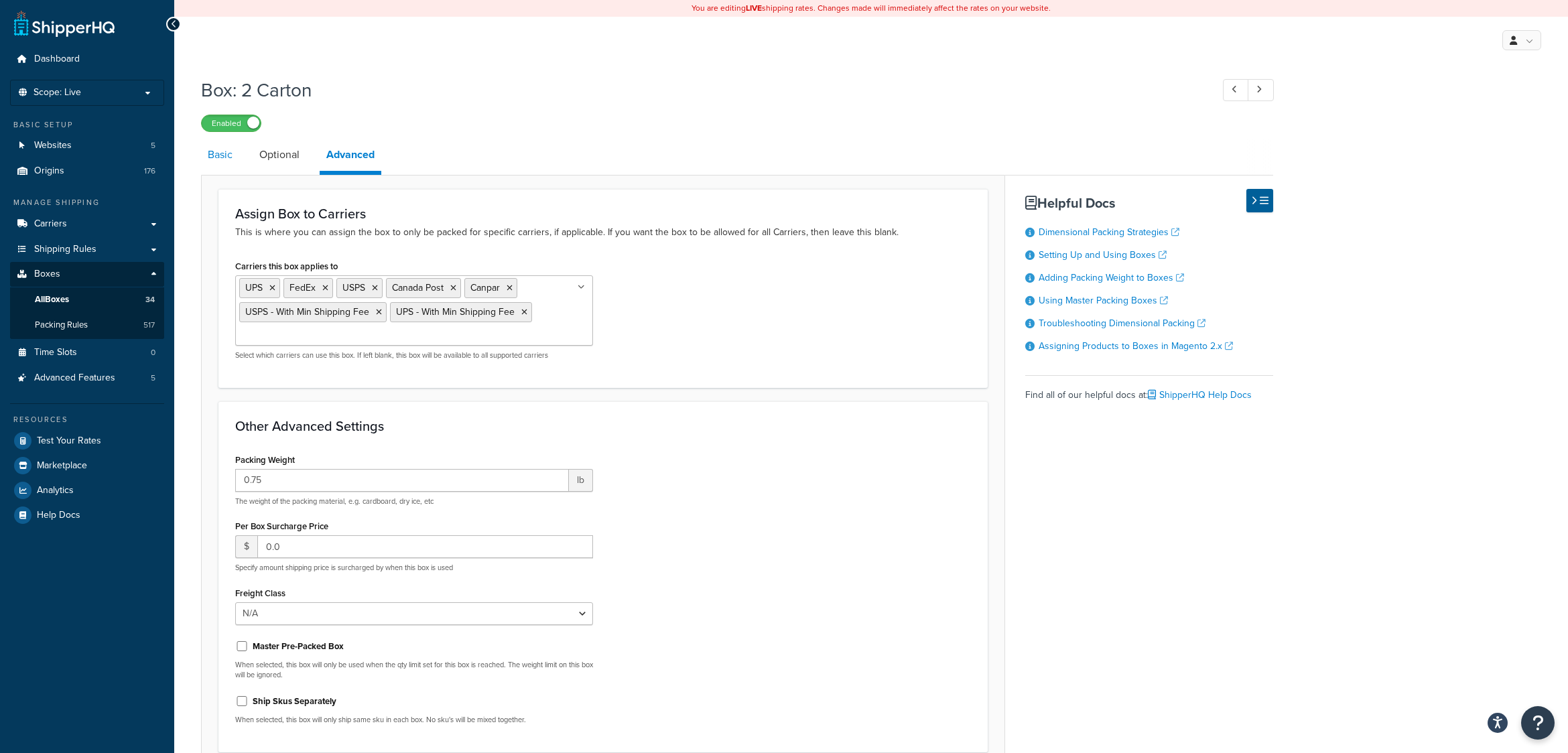
click at [222, 152] on link "Basic" at bounding box center [220, 155] width 38 height 32
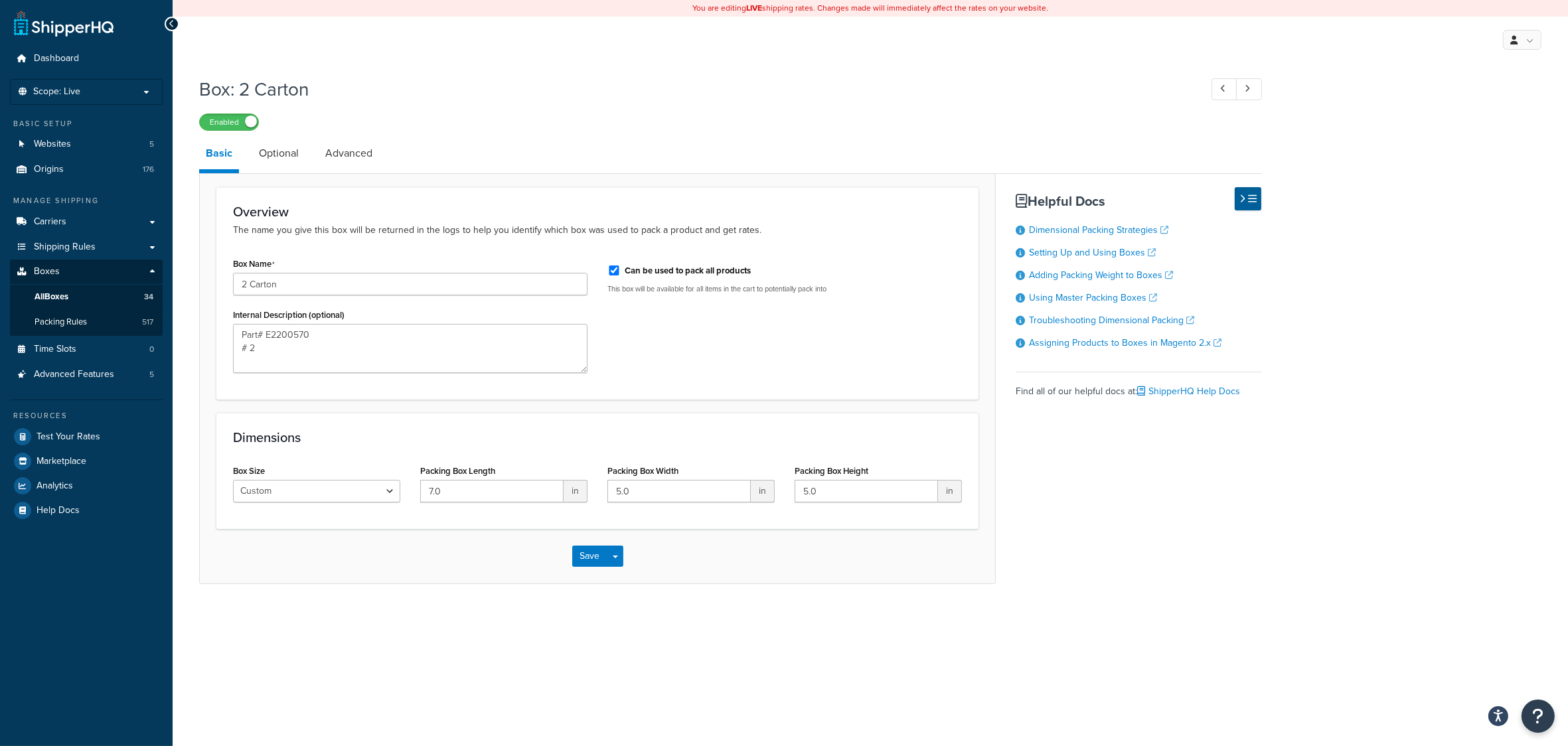
type textarea "Part# E2200570 # 2"
click at [273, 151] on link "Optional" at bounding box center [279, 153] width 53 height 32
